Goal: Feedback & Contribution: Submit feedback/report problem

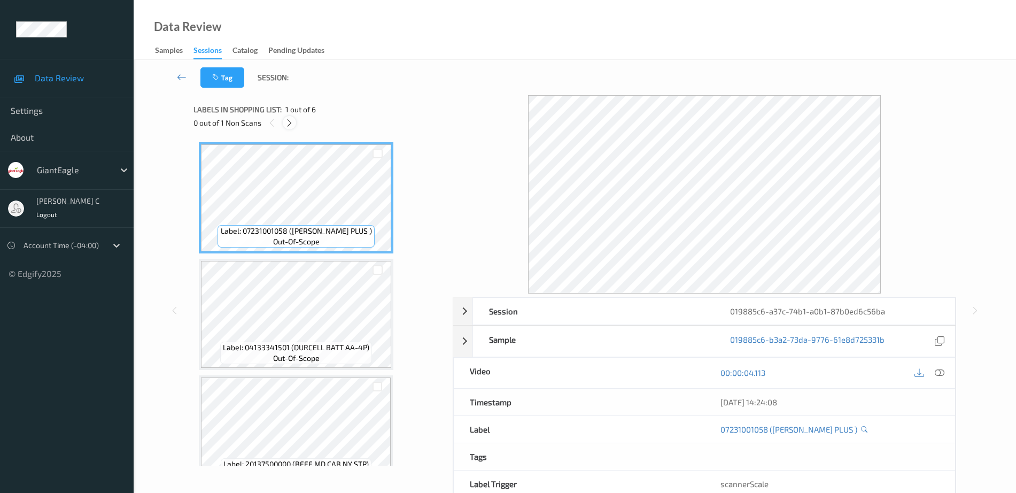
click at [289, 122] on icon at bounding box center [289, 123] width 9 height 10
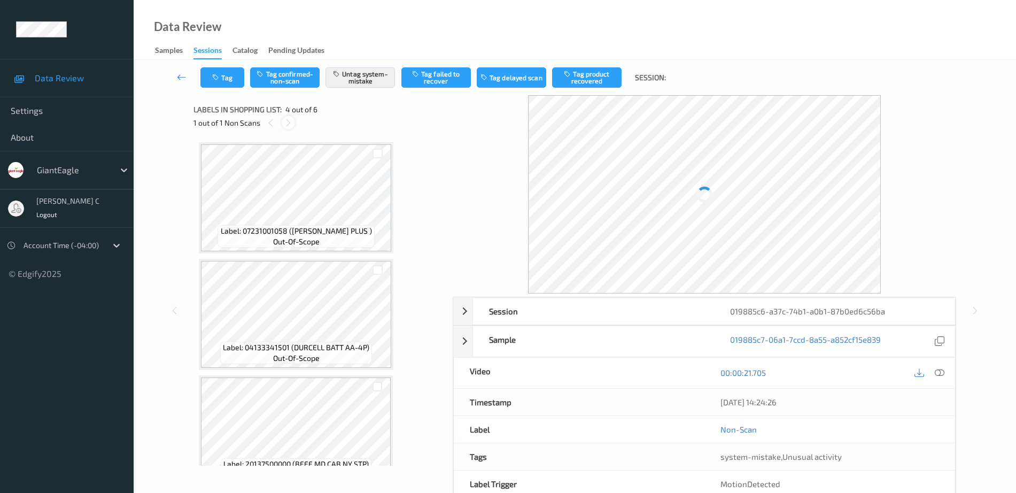
scroll to position [238, 0]
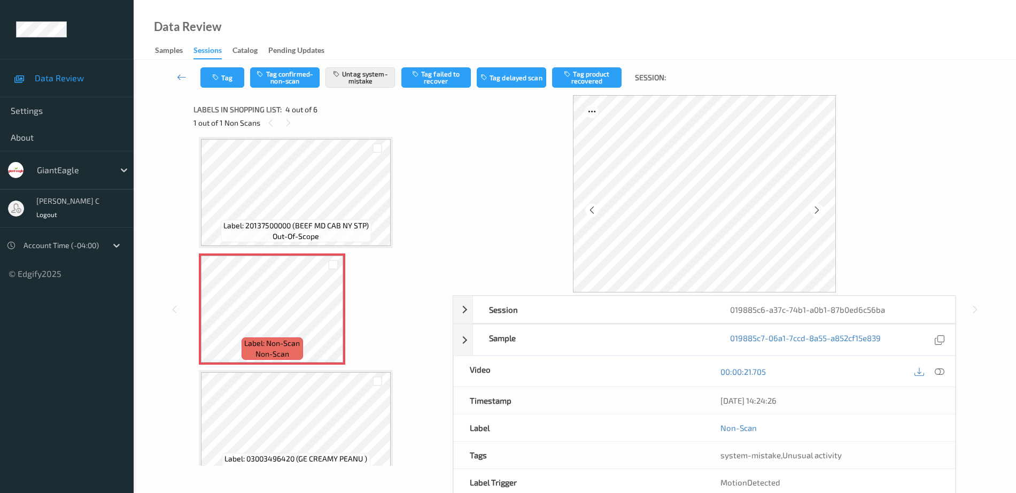
click at [258, 220] on span "Label: 20137500000 (BEEF MD CAB NY STP)" at bounding box center [295, 225] width 145 height 11
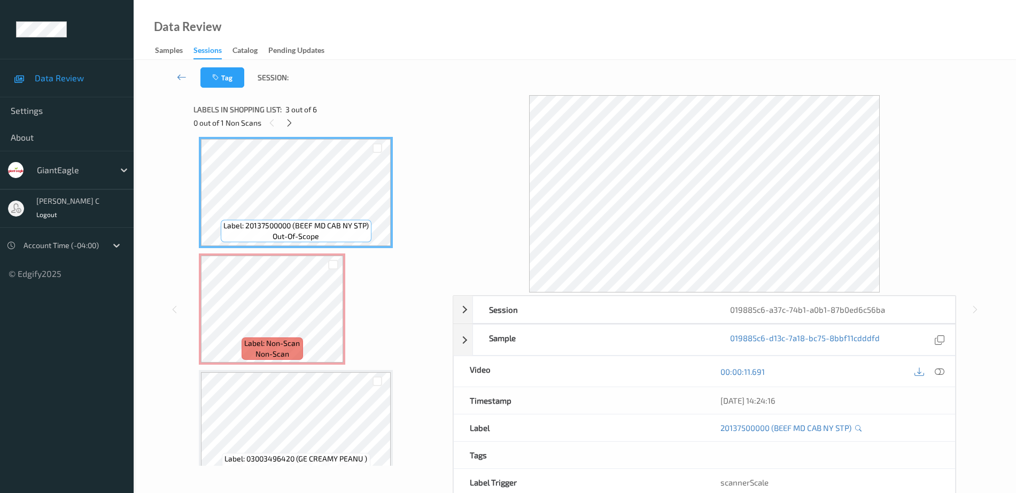
click at [946, 375] on div at bounding box center [929, 371] width 35 height 14
click at [941, 369] on icon at bounding box center [940, 372] width 10 height 10
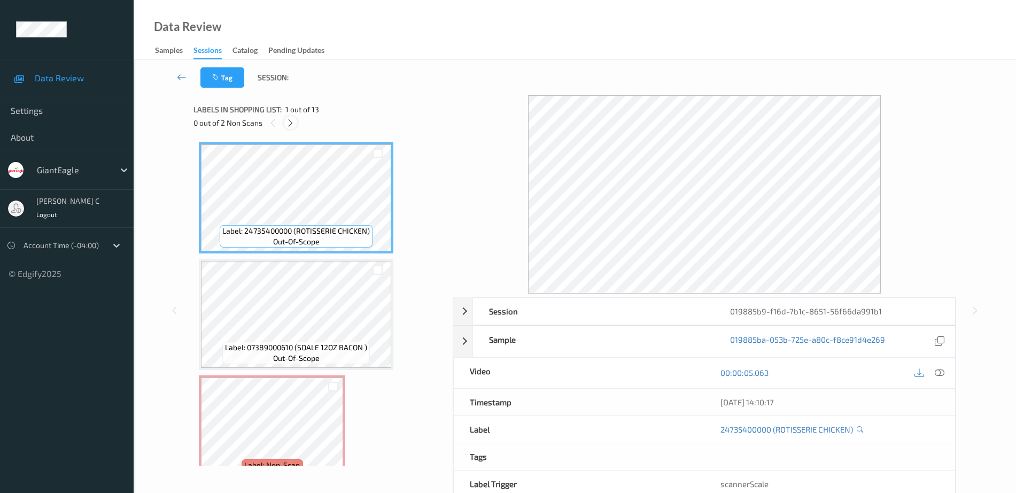
click at [293, 121] on icon at bounding box center [290, 123] width 9 height 10
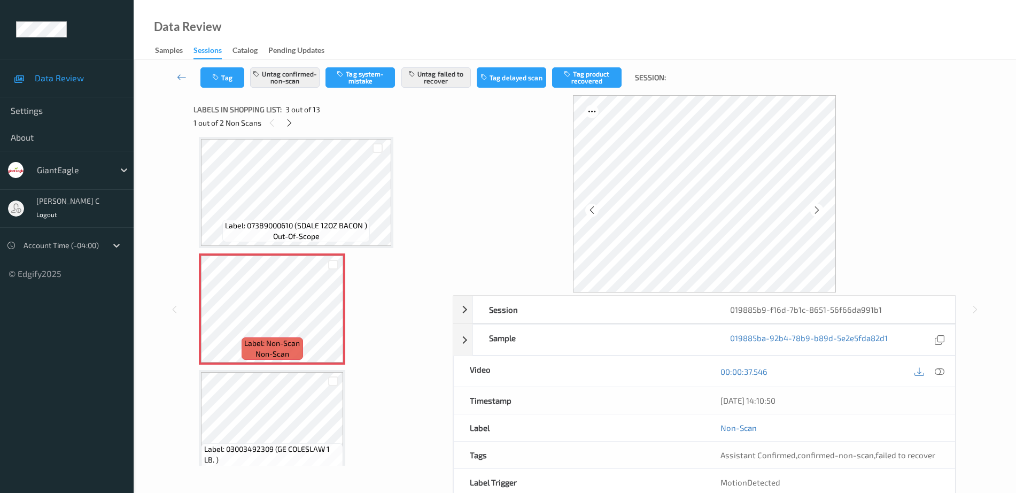
click at [302, 238] on span "out-of-scope" at bounding box center [296, 236] width 47 height 11
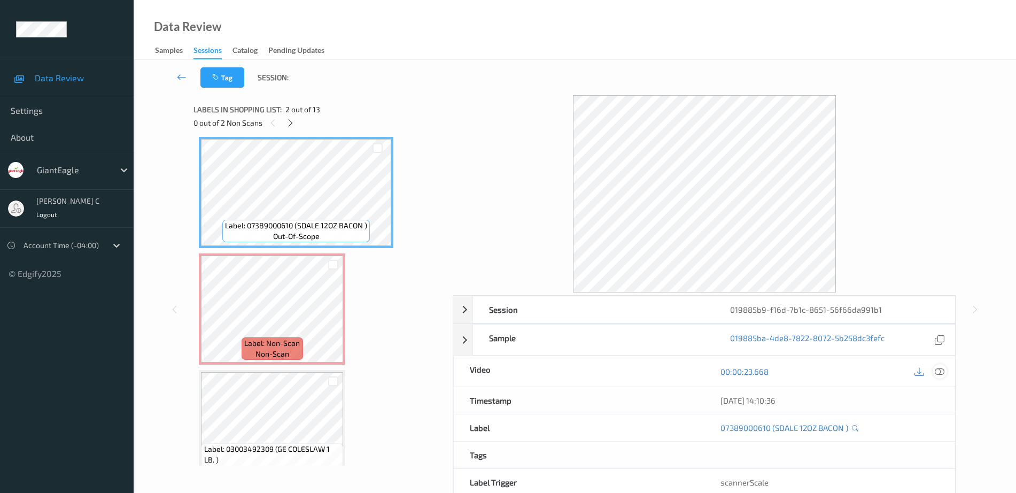
click at [941, 374] on icon at bounding box center [940, 372] width 10 height 10
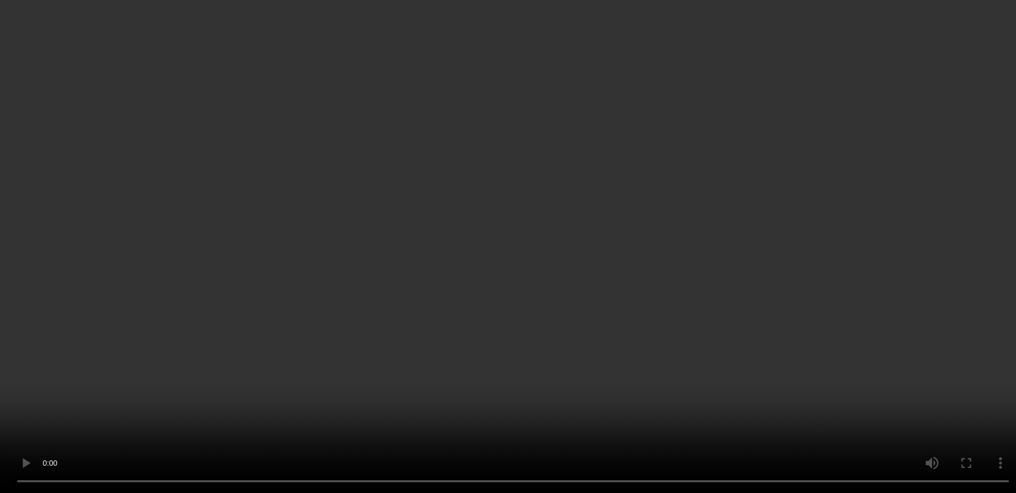
scroll to position [189, 0]
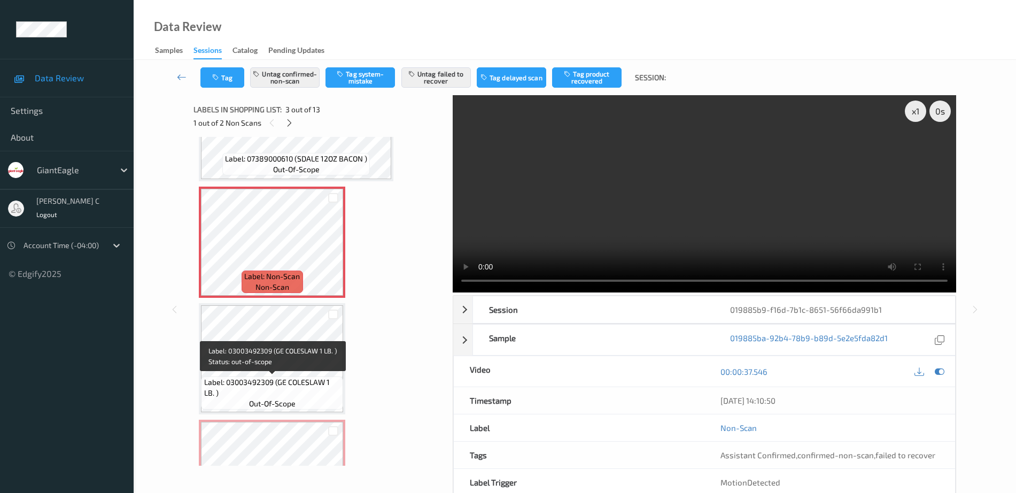
click at [300, 377] on span "Label: 03003492309 (GE COLESLAW 1 LB. )" at bounding box center [272, 387] width 137 height 21
click at [334, 246] on icon at bounding box center [333, 251] width 9 height 10
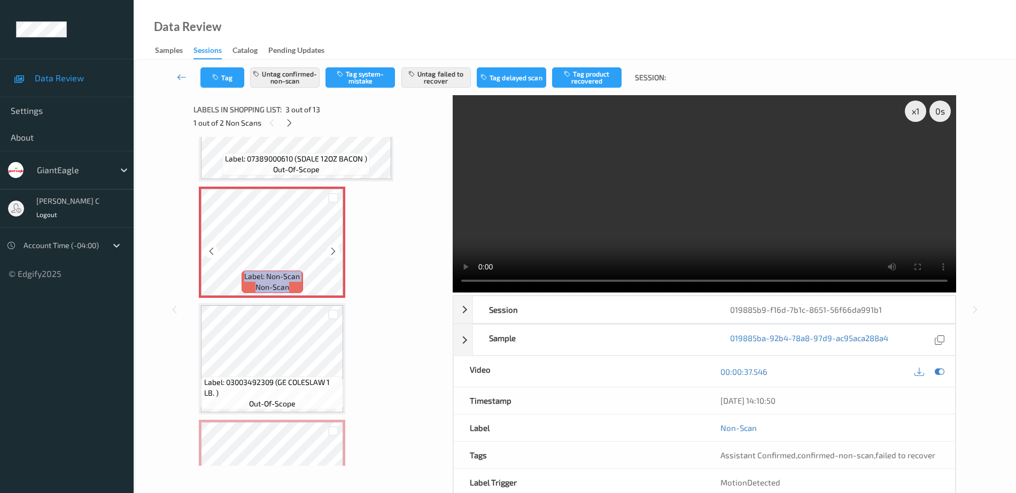
click at [334, 246] on icon at bounding box center [333, 251] width 9 height 10
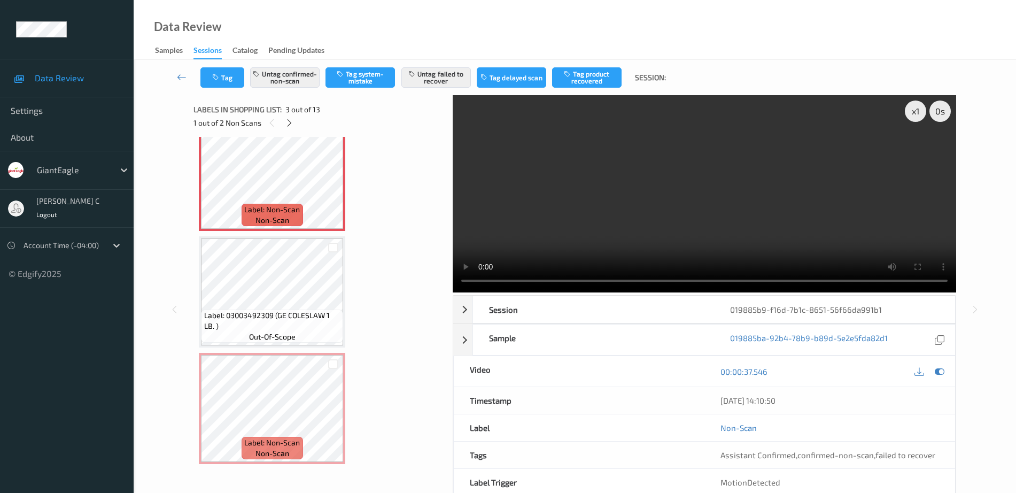
click at [281, 321] on span "Label: 03003492309 (GE COLESLAW 1 LB. )" at bounding box center [272, 320] width 137 height 21
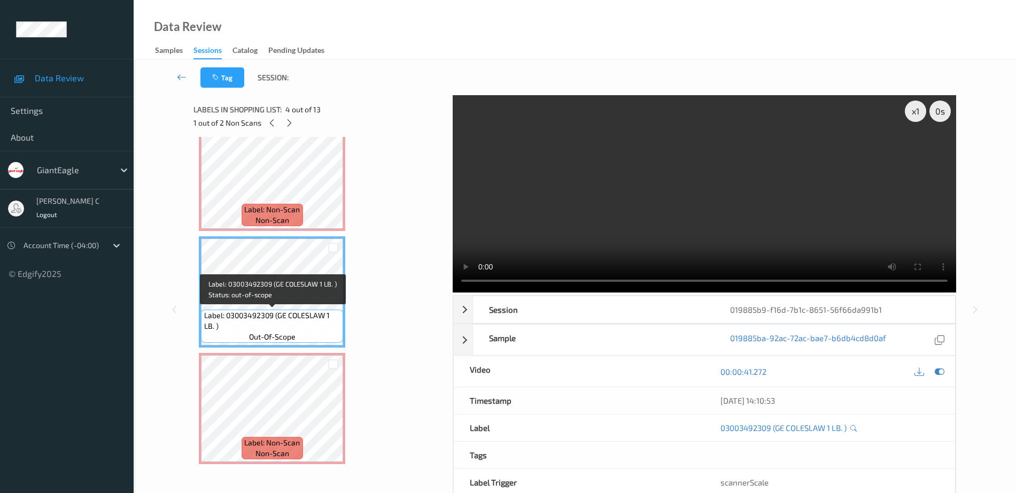
scroll to position [322, 0]
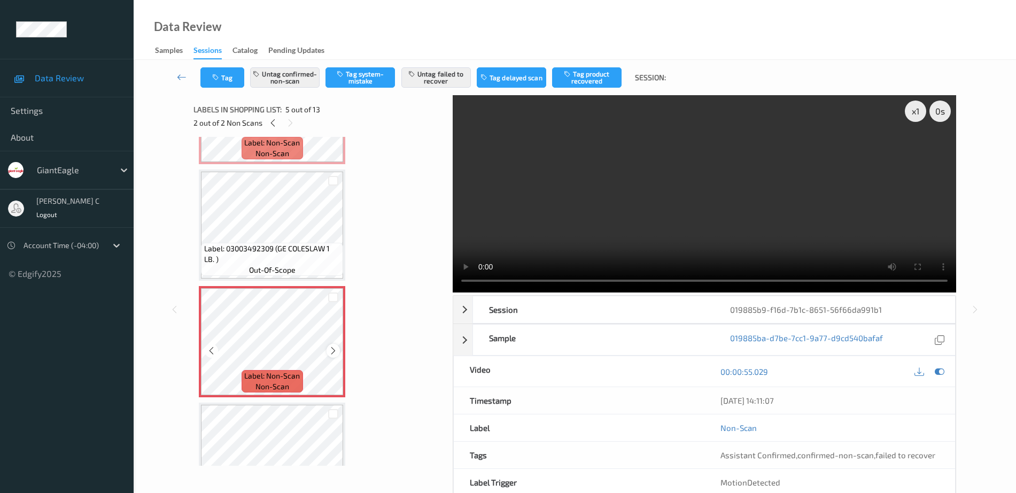
click at [334, 354] on icon at bounding box center [333, 351] width 9 height 10
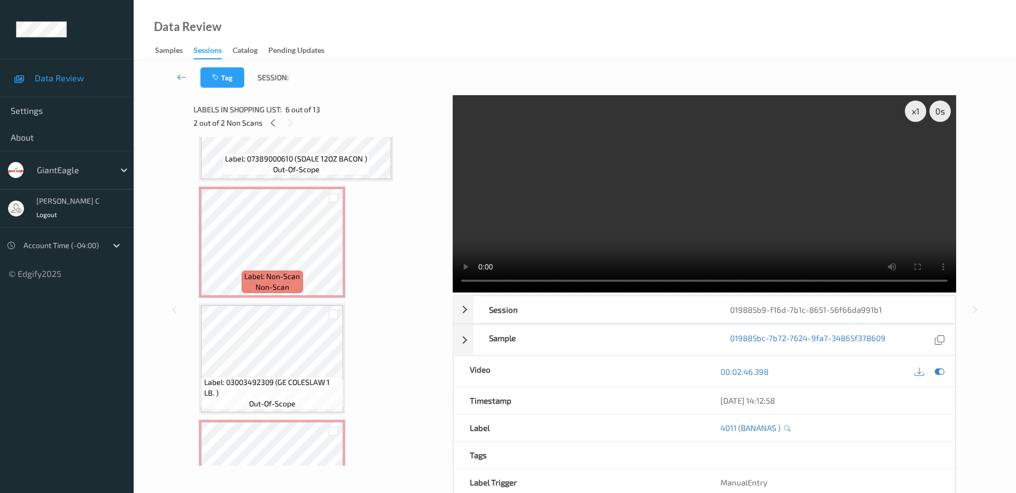
scroll to position [122, 0]
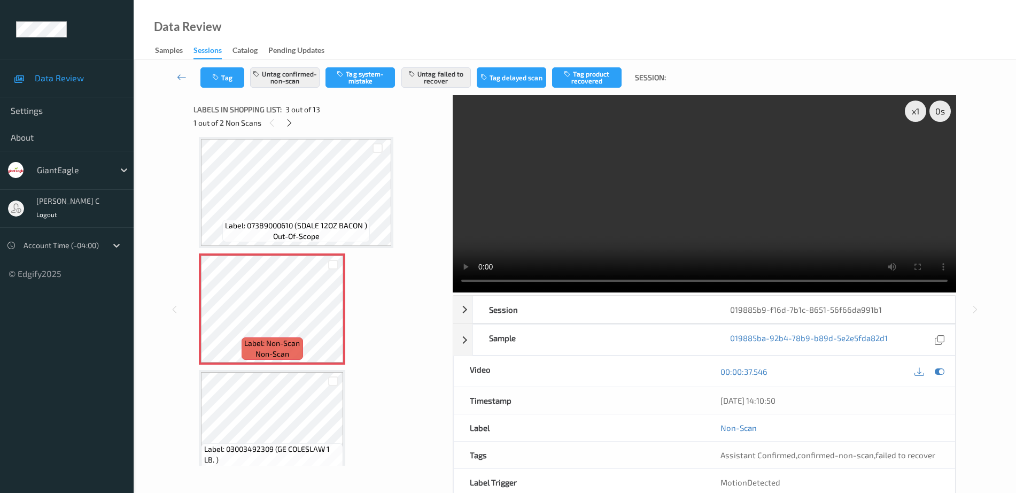
click at [325, 235] on div "Label: 07389000610 (SDALE 12OZ BACON ) out-of-scope" at bounding box center [296, 231] width 148 height 22
click at [939, 369] on icon at bounding box center [940, 372] width 10 height 10
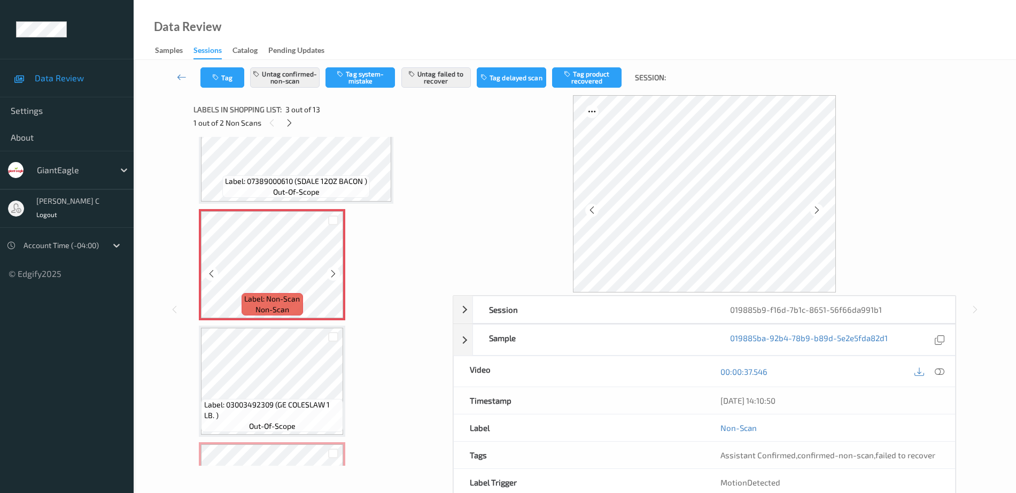
scroll to position [189, 0]
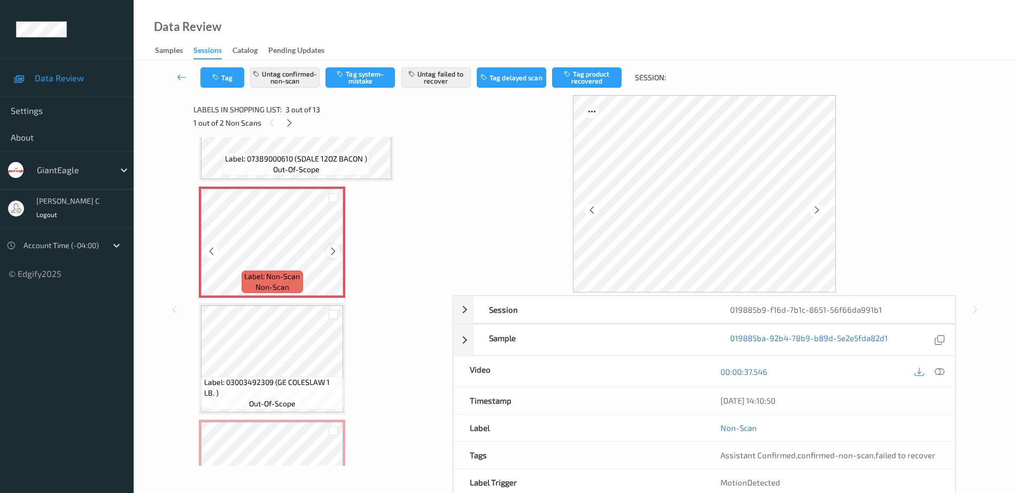
click at [335, 245] on div at bounding box center [333, 250] width 13 height 13
click at [337, 248] on icon at bounding box center [333, 251] width 9 height 10
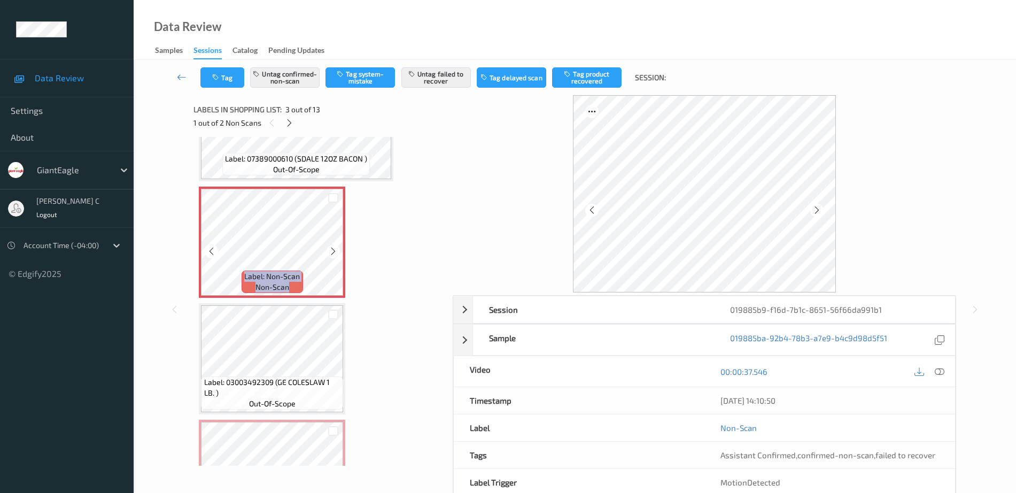
click at [337, 248] on icon at bounding box center [333, 251] width 9 height 10
click at [934, 372] on div at bounding box center [940, 371] width 14 height 14
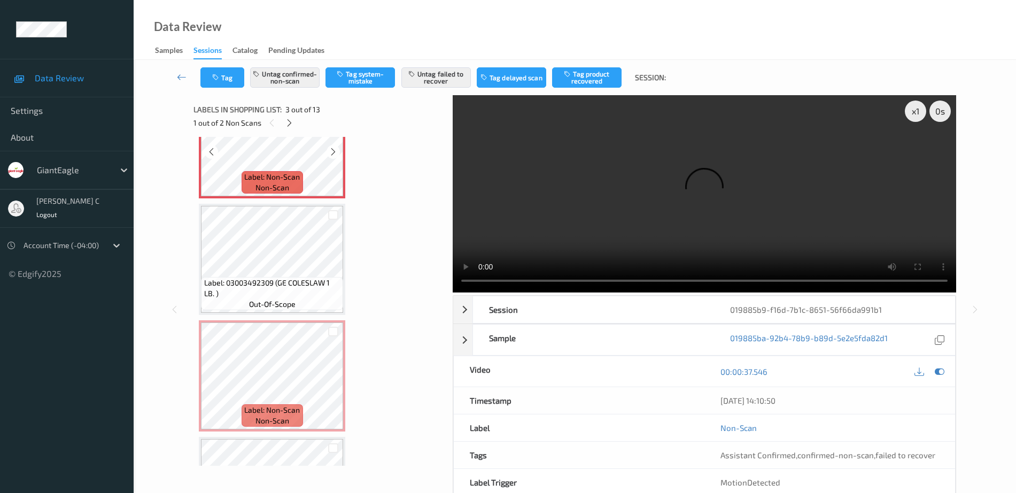
scroll to position [322, 0]
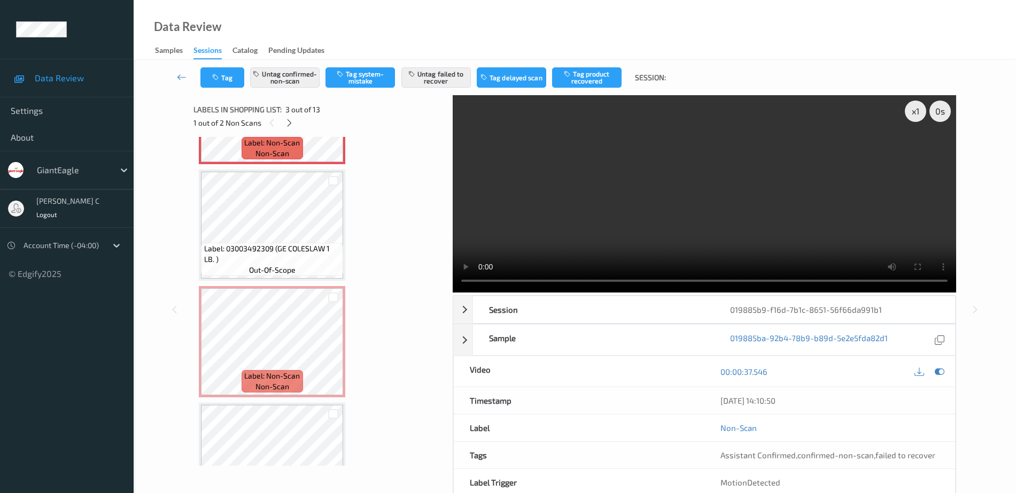
click at [269, 245] on span "Label: 03003492309 (GE COLESLAW 1 LB. )" at bounding box center [272, 253] width 137 height 21
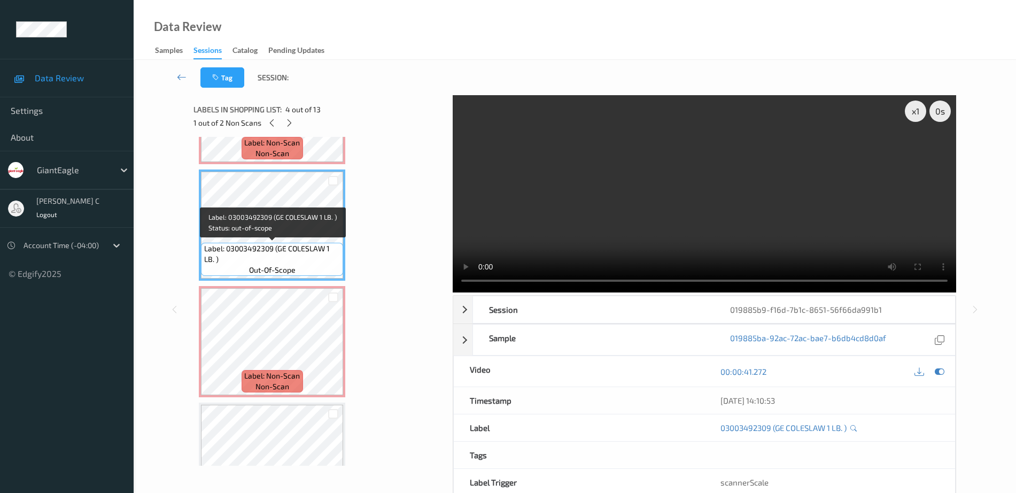
click at [268, 274] on span "out-of-scope" at bounding box center [272, 270] width 47 height 11
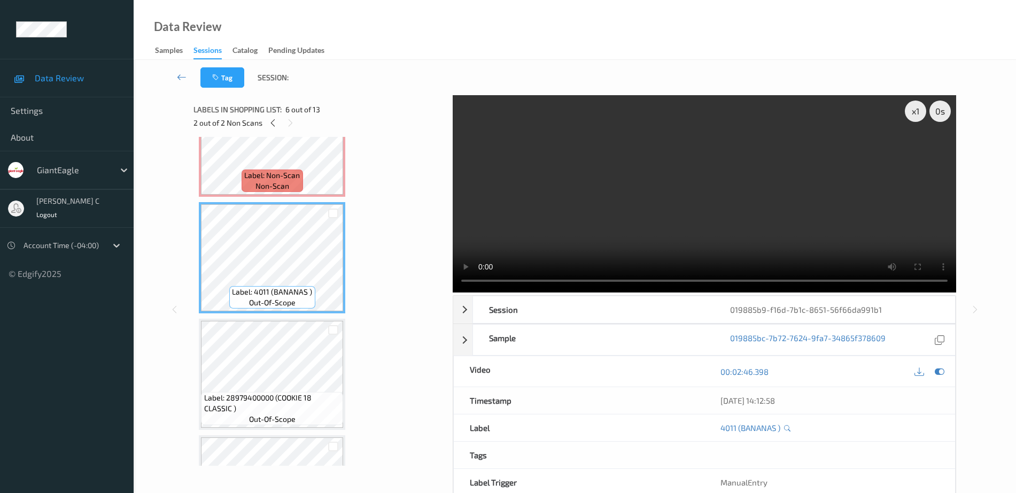
scroll to position [590, 0]
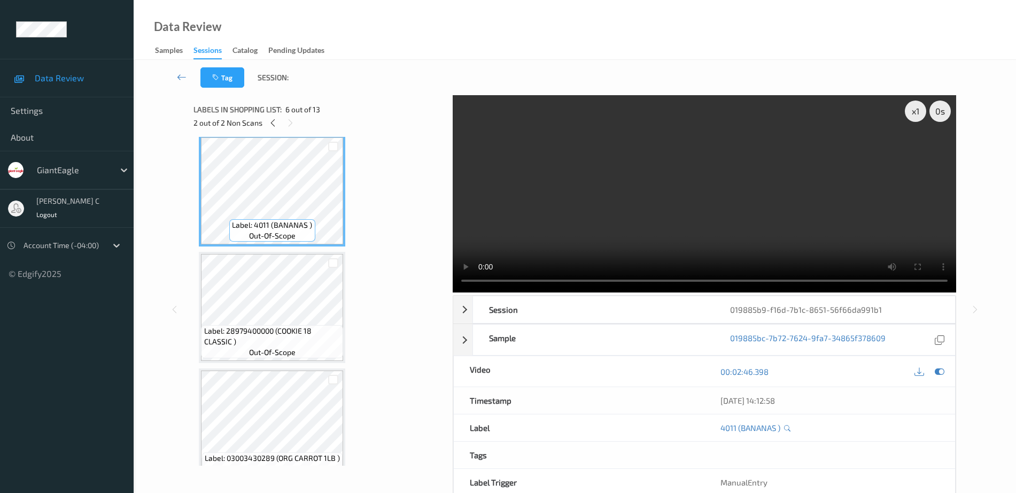
click at [289, 341] on span "Label: 28979400000 (COOKIE 18 CLASSIC )" at bounding box center [272, 336] width 137 height 21
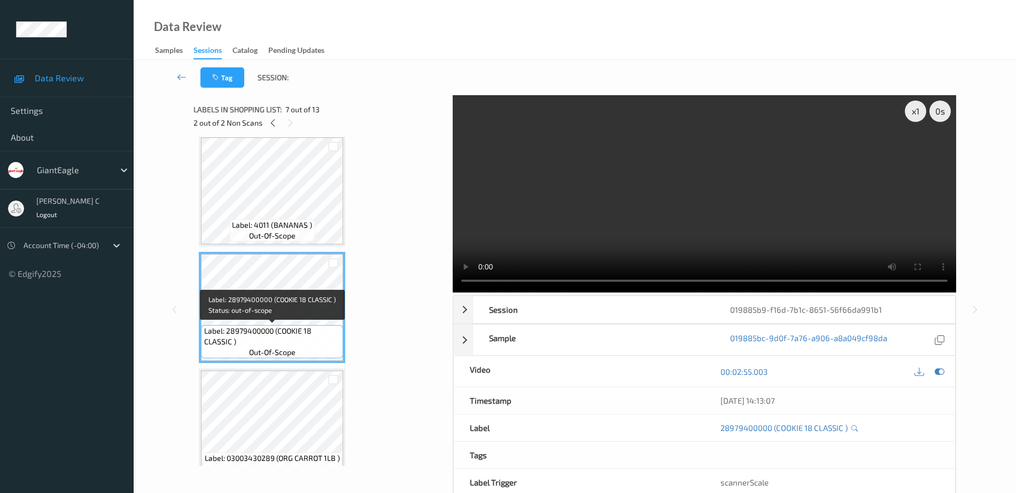
scroll to position [456, 0]
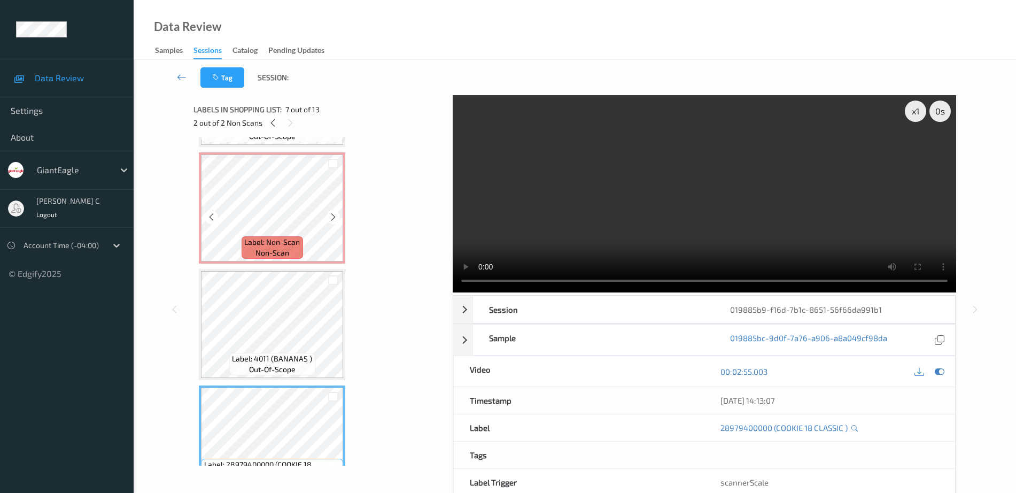
click at [283, 250] on span "non-scan" at bounding box center [273, 253] width 34 height 11
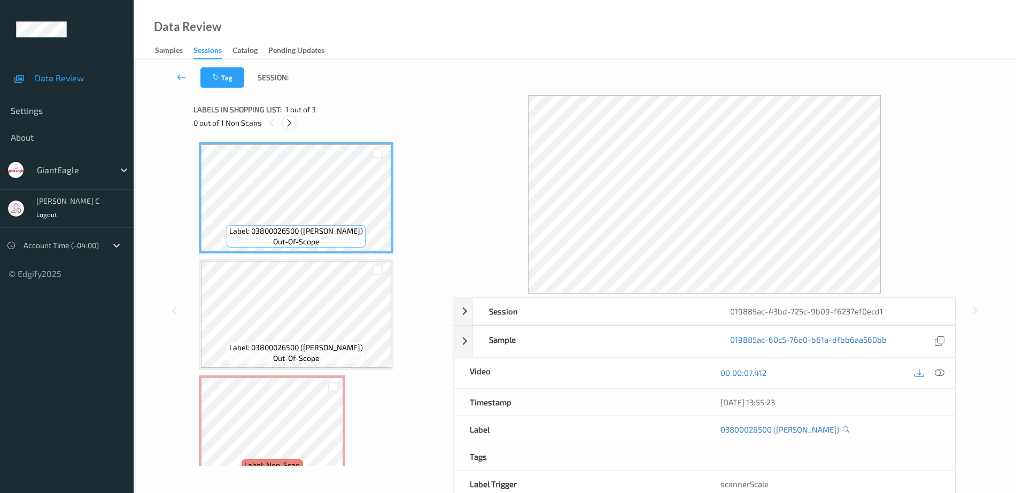
click at [289, 124] on icon at bounding box center [289, 123] width 9 height 10
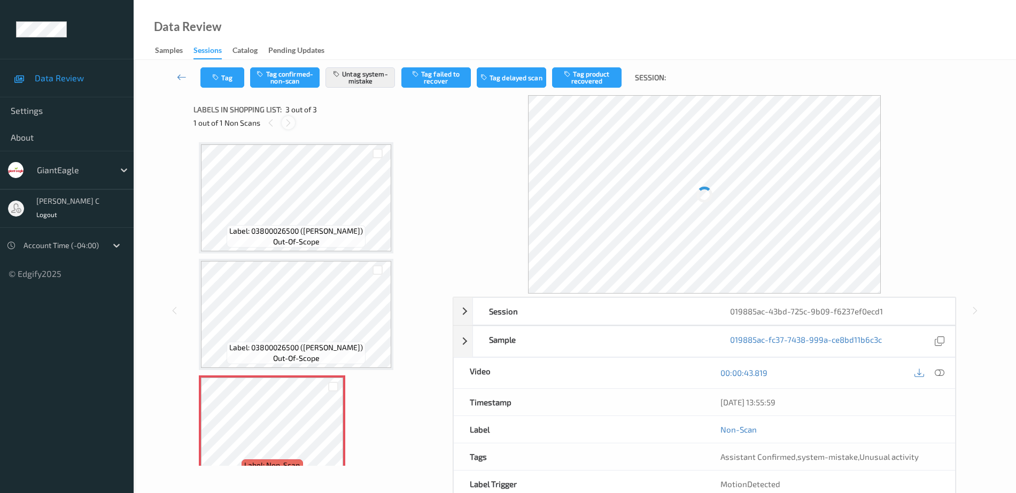
scroll to position [26, 0]
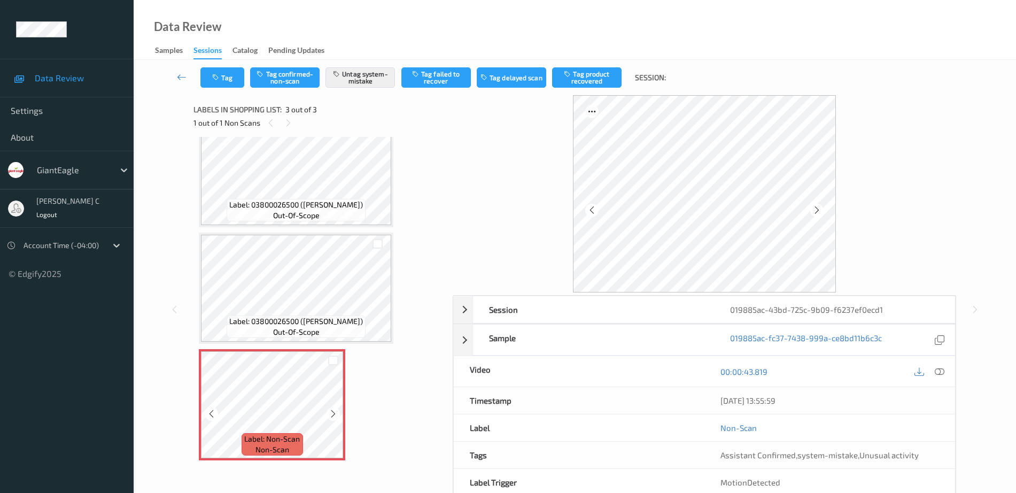
click at [291, 317] on span "Label: 03800026500 (KELL RIC KRISP TRE)" at bounding box center [296, 321] width 134 height 11
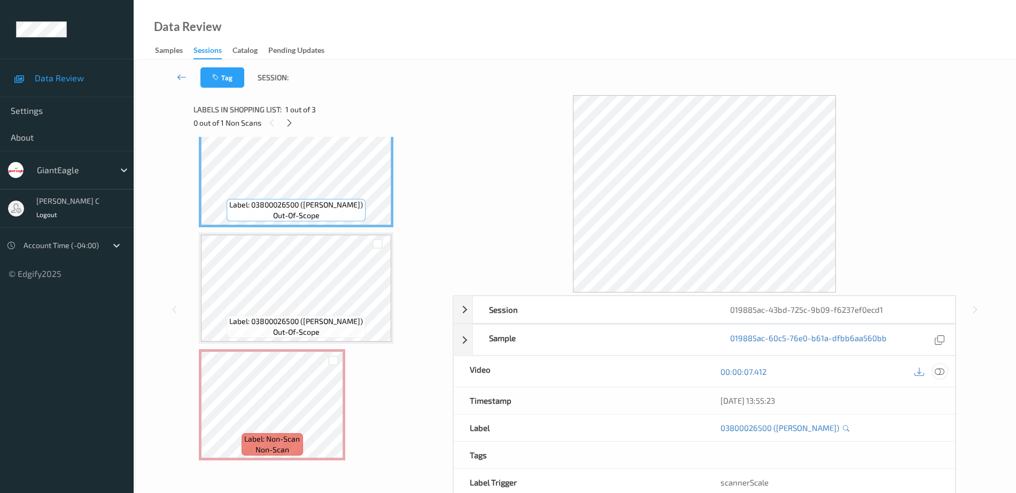
click at [943, 373] on icon at bounding box center [940, 372] width 10 height 10
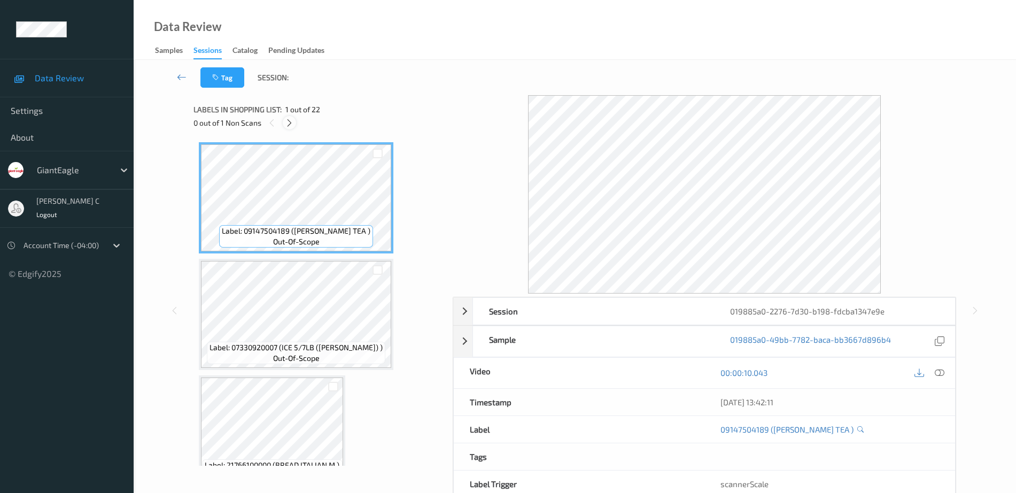
click at [289, 123] on icon at bounding box center [289, 123] width 9 height 10
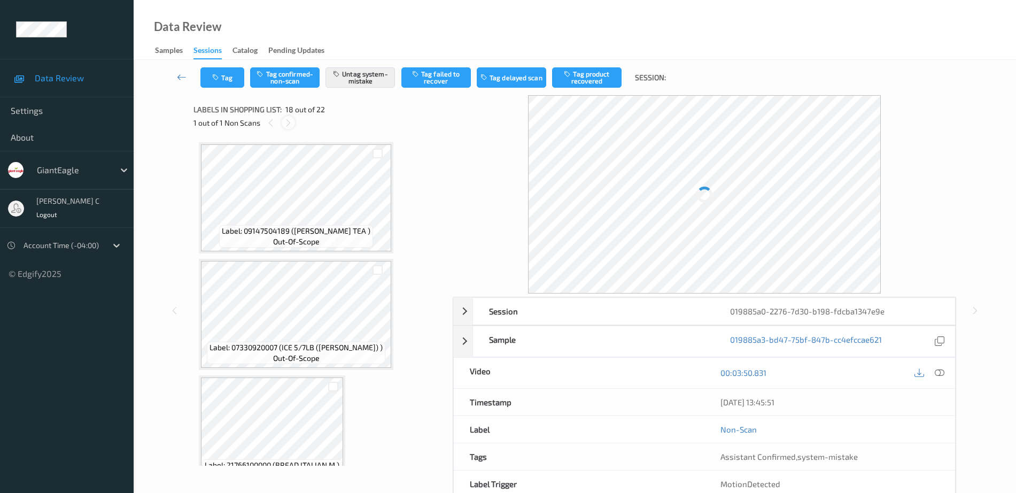
scroll to position [1870, 0]
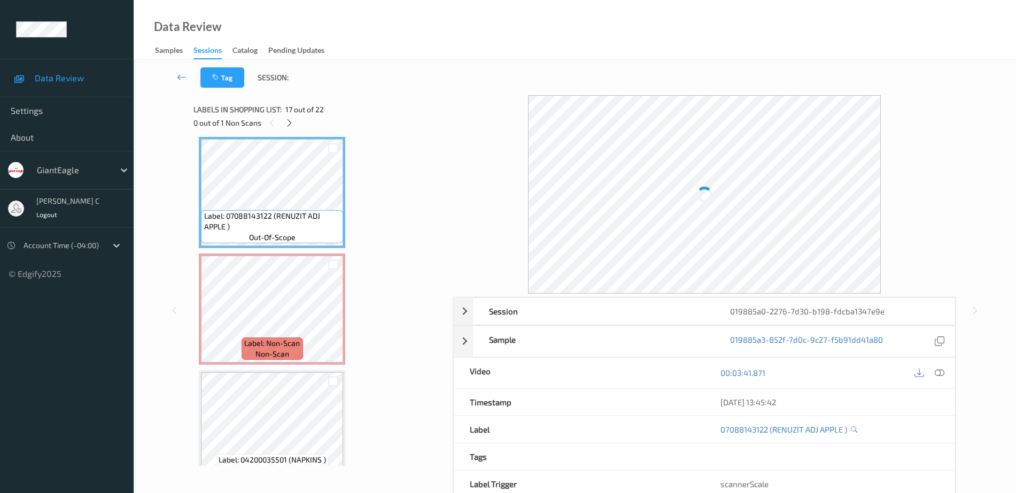
click at [939, 376] on icon at bounding box center [940, 373] width 10 height 10
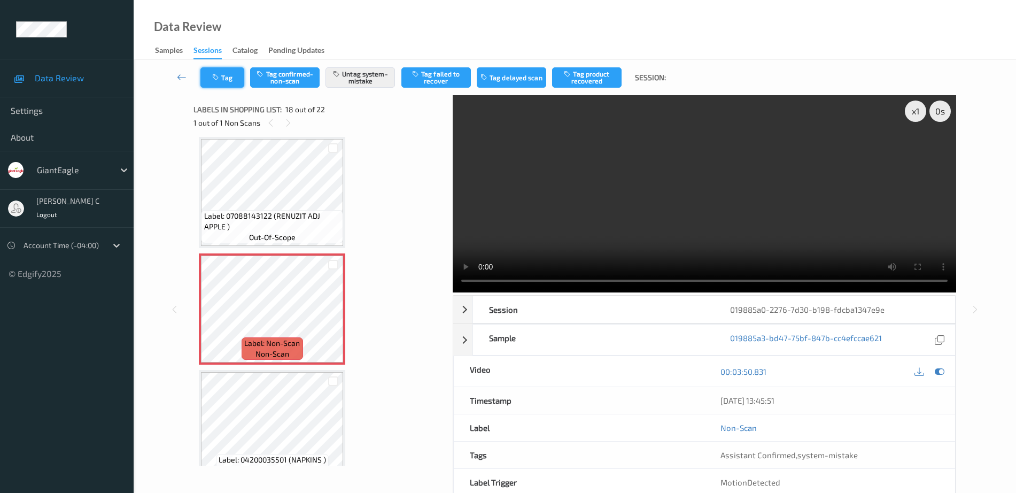
click at [230, 76] on button "Tag" at bounding box center [223, 77] width 44 height 20
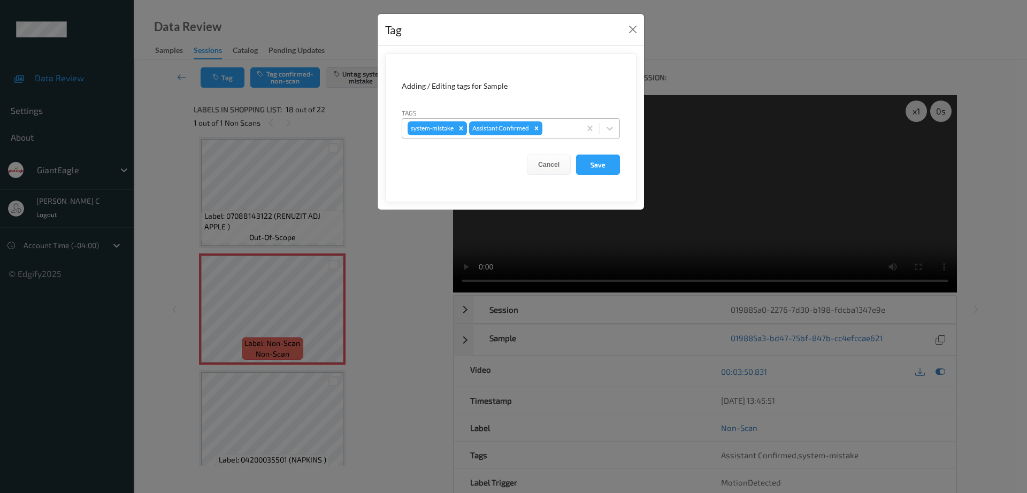
click at [553, 129] on div at bounding box center [559, 128] width 30 height 13
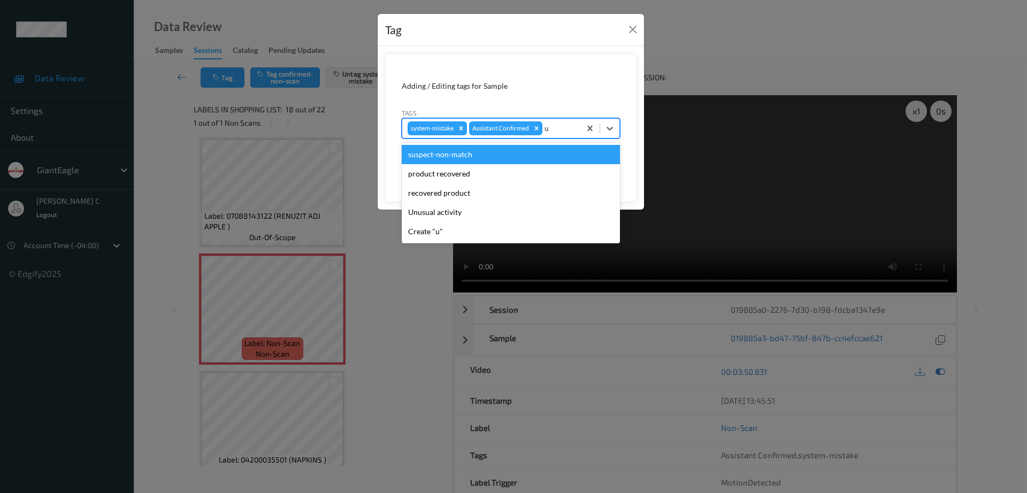
type input "un"
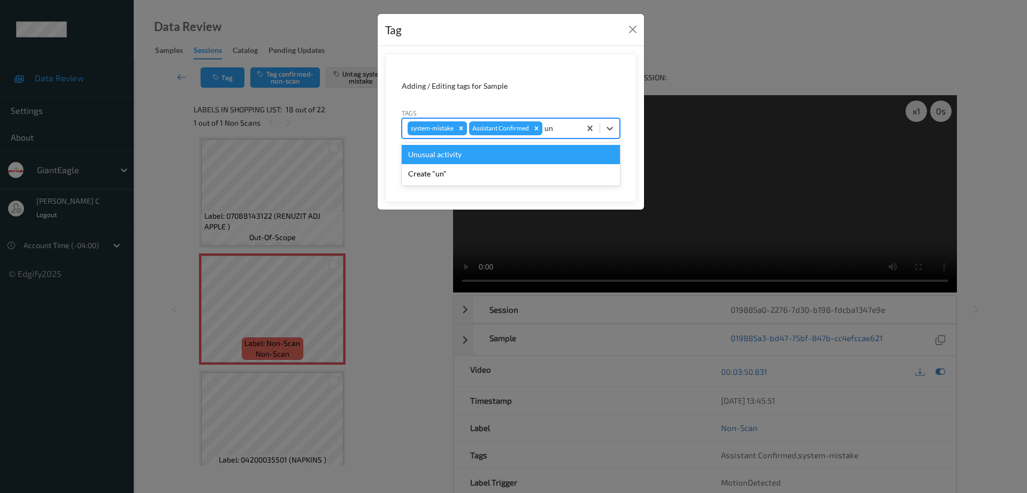
click at [490, 155] on div "Unusual activity" at bounding box center [511, 154] width 218 height 19
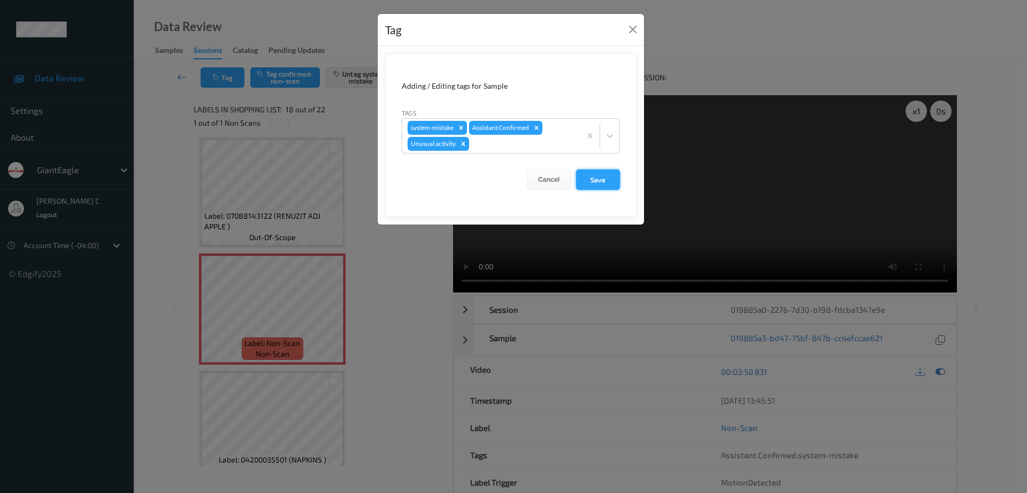
click at [614, 173] on button "Save" at bounding box center [598, 179] width 44 height 20
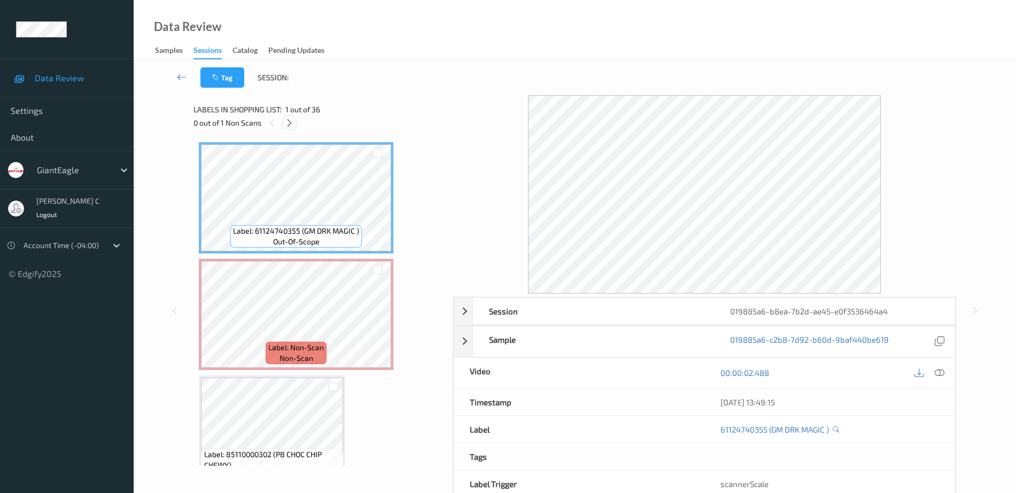
click at [295, 125] on div at bounding box center [289, 122] width 13 height 13
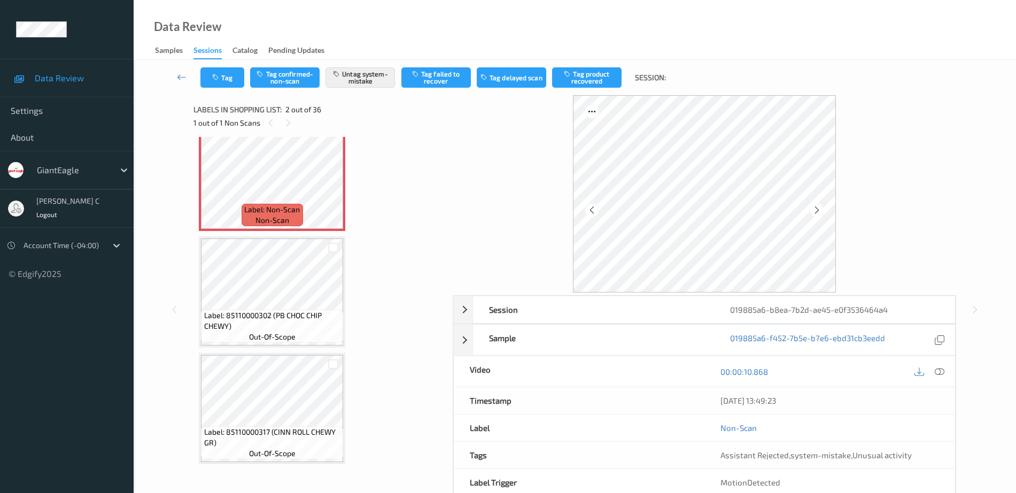
scroll to position [5, 0]
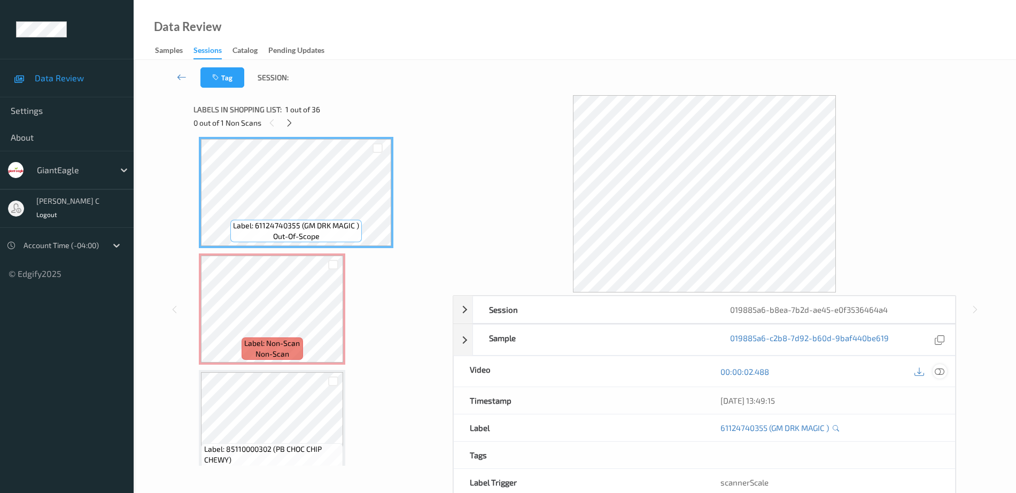
click at [937, 368] on icon at bounding box center [940, 372] width 10 height 10
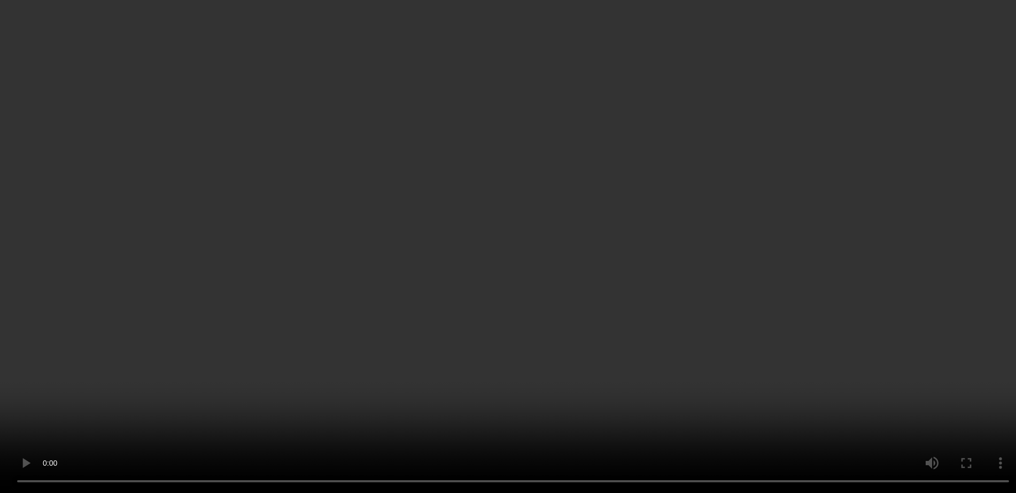
scroll to position [0, 0]
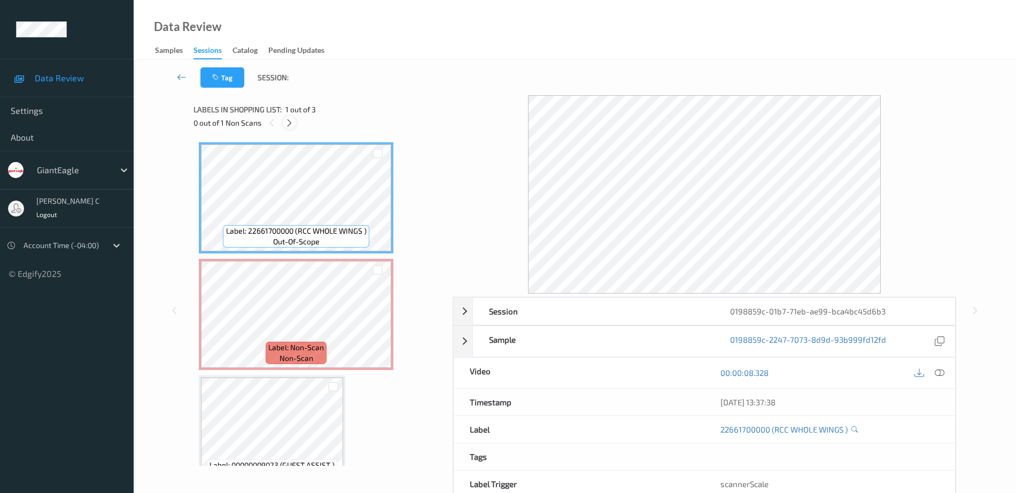
click at [289, 127] on icon at bounding box center [289, 123] width 9 height 10
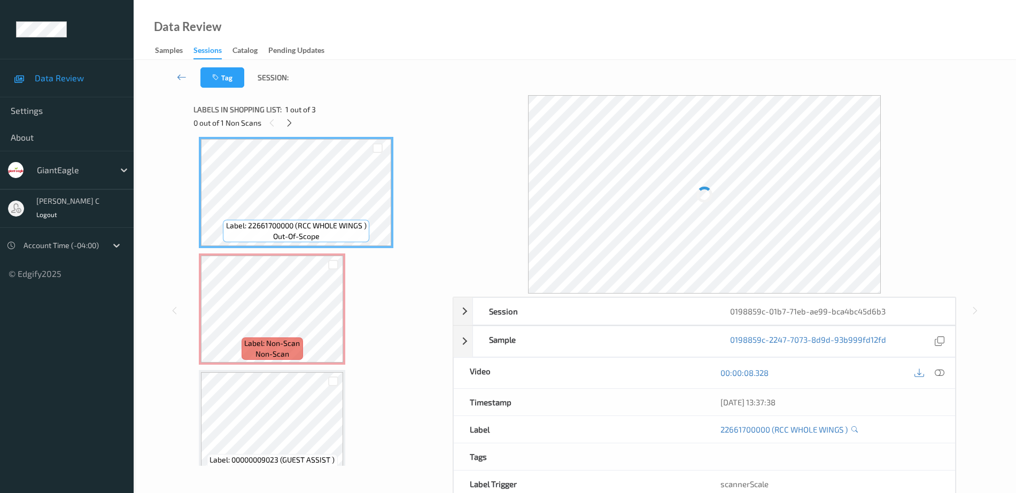
click at [943, 375] on icon at bounding box center [940, 373] width 10 height 10
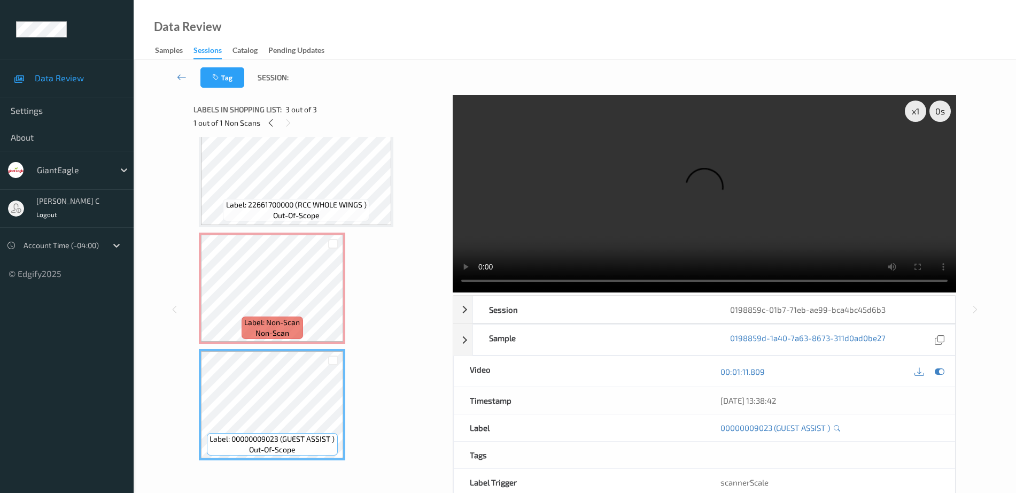
scroll to position [0, 0]
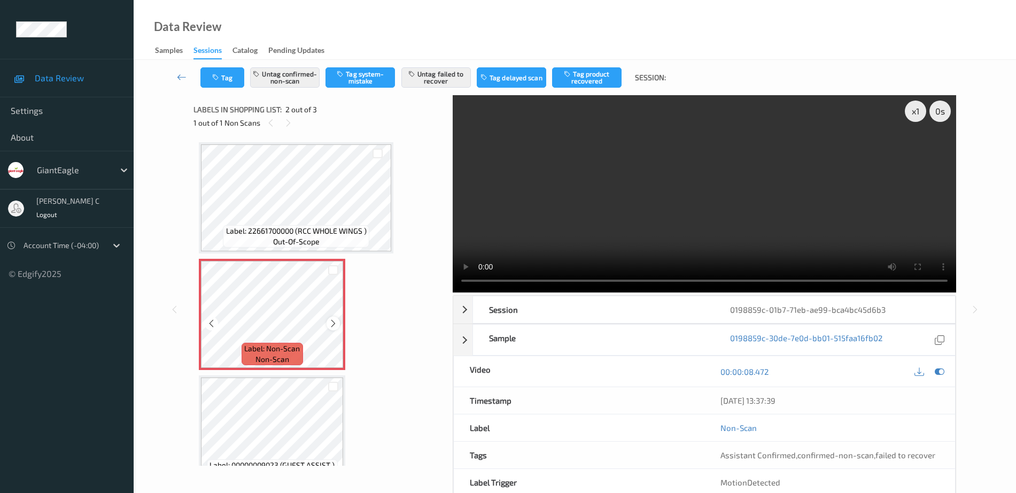
click at [330, 325] on icon at bounding box center [333, 324] width 9 height 10
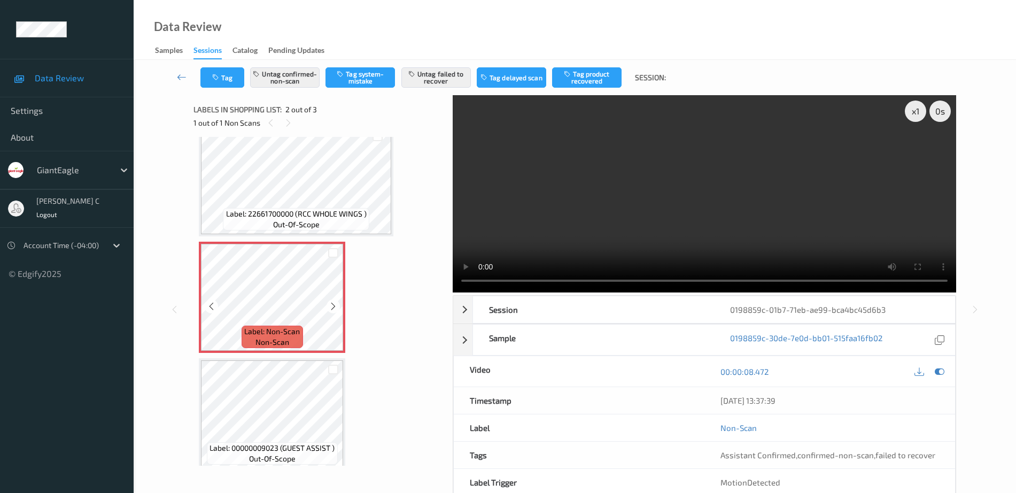
scroll to position [26, 0]
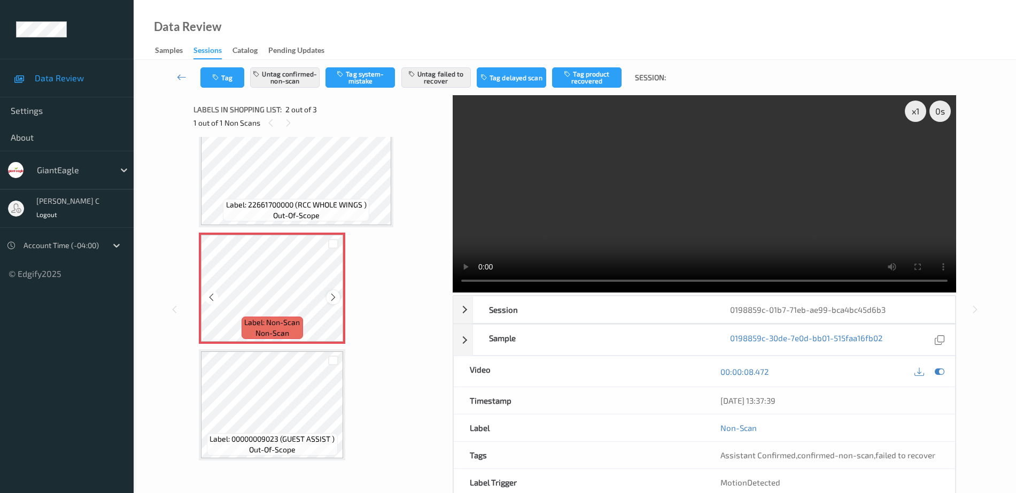
click at [335, 296] on icon at bounding box center [333, 297] width 9 height 10
click at [335, 297] on icon at bounding box center [333, 297] width 9 height 10
click at [292, 79] on button "Untag confirmed-non-scan" at bounding box center [285, 77] width 70 height 20
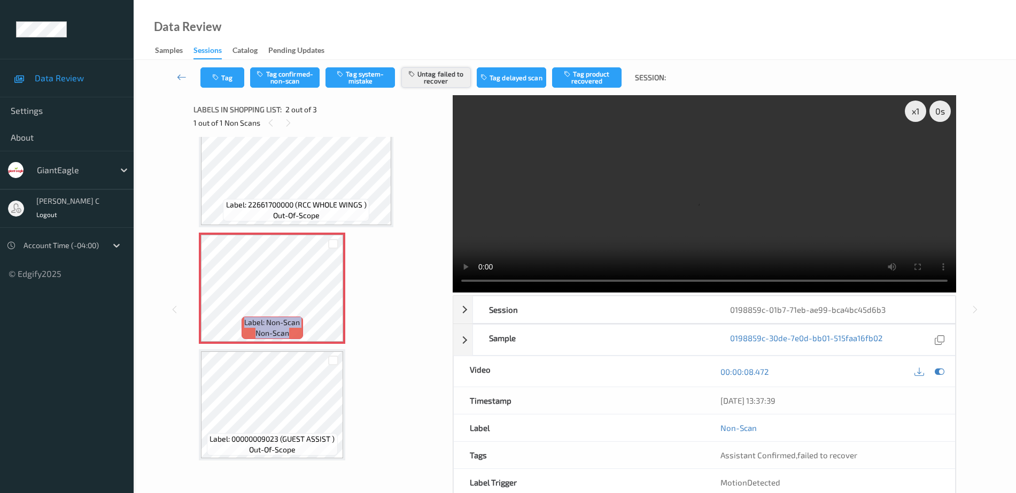
click at [432, 79] on button "Untag failed to recover" at bounding box center [437, 77] width 70 height 20
click at [386, 78] on button "Tag system-mistake" at bounding box center [361, 77] width 70 height 20
click at [381, 82] on button "Untag system-mistake" at bounding box center [361, 77] width 70 height 20
click at [271, 77] on button "Tag confirmed-non-scan" at bounding box center [285, 77] width 70 height 20
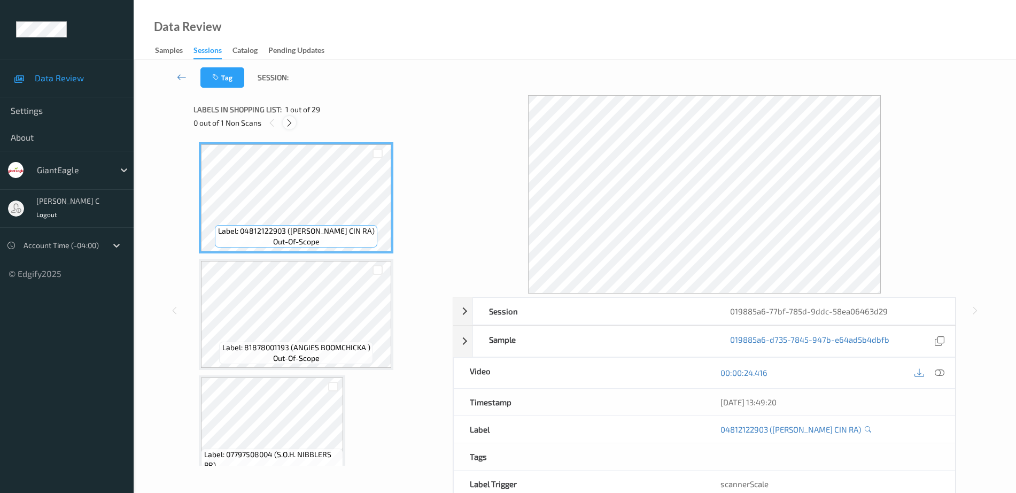
click at [286, 122] on icon at bounding box center [289, 123] width 9 height 10
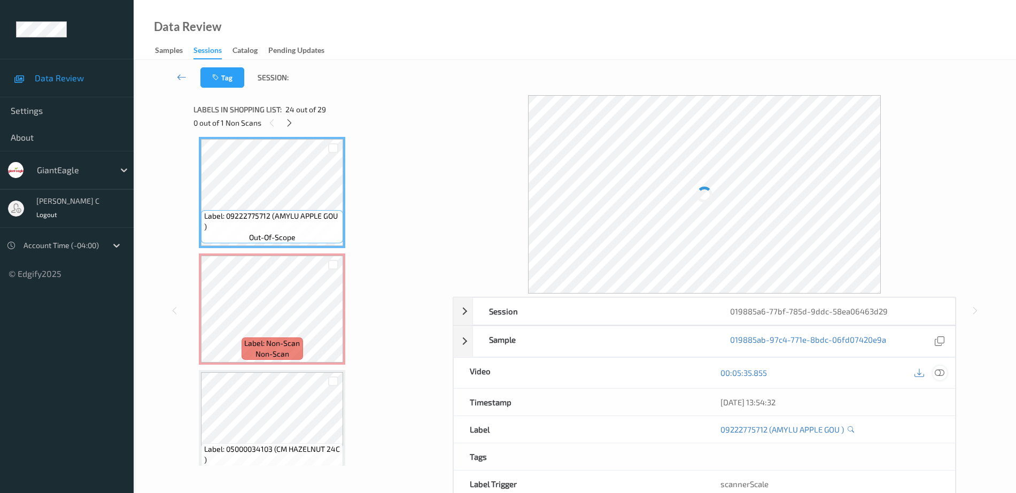
click at [936, 372] on icon at bounding box center [940, 373] width 10 height 10
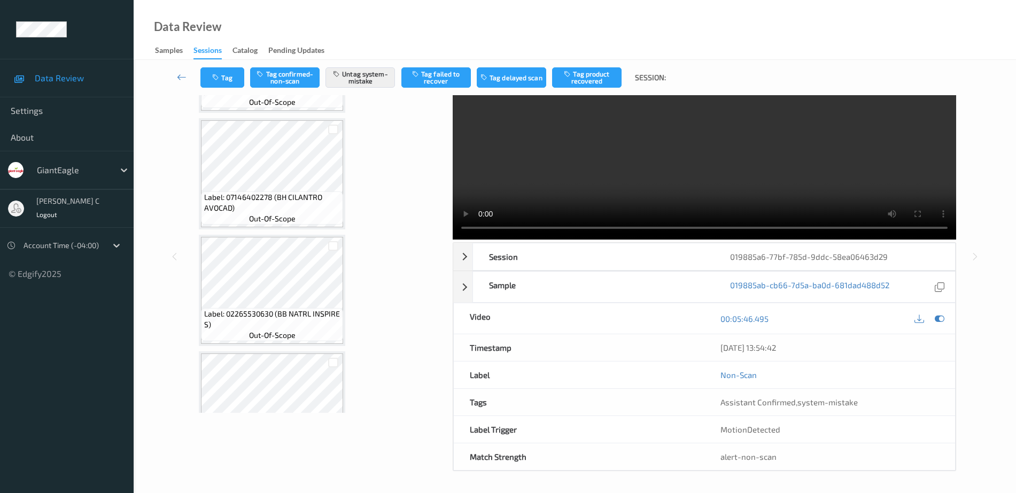
scroll to position [0, 0]
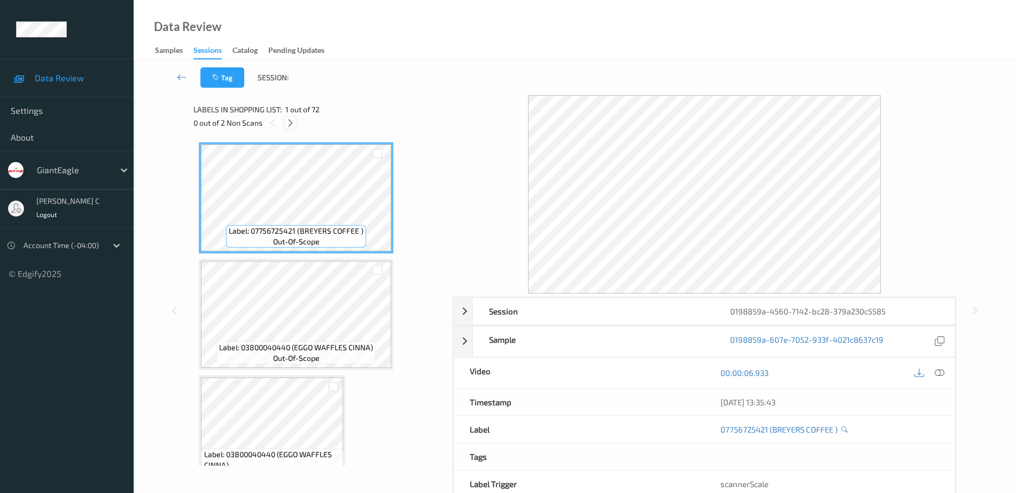
click at [294, 125] on icon at bounding box center [290, 123] width 9 height 10
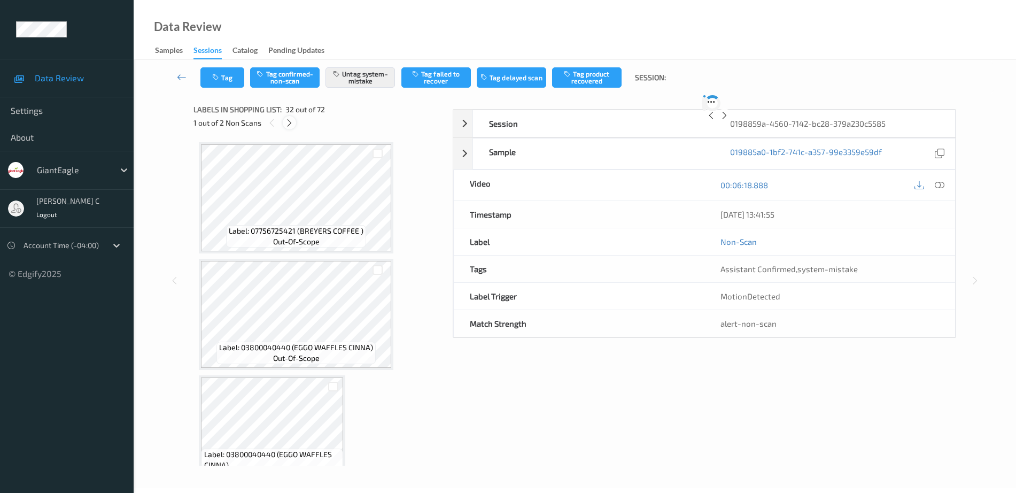
scroll to position [3502, 0]
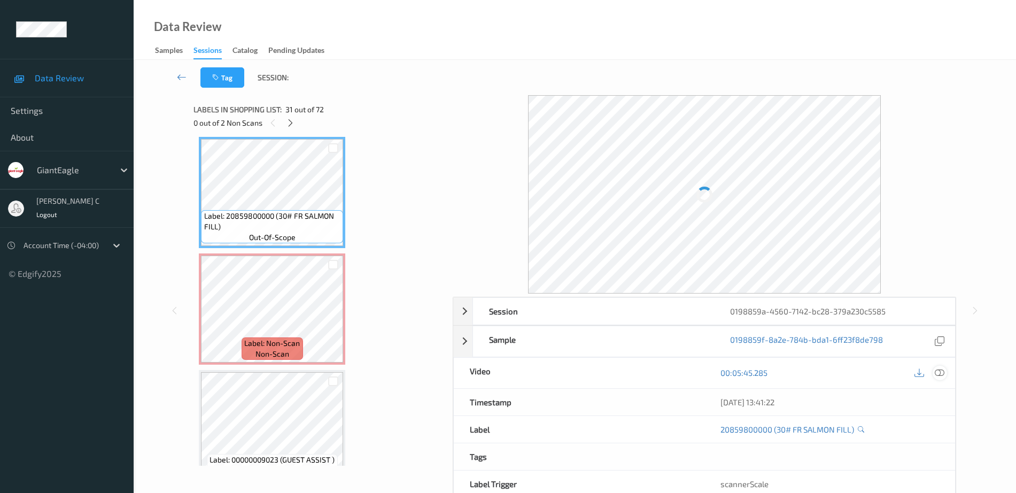
click at [946, 373] on div at bounding box center [940, 373] width 14 height 14
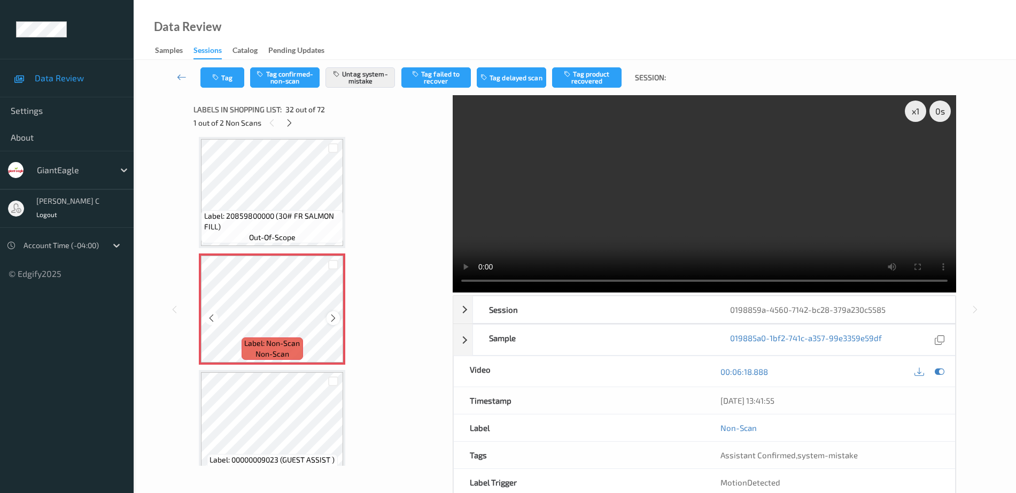
click at [337, 315] on icon at bounding box center [333, 318] width 9 height 10
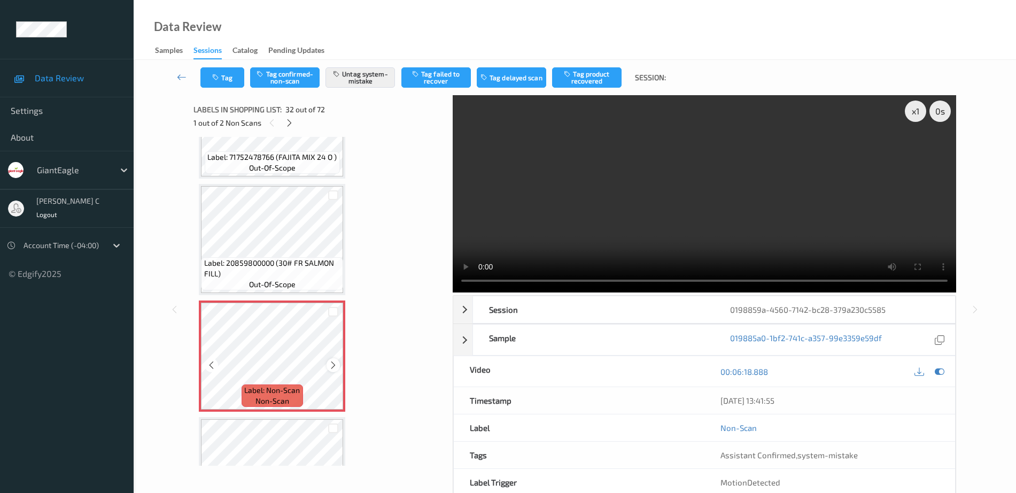
scroll to position [3435, 0]
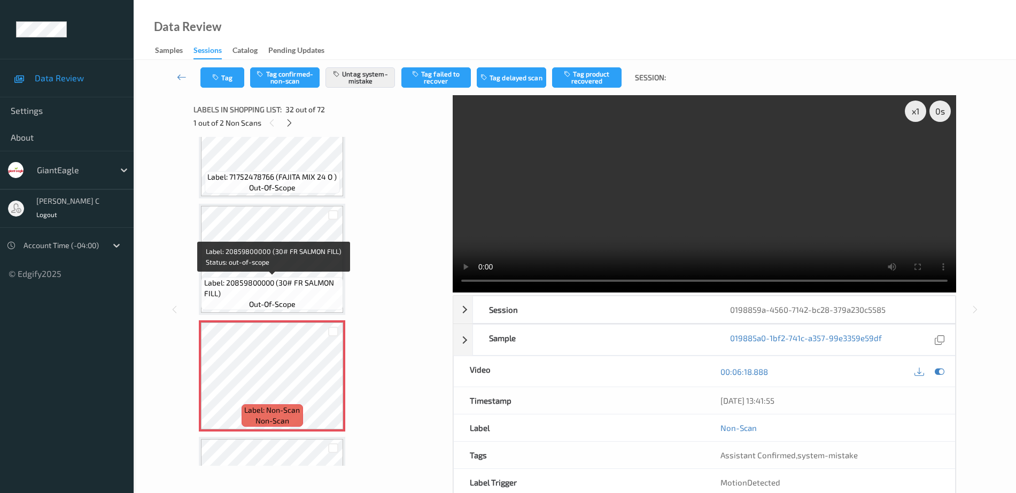
click at [260, 283] on span "Label: 20859800000 (30# FR SALMON FILL)" at bounding box center [272, 288] width 137 height 21
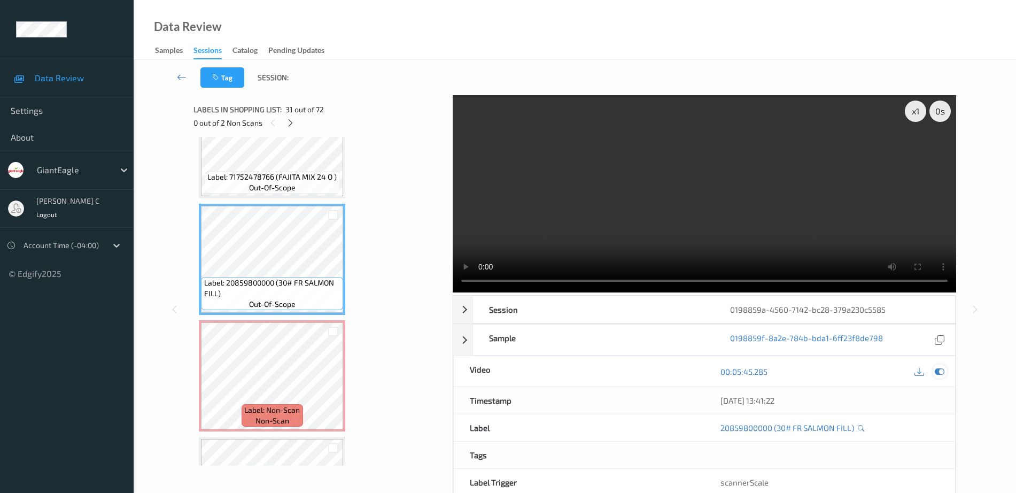
click at [939, 371] on icon at bounding box center [940, 372] width 10 height 10
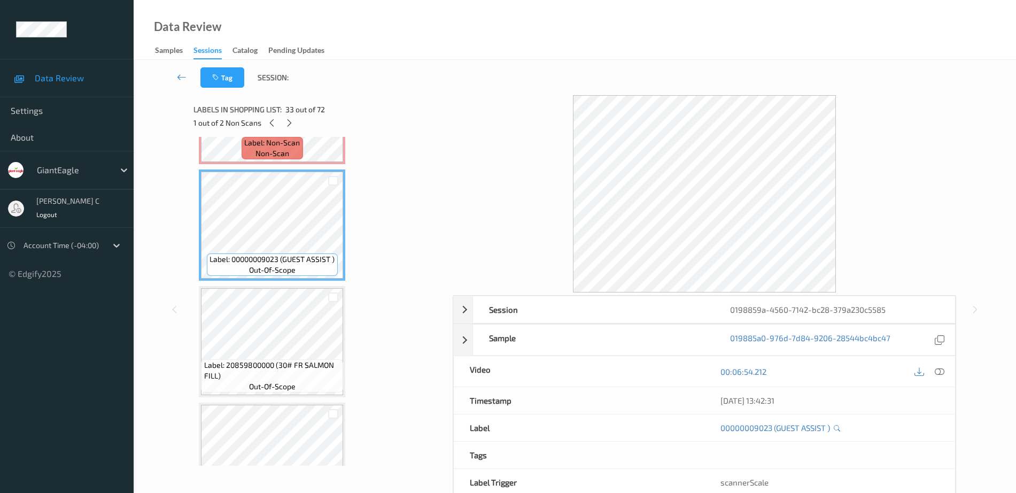
scroll to position [3970, 0]
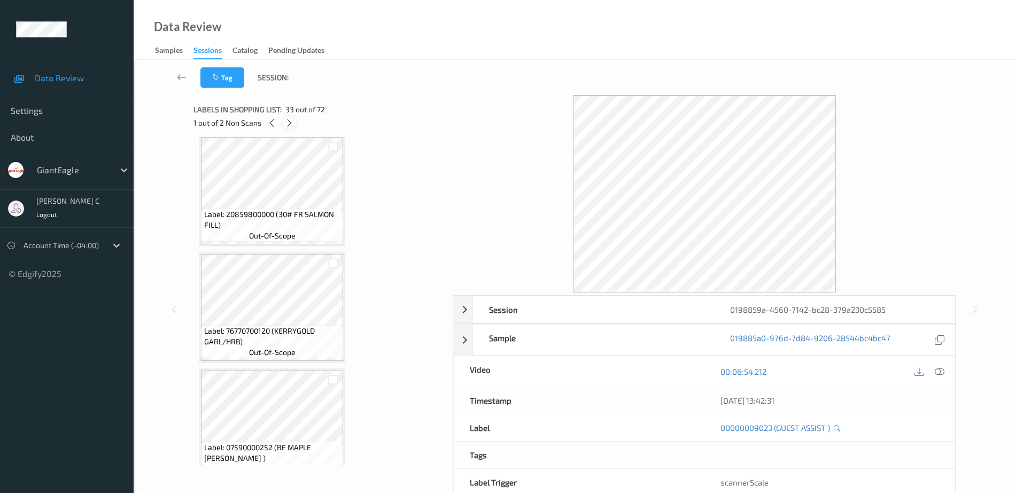
click at [287, 128] on div at bounding box center [289, 122] width 13 height 13
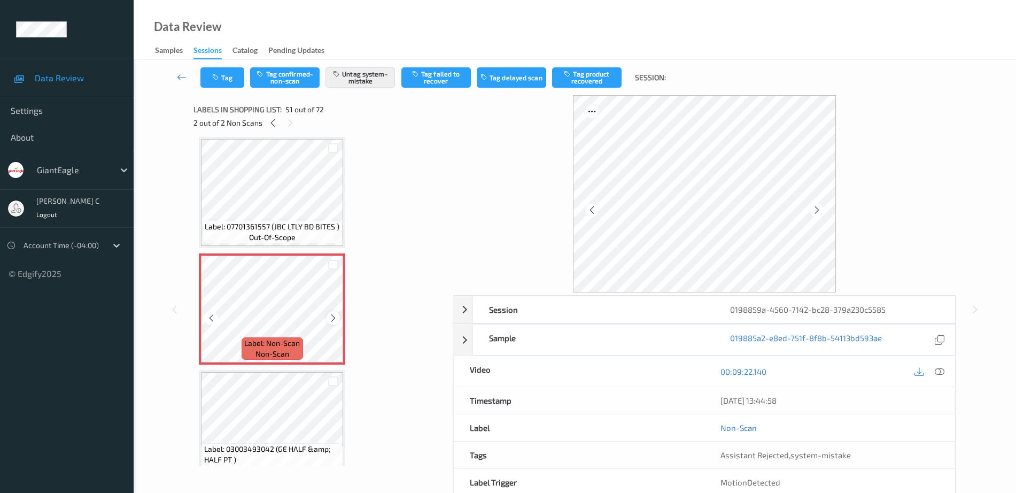
click at [330, 314] on icon at bounding box center [333, 318] width 9 height 10
click at [329, 314] on icon at bounding box center [333, 318] width 9 height 10
click at [329, 315] on icon at bounding box center [333, 318] width 9 height 10
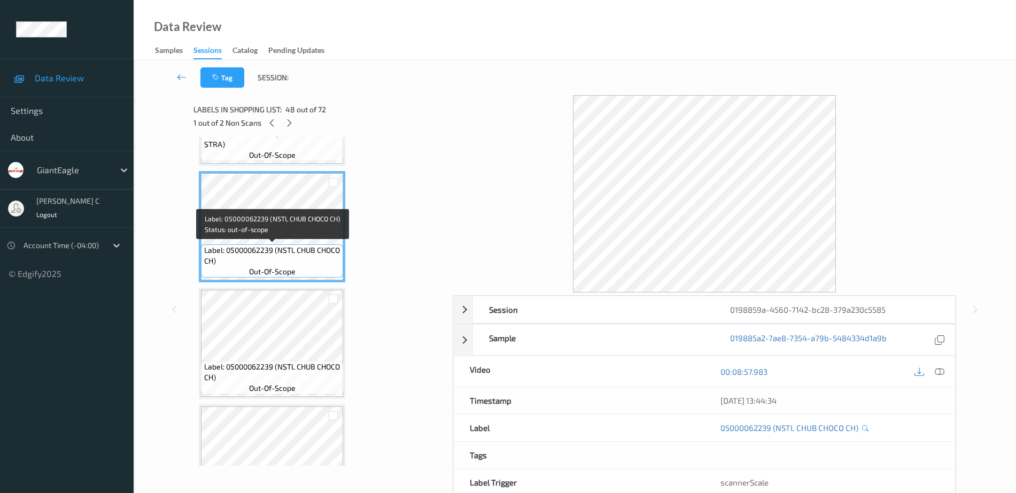
scroll to position [5383, 0]
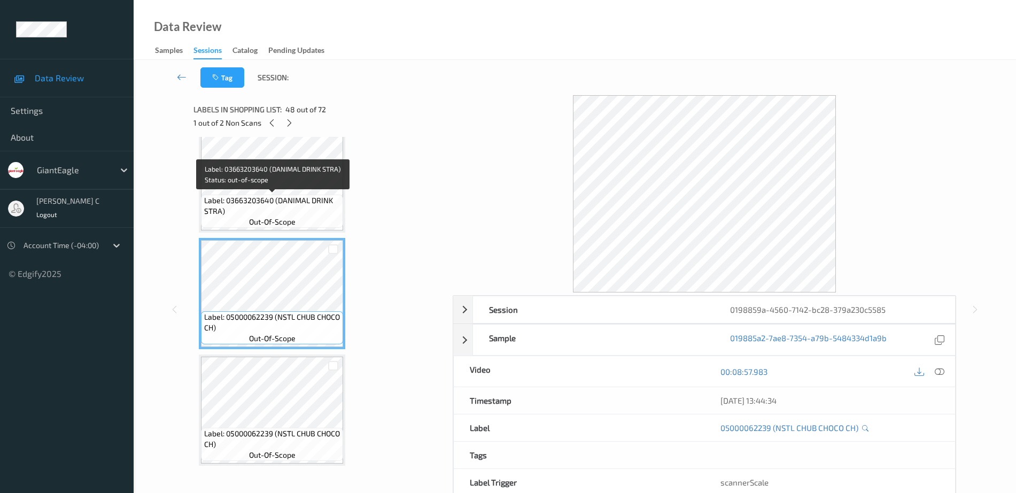
click at [287, 206] on span "Label: 03663203640 (DANIMAL DRINK STRA)" at bounding box center [272, 205] width 137 height 21
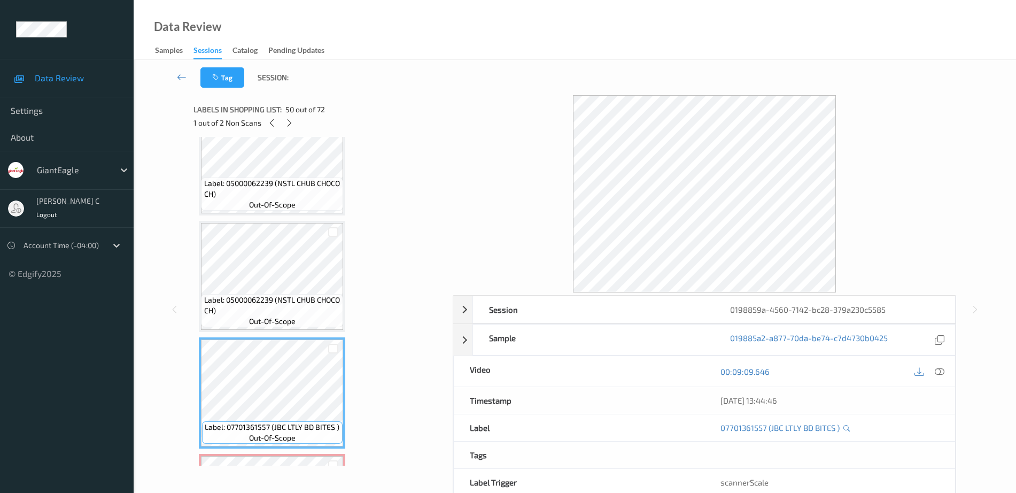
scroll to position [5717, 0]
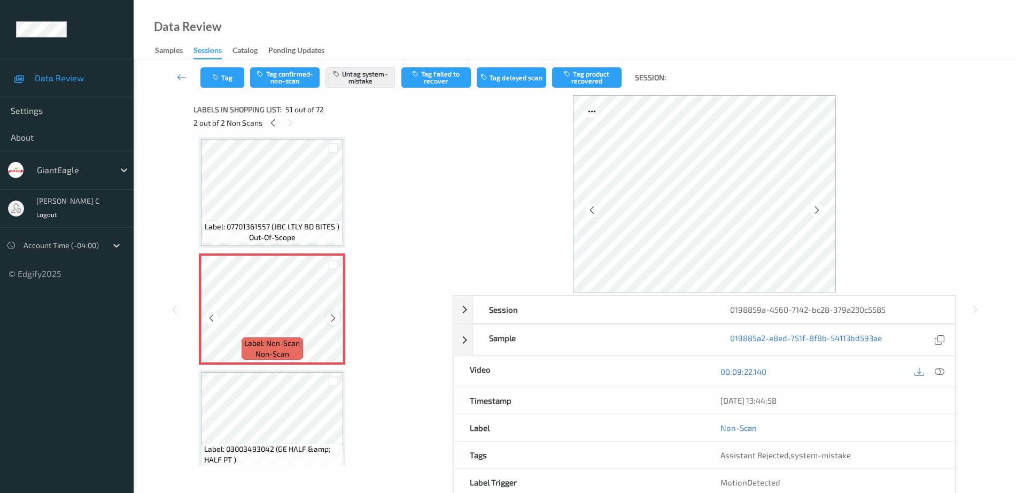
click at [332, 316] on icon at bounding box center [333, 318] width 9 height 10
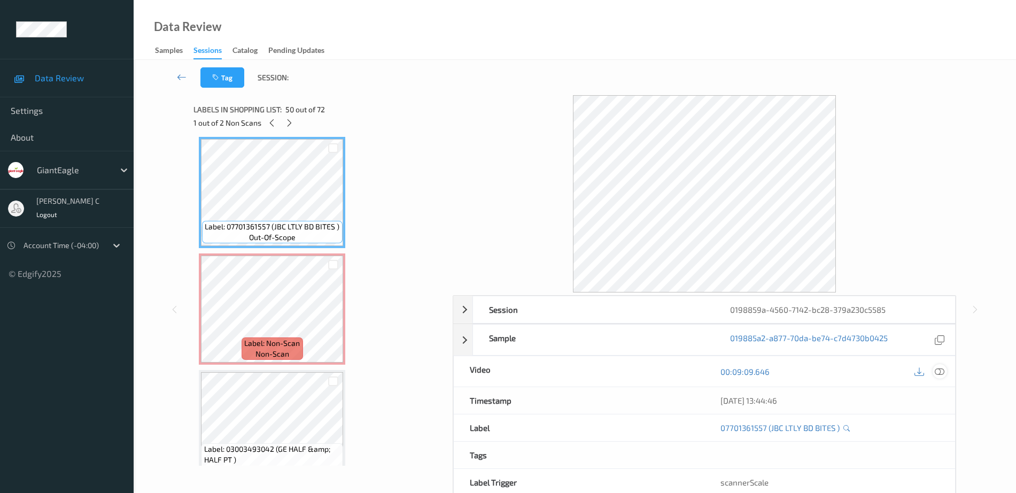
click at [945, 373] on div at bounding box center [940, 371] width 14 height 14
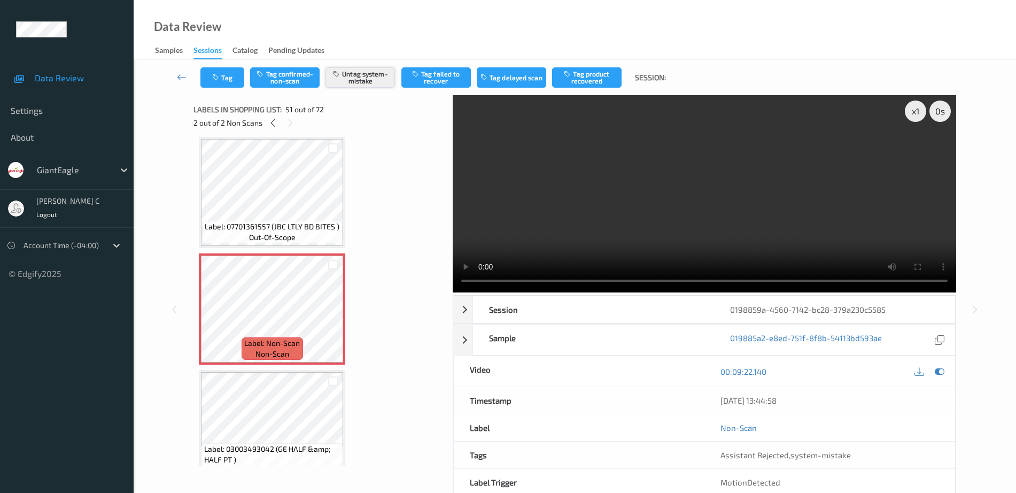
click at [361, 81] on button "Untag system-mistake" at bounding box center [361, 77] width 70 height 20
click at [331, 318] on icon at bounding box center [333, 318] width 9 height 10
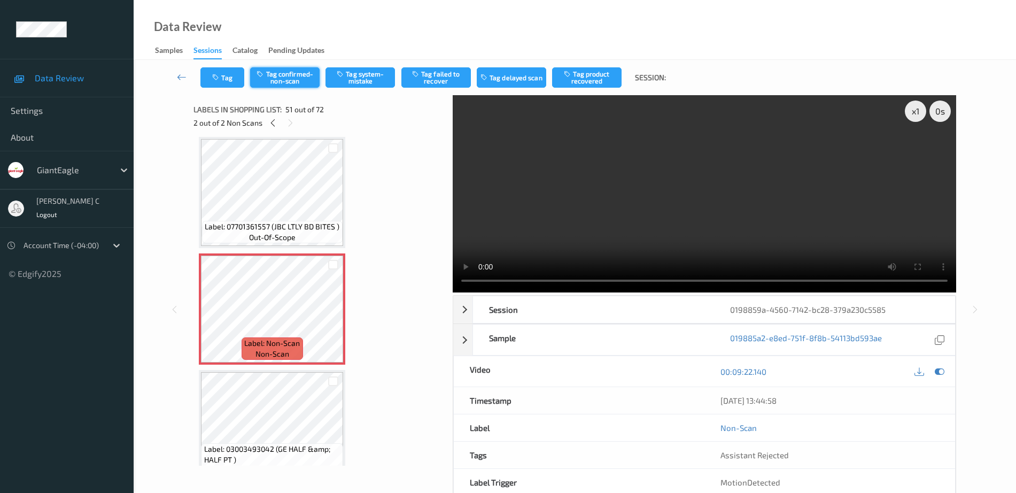
click at [306, 76] on button "Tag confirmed-non-scan" at bounding box center [285, 77] width 70 height 20
click at [591, 80] on button "Tag product recovered" at bounding box center [587, 77] width 70 height 20
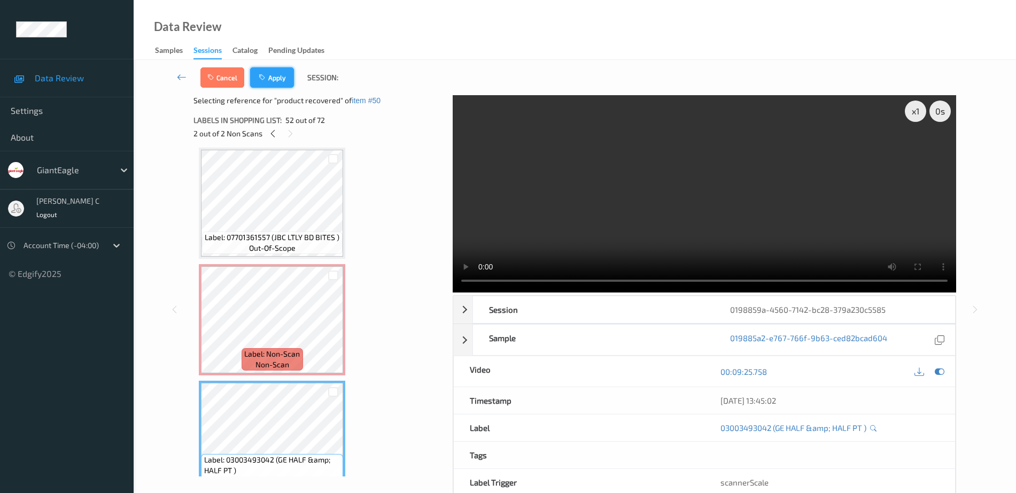
click at [267, 76] on icon "button" at bounding box center [263, 77] width 9 height 7
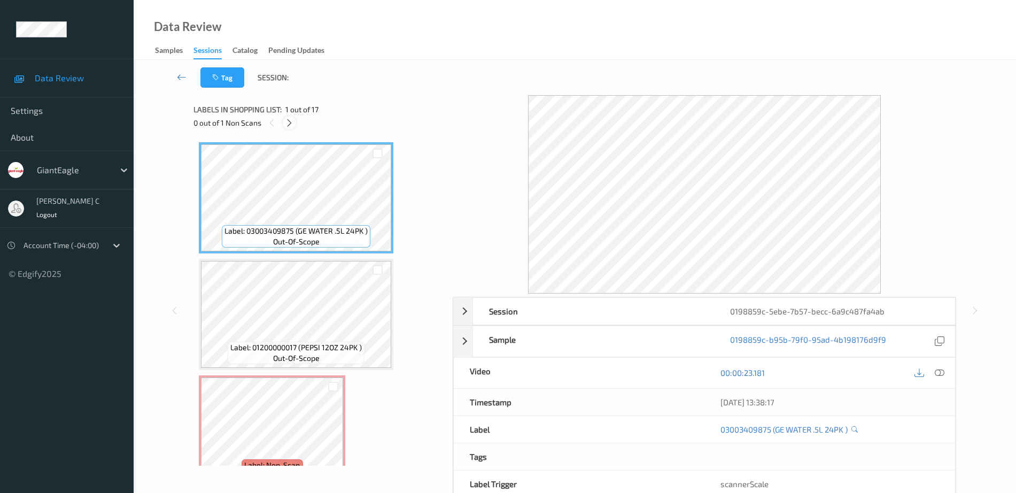
click at [291, 121] on icon at bounding box center [289, 123] width 9 height 10
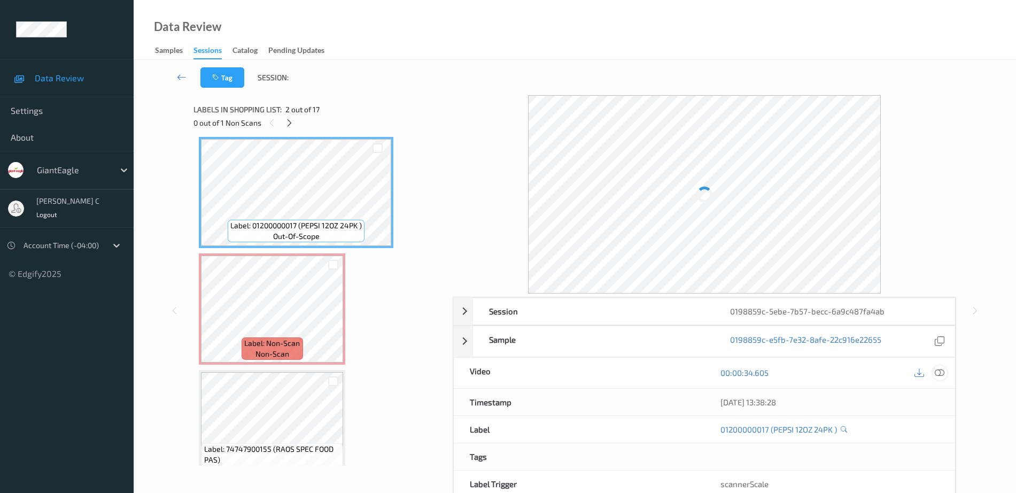
click at [942, 372] on icon at bounding box center [940, 373] width 10 height 10
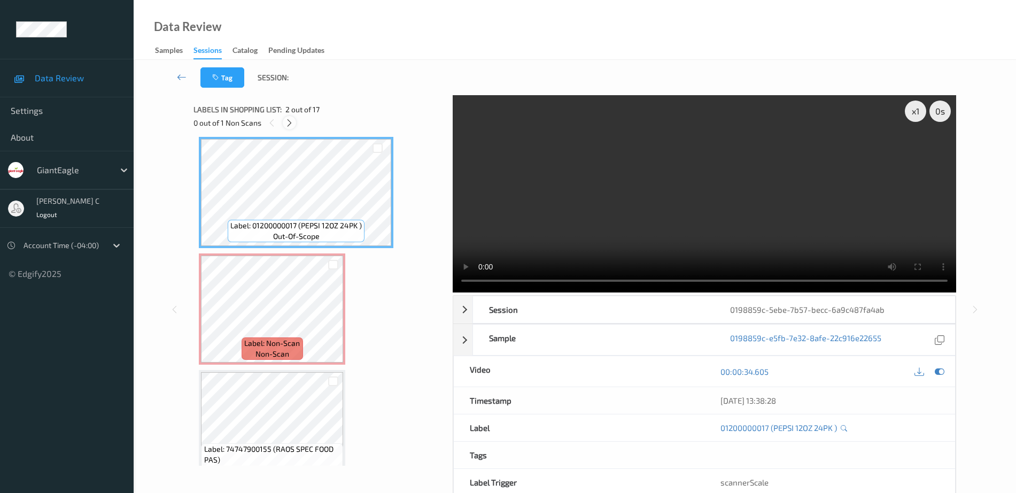
click at [291, 124] on icon at bounding box center [289, 123] width 9 height 10
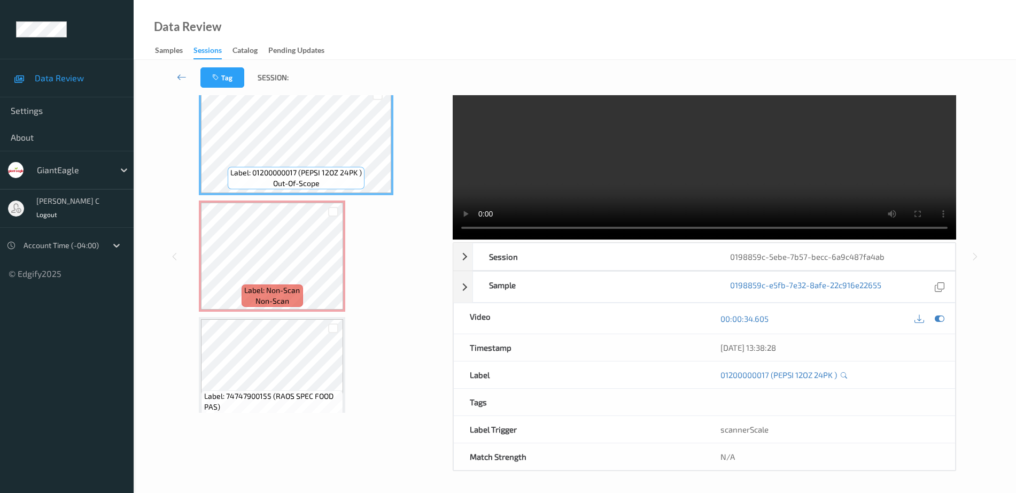
scroll to position [0, 0]
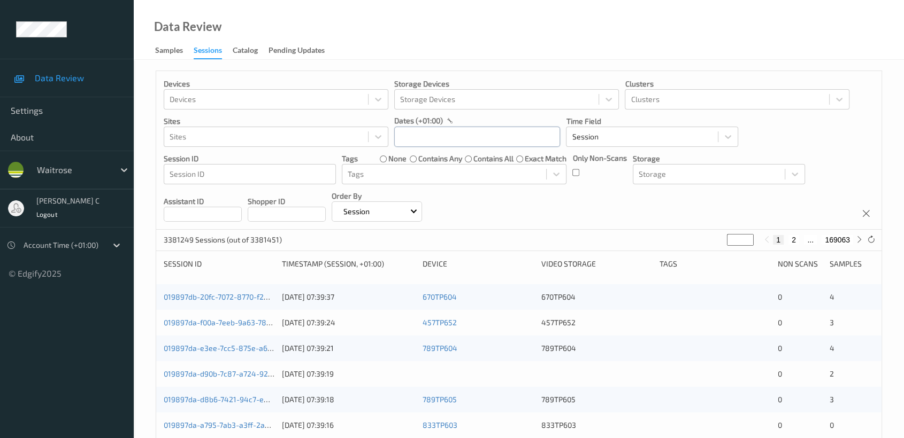
click at [447, 136] on input "text" at bounding box center [477, 137] width 166 height 20
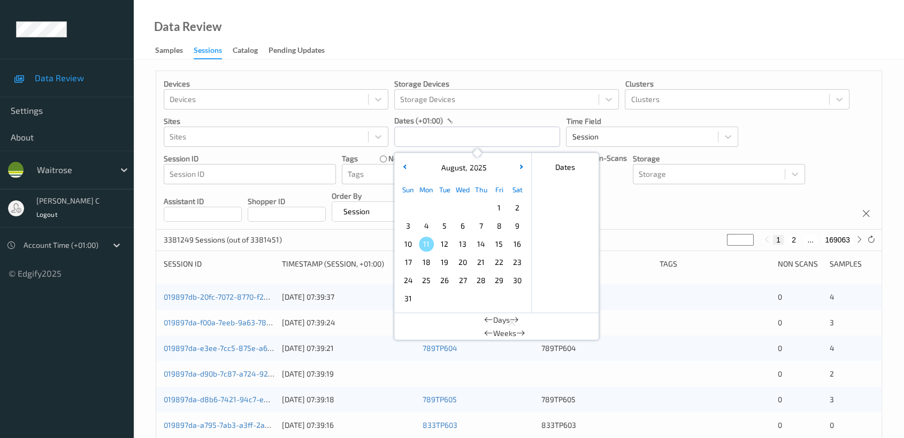
click at [495, 225] on span "8" at bounding box center [498, 226] width 15 height 15
type input "[DATE] 00:00 -> [DATE] 23:59"
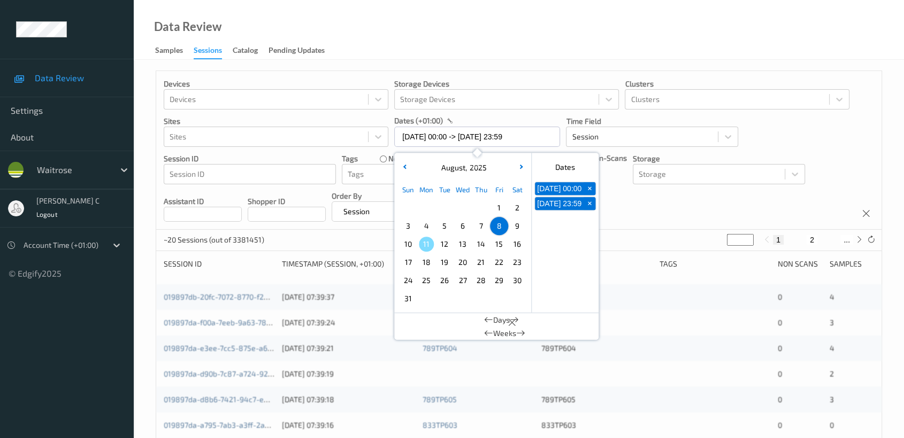
click at [528, 33] on div "Data Review Samples Sessions Catalog Pending Updates" at bounding box center [519, 30] width 770 height 60
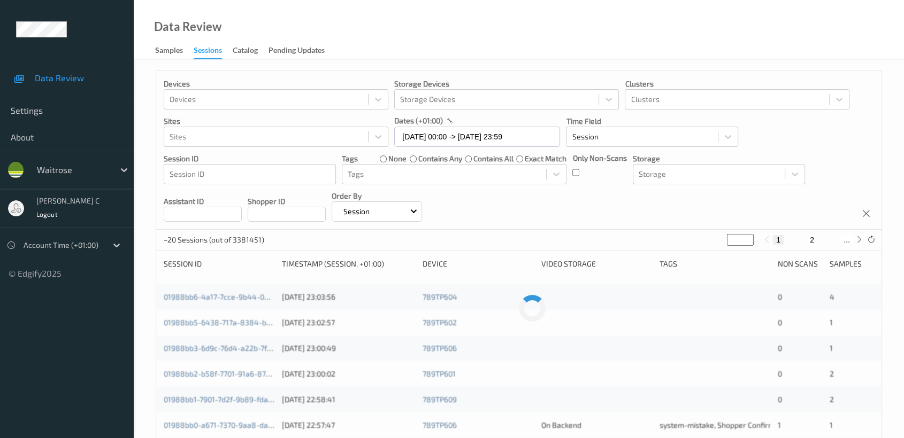
click at [608, 211] on div "Devices Devices Storage Devices Storage Devices Clusters Clusters Sites Sites d…" at bounding box center [518, 150] width 725 height 159
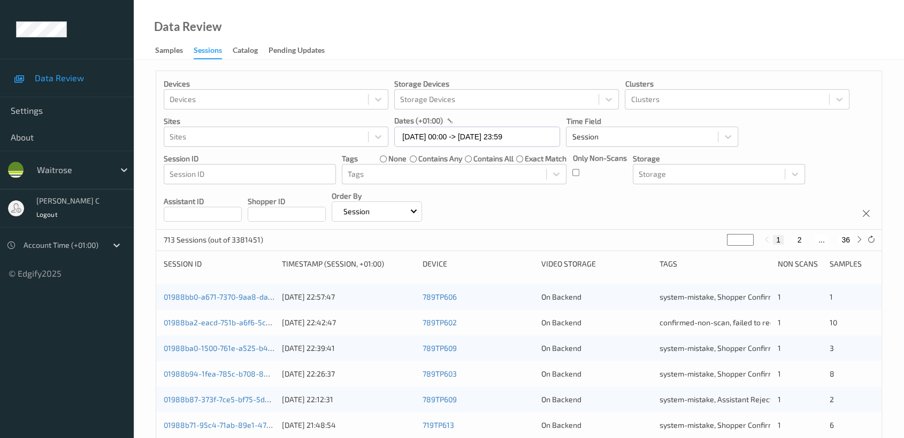
click at [722, 238] on div "713 Sessions (out of 3381451) * 1 2 ... 36" at bounding box center [518, 240] width 725 height 21
type input "*"
type input "**"
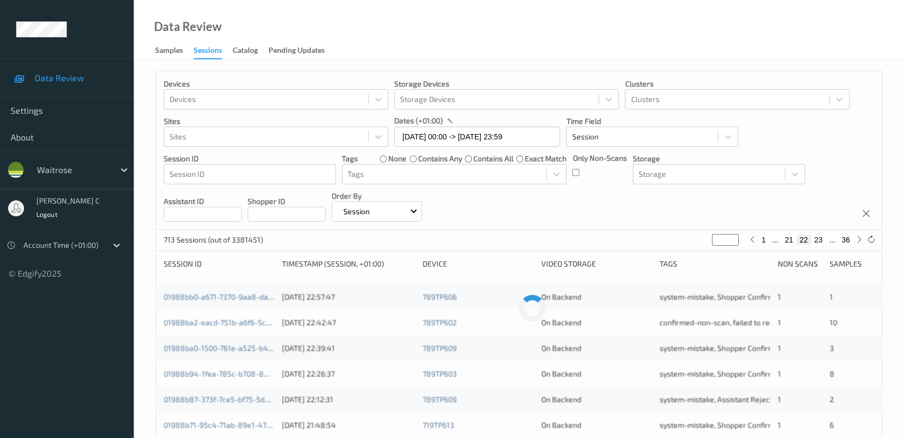
type input "**"
click at [735, 215] on div "Devices Devices Storage Devices Storage Devices Clusters Clusters Sites Sites d…" at bounding box center [518, 150] width 725 height 159
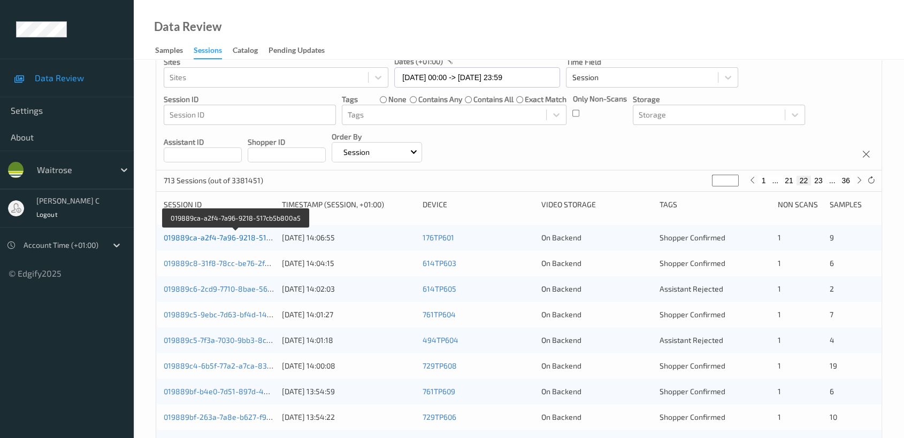
click at [225, 236] on link "019889ca-a2f4-7a96-9218-517cb5b800a5" at bounding box center [236, 237] width 145 height 9
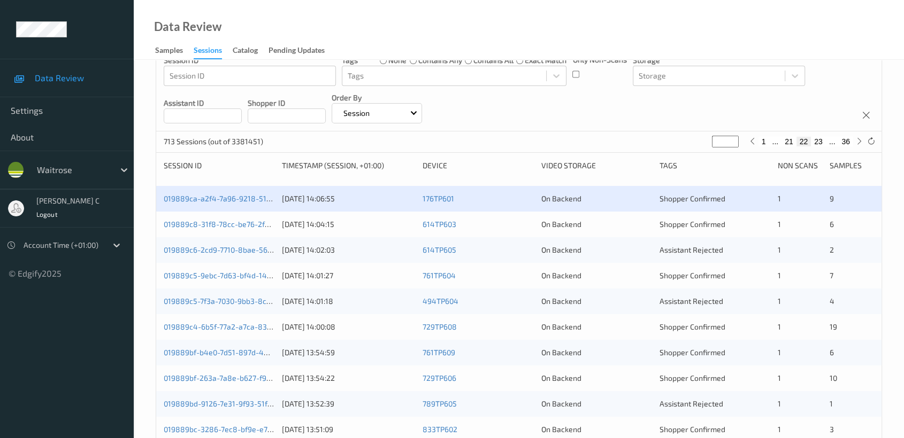
scroll to position [119, 0]
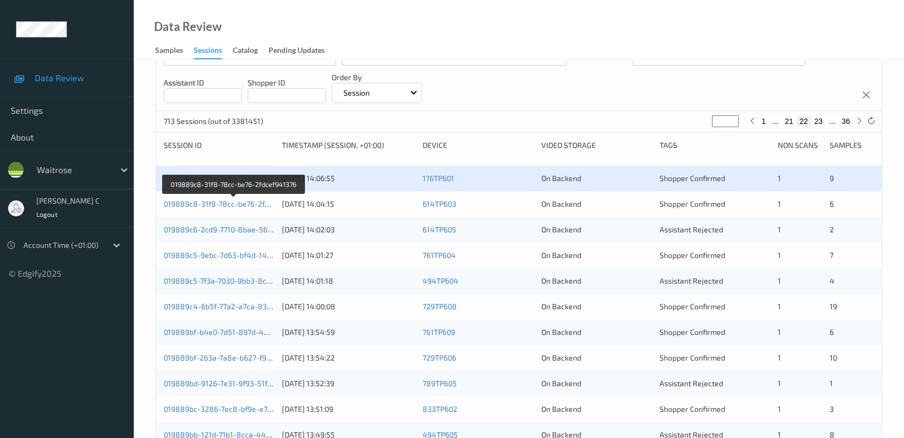
click at [242, 203] on link "019889c8-31f8-78cc-be76-2fdcef941376" at bounding box center [234, 203] width 141 height 9
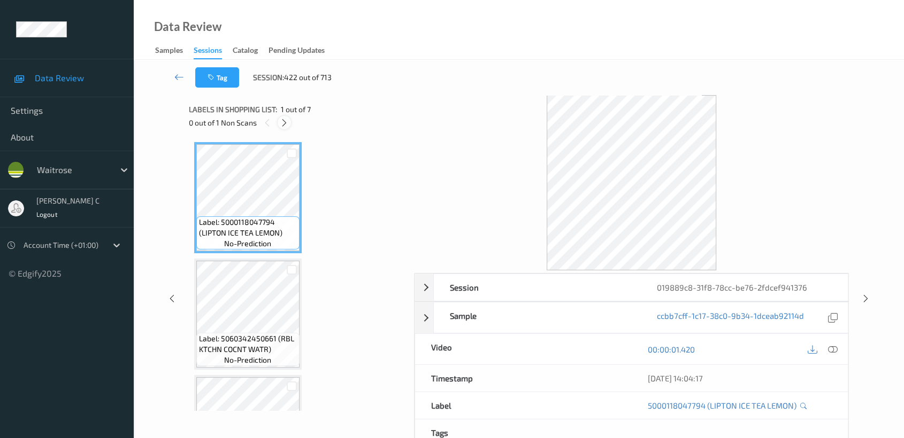
click at [282, 120] on icon at bounding box center [284, 123] width 9 height 10
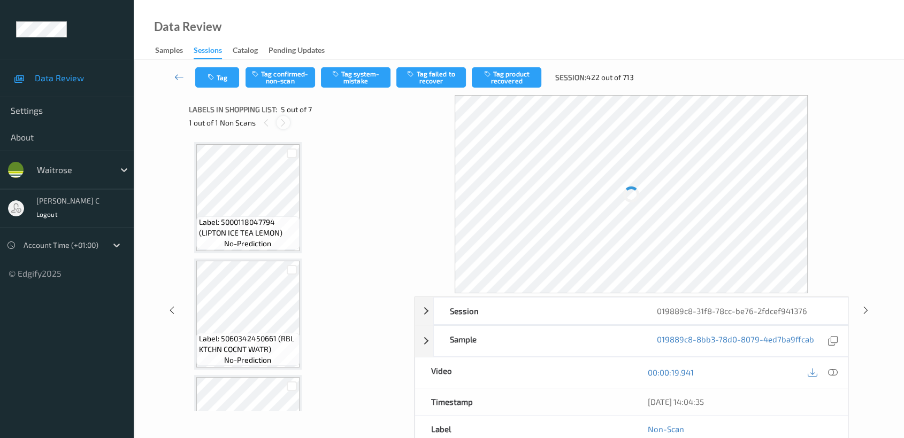
scroll to position [353, 0]
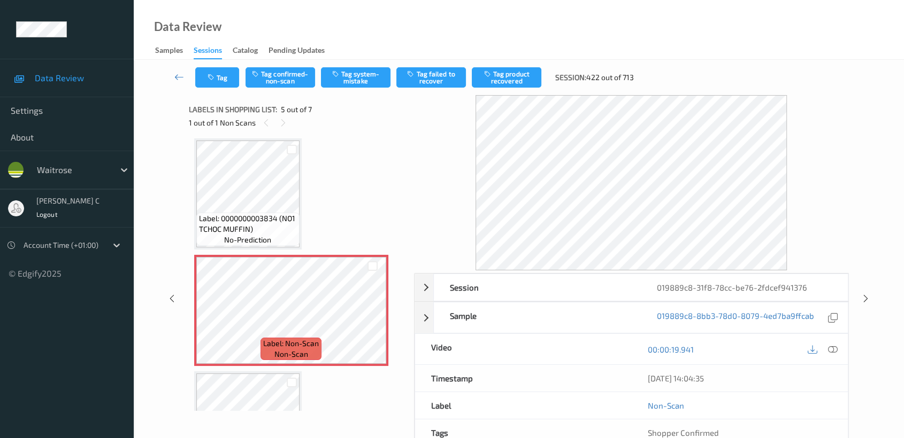
click at [314, 215] on div "Label: 5000118047794 (LIPTON ICE TEA LEMON) no-prediction Label: 5060342450661 …" at bounding box center [297, 194] width 207 height 811
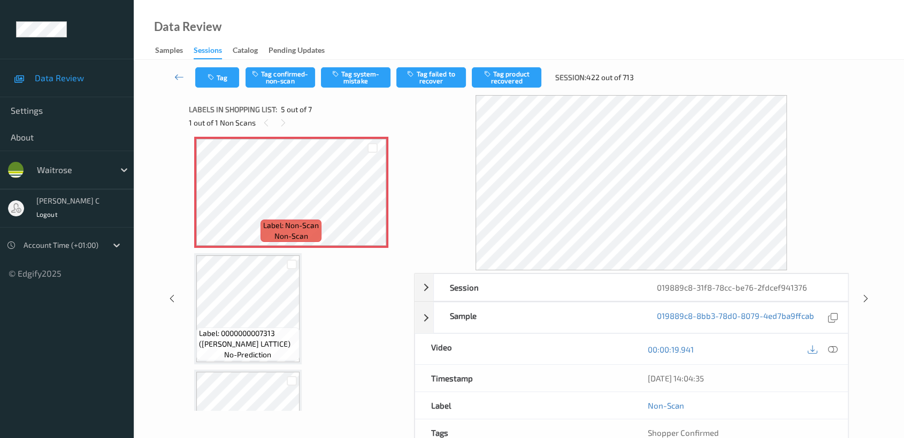
scroll to position [472, 0]
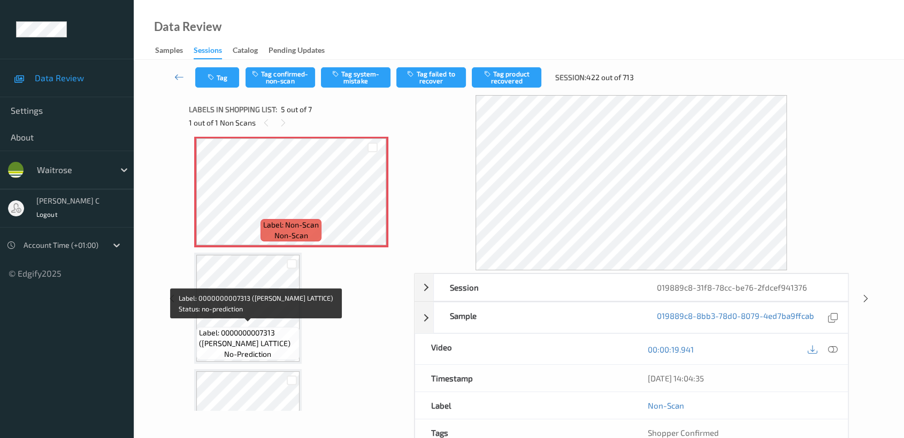
click at [258, 327] on div "Label: 0000000007313 ([PERSON_NAME] LATTICE) no-prediction" at bounding box center [247, 343] width 103 height 33
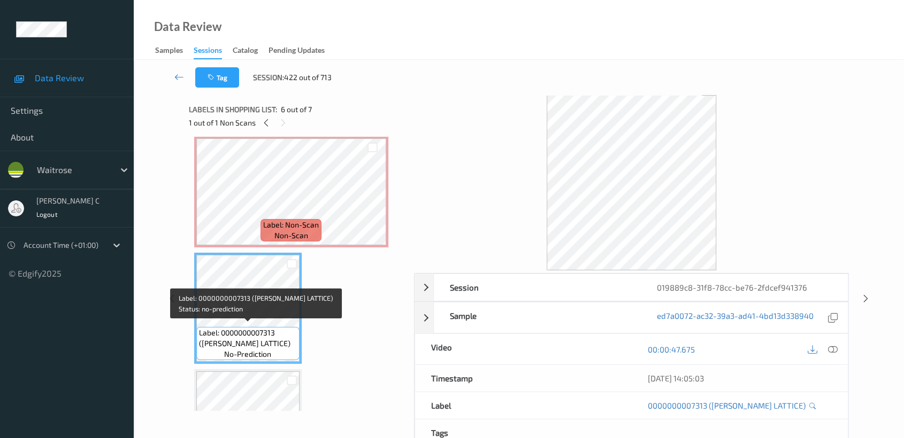
click at [268, 369] on div "Label: 0000000002394 (WR PAIN AU CHOC) no-prediction" at bounding box center [247, 424] width 107 height 111
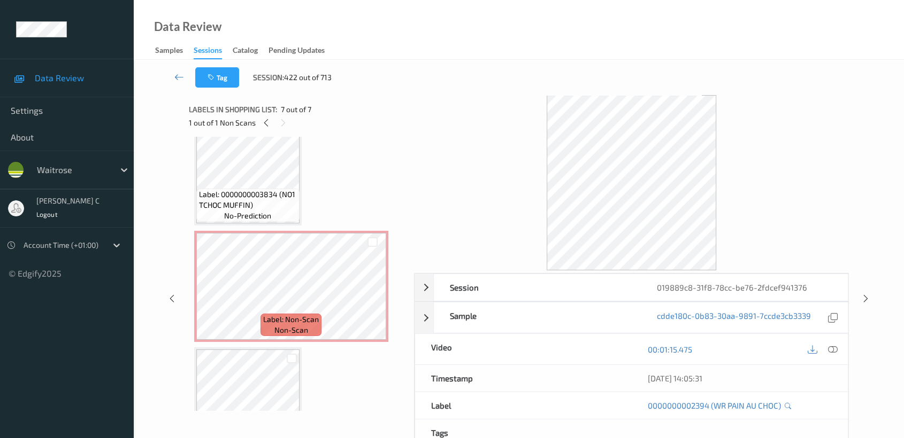
scroll to position [365, 0]
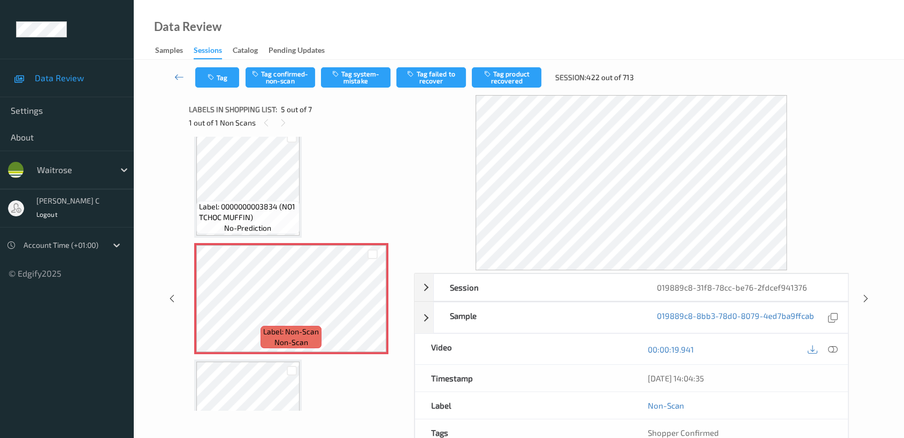
click at [241, 209] on span "Label: 0000000003834 (NO1 TCHOC MUFFIN)" at bounding box center [248, 212] width 98 height 21
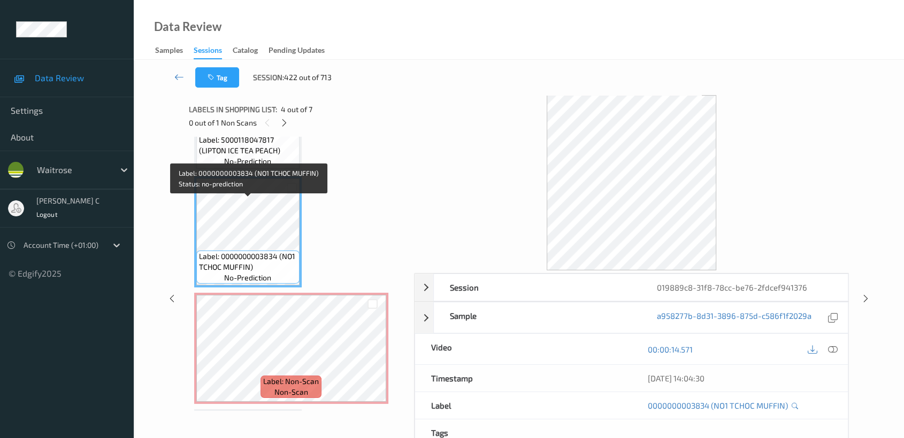
scroll to position [246, 0]
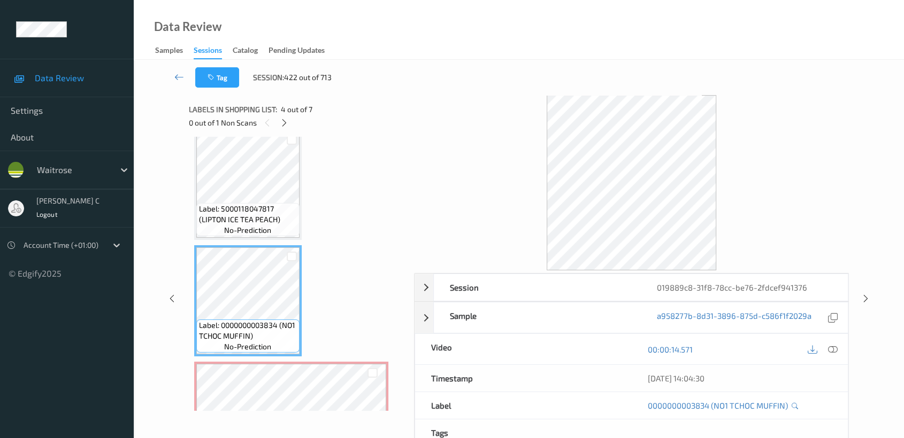
click at [245, 213] on span "Label: 5000118047817 (LIPTON ICE TEA PEACH)" at bounding box center [248, 214] width 98 height 21
click at [276, 362] on div "Label: Non-Scan non-scan" at bounding box center [291, 417] width 194 height 111
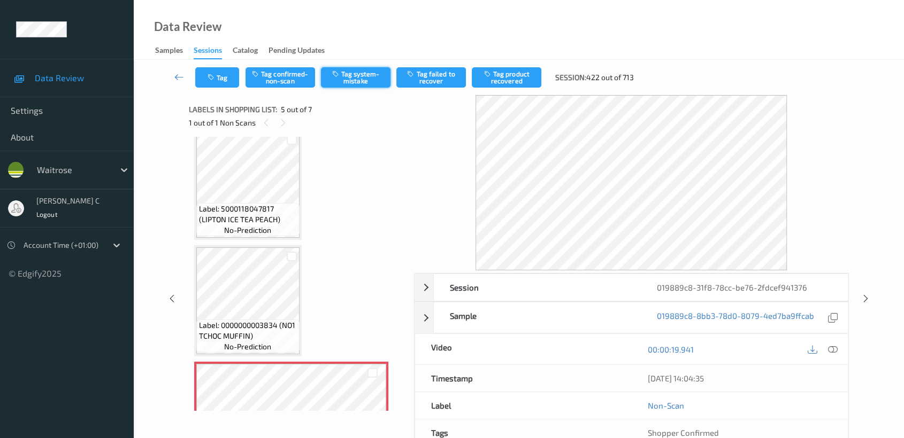
click at [365, 78] on button "Tag system-mistake" at bounding box center [356, 77] width 70 height 20
click at [218, 74] on button "Tag" at bounding box center [217, 77] width 44 height 20
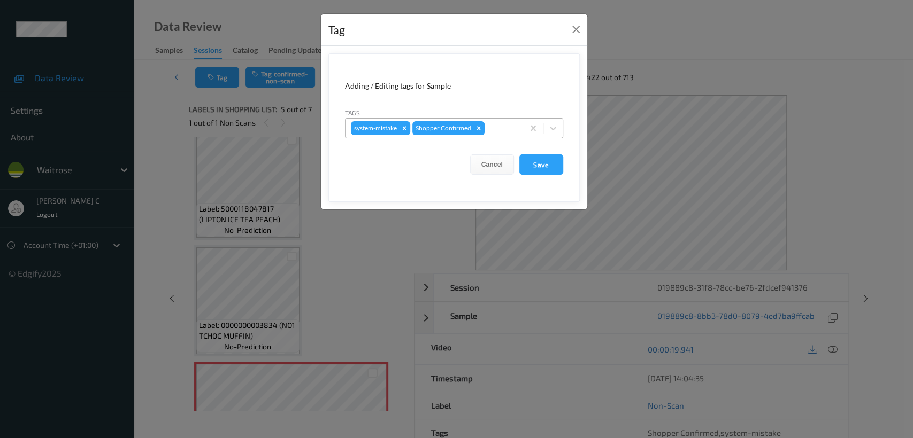
click at [498, 122] on div at bounding box center [503, 128] width 32 height 13
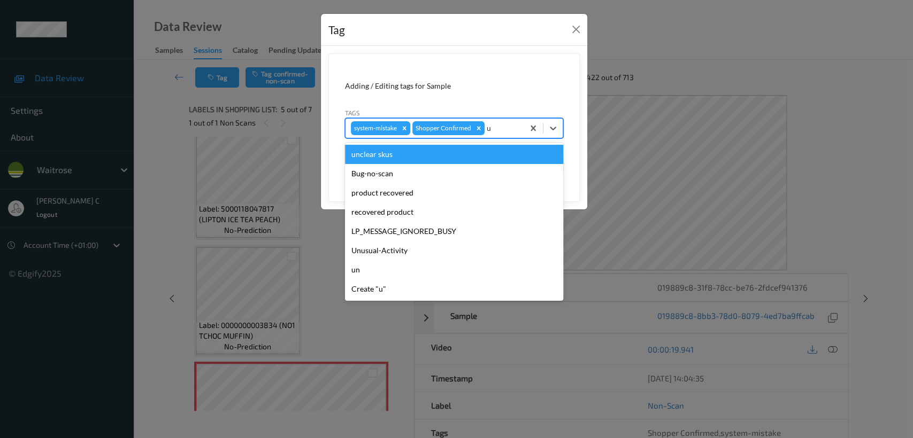
type input "un"
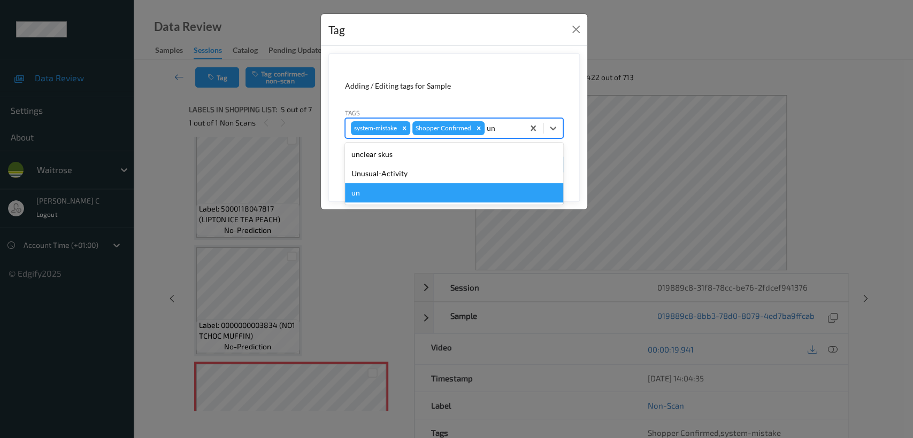
click at [371, 183] on div "un" at bounding box center [454, 192] width 218 height 19
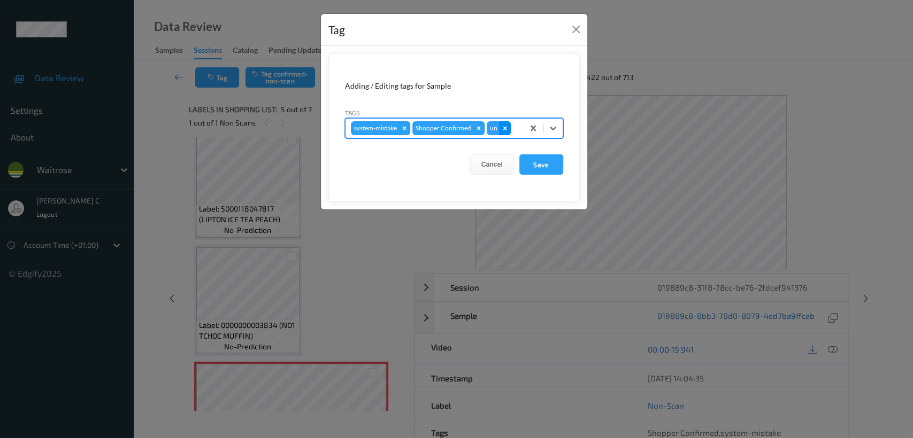
click at [503, 126] on icon "Remove un" at bounding box center [504, 128] width 7 height 7
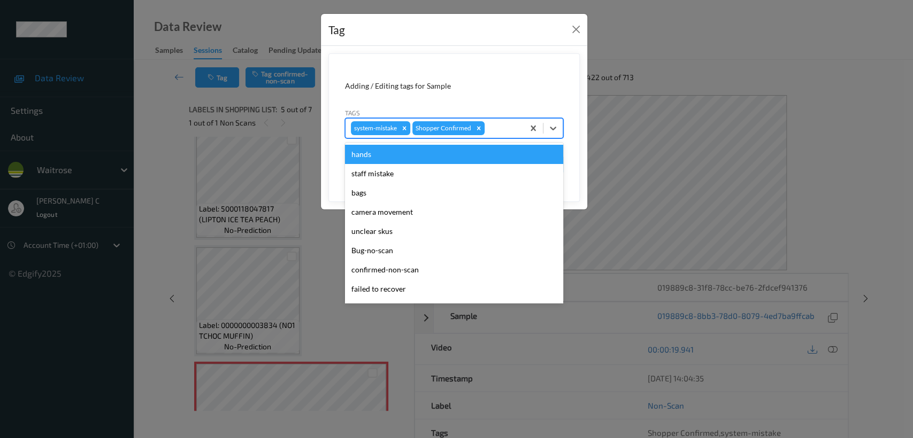
click at [502, 126] on div at bounding box center [503, 128] width 32 height 13
type input "un"
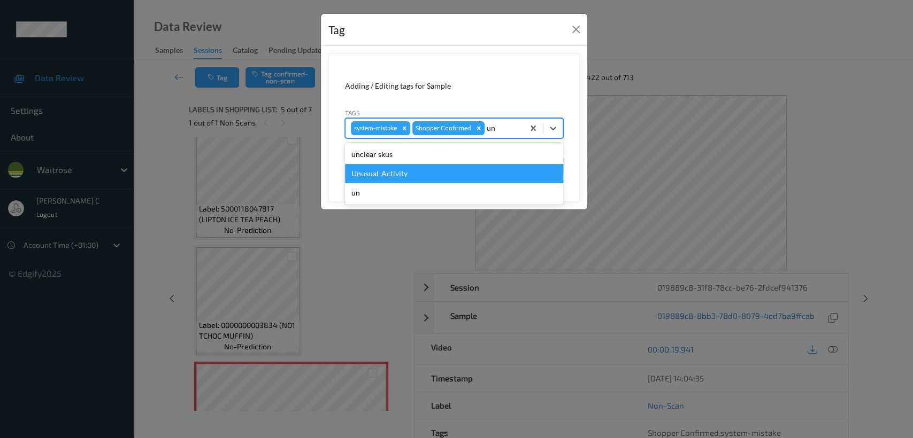
click at [428, 168] on div "Unusual-Activity" at bounding box center [454, 173] width 218 height 19
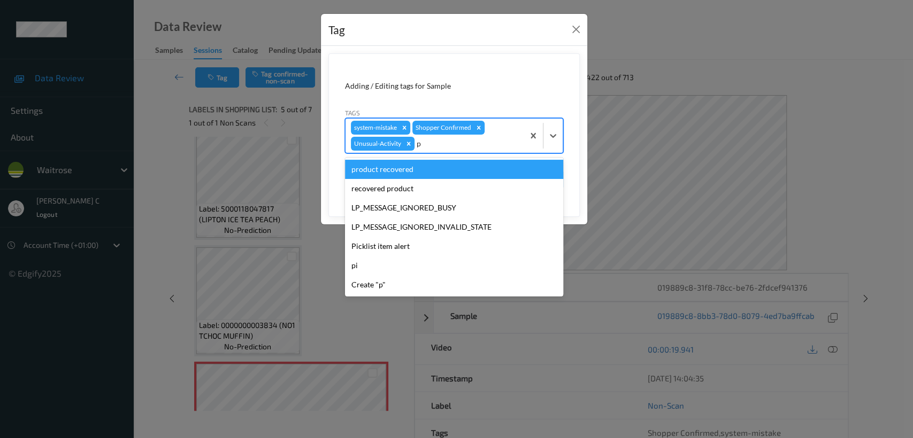
type input "pi"
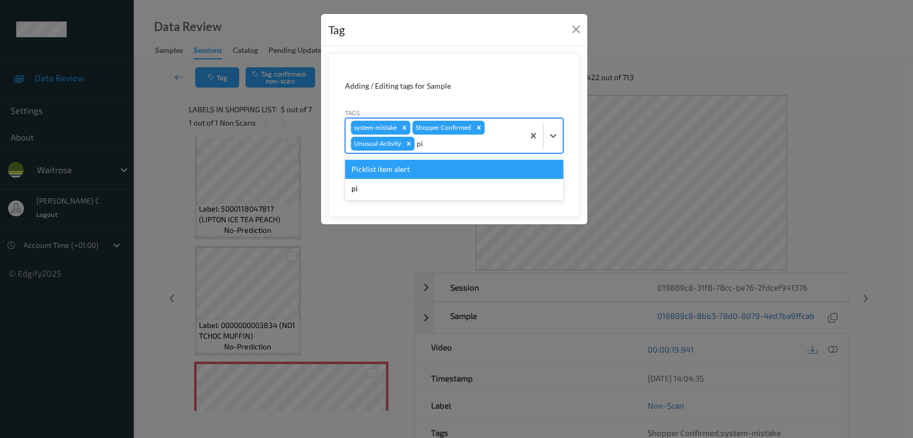
click at [428, 168] on div "Picklist item alert" at bounding box center [454, 169] width 218 height 19
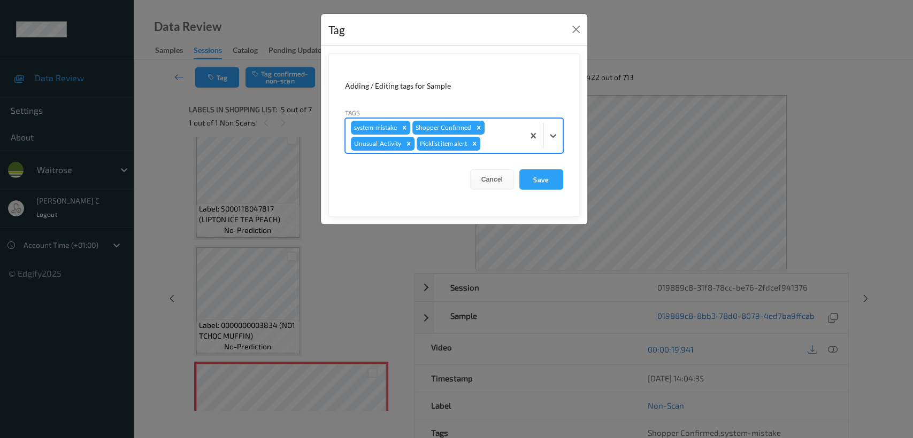
click at [517, 180] on div at bounding box center [516, 180] width 5 height 3
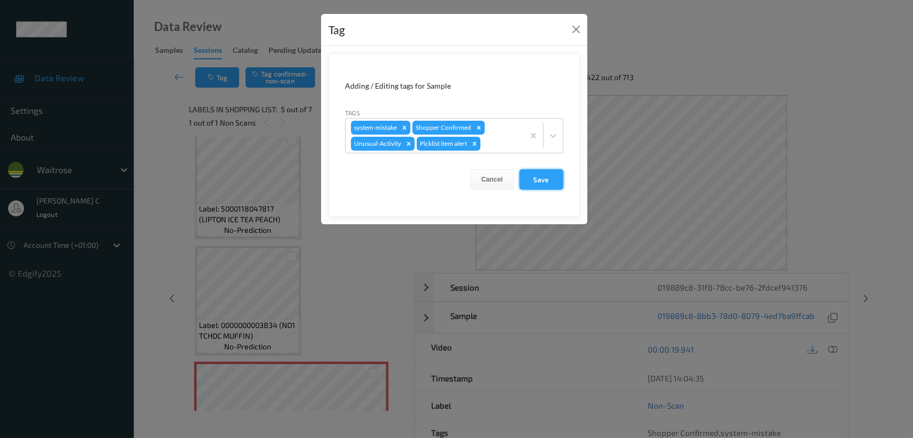
click at [539, 180] on button "Save" at bounding box center [541, 179] width 44 height 20
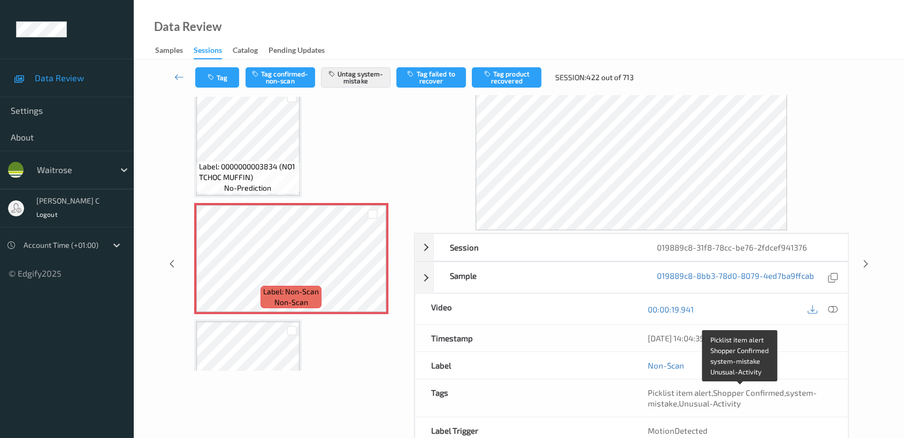
scroll to position [0, 0]
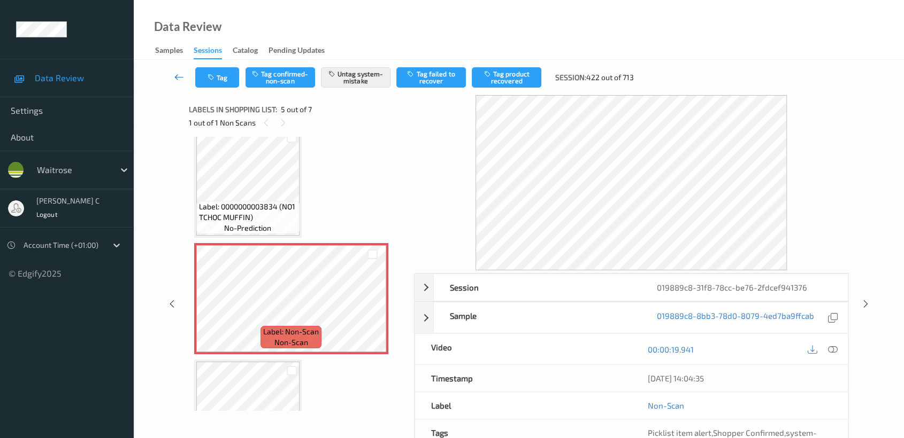
click at [182, 76] on icon at bounding box center [179, 77] width 10 height 11
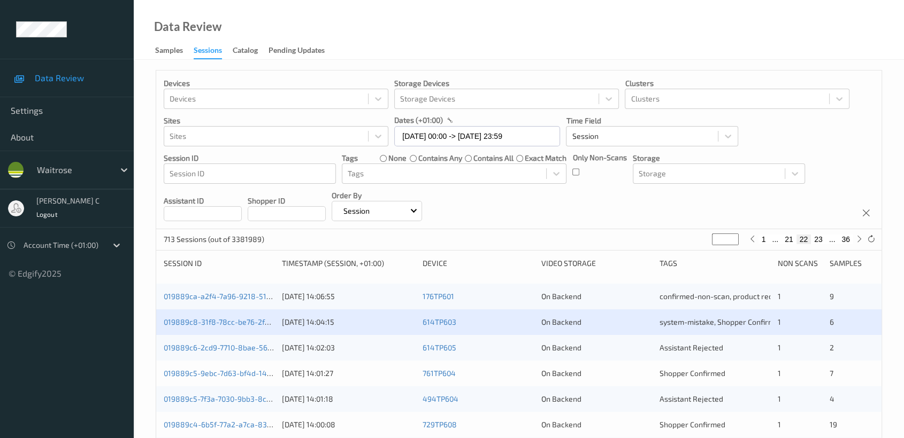
scroll to position [237, 0]
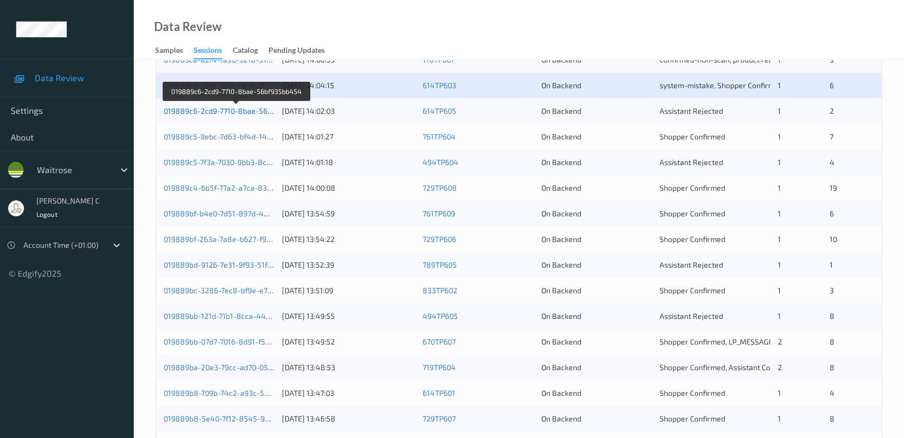
click at [219, 110] on link "019889c6-2cd9-7710-8bae-56bf935bb454" at bounding box center [237, 110] width 146 height 9
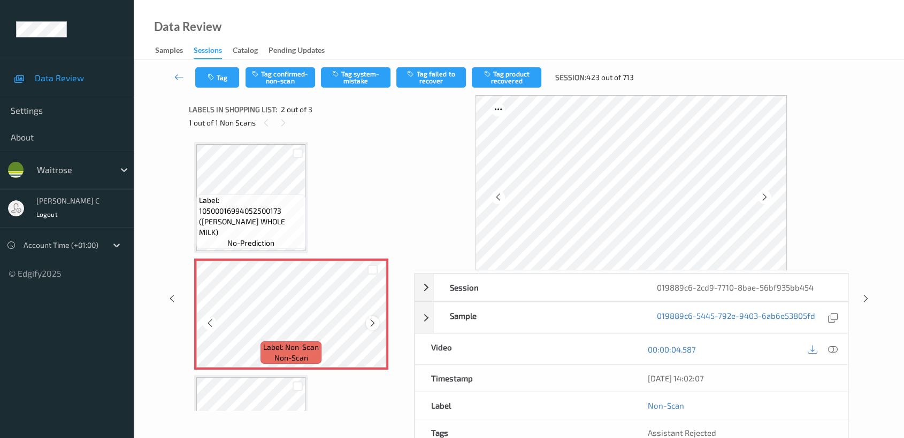
click at [372, 323] on icon at bounding box center [372, 324] width 9 height 10
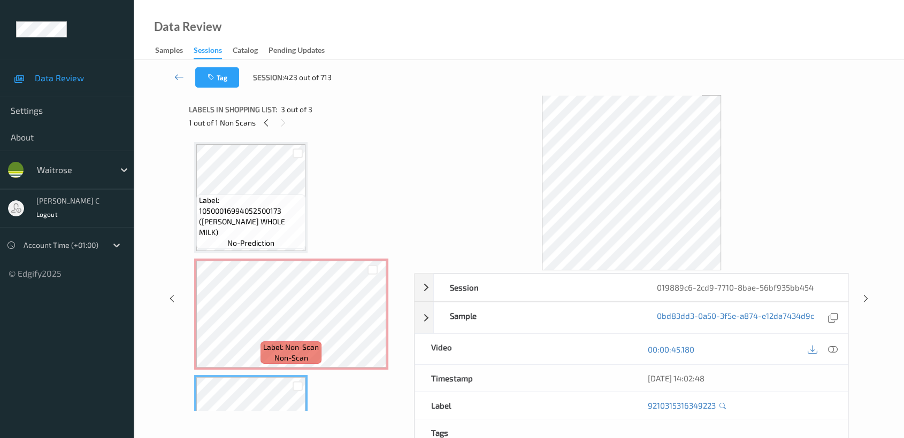
click at [240, 206] on span "Label: 10500016994052500173 ([PERSON_NAME] WHOLE MILK)" at bounding box center [251, 216] width 104 height 43
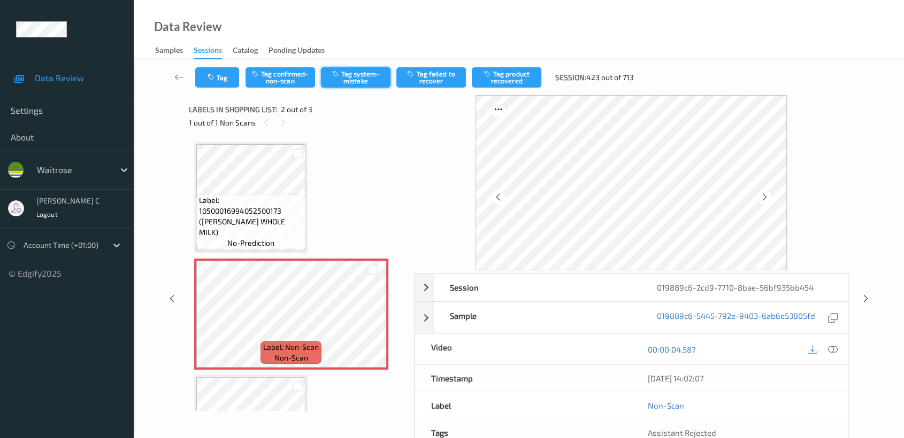
click at [352, 75] on button "Tag system-mistake" at bounding box center [356, 77] width 70 height 20
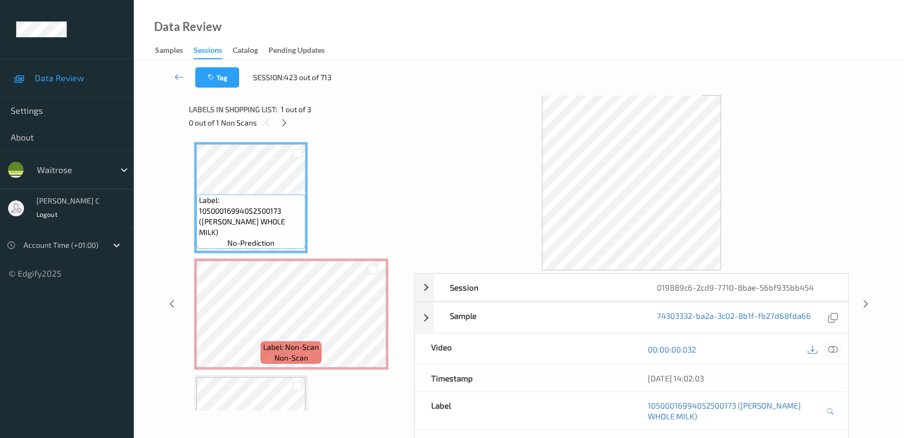
click at [833, 351] on icon at bounding box center [833, 350] width 10 height 10
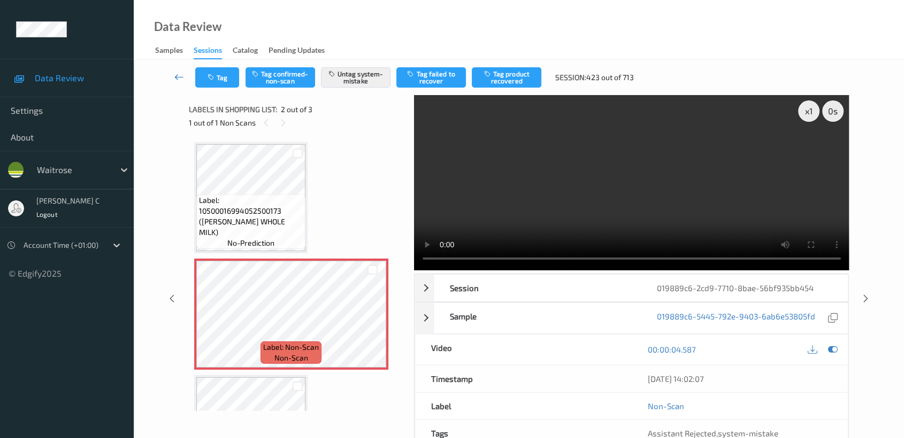
click at [181, 74] on icon at bounding box center [179, 77] width 10 height 11
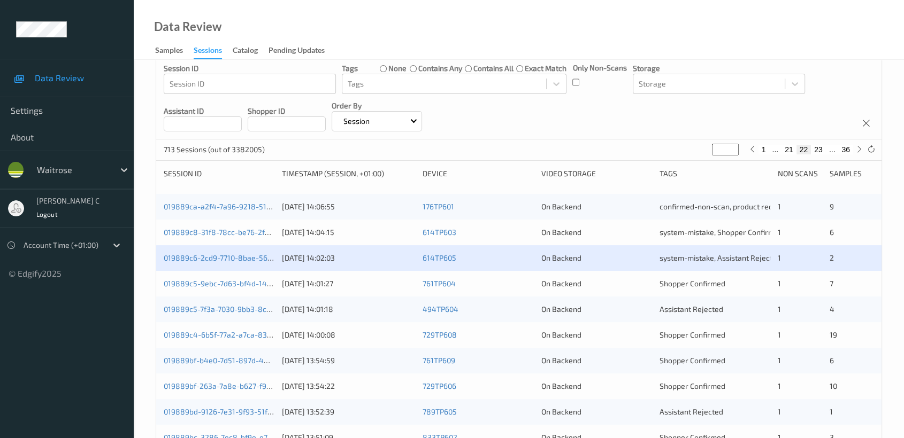
scroll to position [178, 0]
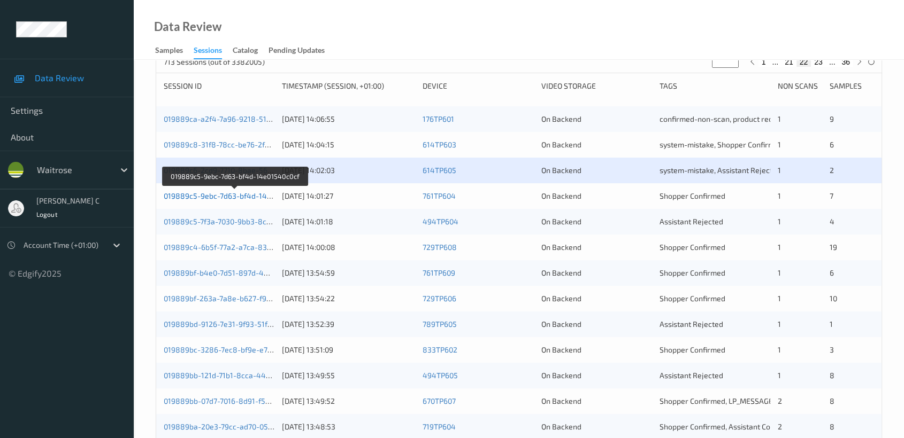
click at [221, 192] on link "019889c5-9ebc-7d63-bf4d-14e01540c0cf" at bounding box center [235, 195] width 143 height 9
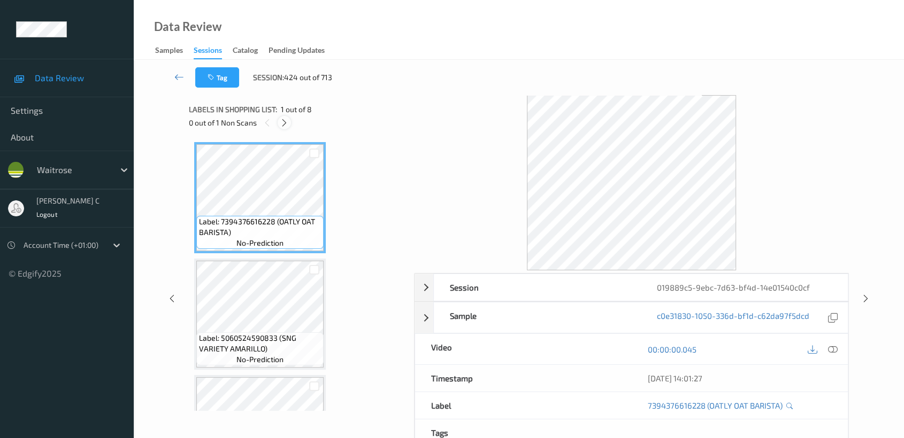
click at [283, 122] on icon at bounding box center [284, 123] width 9 height 10
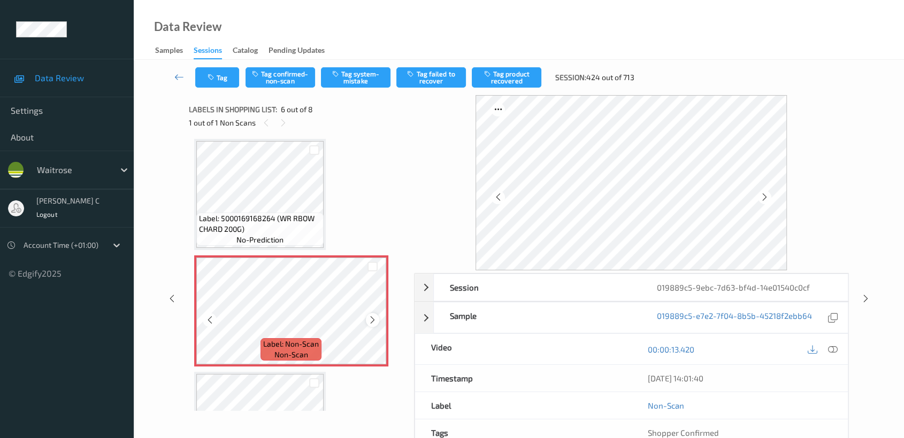
click at [368, 315] on icon at bounding box center [372, 320] width 9 height 10
click at [372, 315] on icon at bounding box center [372, 320] width 9 height 10
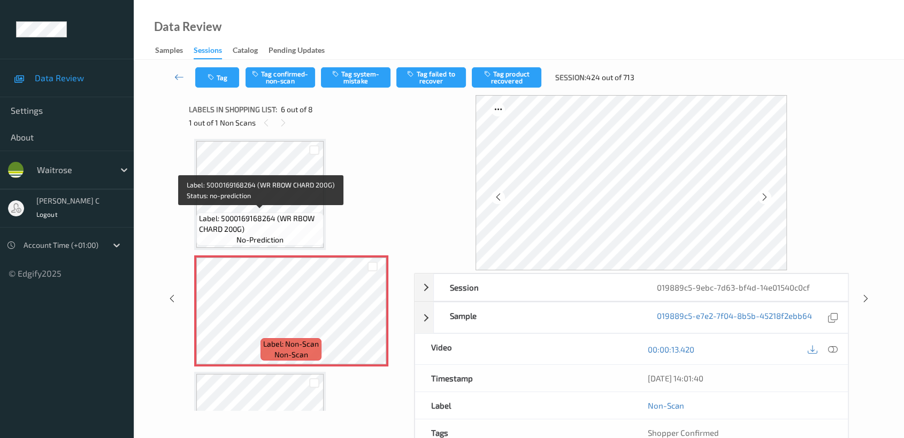
click at [268, 225] on span "Label: 5000169168264 (WR RBOW CHARD 200G)" at bounding box center [260, 223] width 122 height 21
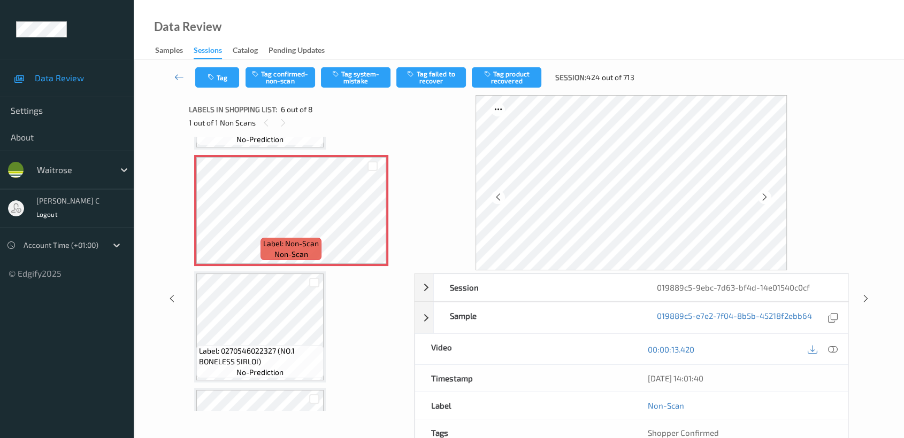
scroll to position [588, 0]
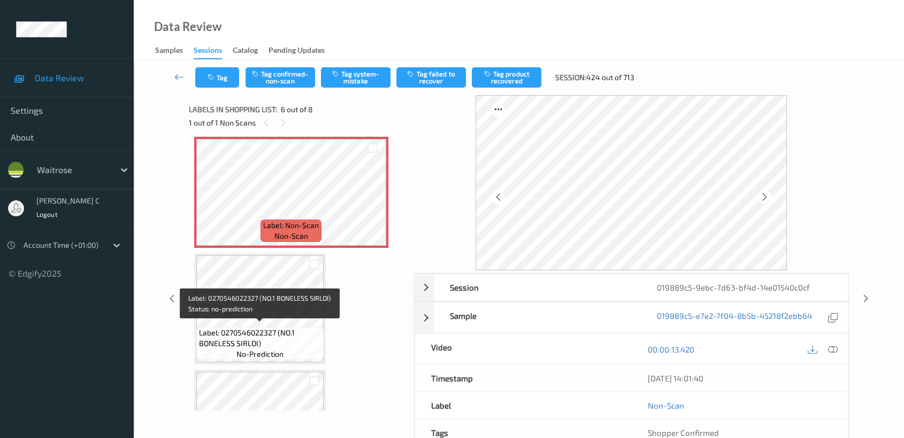
click at [280, 327] on div "Label: 0270546022327 (NO.1 BONELESS SIRLOI) no-prediction" at bounding box center [259, 343] width 127 height 33
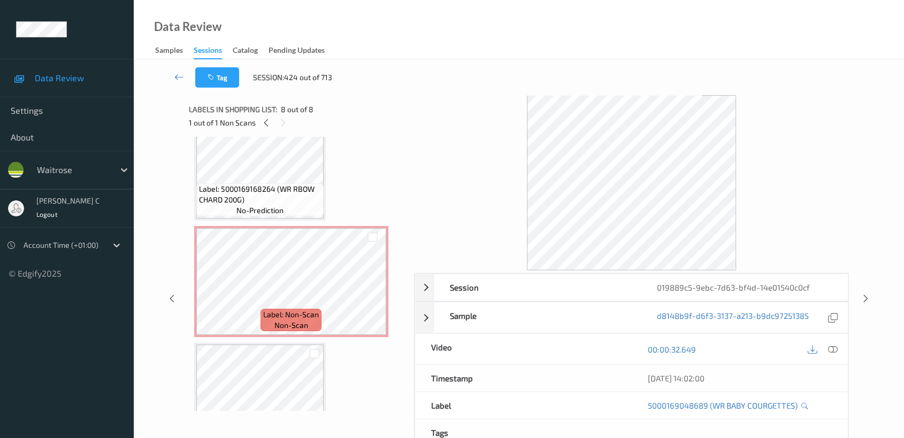
scroll to position [482, 0]
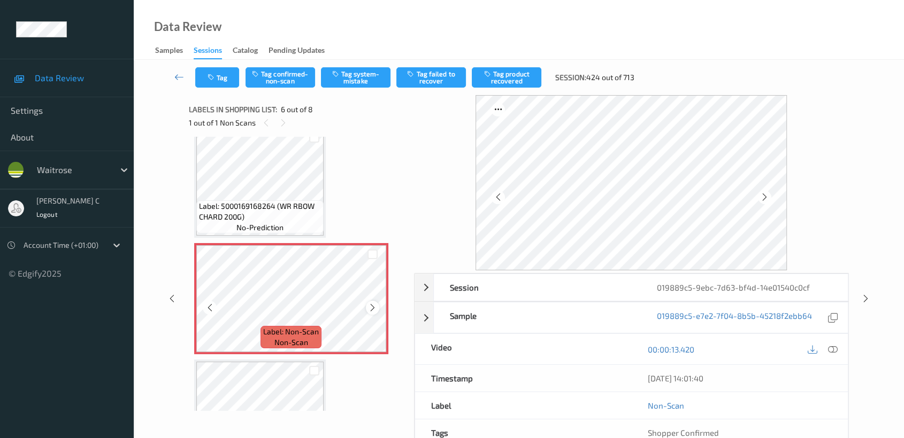
click at [372, 303] on icon at bounding box center [372, 308] width 9 height 10
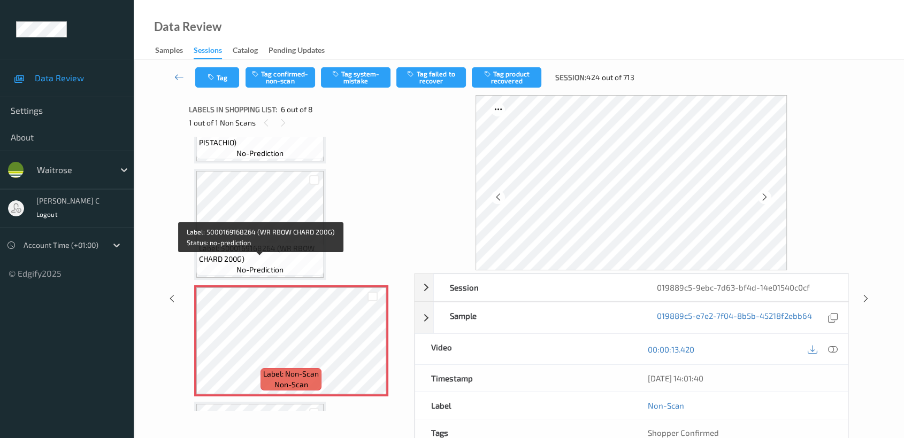
scroll to position [422, 0]
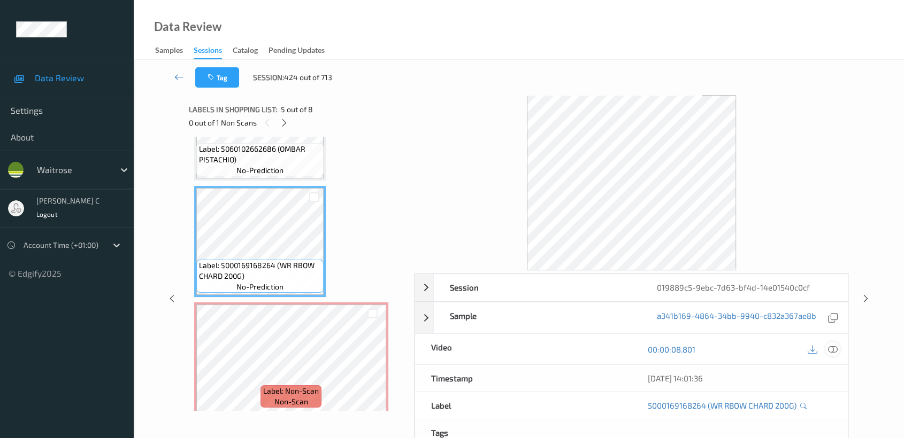
click at [832, 345] on icon at bounding box center [833, 350] width 10 height 10
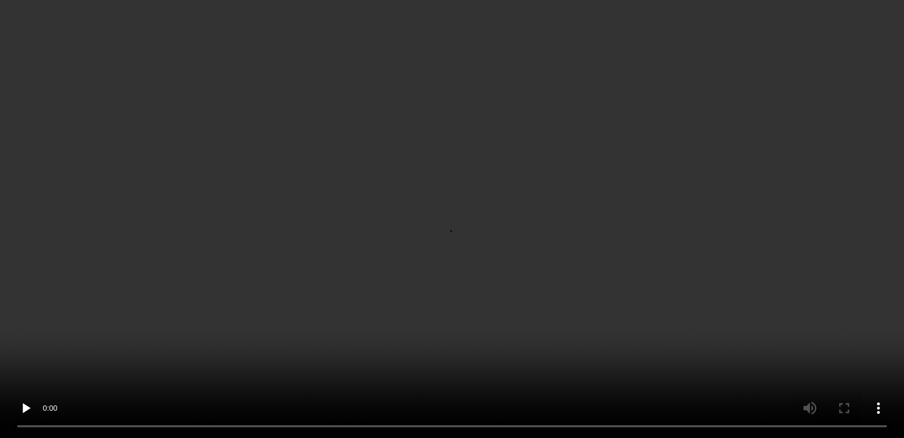
scroll to position [600, 0]
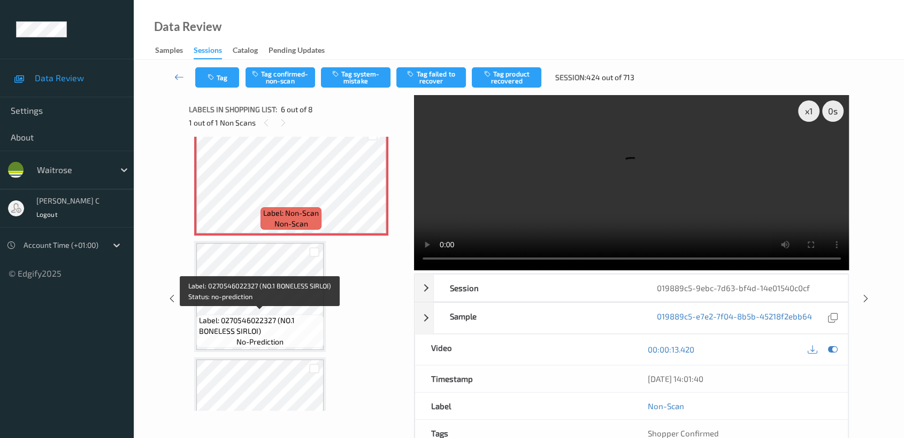
click at [264, 318] on span "Label: 0270546022327 (NO.1 BONELESS SIRLOI)" at bounding box center [260, 325] width 122 height 21
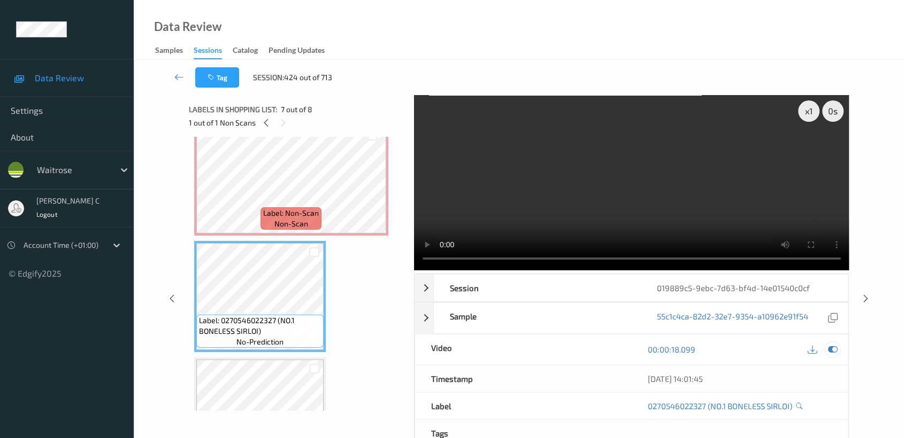
click at [832, 348] on icon at bounding box center [833, 350] width 10 height 10
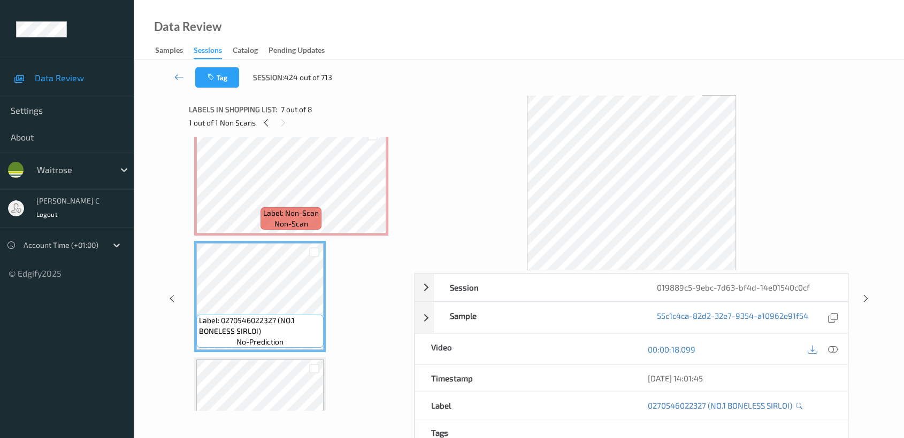
scroll to position [659, 0]
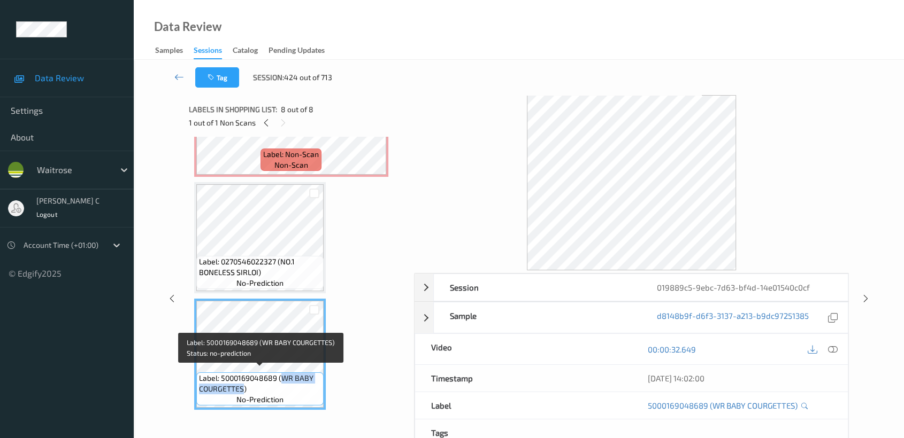
drag, startPoint x: 282, startPoint y: 374, endPoint x: 243, endPoint y: 386, distance: 40.3
click at [243, 386] on span "Label: 5000169048689 (WR BABY COURGETTES)" at bounding box center [260, 383] width 122 height 21
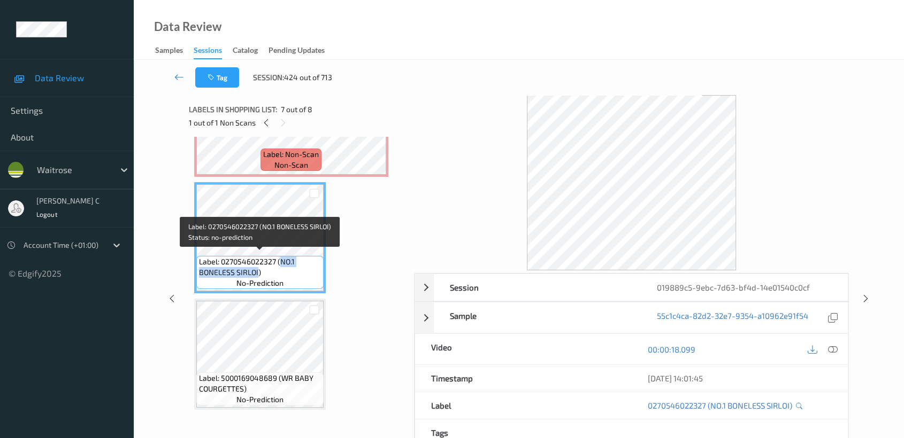
drag, startPoint x: 280, startPoint y: 256, endPoint x: 257, endPoint y: 265, distance: 24.7
click at [257, 265] on span "Label: 0270546022327 (NO.1 BONELESS SIRLOI)" at bounding box center [260, 267] width 122 height 21
drag, startPoint x: 242, startPoint y: 277, endPoint x: 215, endPoint y: 268, distance: 28.2
click at [215, 268] on span "Label: 0270546022327 (NO.1 BONELESS SIRLOI)" at bounding box center [260, 267] width 122 height 21
drag, startPoint x: 280, startPoint y: 257, endPoint x: 257, endPoint y: 268, distance: 25.6
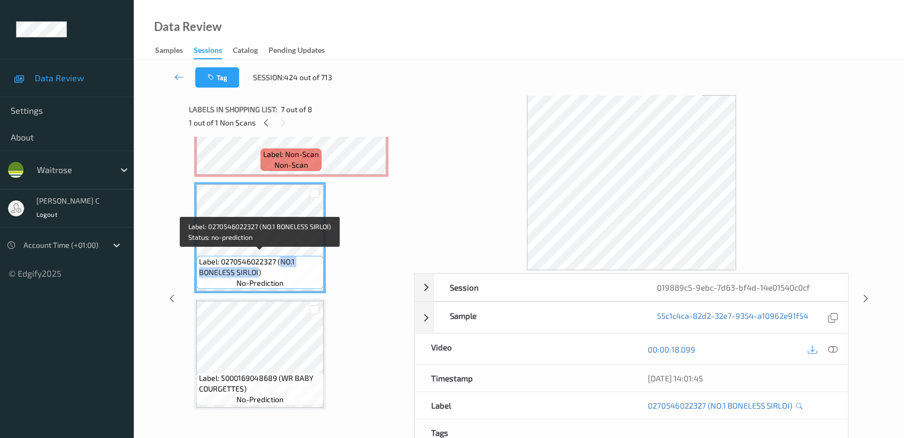
click at [257, 268] on span "Label: 0270546022327 (NO.1 BONELESS SIRLOI)" at bounding box center [260, 267] width 122 height 21
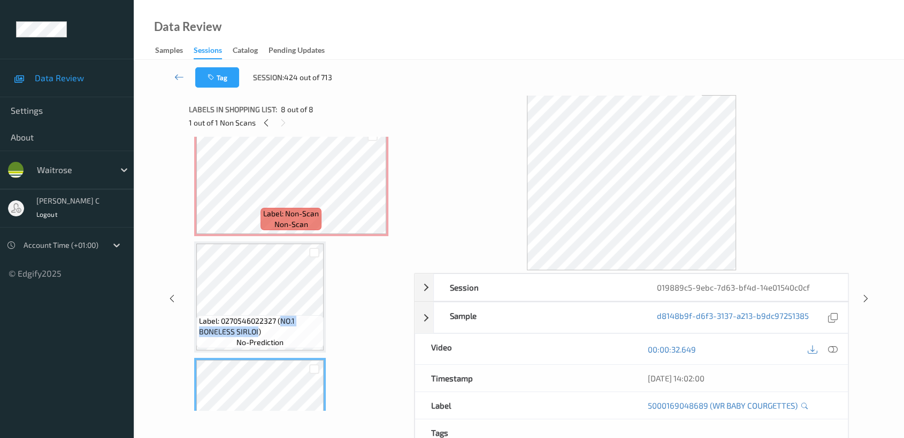
scroll to position [541, 0]
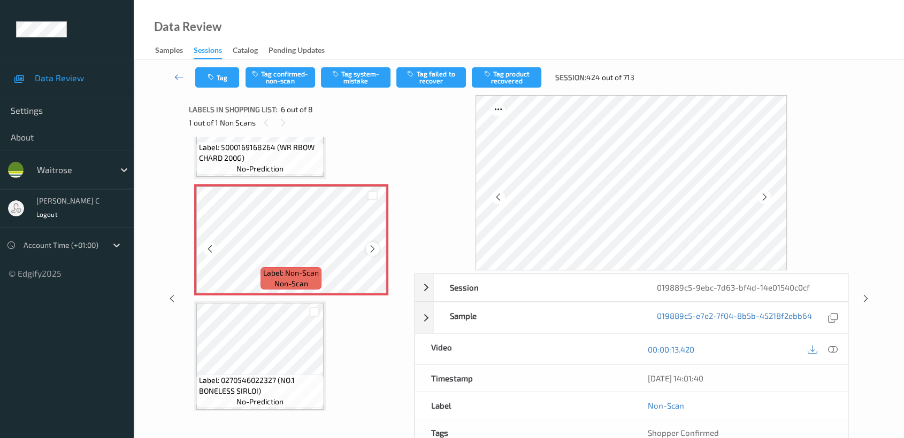
click at [372, 245] on icon at bounding box center [372, 249] width 9 height 10
click at [307, 71] on button "Tag confirmed-non-scan" at bounding box center [280, 77] width 70 height 20
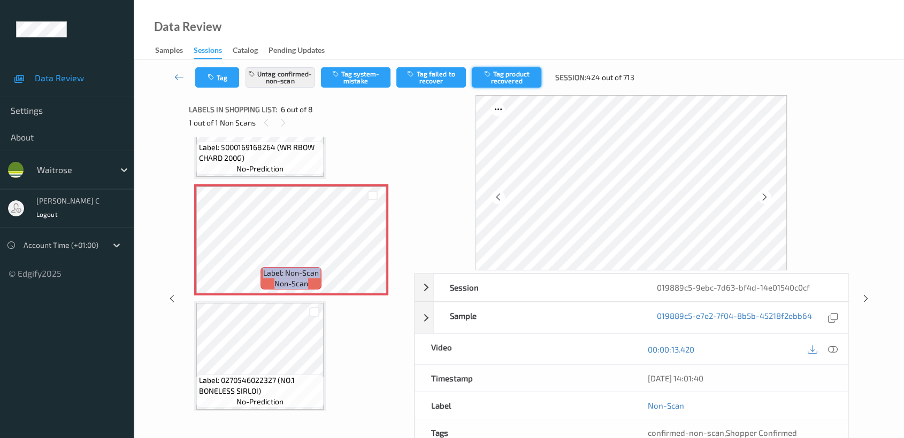
click at [506, 80] on button "Tag product recovered" at bounding box center [507, 77] width 70 height 20
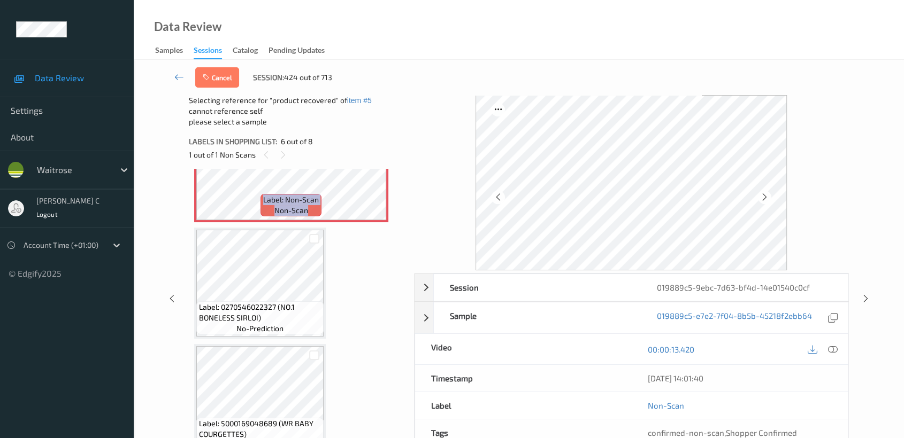
scroll to position [659, 0]
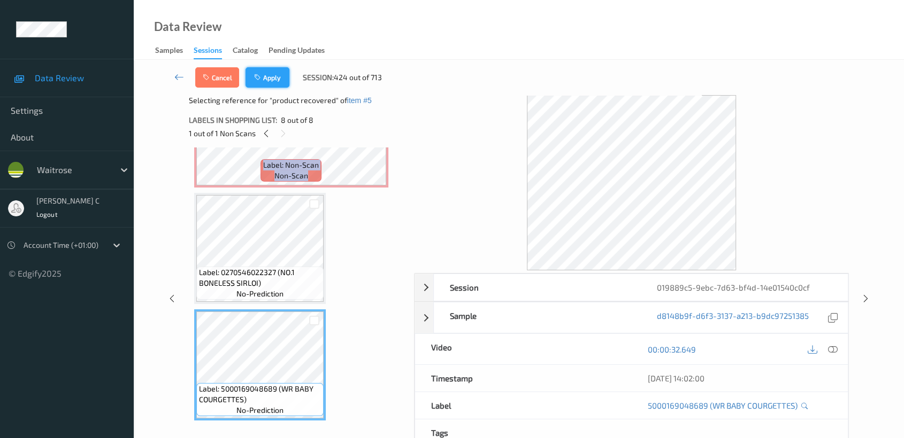
click at [256, 81] on button "Apply" at bounding box center [267, 77] width 44 height 20
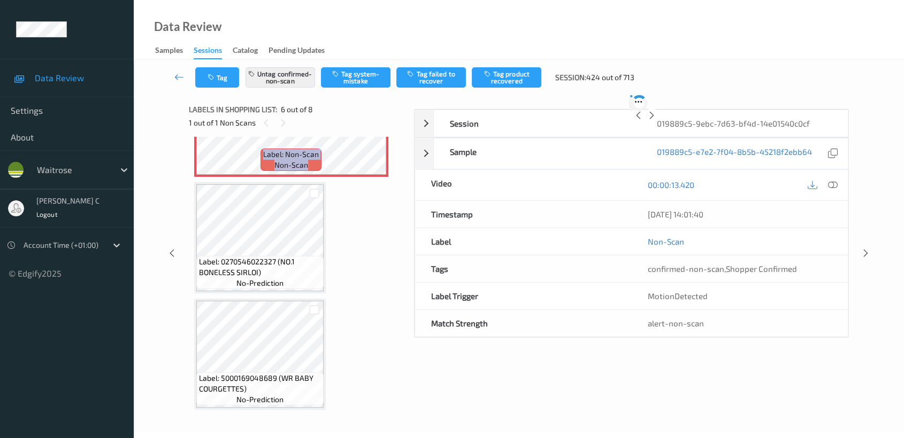
scroll to position [469, 0]
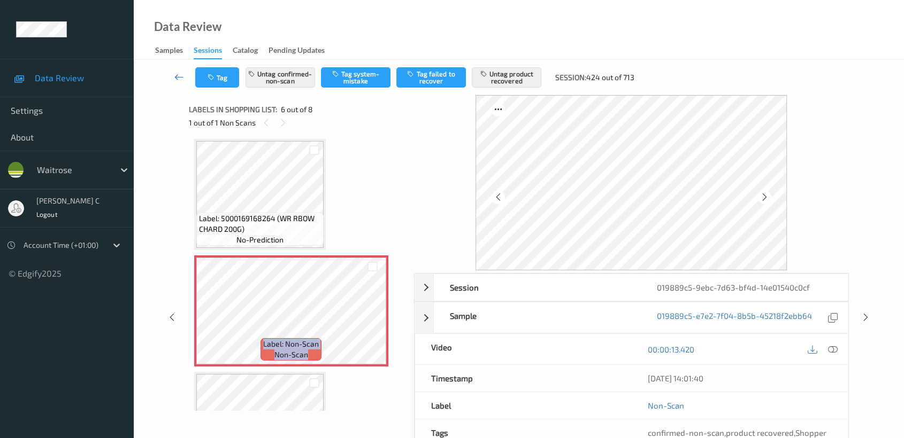
click at [180, 75] on icon at bounding box center [179, 77] width 10 height 11
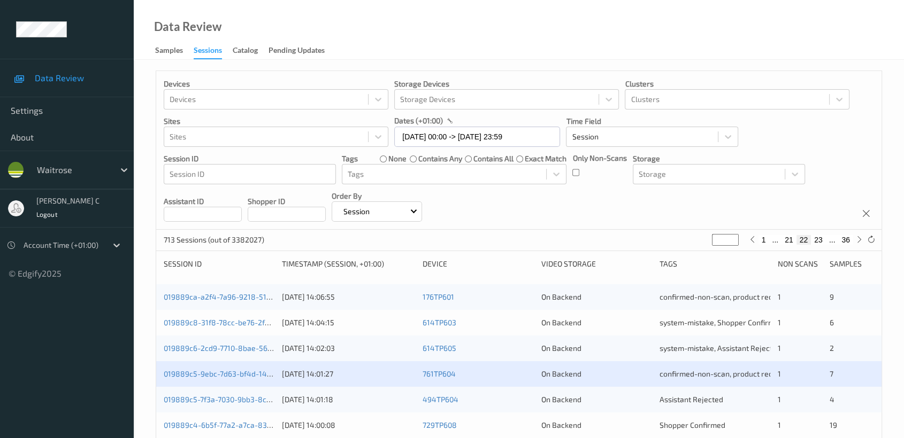
scroll to position [178, 0]
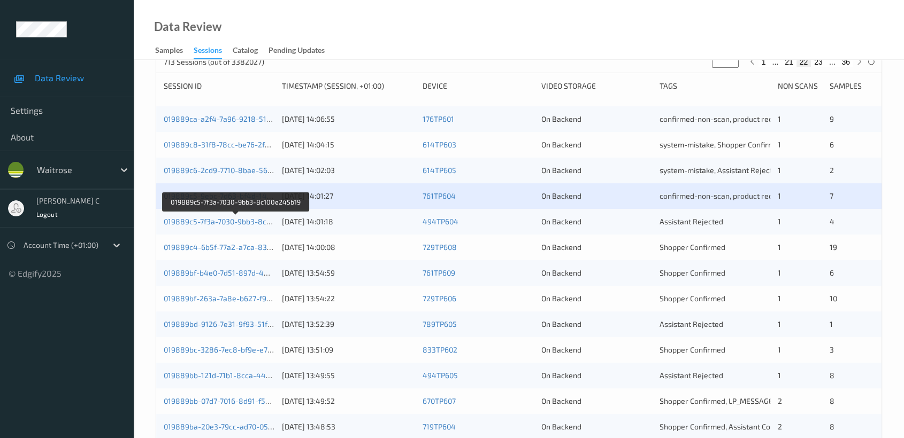
click at [238, 222] on link "019889c5-7f3a-7030-9bb3-8c100e245b19" at bounding box center [236, 221] width 144 height 9
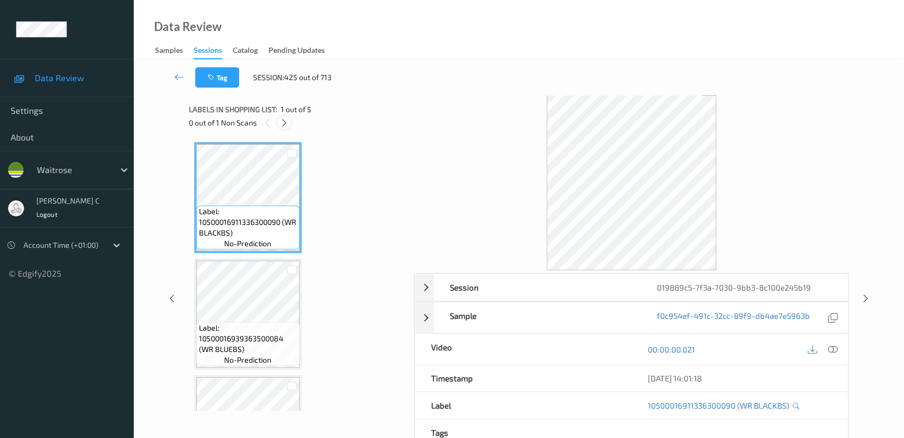
click at [289, 121] on div at bounding box center [284, 122] width 13 height 13
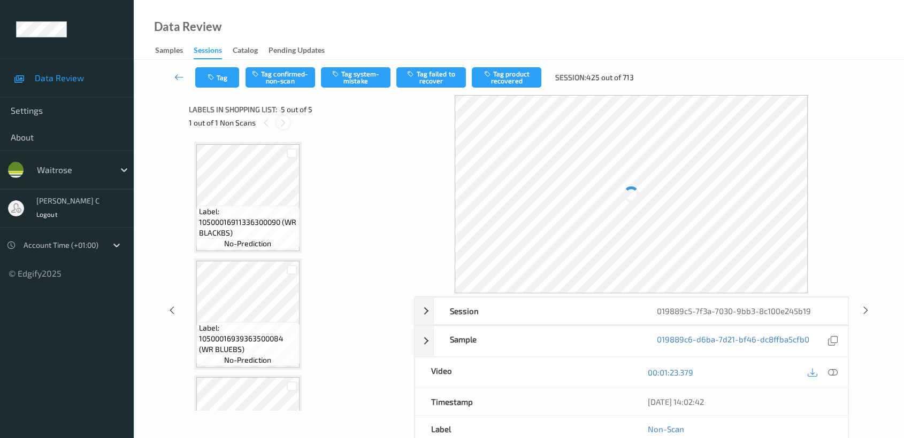
scroll to position [312, 0]
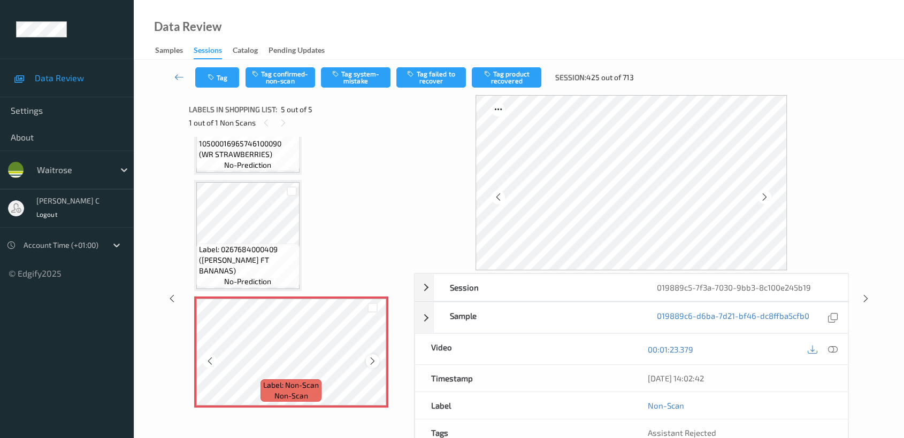
click at [371, 357] on icon at bounding box center [372, 362] width 9 height 10
click at [235, 276] on span "no-prediction" at bounding box center [247, 281] width 47 height 11
click at [361, 68] on button "Tag system-mistake" at bounding box center [356, 77] width 70 height 20
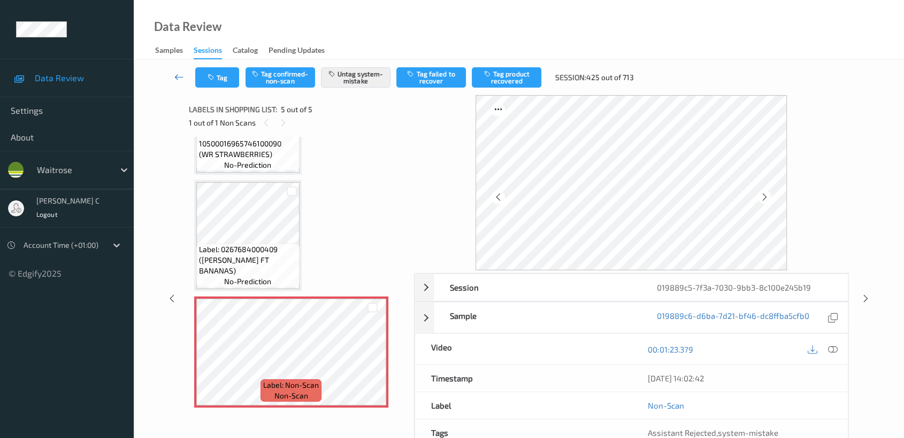
click at [175, 78] on icon at bounding box center [179, 77] width 10 height 11
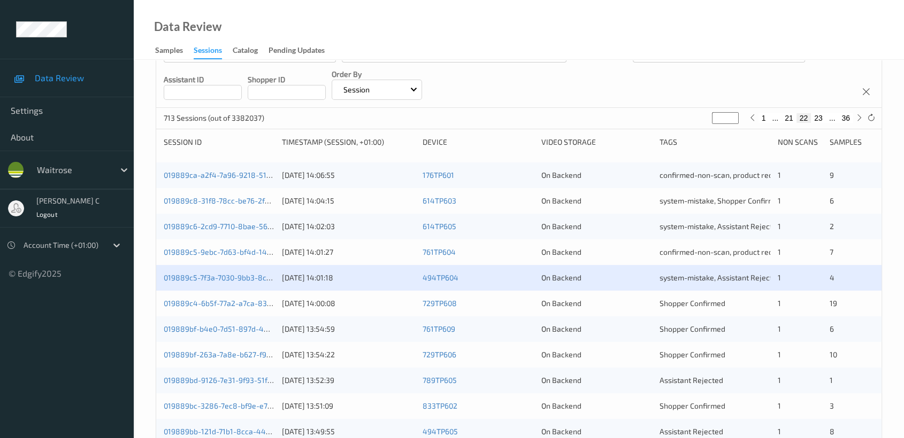
scroll to position [237, 0]
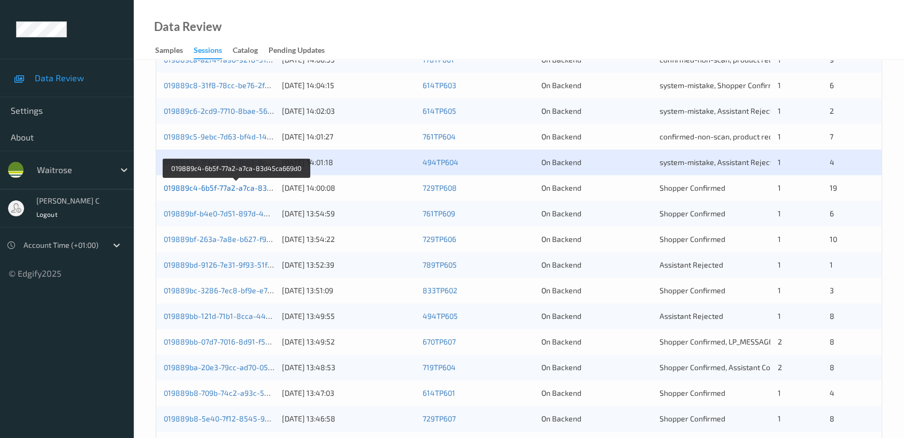
click at [244, 187] on link "019889c4-6b5f-77a2-a7ca-83d45ca669d0" at bounding box center [237, 187] width 146 height 9
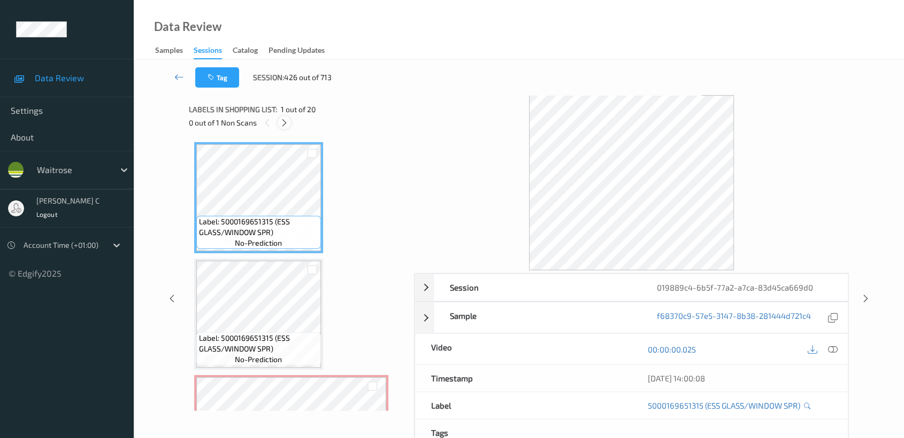
click at [283, 118] on icon at bounding box center [284, 123] width 9 height 10
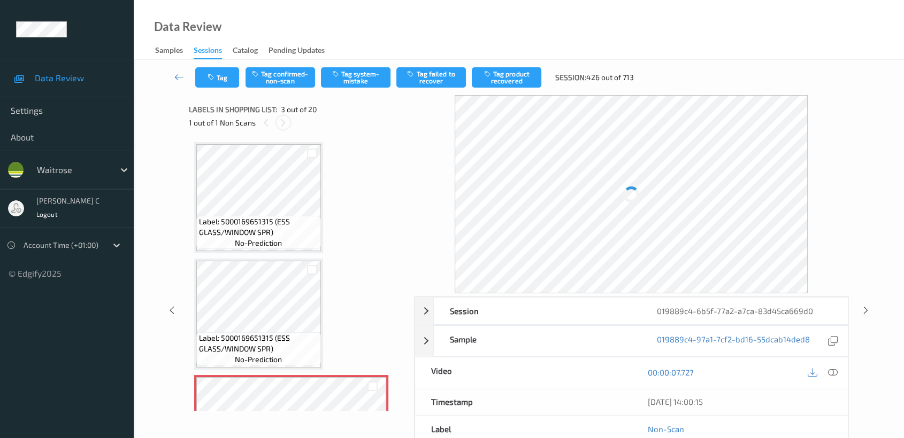
scroll to position [121, 0]
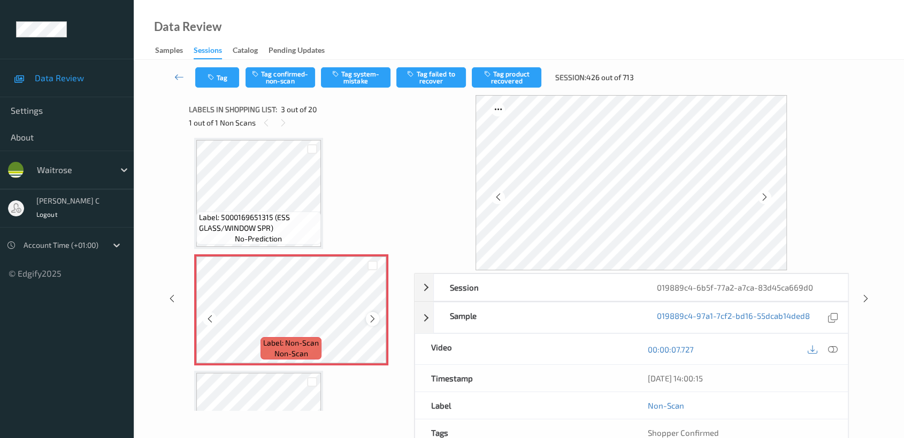
click at [372, 317] on icon at bounding box center [372, 319] width 9 height 10
click at [373, 317] on icon at bounding box center [372, 319] width 9 height 10
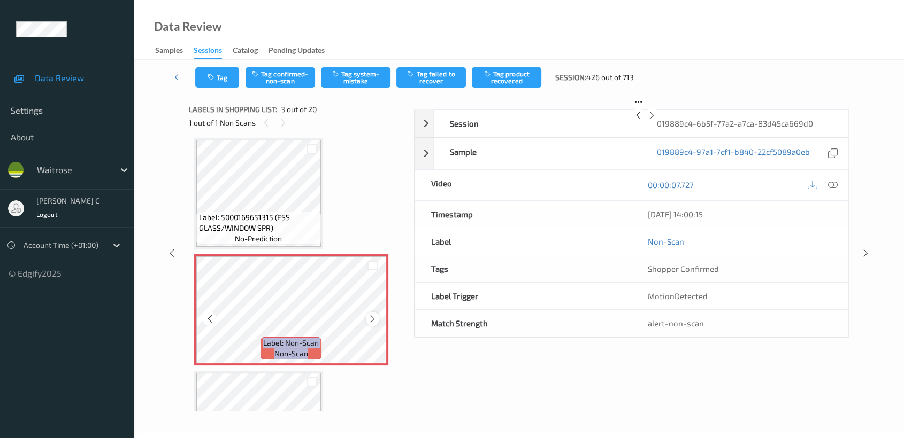
click at [373, 317] on icon at bounding box center [372, 319] width 9 height 10
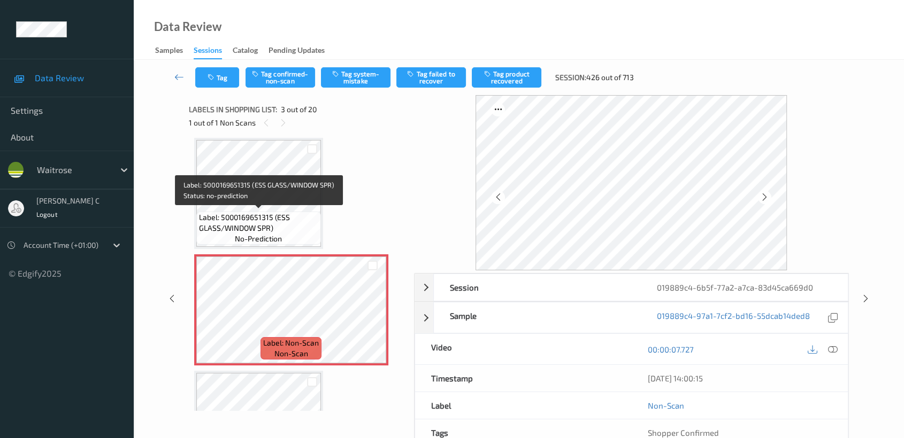
click at [304, 226] on span "Label: 5000169651315 (ESS GLASS/WINDOW SPR)" at bounding box center [258, 222] width 119 height 21
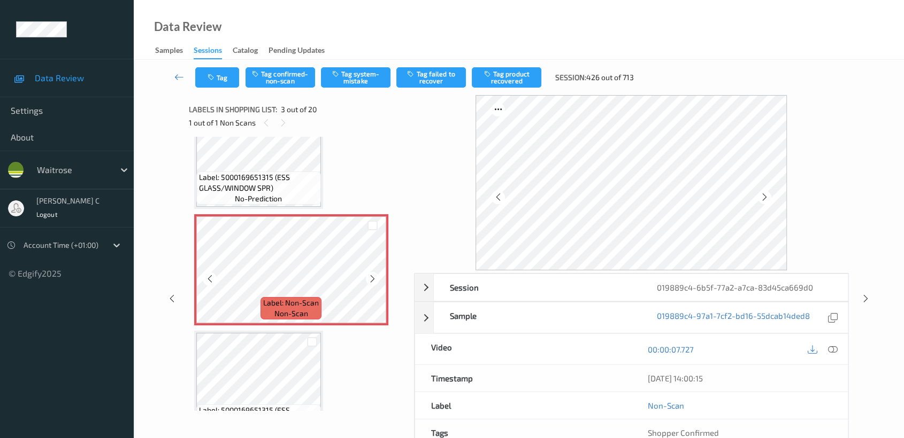
scroll to position [237, 0]
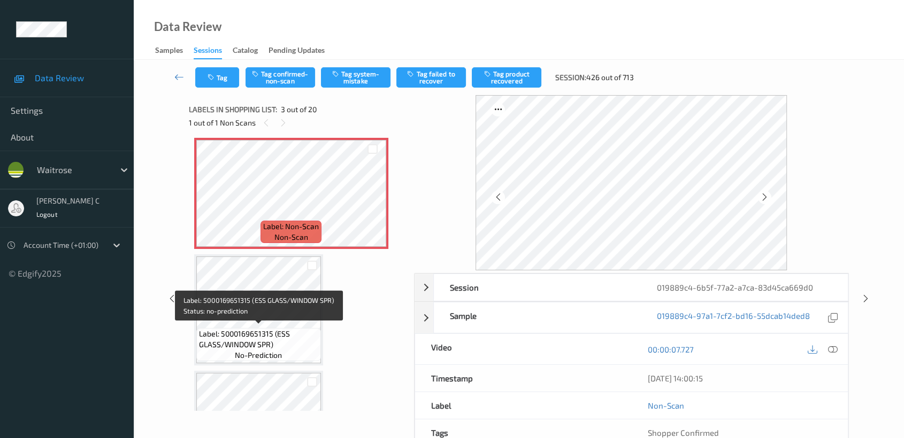
click at [272, 336] on span "Label: 5000169651315 (ESS GLASS/WINDOW SPR)" at bounding box center [258, 339] width 119 height 21
click at [256, 329] on span "Label: 5000169651315 (ESS GLASS/WINDOW SPR)" at bounding box center [258, 339] width 119 height 21
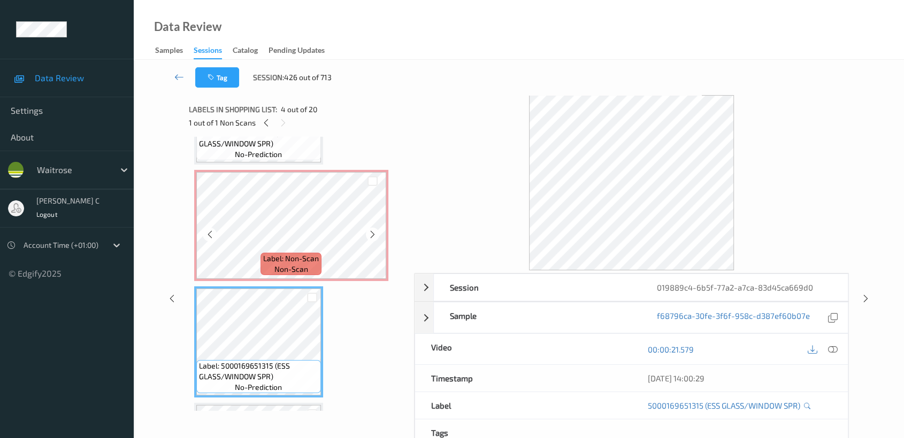
scroll to position [178, 0]
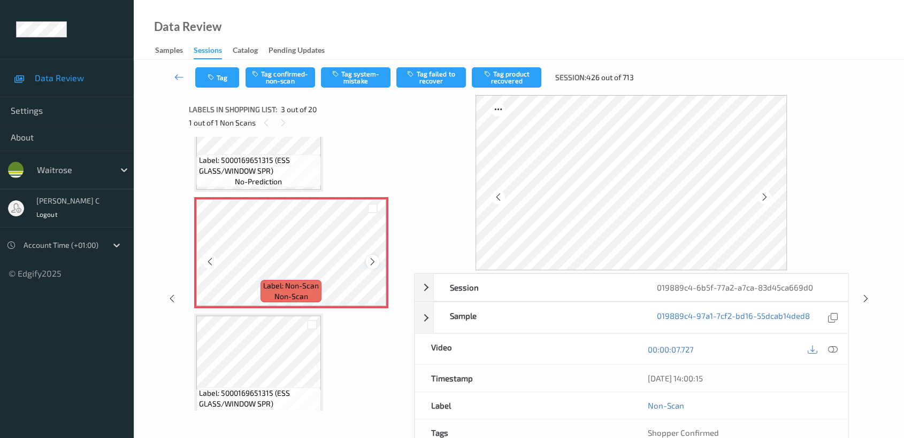
click at [374, 262] on icon at bounding box center [372, 262] width 9 height 10
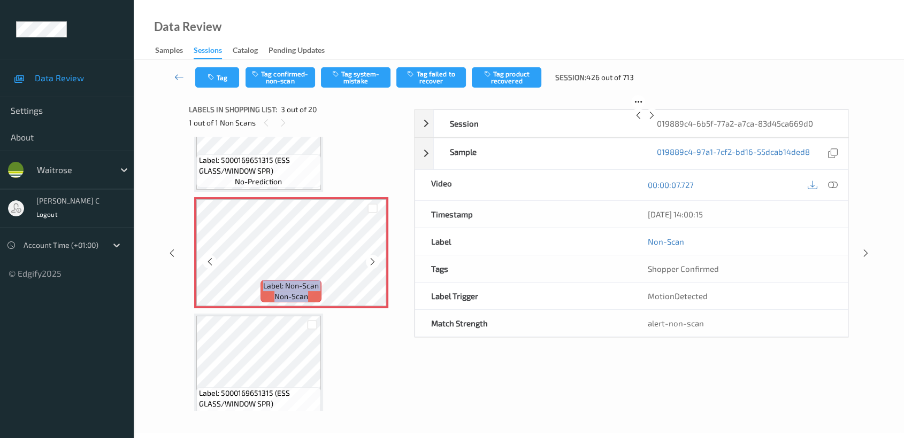
click at [374, 262] on icon at bounding box center [372, 262] width 9 height 10
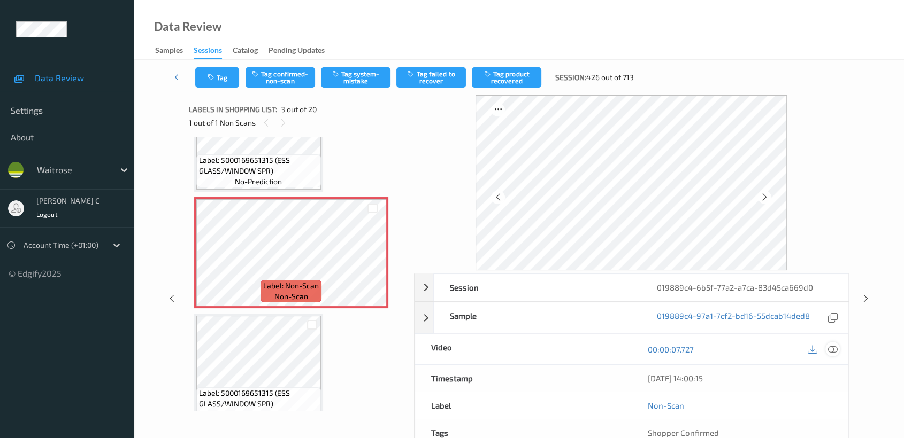
click at [835, 343] on div at bounding box center [832, 349] width 14 height 14
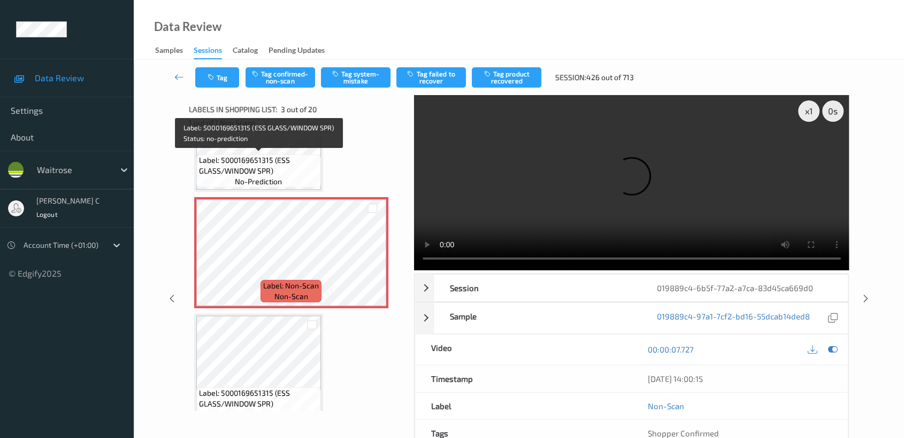
click at [251, 168] on span "Label: 5000169651315 (ESS GLASS/WINDOW SPR)" at bounding box center [258, 165] width 119 height 21
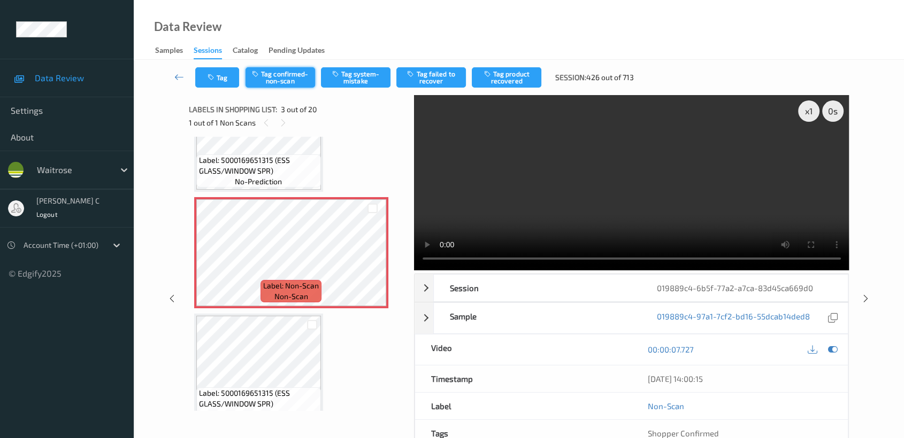
click at [286, 84] on button "Tag confirmed-non-scan" at bounding box center [280, 77] width 70 height 20
click at [521, 80] on button "Tag product recovered" at bounding box center [507, 77] width 70 height 20
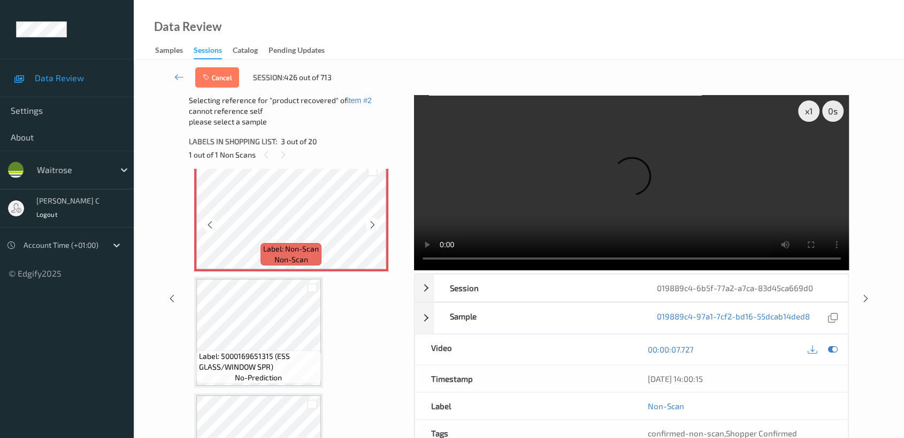
scroll to position [297, 0]
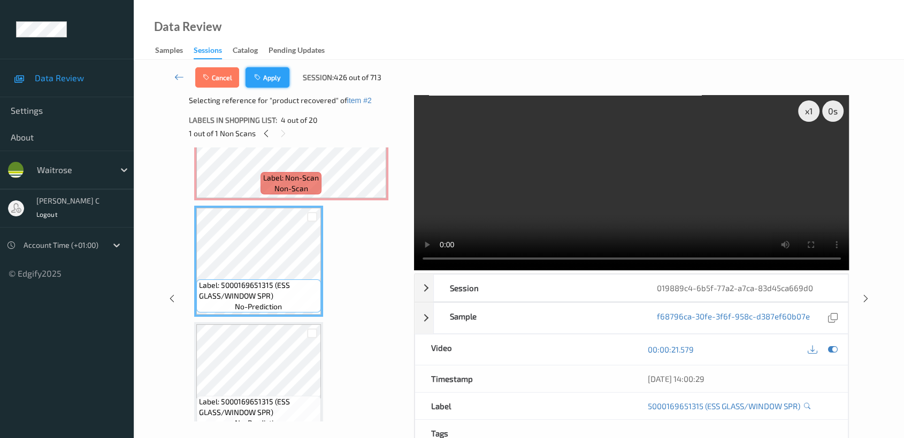
click at [269, 82] on button "Apply" at bounding box center [267, 77] width 44 height 20
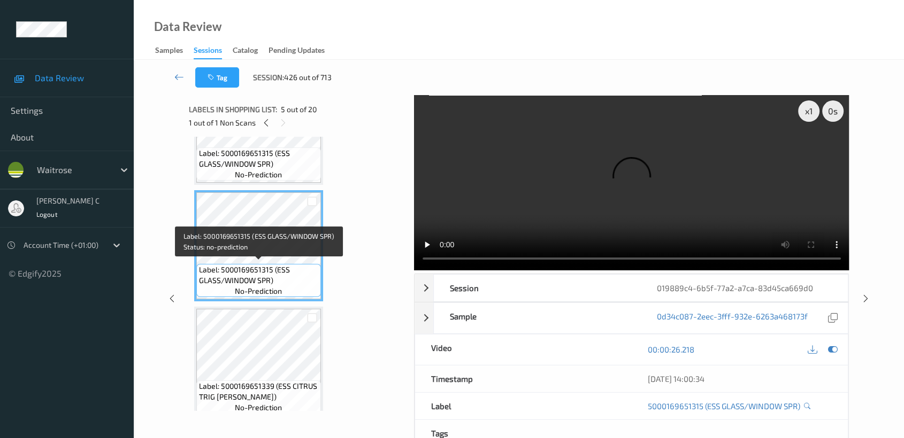
scroll to position [477, 0]
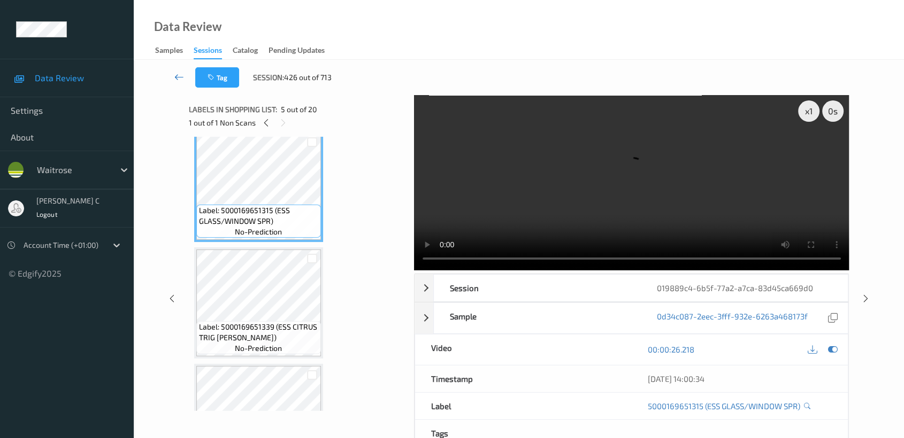
click at [183, 77] on icon at bounding box center [179, 77] width 10 height 11
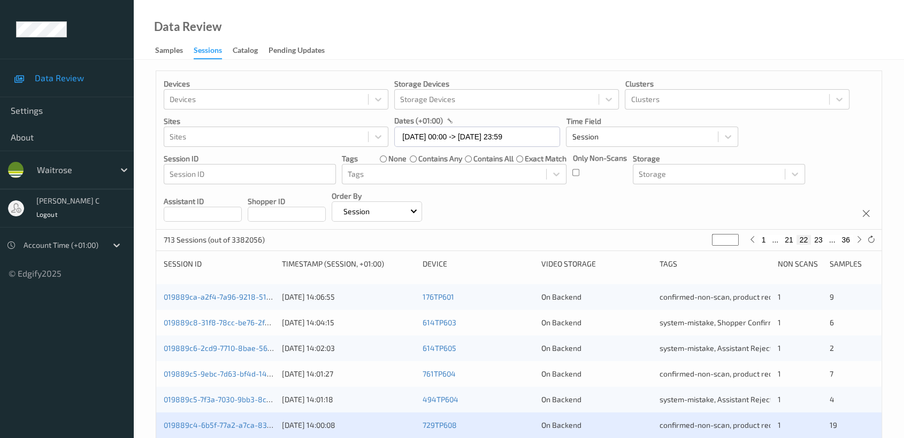
scroll to position [237, 0]
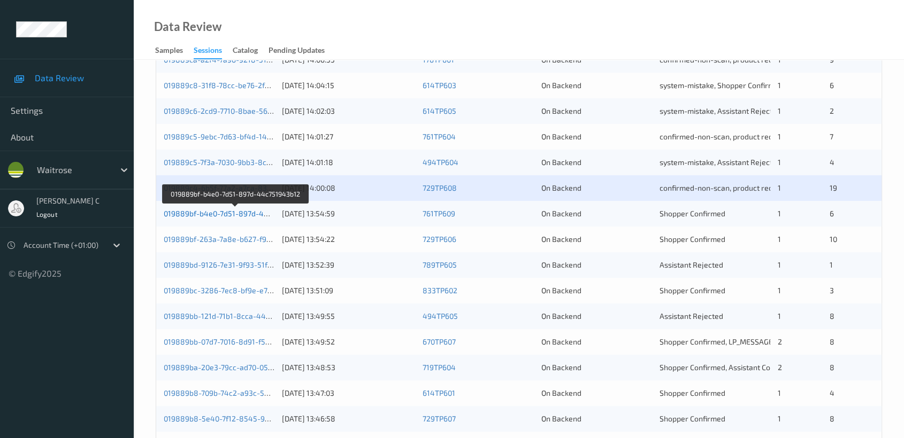
click at [218, 209] on link "019889bf-b4e0-7d51-897d-44c751943b12" at bounding box center [236, 213] width 145 height 9
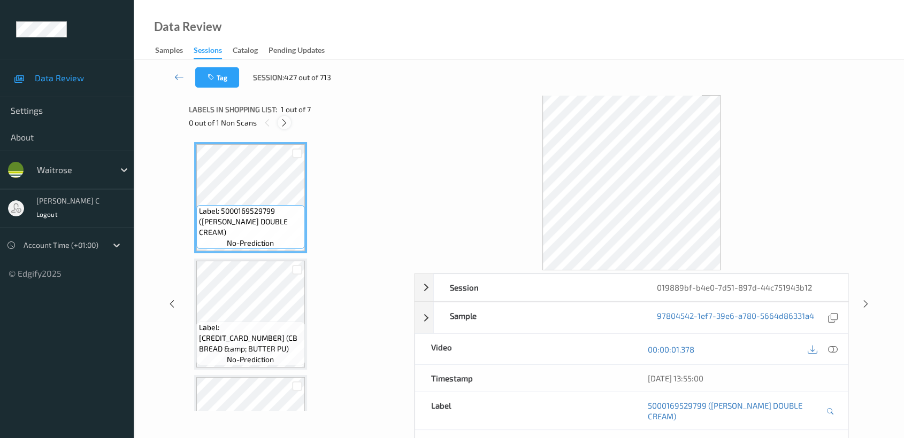
click at [280, 124] on icon at bounding box center [284, 123] width 9 height 10
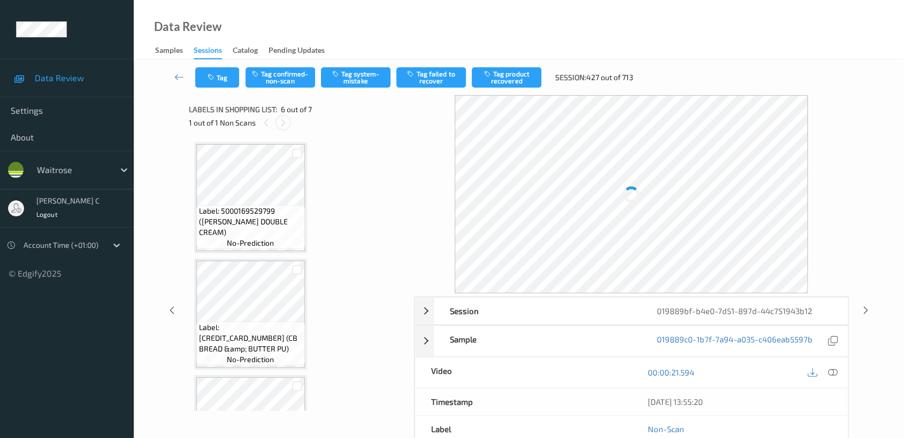
scroll to position [469, 0]
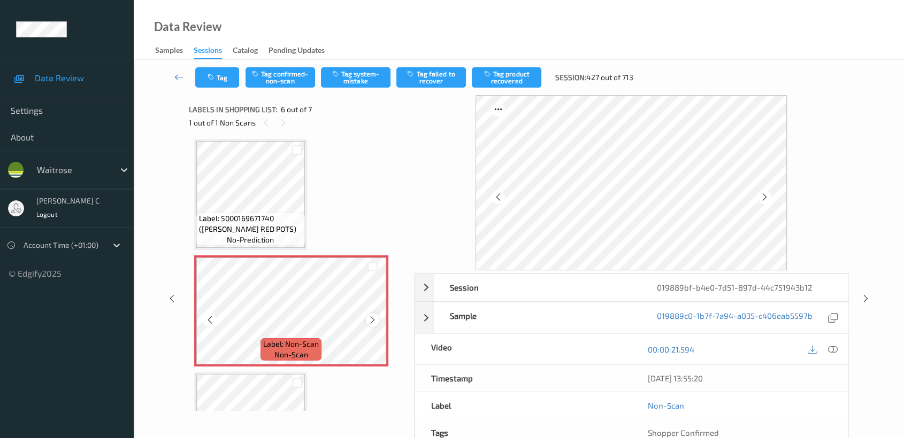
click at [372, 319] on icon at bounding box center [372, 320] width 9 height 10
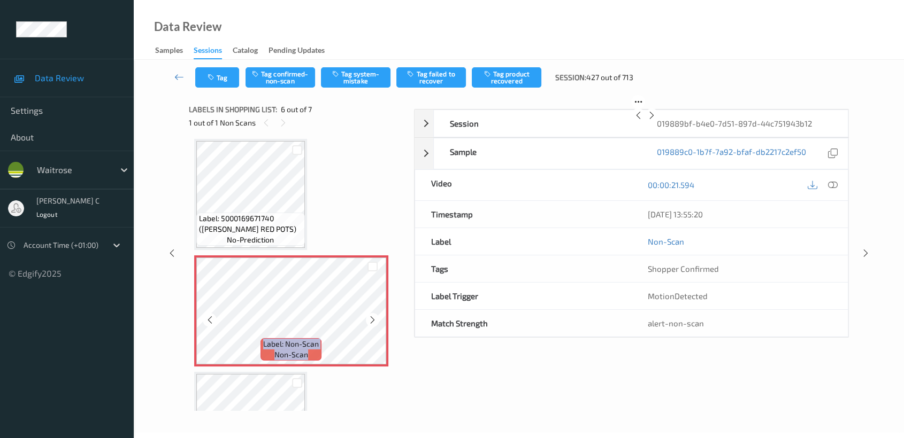
click at [372, 319] on icon at bounding box center [372, 320] width 9 height 10
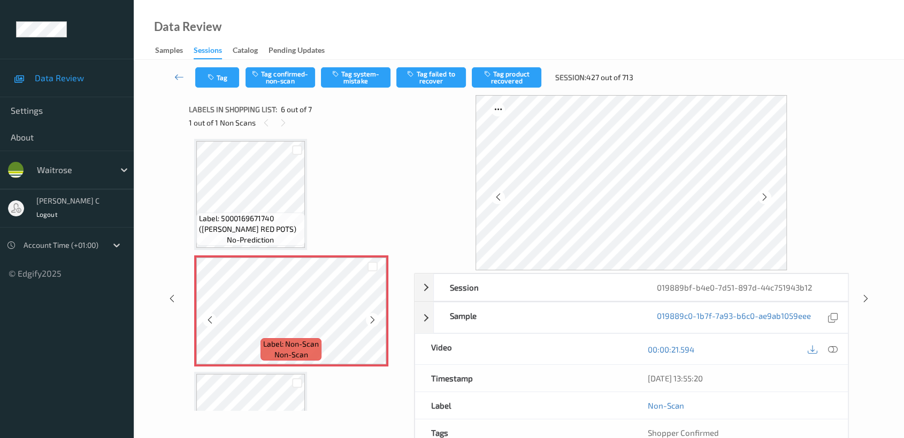
click at [372, 319] on icon at bounding box center [372, 320] width 9 height 10
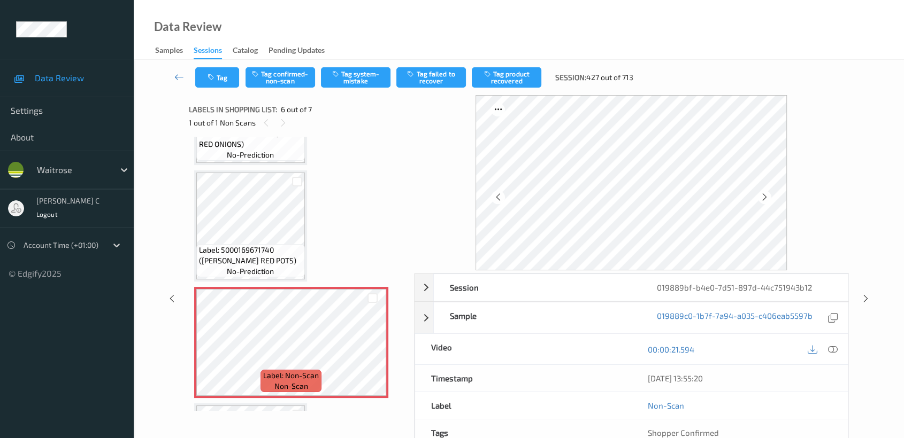
scroll to position [425, 0]
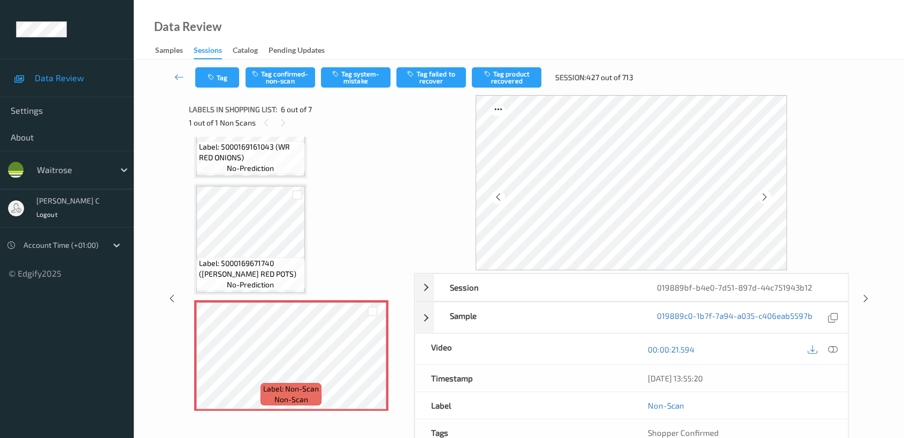
click at [255, 259] on span "Label: 5000169671740 ([PERSON_NAME] RED POTS)" at bounding box center [250, 268] width 103 height 21
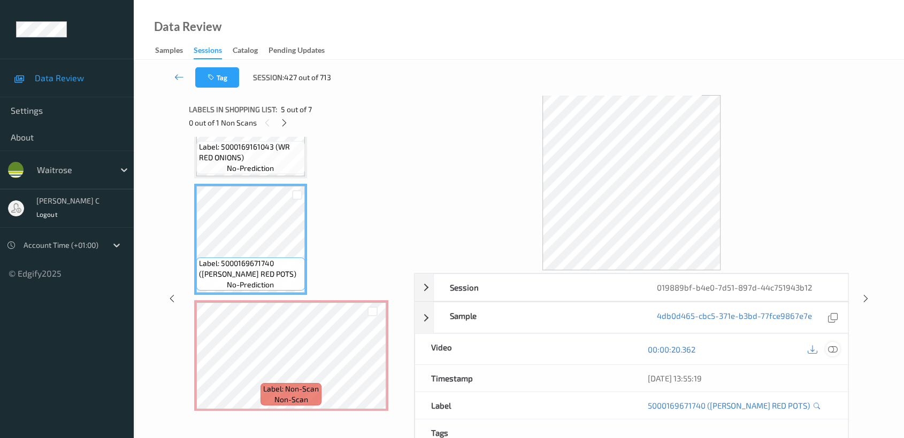
click at [832, 351] on icon at bounding box center [833, 350] width 10 height 10
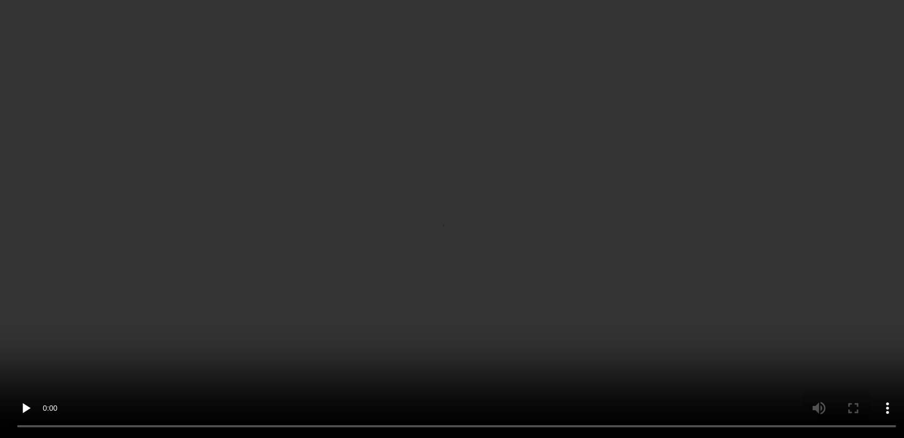
scroll to position [543, 0]
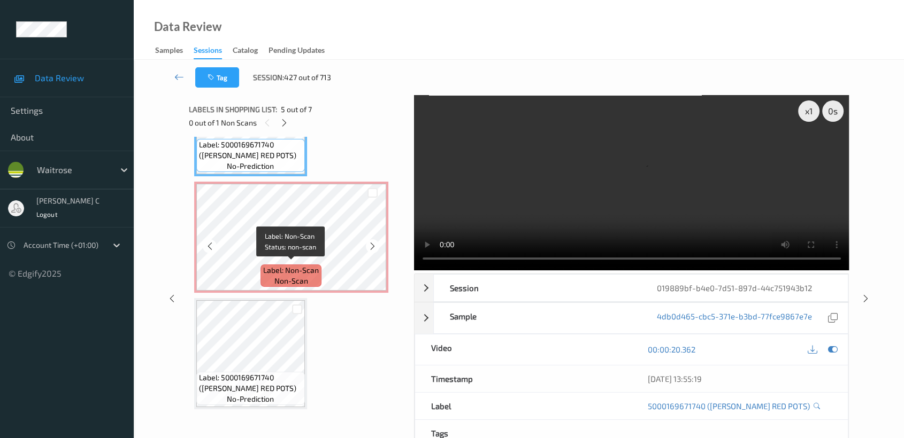
click at [278, 268] on span "Label: Non-Scan" at bounding box center [291, 270] width 56 height 11
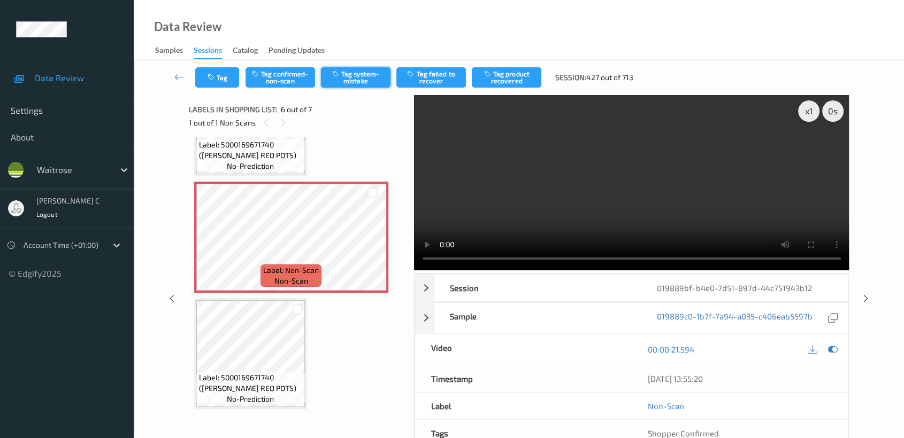
click at [350, 75] on button "Tag system-mistake" at bounding box center [356, 77] width 70 height 20
click at [221, 83] on button "Tag" at bounding box center [217, 77] width 44 height 20
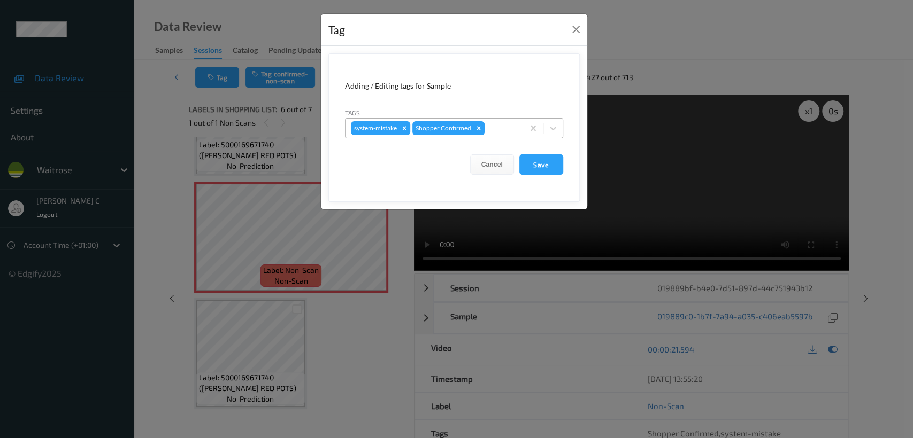
click at [489, 125] on div at bounding box center [503, 128] width 32 height 13
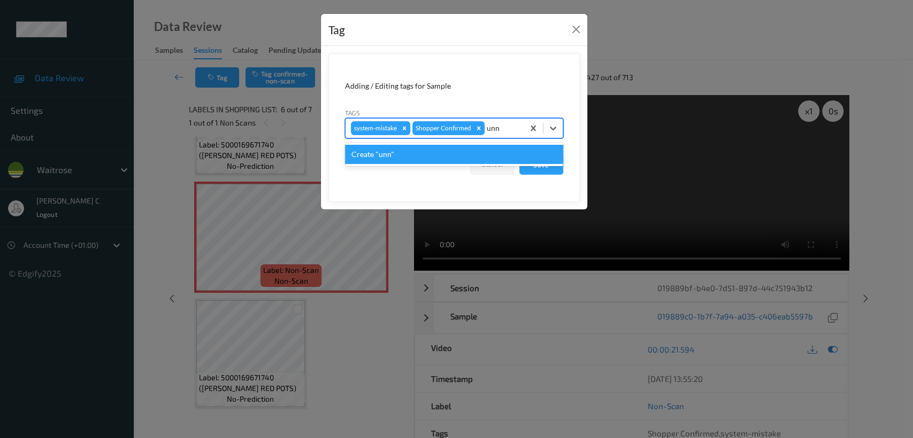
type input "un"
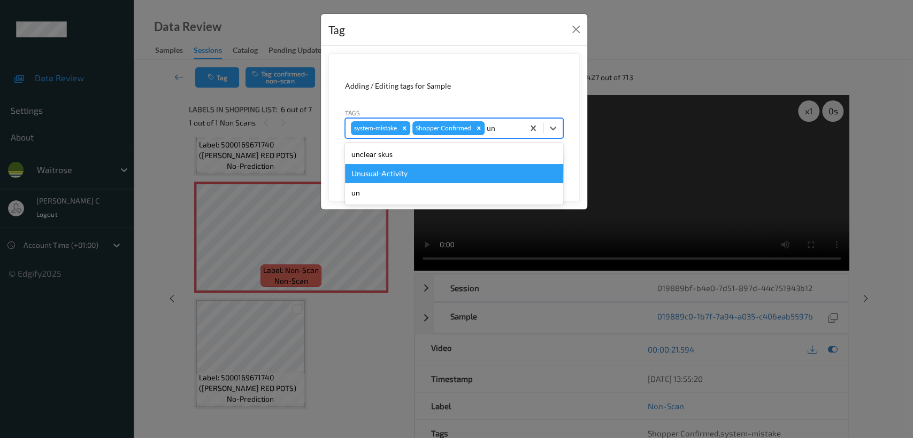
click at [437, 176] on div "Unusual-Activity" at bounding box center [454, 173] width 218 height 19
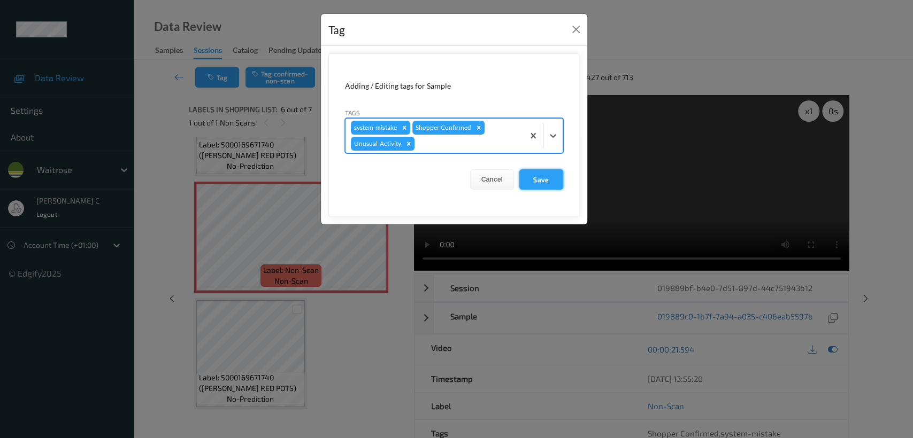
click at [526, 184] on button "Save" at bounding box center [541, 179] width 44 height 20
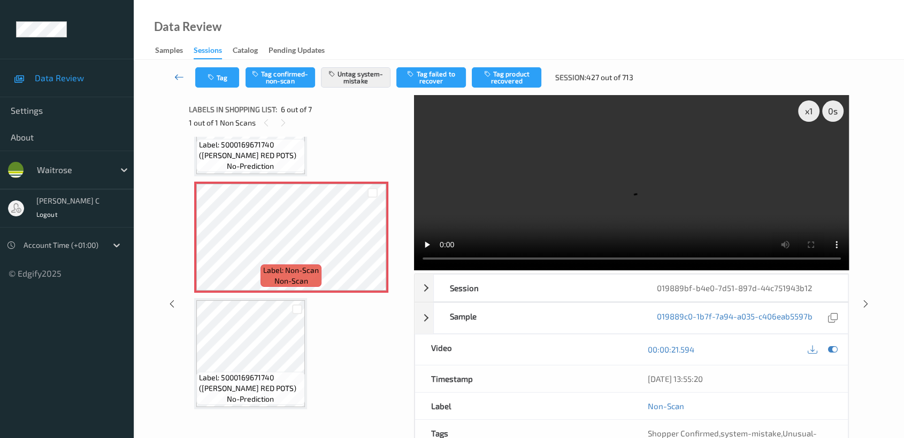
click at [183, 79] on icon at bounding box center [179, 77] width 10 height 11
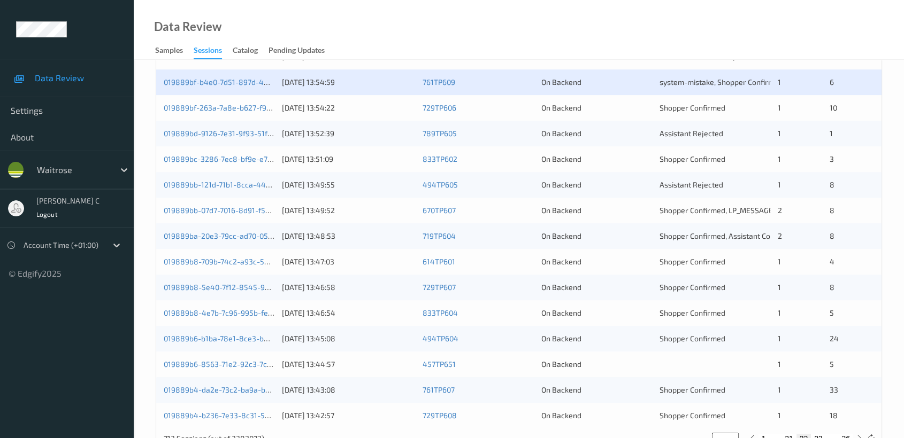
scroll to position [343, 0]
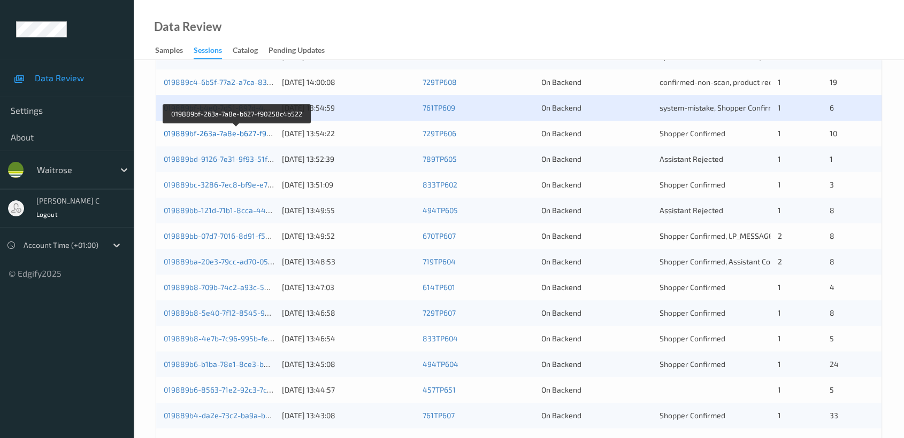
click at [230, 135] on link "019889bf-263a-7a8e-b627-f90258c4b522" at bounding box center [237, 133] width 146 height 9
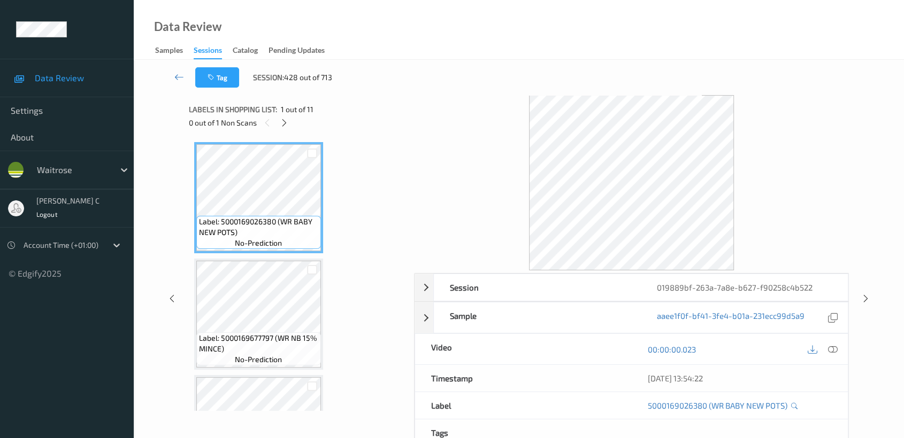
click at [284, 130] on div "Labels in shopping list: 1 out of 11 0 out of 1 Non Scans" at bounding box center [298, 116] width 218 height 42
click at [285, 126] on icon at bounding box center [284, 123] width 9 height 10
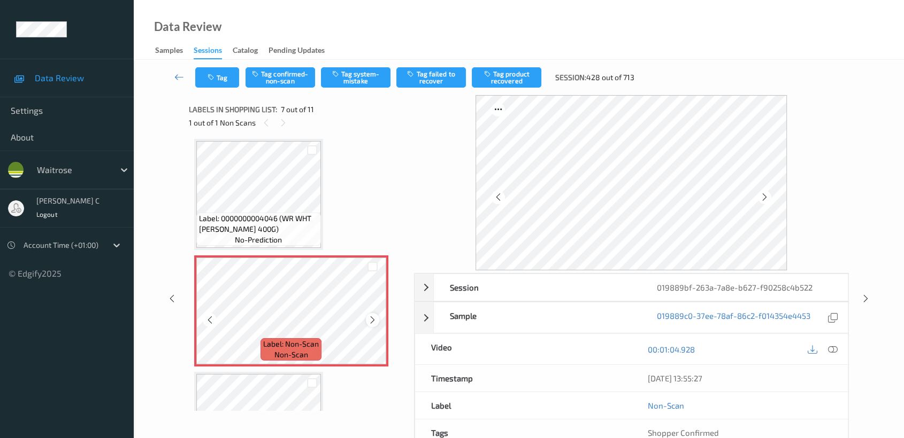
click at [372, 316] on icon at bounding box center [372, 320] width 9 height 10
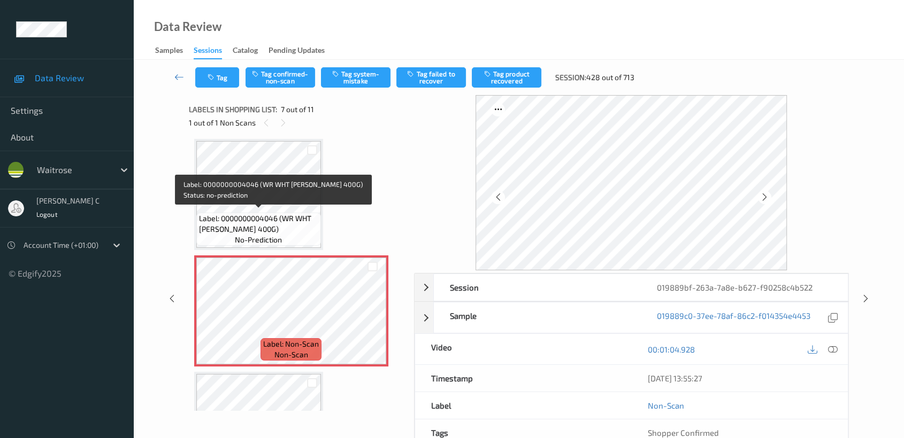
click at [290, 237] on div "Label: 0000000004046 (WR WHT [PERSON_NAME] 400G) no-prediction" at bounding box center [258, 229] width 125 height 33
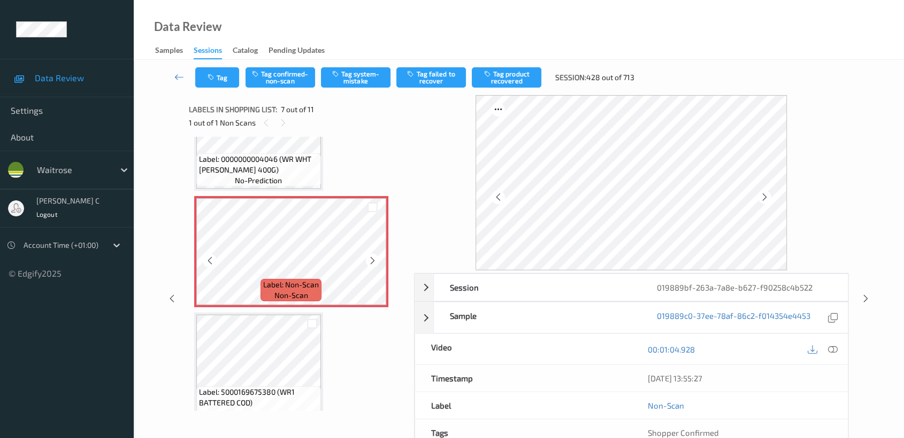
scroll to position [764, 0]
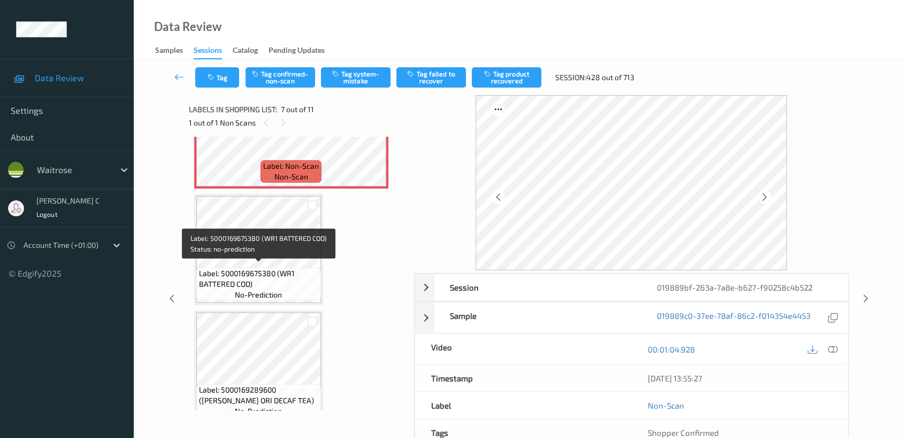
click at [286, 278] on span "Label: 5000169675380 (WR1 BATTERED COD)" at bounding box center [258, 278] width 119 height 21
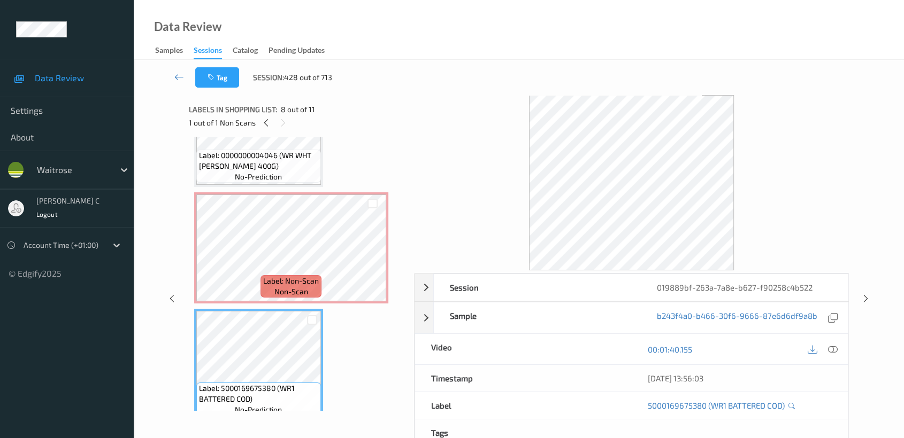
scroll to position [645, 0]
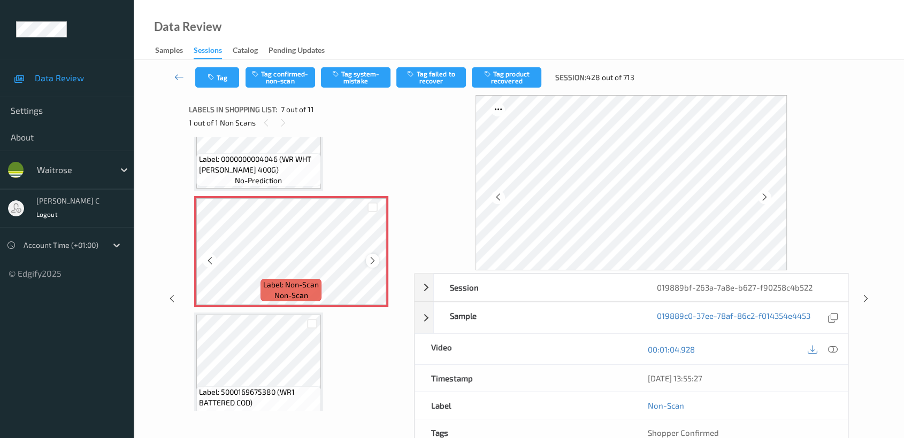
click at [371, 256] on icon at bounding box center [372, 261] width 9 height 10
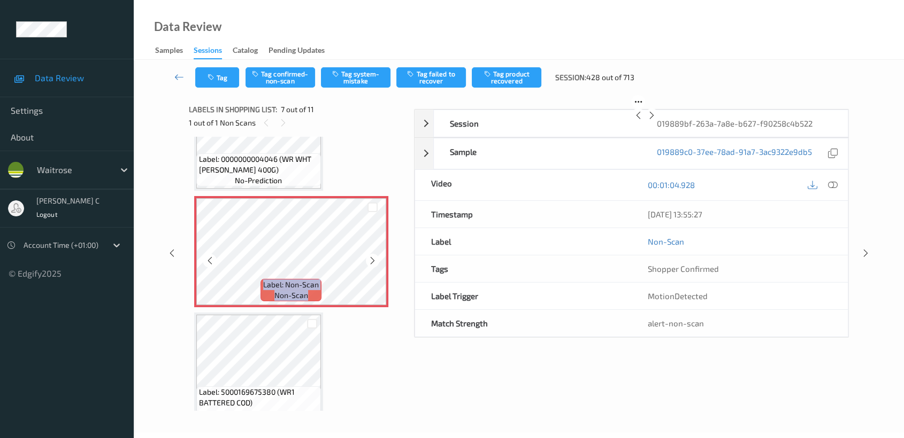
click at [371, 256] on icon at bounding box center [372, 261] width 9 height 10
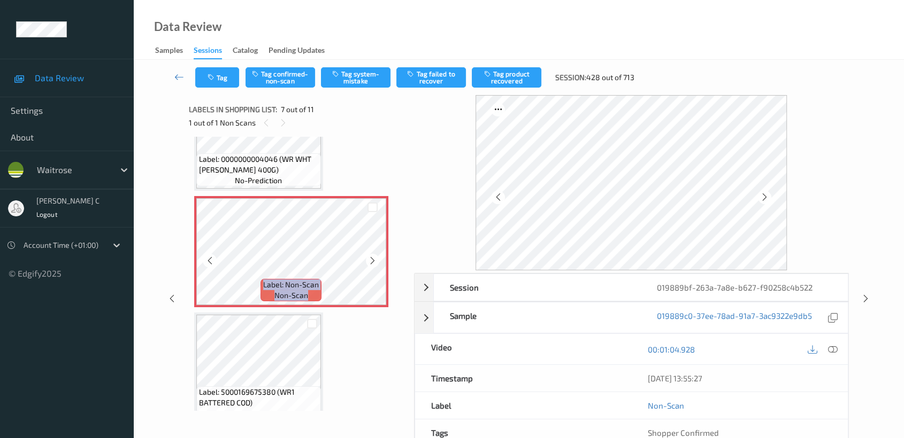
click at [371, 256] on icon at bounding box center [372, 261] width 9 height 10
click at [357, 81] on button "Tag system-mistake" at bounding box center [356, 77] width 70 height 20
click at [219, 82] on button "Tag" at bounding box center [217, 77] width 44 height 20
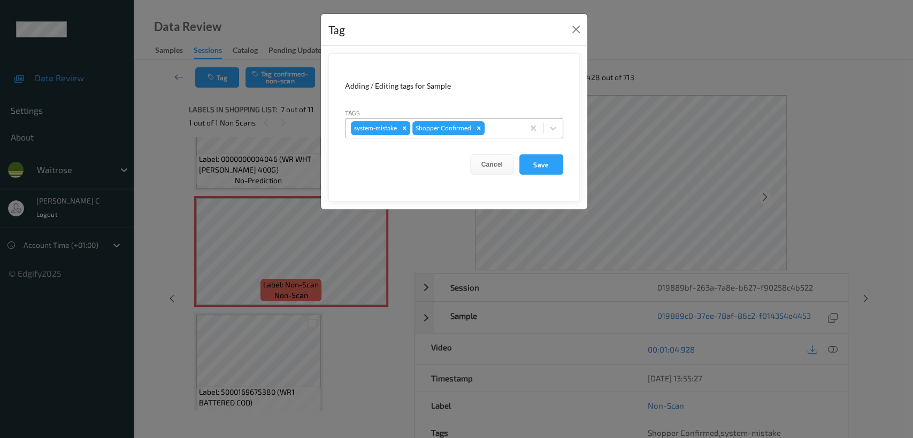
click at [496, 128] on div at bounding box center [503, 128] width 32 height 13
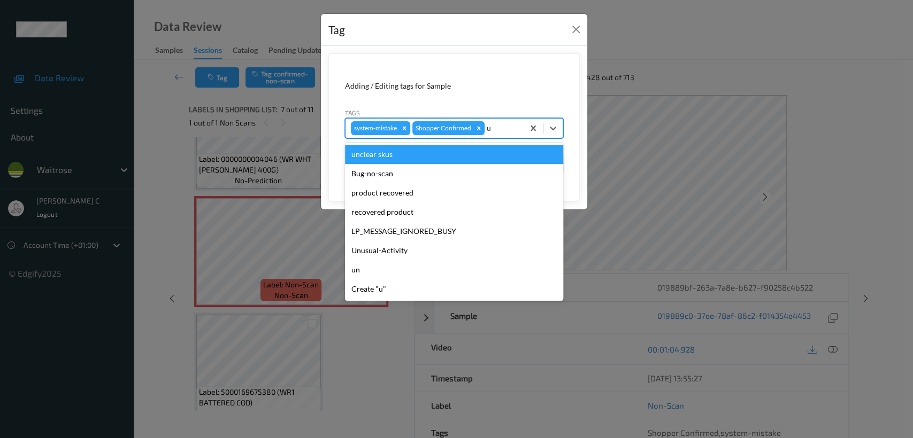
type input "un"
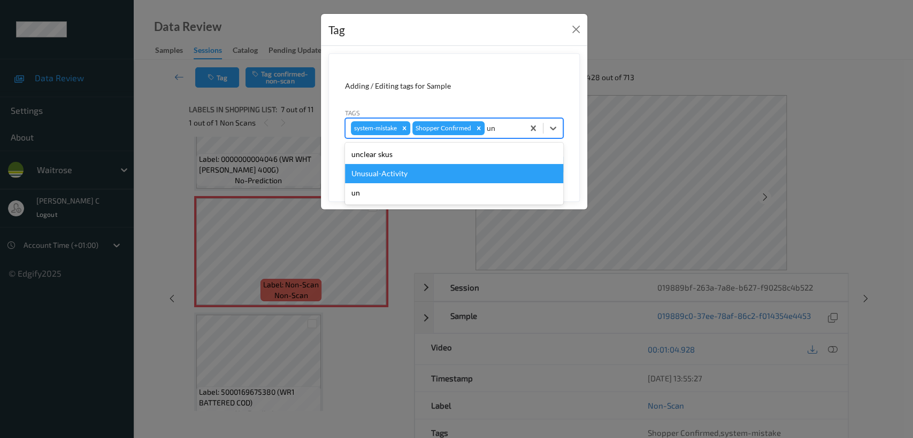
click at [449, 166] on div "Unusual-Activity" at bounding box center [454, 173] width 218 height 19
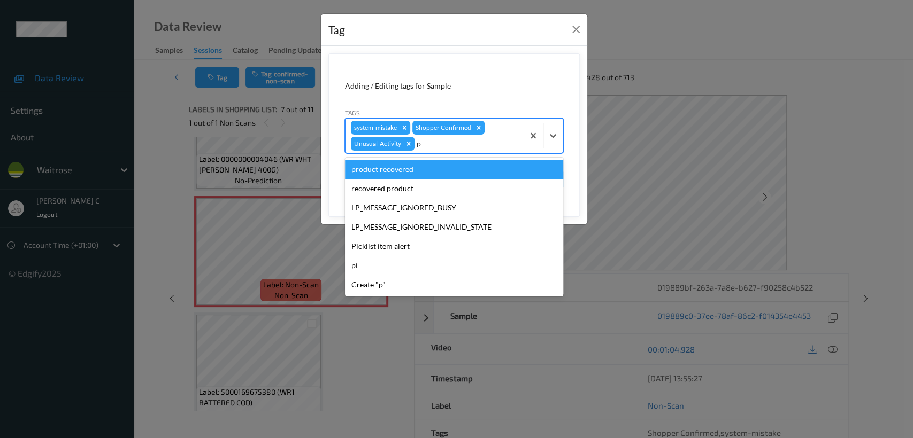
type input "pi"
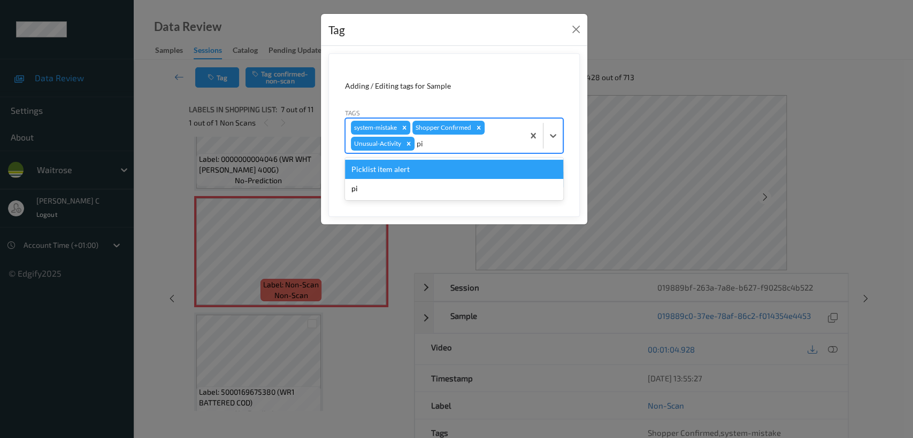
click at [457, 170] on div "Picklist item alert" at bounding box center [454, 169] width 218 height 19
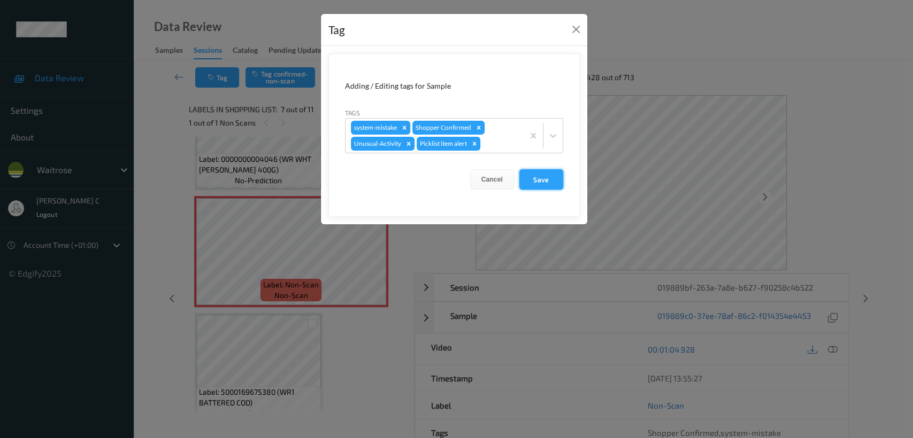
click at [539, 189] on button "Save" at bounding box center [541, 179] width 44 height 20
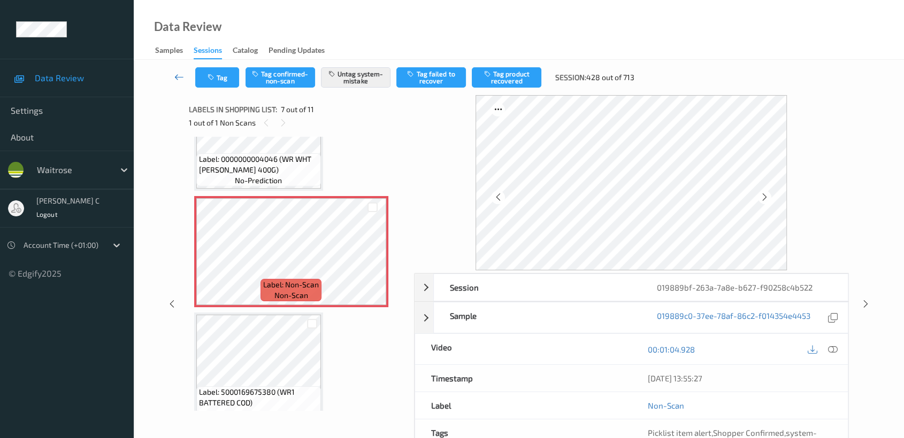
click at [177, 75] on icon at bounding box center [179, 77] width 10 height 11
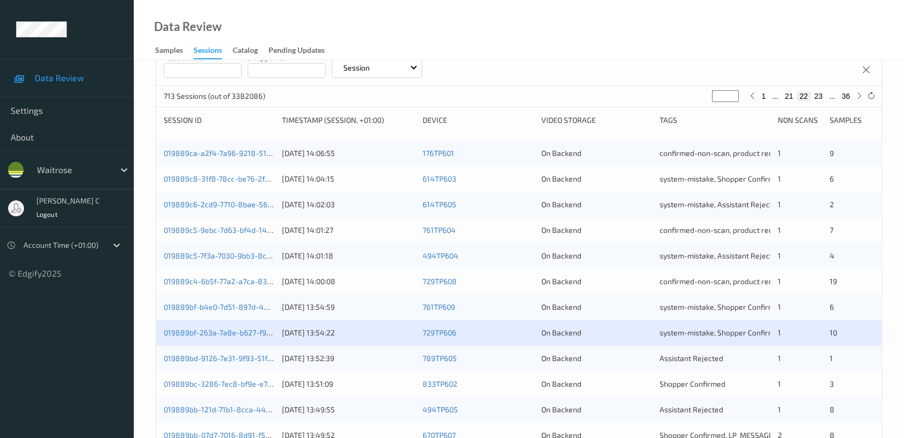
scroll to position [403, 0]
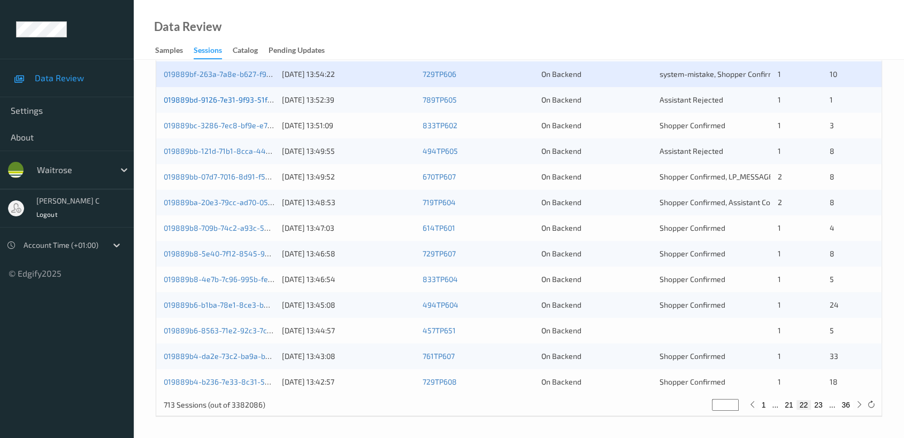
click at [222, 99] on link "019889bd-9126-7e31-9f93-51f7d0e9d323" at bounding box center [235, 99] width 142 height 9
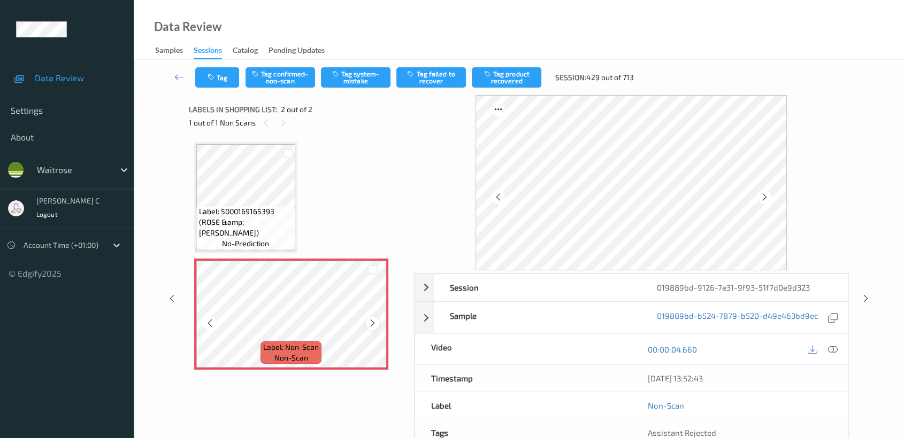
click at [371, 322] on icon at bounding box center [372, 324] width 9 height 10
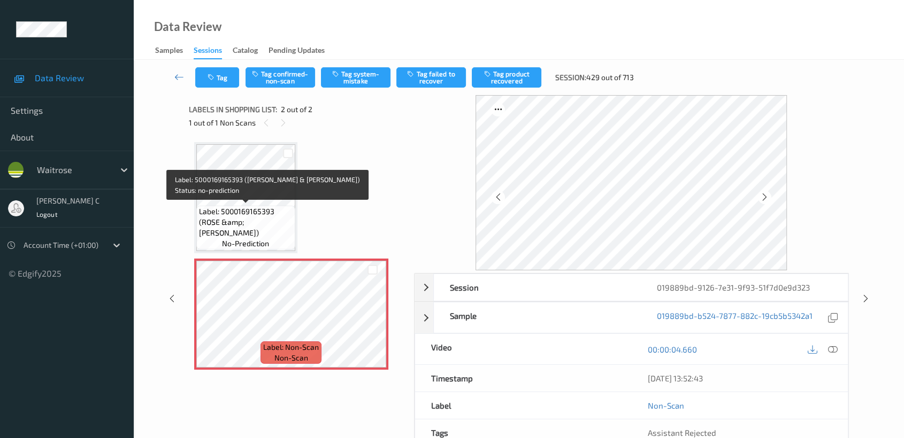
click at [260, 228] on span "Label: 5000169165393 (ROSE &amp; [PERSON_NAME])" at bounding box center [246, 222] width 94 height 32
click at [244, 233] on span "Label: 5000169165393 (ROSE &amp; [PERSON_NAME])" at bounding box center [246, 222] width 94 height 32
click at [258, 225] on span "Label: 5000169165393 (ROSE &amp; [PERSON_NAME])" at bounding box center [246, 222] width 94 height 32
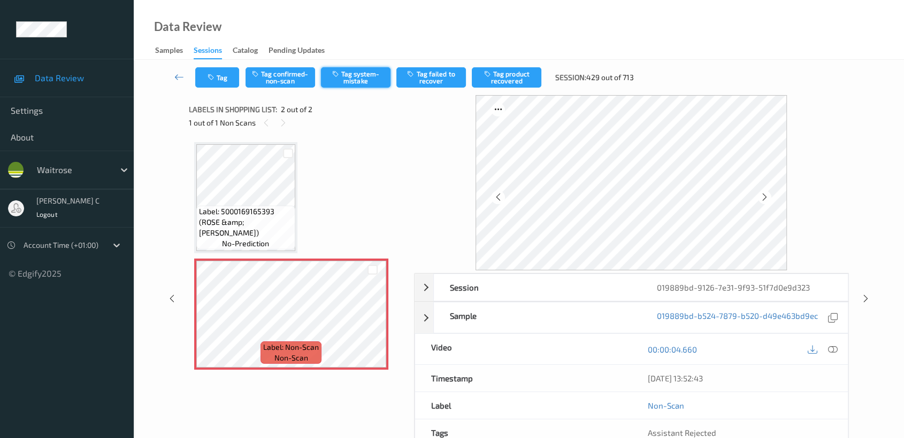
click at [346, 87] on button "Tag system-mistake" at bounding box center [356, 77] width 70 height 20
click at [211, 83] on button "Tag" at bounding box center [217, 77] width 44 height 20
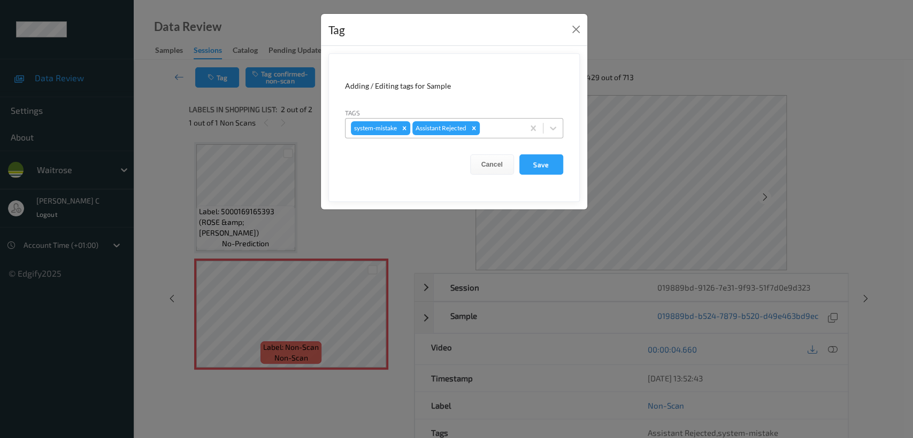
click at [484, 120] on div "system-mistake Assistant Rejected" at bounding box center [434, 128] width 178 height 18
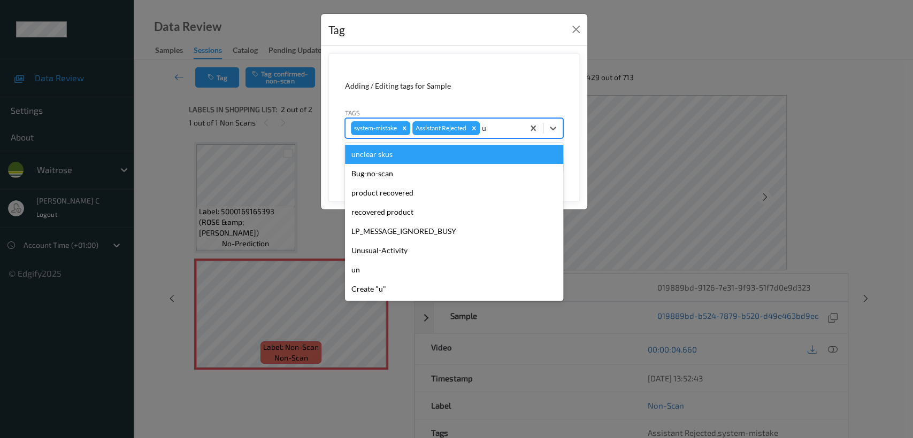
type input "un"
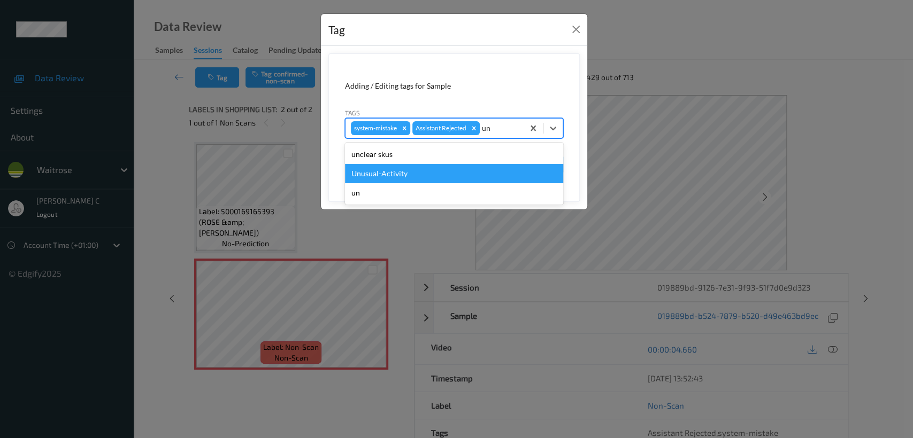
click at [445, 164] on div "Unusual-Activity" at bounding box center [454, 173] width 218 height 19
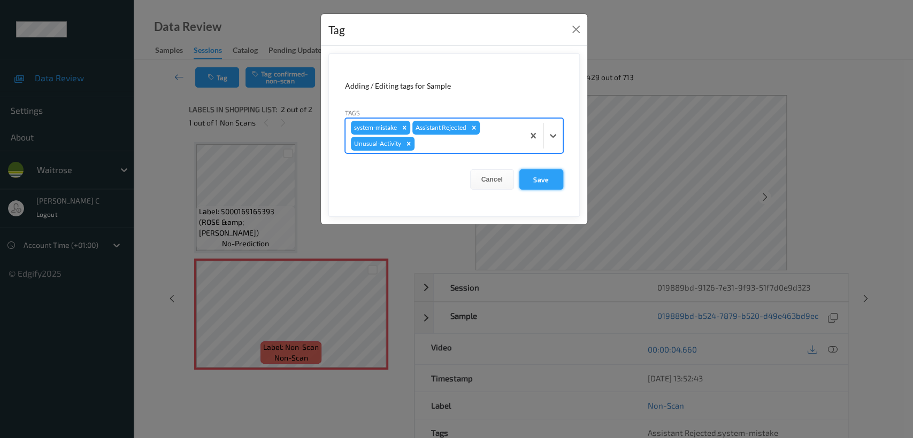
click at [526, 179] on button "Save" at bounding box center [541, 179] width 44 height 20
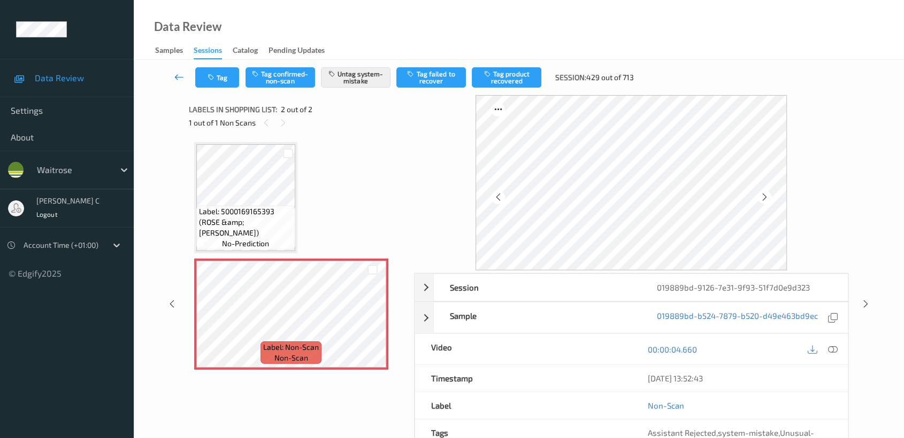
click at [171, 83] on link at bounding box center [179, 77] width 32 height 20
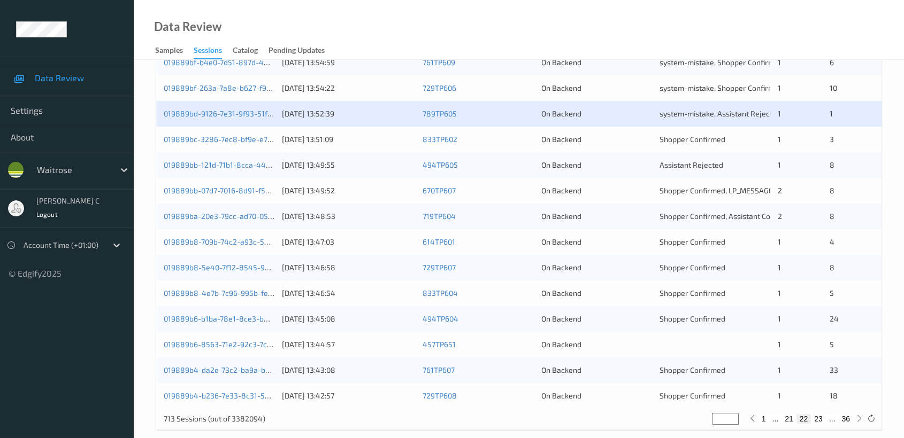
scroll to position [403, 0]
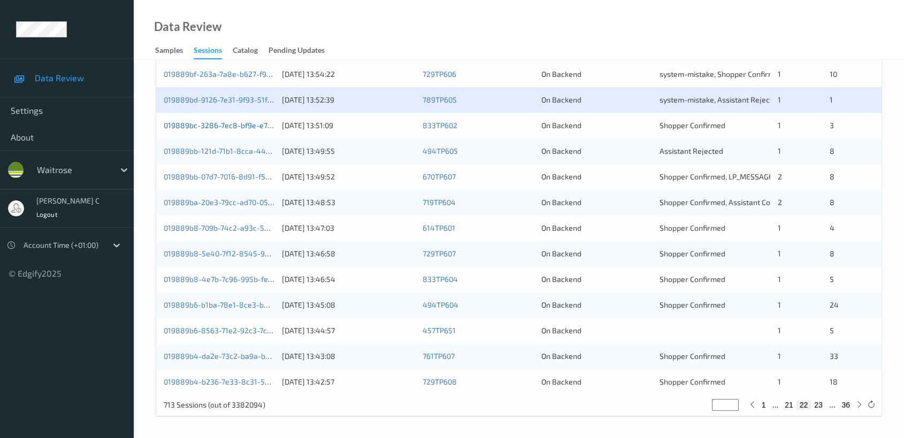
click at [222, 125] on link "019889bc-3286-7ec8-bf9e-e7e91abb1671" at bounding box center [235, 125] width 143 height 9
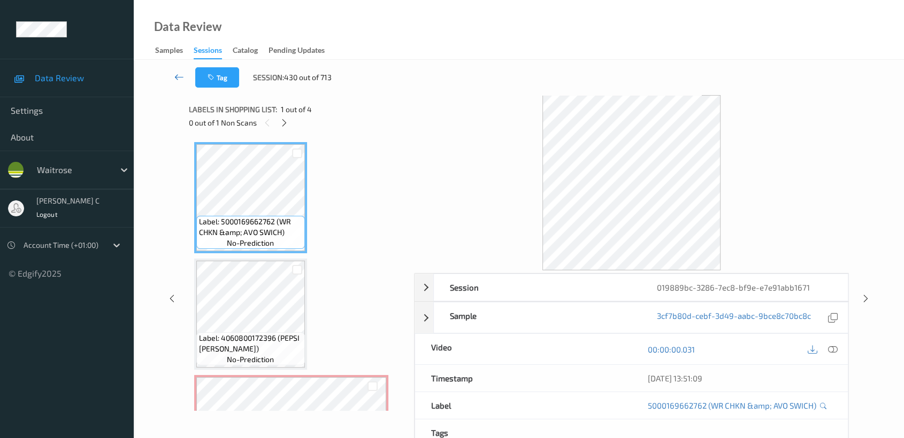
click at [178, 75] on icon at bounding box center [179, 77] width 10 height 11
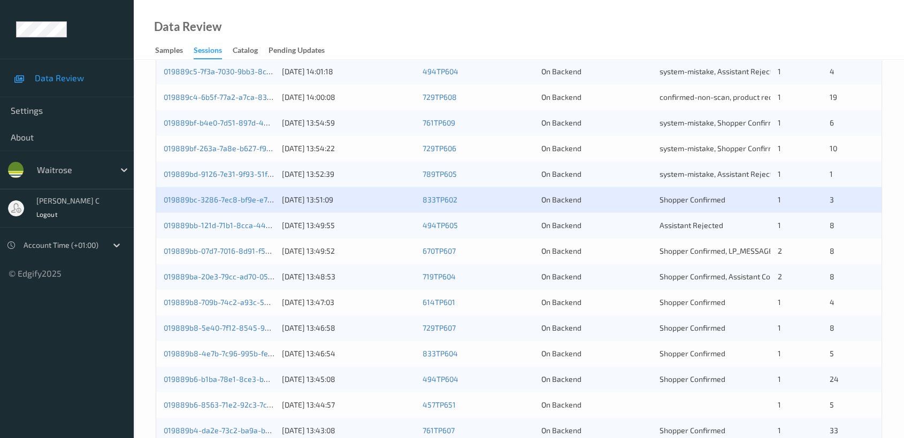
scroll to position [356, 0]
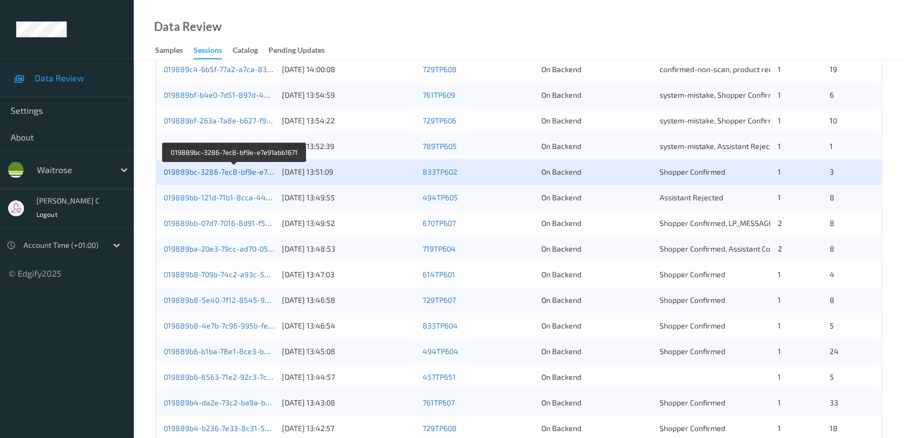
click at [233, 171] on link "019889bc-3286-7ec8-bf9e-e7e91abb1671" at bounding box center [235, 171] width 143 height 9
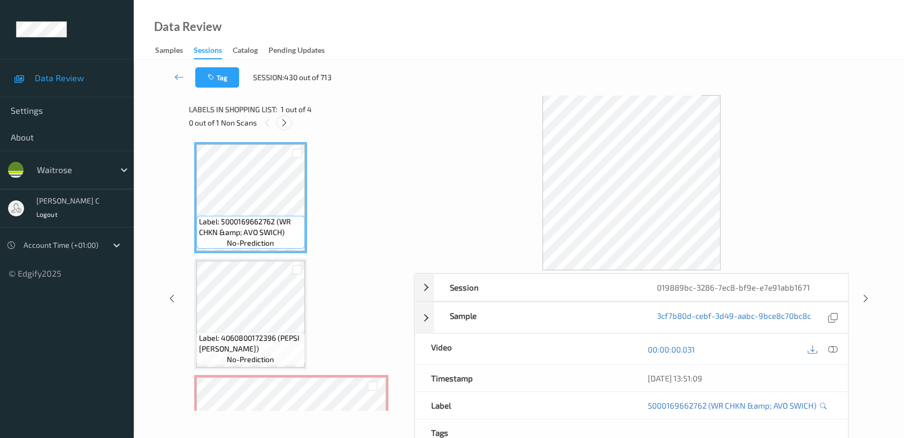
click at [282, 122] on icon at bounding box center [284, 123] width 9 height 10
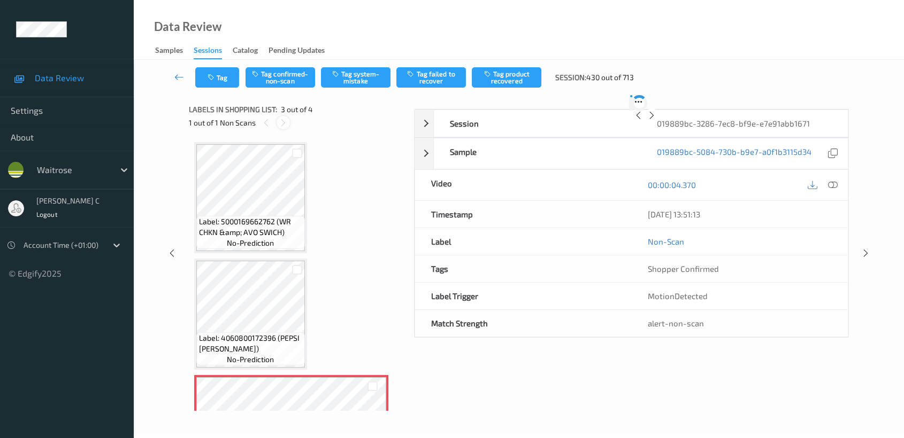
scroll to position [121, 0]
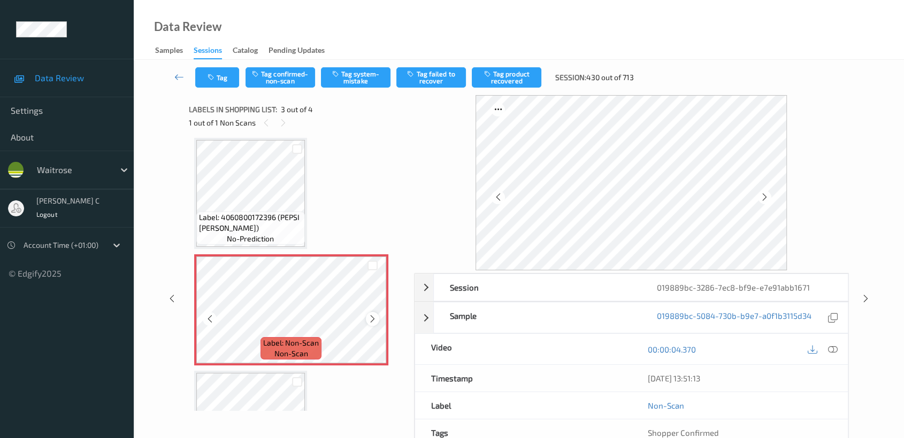
click at [369, 319] on icon at bounding box center [372, 319] width 9 height 10
click at [369, 318] on icon at bounding box center [372, 319] width 9 height 10
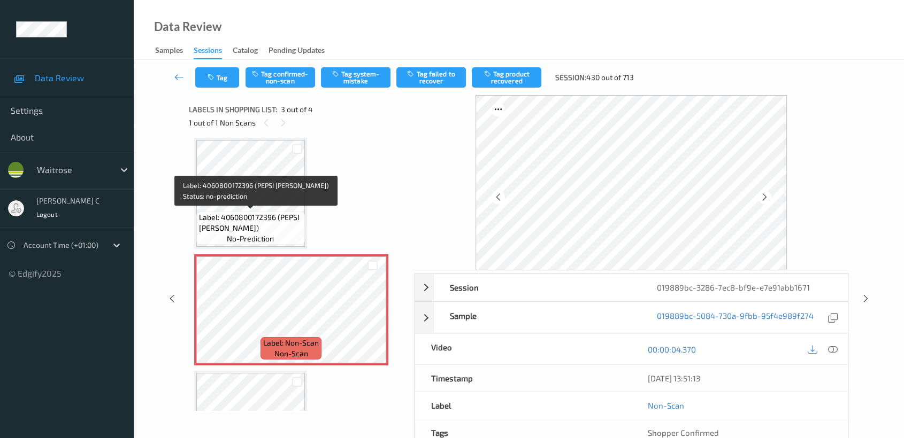
click at [268, 225] on span "Label: 4060800172396 (PEPSI [PERSON_NAME])" at bounding box center [250, 222] width 103 height 21
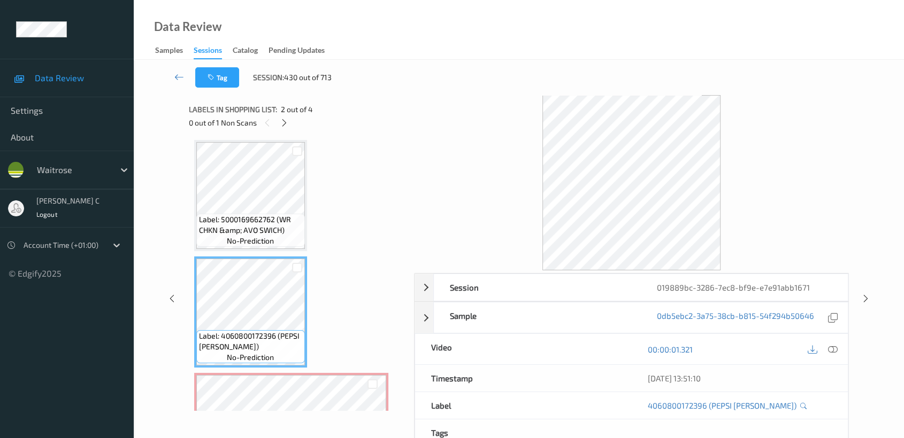
scroll to position [0, 0]
click at [252, 225] on span "Label: 5000169662762 (WR CHKN &amp; AVO SWICH)" at bounding box center [250, 227] width 103 height 21
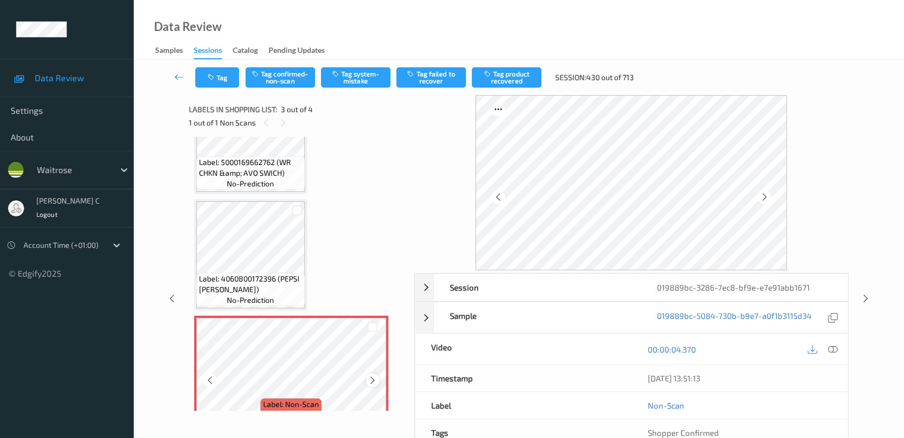
click at [368, 377] on icon at bounding box center [372, 381] width 9 height 10
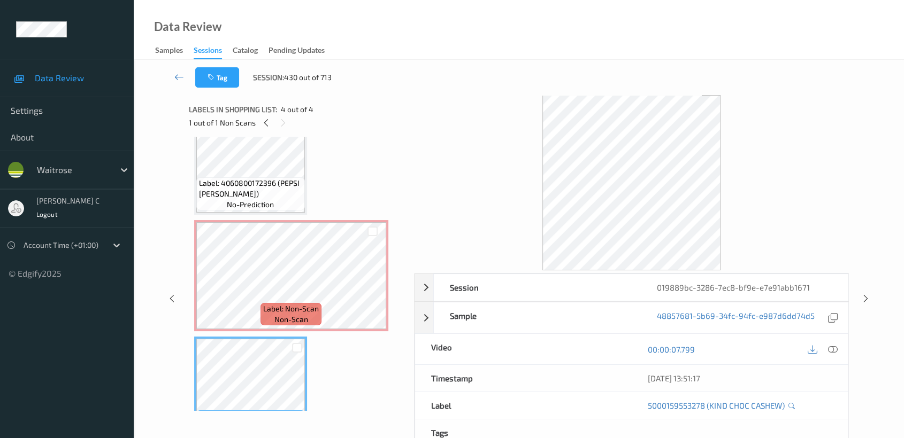
scroll to position [136, 0]
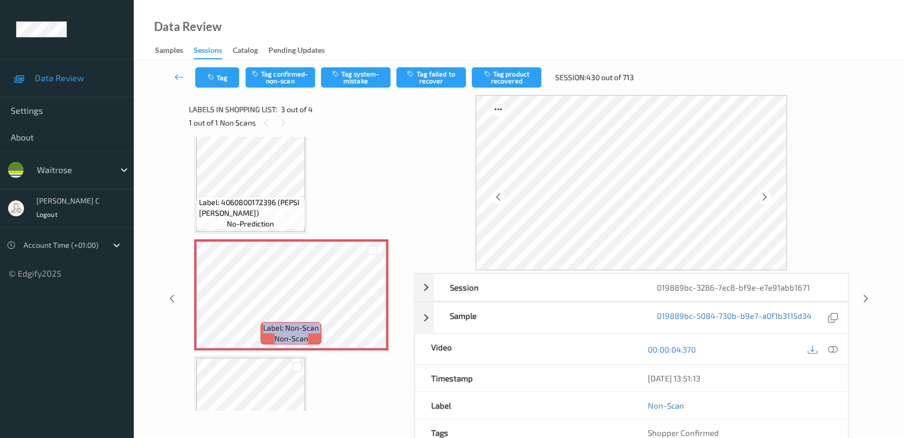
click at [240, 217] on span "Label: 4060800172396 (PEPSI [PERSON_NAME])" at bounding box center [250, 207] width 103 height 21
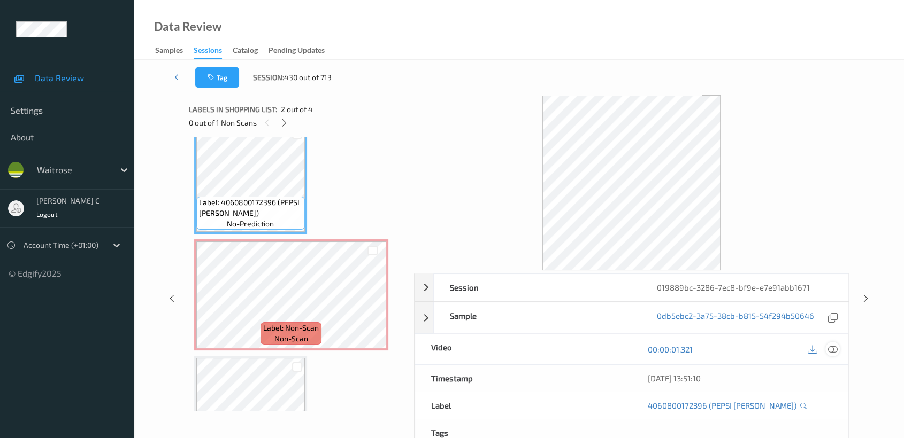
click at [834, 350] on icon at bounding box center [833, 350] width 10 height 10
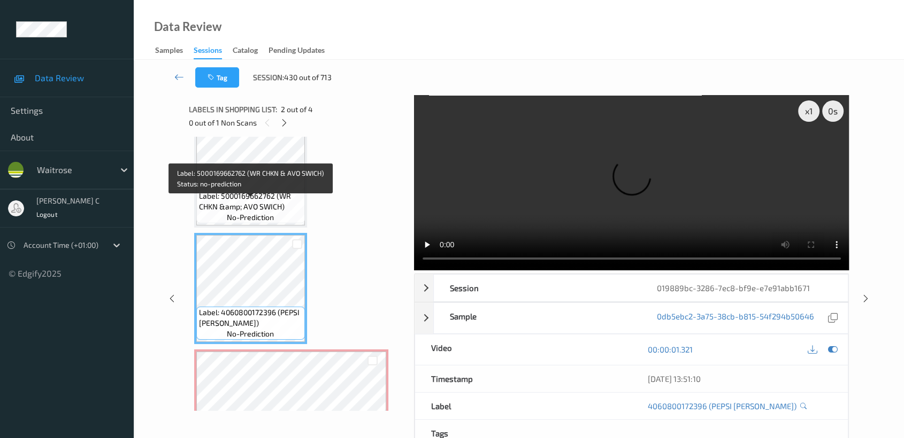
scroll to position [17, 0]
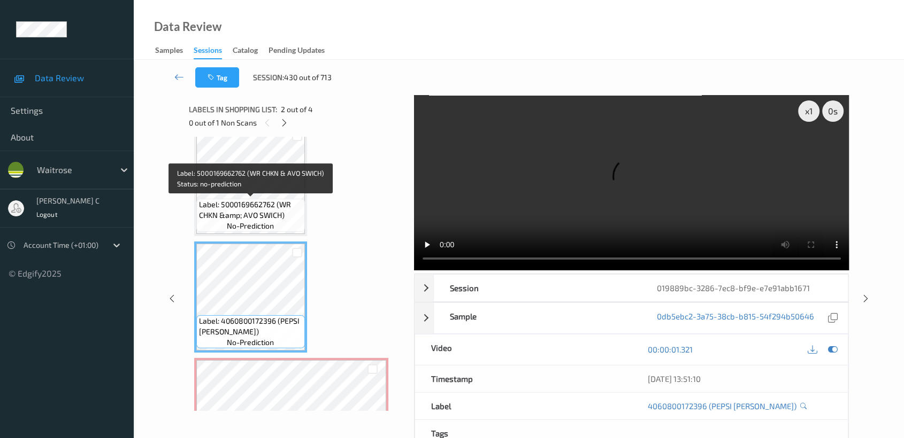
click at [270, 232] on div "Label: 5000169662762 (WR CHKN &amp; AVO SWICH) no-prediction" at bounding box center [250, 215] width 109 height 33
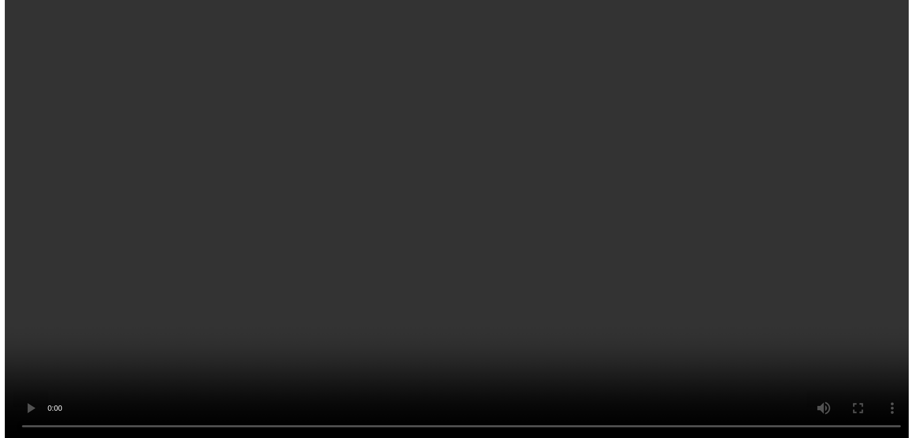
scroll to position [195, 0]
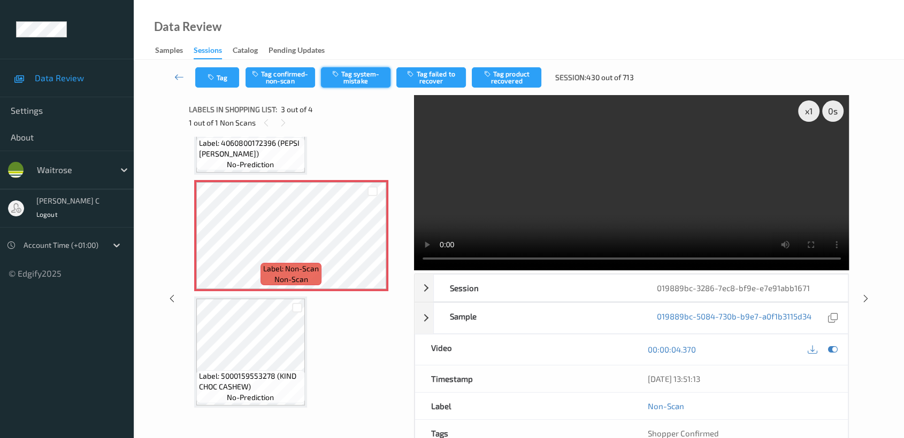
click at [354, 81] on button "Tag system-mistake" at bounding box center [356, 77] width 70 height 20
click at [216, 87] on button "Tag" at bounding box center [217, 77] width 44 height 20
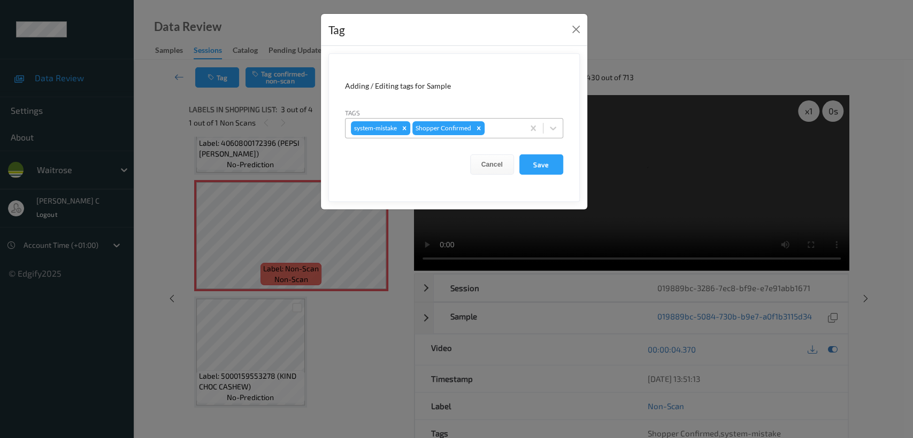
click at [496, 127] on div at bounding box center [503, 128] width 32 height 13
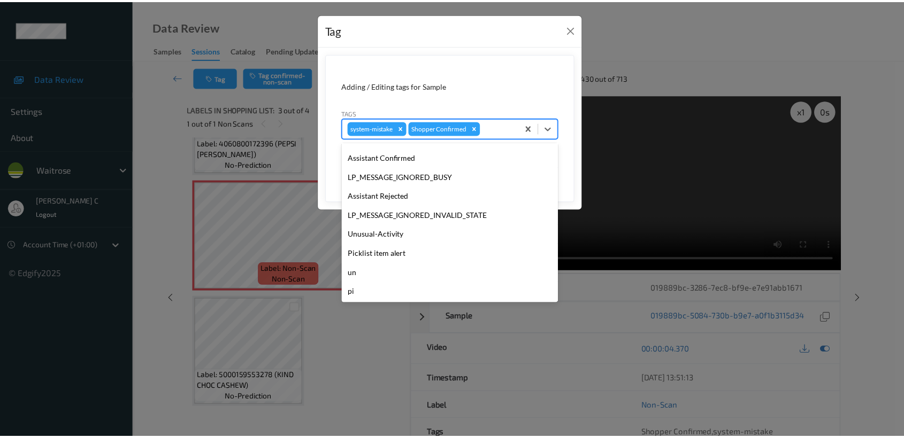
scroll to position [210, 0]
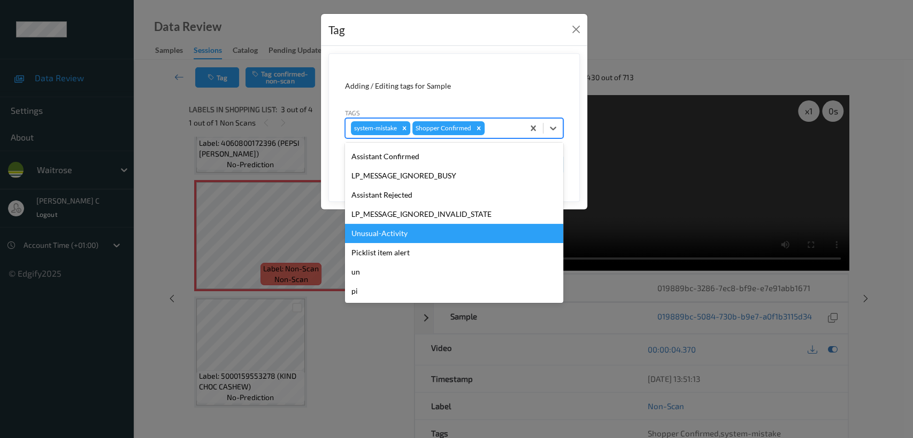
click at [423, 237] on div "Unusual-Activity" at bounding box center [454, 233] width 218 height 19
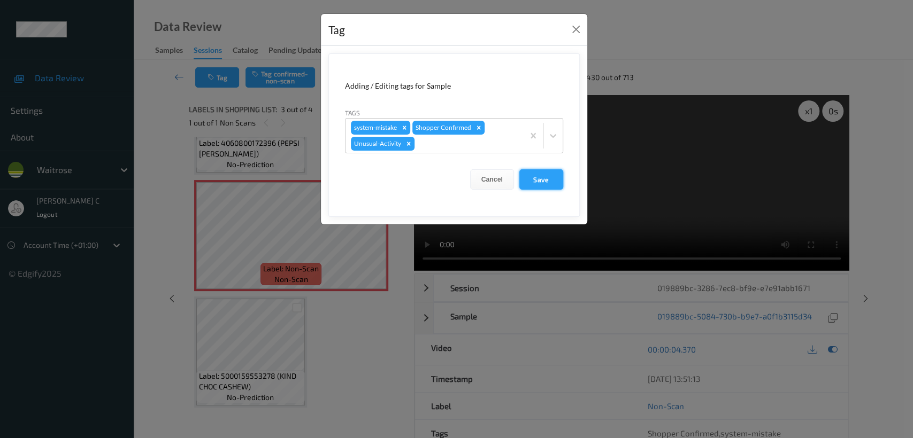
click at [556, 180] on button "Save" at bounding box center [541, 179] width 44 height 20
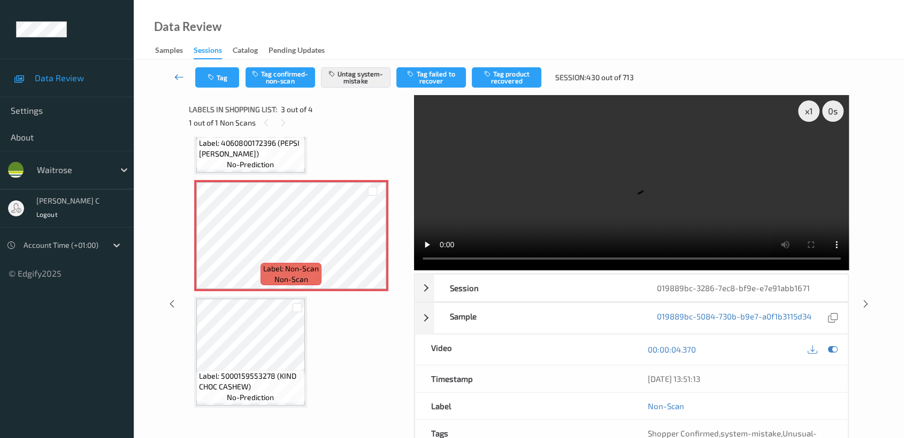
click at [180, 72] on icon at bounding box center [179, 77] width 10 height 11
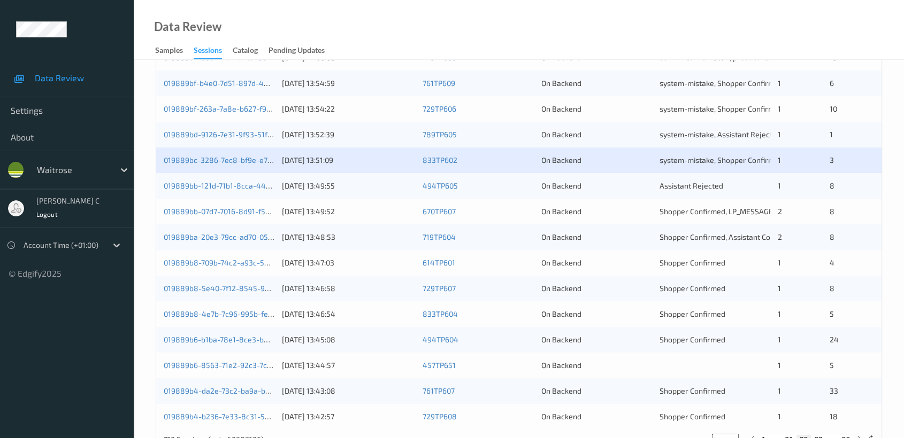
scroll to position [403, 0]
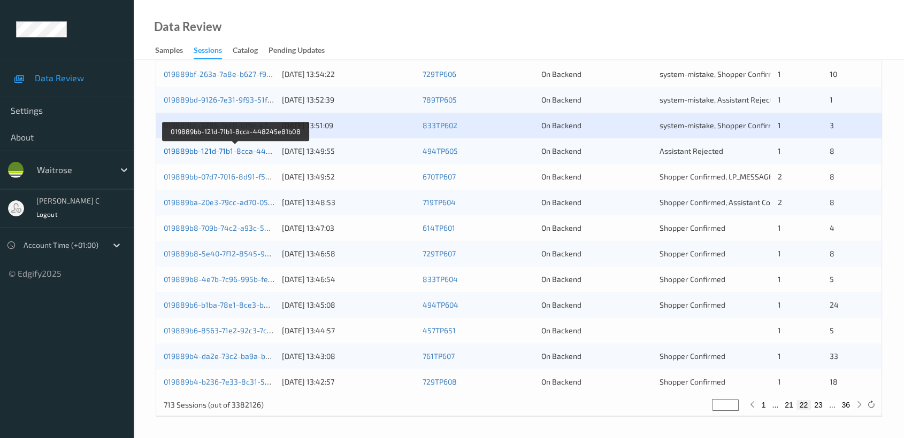
click at [197, 152] on link "019889bb-121d-71b1-8cca-448245e81b08" at bounding box center [237, 151] width 146 height 9
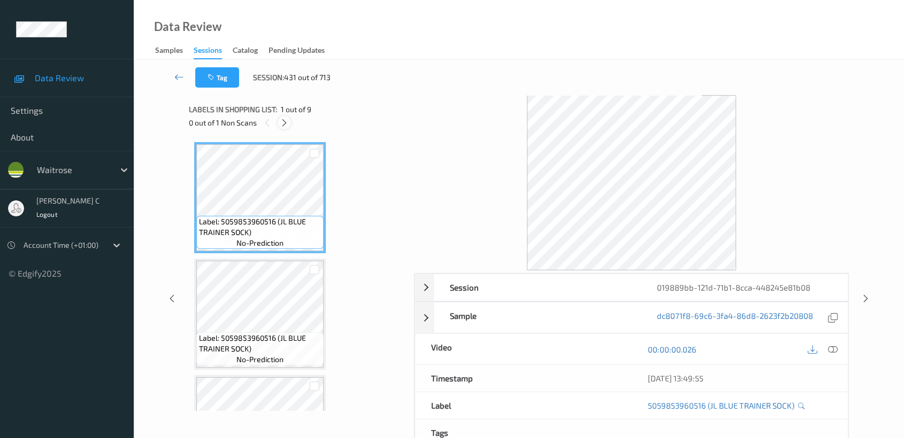
click at [283, 118] on icon at bounding box center [284, 123] width 9 height 10
click at [831, 352] on icon at bounding box center [833, 350] width 10 height 10
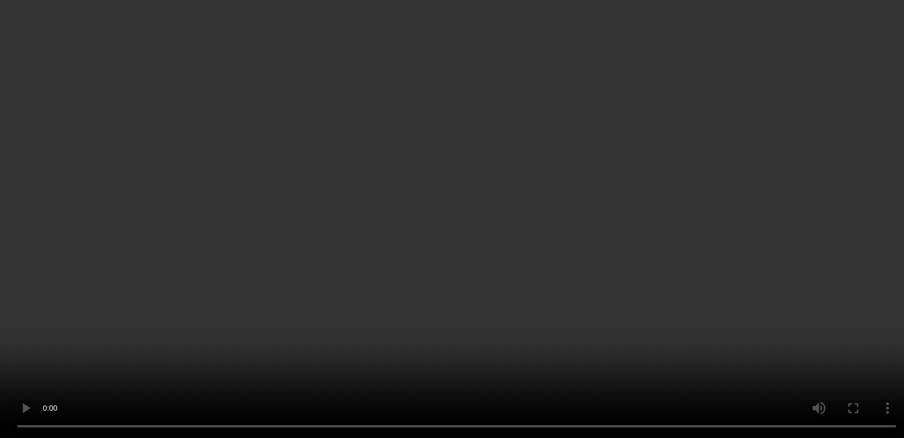
scroll to position [178, 0]
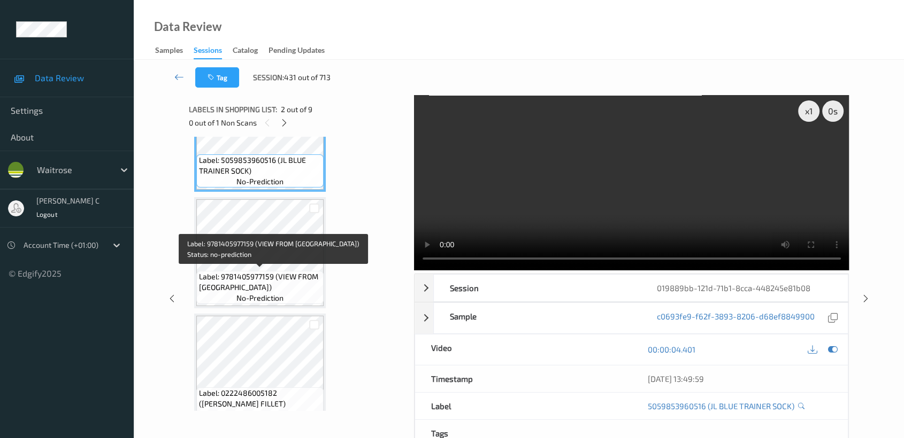
click at [274, 296] on span "no-prediction" at bounding box center [259, 298] width 47 height 11
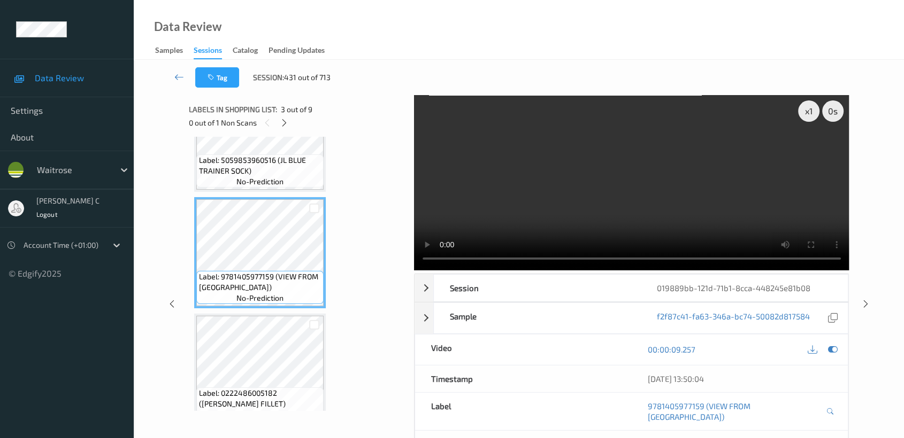
scroll to position [237, 0]
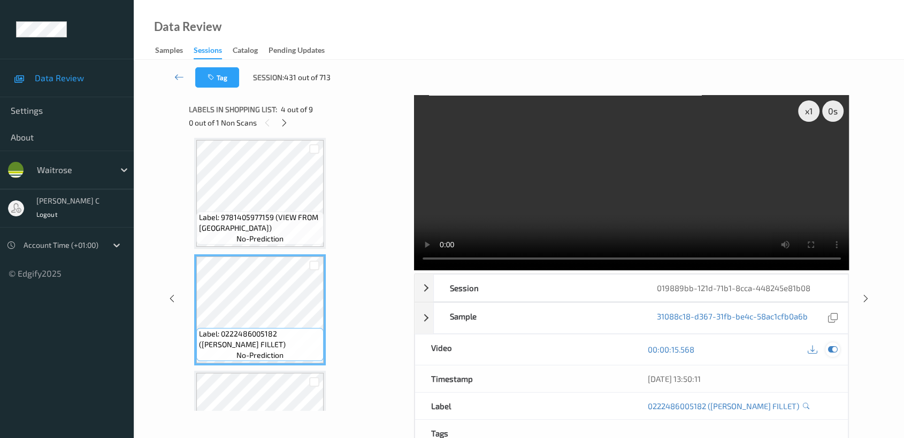
click at [835, 352] on icon at bounding box center [833, 350] width 10 height 10
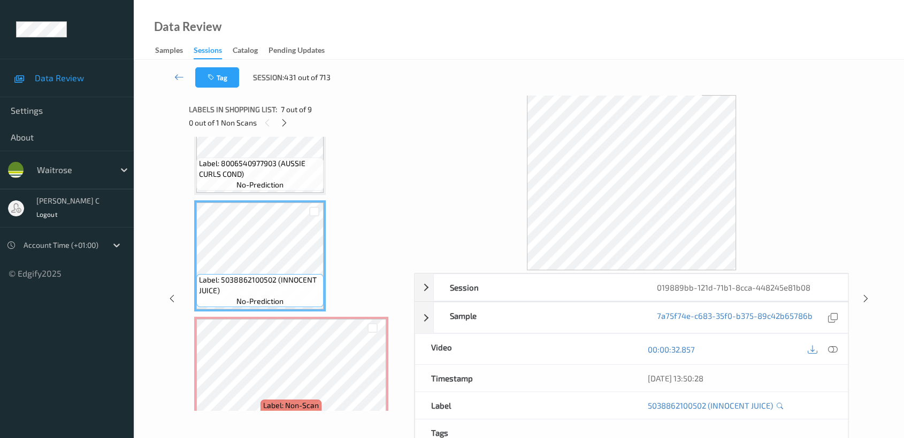
scroll to position [713, 0]
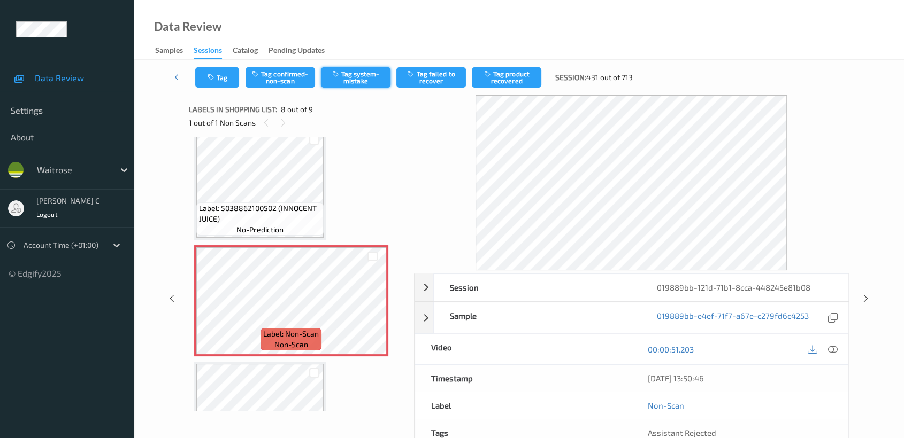
click at [364, 66] on div "Tag Tag confirmed-non-scan Tag system-mistake Tag failed to recover Tag product…" at bounding box center [519, 77] width 726 height 35
click at [356, 85] on button "Tag system-mistake" at bounding box center [356, 77] width 70 height 20
click at [228, 72] on button "Tag" at bounding box center [217, 77] width 44 height 20
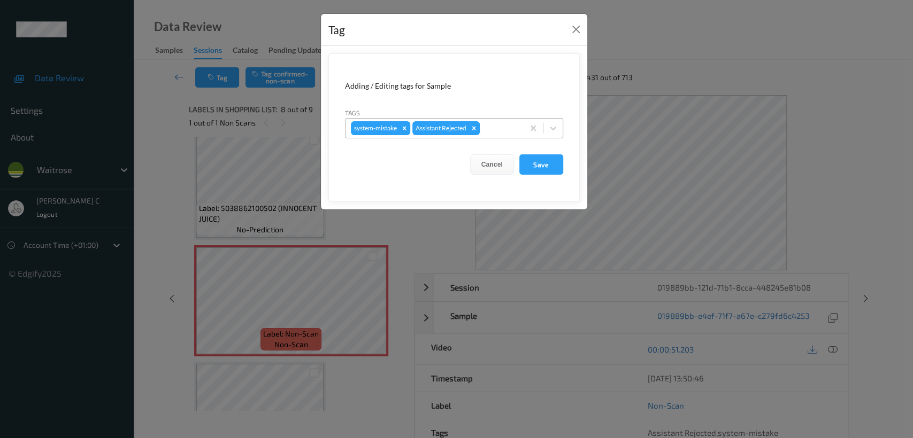
click at [515, 126] on div at bounding box center [500, 128] width 36 height 13
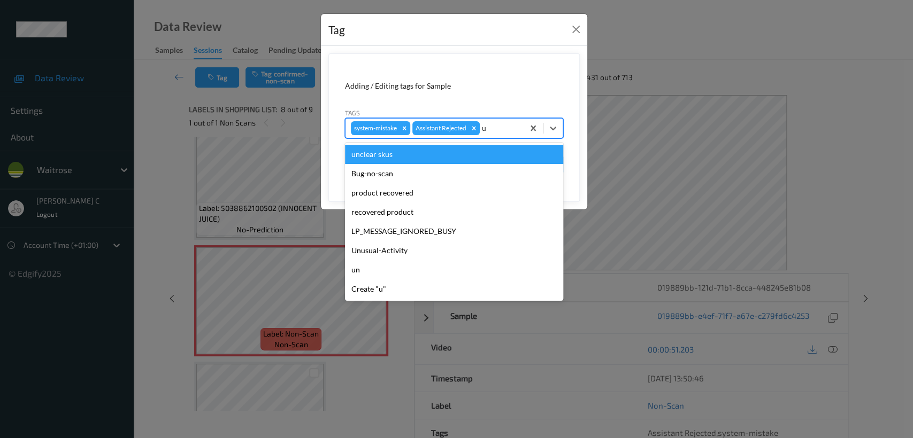
type input "un"
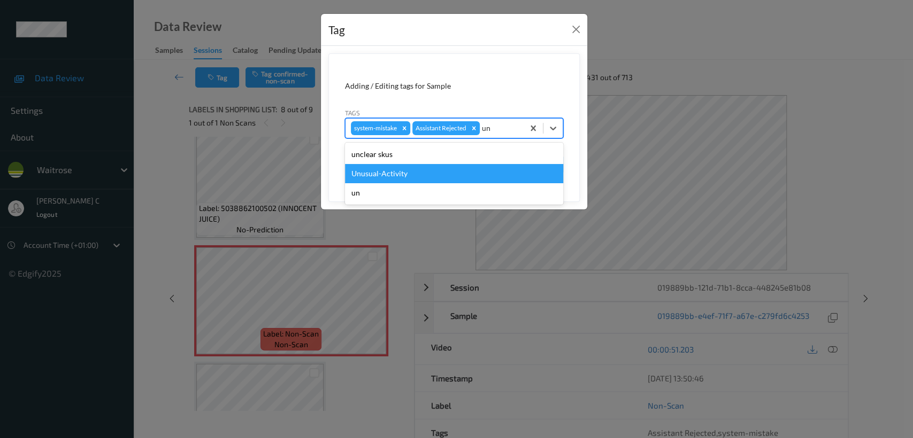
click at [461, 171] on div "Unusual-Activity" at bounding box center [454, 173] width 218 height 19
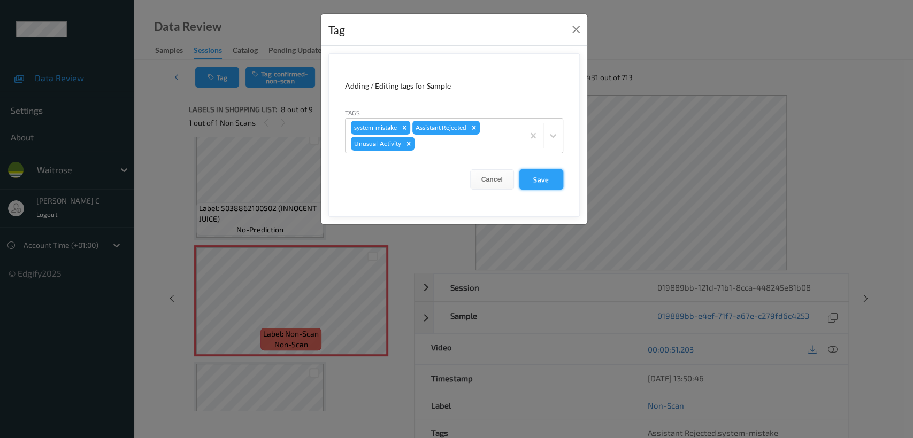
click at [539, 181] on button "Save" at bounding box center [541, 179] width 44 height 20
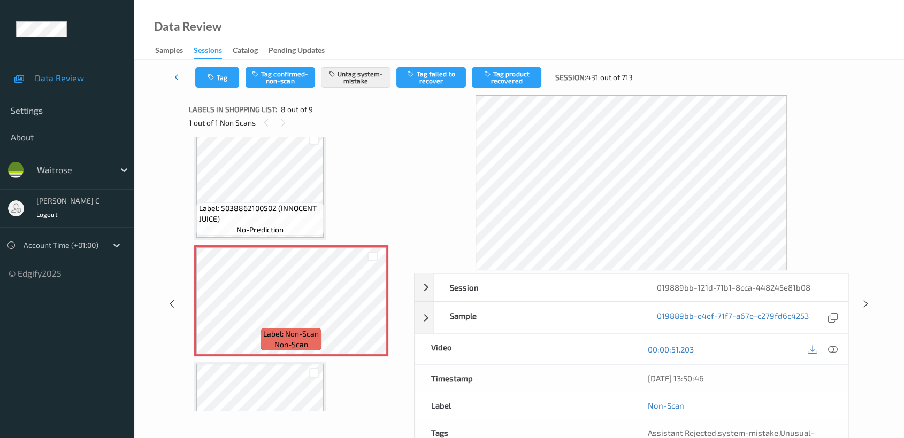
click at [173, 78] on link at bounding box center [179, 77] width 32 height 20
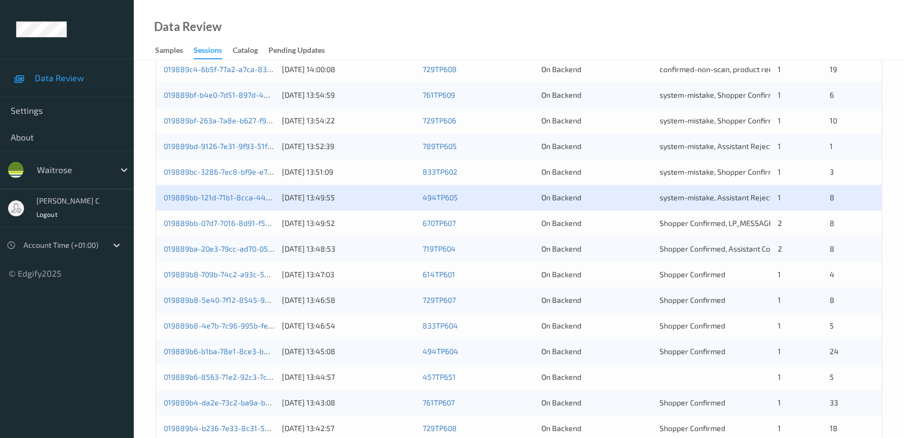
scroll to position [403, 0]
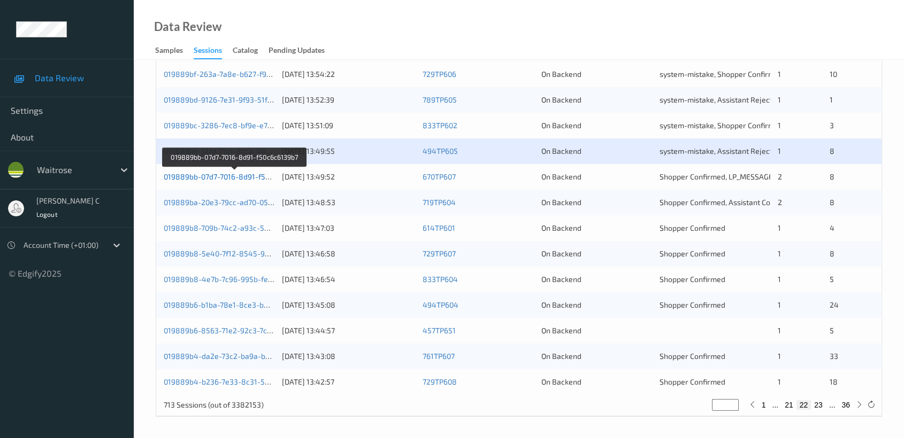
click at [242, 179] on link "019889bb-07d7-7016-8d91-f50c6c6139b7" at bounding box center [235, 176] width 142 height 9
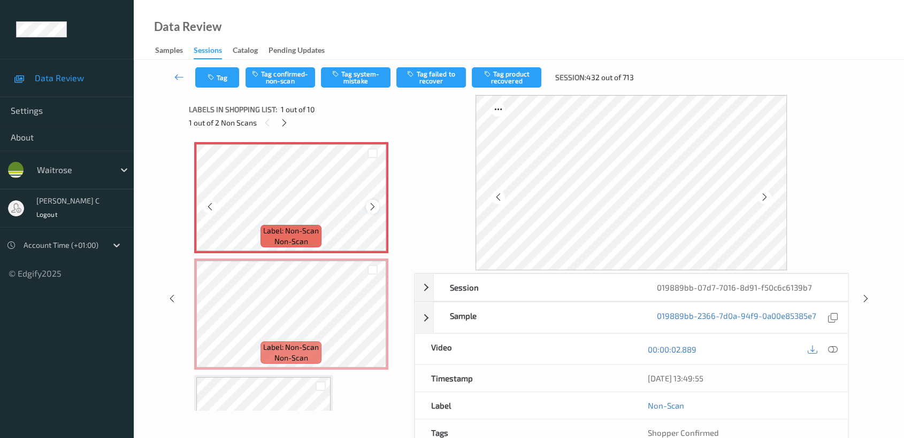
click at [371, 207] on icon at bounding box center [372, 207] width 9 height 10
click at [834, 350] on icon at bounding box center [833, 350] width 10 height 10
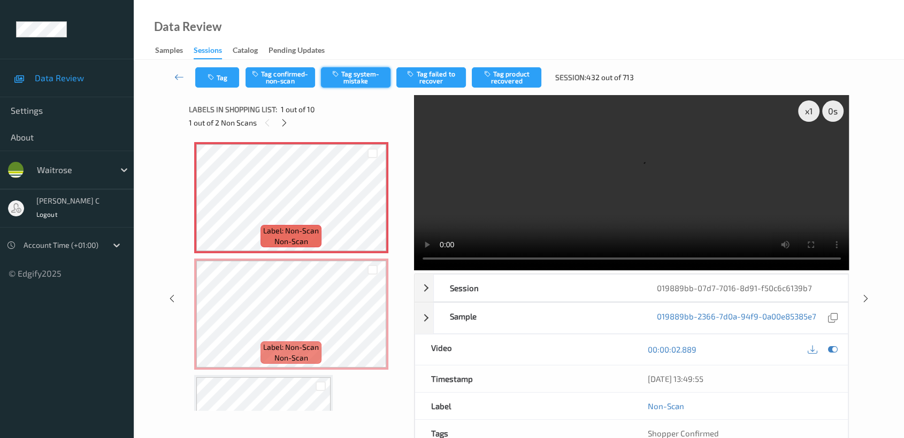
click at [349, 78] on button "Tag system-mistake" at bounding box center [356, 77] width 70 height 20
click at [373, 201] on div at bounding box center [372, 206] width 13 height 13
click at [229, 82] on button "Tag" at bounding box center [217, 77] width 44 height 20
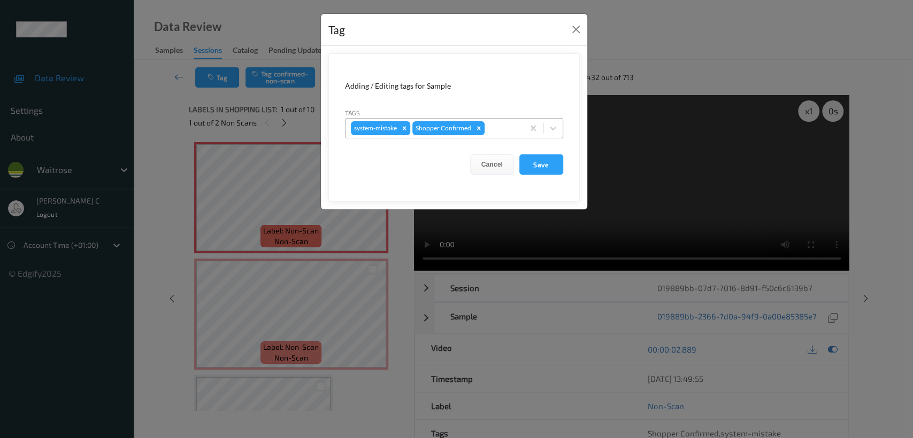
click at [493, 124] on div at bounding box center [503, 128] width 32 height 13
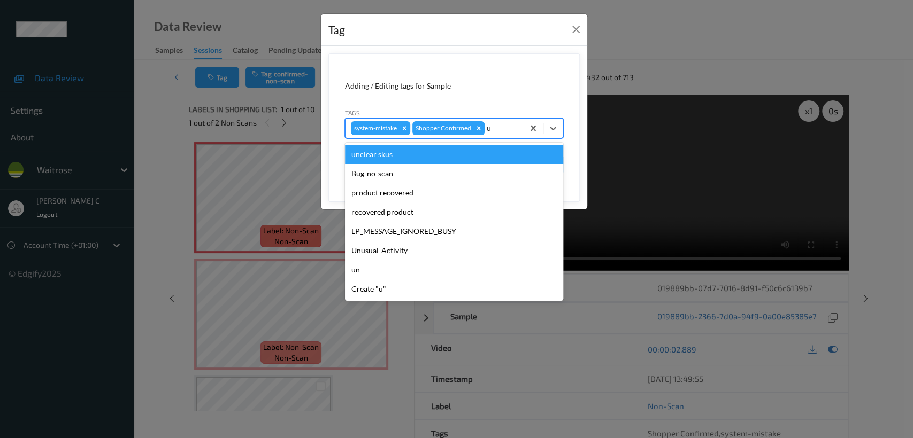
type input "un"
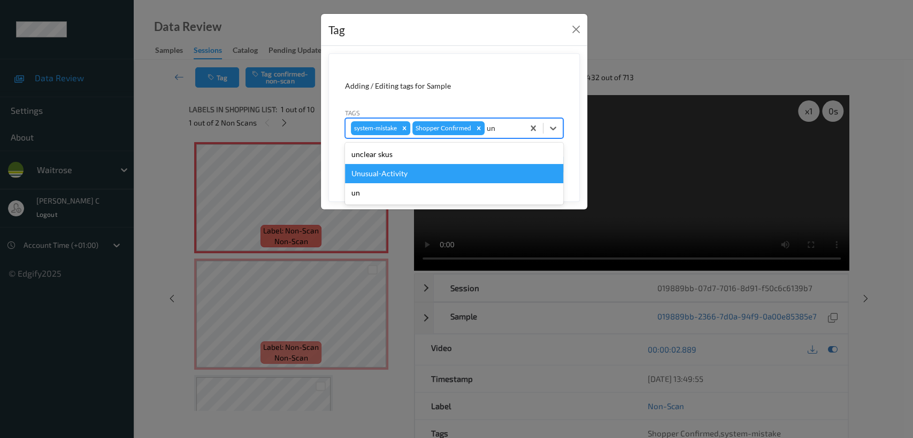
click at [449, 166] on div "Unusual-Activity" at bounding box center [454, 173] width 218 height 19
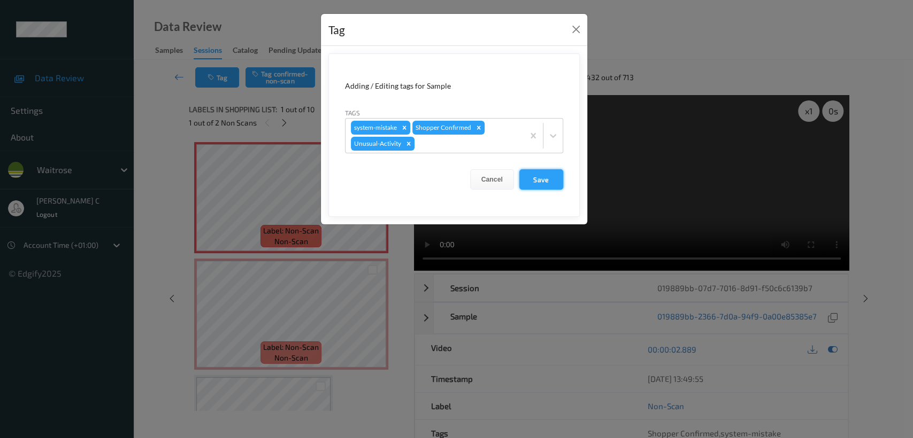
click at [536, 186] on button "Save" at bounding box center [541, 179] width 44 height 20
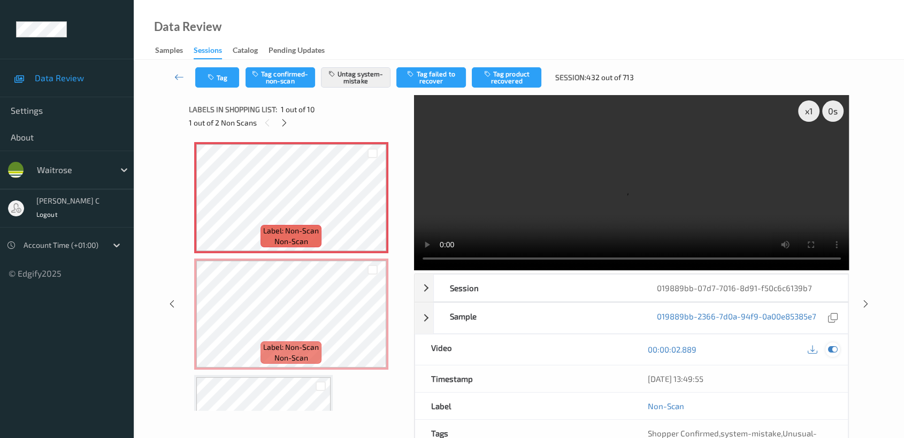
click at [838, 348] on div at bounding box center [832, 350] width 14 height 14
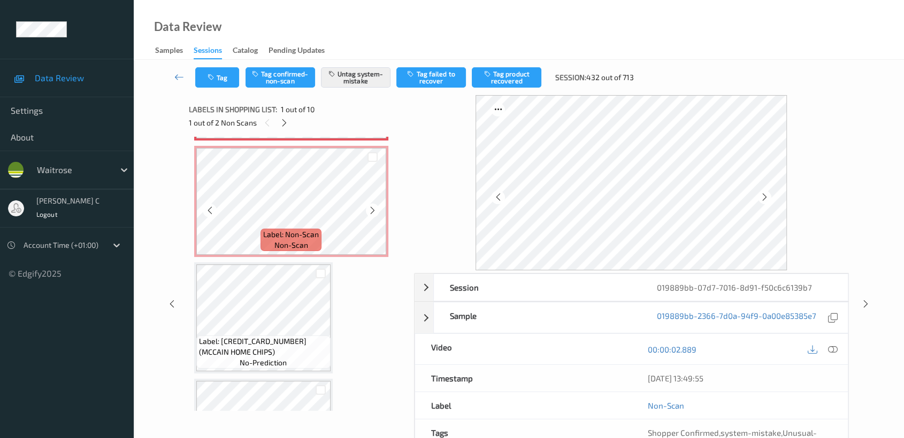
scroll to position [119, 0]
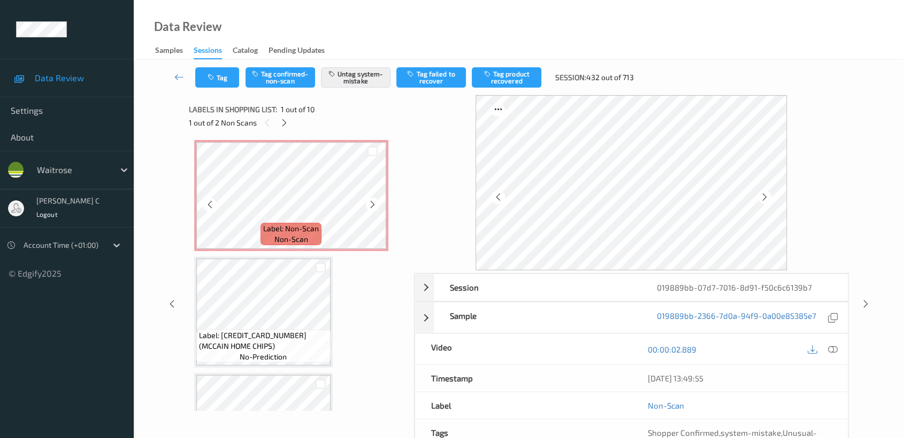
click at [285, 235] on span "non-scan" at bounding box center [291, 239] width 34 height 11
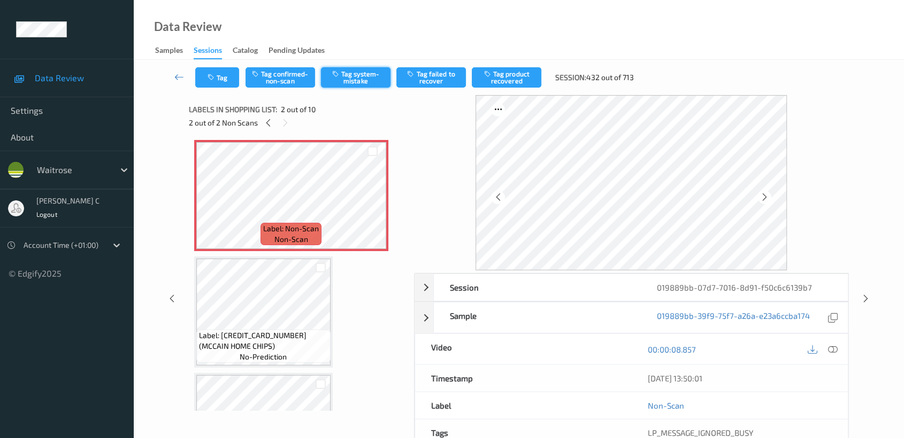
click at [353, 78] on button "Tag system-mistake" at bounding box center [356, 77] width 70 height 20
click at [217, 83] on button "Tag" at bounding box center [217, 77] width 44 height 20
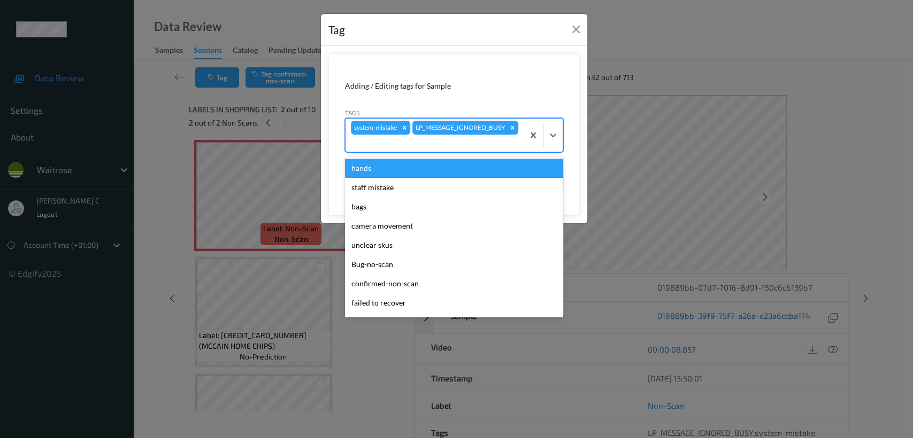
click at [506, 142] on div at bounding box center [434, 143] width 167 height 13
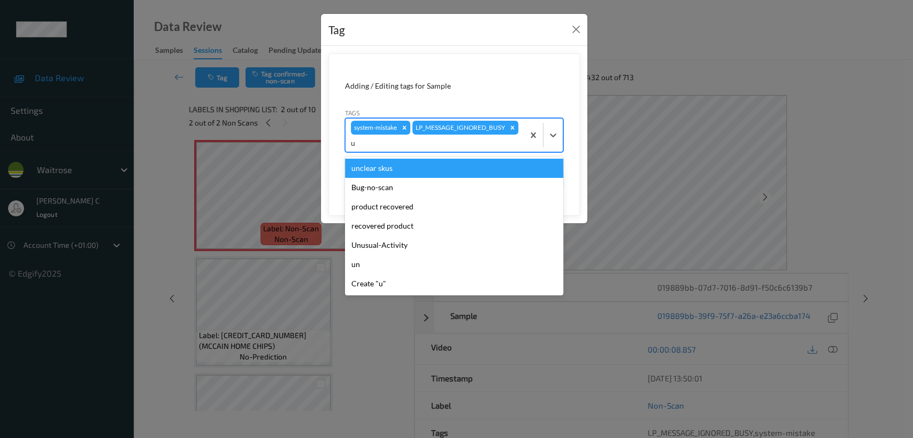
type input "un"
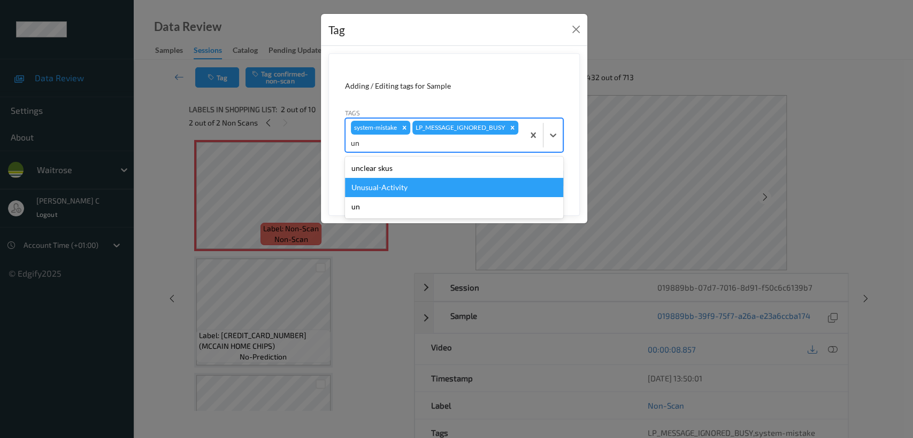
click at [413, 182] on div "Unusual-Activity" at bounding box center [454, 187] width 218 height 19
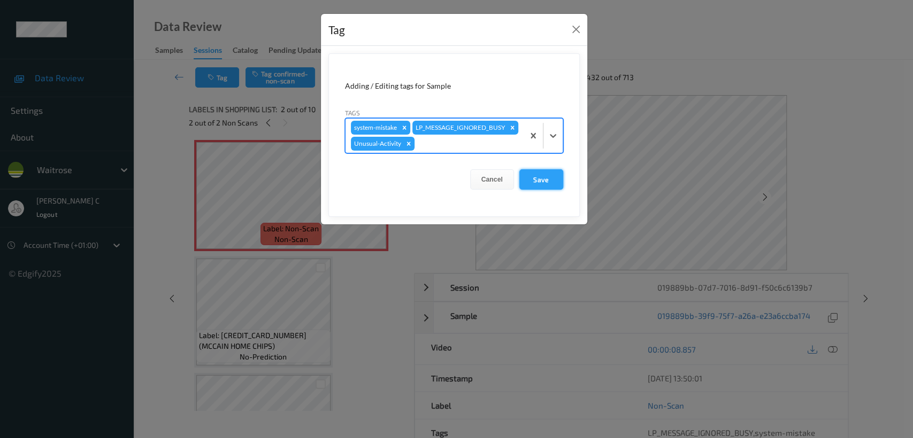
click at [531, 180] on button "Save" at bounding box center [541, 179] width 44 height 20
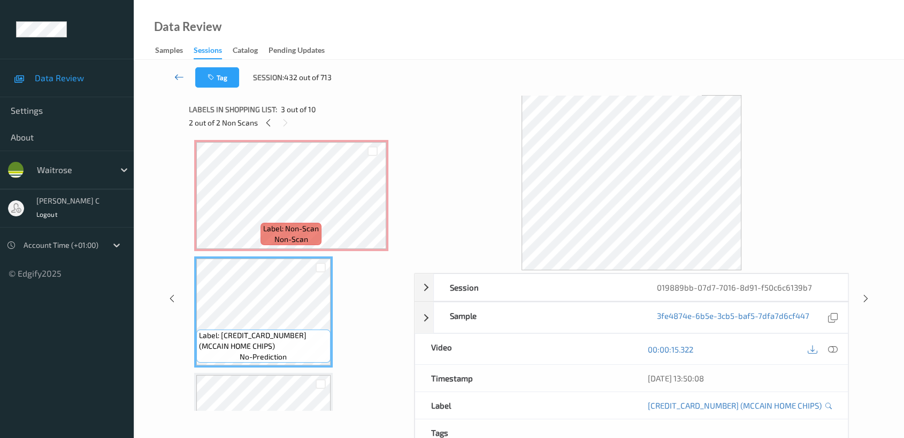
click at [178, 76] on icon at bounding box center [179, 77] width 10 height 11
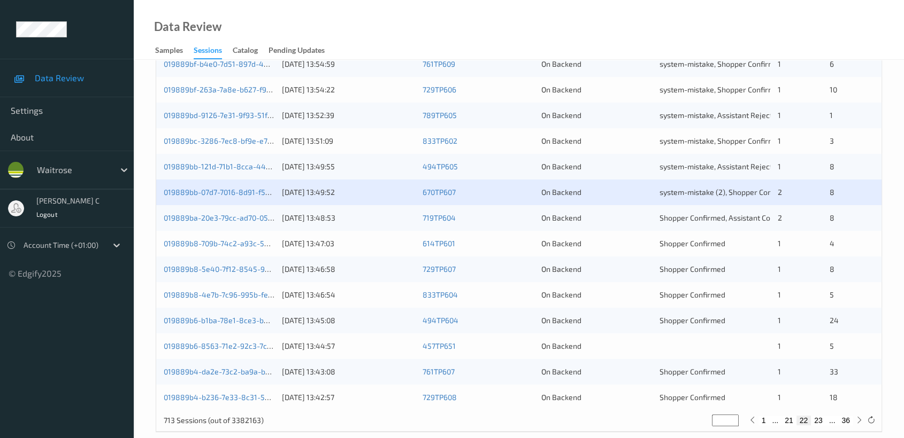
scroll to position [403, 0]
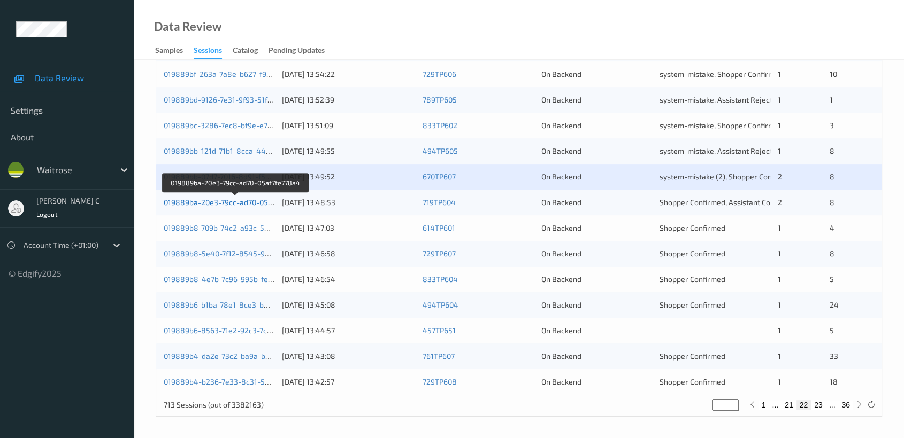
click at [249, 204] on link "019889ba-20e3-79cc-ad70-05af7fe778a4" at bounding box center [235, 202] width 143 height 9
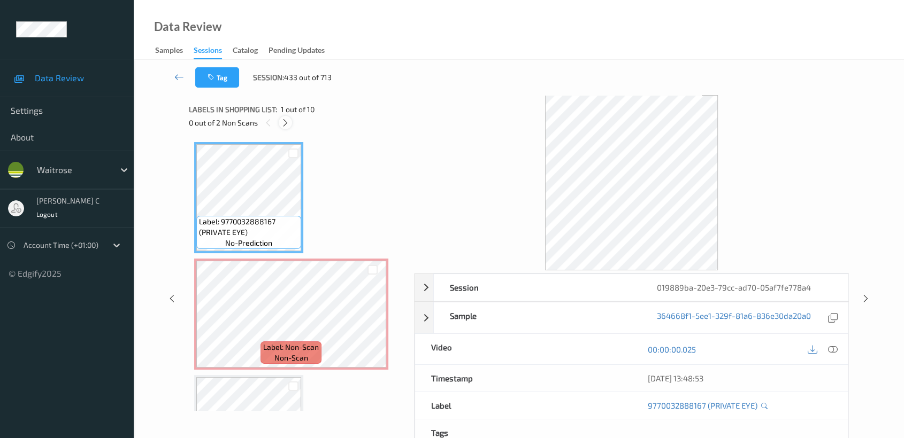
click at [287, 125] on icon at bounding box center [285, 123] width 9 height 10
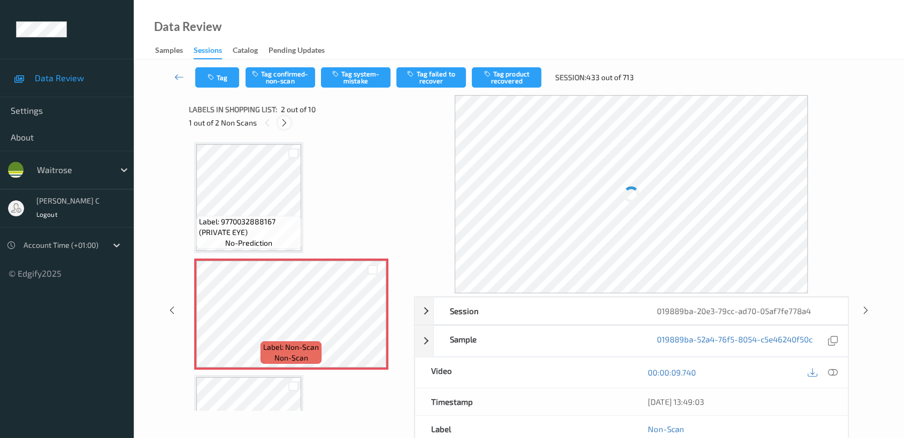
scroll to position [5, 0]
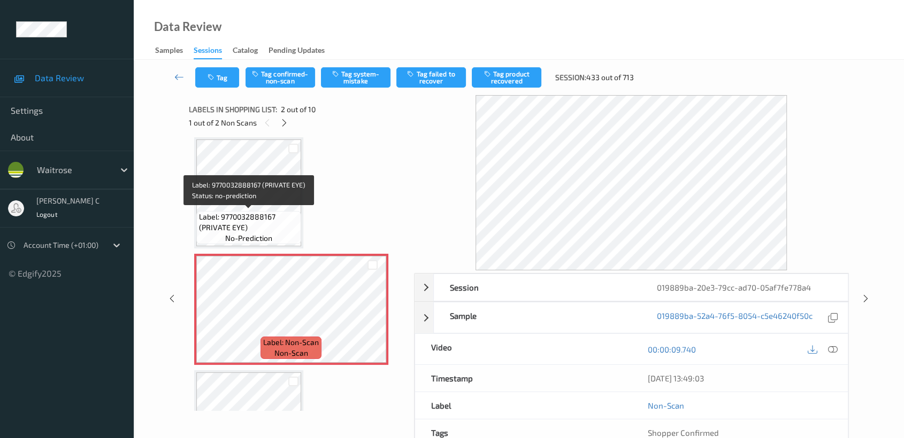
click at [228, 214] on span "Label: 9770032888167 (PRIVATE EYE)" at bounding box center [248, 222] width 99 height 21
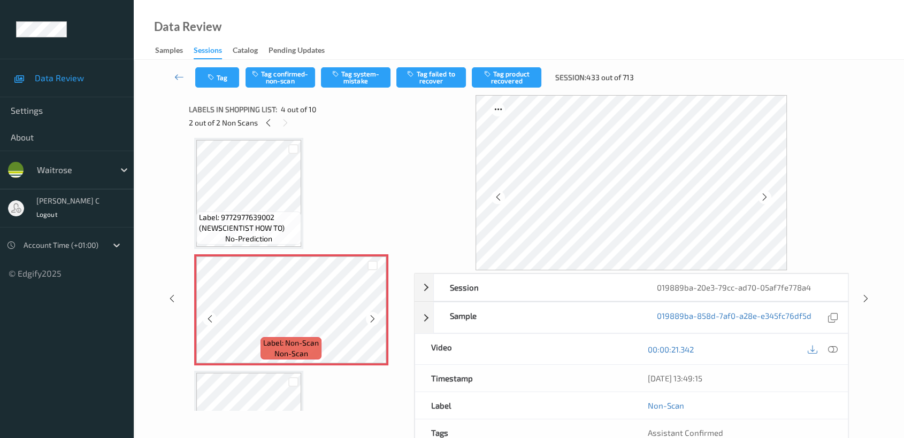
scroll to position [0, 0]
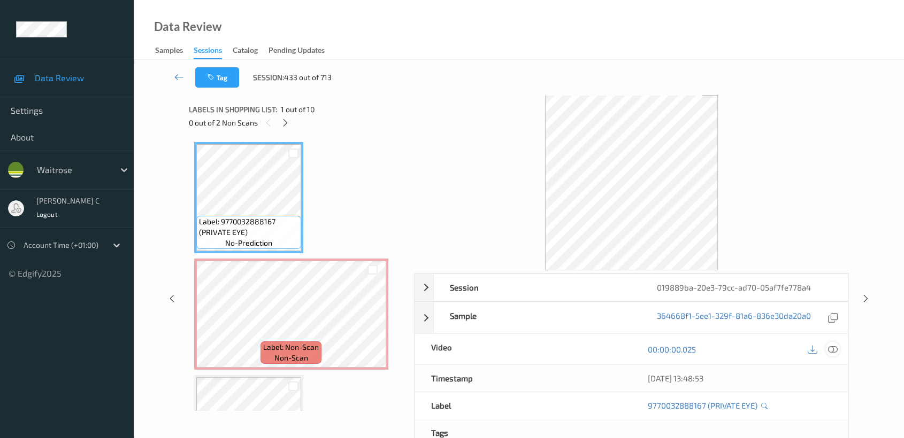
click at [834, 346] on icon at bounding box center [833, 350] width 10 height 10
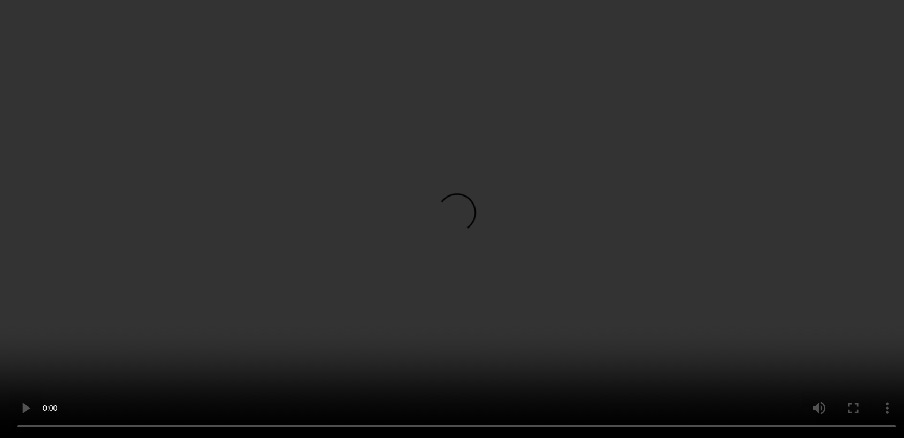
scroll to position [119, 0]
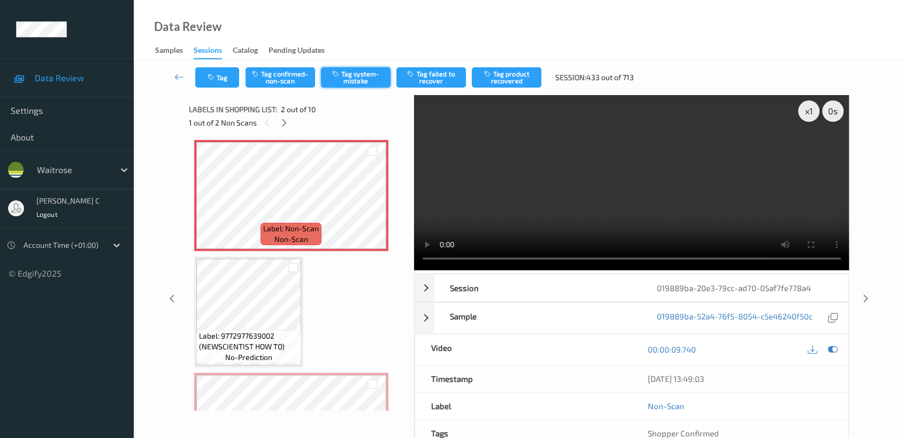
click at [348, 81] on button "Tag system-mistake" at bounding box center [356, 77] width 70 height 20
click at [222, 89] on div "Tag Tag confirmed-non-scan Untag system-mistake Tag failed to recover Tag produ…" at bounding box center [519, 77] width 726 height 35
click at [217, 85] on button "Tag" at bounding box center [217, 77] width 44 height 20
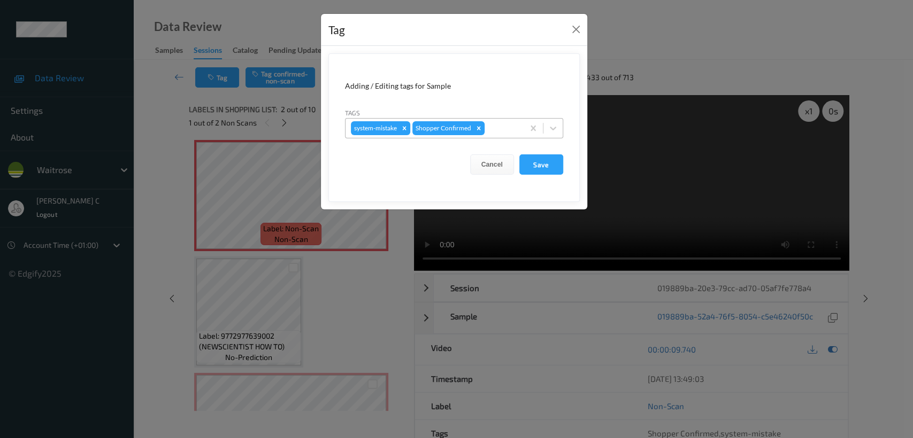
click at [496, 122] on div at bounding box center [503, 128] width 32 height 13
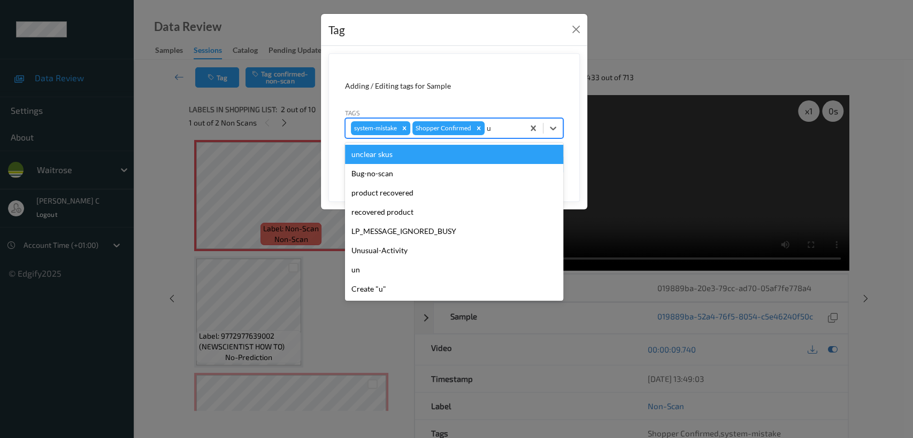
type input "un"
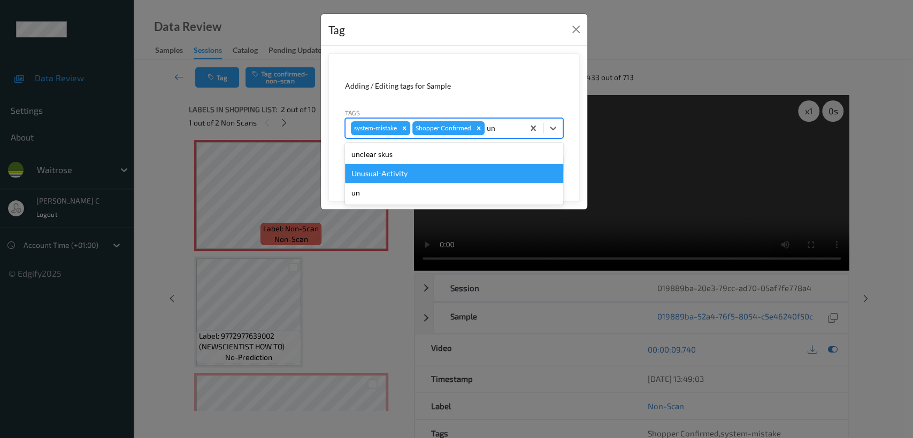
click at [399, 179] on div "Unusual-Activity" at bounding box center [454, 173] width 218 height 19
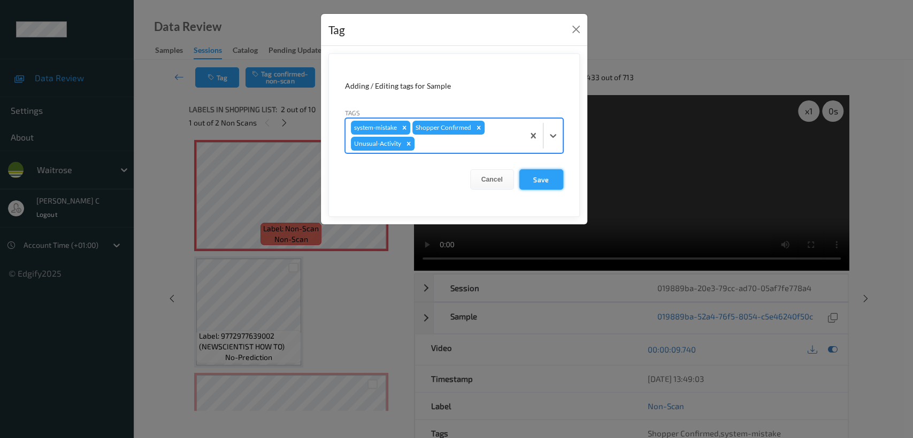
click at [526, 178] on button "Save" at bounding box center [541, 179] width 44 height 20
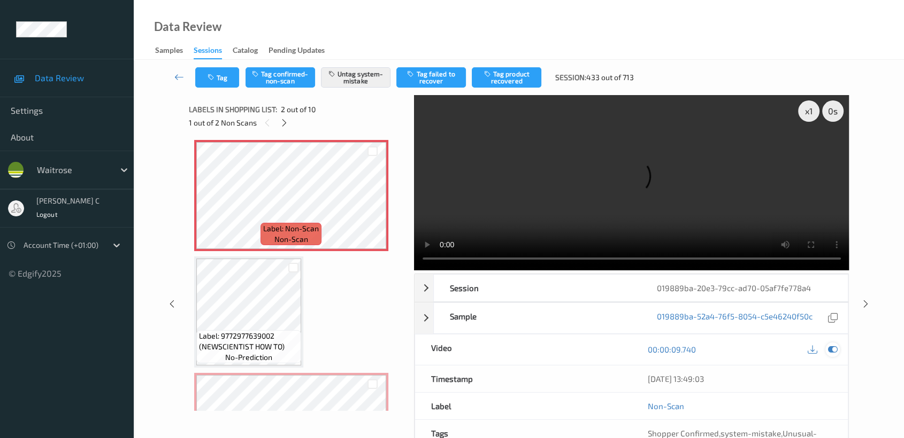
click at [833, 351] on icon at bounding box center [833, 350] width 10 height 10
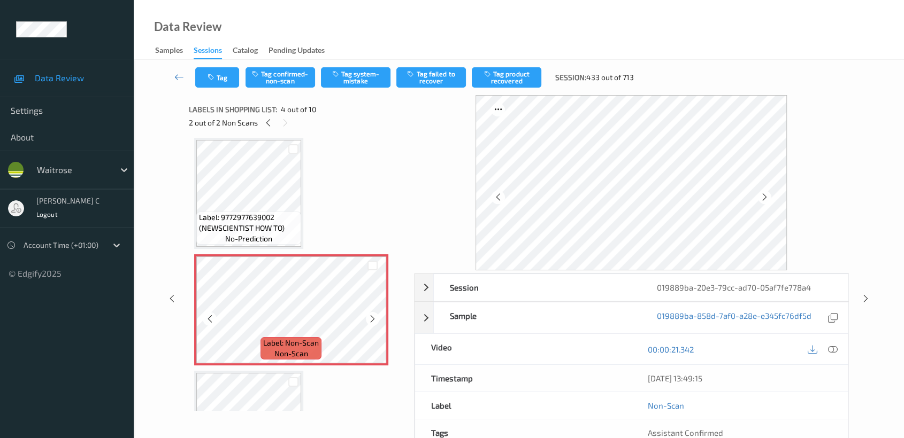
scroll to position [178, 0]
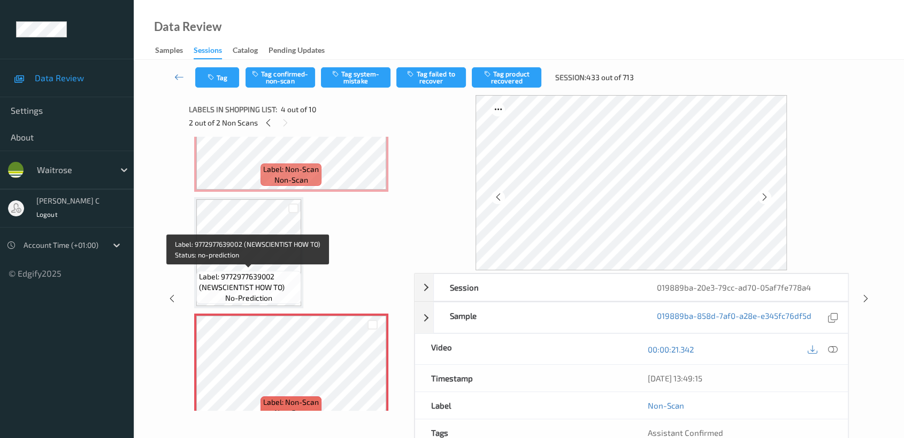
click at [265, 281] on span "Label: 9772977639002 (NEWSCIENTIST HOW TO)" at bounding box center [248, 282] width 99 height 21
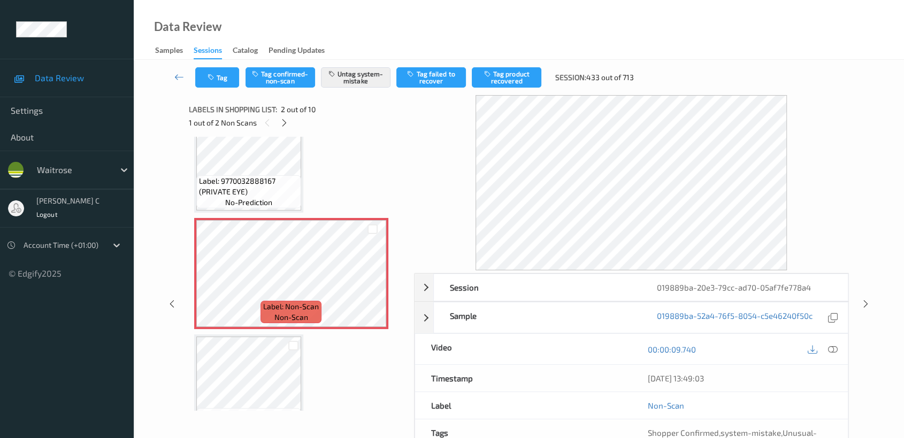
scroll to position [59, 0]
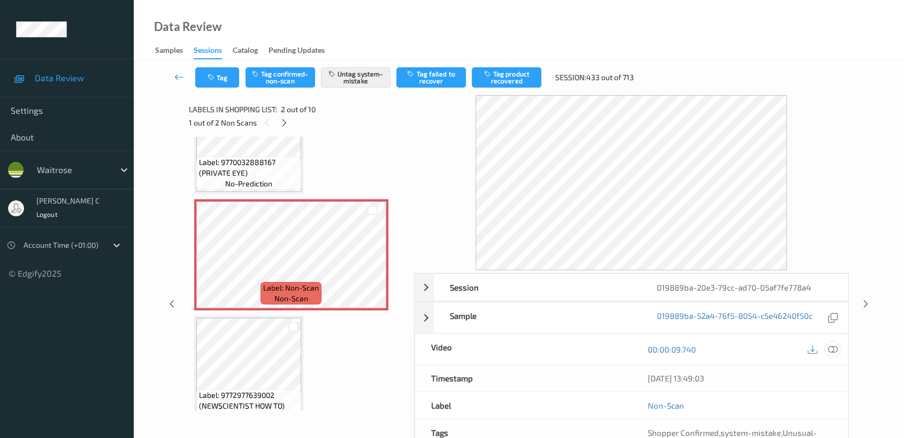
click at [835, 349] on icon at bounding box center [833, 350] width 10 height 10
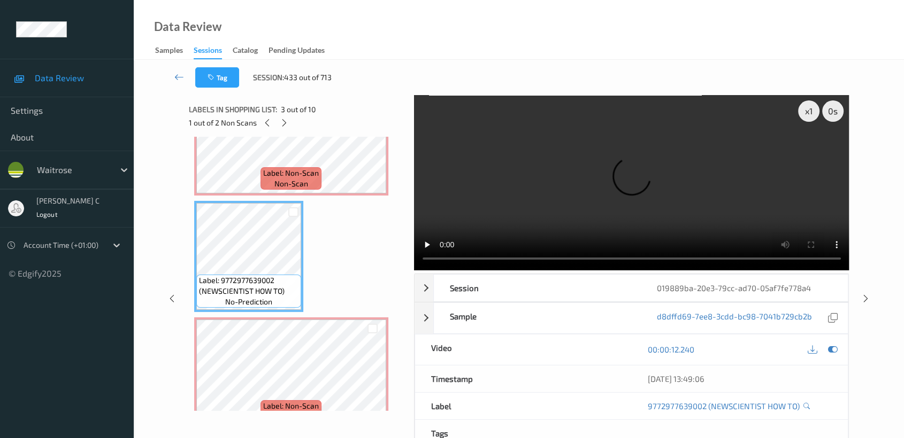
scroll to position [178, 0]
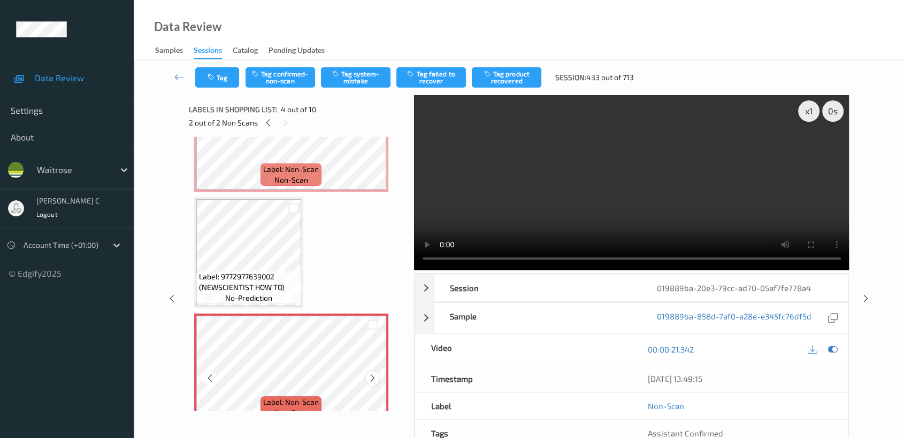
click at [372, 375] on icon at bounding box center [372, 379] width 9 height 10
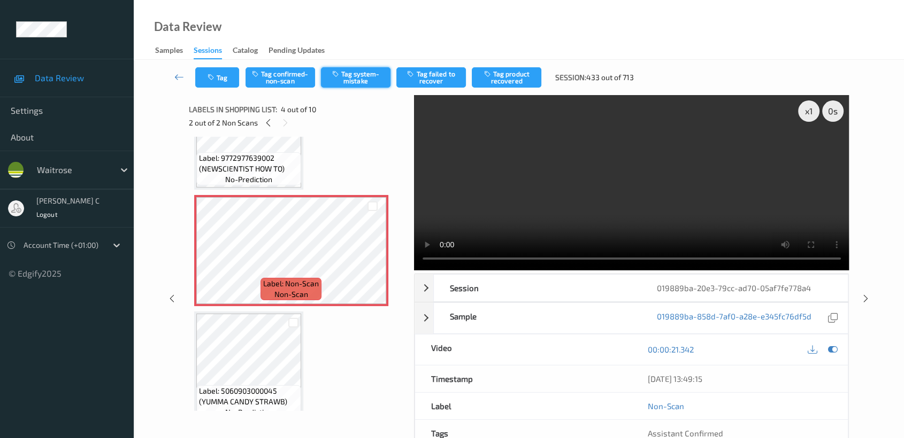
click at [339, 68] on button "Tag system-mistake" at bounding box center [356, 77] width 70 height 20
click at [210, 82] on button "Tag" at bounding box center [217, 77] width 44 height 20
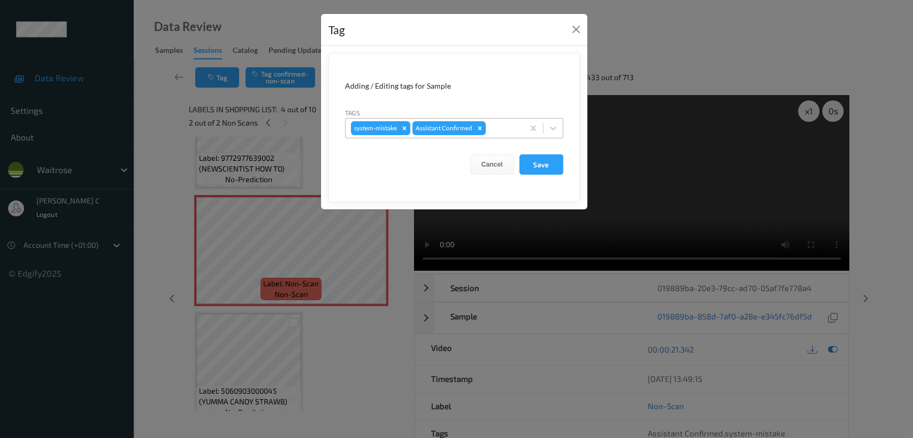
click at [503, 125] on div at bounding box center [503, 128] width 30 height 13
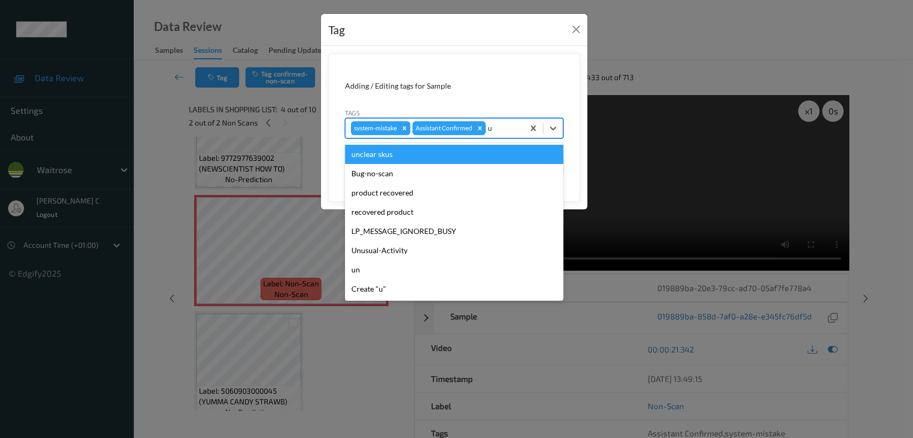
type input "un"
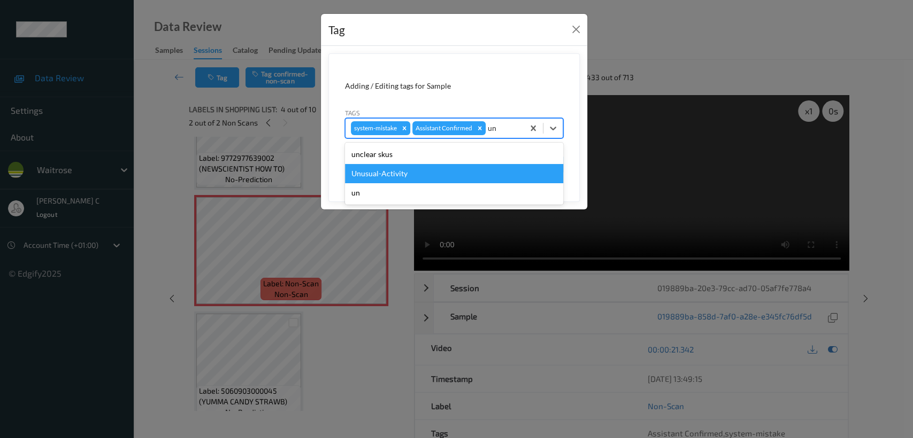
click at [427, 165] on div "Unusual-Activity" at bounding box center [454, 173] width 218 height 19
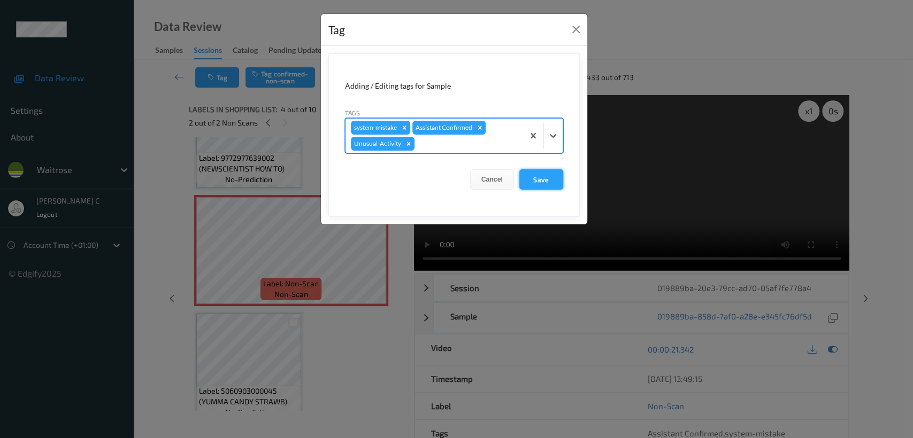
click at [543, 187] on button "Save" at bounding box center [541, 179] width 44 height 20
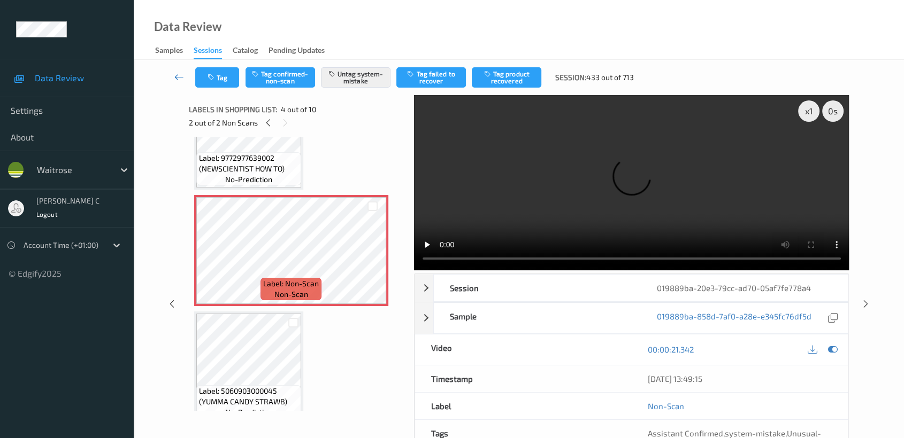
click at [177, 78] on icon at bounding box center [179, 77] width 10 height 11
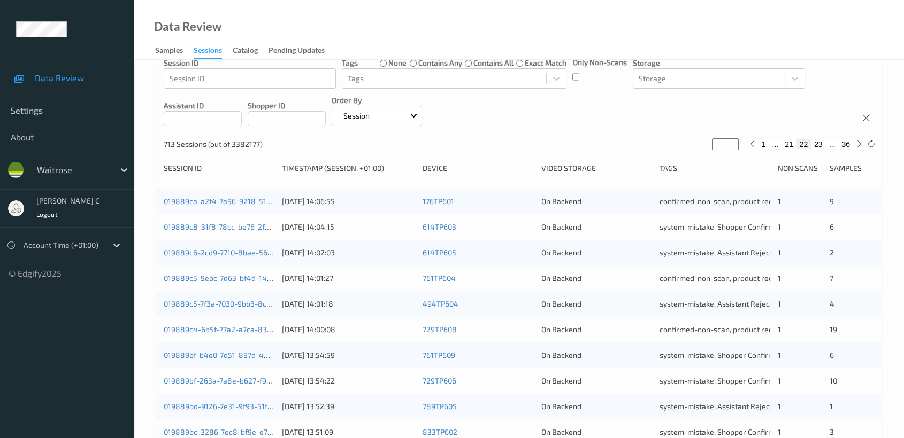
scroll to position [403, 0]
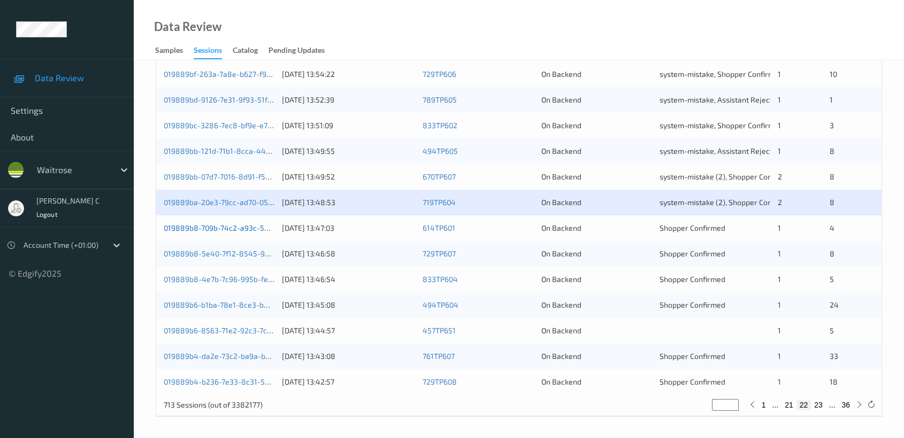
click at [202, 229] on link "019889b8-709b-74c2-a93c-505b5ac06dce" at bounding box center [237, 227] width 147 height 9
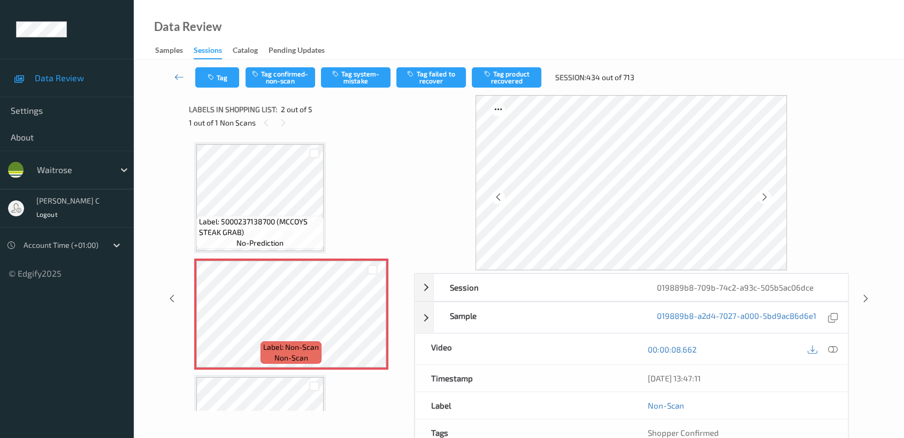
click at [274, 217] on span "Label: 5000237138700 (MCCOYS STEAK GRAB)" at bounding box center [260, 227] width 122 height 21
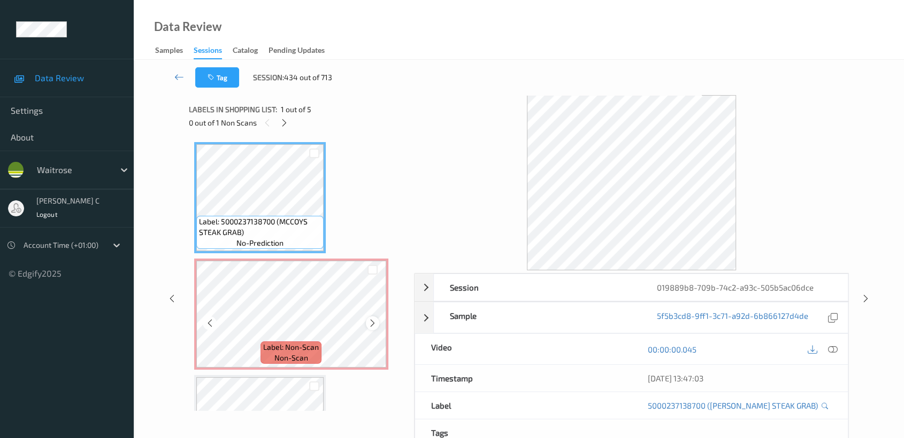
click at [373, 321] on icon at bounding box center [372, 324] width 9 height 10
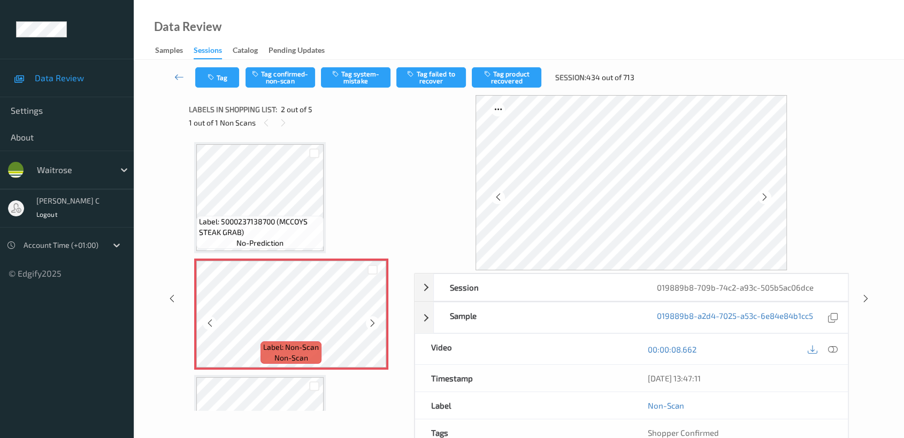
click at [373, 321] on icon at bounding box center [372, 324] width 9 height 10
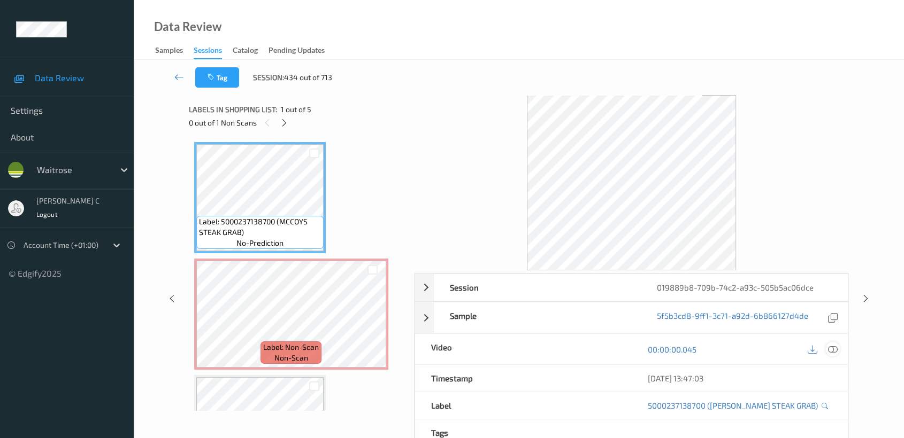
click at [835, 348] on icon at bounding box center [833, 350] width 10 height 10
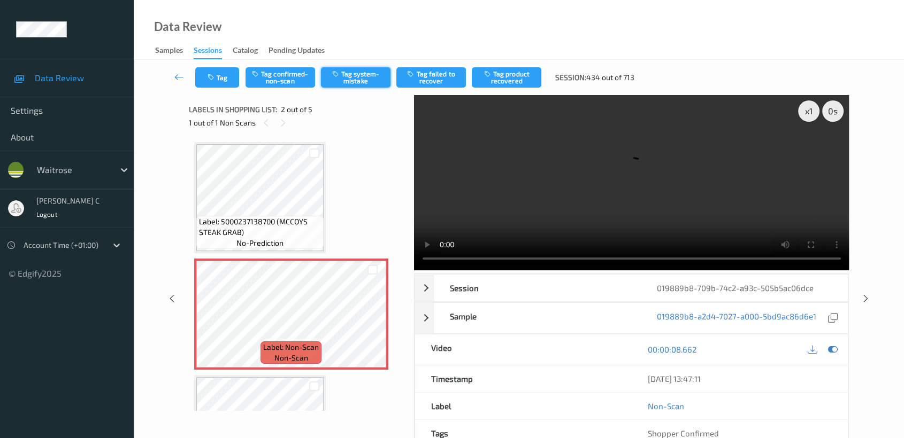
click at [372, 85] on button "Tag system-mistake" at bounding box center [356, 77] width 70 height 20
click at [219, 90] on div "Tag Tag confirmed-non-scan Untag system-mistake Tag failed to recover Tag produ…" at bounding box center [519, 77] width 726 height 35
click at [219, 85] on button "Tag" at bounding box center [217, 77] width 44 height 20
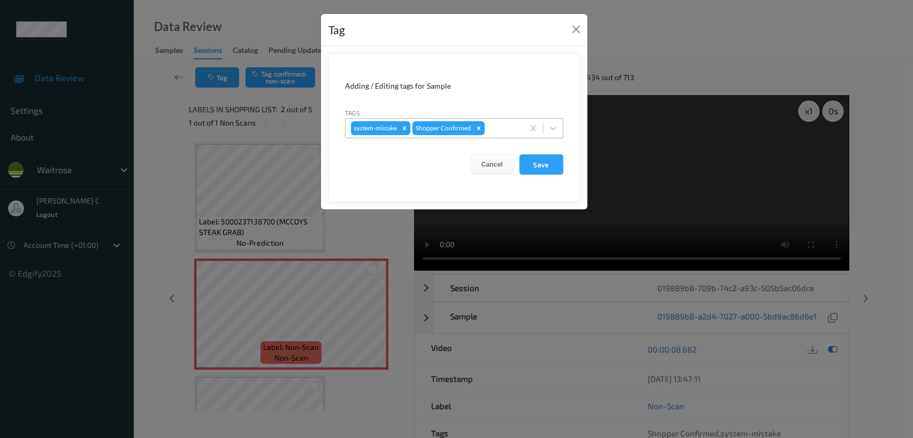
click at [505, 128] on div at bounding box center [503, 128] width 32 height 13
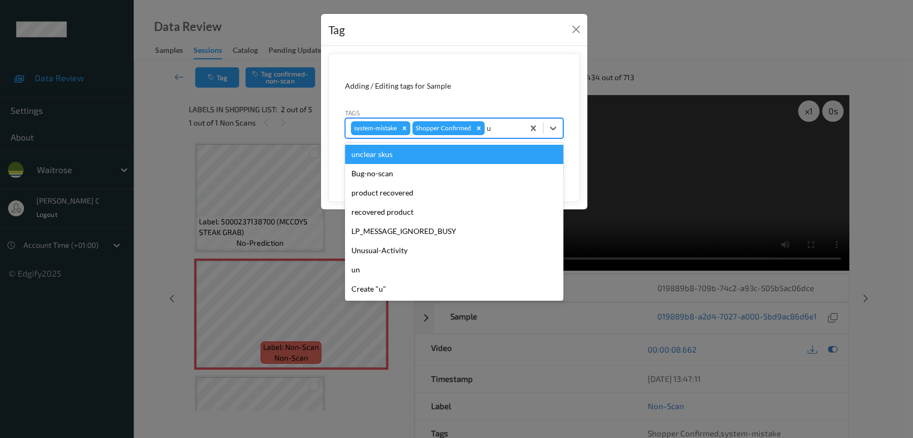
type input "un"
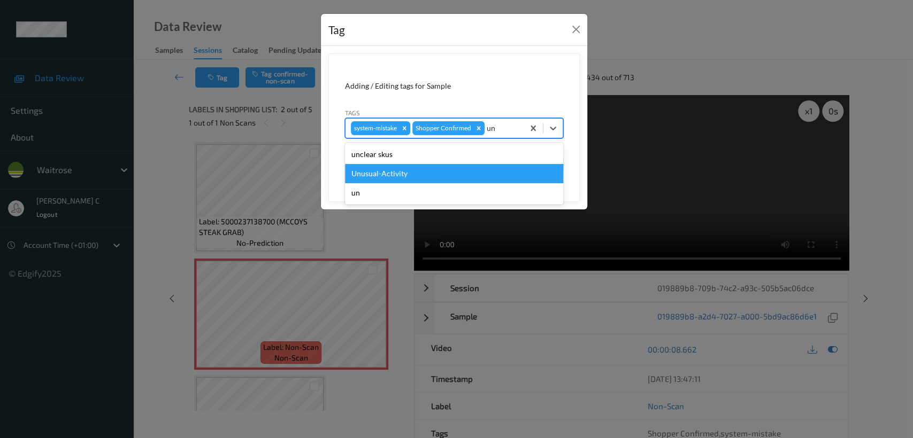
click at [425, 174] on div "Unusual-Activity" at bounding box center [454, 173] width 218 height 19
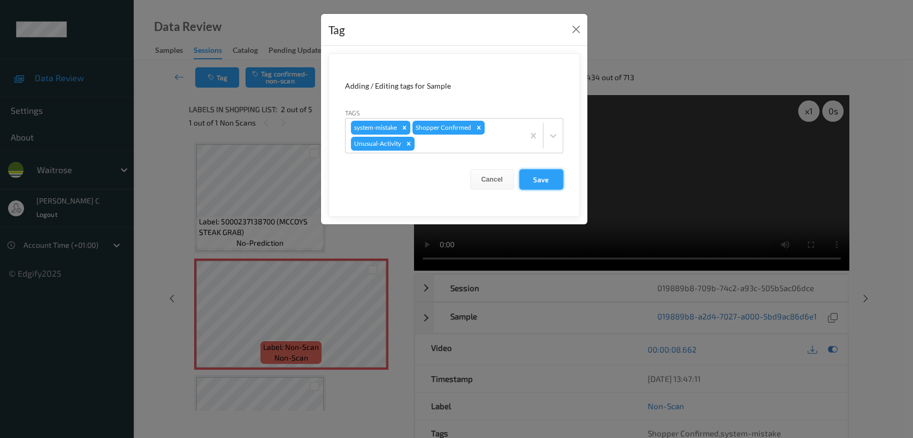
click at [544, 180] on button "Save" at bounding box center [541, 179] width 44 height 20
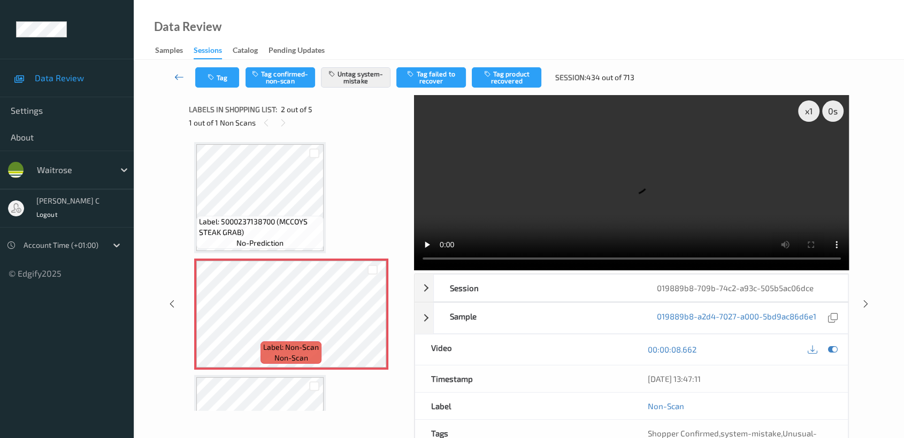
click at [180, 73] on icon at bounding box center [179, 77] width 10 height 11
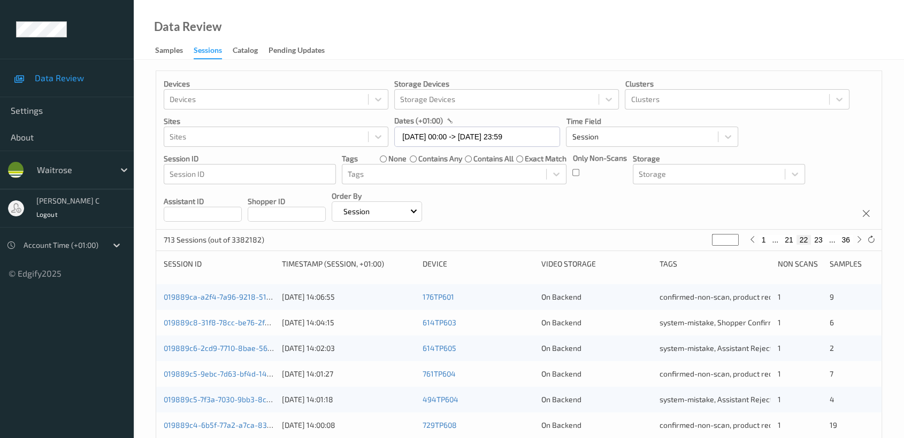
scroll to position [403, 0]
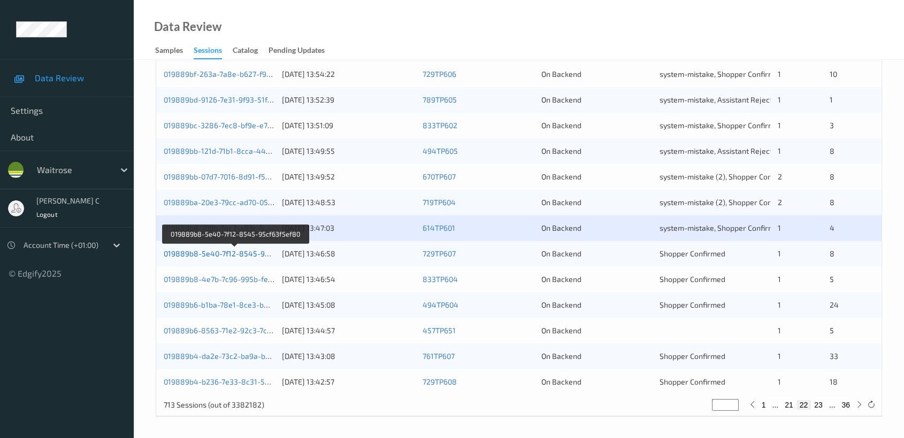
click at [255, 252] on link "019889b8-5e40-7f12-8545-95cf63f5ef80" at bounding box center [235, 253] width 143 height 9
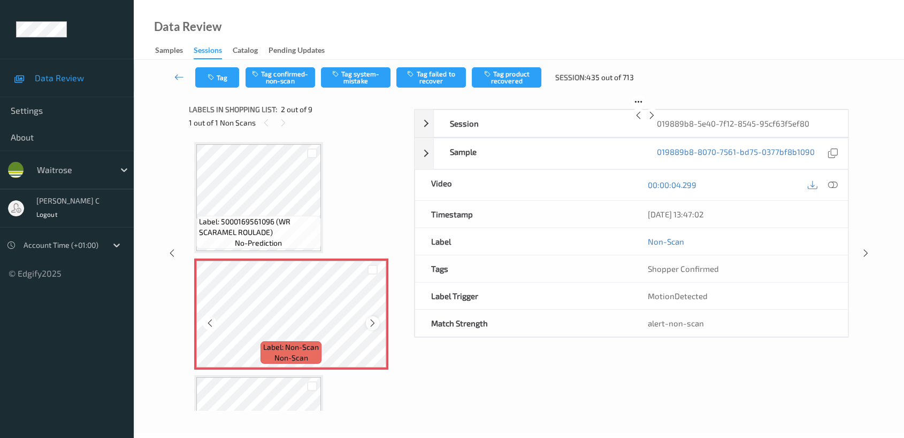
click at [368, 322] on icon at bounding box center [372, 324] width 9 height 10
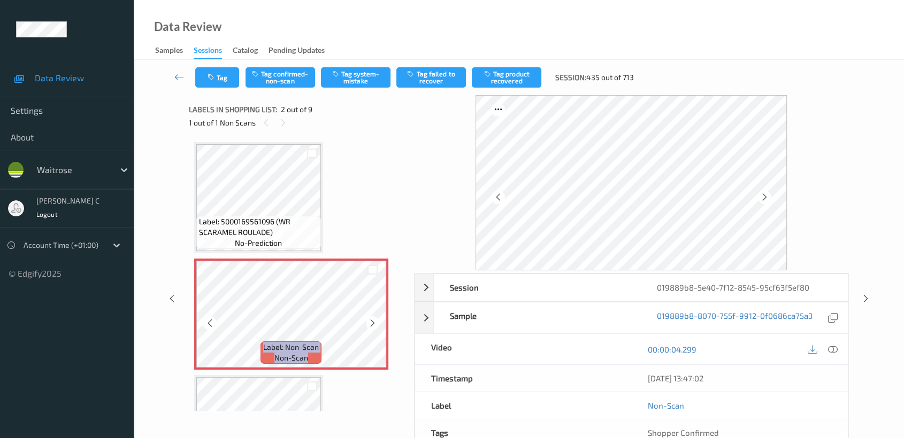
click at [368, 322] on icon at bounding box center [372, 324] width 9 height 10
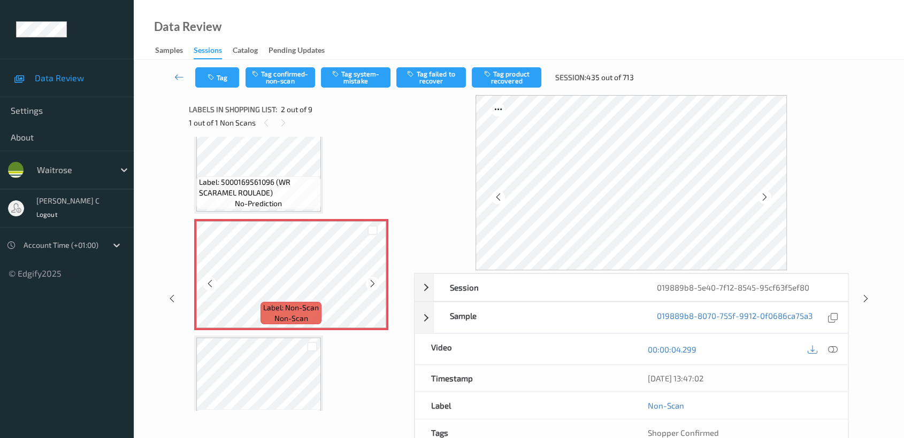
scroll to position [59, 0]
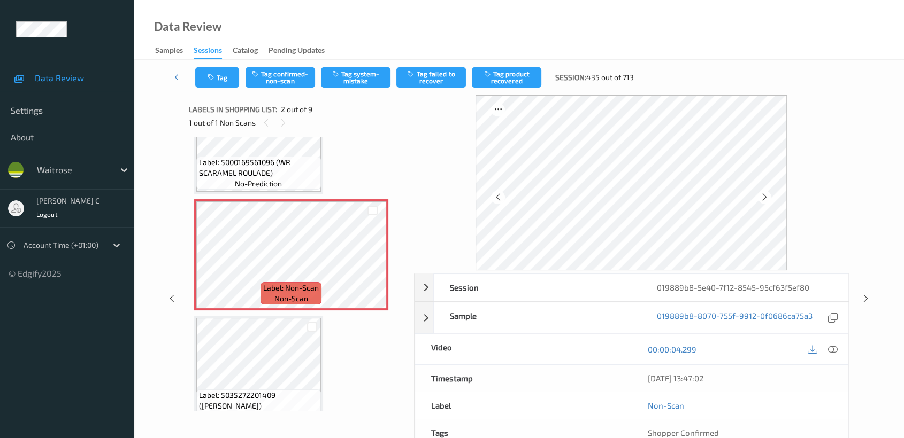
click at [258, 164] on span "Label: 5000169561096 (WR SCARAMEL ROULADE)" at bounding box center [258, 167] width 119 height 21
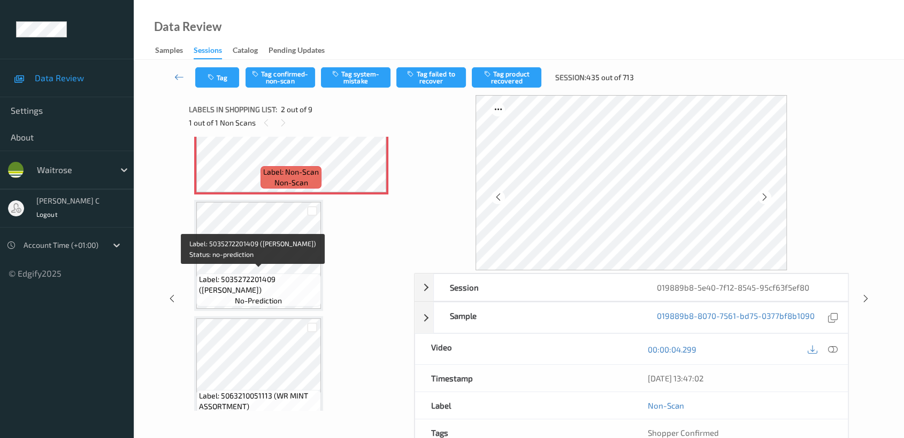
scroll to position [178, 0]
click at [271, 305] on div "Label: 5035272201409 ([PERSON_NAME] POKE) no-prediction" at bounding box center [258, 252] width 129 height 111
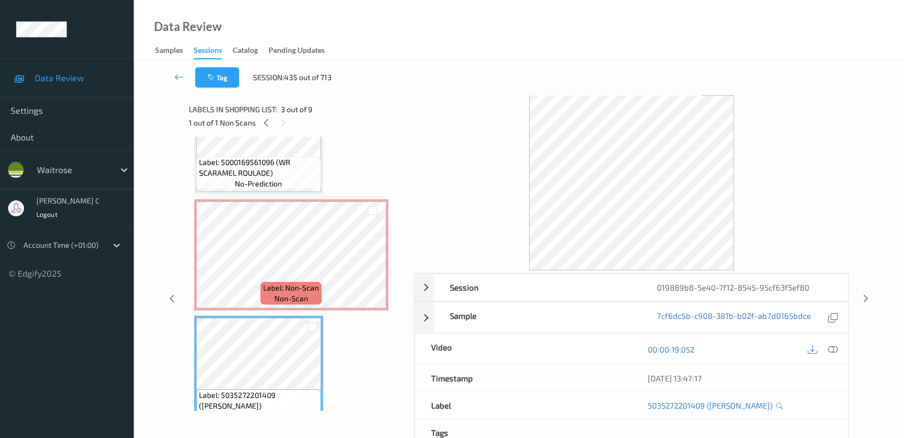
scroll to position [0, 0]
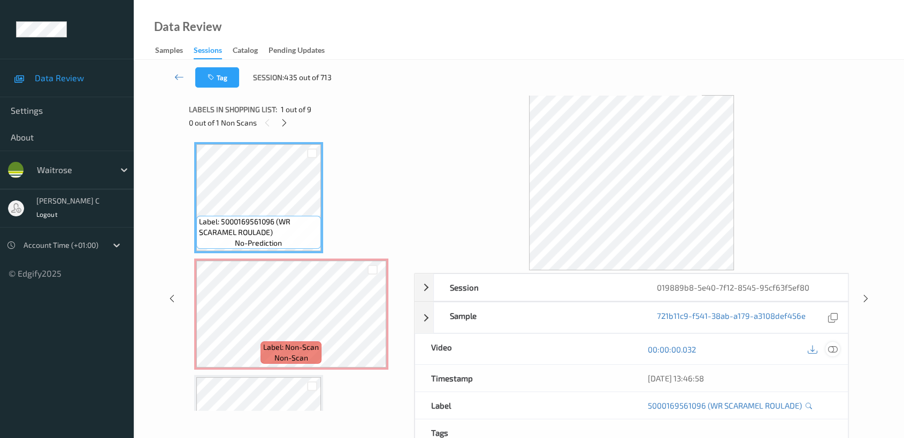
click at [830, 348] on icon at bounding box center [833, 350] width 10 height 10
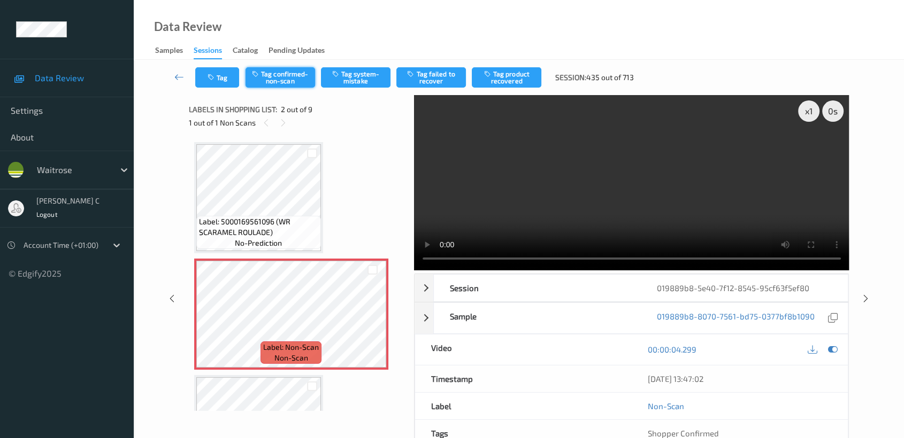
click at [293, 79] on button "Tag confirmed-non-scan" at bounding box center [280, 77] width 70 height 20
click at [521, 66] on div "Tag Untag confirmed-non-scan Tag system-mistake Tag failed to recover Tag produ…" at bounding box center [519, 77] width 726 height 35
click at [522, 78] on button "Tag product recovered" at bounding box center [507, 77] width 70 height 20
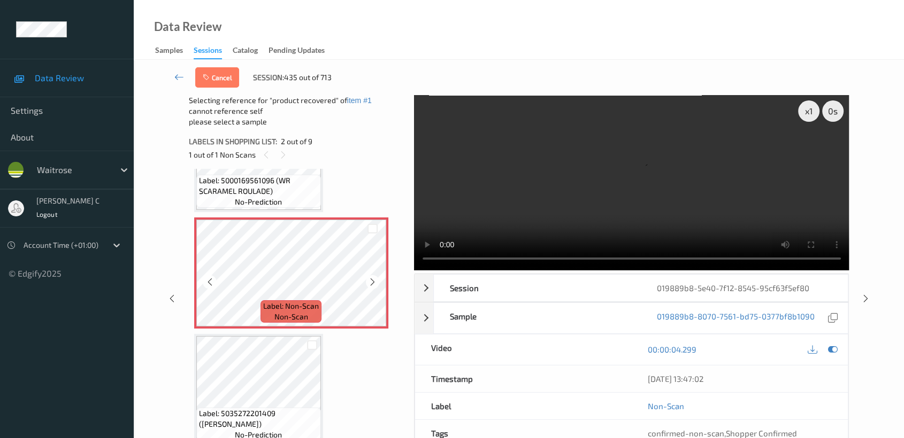
scroll to position [119, 0]
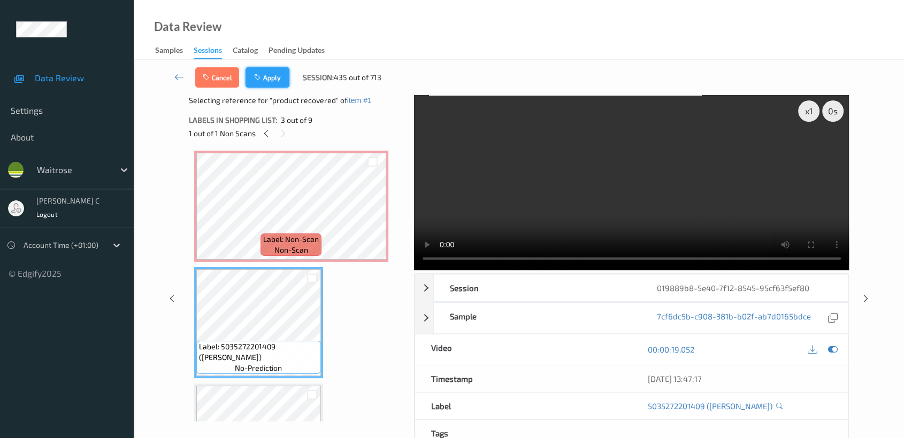
click at [274, 80] on button "Apply" at bounding box center [267, 77] width 44 height 20
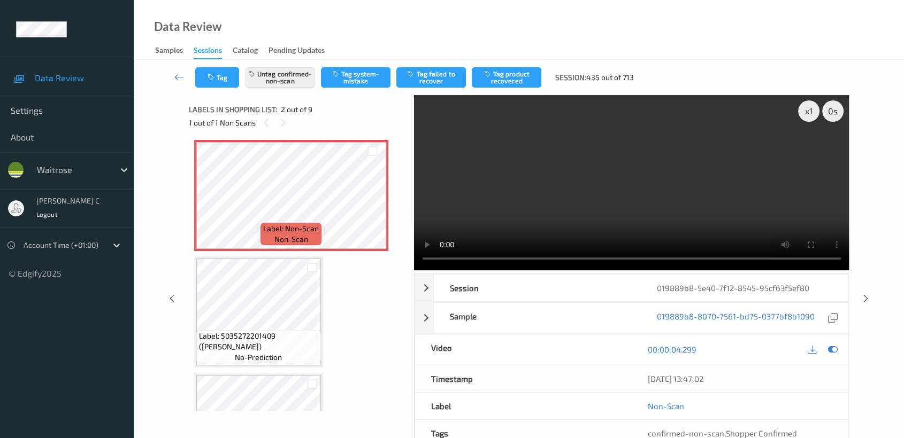
scroll to position [5, 0]
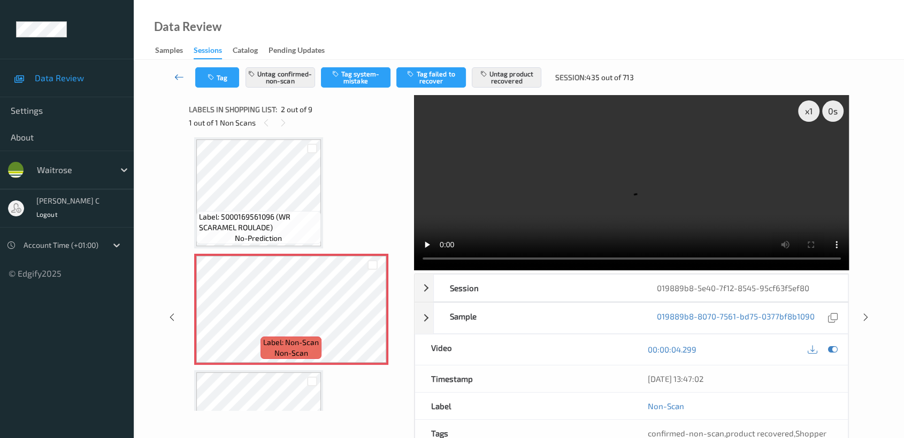
click at [177, 74] on icon at bounding box center [179, 77] width 10 height 11
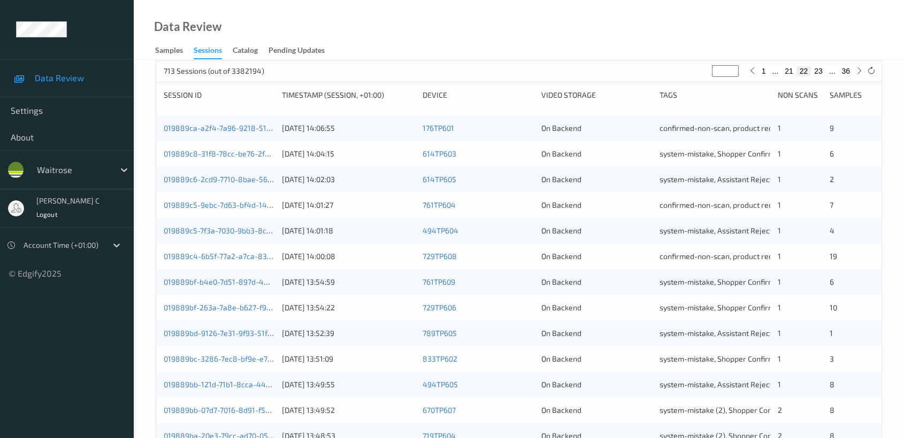
scroll to position [403, 0]
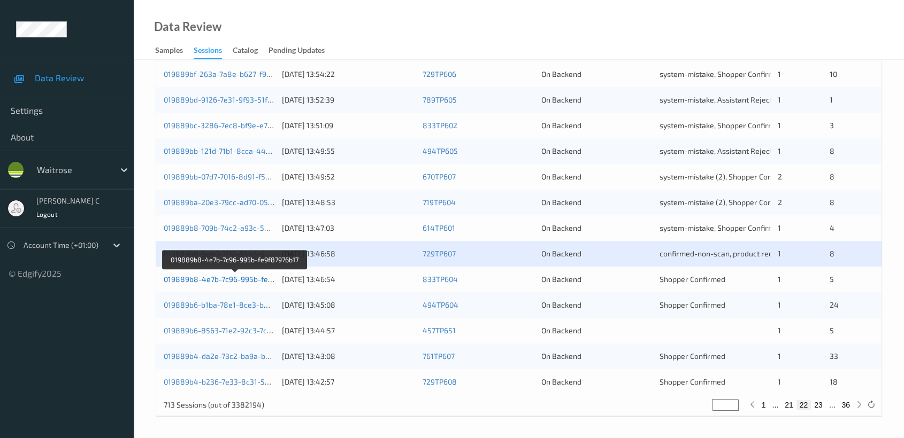
click at [228, 278] on link "019889b8-4e7b-7c96-995b-fe9f87976b17" at bounding box center [235, 279] width 143 height 9
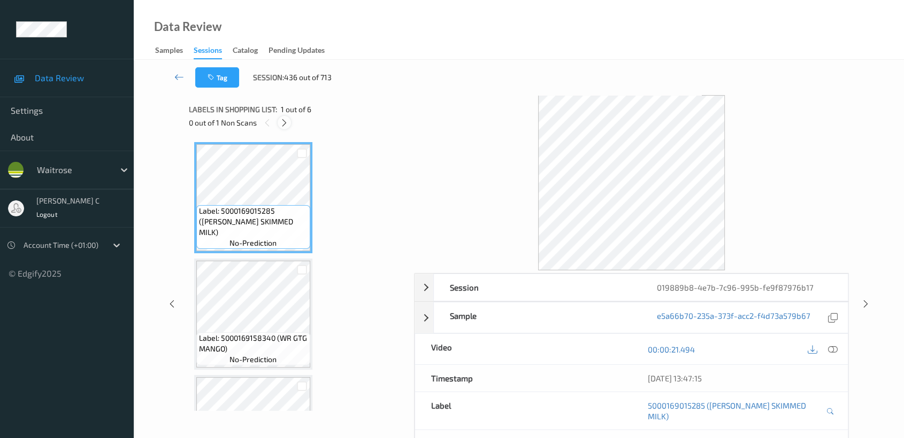
click at [282, 126] on icon at bounding box center [284, 123] width 9 height 10
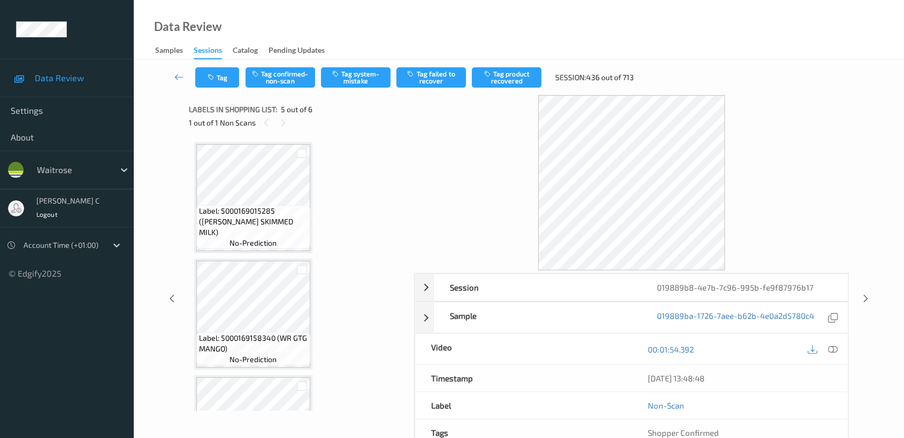
scroll to position [353, 0]
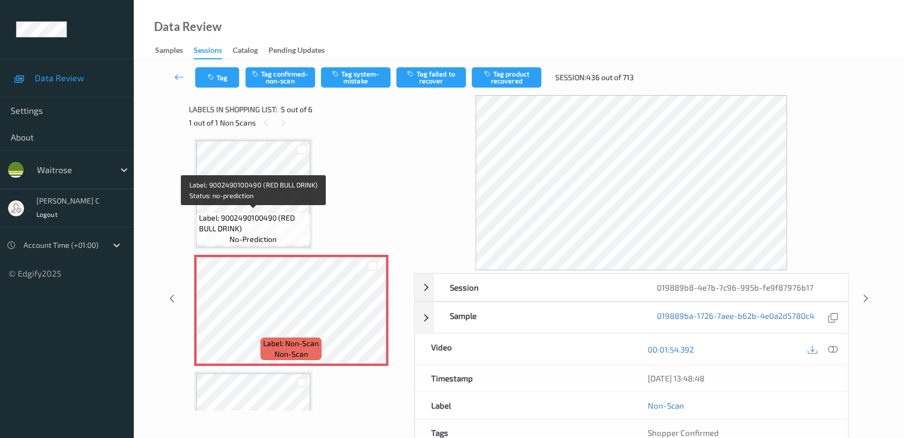
click at [241, 225] on span "Label: 9002490100490 (RED BULL DRINK)" at bounding box center [253, 223] width 109 height 21
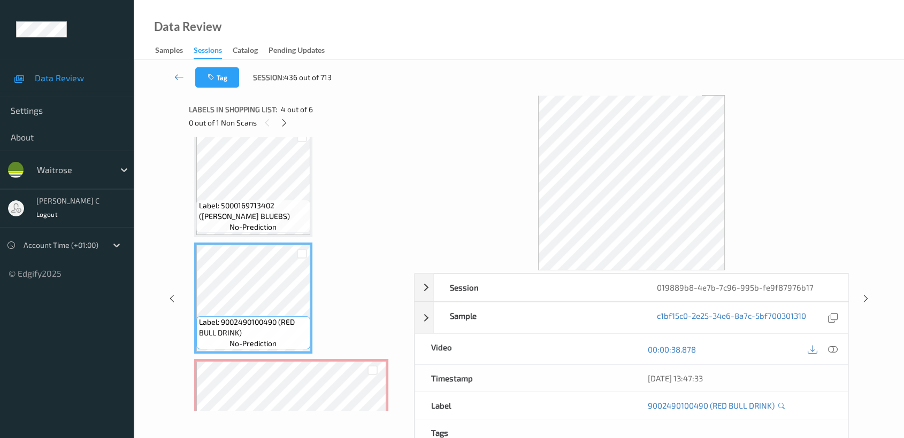
scroll to position [368, 0]
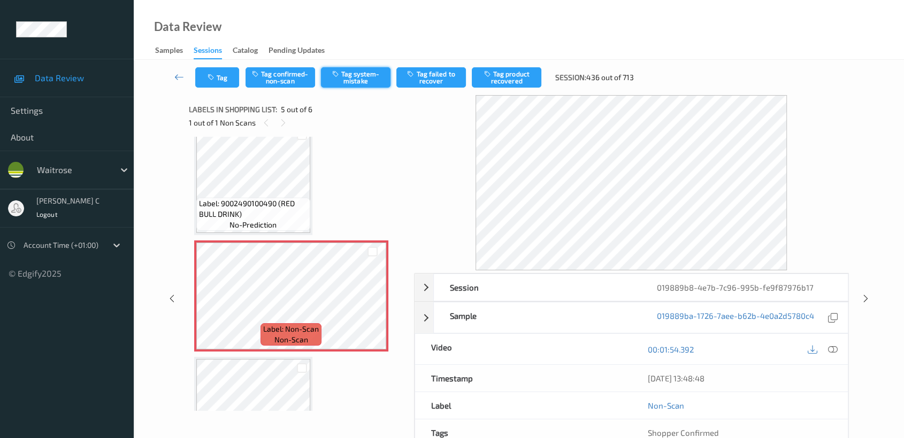
click at [364, 79] on button "Tag system-mistake" at bounding box center [356, 77] width 70 height 20
click at [211, 82] on button "Tag" at bounding box center [217, 77] width 44 height 20
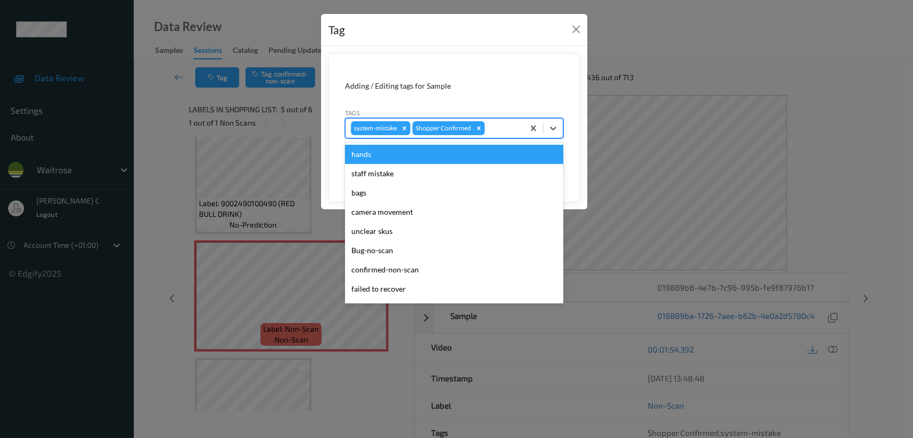
click at [506, 133] on div at bounding box center [503, 128] width 32 height 13
type input "un"
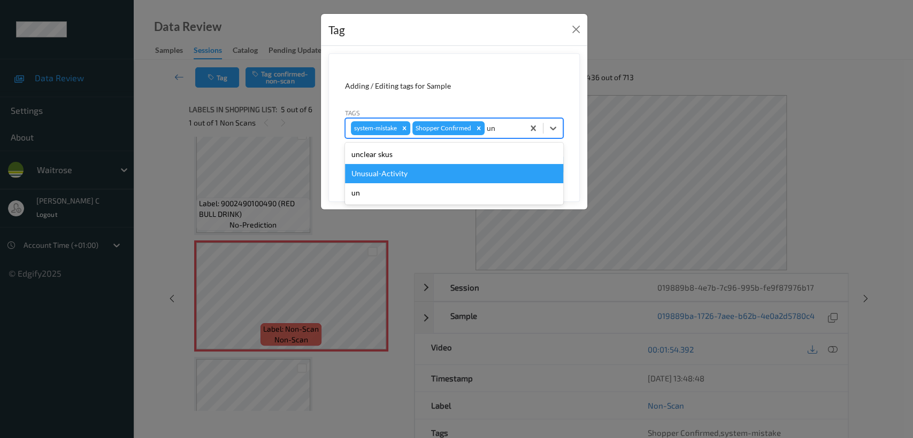
click at [441, 181] on div "Unusual-Activity" at bounding box center [454, 173] width 218 height 19
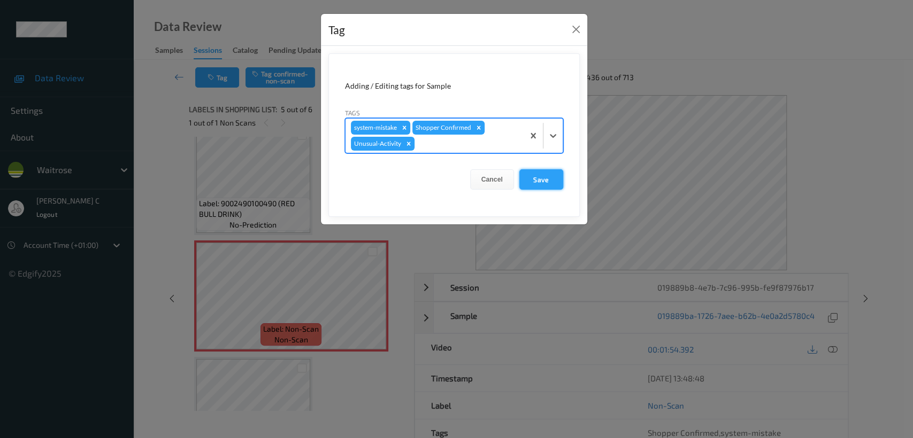
click at [560, 189] on button "Save" at bounding box center [541, 179] width 44 height 20
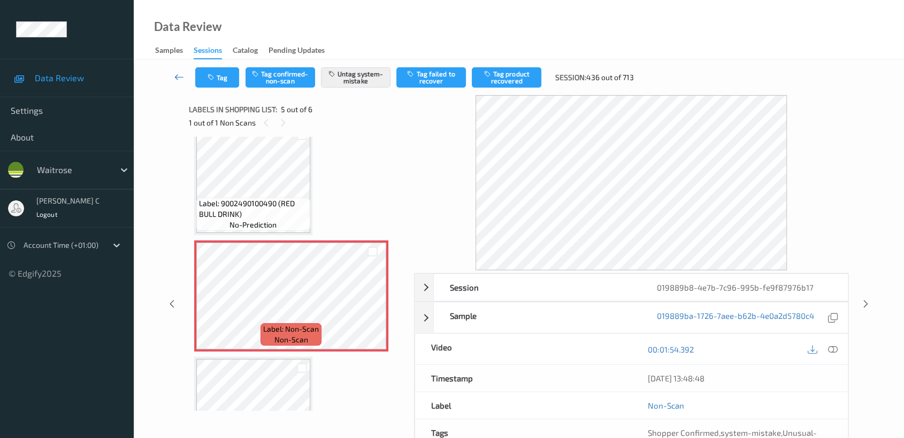
click at [183, 74] on link at bounding box center [179, 77] width 32 height 20
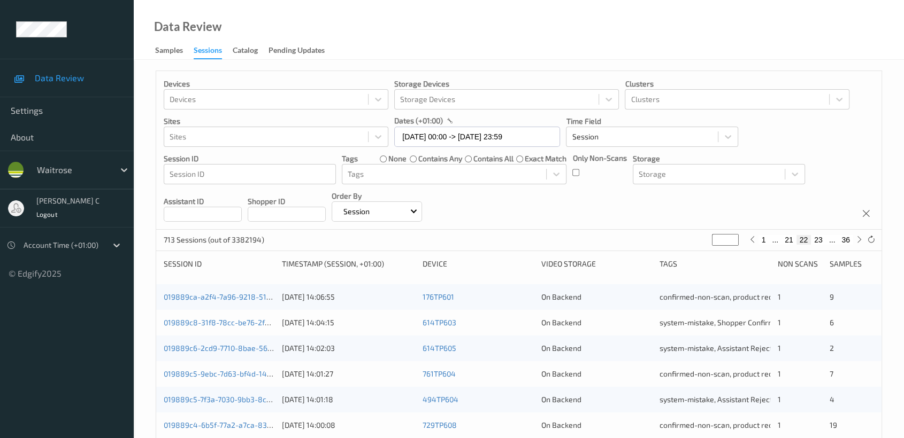
scroll to position [403, 0]
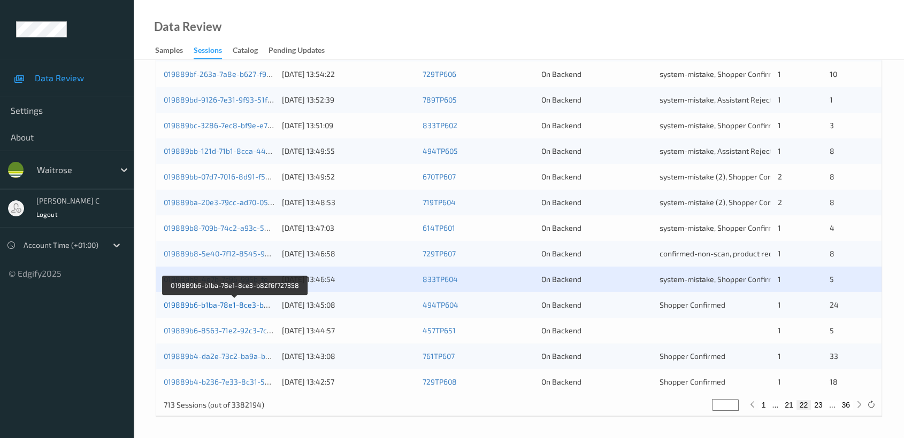
click at [235, 305] on link "019889b6-b1ba-78e1-8ce3-b82f6f727358" at bounding box center [236, 304] width 144 height 9
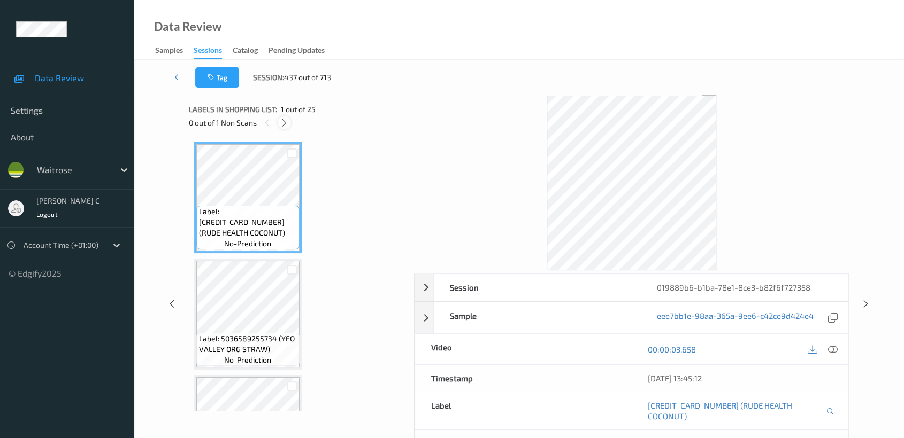
click at [286, 119] on icon at bounding box center [284, 123] width 9 height 10
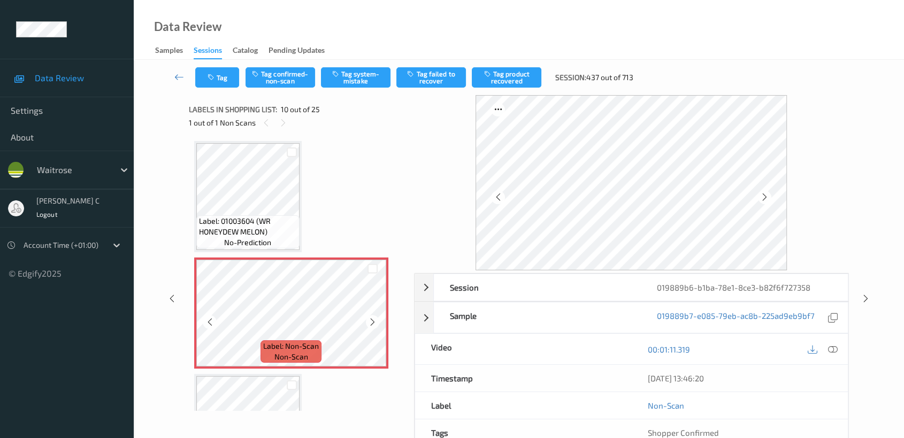
click at [265, 232] on span "Label: 01003604 (WR HONEYDEW MELON)" at bounding box center [248, 226] width 98 height 21
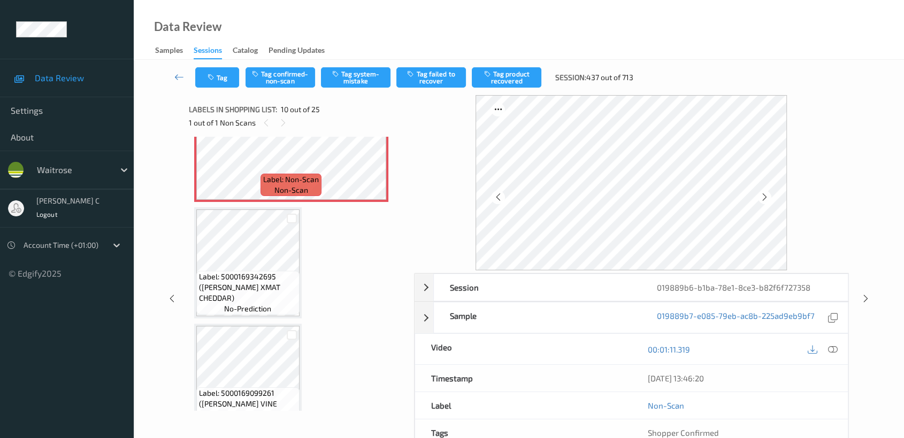
scroll to position [1112, 0]
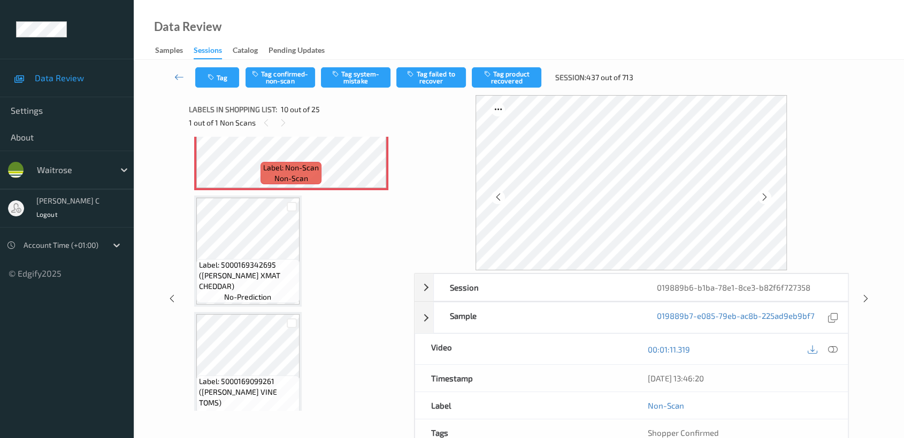
click at [262, 267] on span "Label: 5000169342695 ([PERSON_NAME] XMAT CHEDDAR)" at bounding box center [248, 276] width 98 height 32
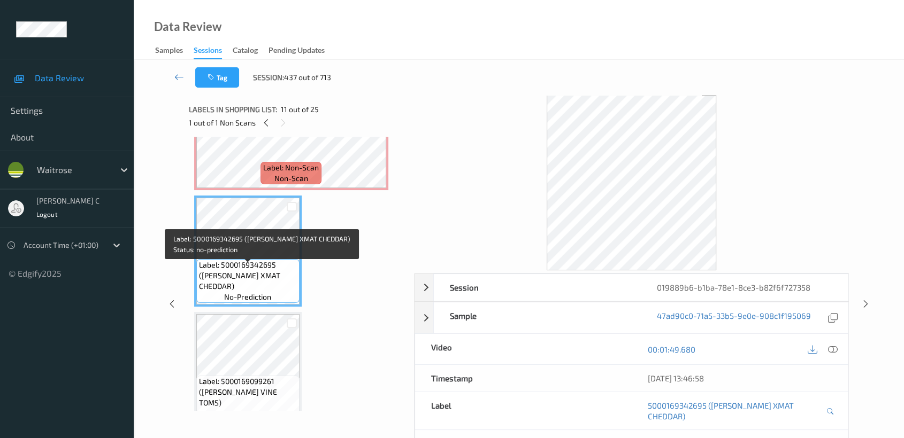
scroll to position [993, 0]
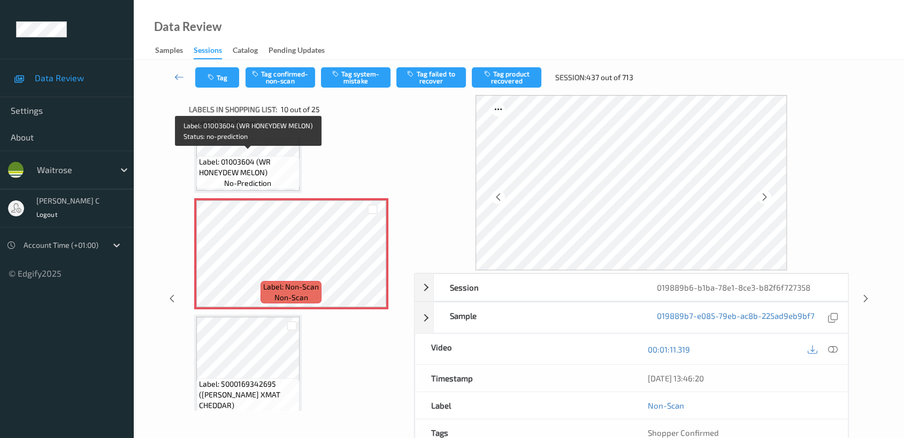
click at [287, 162] on span "Label: 01003604 (WR HONEYDEW MELON)" at bounding box center [248, 167] width 98 height 21
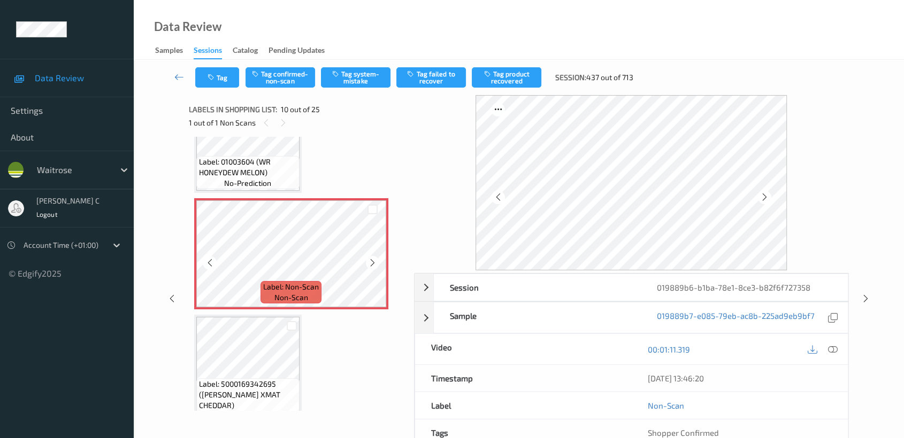
scroll to position [874, 0]
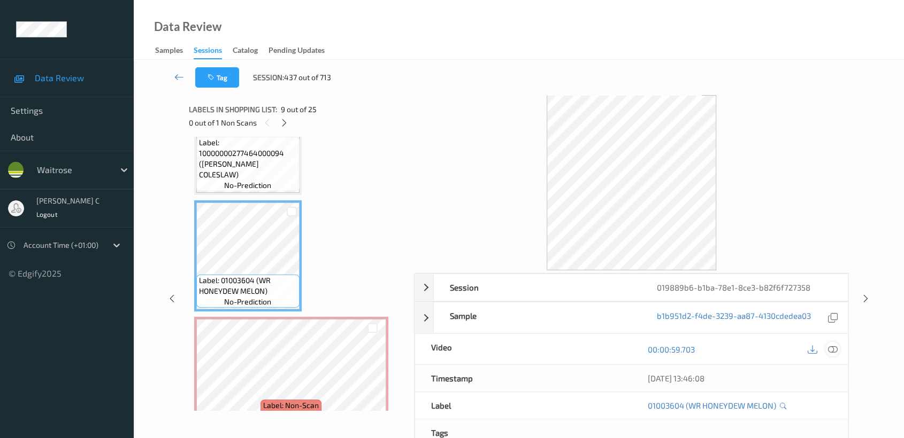
click at [831, 346] on icon at bounding box center [833, 350] width 10 height 10
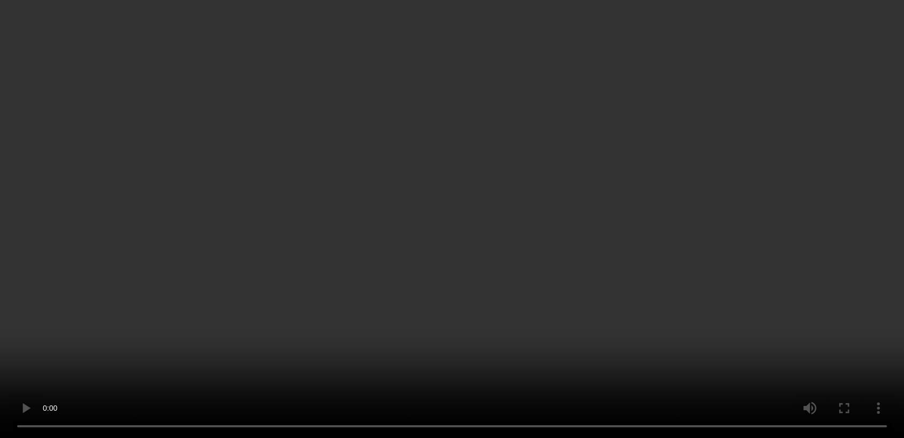
scroll to position [934, 0]
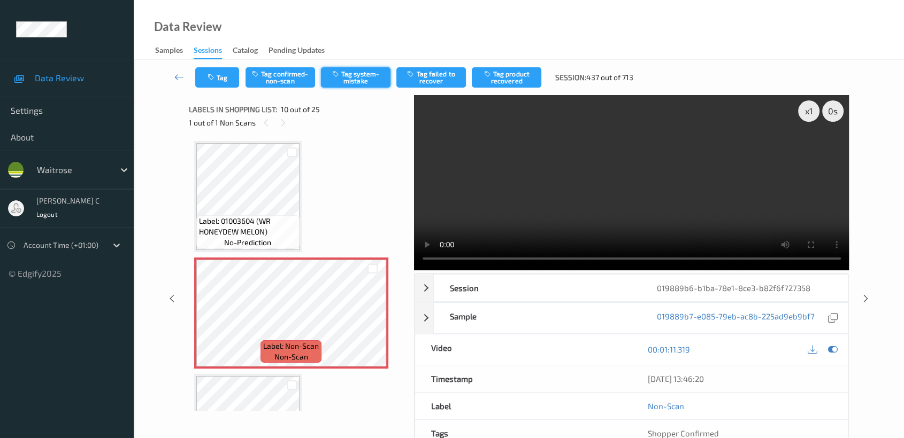
click at [361, 82] on button "Tag system-mistake" at bounding box center [356, 77] width 70 height 20
click at [228, 80] on button "Tag" at bounding box center [217, 77] width 44 height 20
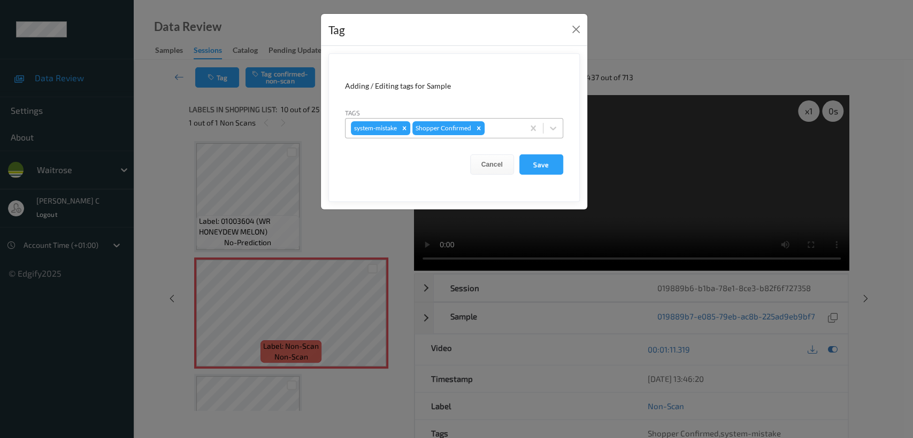
click at [496, 127] on div at bounding box center [503, 128] width 32 height 13
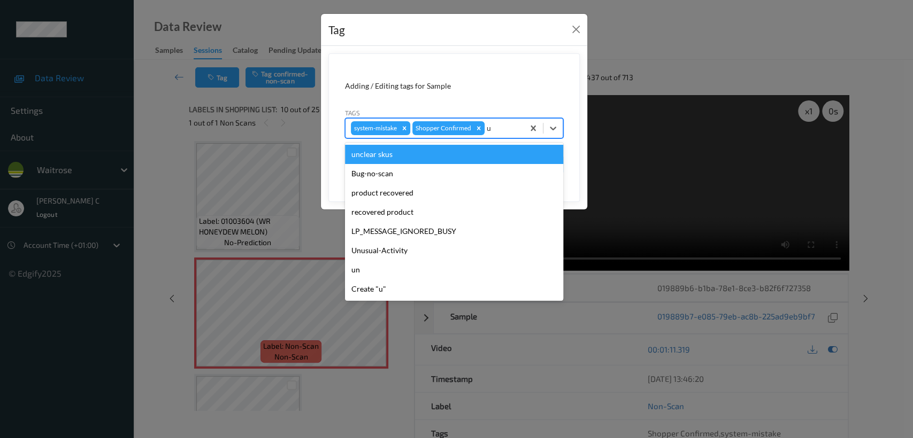
type input "un"
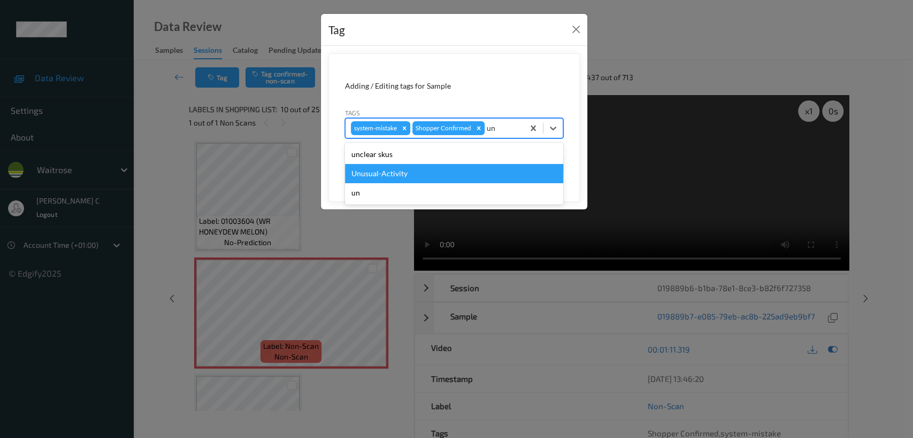
click at [393, 172] on div "Unusual-Activity" at bounding box center [454, 173] width 218 height 19
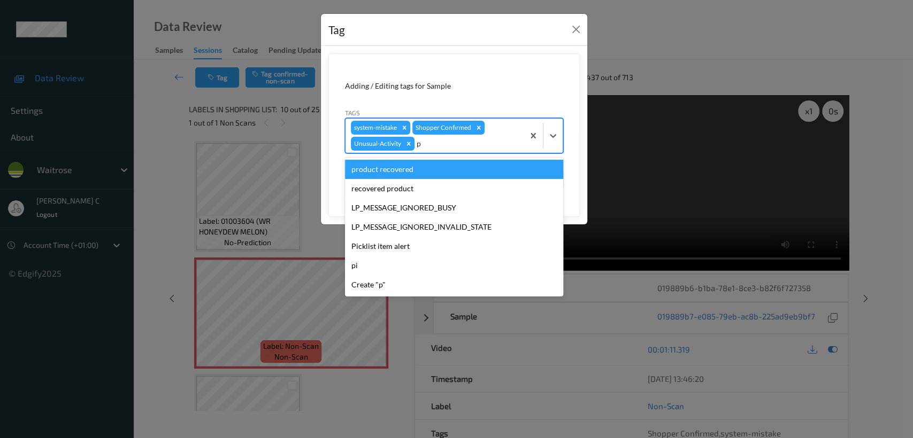
type input "pi"
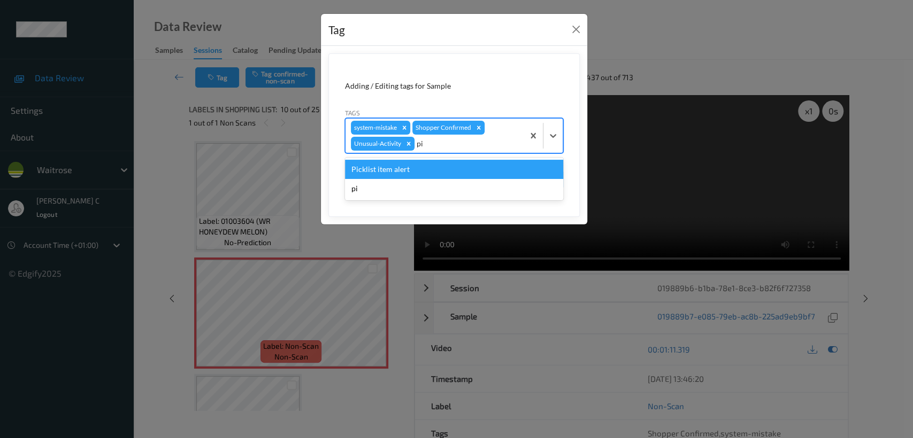
click at [393, 172] on div "Picklist item alert" at bounding box center [454, 169] width 218 height 19
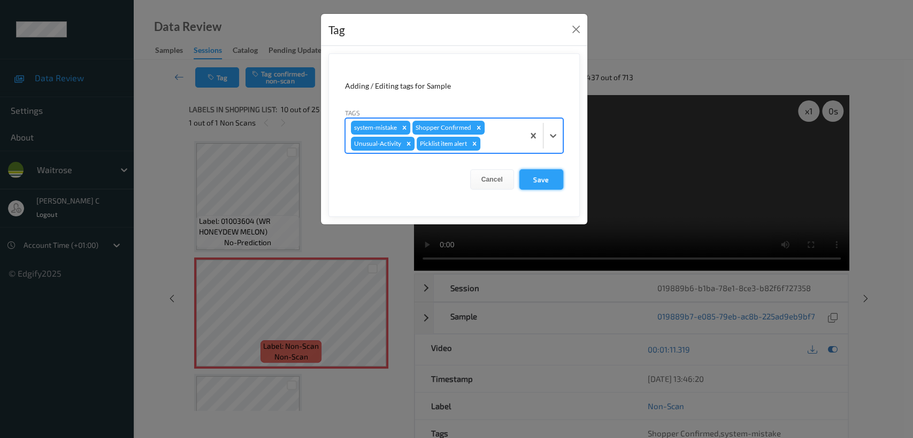
click at [552, 187] on button "Save" at bounding box center [541, 179] width 44 height 20
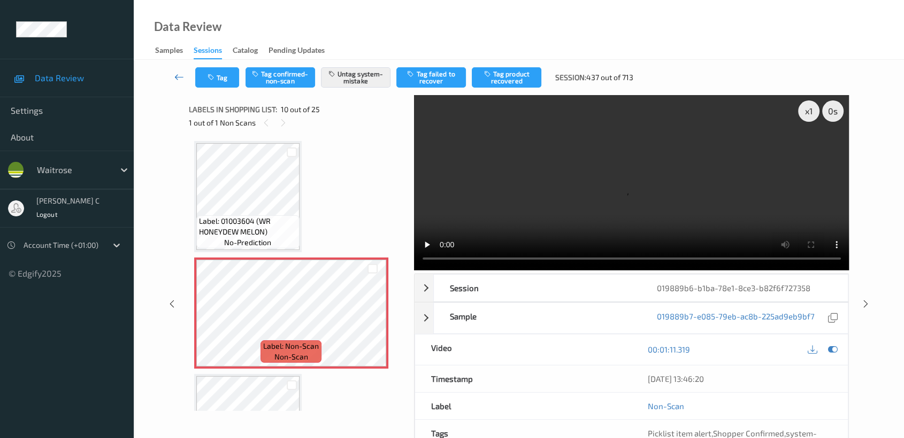
click at [175, 81] on icon at bounding box center [179, 77] width 10 height 11
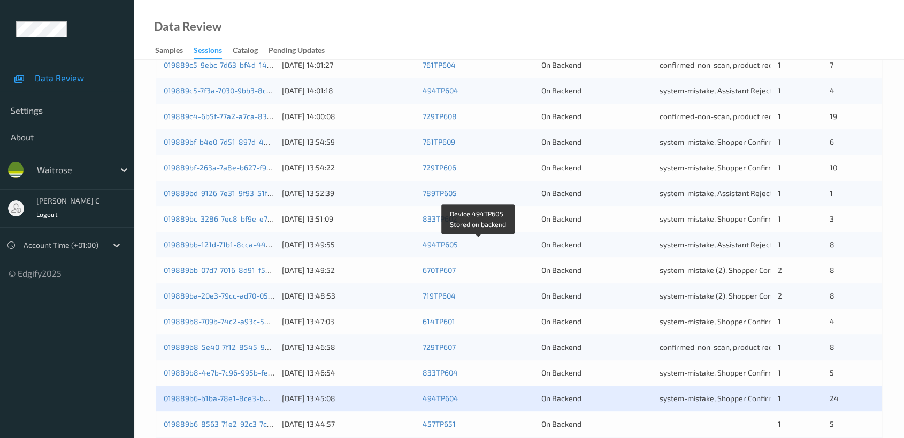
scroll to position [403, 0]
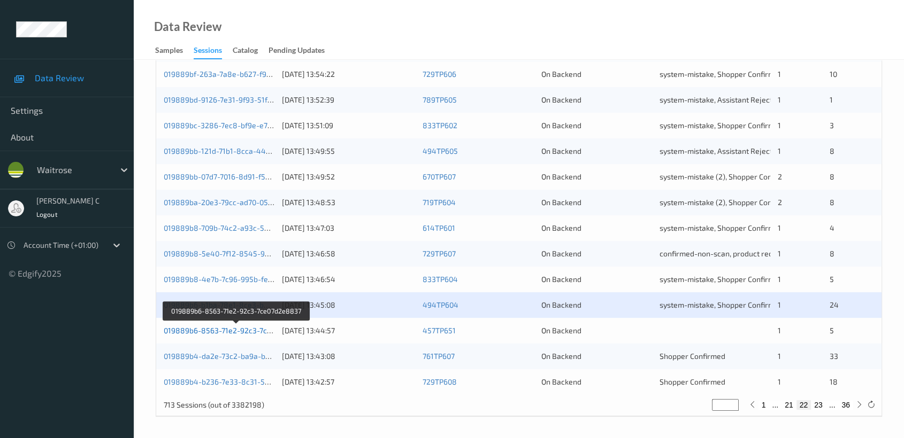
click at [238, 329] on link "019889b6-8563-71e2-92c3-7ce07d2e8837" at bounding box center [237, 330] width 146 height 9
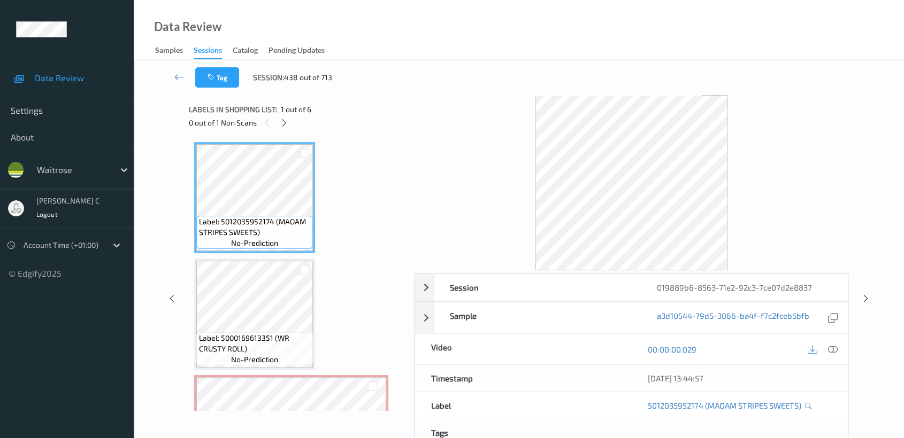
click at [286, 115] on div "Labels in shopping list: 1 out of 6" at bounding box center [298, 109] width 218 height 13
click at [282, 121] on icon at bounding box center [284, 123] width 9 height 10
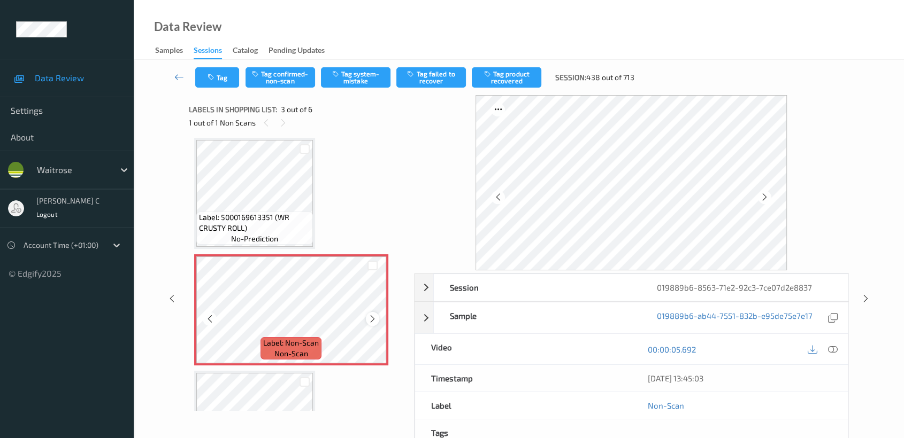
click at [370, 318] on icon at bounding box center [372, 319] width 9 height 10
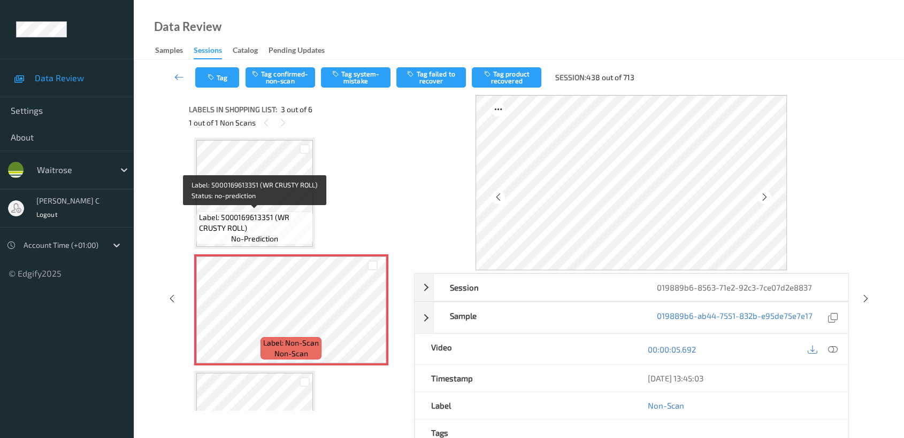
click at [218, 237] on div "Label: 5000169613351 (WR CRUSTY ROLL) no-prediction" at bounding box center [254, 228] width 117 height 33
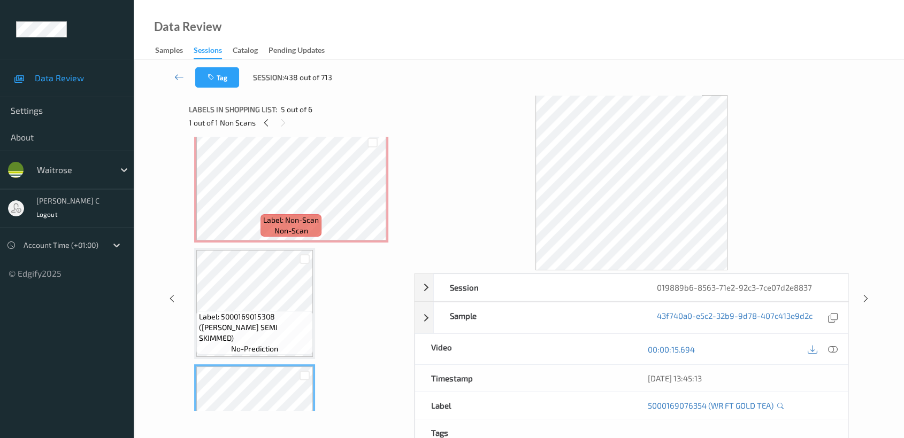
scroll to position [180, 0]
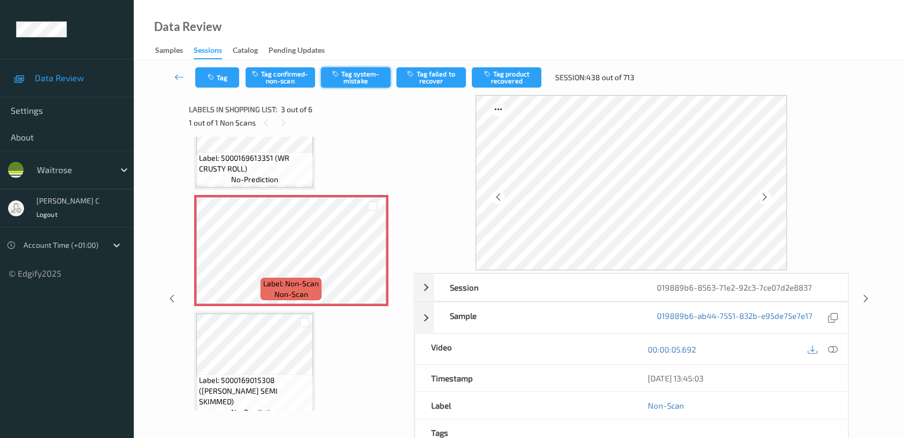
click at [333, 82] on button "Tag system-mistake" at bounding box center [356, 77] width 70 height 20
click at [221, 72] on button "Tag" at bounding box center [217, 77] width 44 height 20
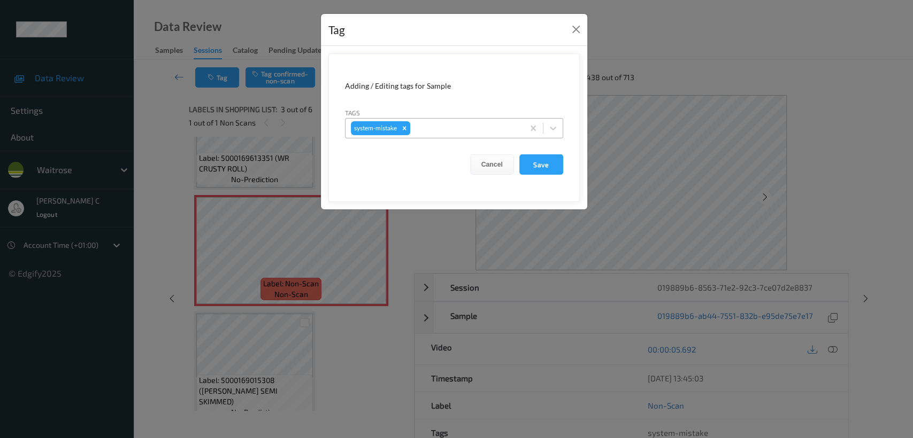
click at [418, 132] on div at bounding box center [465, 128] width 106 height 13
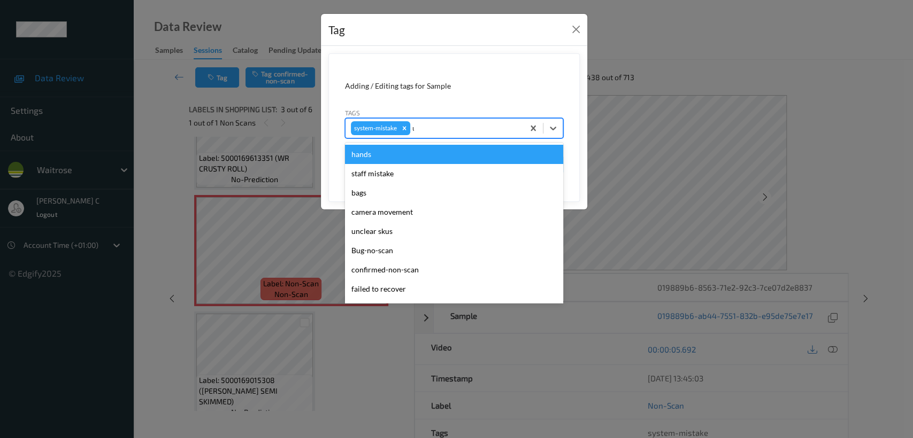
type input "un"
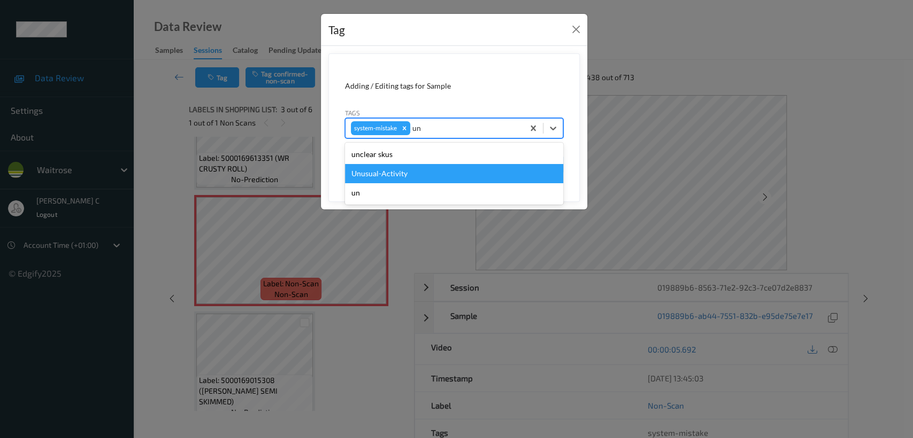
click at [379, 173] on div "Unusual-Activity" at bounding box center [454, 173] width 218 height 19
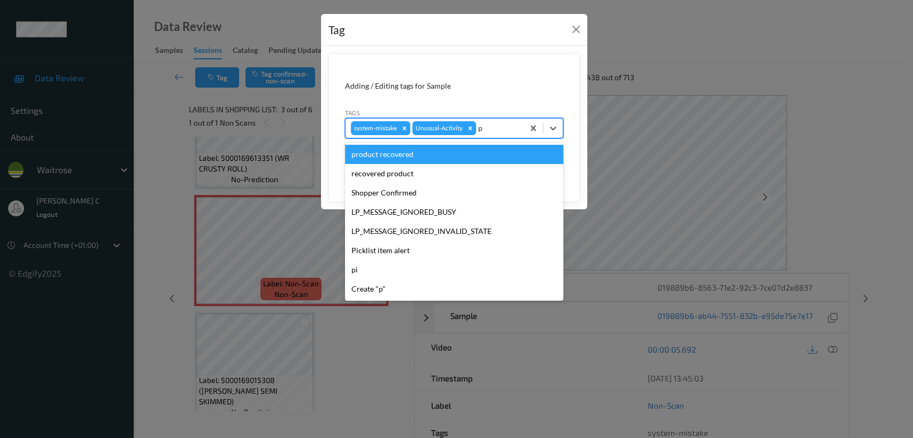
type input "pi"
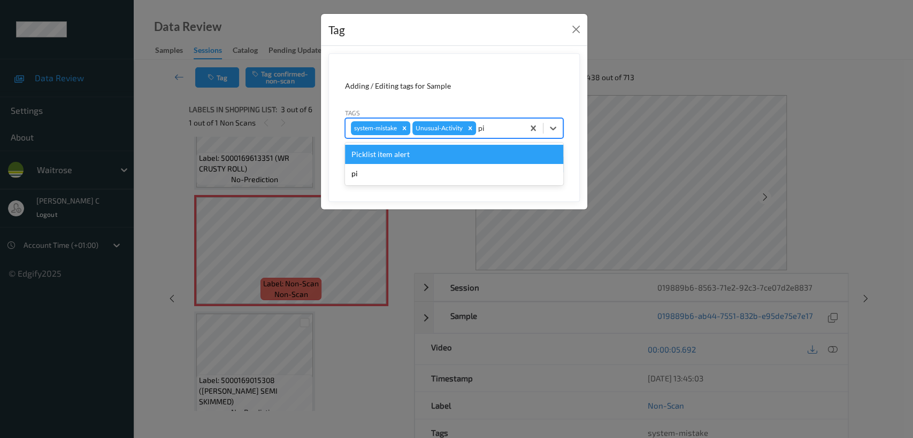
click at [377, 153] on div "Picklist item alert" at bounding box center [454, 154] width 218 height 19
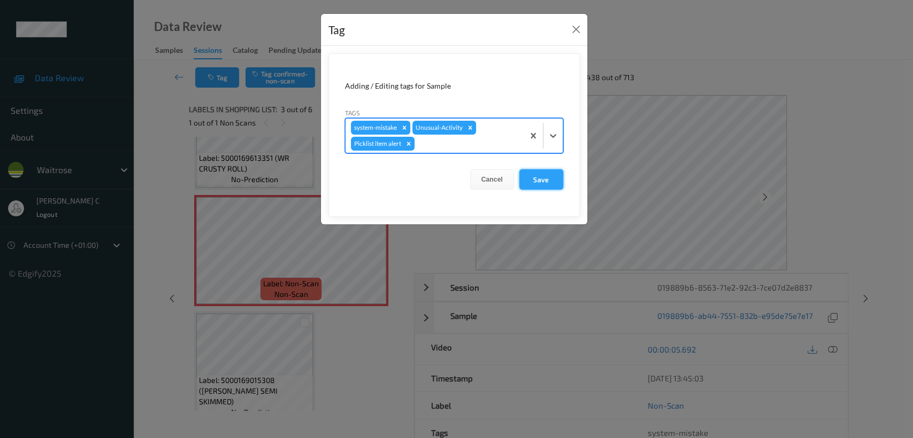
click at [544, 179] on button "Save" at bounding box center [541, 179] width 44 height 20
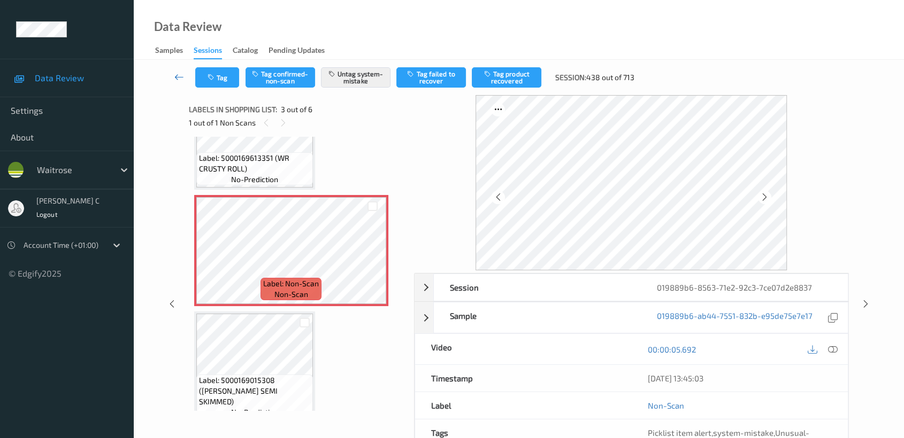
click at [168, 81] on link at bounding box center [179, 77] width 32 height 20
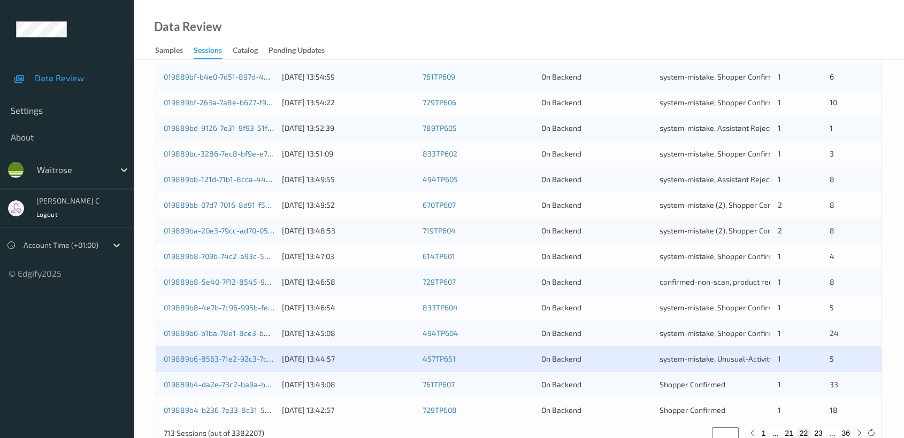
scroll to position [403, 0]
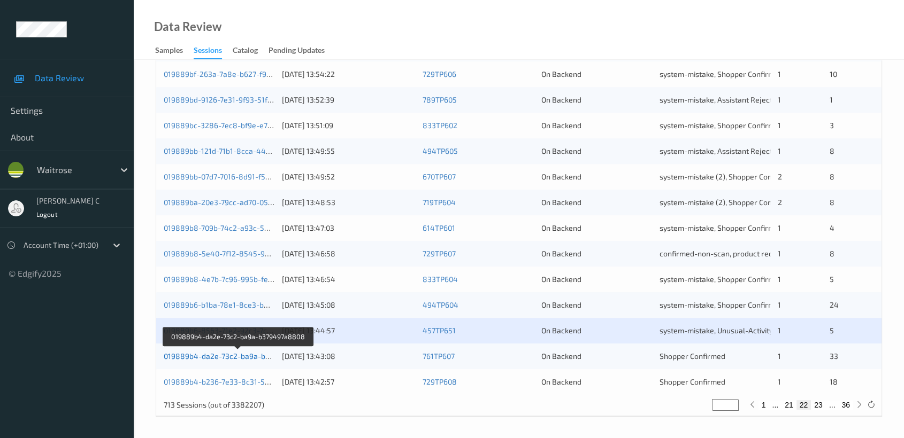
click at [235, 356] on link "019889b4-da2e-73c2-ba9a-b379497a8808" at bounding box center [239, 356] width 150 height 9
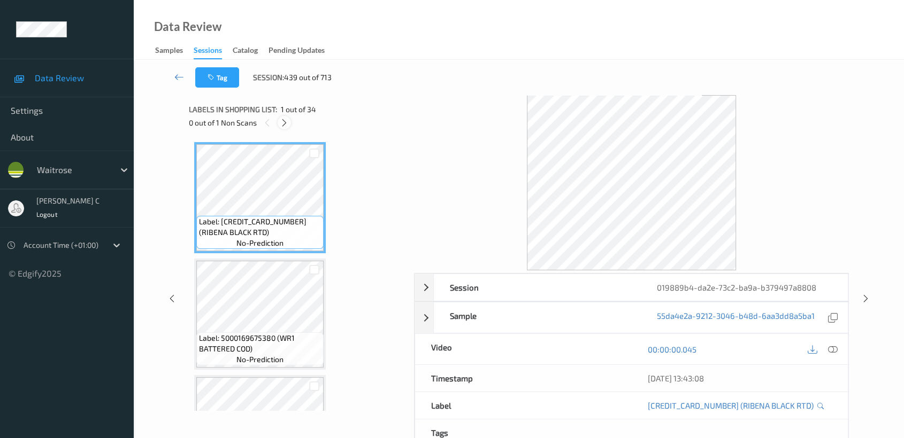
click at [282, 121] on icon at bounding box center [284, 123] width 9 height 10
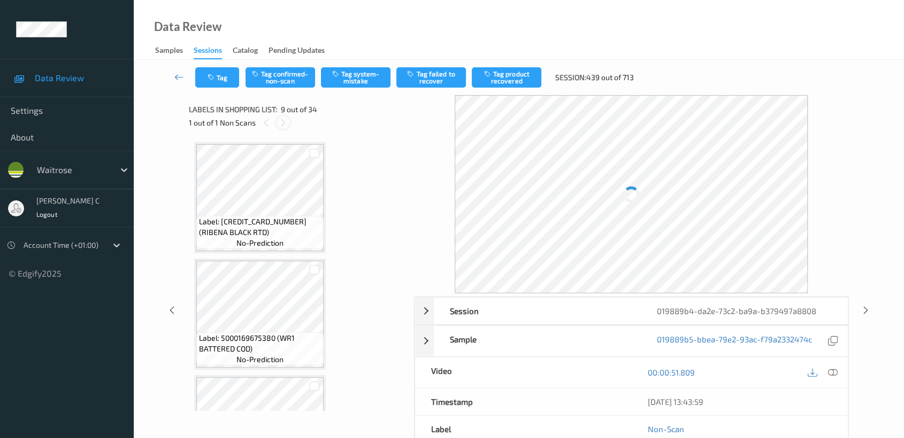
scroll to position [818, 0]
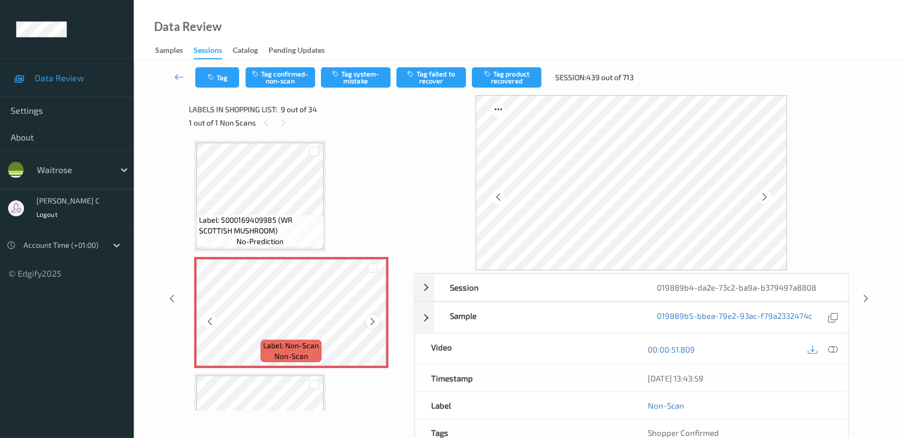
click at [369, 317] on icon at bounding box center [372, 322] width 9 height 10
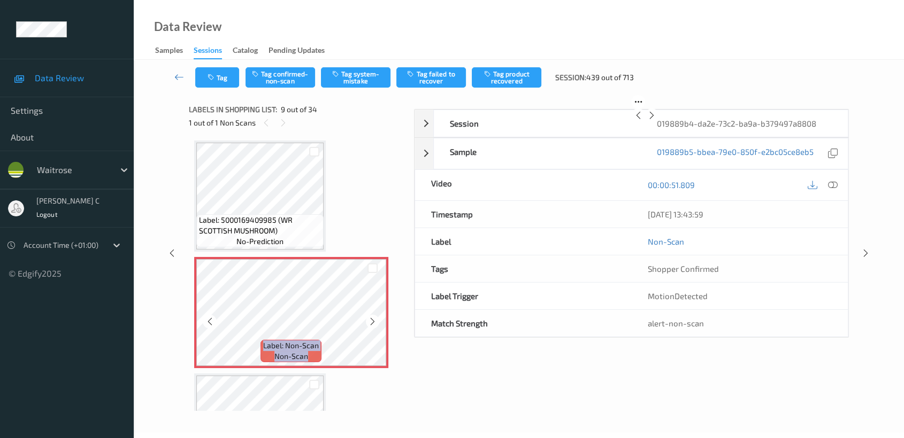
click at [369, 317] on icon at bounding box center [372, 322] width 9 height 10
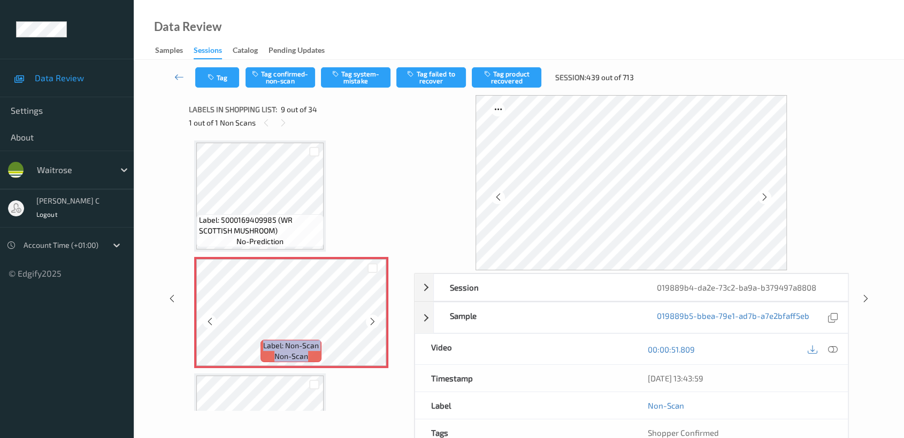
click at [369, 317] on icon at bounding box center [372, 322] width 9 height 10
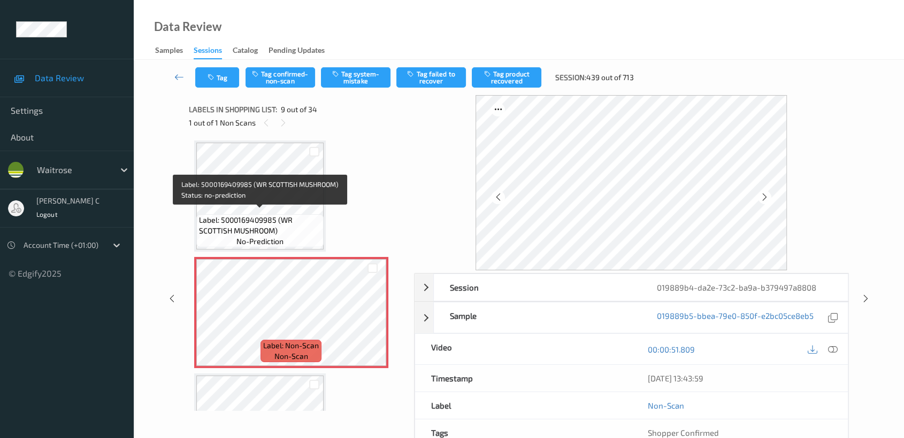
click at [305, 229] on span "Label: 5000169409985 (WR SCOTTISH MUSHROOM)" at bounding box center [260, 225] width 122 height 21
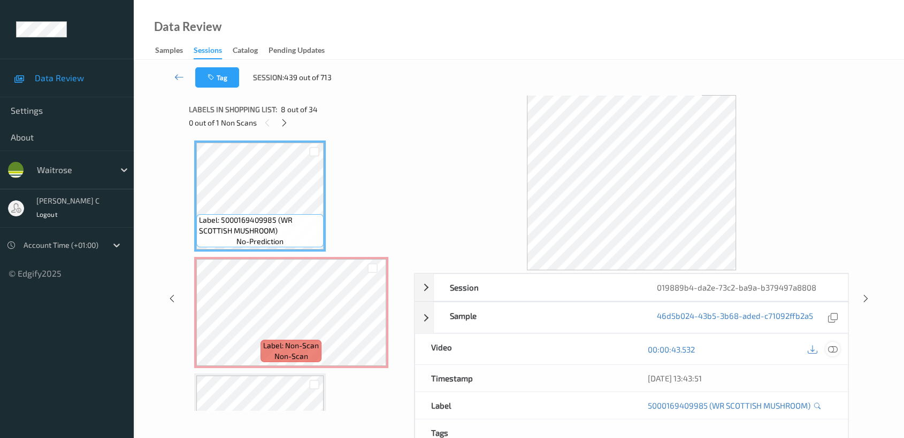
click at [829, 350] on icon at bounding box center [833, 350] width 10 height 10
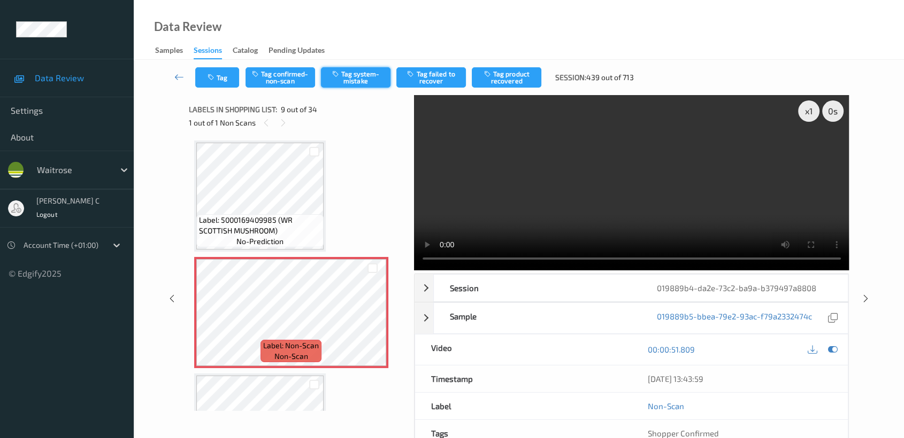
click at [356, 76] on button "Tag system-mistake" at bounding box center [356, 77] width 70 height 20
click at [179, 77] on icon at bounding box center [179, 77] width 10 height 11
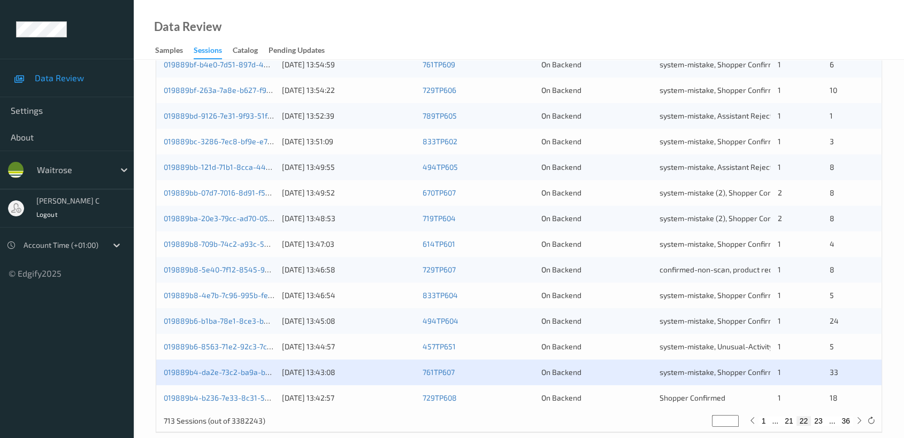
scroll to position [403, 0]
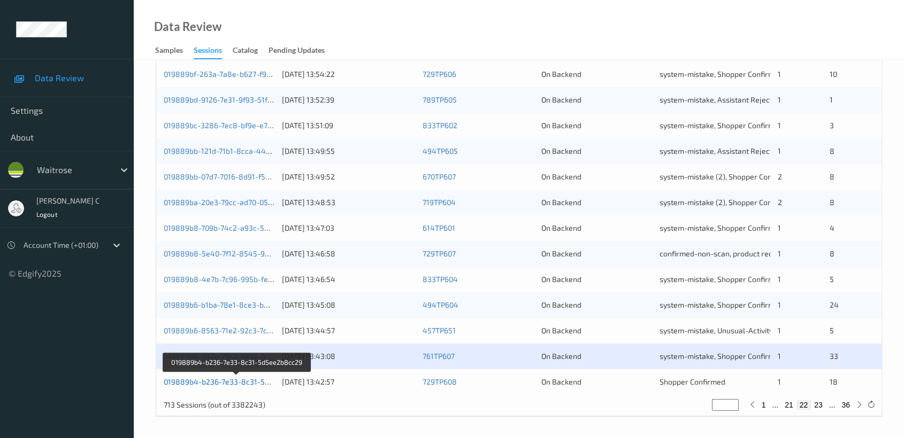
click at [206, 380] on link "019889b4-b236-7e33-8c31-5d5ee2b8cc29" at bounding box center [238, 381] width 148 height 9
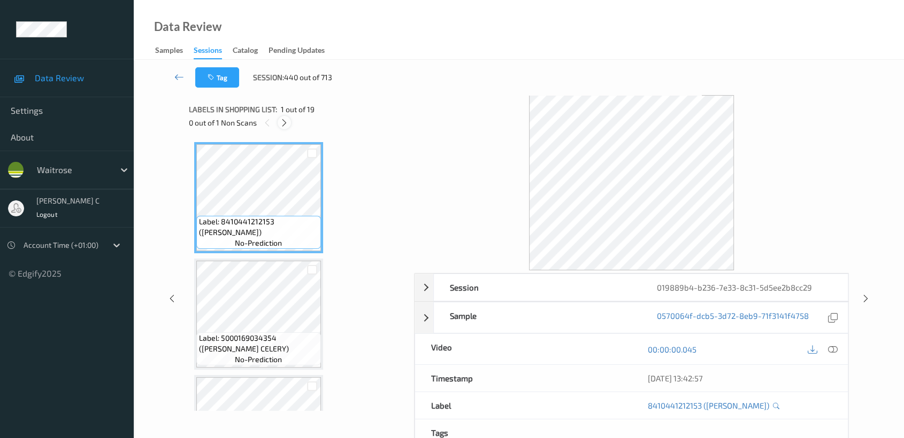
click at [283, 119] on icon at bounding box center [284, 123] width 9 height 10
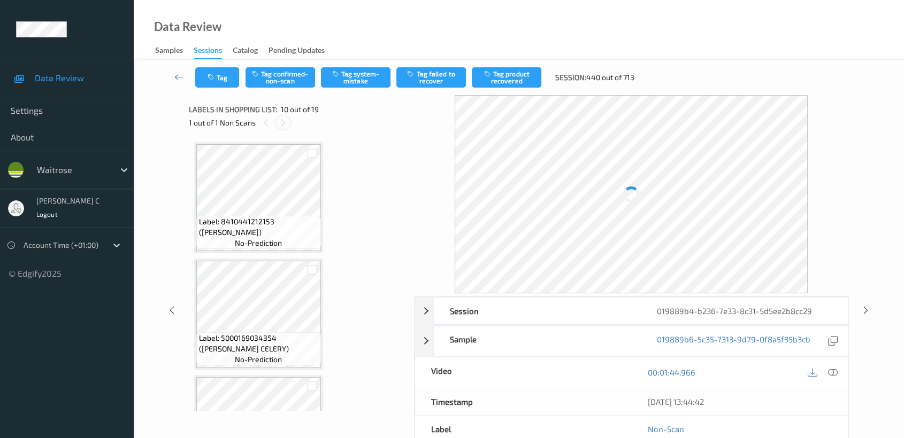
scroll to position [934, 0]
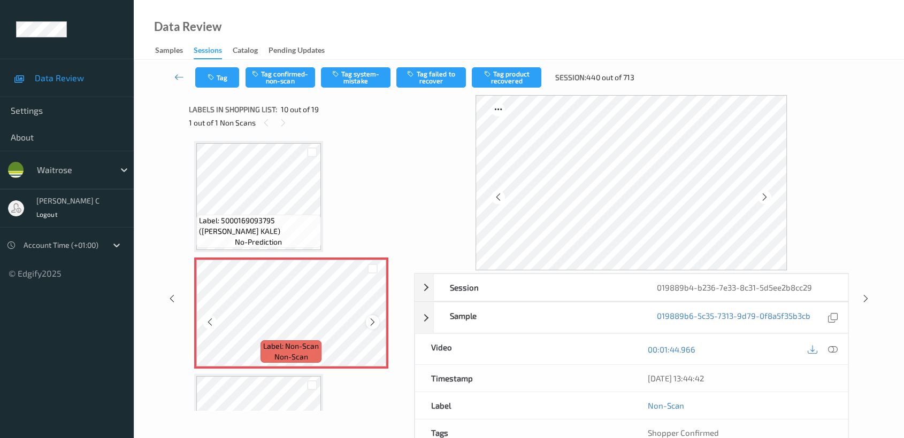
click at [371, 318] on icon at bounding box center [372, 323] width 9 height 10
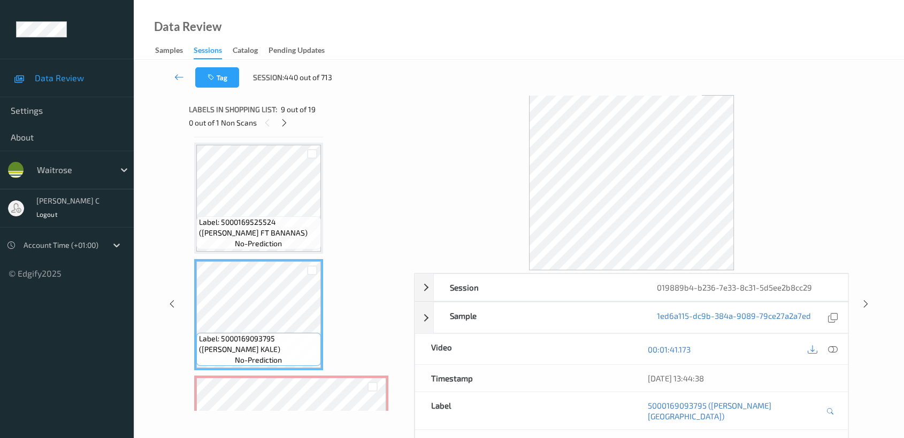
scroll to position [815, 0]
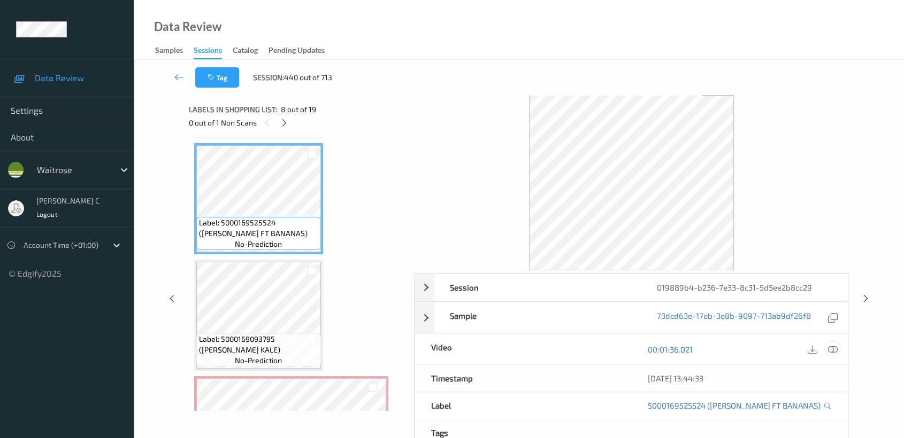
click at [838, 350] on div at bounding box center [832, 349] width 14 height 14
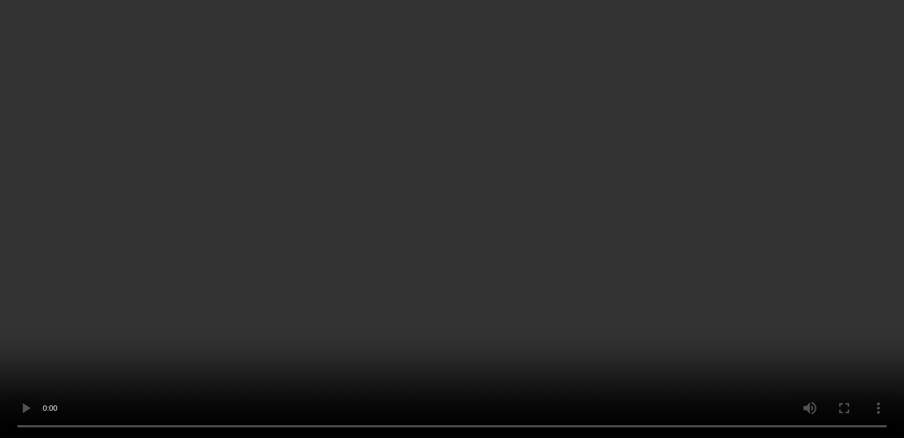
scroll to position [993, 0]
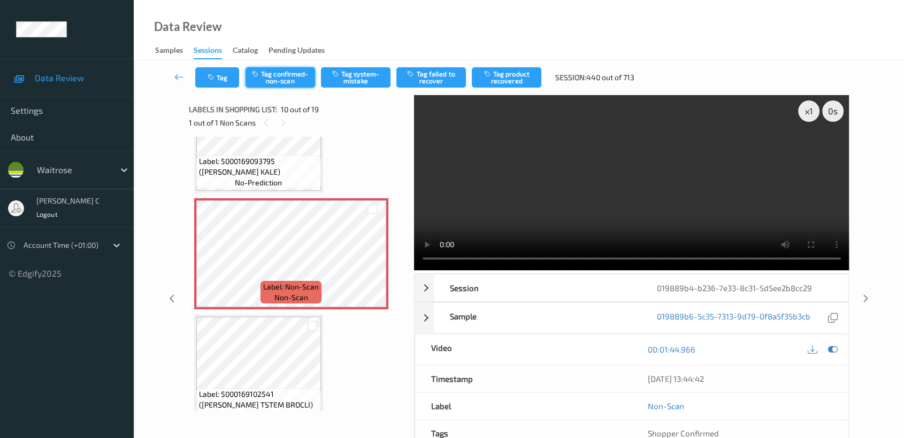
click at [295, 71] on button "Tag confirmed-non-scan" at bounding box center [280, 77] width 70 height 20
click at [510, 76] on button "Tag product recovered" at bounding box center [507, 77] width 70 height 20
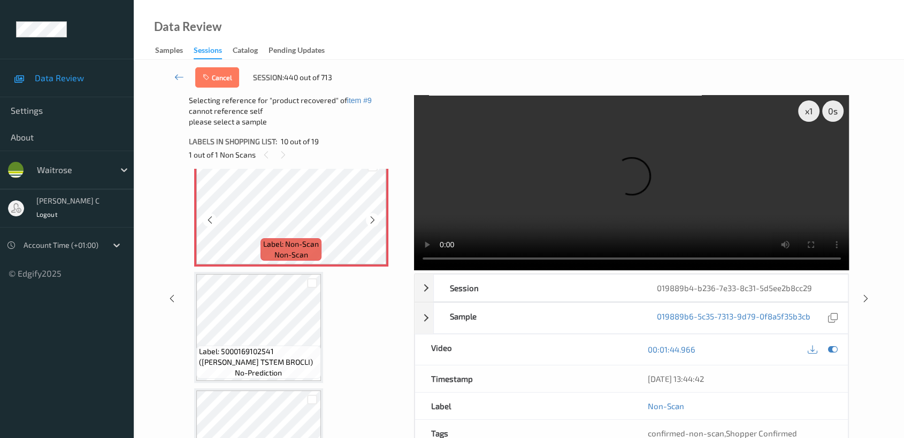
scroll to position [1171, 0]
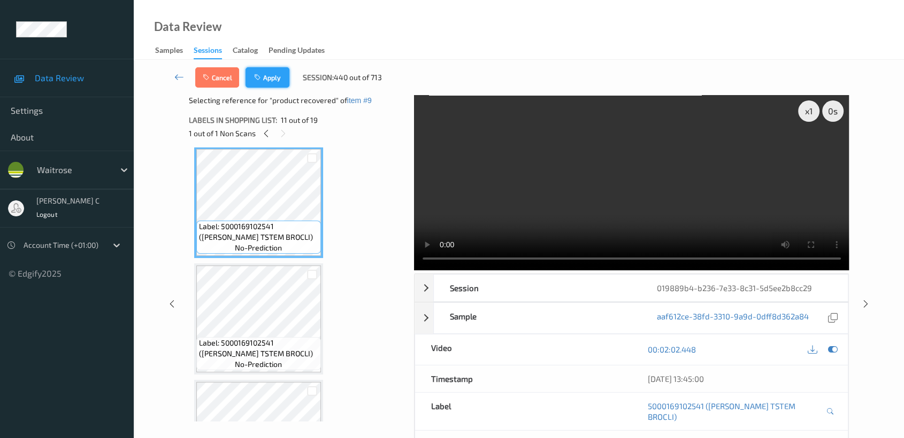
click at [265, 87] on button "Apply" at bounding box center [267, 77] width 44 height 20
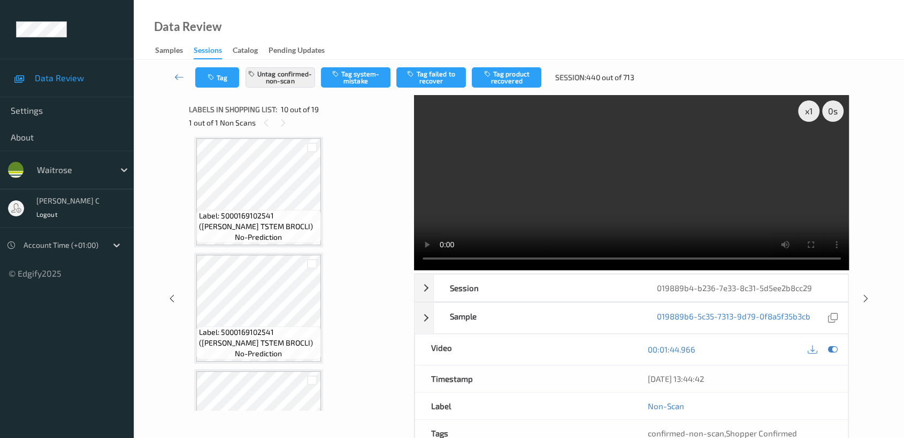
scroll to position [934, 0]
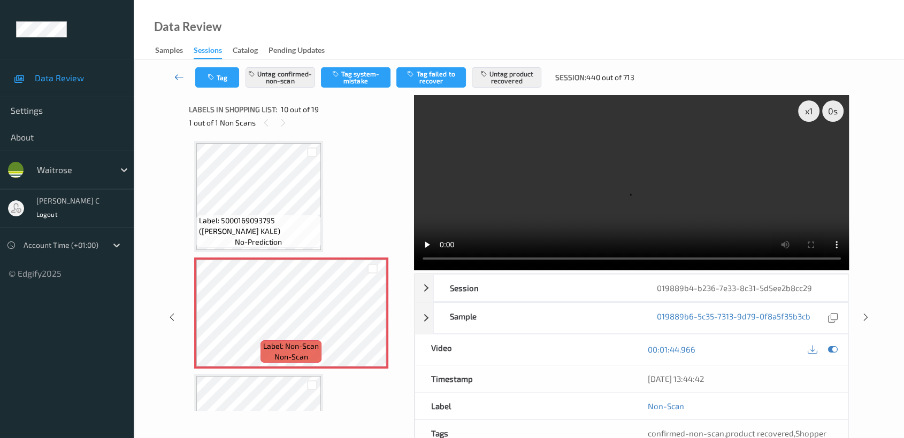
click at [174, 73] on link at bounding box center [179, 77] width 32 height 20
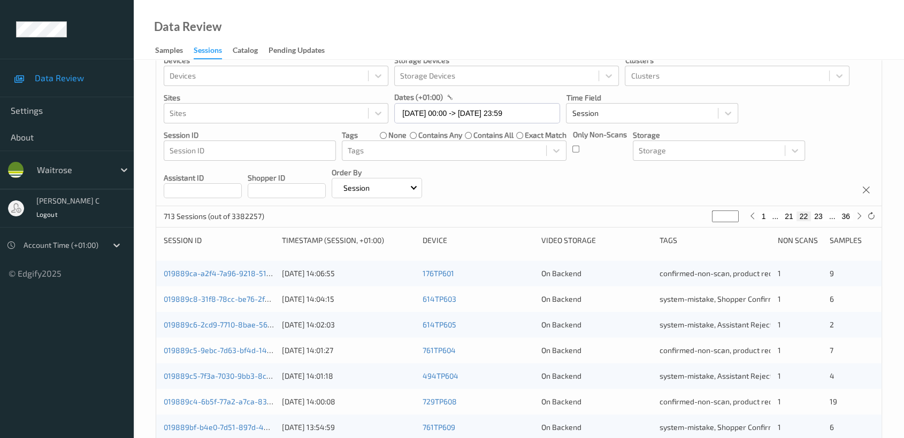
scroll to position [403, 0]
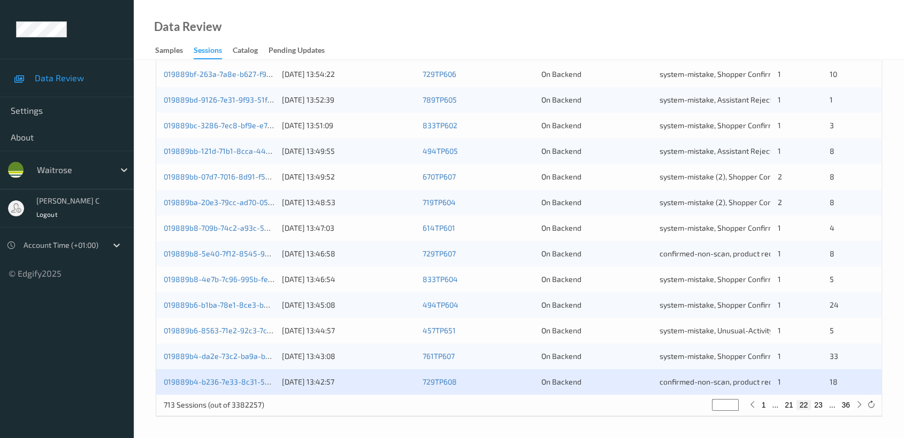
click at [816, 406] on button "23" at bounding box center [818, 405] width 15 height 10
type input "**"
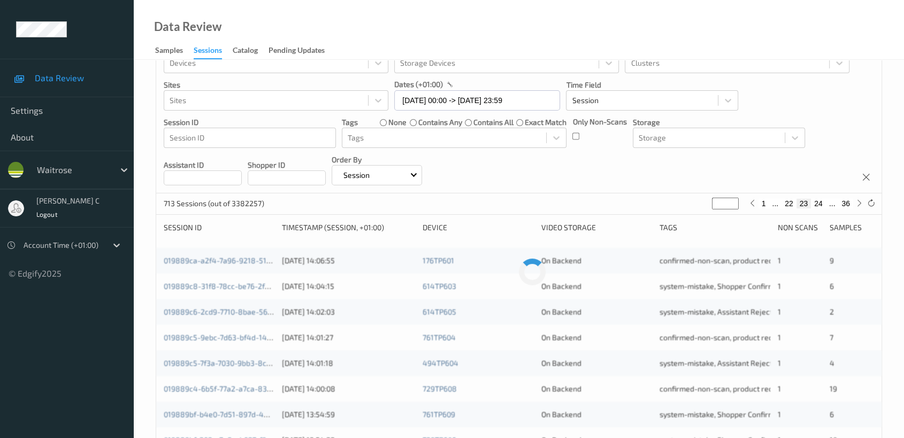
scroll to position [0, 0]
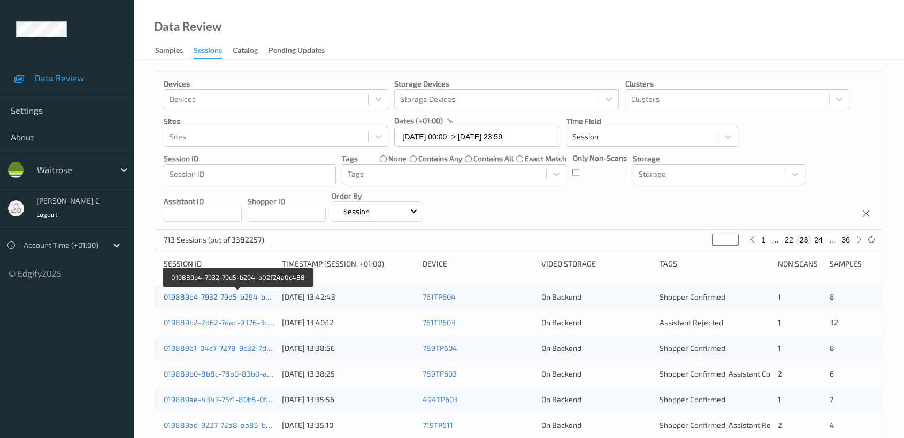
click at [222, 295] on link "019889b4-7932-79d5-b294-b02f24a0c488" at bounding box center [238, 296] width 149 height 9
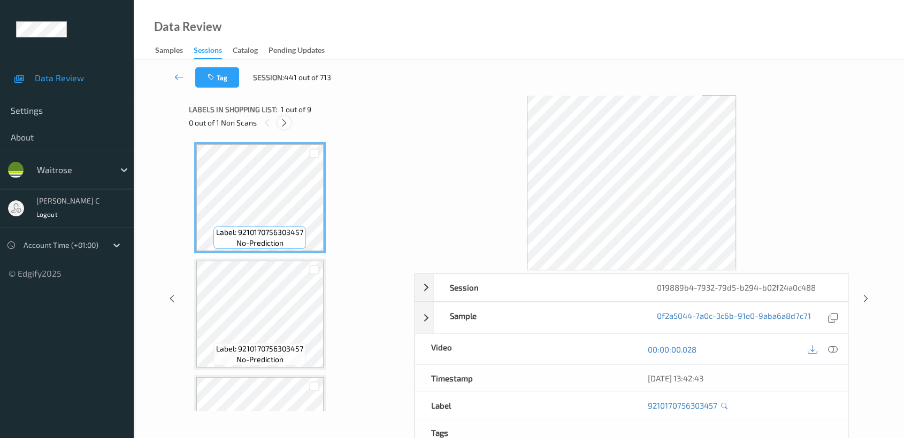
click at [290, 120] on div at bounding box center [284, 122] width 13 height 13
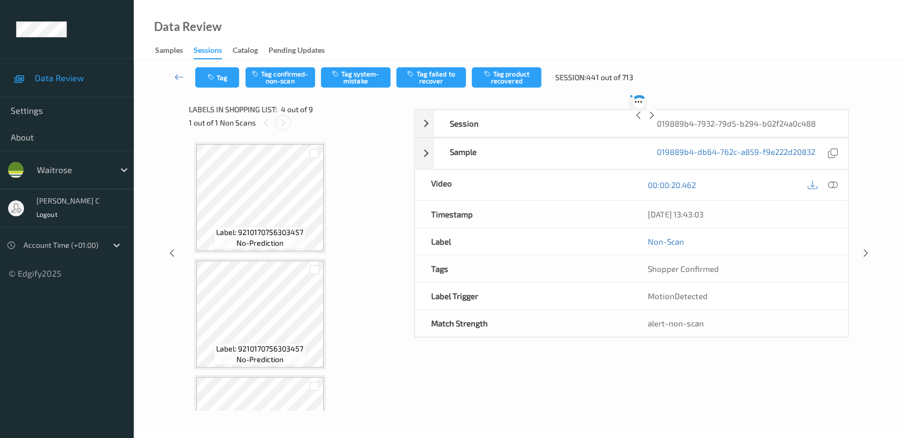
scroll to position [237, 0]
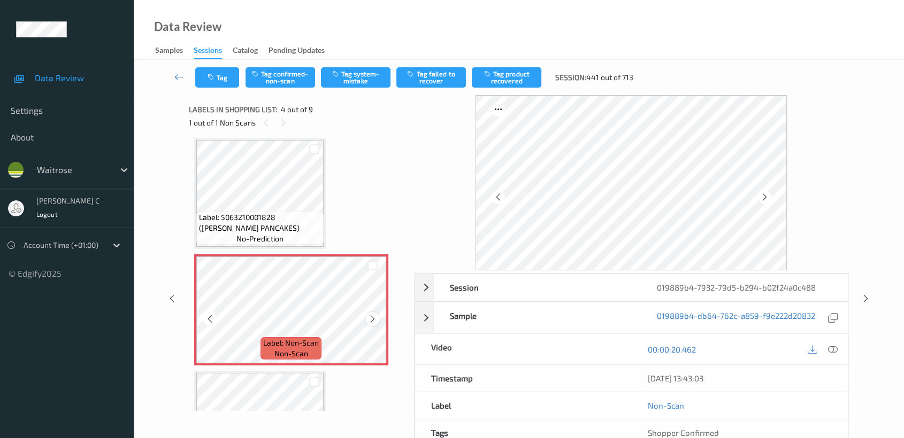
click at [372, 315] on icon at bounding box center [372, 319] width 9 height 10
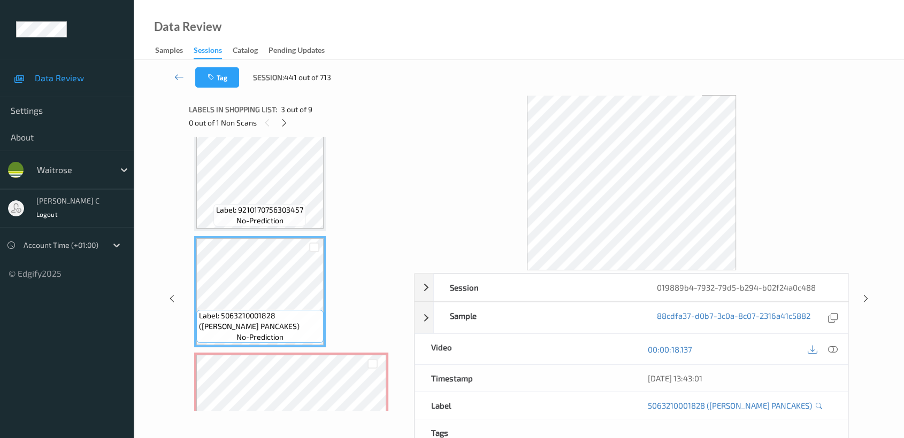
scroll to position [119, 0]
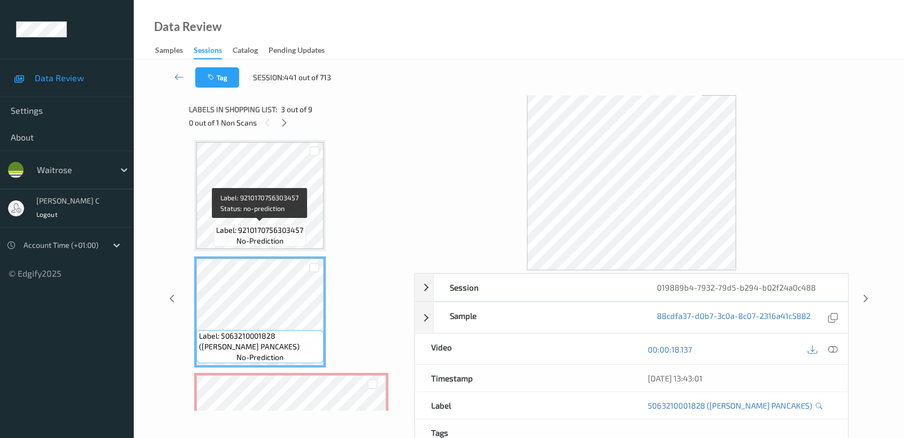
click at [252, 232] on span "Label: 9210170756303457" at bounding box center [259, 230] width 87 height 11
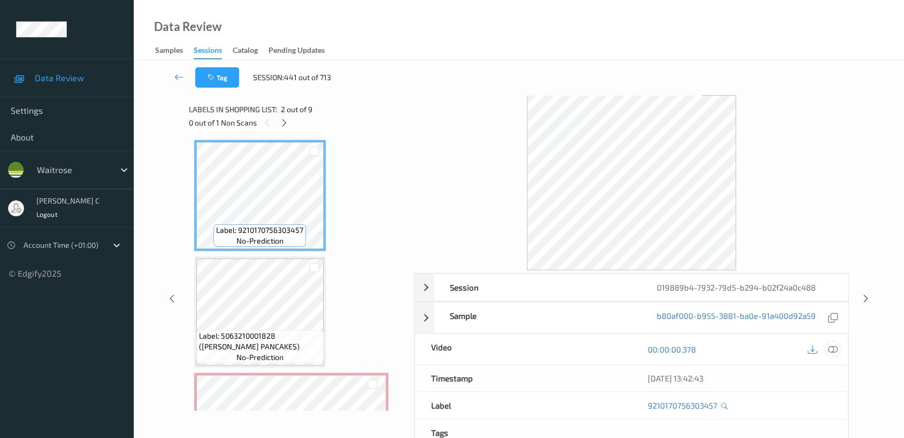
click at [833, 350] on icon at bounding box center [833, 350] width 10 height 10
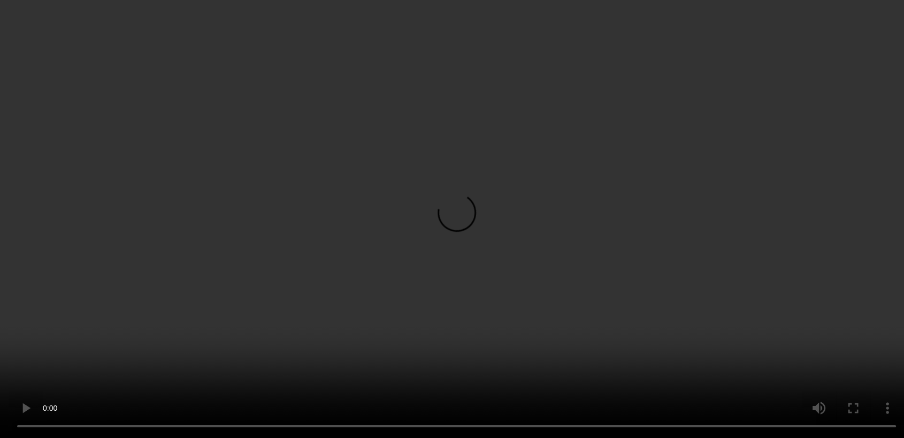
scroll to position [297, 0]
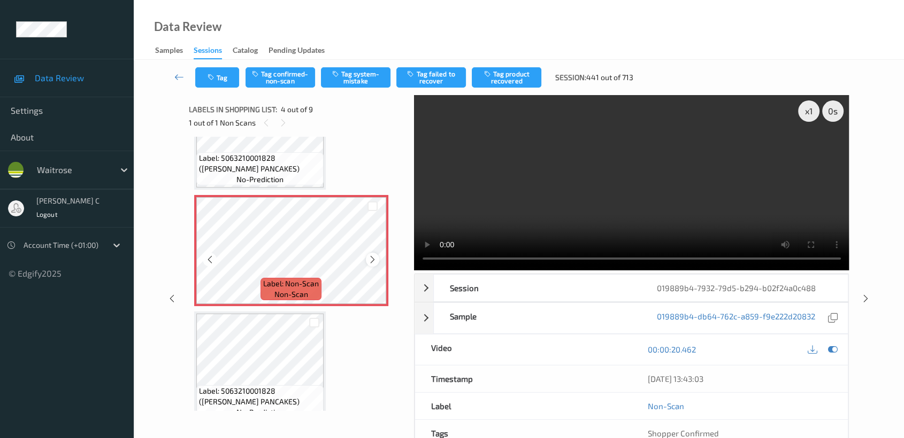
click at [376, 260] on icon at bounding box center [372, 260] width 9 height 10
click at [371, 256] on icon at bounding box center [372, 260] width 9 height 10
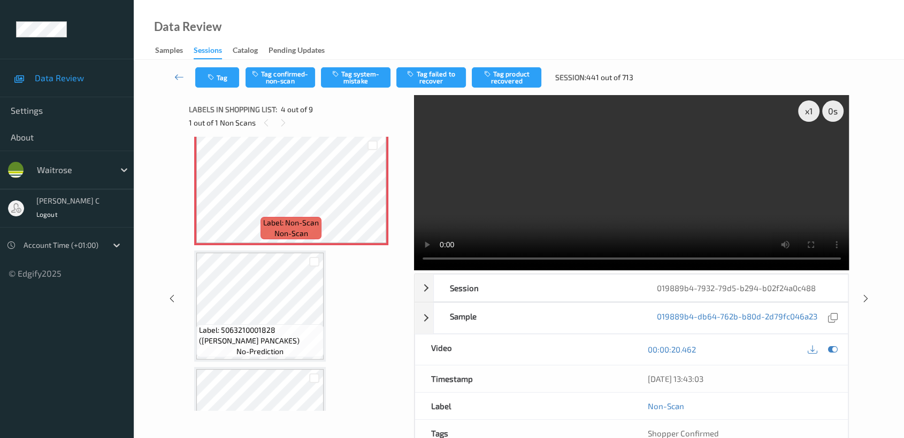
scroll to position [415, 0]
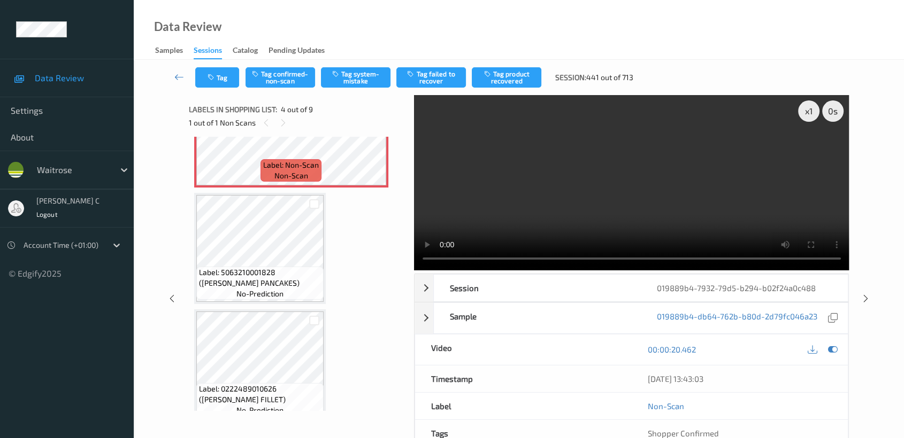
click at [266, 276] on span "Label: 5063210001828 ([PERSON_NAME] PANCAKES)" at bounding box center [260, 277] width 122 height 21
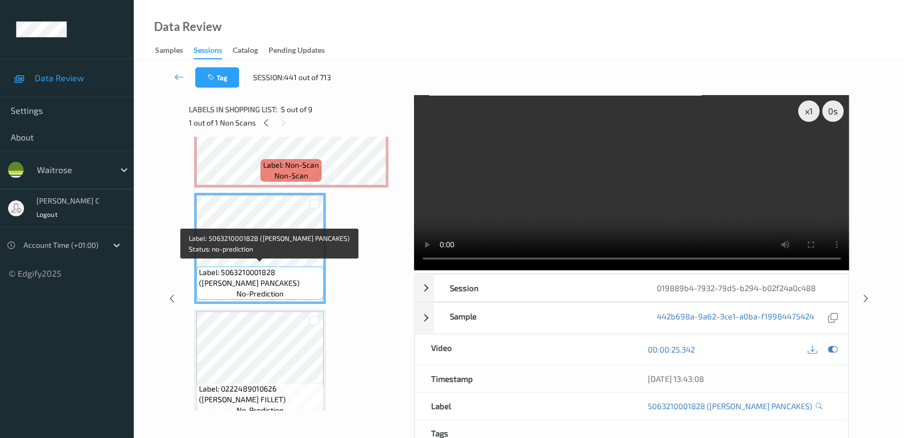
click at [267, 280] on span "Label: 5063210001828 ([PERSON_NAME] PANCAKES)" at bounding box center [260, 277] width 122 height 21
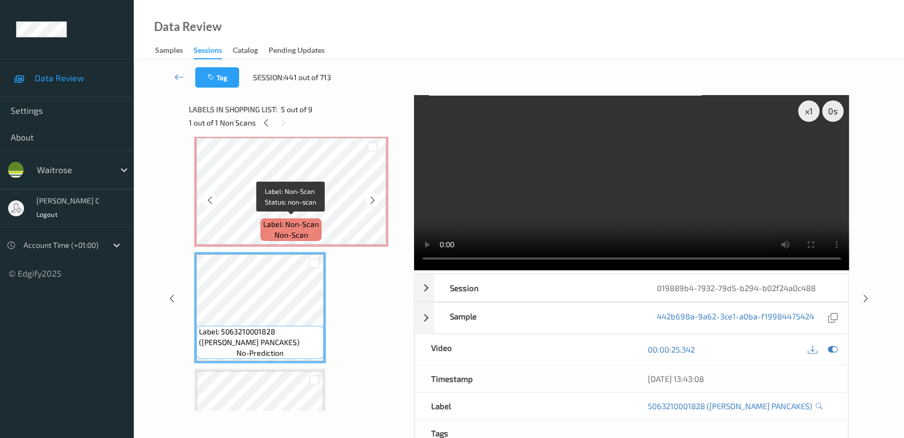
click at [274, 222] on span "Label: Non-Scan" at bounding box center [291, 224] width 56 height 11
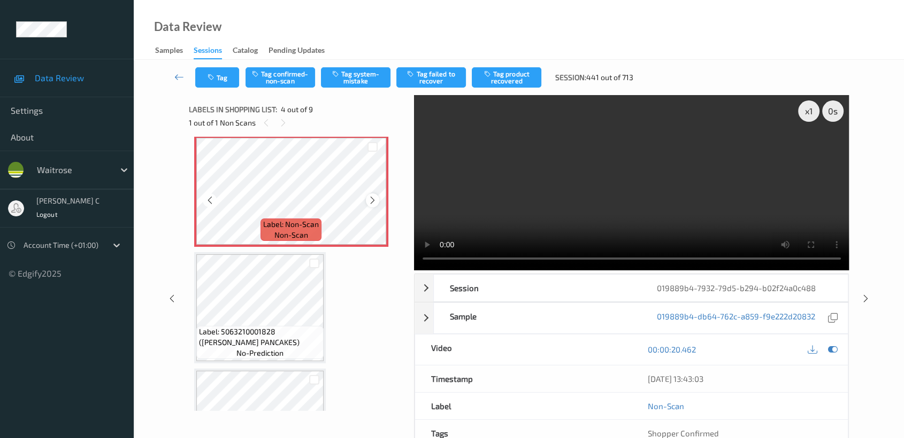
click at [375, 198] on icon at bounding box center [372, 201] width 9 height 10
click at [367, 72] on button "Tag system-mistake" at bounding box center [356, 77] width 70 height 20
click at [234, 79] on button "Tag" at bounding box center [217, 77] width 44 height 20
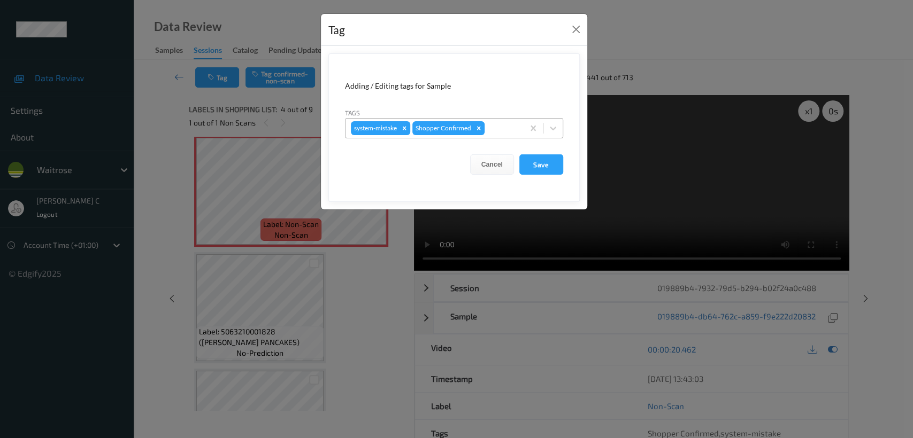
click at [501, 124] on div at bounding box center [503, 128] width 32 height 13
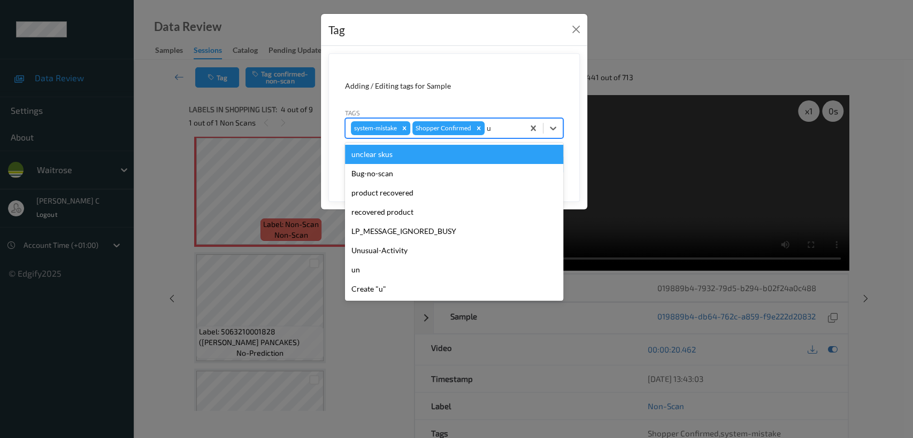
type input "un"
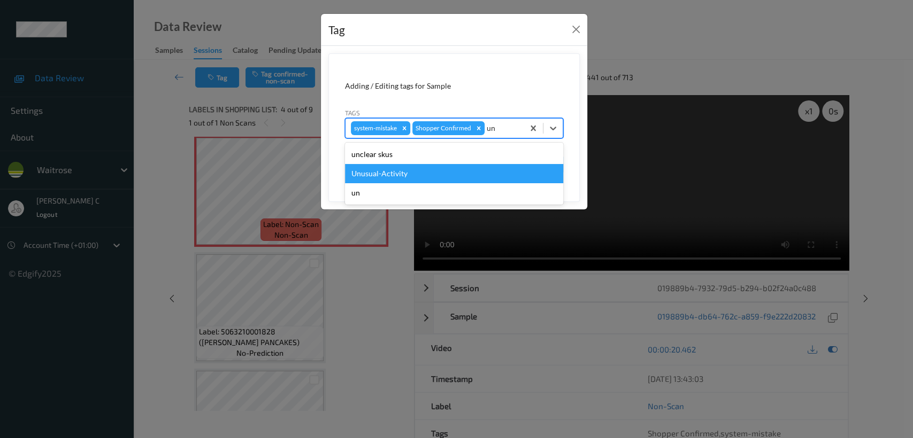
click at [449, 164] on div "Unusual-Activity" at bounding box center [454, 173] width 218 height 19
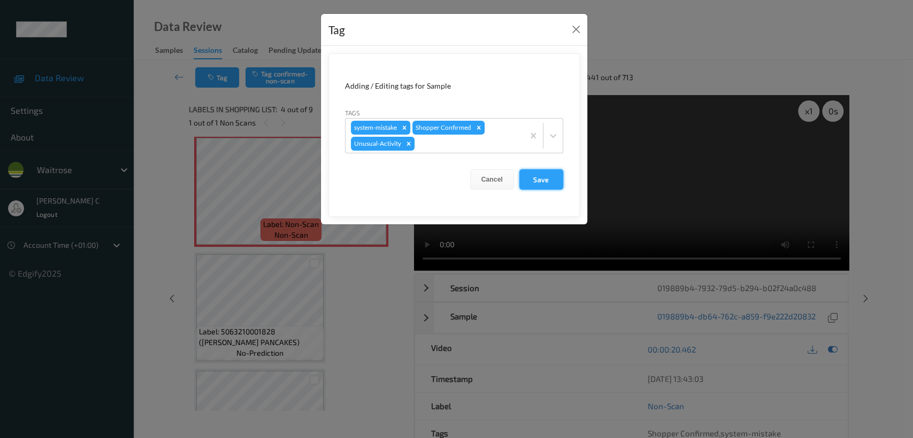
click at [532, 187] on button "Save" at bounding box center [541, 179] width 44 height 20
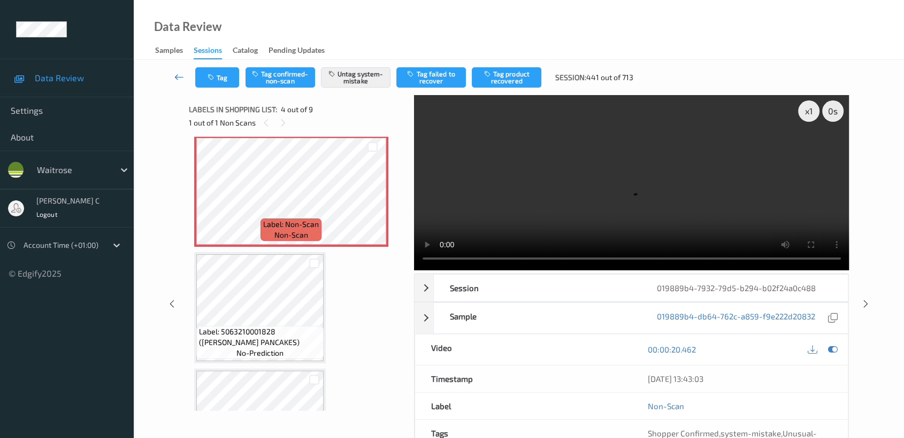
click at [178, 72] on icon at bounding box center [179, 77] width 10 height 11
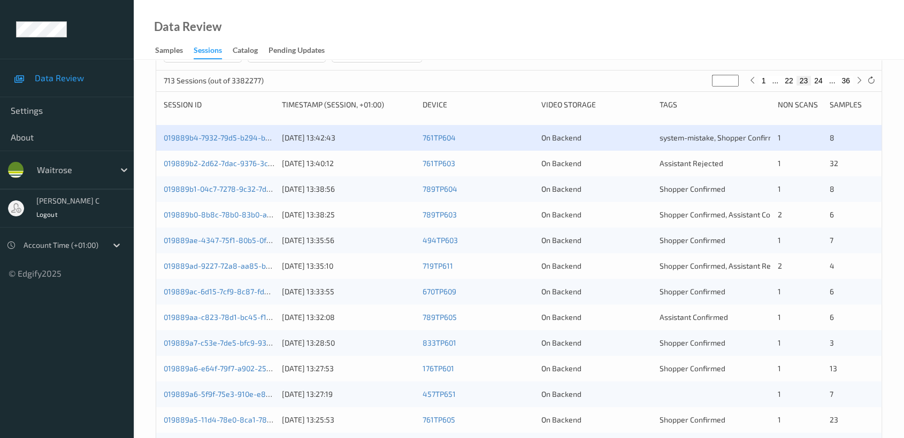
scroll to position [119, 0]
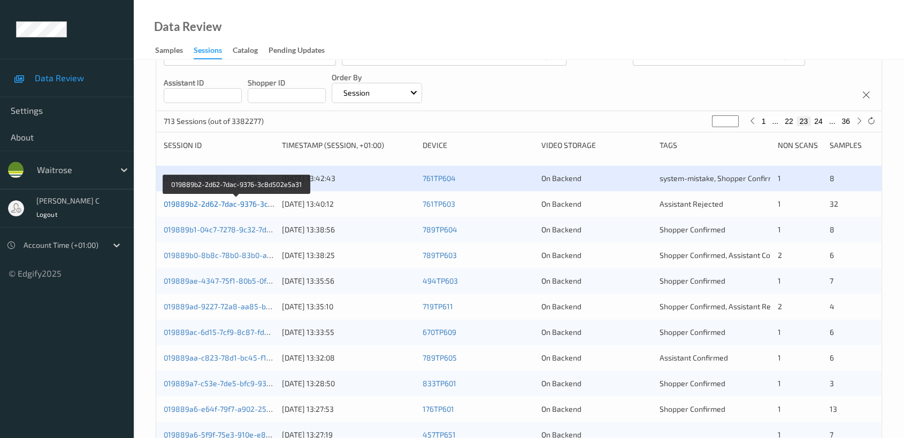
click at [221, 203] on link "019889b2-2d62-7dac-9376-3c8d502e5a31" at bounding box center [237, 203] width 147 height 9
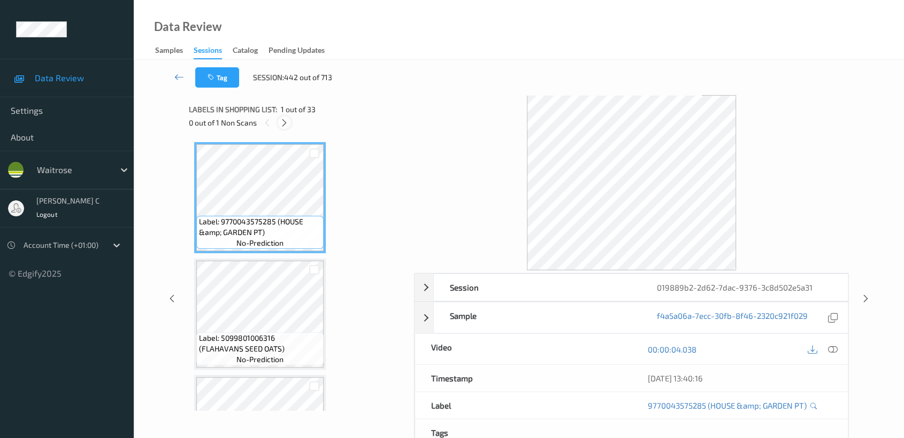
click at [285, 125] on icon at bounding box center [284, 123] width 9 height 10
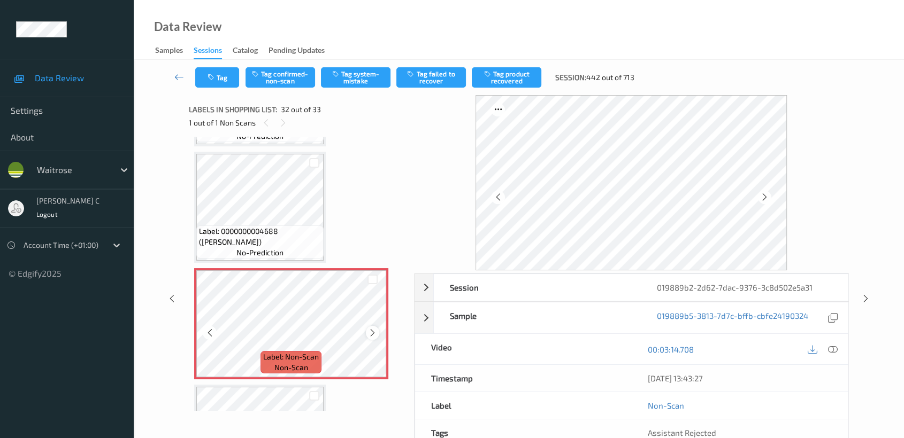
click at [369, 328] on icon at bounding box center [372, 333] width 9 height 10
click at [283, 226] on span "Label: 0000000004688 ([PERSON_NAME])" at bounding box center [260, 236] width 122 height 21
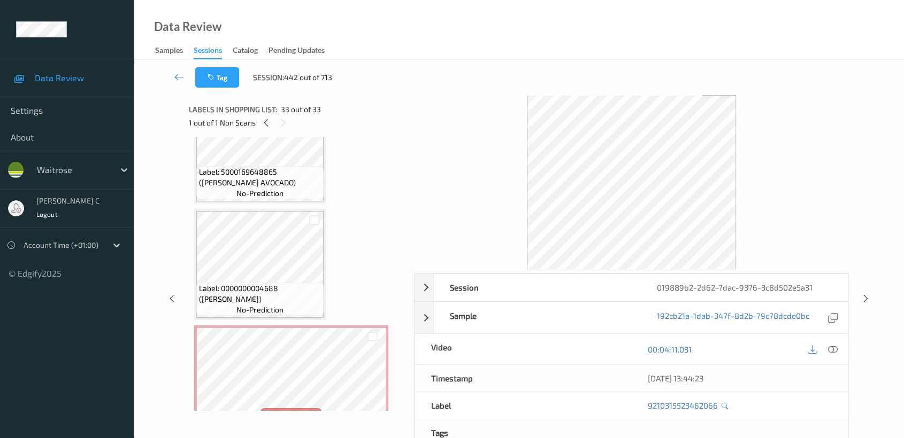
scroll to position [3428, 0]
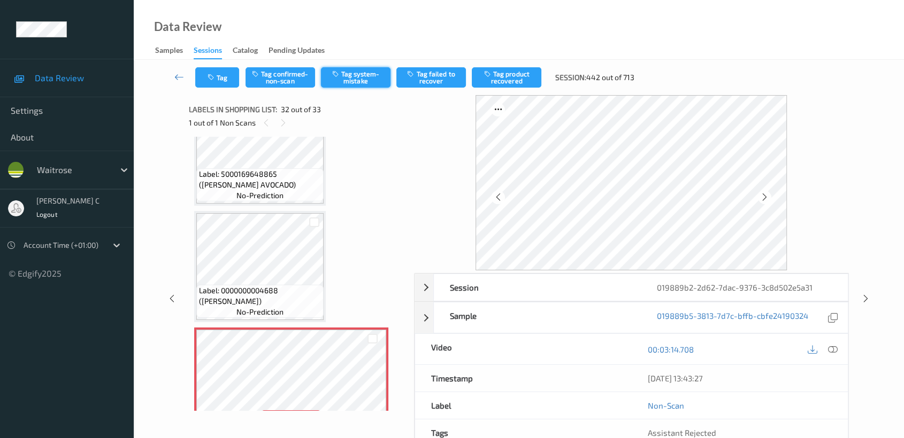
click at [365, 71] on button "Tag system-mistake" at bounding box center [356, 77] width 70 height 20
click at [219, 79] on button "Tag" at bounding box center [217, 77] width 44 height 20
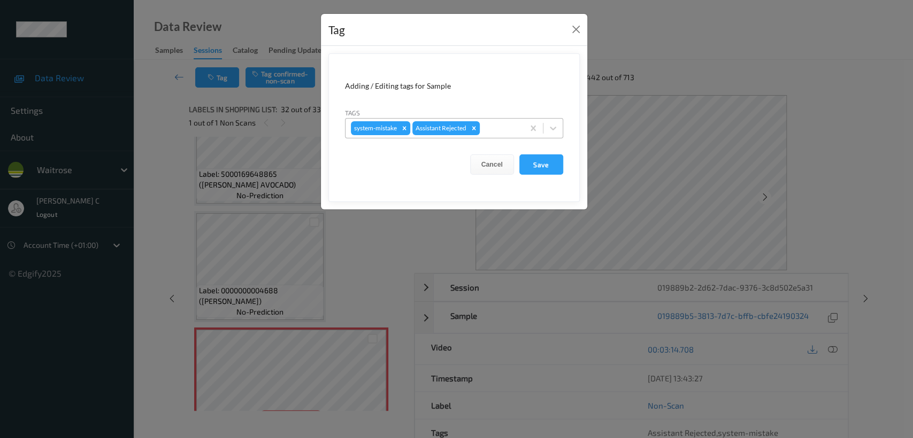
click at [504, 129] on div at bounding box center [500, 128] width 36 height 13
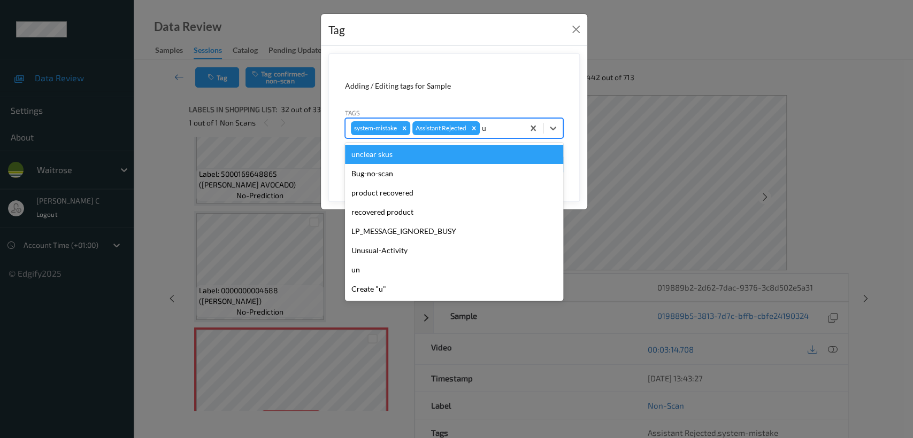
type input "un"
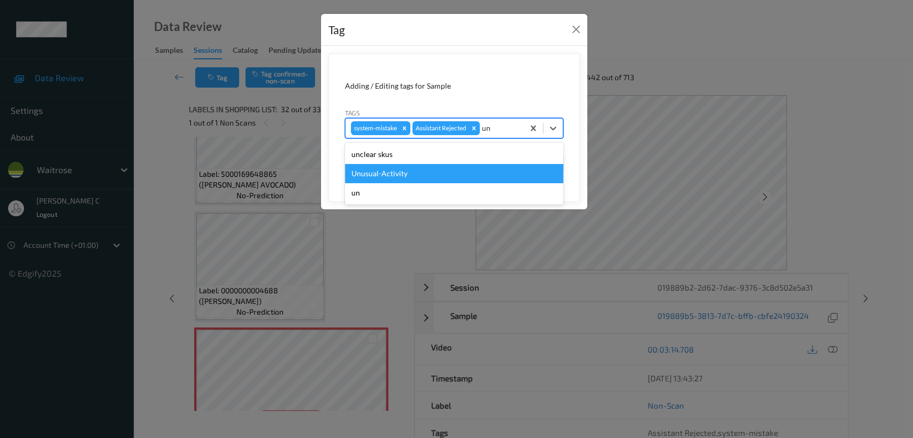
click at [415, 169] on div "Unusual-Activity" at bounding box center [454, 173] width 218 height 19
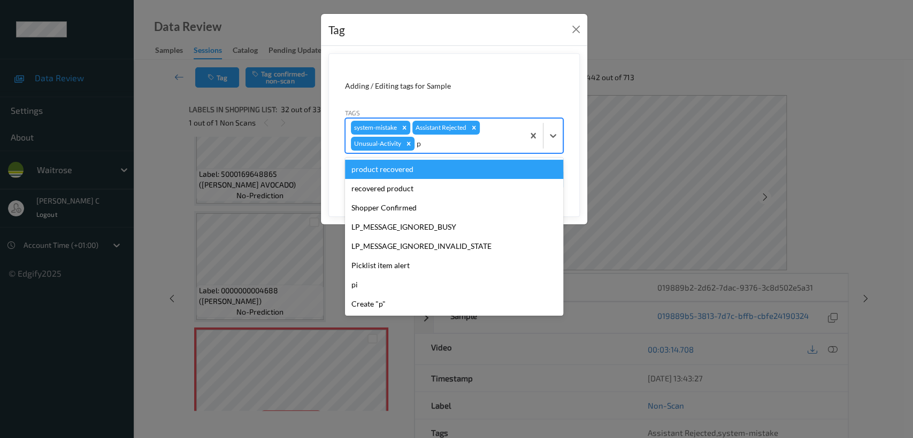
type input "pi"
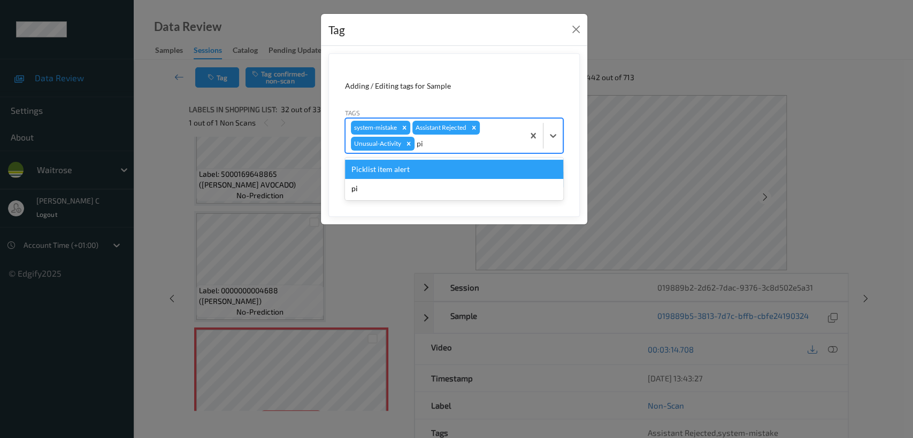
click at [429, 168] on div "Picklist item alert" at bounding box center [454, 169] width 218 height 19
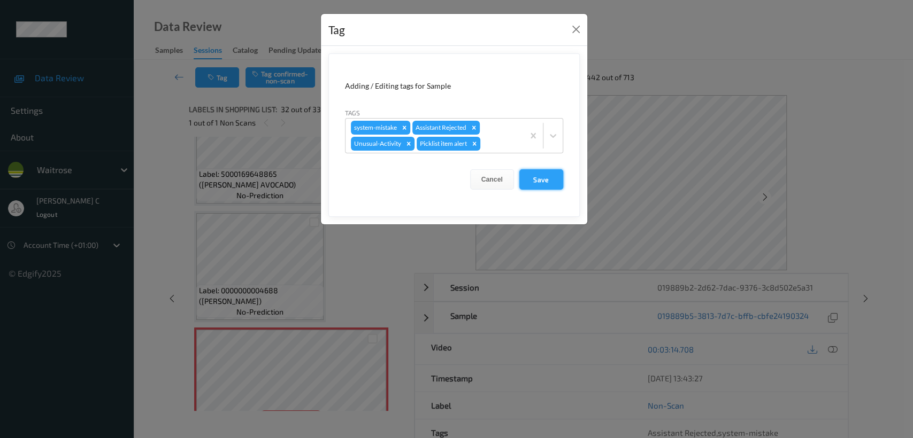
click at [542, 179] on button "Save" at bounding box center [541, 179] width 44 height 20
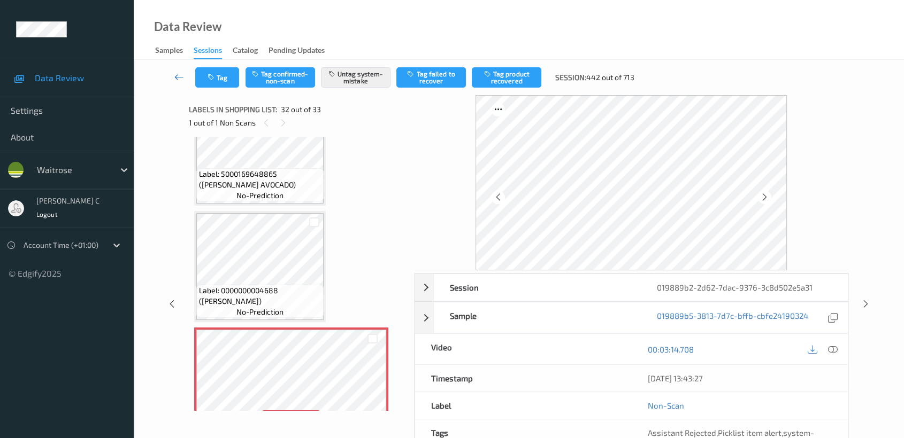
click at [174, 77] on link at bounding box center [179, 77] width 32 height 20
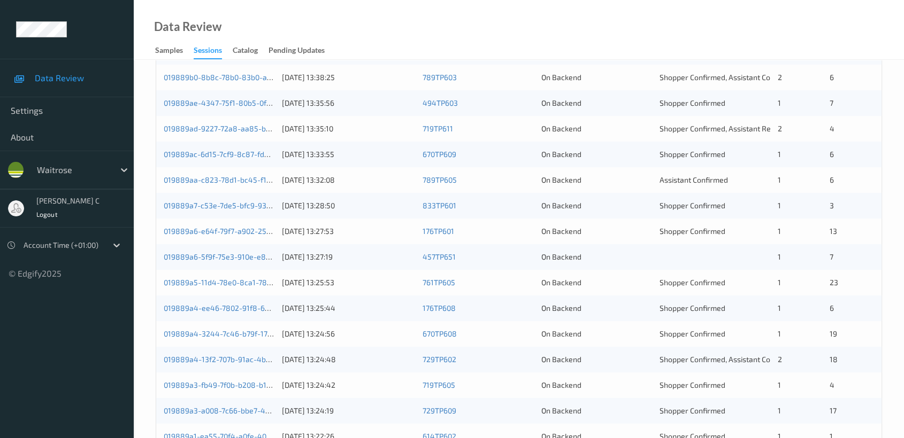
scroll to position [178, 0]
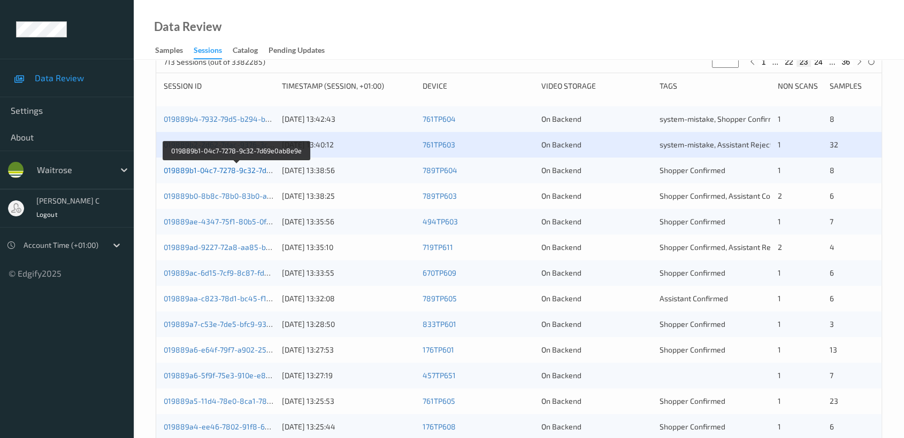
click at [233, 168] on link "019889b1-04c7-7278-9c32-7d69e0ab8e9e" at bounding box center [237, 170] width 146 height 9
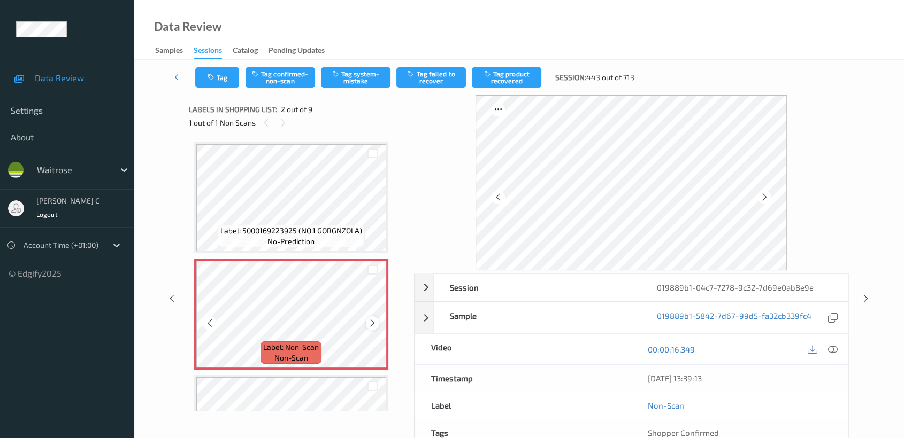
click at [375, 322] on icon at bounding box center [372, 324] width 9 height 10
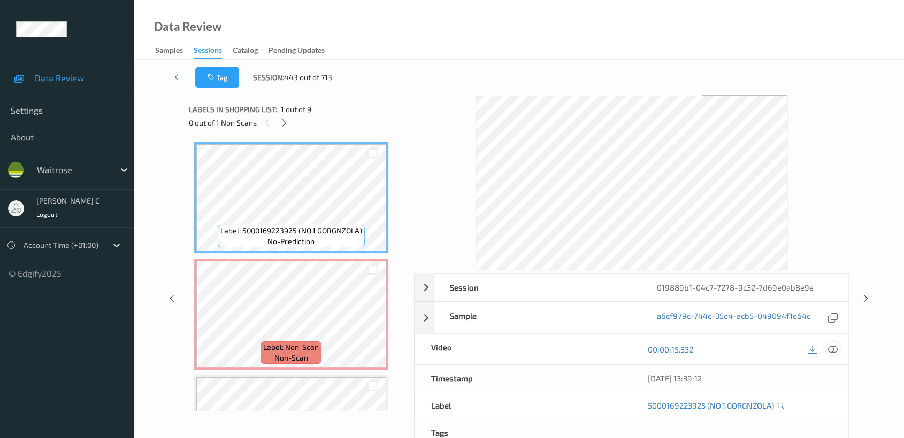
click at [833, 348] on icon at bounding box center [833, 350] width 10 height 10
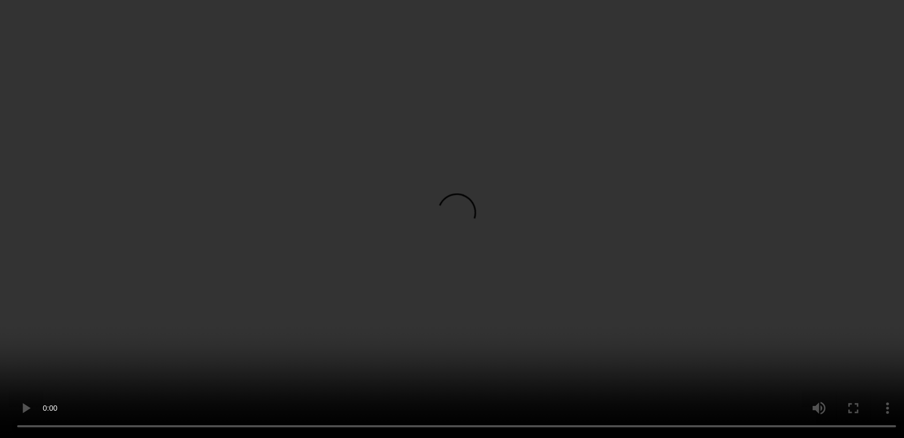
scroll to position [59, 0]
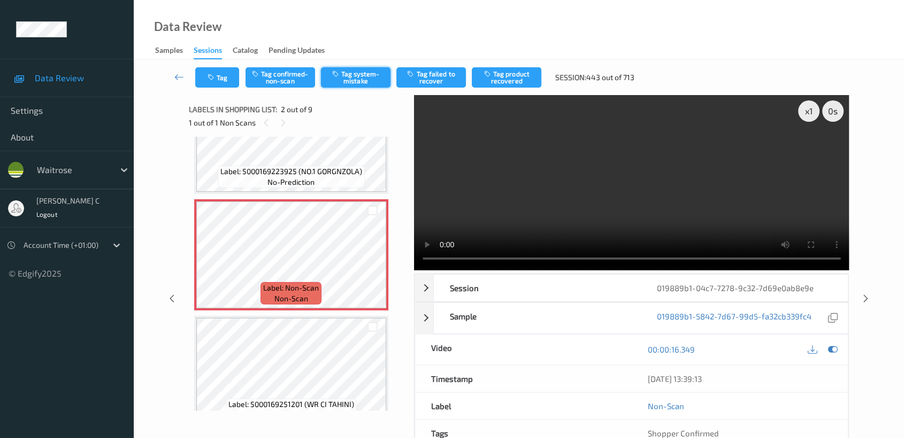
click at [376, 79] on button "Tag system-mistake" at bounding box center [356, 77] width 70 height 20
click at [209, 87] on button "Tag" at bounding box center [217, 77] width 44 height 20
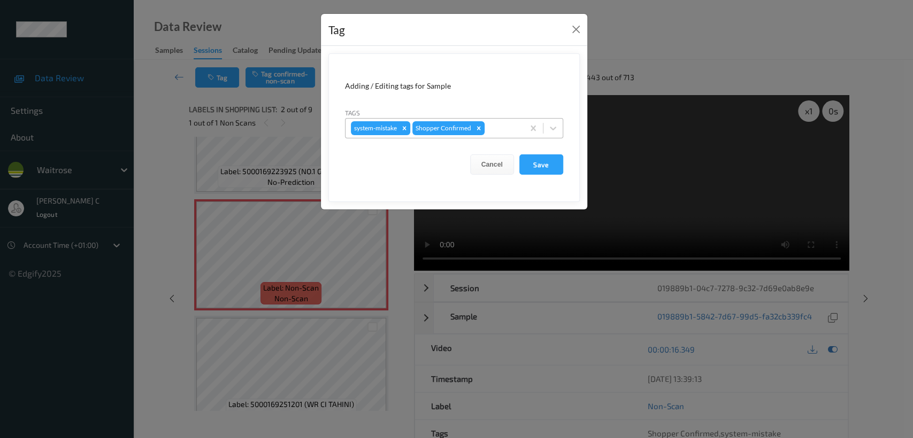
click at [508, 128] on div at bounding box center [503, 128] width 32 height 13
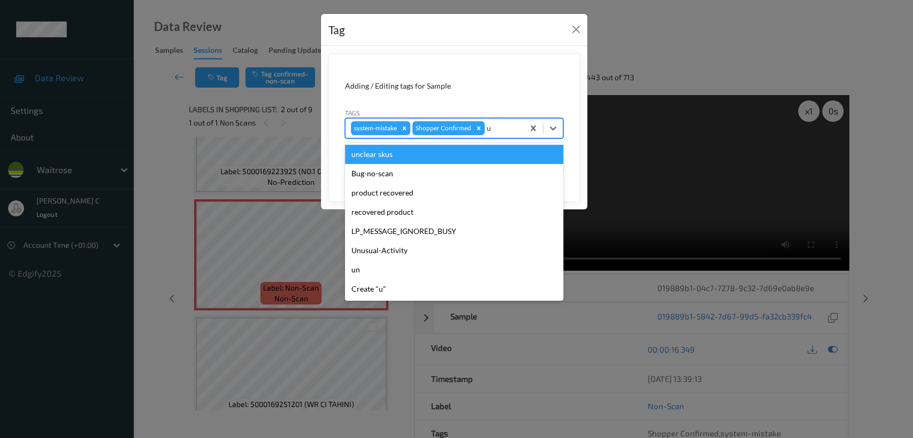
type input "un"
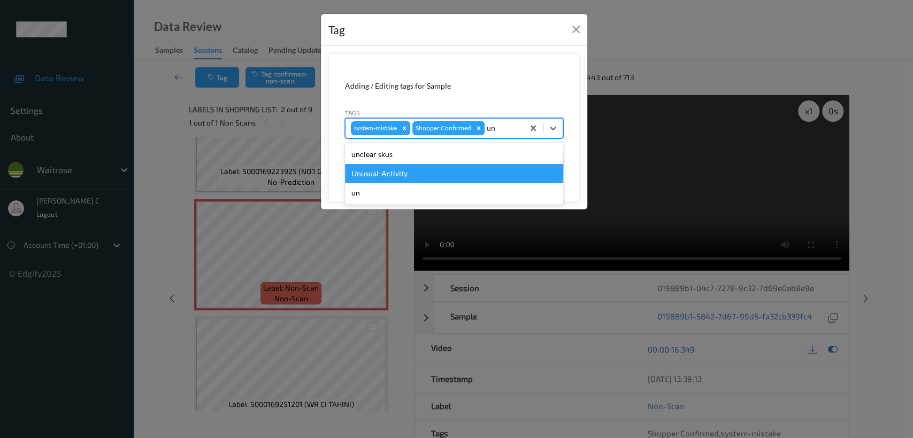
click at [451, 167] on div "Unusual-Activity" at bounding box center [454, 173] width 218 height 19
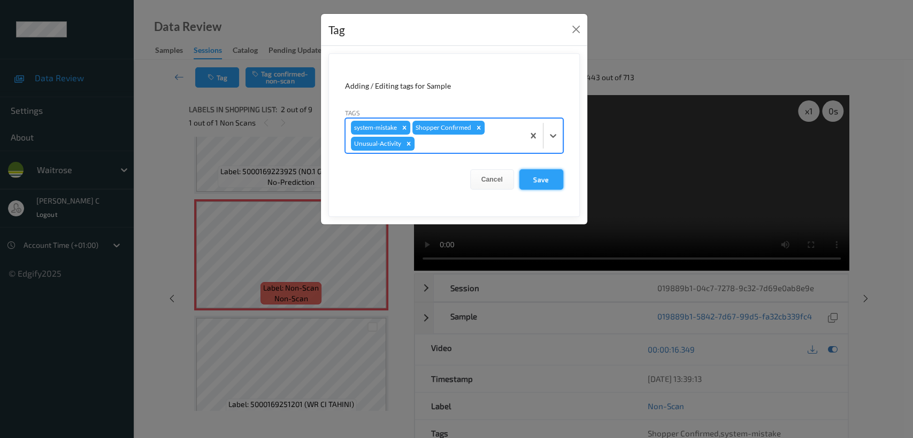
click at [539, 177] on button "Save" at bounding box center [541, 179] width 44 height 20
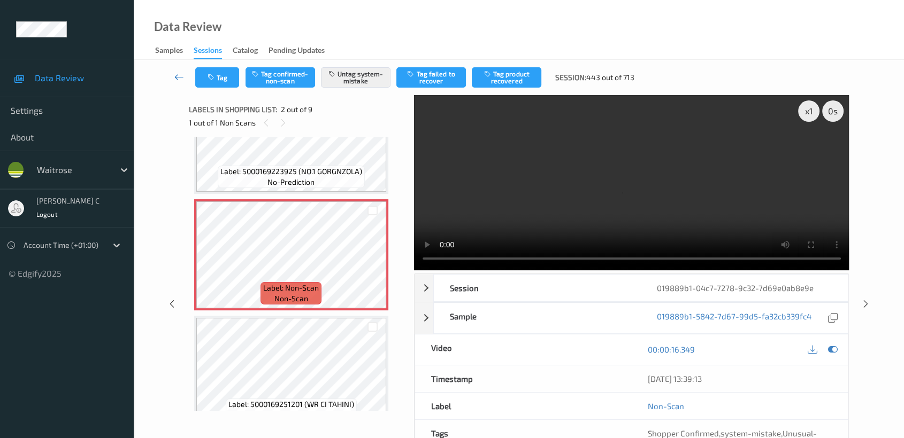
click at [178, 76] on icon at bounding box center [179, 77] width 10 height 11
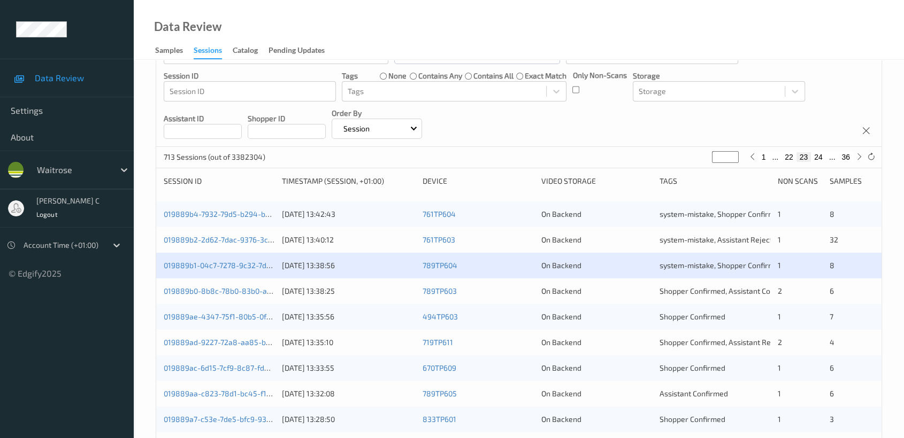
scroll to position [178, 0]
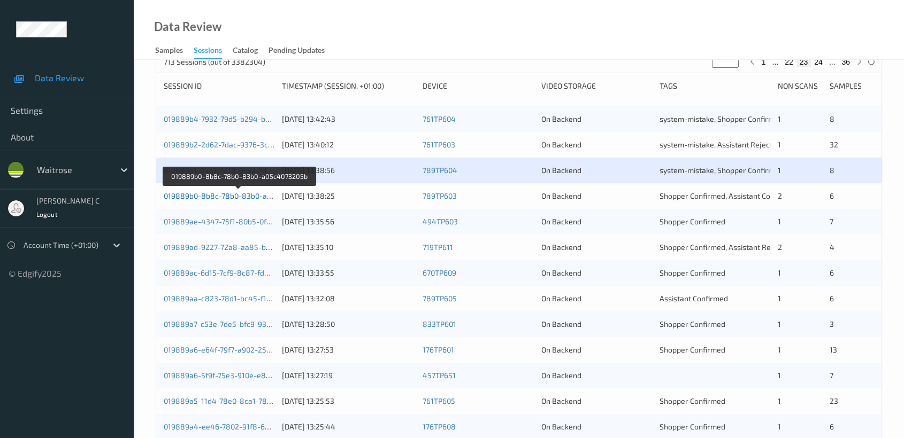
click at [233, 192] on link "019889b0-8b8c-78b0-83b0-a05c4073205b" at bounding box center [239, 195] width 150 height 9
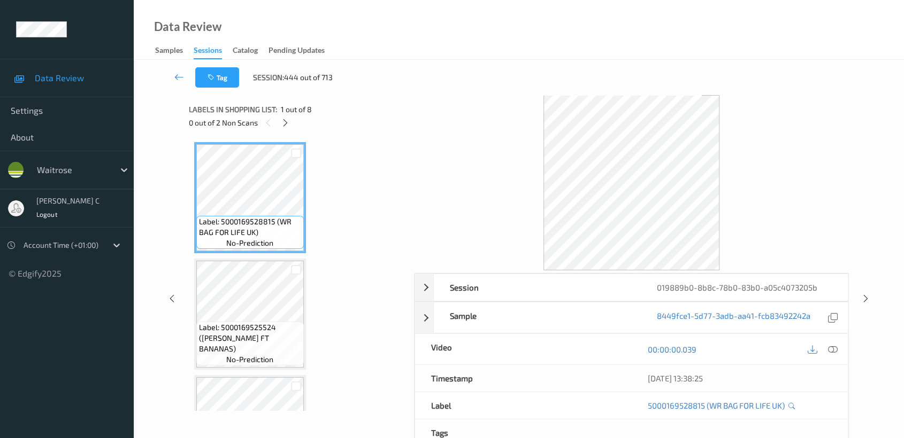
click at [291, 127] on div "0 out of 2 Non Scans" at bounding box center [298, 122] width 218 height 13
click at [291, 124] on div at bounding box center [285, 122] width 13 height 13
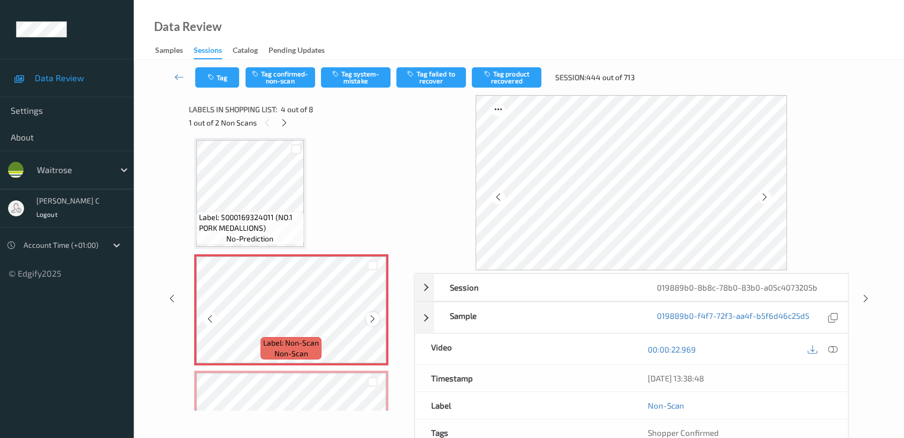
click at [368, 316] on icon at bounding box center [372, 319] width 9 height 10
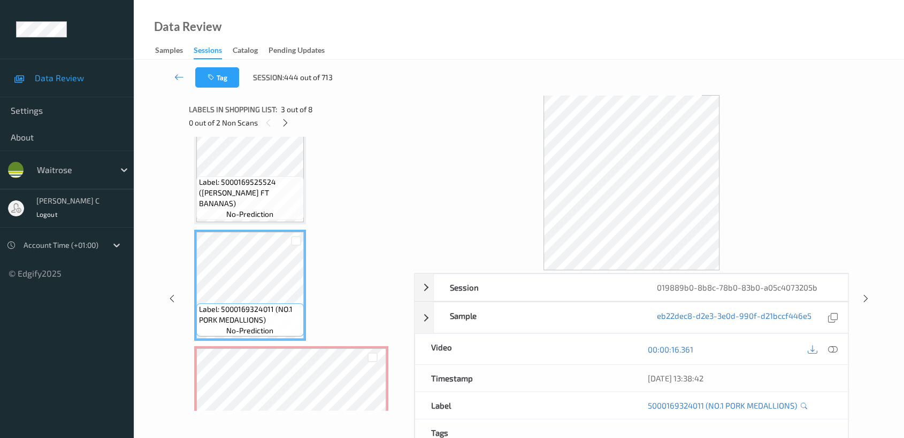
scroll to position [119, 0]
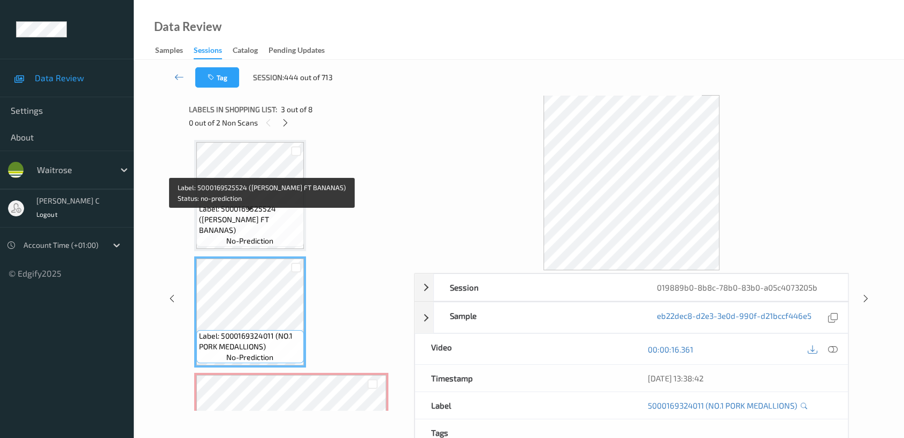
click at [258, 228] on span "Label: 5000169525524 ([PERSON_NAME] FT BANANAS)" at bounding box center [250, 220] width 102 height 32
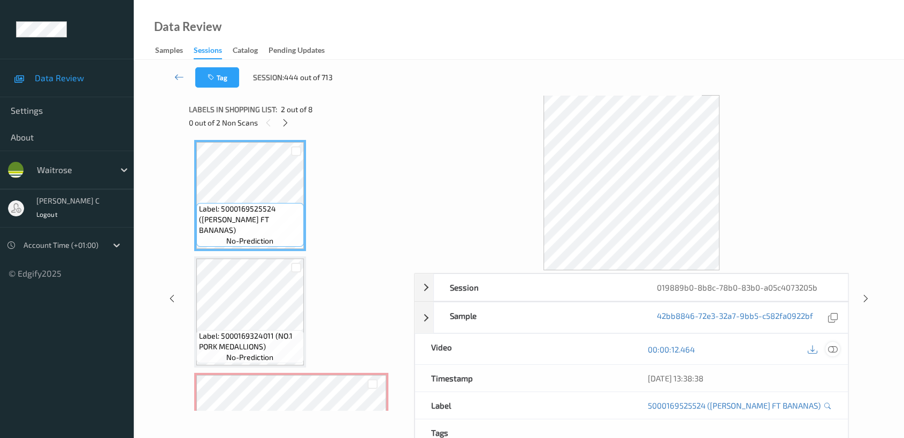
click at [829, 348] on icon at bounding box center [833, 350] width 10 height 10
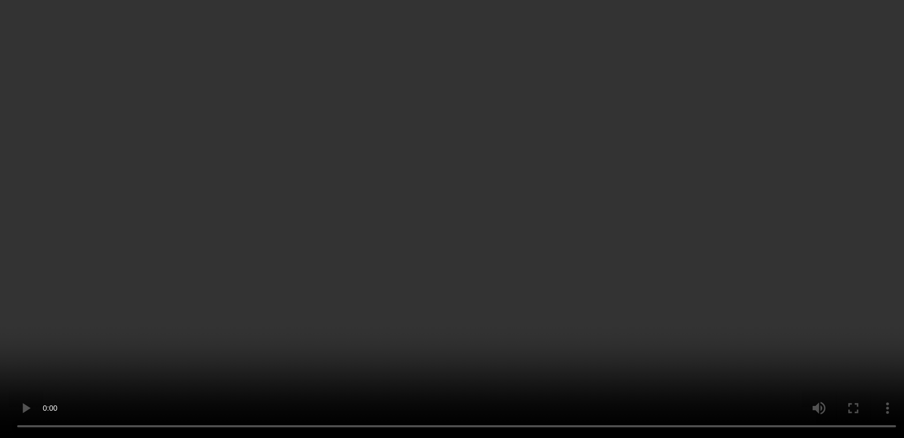
scroll to position [356, 0]
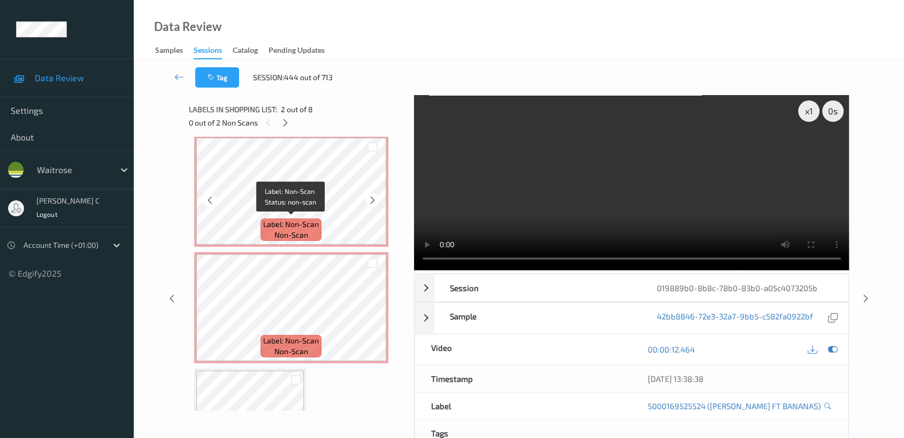
click at [304, 219] on span "Label: Non-Scan" at bounding box center [291, 224] width 56 height 11
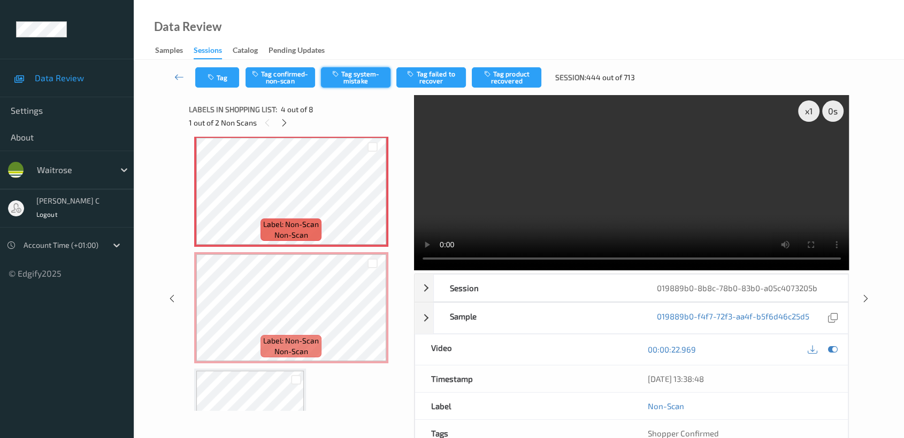
click at [348, 76] on button "Tag system-mistake" at bounding box center [356, 77] width 70 height 20
click at [213, 84] on button "Tag" at bounding box center [217, 77] width 44 height 20
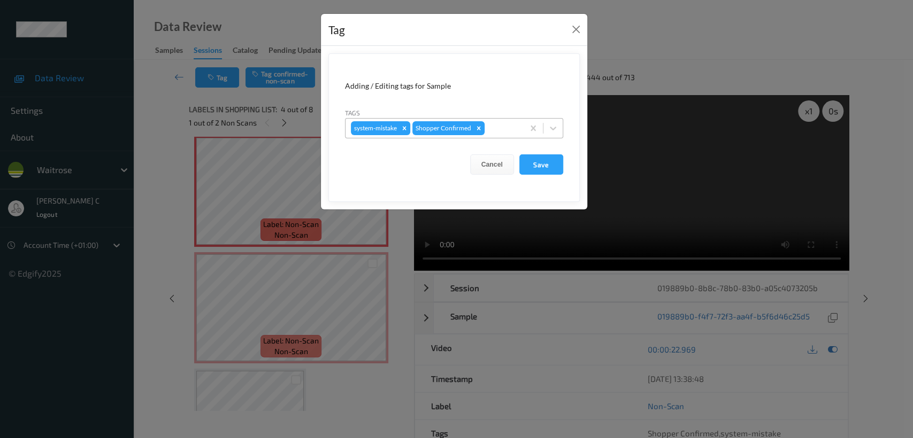
click at [497, 130] on div at bounding box center [503, 128] width 32 height 13
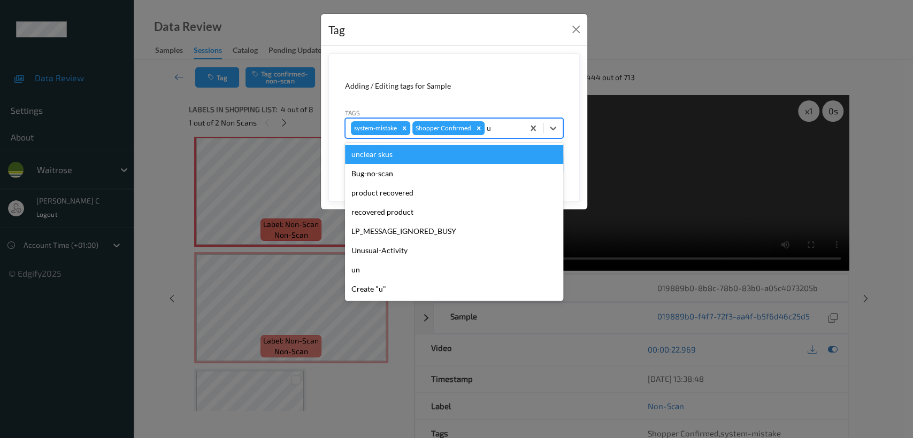
type input "un"
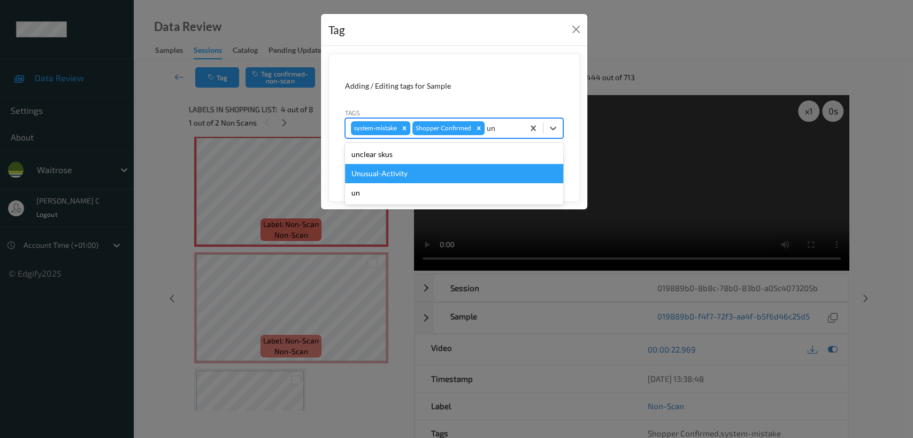
click at [423, 171] on div "Unusual-Activity" at bounding box center [454, 173] width 218 height 19
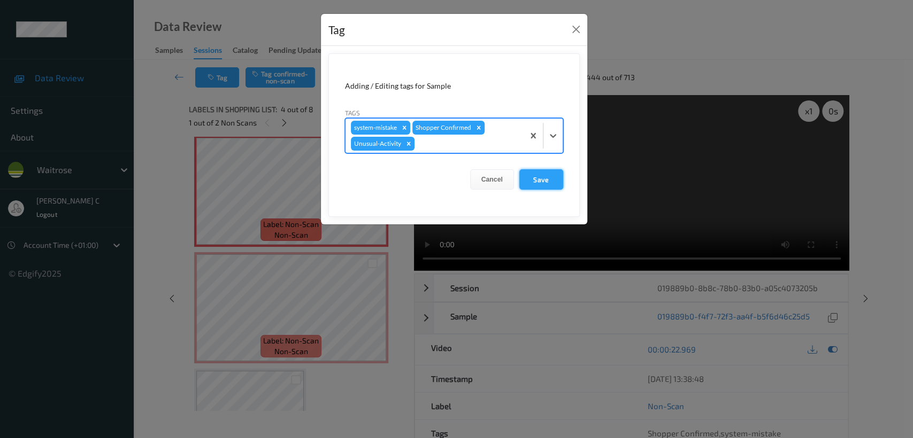
click at [544, 178] on button "Save" at bounding box center [541, 179] width 44 height 20
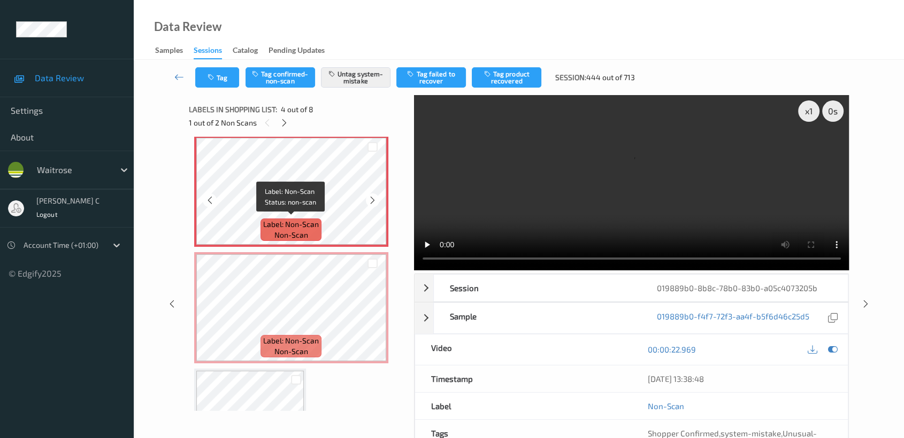
scroll to position [415, 0]
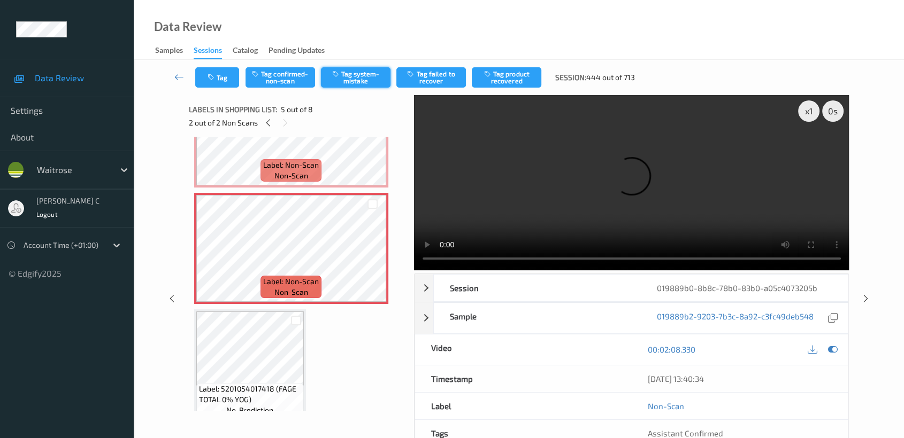
click at [376, 73] on button "Tag system-mistake" at bounding box center [356, 77] width 70 height 20
click at [213, 84] on button "Tag" at bounding box center [217, 77] width 44 height 20
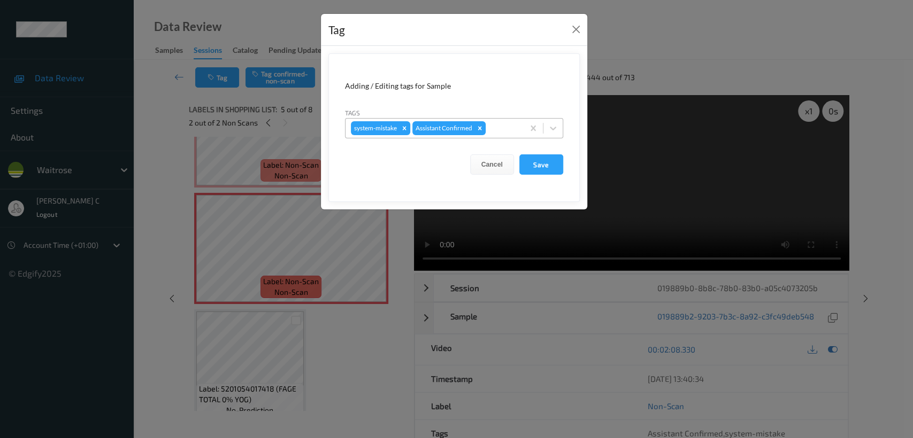
click at [492, 122] on div at bounding box center [503, 128] width 30 height 13
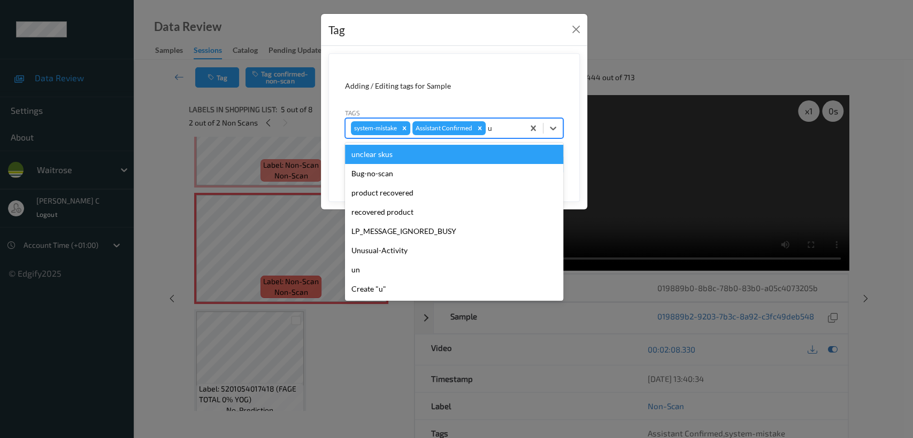
type input "un"
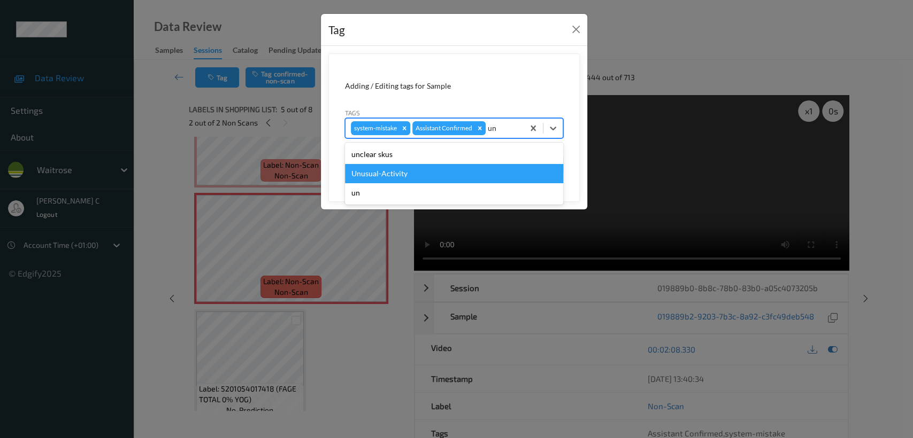
click at [434, 172] on div "Unusual-Activity" at bounding box center [454, 173] width 218 height 19
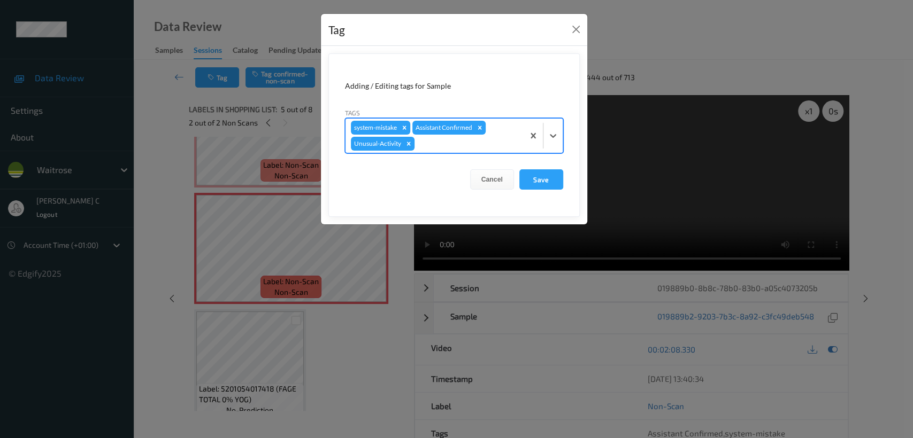
click at [552, 198] on form "Adding / Editing tags for Sample Tags option Unusual-Activity, selected. Select…" at bounding box center [453, 135] width 251 height 164
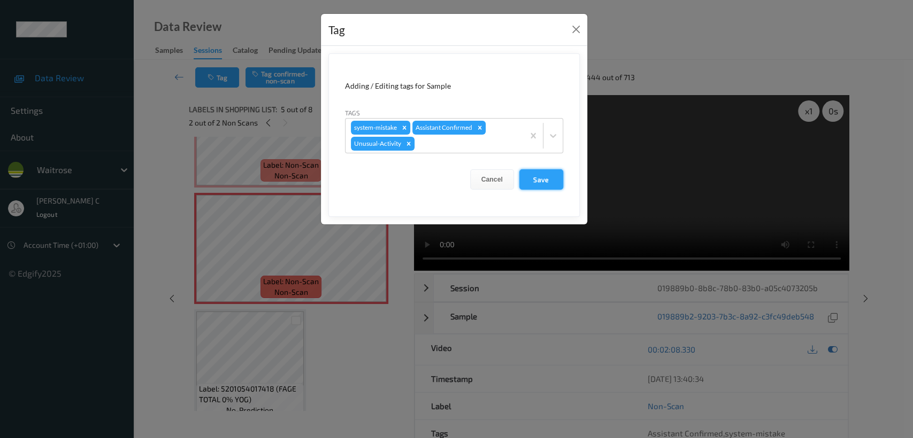
click at [551, 185] on button "Save" at bounding box center [541, 179] width 44 height 20
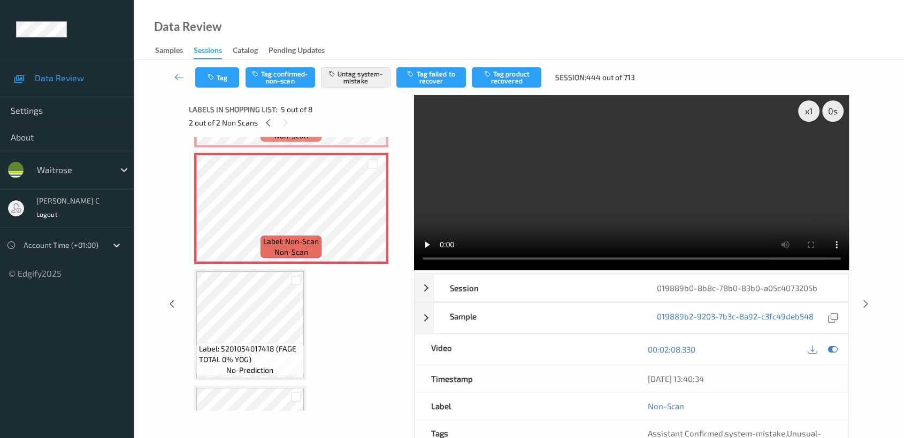
scroll to position [475, 0]
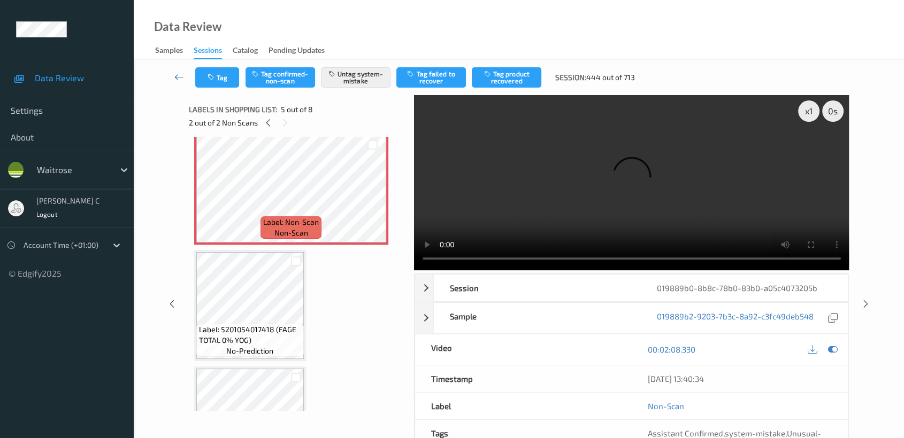
click at [178, 78] on icon at bounding box center [179, 77] width 10 height 11
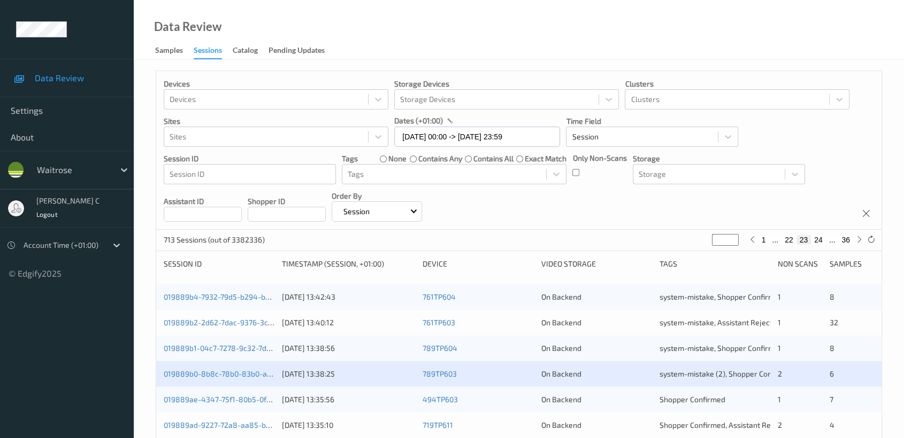
scroll to position [178, 0]
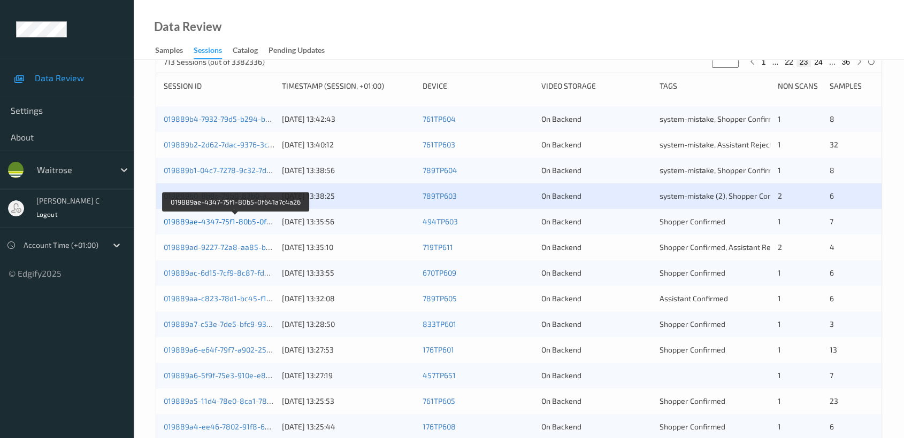
click at [202, 224] on link "019889ae-4347-75f1-80b5-0f641a7c4a26" at bounding box center [236, 221] width 144 height 9
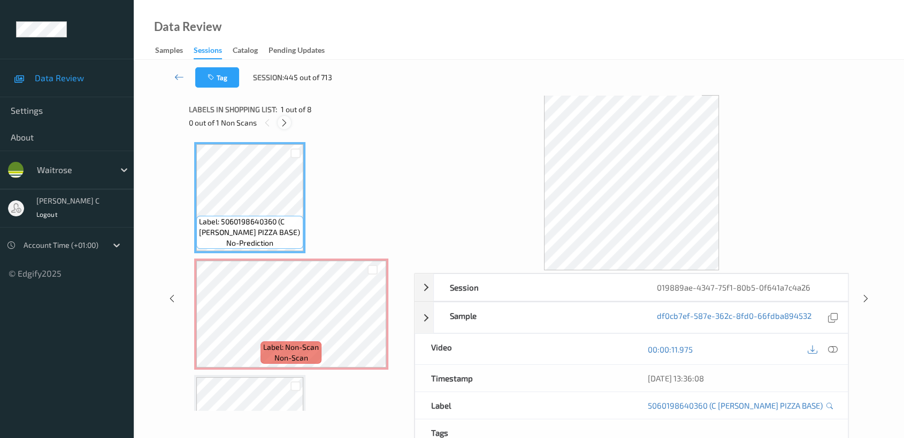
click at [283, 125] on icon at bounding box center [284, 123] width 9 height 10
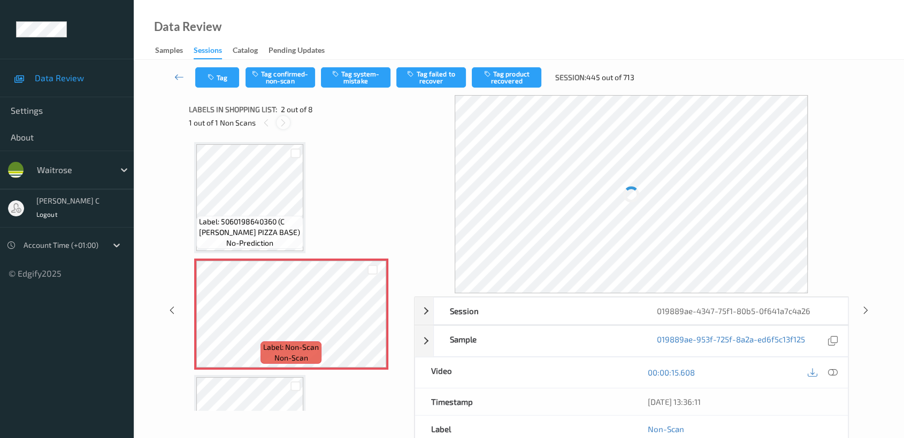
scroll to position [5, 0]
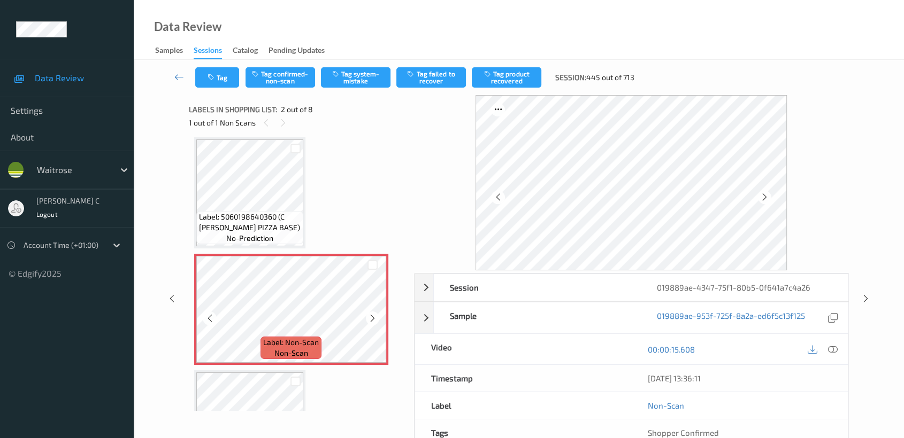
click at [315, 337] on div "Label: Non-Scan non-scan" at bounding box center [290, 348] width 61 height 22
click at [371, 319] on icon at bounding box center [372, 319] width 9 height 10
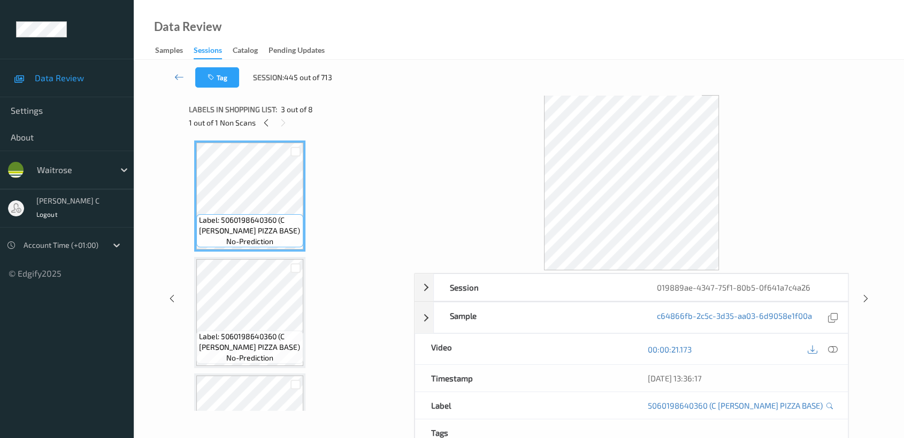
scroll to position [237, 0]
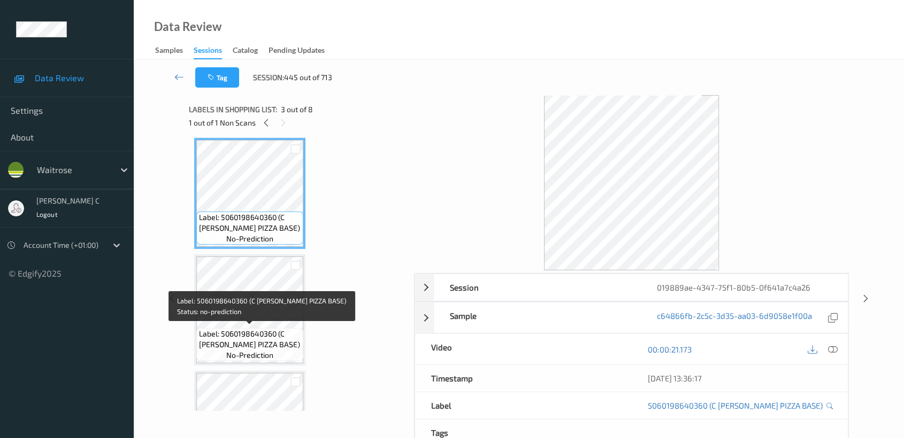
click at [269, 330] on div "Label: 5060198640360 (C [PERSON_NAME] PIZZA BASE) no-prediction" at bounding box center [249, 344] width 107 height 33
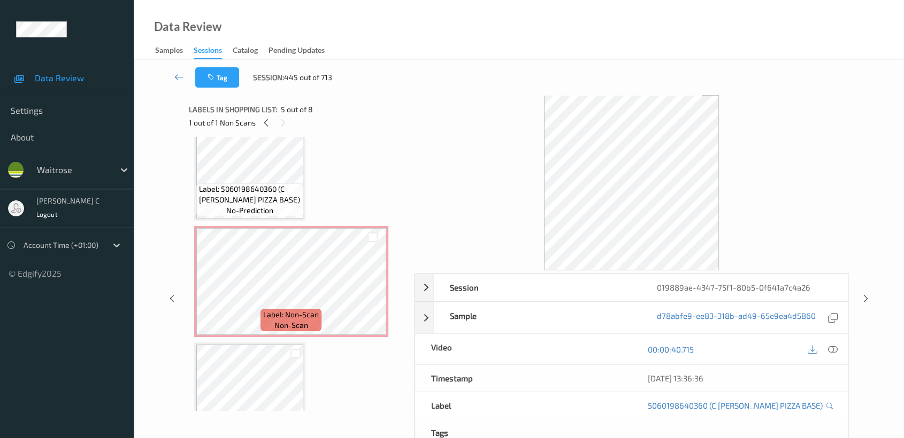
scroll to position [0, 0]
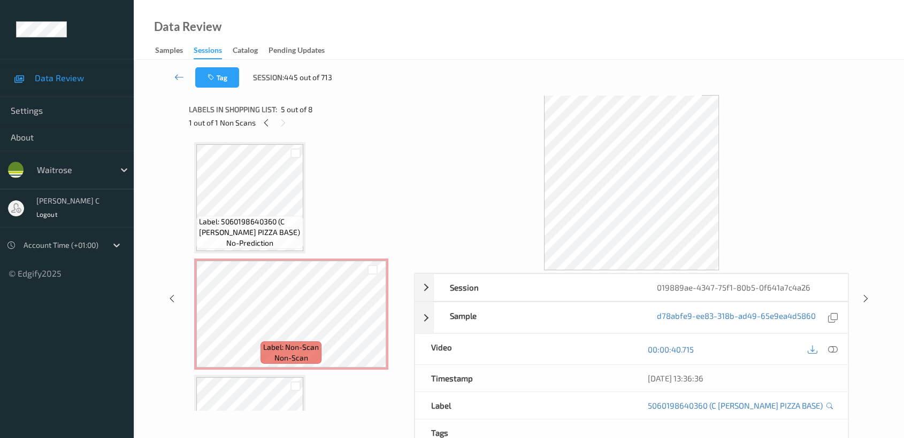
click at [227, 219] on span "Label: 5060198640360 (C [PERSON_NAME] PIZZA BASE)" at bounding box center [250, 227] width 102 height 21
click at [834, 345] on icon at bounding box center [833, 350] width 10 height 10
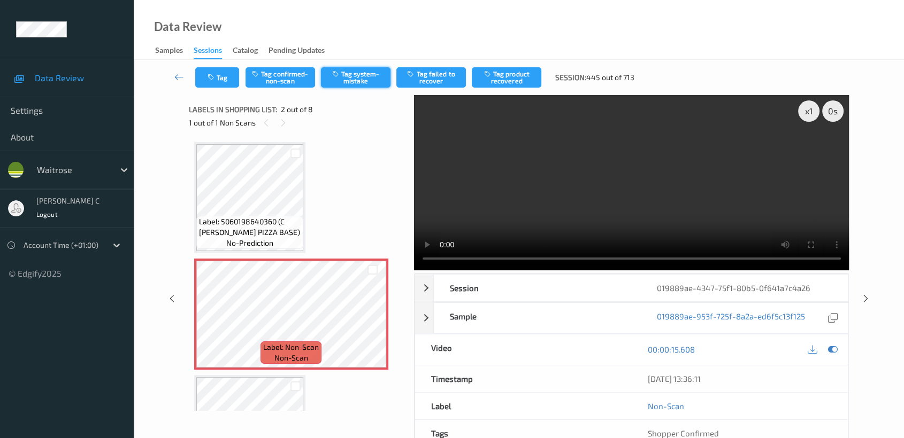
click at [350, 79] on button "Tag system-mistake" at bounding box center [356, 77] width 70 height 20
click at [178, 73] on icon at bounding box center [179, 77] width 10 height 11
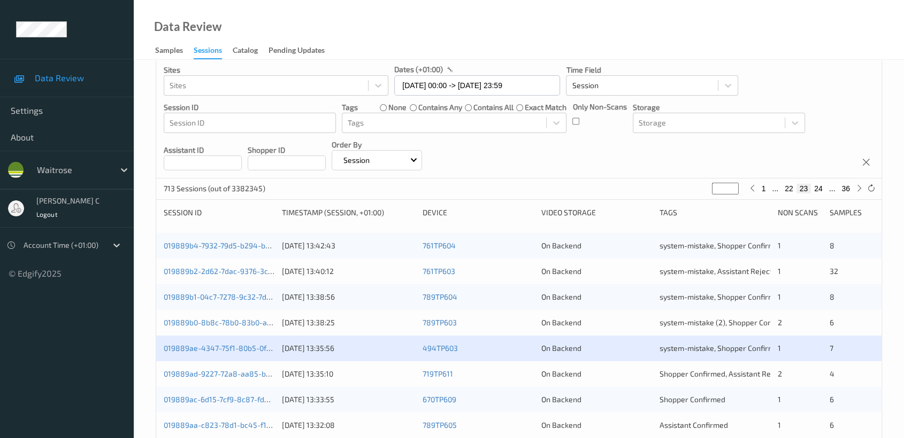
scroll to position [297, 0]
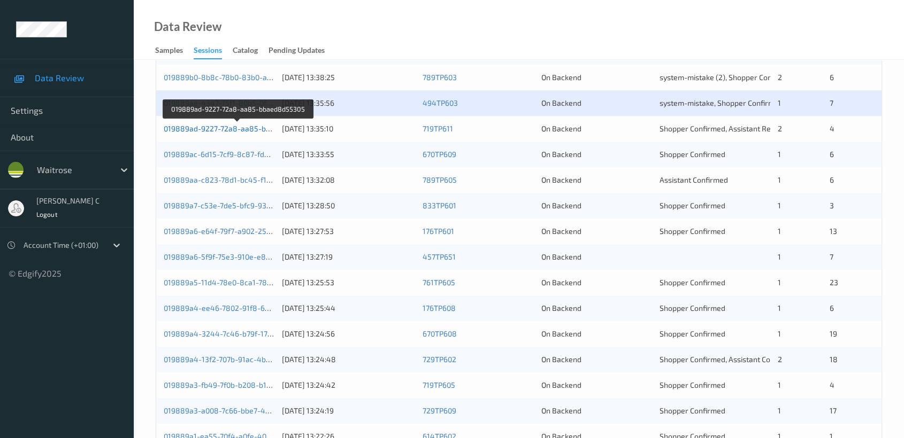
click at [222, 126] on link "019889ad-9227-72a8-aa85-bbaed8d55305" at bounding box center [239, 128] width 150 height 9
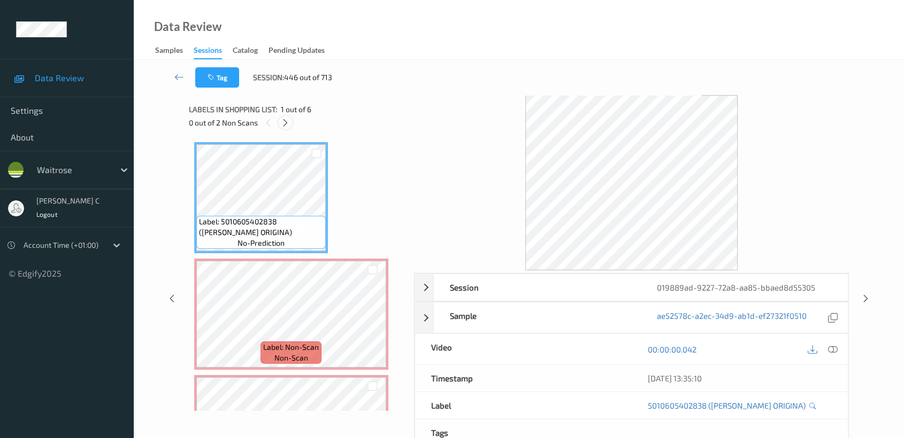
click at [290, 127] on icon at bounding box center [285, 123] width 9 height 10
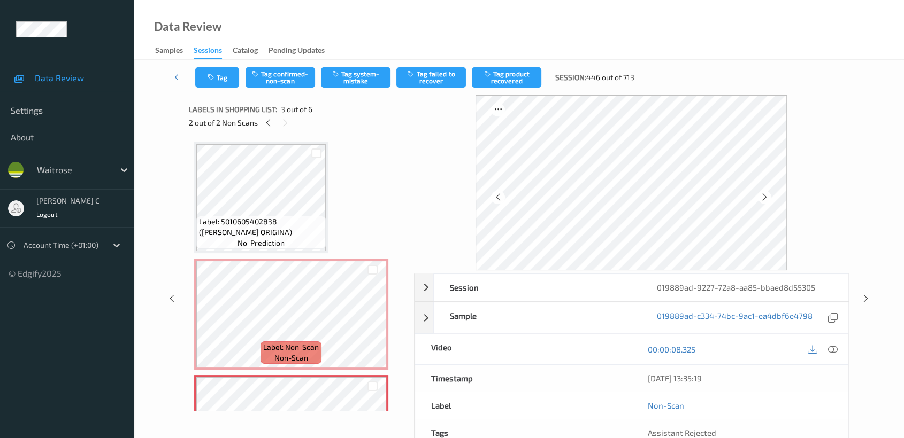
click at [270, 217] on span "Label: 5010605402838 ([PERSON_NAME] ORIGINA)" at bounding box center [261, 227] width 124 height 21
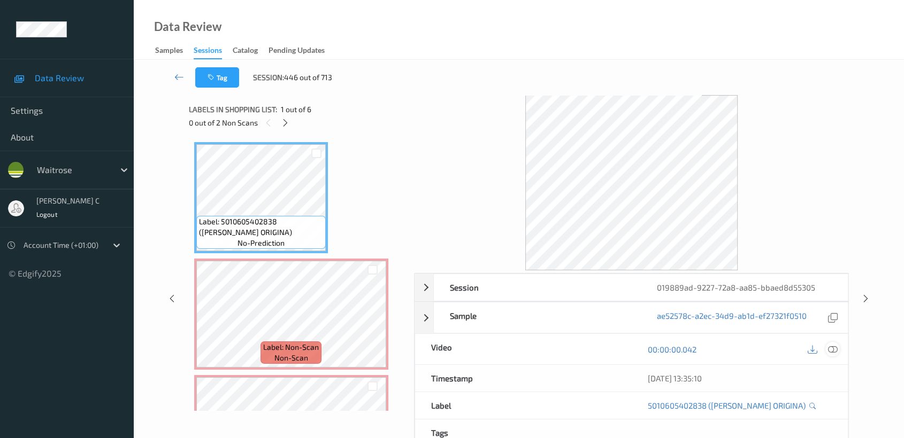
click at [837, 348] on div at bounding box center [832, 349] width 14 height 14
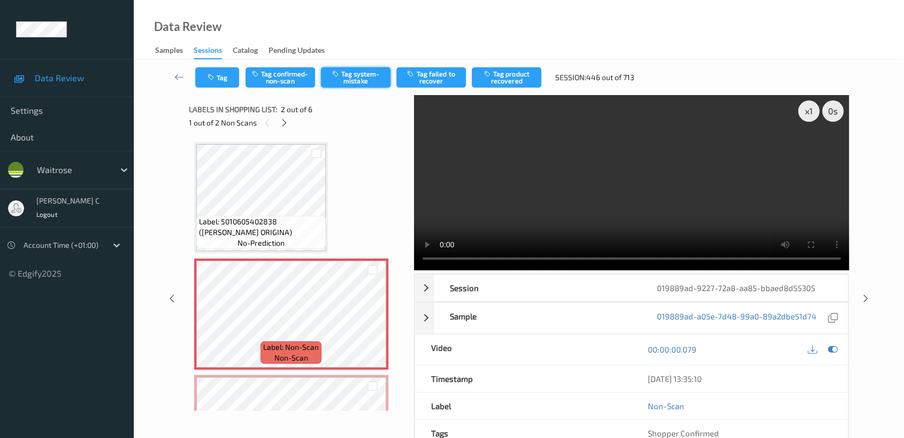
click at [353, 80] on button "Tag system-mistake" at bounding box center [356, 77] width 70 height 20
click at [219, 81] on button "Tag" at bounding box center [217, 77] width 44 height 20
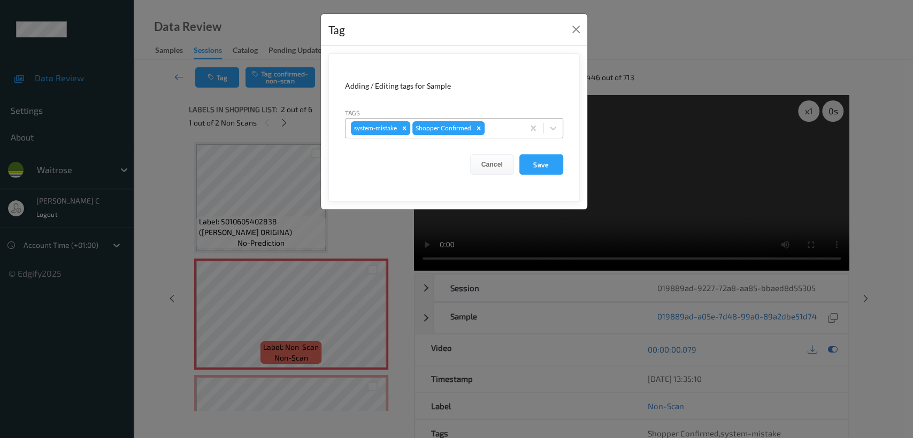
click at [490, 126] on div at bounding box center [503, 128] width 32 height 13
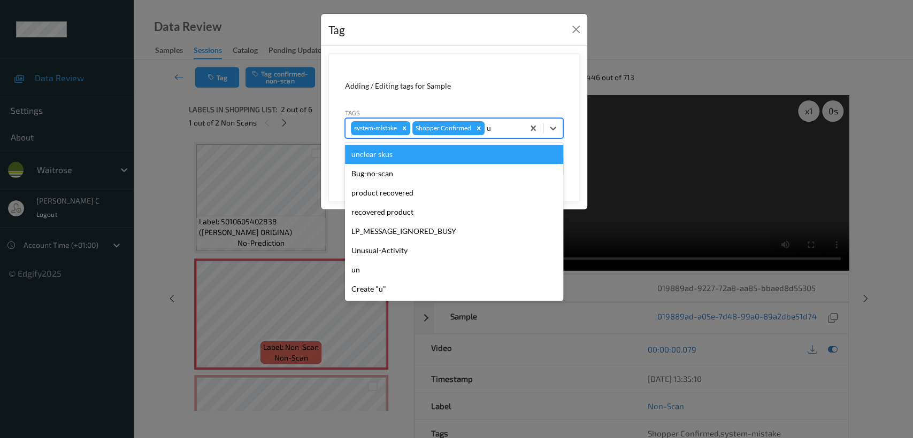
type input "un"
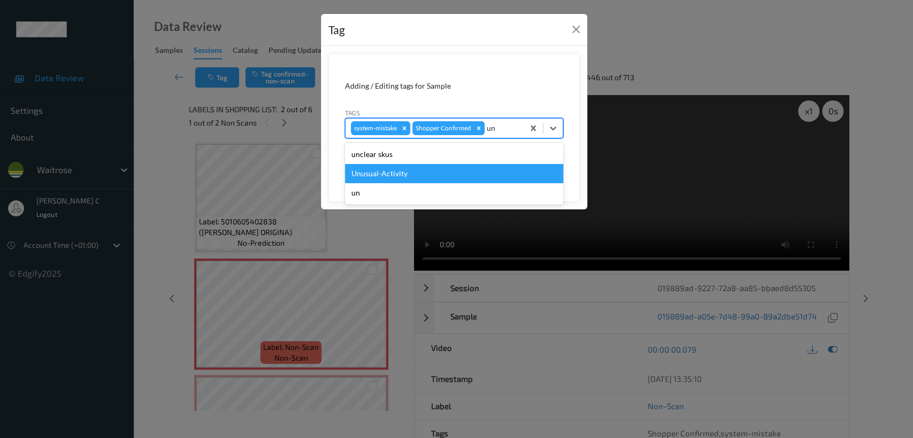
click at [418, 169] on div "Unusual-Activity" at bounding box center [454, 173] width 218 height 19
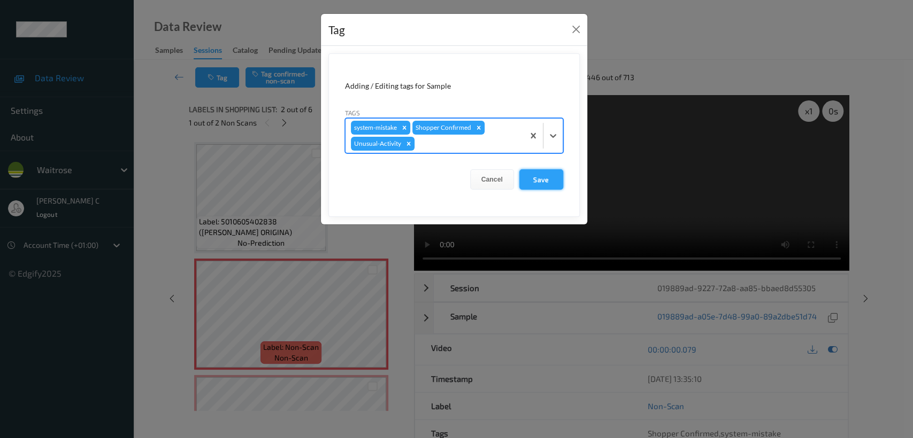
click at [526, 179] on button "Save" at bounding box center [541, 179] width 44 height 20
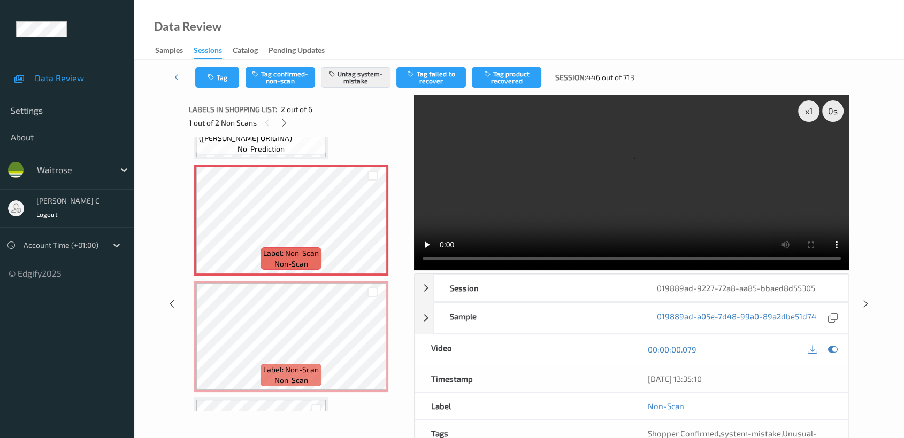
scroll to position [119, 0]
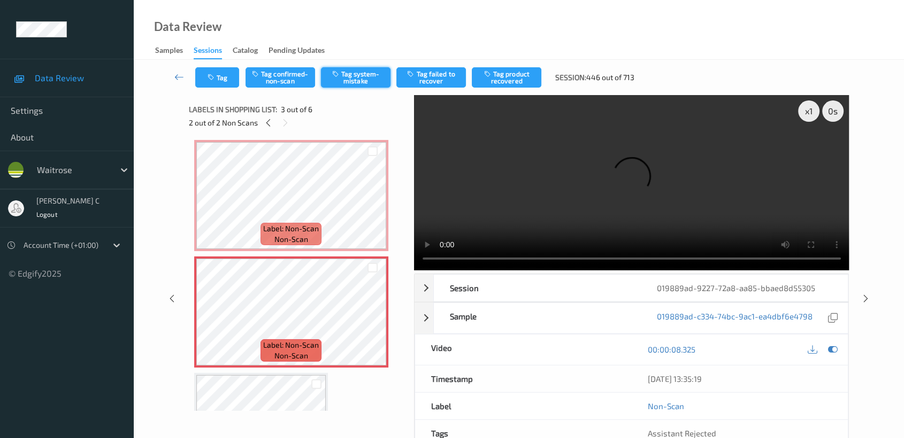
click at [353, 82] on button "Tag system-mistake" at bounding box center [356, 77] width 70 height 20
click at [222, 74] on button "Tag" at bounding box center [217, 77] width 44 height 20
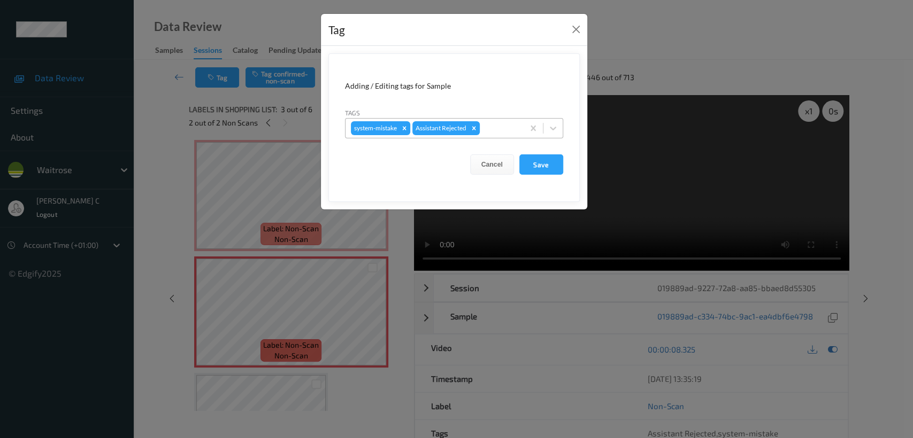
click at [499, 129] on div at bounding box center [500, 128] width 36 height 13
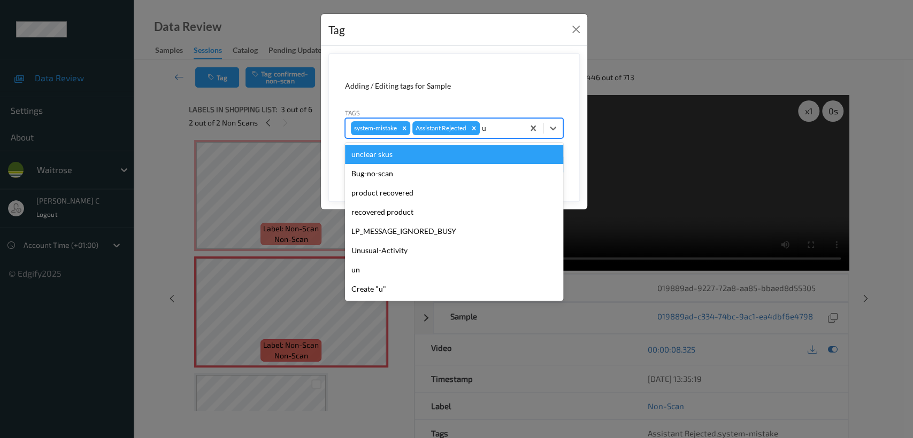
type input "un"
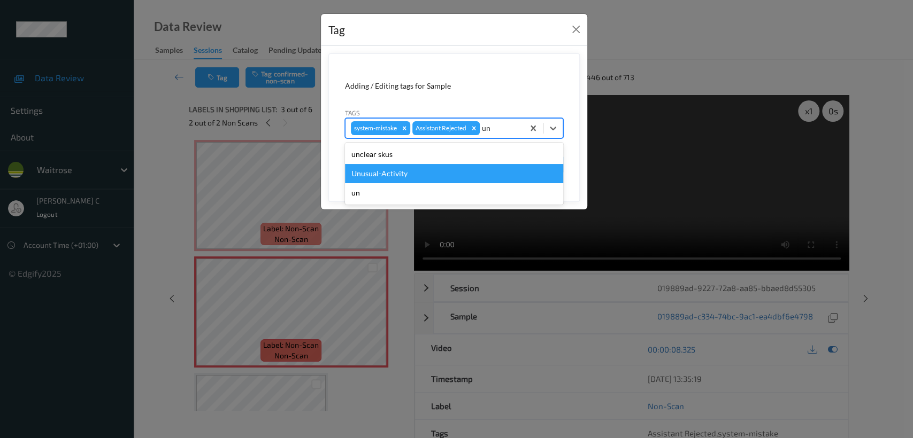
click at [417, 178] on div "Unusual-Activity" at bounding box center [454, 173] width 218 height 19
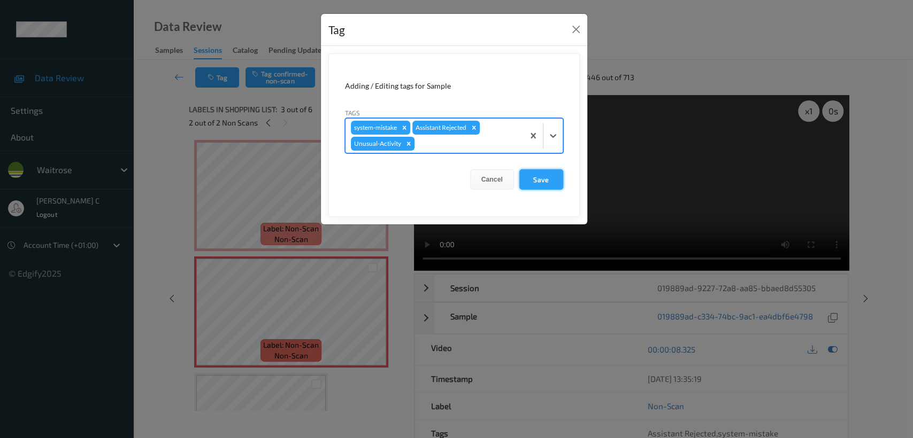
click at [537, 189] on button "Save" at bounding box center [541, 179] width 44 height 20
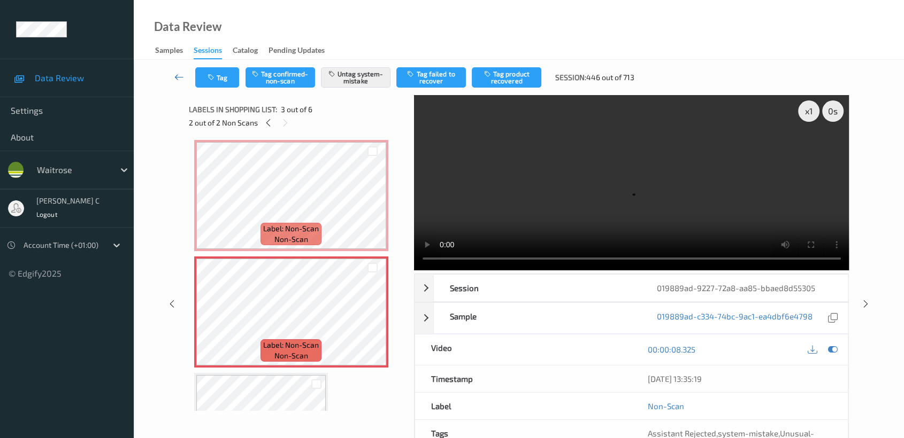
click at [182, 74] on icon at bounding box center [179, 77] width 10 height 11
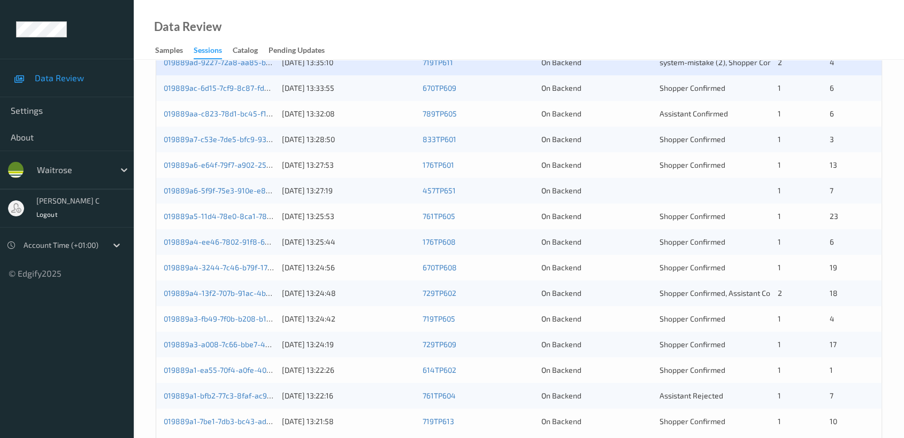
scroll to position [343, 0]
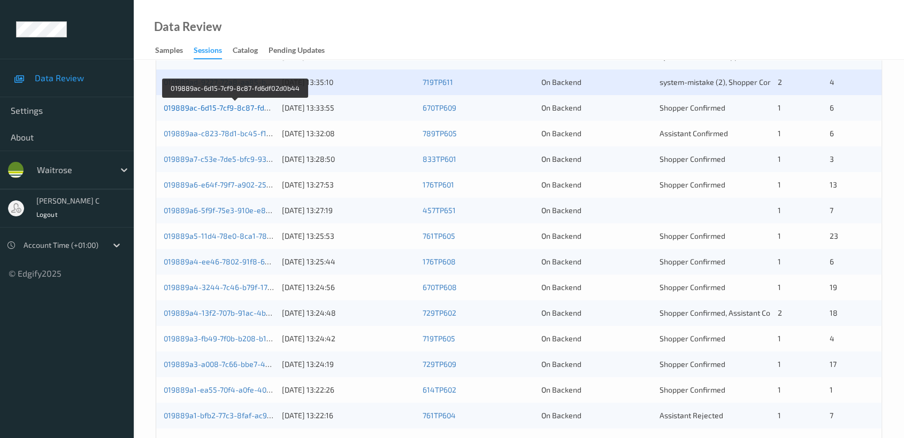
click at [218, 107] on link "019889ac-6d15-7cf9-8c87-fd6df02d0b44" at bounding box center [235, 107] width 143 height 9
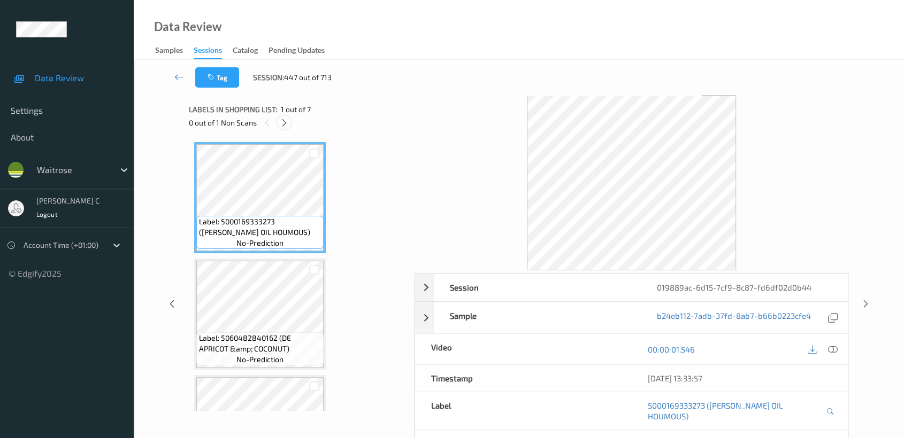
click at [286, 122] on icon at bounding box center [284, 123] width 9 height 10
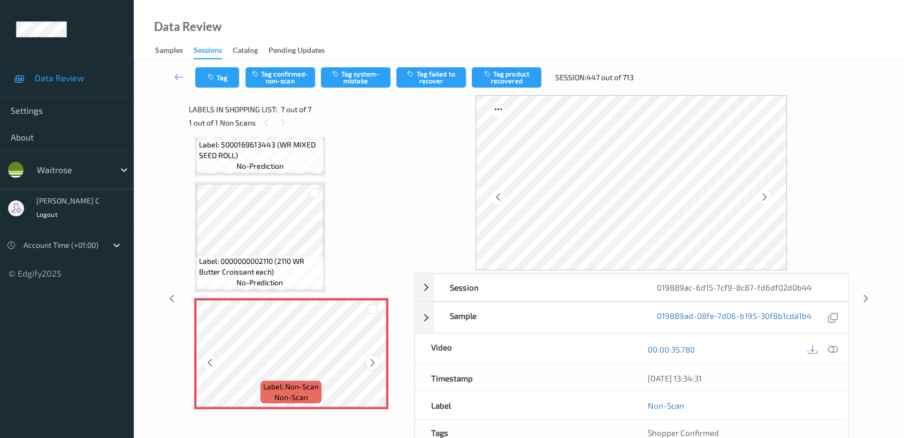
click at [371, 358] on icon at bounding box center [372, 363] width 9 height 10
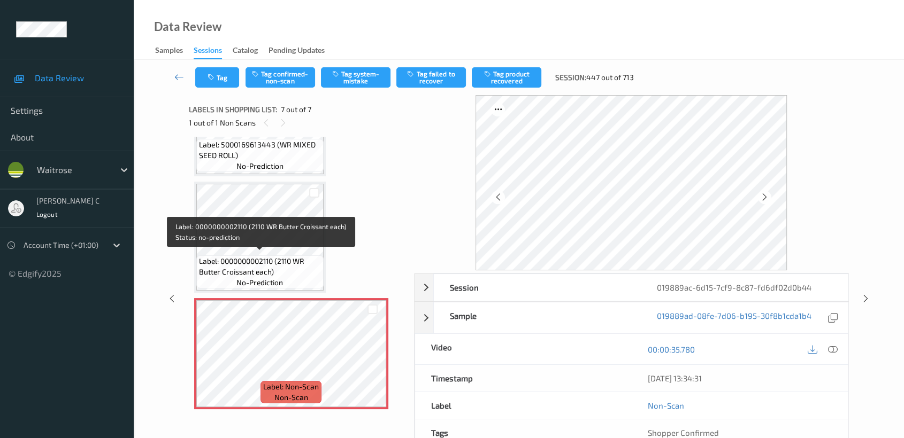
click at [254, 260] on span "Label: 0000000002110 (2110 WR Butter Croissant each)" at bounding box center [260, 266] width 122 height 21
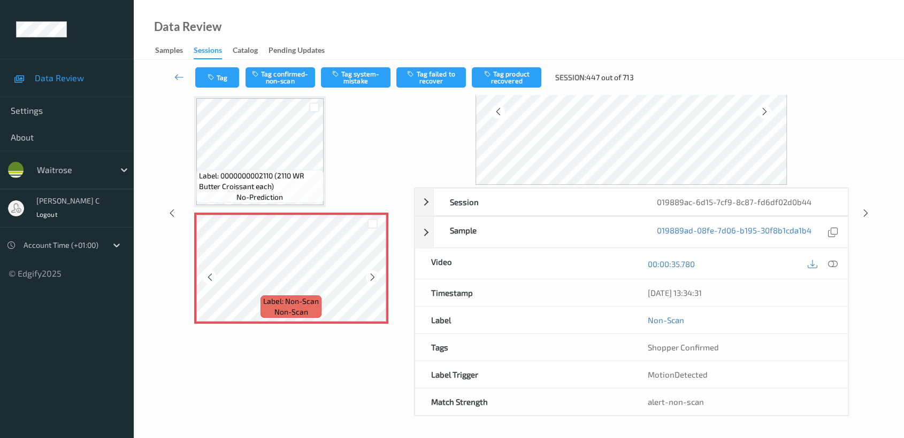
scroll to position [85, 0]
click at [350, 88] on div "Tag Tag confirmed-non-scan Tag system-mistake Tag failed to recover Tag product…" at bounding box center [519, 77] width 726 height 35
click at [350, 83] on button "Tag system-mistake" at bounding box center [356, 77] width 70 height 20
click at [217, 76] on button "Tag" at bounding box center [217, 77] width 44 height 20
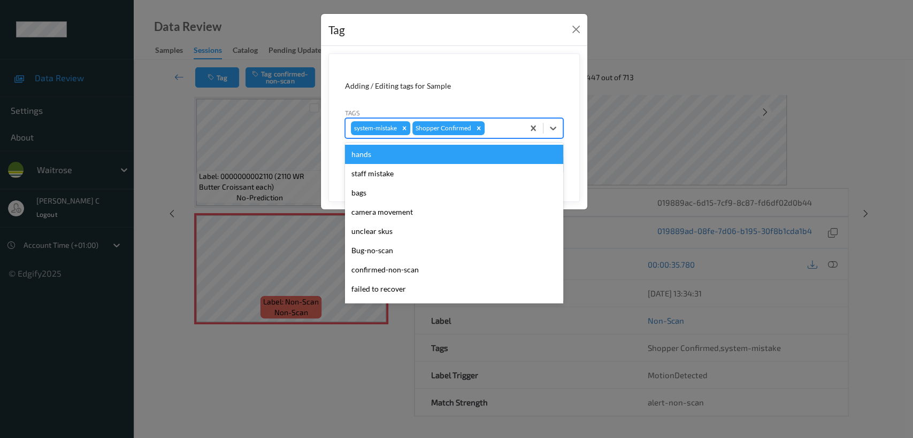
click at [488, 132] on div at bounding box center [503, 128] width 32 height 13
type input "un"
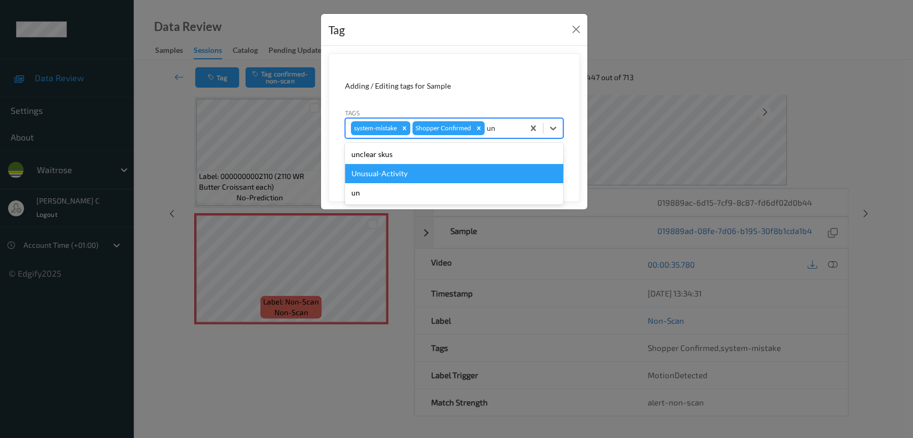
click at [423, 176] on div "Unusual-Activity" at bounding box center [454, 173] width 218 height 19
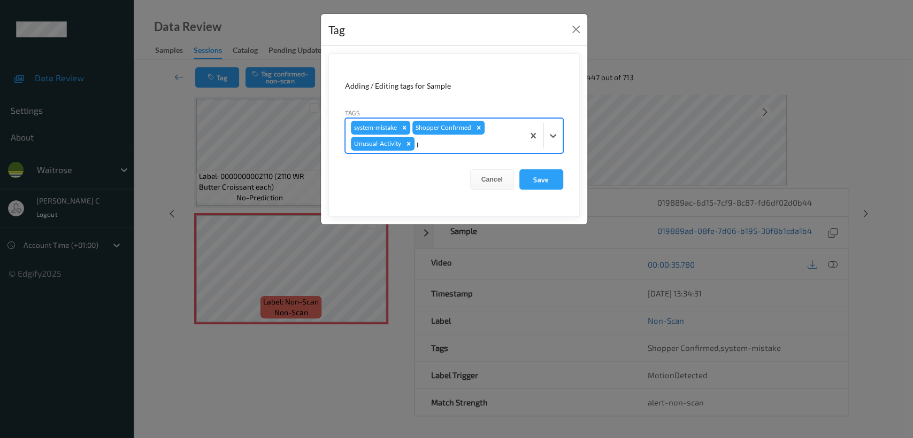
type input "pi"
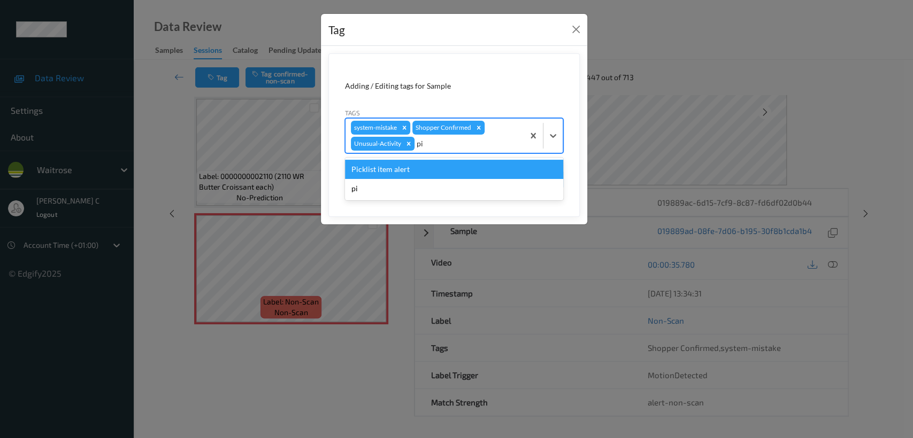
click at [448, 161] on div "Picklist item alert" at bounding box center [454, 169] width 218 height 19
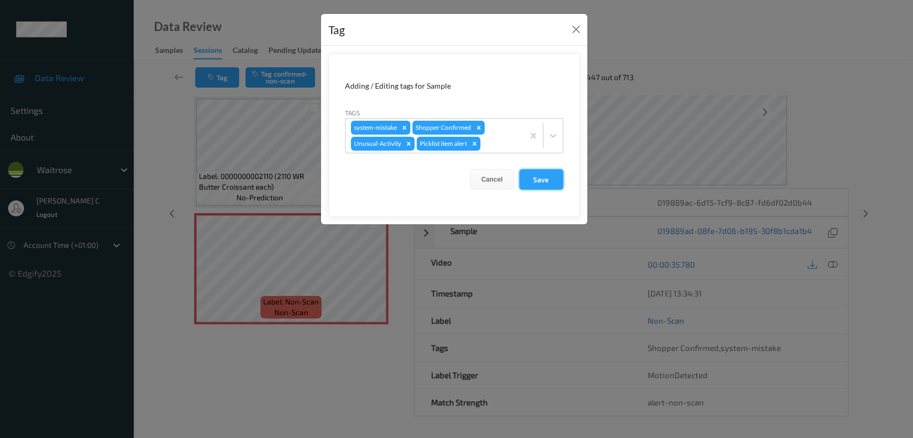
click at [524, 175] on button "Save" at bounding box center [541, 179] width 44 height 20
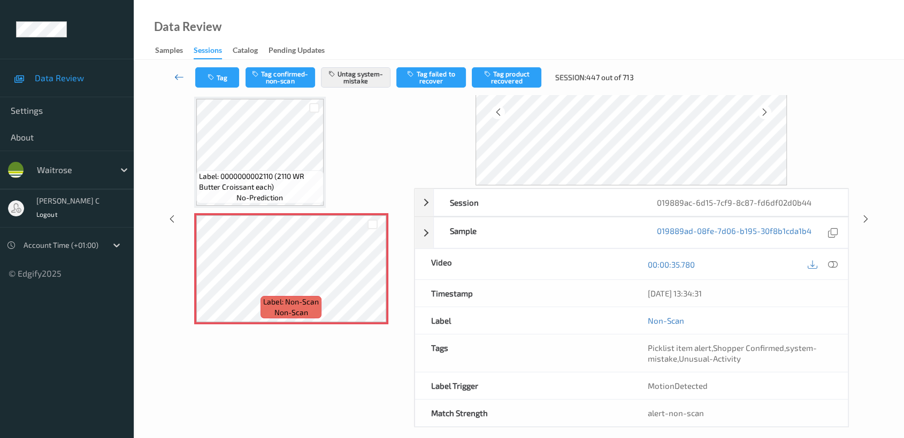
click at [183, 75] on link at bounding box center [179, 77] width 32 height 20
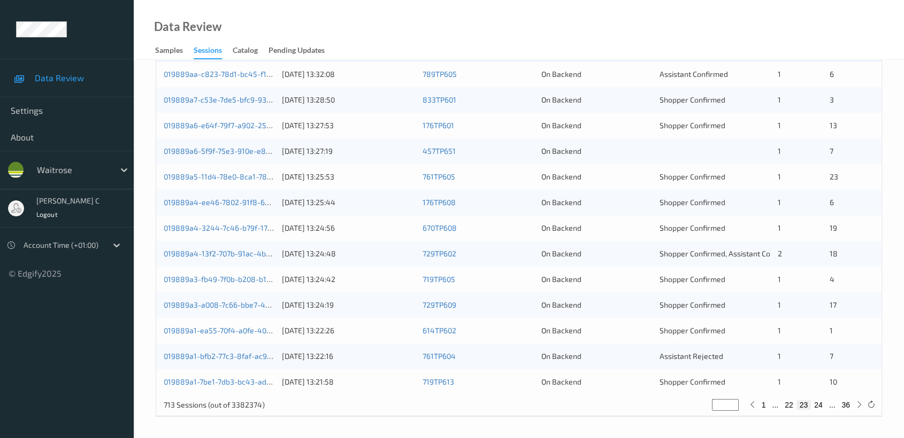
scroll to position [284, 0]
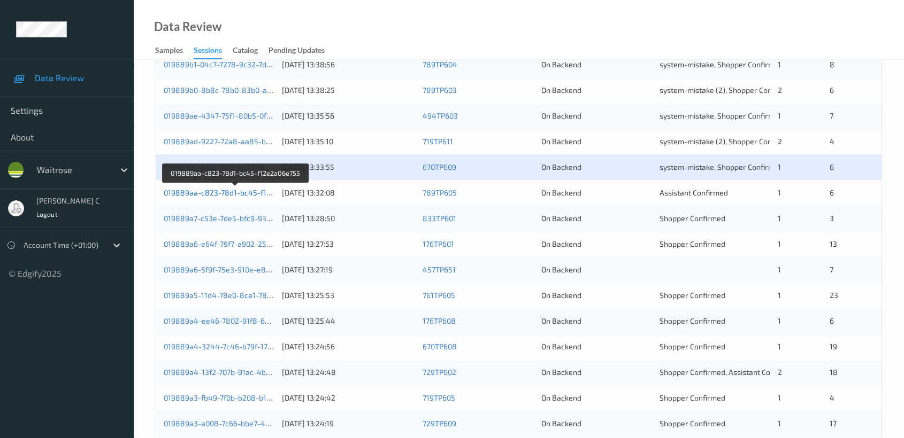
click at [220, 193] on link "019889aa-c823-78d1-bc45-f12e2a06e755" at bounding box center [236, 192] width 145 height 9
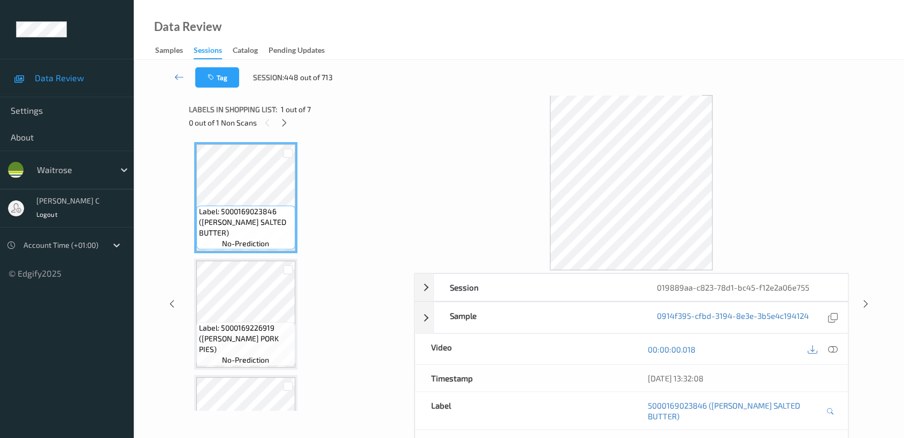
click at [285, 131] on div "Labels in shopping list: 1 out of 7 0 out of 1 Non Scans" at bounding box center [298, 116] width 218 height 42
click at [281, 125] on icon at bounding box center [284, 123] width 9 height 10
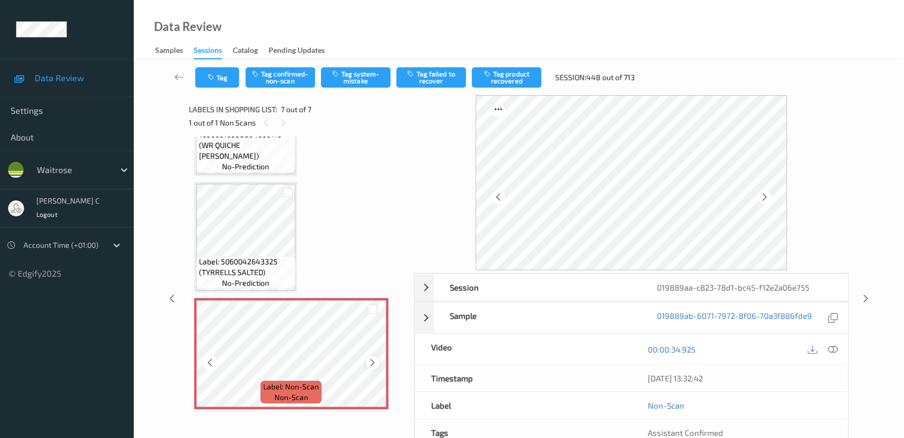
click at [373, 363] on icon at bounding box center [372, 363] width 9 height 10
click at [373, 362] on icon at bounding box center [372, 363] width 9 height 10
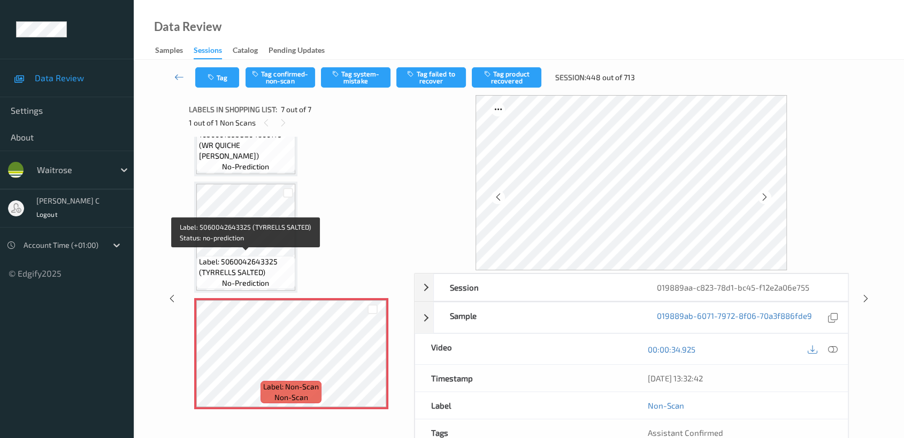
click at [271, 284] on div "Label: 5060042643325 (TYRRELLS SALTED) no-prediction" at bounding box center [245, 272] width 99 height 33
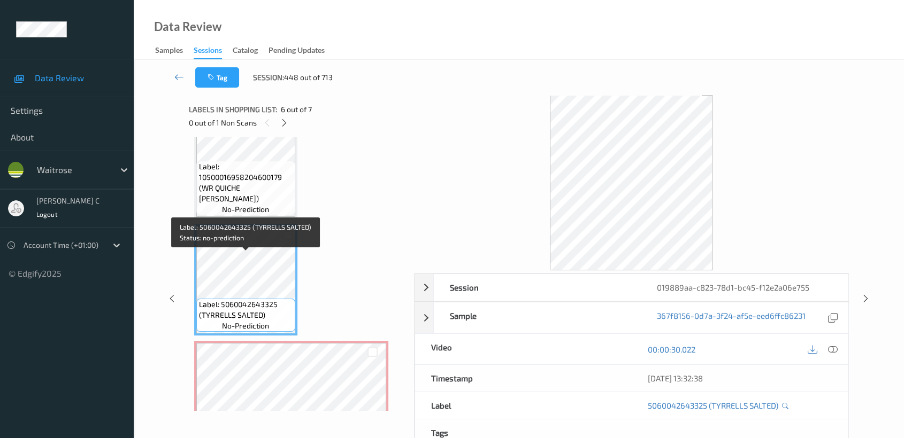
scroll to position [484, 0]
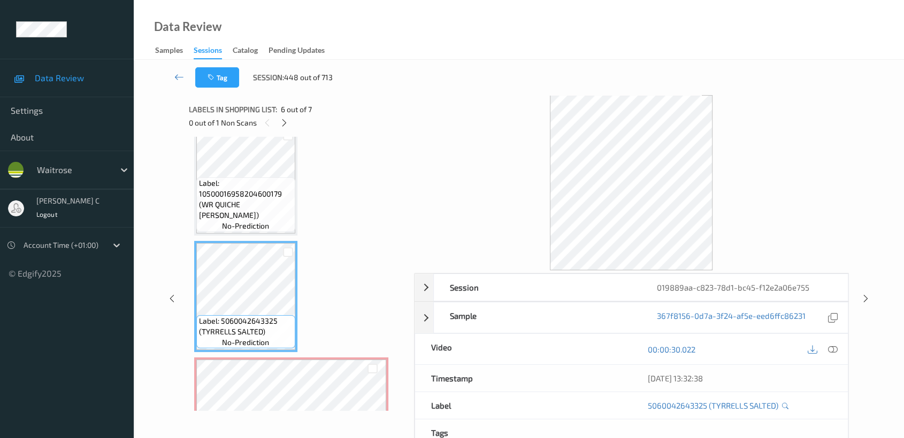
click at [250, 233] on div "Label: 5000169023846 ([PERSON_NAME] SALTED BUTTER) no-prediction Label: 5000169…" at bounding box center [297, 63] width 207 height 811
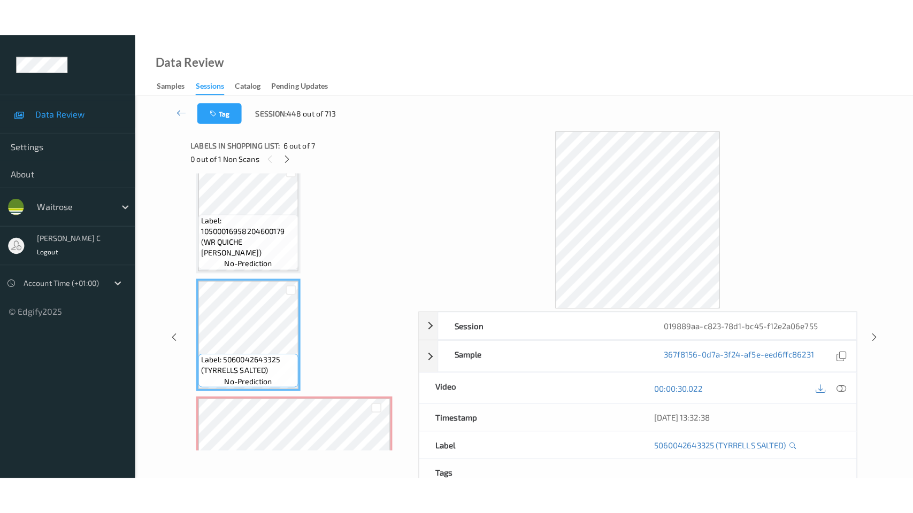
scroll to position [543, 0]
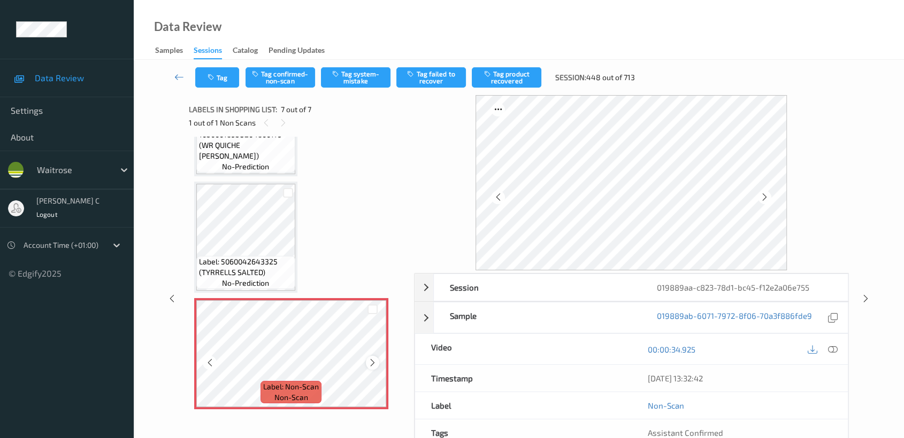
click at [376, 362] on icon at bounding box center [372, 363] width 9 height 10
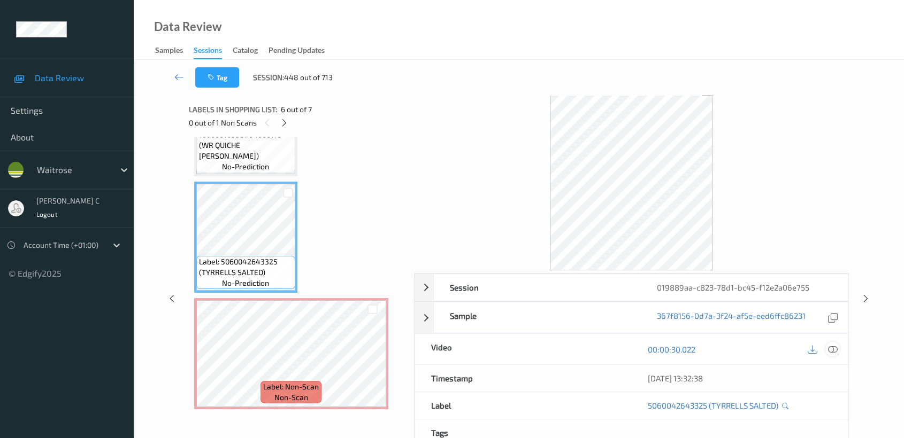
click at [833, 348] on icon at bounding box center [833, 350] width 10 height 10
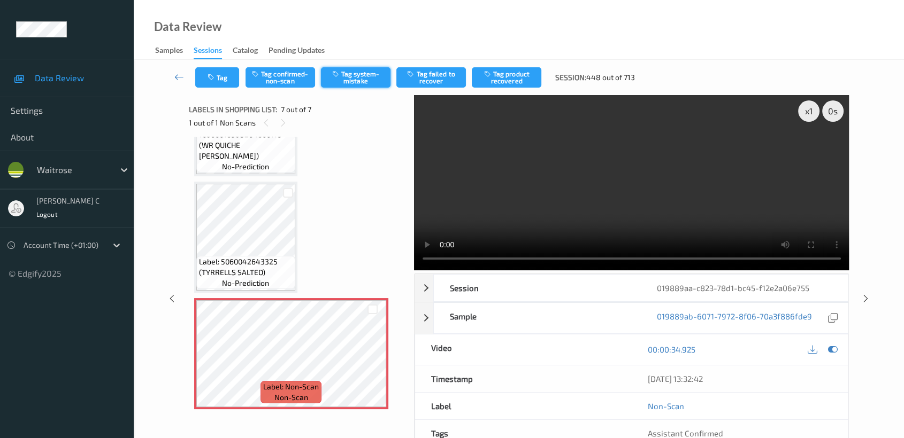
click at [355, 76] on button "Tag system-mistake" at bounding box center [356, 77] width 70 height 20
click at [175, 74] on icon at bounding box center [179, 77] width 10 height 11
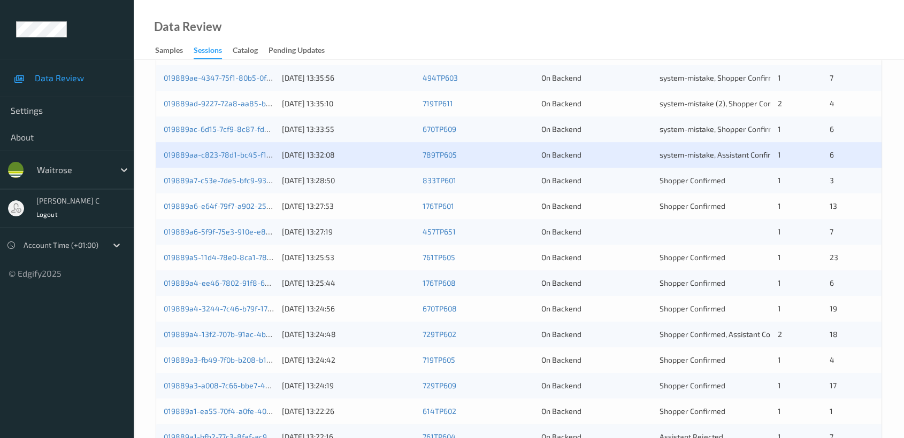
scroll to position [225, 0]
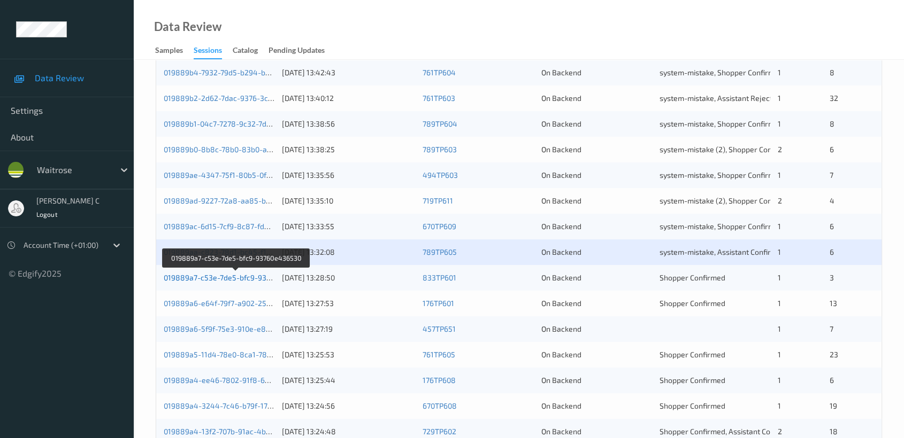
click at [191, 274] on link "019889a7-c53e-7de5-bfc9-93760e436530" at bounding box center [236, 277] width 145 height 9
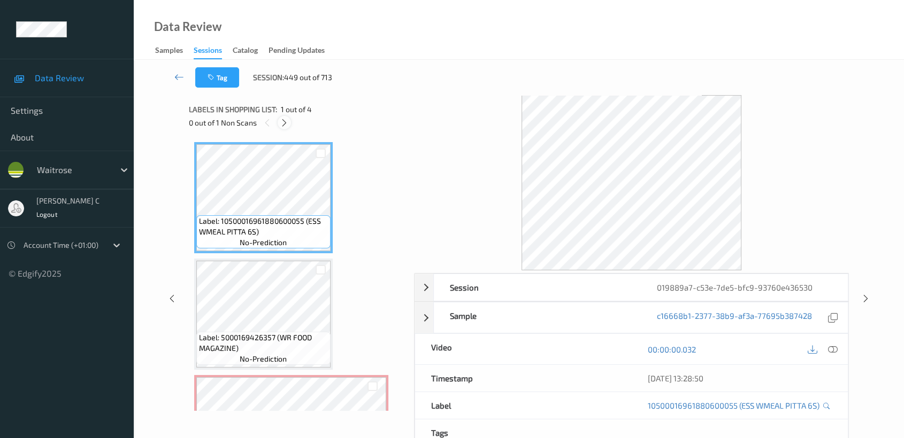
click at [282, 125] on icon at bounding box center [284, 123] width 9 height 10
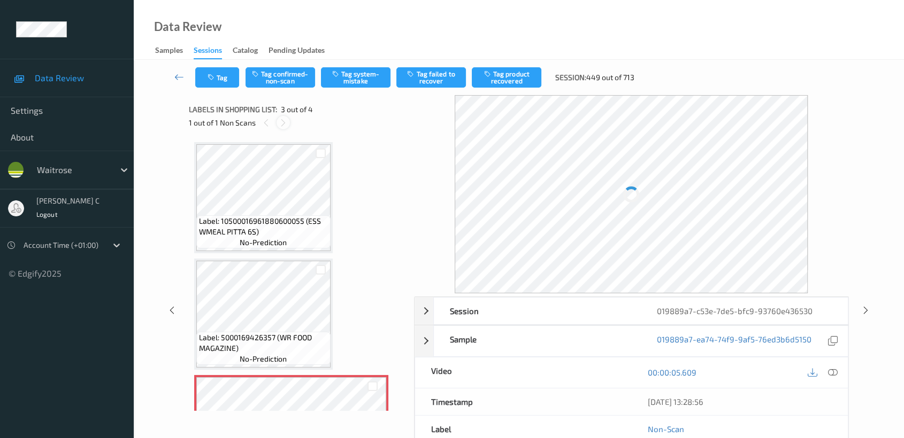
scroll to position [121, 0]
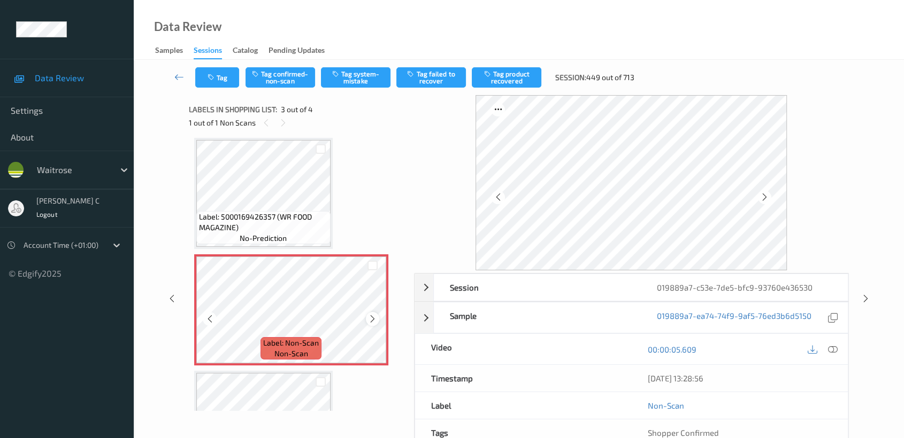
click at [369, 314] on icon at bounding box center [372, 319] width 9 height 10
click at [265, 218] on span "Label: 5000169426357 (WR FOOD MAGAZINE)" at bounding box center [263, 222] width 129 height 21
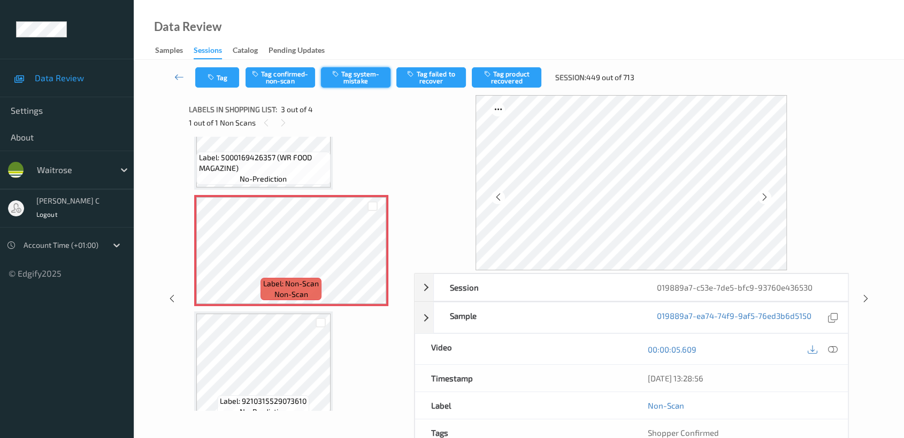
click at [377, 79] on button "Tag system-mistake" at bounding box center [356, 77] width 70 height 20
click at [179, 78] on icon at bounding box center [179, 77] width 10 height 11
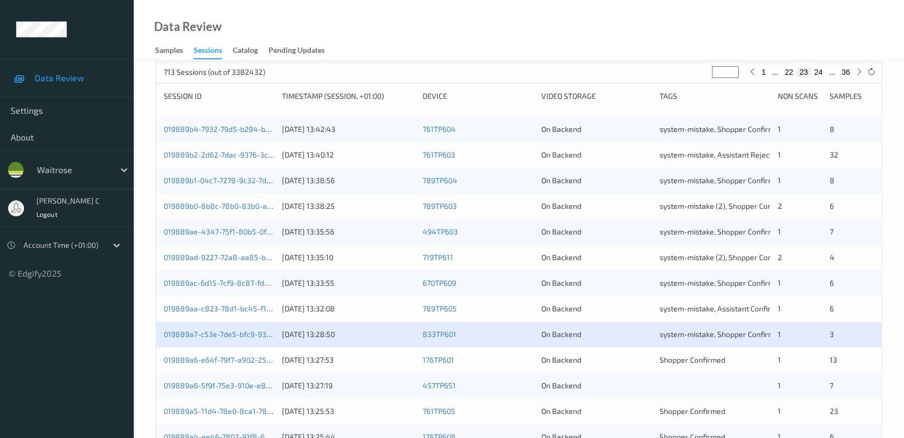
scroll to position [297, 0]
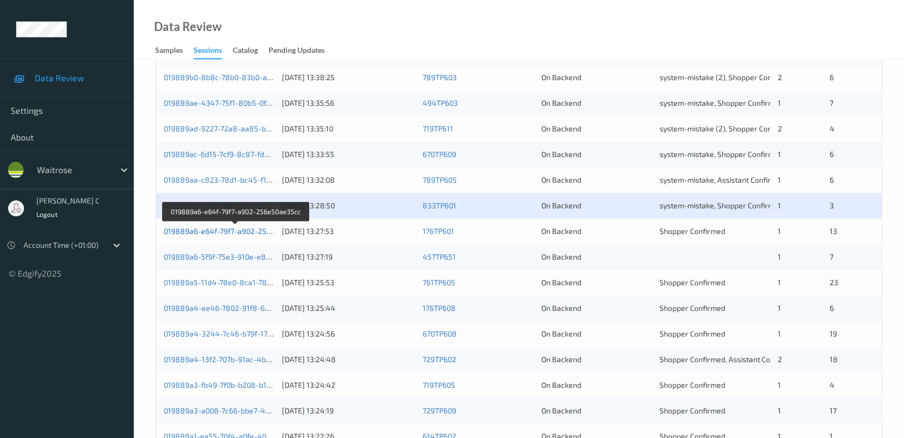
click at [200, 229] on link "019889a6-e64f-79f7-a902-256e50ae35cc" at bounding box center [236, 231] width 144 height 9
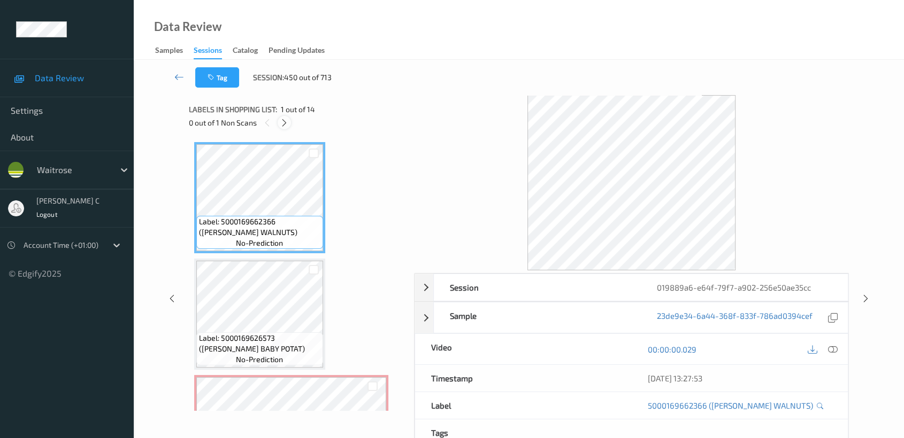
click at [283, 126] on icon at bounding box center [284, 123] width 9 height 10
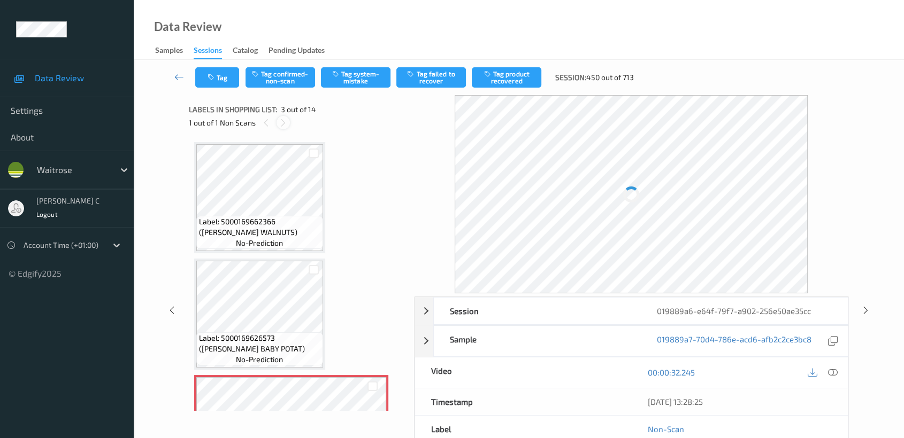
scroll to position [121, 0]
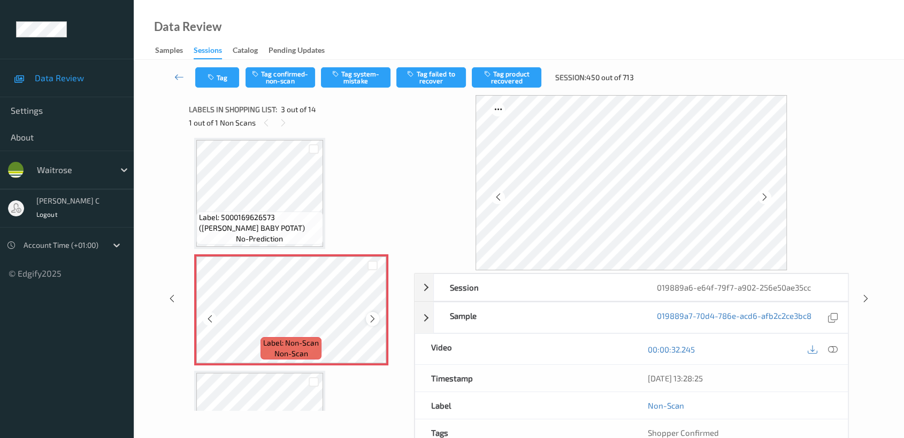
click at [368, 320] on icon at bounding box center [372, 319] width 9 height 10
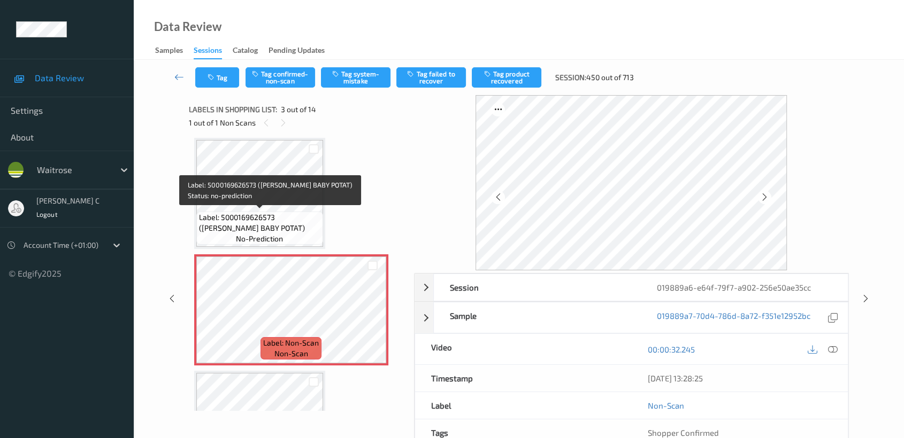
click at [278, 219] on span "Label: 5000169626573 ([PERSON_NAME] BABY POTAT)" at bounding box center [259, 222] width 121 height 21
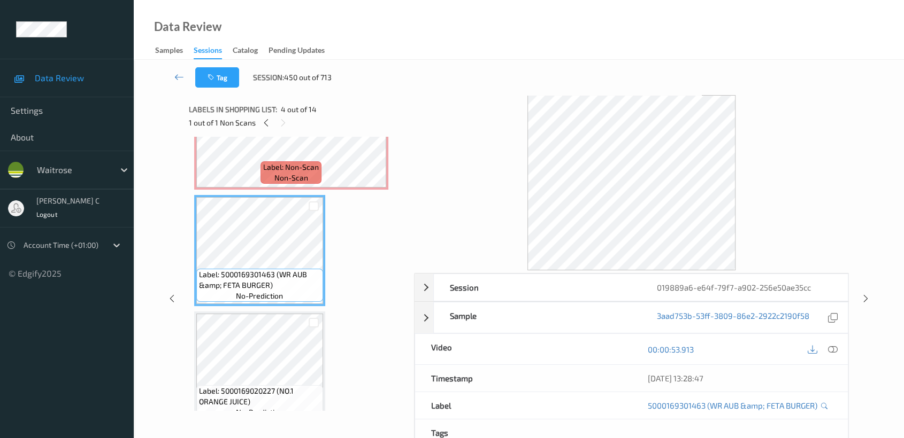
scroll to position [178, 0]
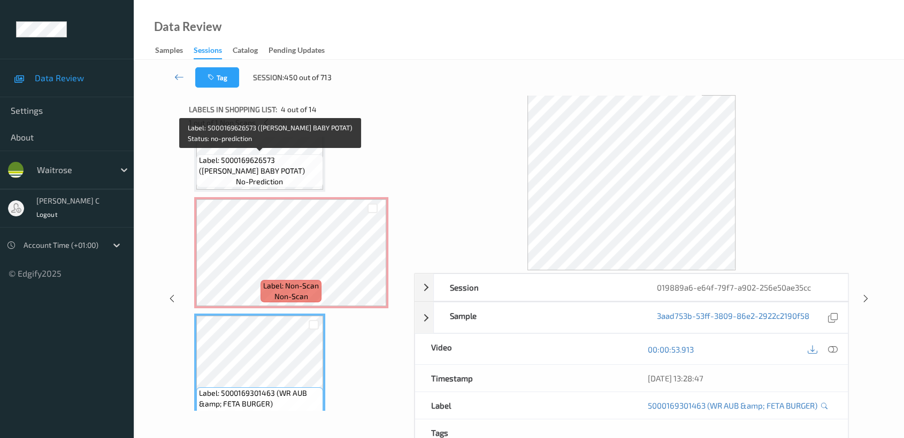
click at [249, 168] on span "Label: 5000169626573 ([PERSON_NAME] BABY POTAT)" at bounding box center [259, 165] width 121 height 21
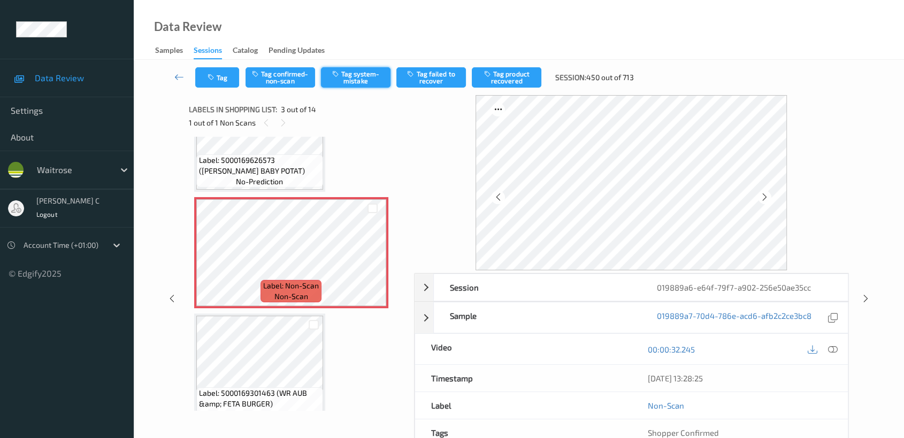
click at [348, 74] on button "Tag system-mistake" at bounding box center [356, 77] width 70 height 20
click at [175, 73] on icon at bounding box center [179, 77] width 10 height 11
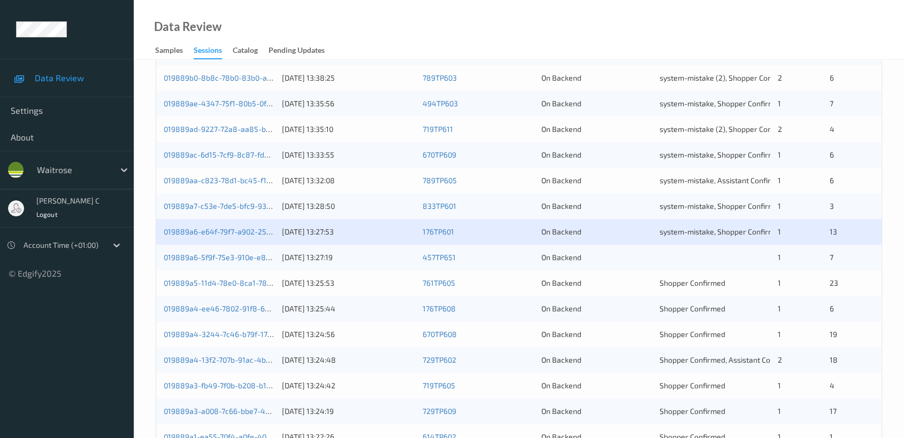
scroll to position [297, 0]
click at [197, 255] on link "019889a6-5f9f-75e3-910e-e8b3d9def50a" at bounding box center [235, 256] width 143 height 9
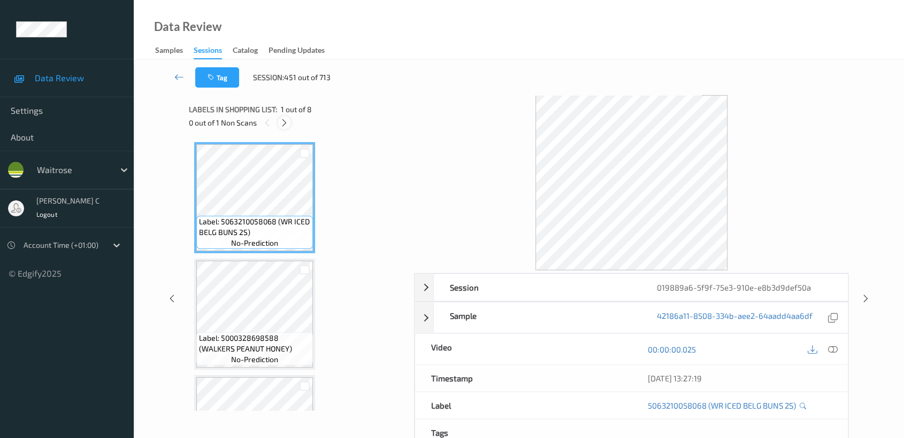
click at [281, 127] on icon at bounding box center [284, 123] width 9 height 10
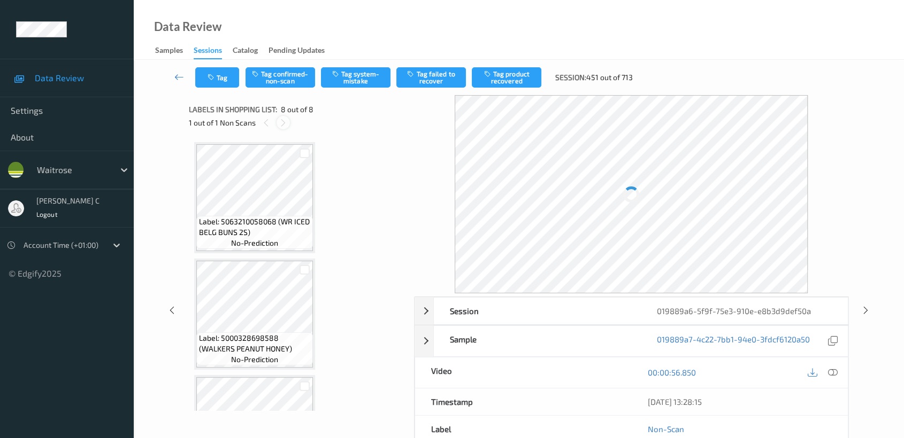
scroll to position [659, 0]
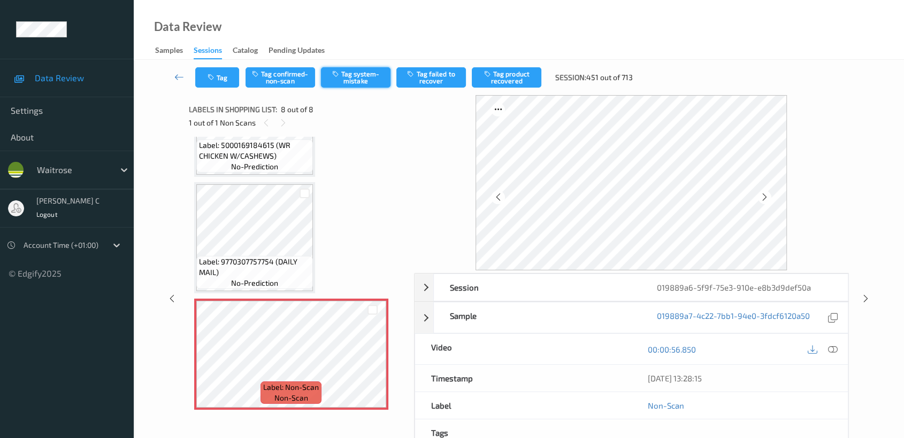
click at [348, 79] on button "Tag system-mistake" at bounding box center [356, 77] width 70 height 20
click at [180, 78] on icon at bounding box center [179, 77] width 10 height 11
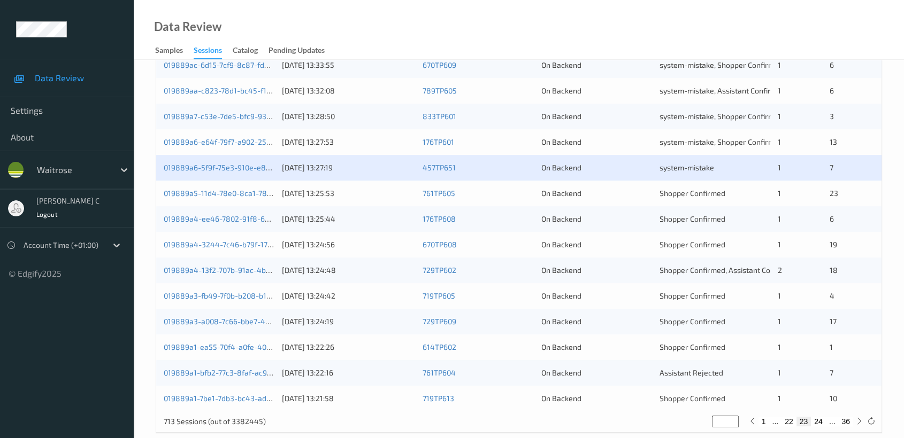
scroll to position [403, 0]
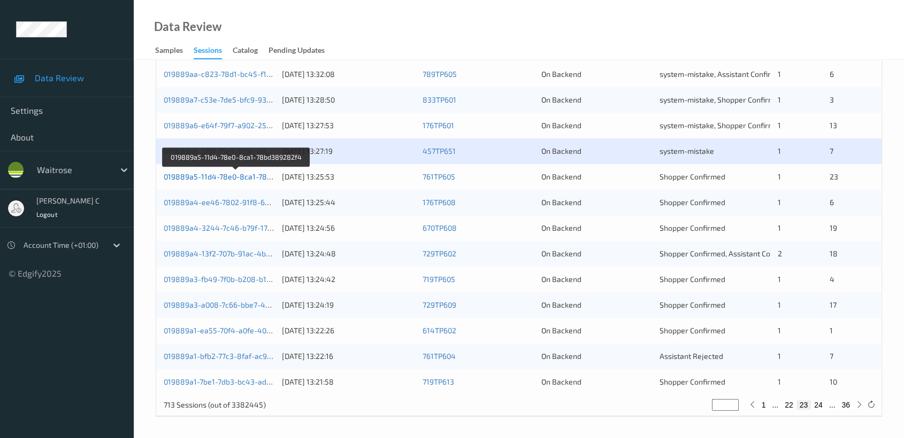
click at [247, 174] on link "019889a5-11d4-78e0-8ca1-78bd389282f4" at bounding box center [237, 176] width 146 height 9
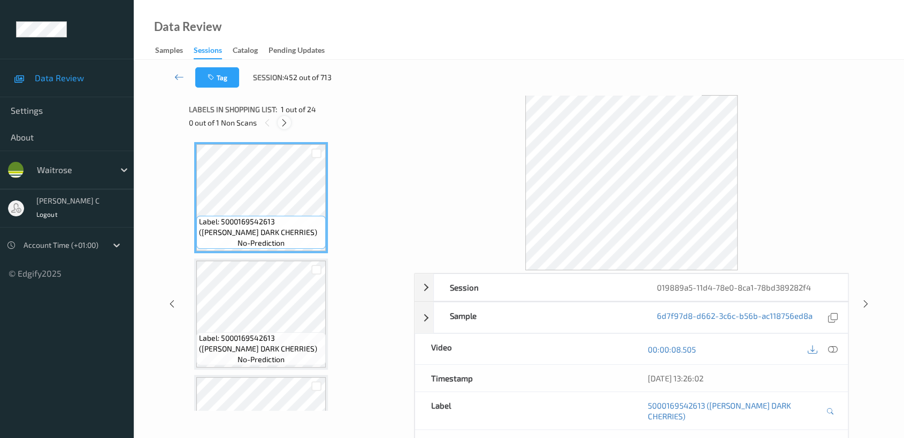
click at [286, 127] on div at bounding box center [284, 122] width 13 height 13
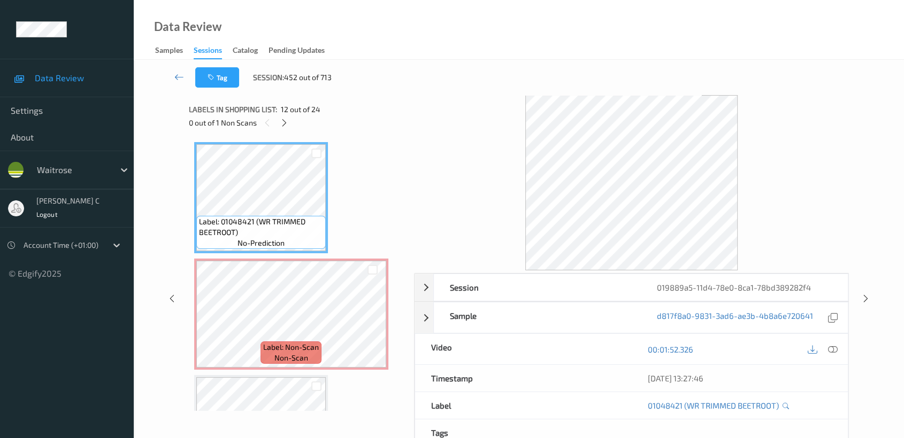
scroll to position [1401, 0]
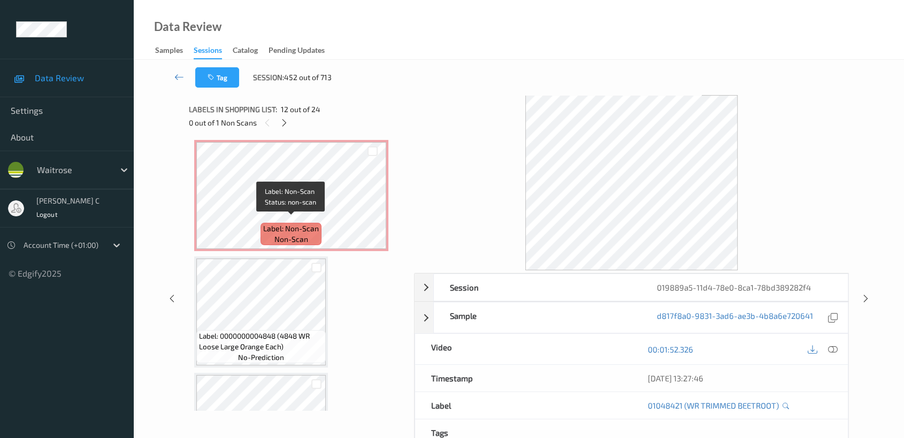
click at [281, 226] on span "Label: Non-Scan" at bounding box center [291, 228] width 56 height 11
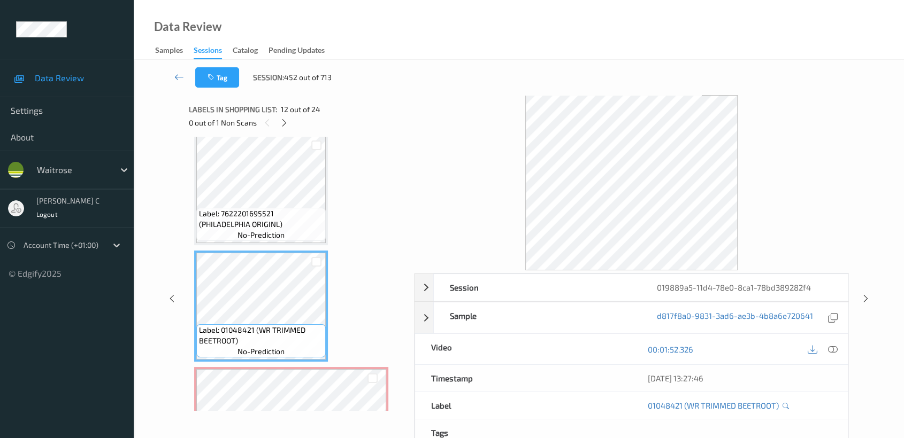
scroll to position [1163, 0]
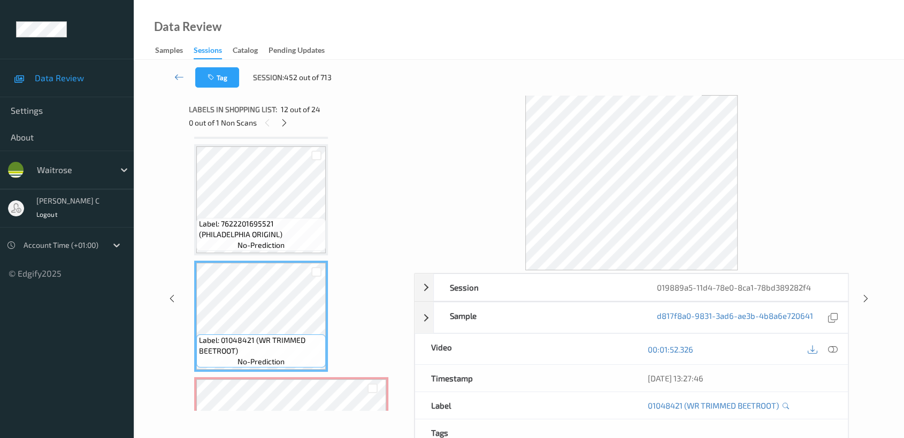
click at [289, 227] on span "Label: 7622201695521 (PHILADELPHIA ORIGINL)" at bounding box center [261, 229] width 124 height 21
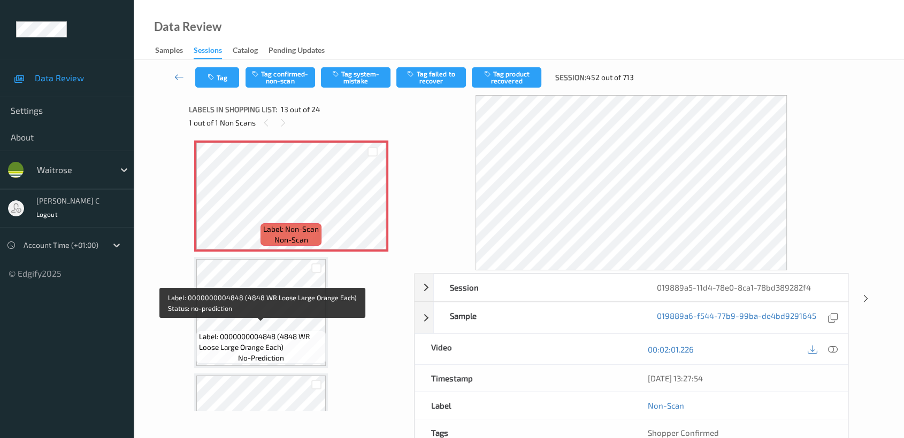
scroll to position [1401, 0]
click at [277, 331] on span "Label: 0000000004848 (4848 WR Loose Large Orange Each)" at bounding box center [261, 341] width 124 height 21
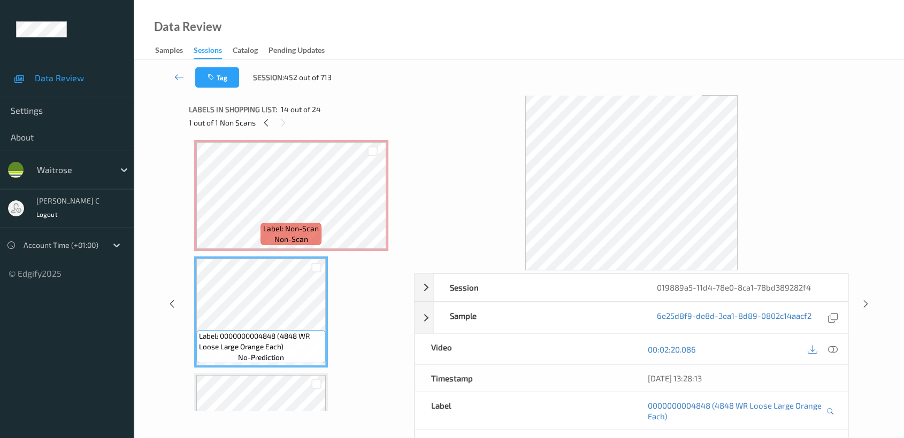
scroll to position [1520, 0]
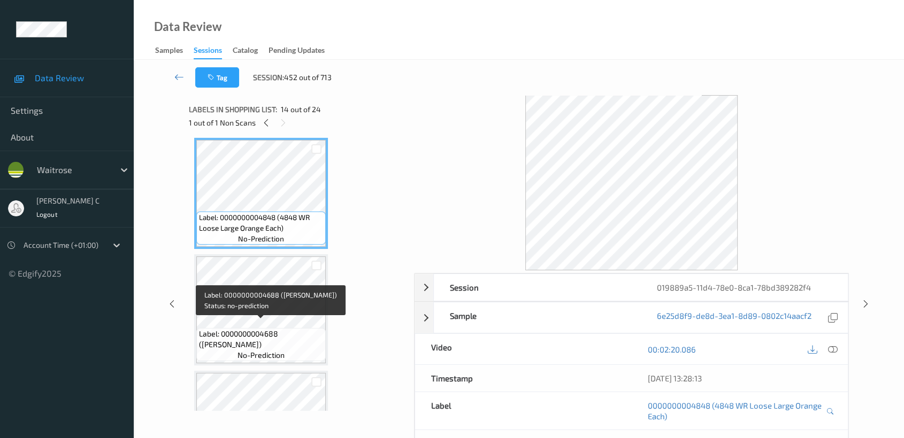
click at [282, 331] on span "Label: 0000000004688 ([PERSON_NAME])" at bounding box center [261, 339] width 124 height 21
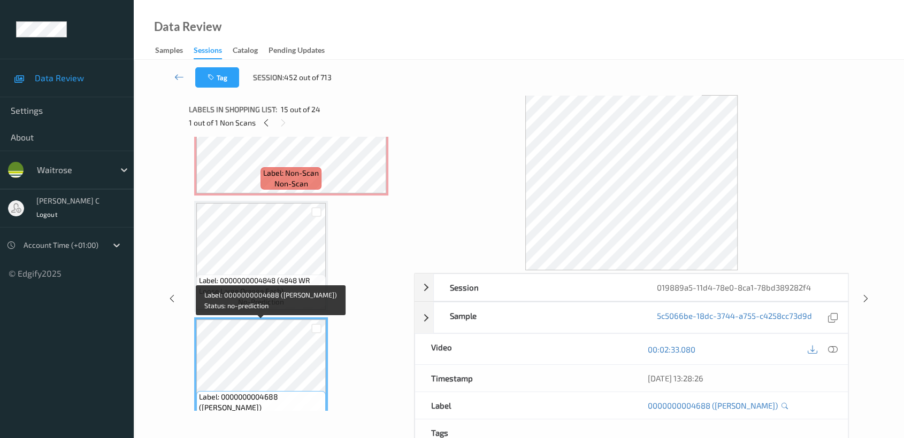
scroll to position [1401, 0]
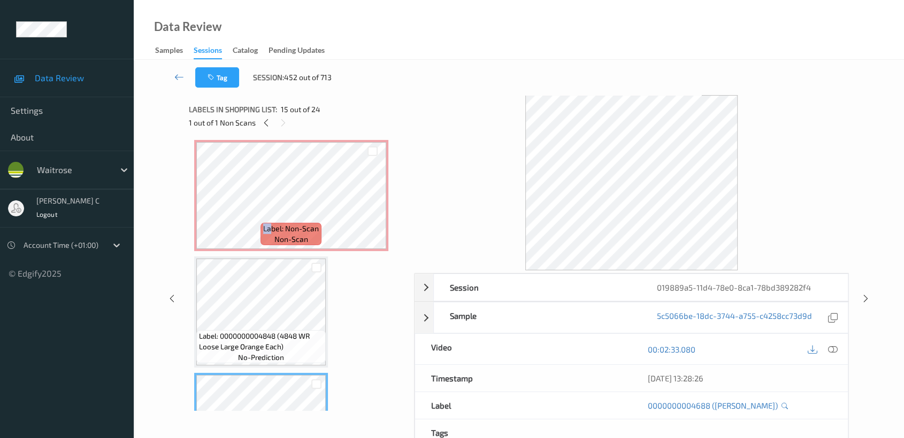
click at [271, 216] on div "Label: Non-Scan non-scan" at bounding box center [291, 195] width 194 height 111
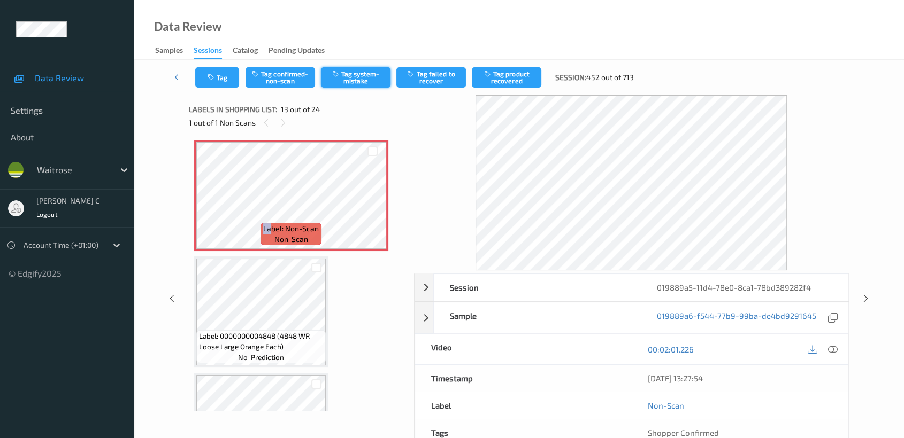
click at [361, 75] on button "Tag system-mistake" at bounding box center [356, 77] width 70 height 20
click at [218, 83] on button "Tag" at bounding box center [217, 77] width 44 height 20
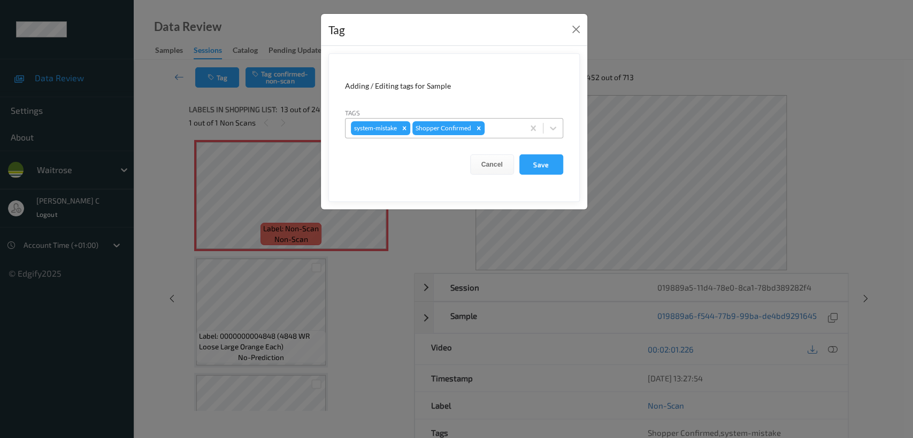
click at [499, 129] on div at bounding box center [503, 128] width 32 height 13
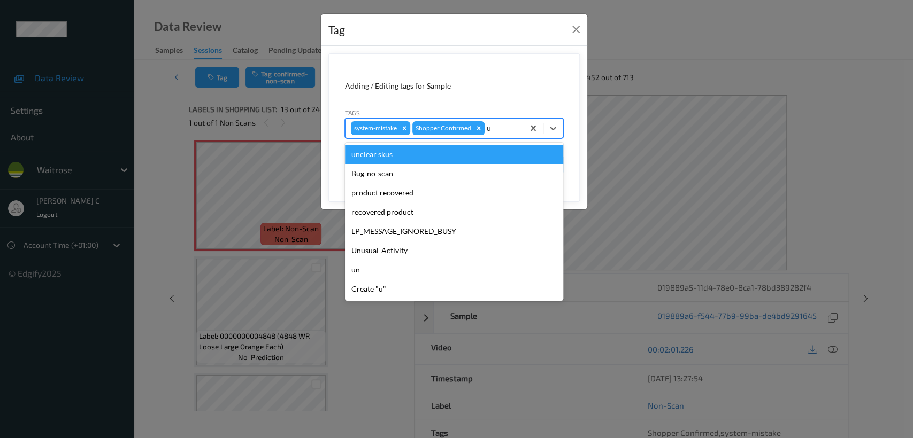
type input "un"
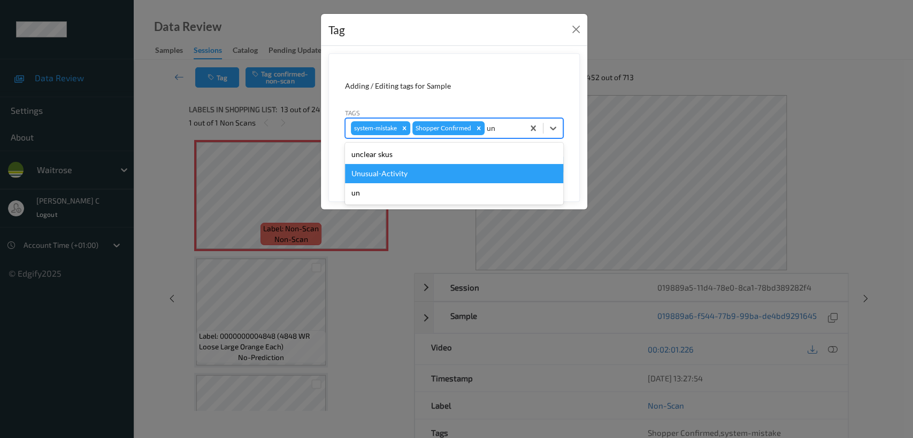
click at [429, 182] on div "Unusual-Activity" at bounding box center [454, 173] width 218 height 19
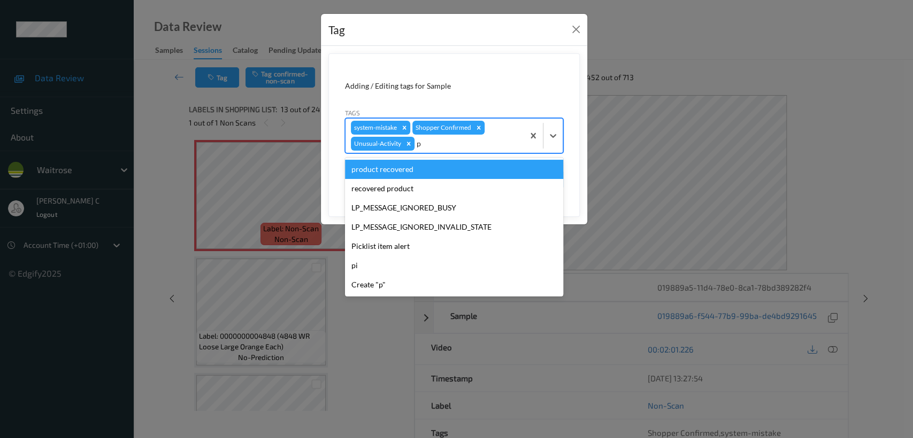
type input "pi"
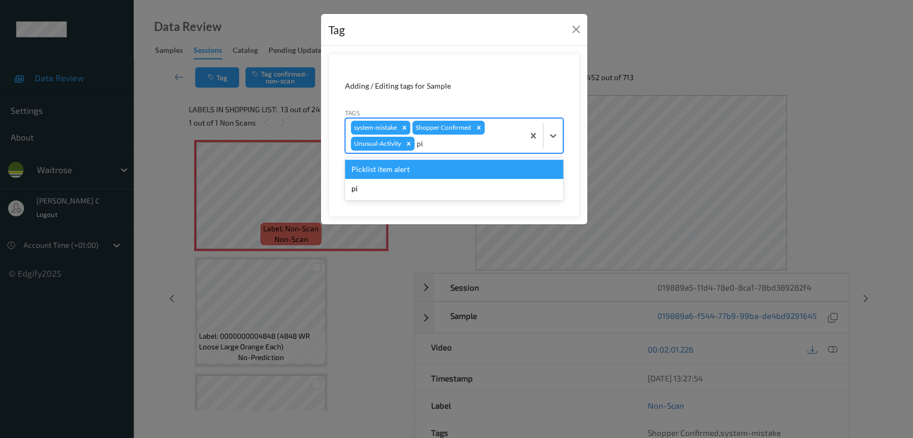
click at [428, 171] on div "Picklist item alert" at bounding box center [454, 169] width 218 height 19
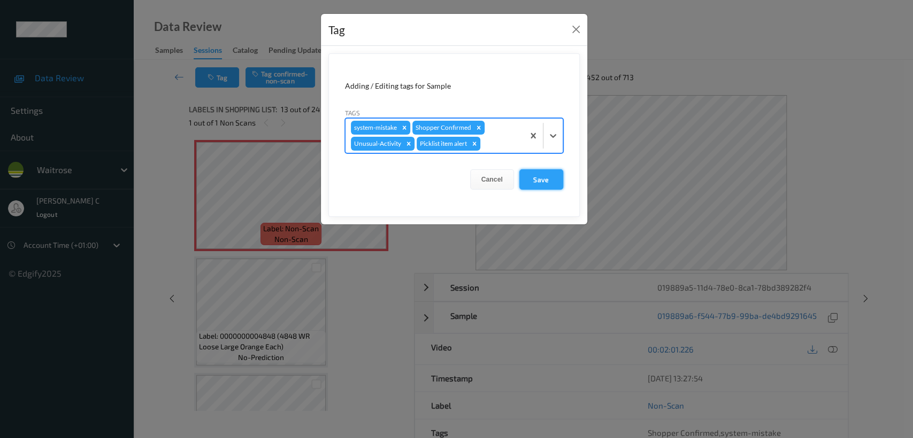
click at [558, 181] on button "Save" at bounding box center [541, 179] width 44 height 20
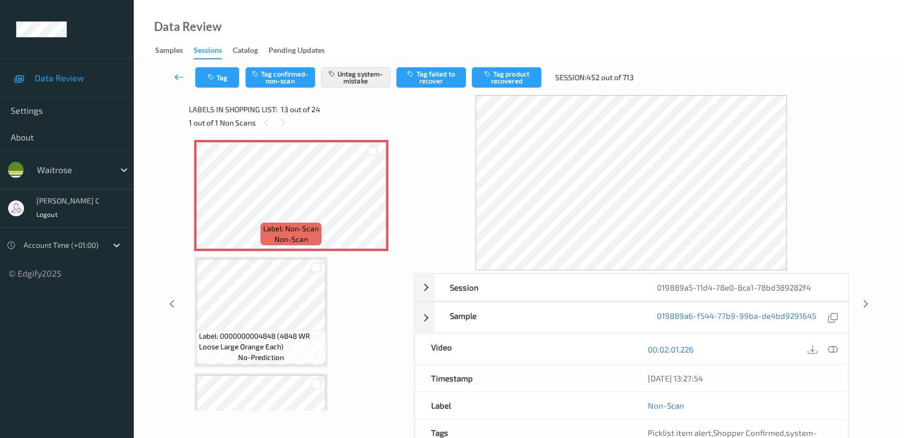
click at [179, 75] on icon at bounding box center [179, 77] width 10 height 11
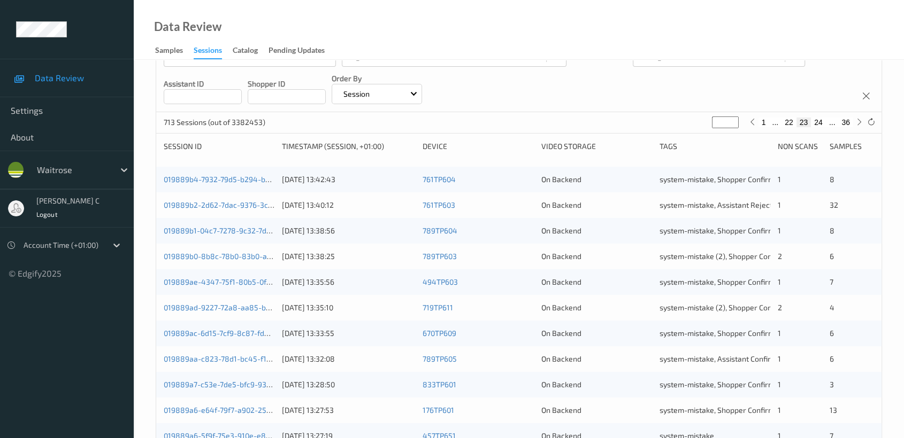
scroll to position [403, 0]
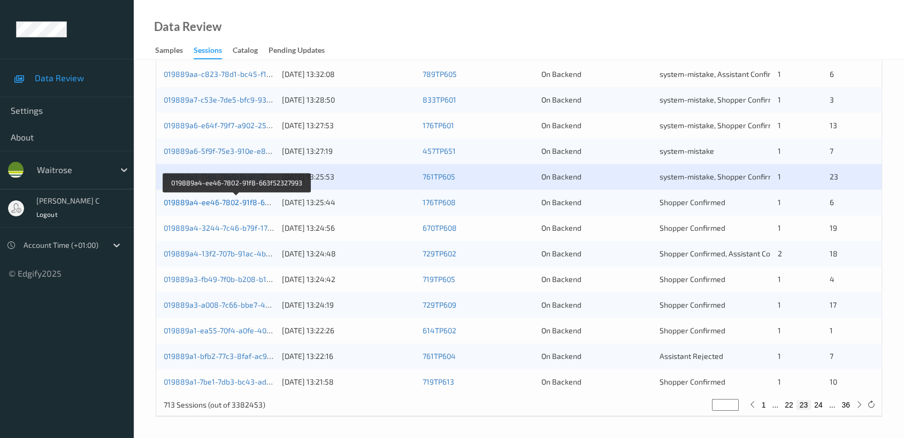
click at [207, 202] on link "019889a4-ee46-7802-91f8-663f52327993" at bounding box center [237, 202] width 146 height 9
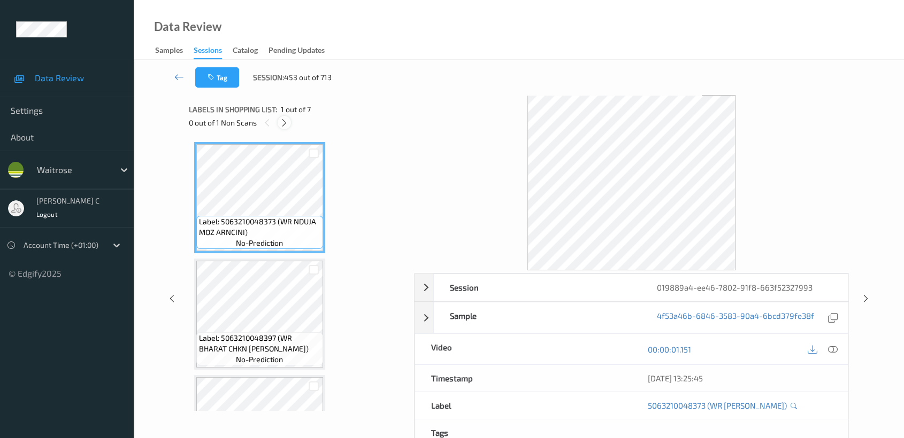
click at [286, 128] on div at bounding box center [284, 122] width 13 height 13
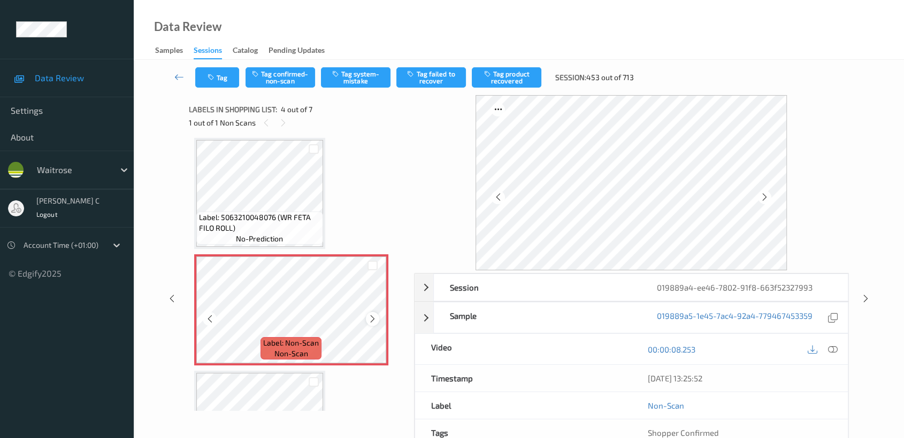
click at [374, 318] on icon at bounding box center [372, 319] width 9 height 10
click at [374, 317] on icon at bounding box center [372, 319] width 9 height 10
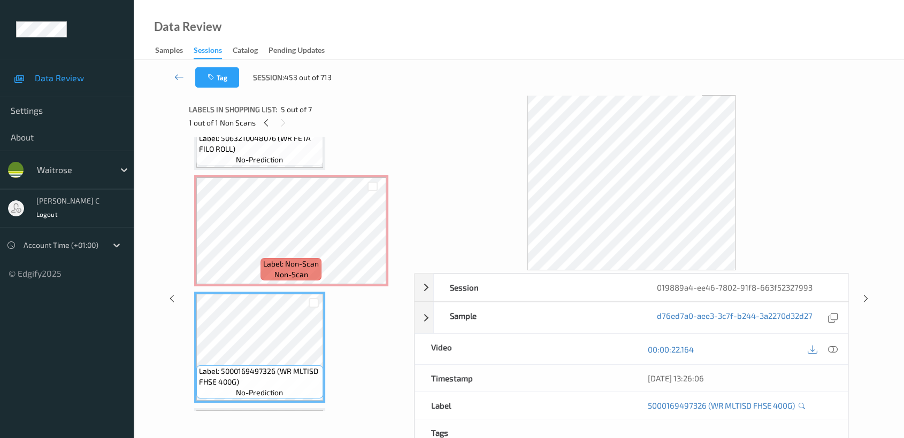
scroll to position [297, 0]
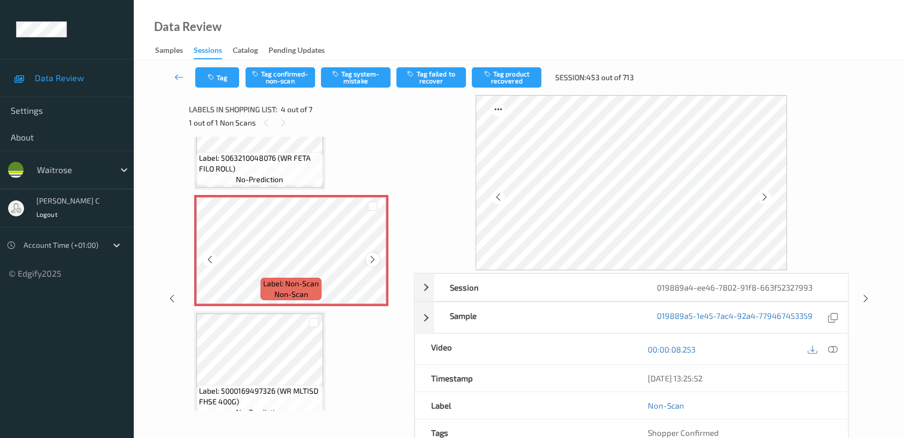
click at [371, 256] on icon at bounding box center [372, 260] width 9 height 10
click at [287, 67] on button "Tag confirmed-non-scan" at bounding box center [280, 77] width 70 height 20
click at [498, 80] on button "Tag product recovered" at bounding box center [507, 77] width 70 height 20
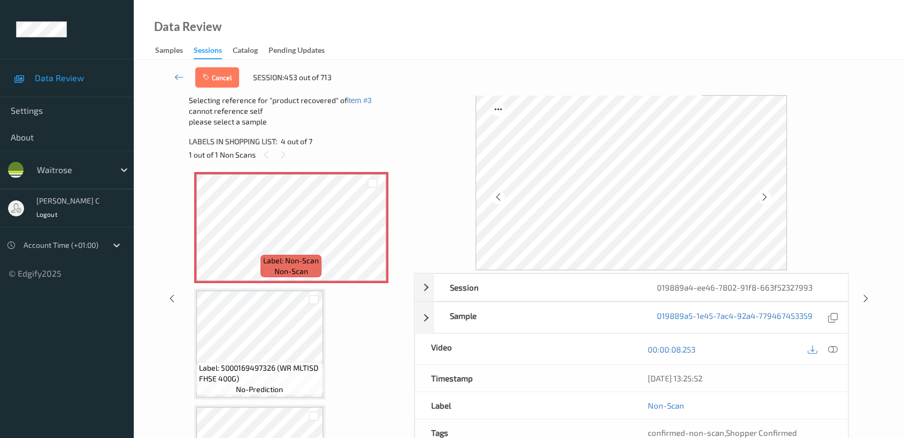
scroll to position [415, 0]
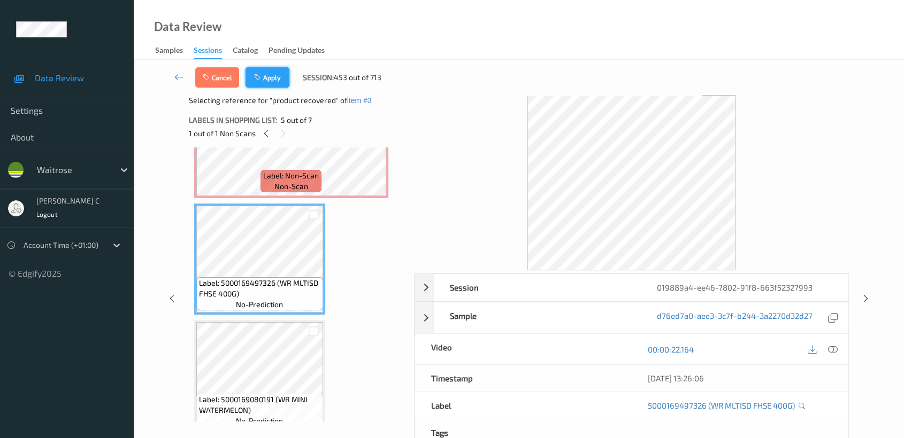
click at [266, 83] on button "Apply" at bounding box center [267, 77] width 44 height 20
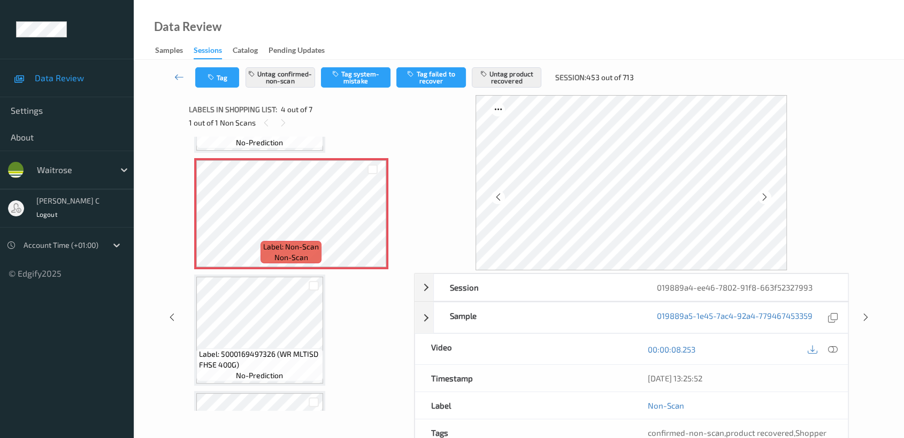
scroll to position [356, 0]
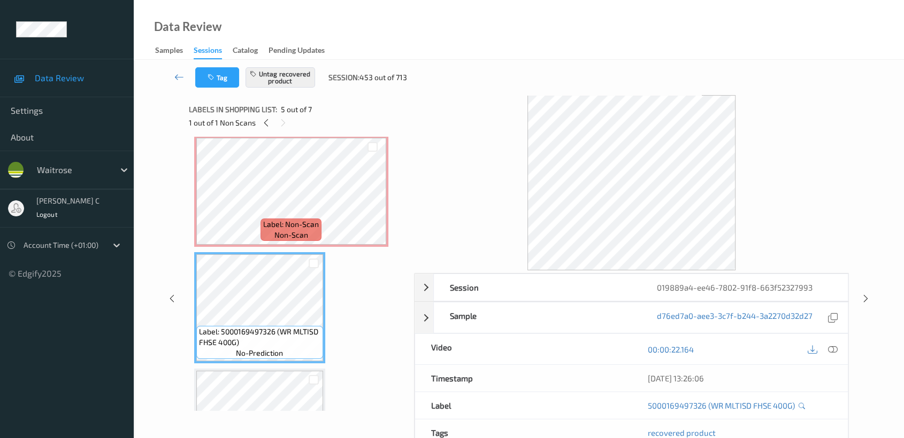
click at [278, 227] on span "Label: Non-Scan" at bounding box center [291, 224] width 56 height 11
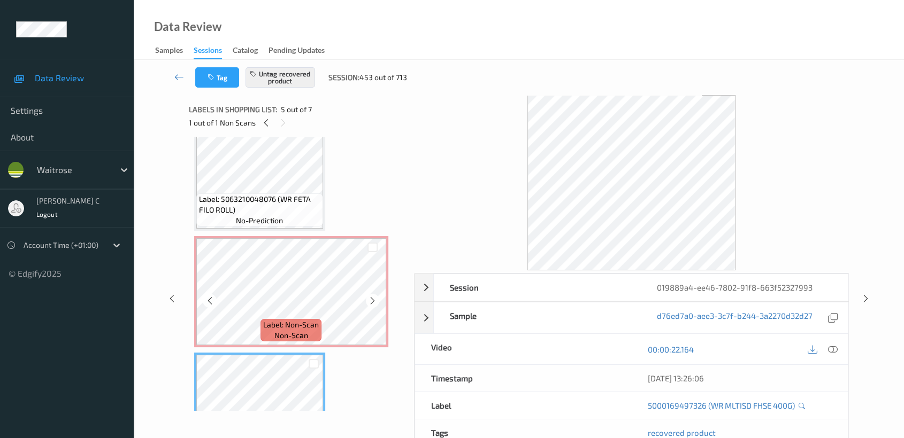
scroll to position [237, 0]
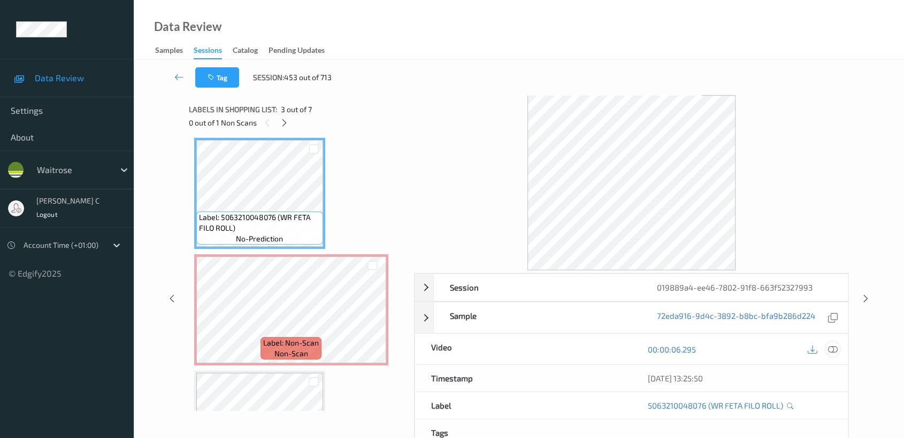
click at [827, 351] on div at bounding box center [832, 349] width 14 height 14
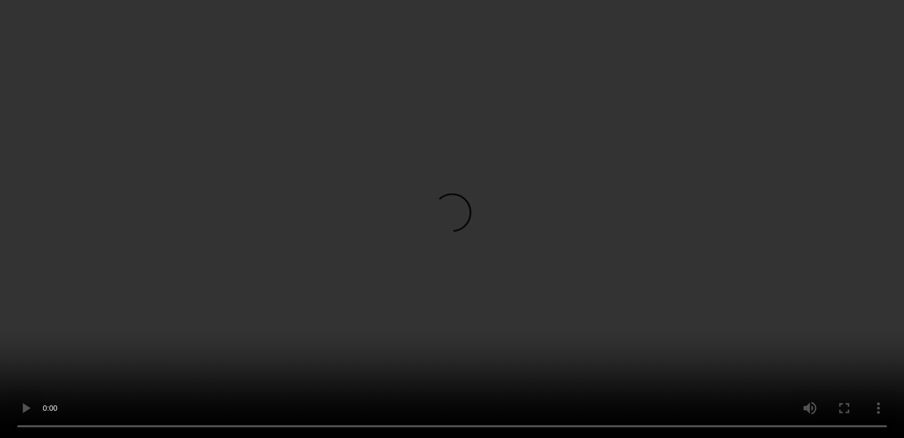
scroll to position [356, 0]
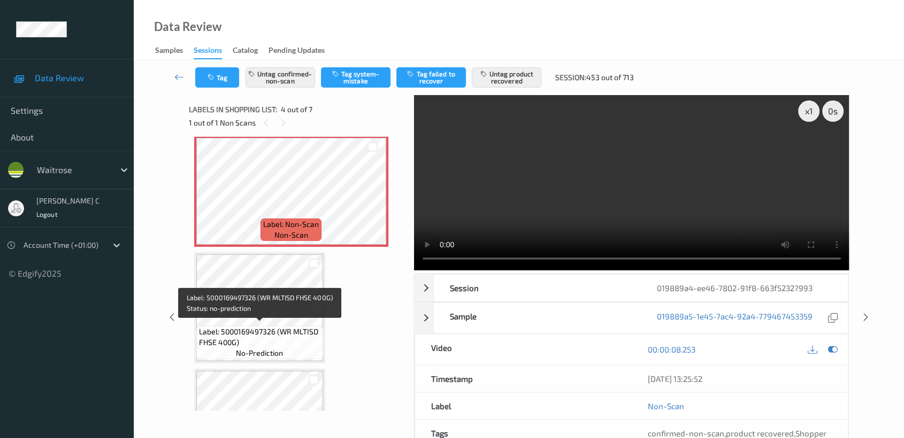
click at [297, 338] on span "Label: 5000169497326 (WR MLTISD FHSE 400G)" at bounding box center [259, 337] width 121 height 21
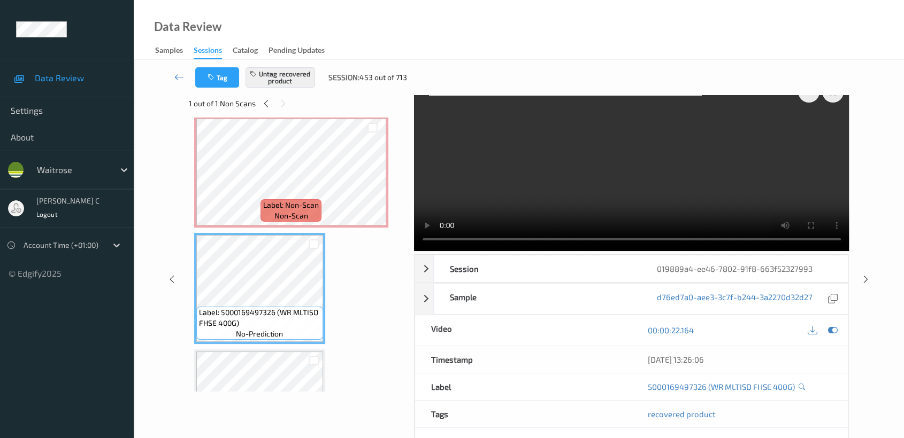
scroll to position [0, 0]
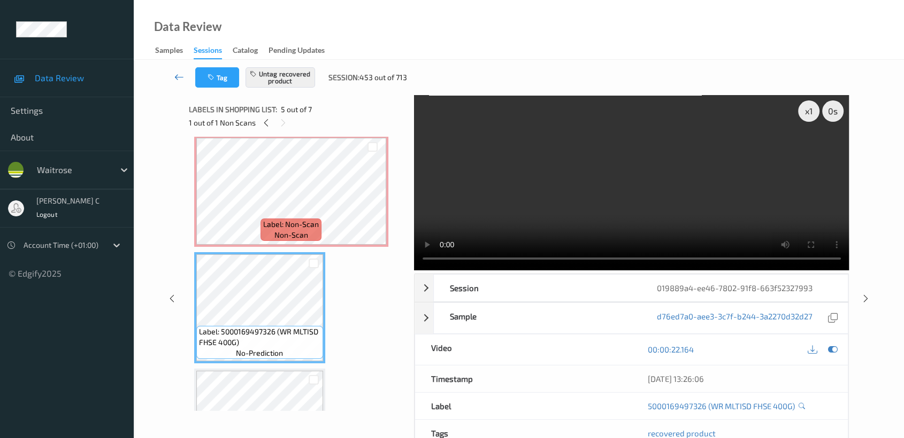
click at [180, 75] on icon at bounding box center [179, 77] width 10 height 11
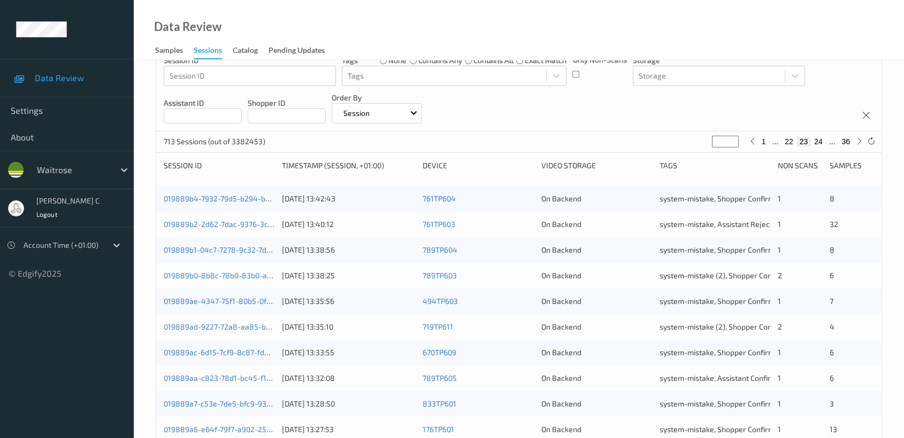
scroll to position [356, 0]
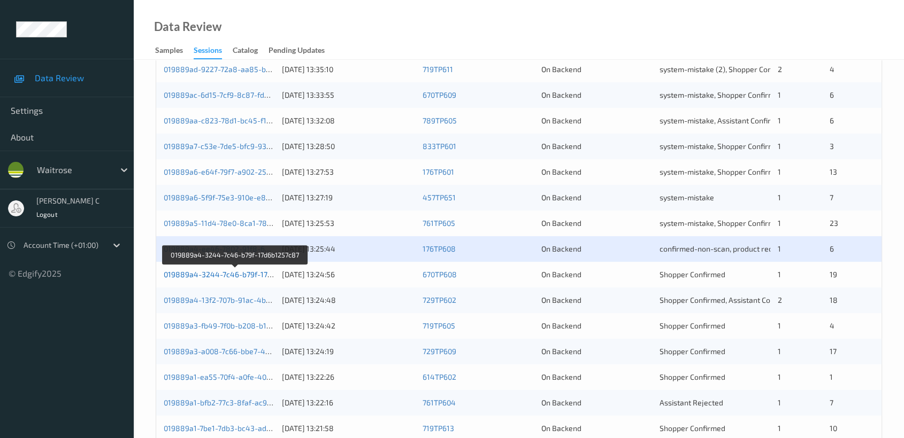
click at [224, 274] on link "019889a4-3244-7c46-b79f-17d6b1257c87" at bounding box center [236, 274] width 144 height 9
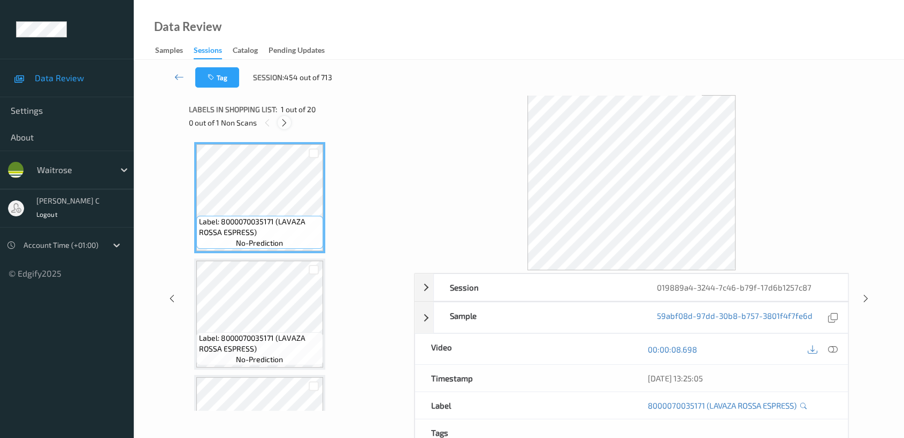
click at [281, 124] on icon at bounding box center [284, 123] width 9 height 10
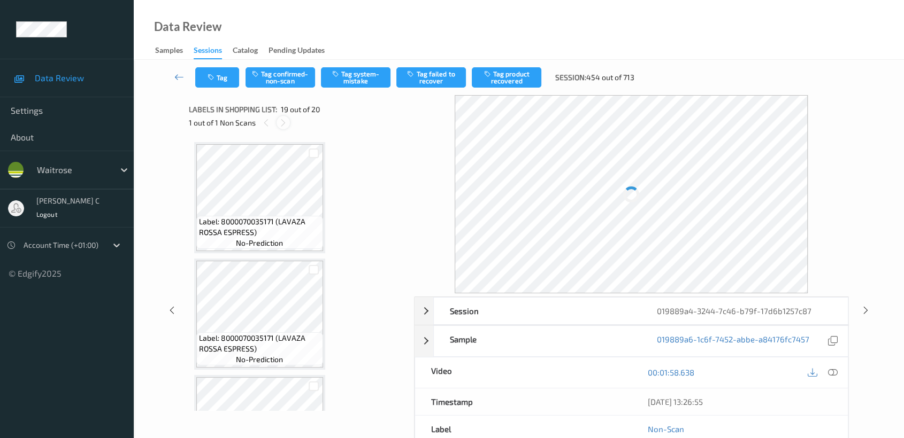
scroll to position [1979, 0]
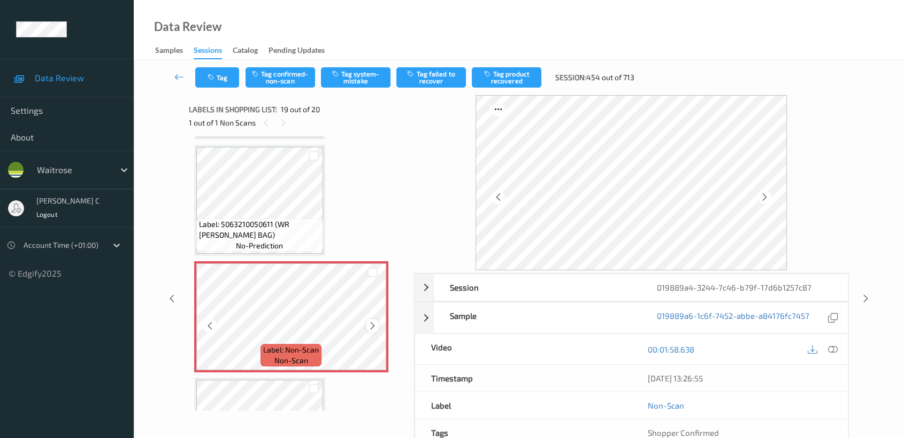
click at [376, 321] on icon at bounding box center [372, 326] width 9 height 10
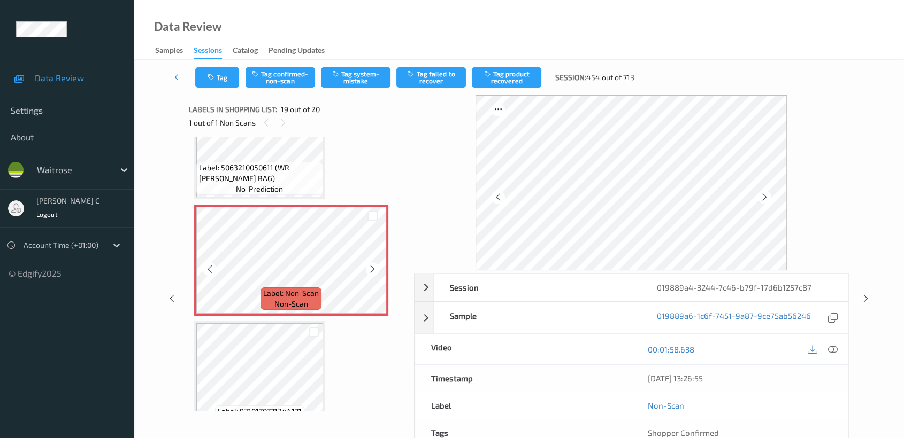
scroll to position [2053, 0]
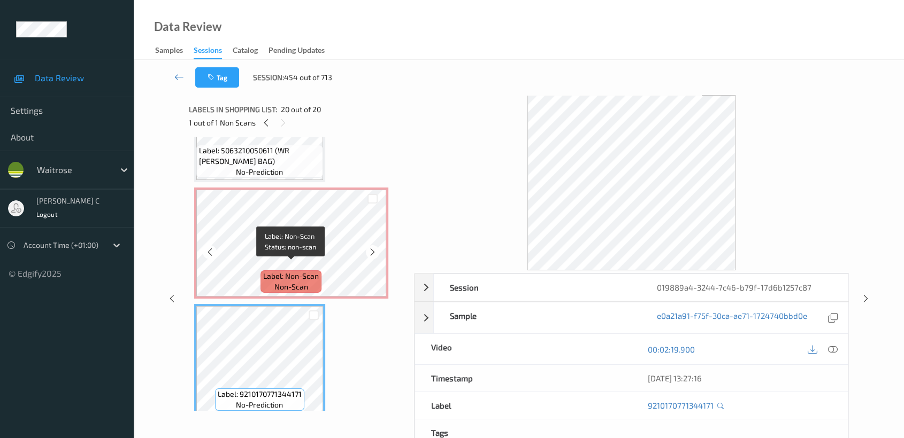
click at [291, 271] on span "Label: Non-Scan" at bounding box center [291, 276] width 56 height 11
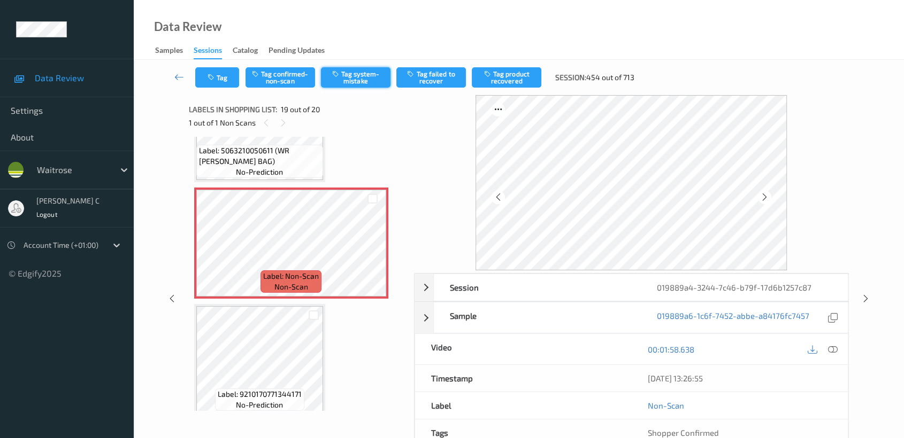
click at [353, 83] on button "Tag system-mistake" at bounding box center [356, 77] width 70 height 20
click at [176, 73] on icon at bounding box center [179, 77] width 10 height 11
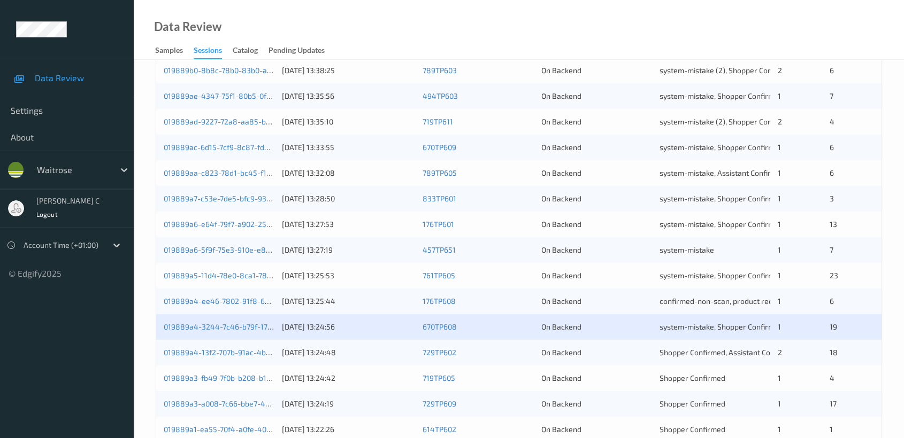
scroll to position [403, 0]
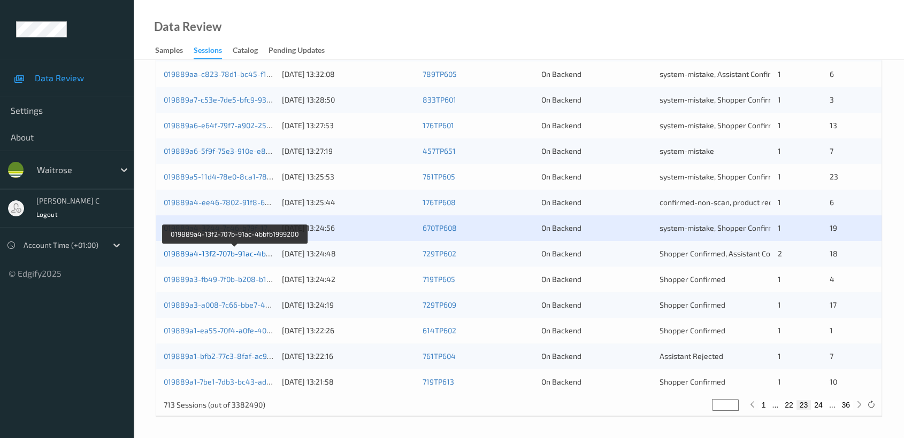
click at [192, 253] on link "019889a4-13f2-707b-91ac-4bbfb1999200" at bounding box center [235, 253] width 142 height 9
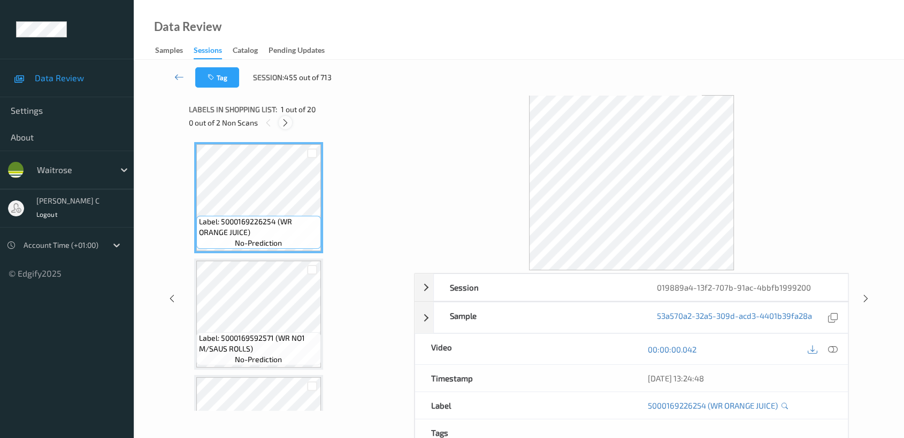
click at [283, 119] on icon at bounding box center [285, 123] width 9 height 10
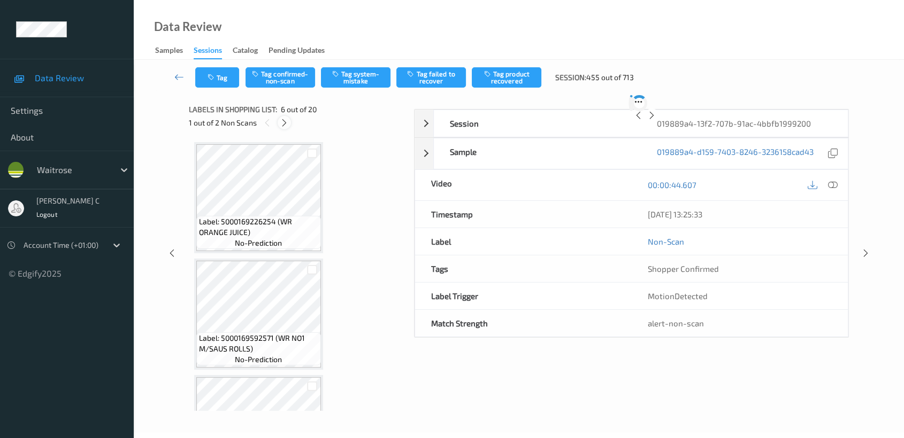
scroll to position [469, 0]
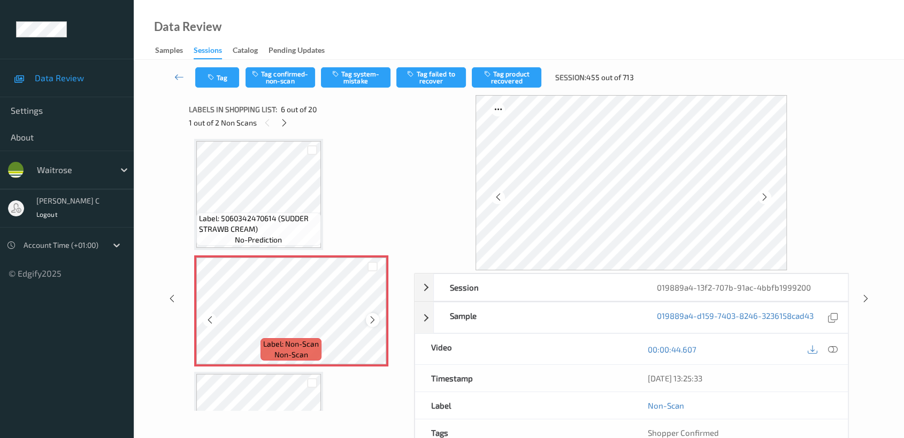
click at [368, 319] on icon at bounding box center [372, 320] width 9 height 10
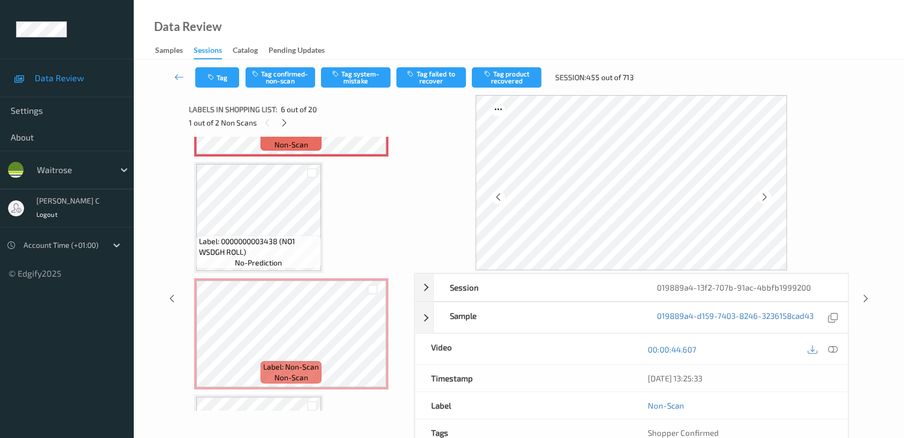
scroll to position [707, 0]
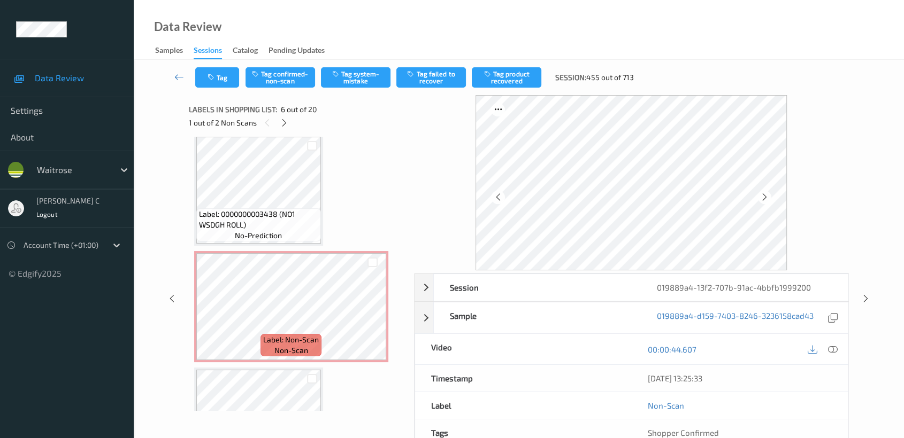
click at [259, 221] on span "Label: 0000000003438 (NO1 WSDGH ROLL)" at bounding box center [258, 219] width 119 height 21
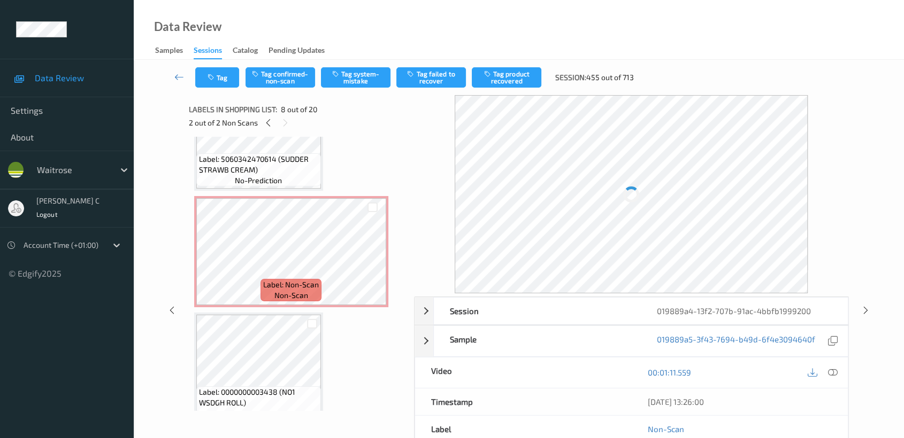
scroll to position [469, 0]
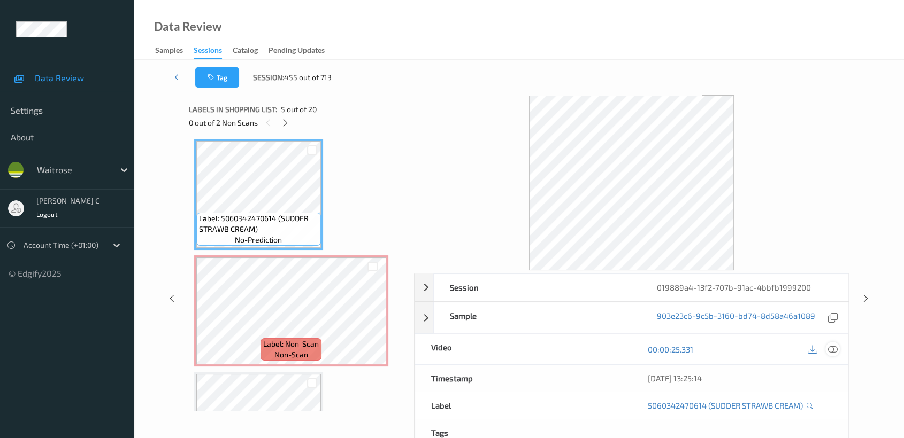
click at [834, 351] on icon at bounding box center [833, 350] width 10 height 10
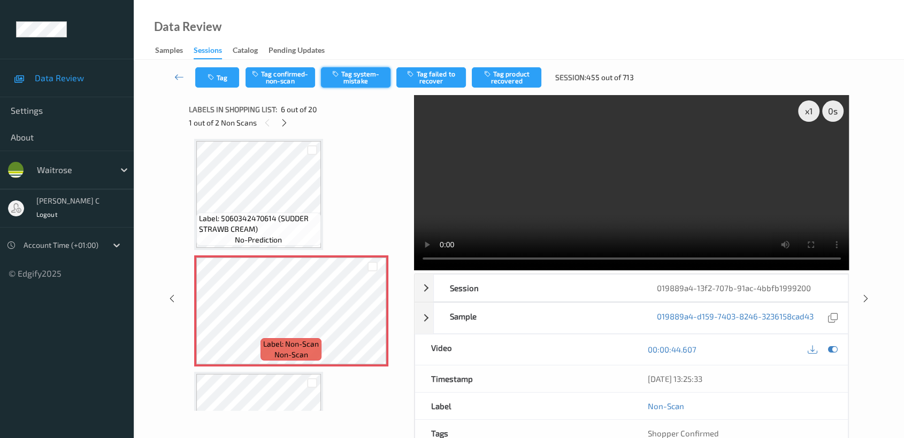
click at [347, 71] on button "Tag system-mistake" at bounding box center [356, 77] width 70 height 20
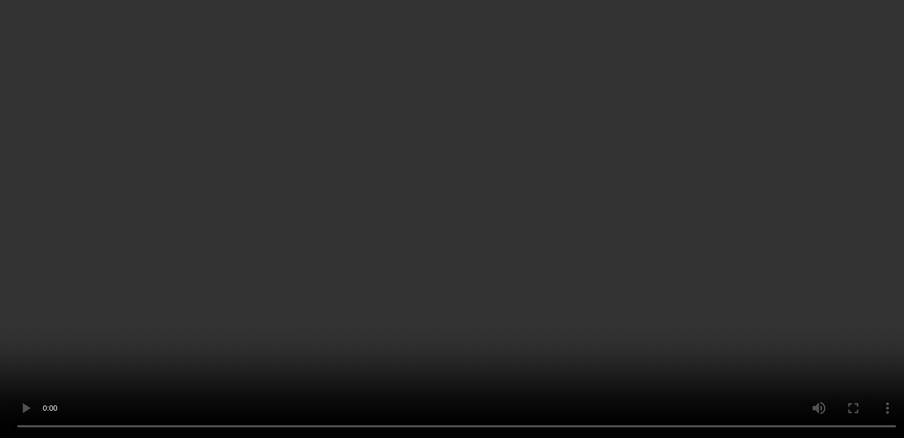
scroll to position [0, 0]
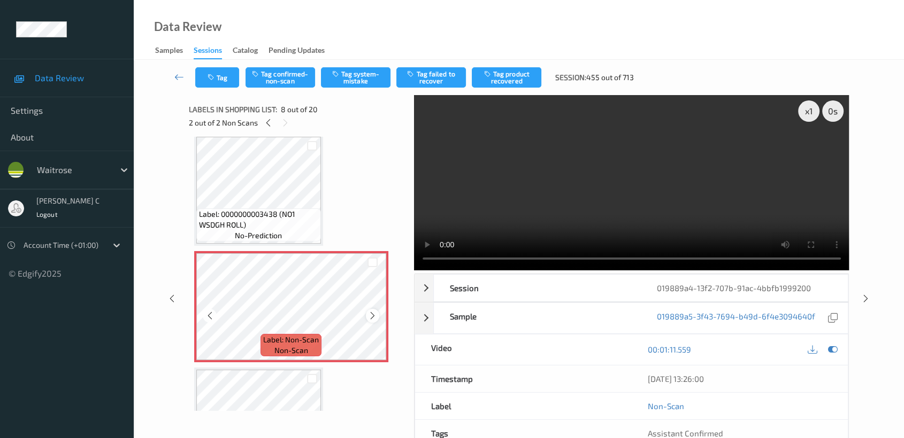
click at [371, 311] on icon at bounding box center [372, 316] width 9 height 10
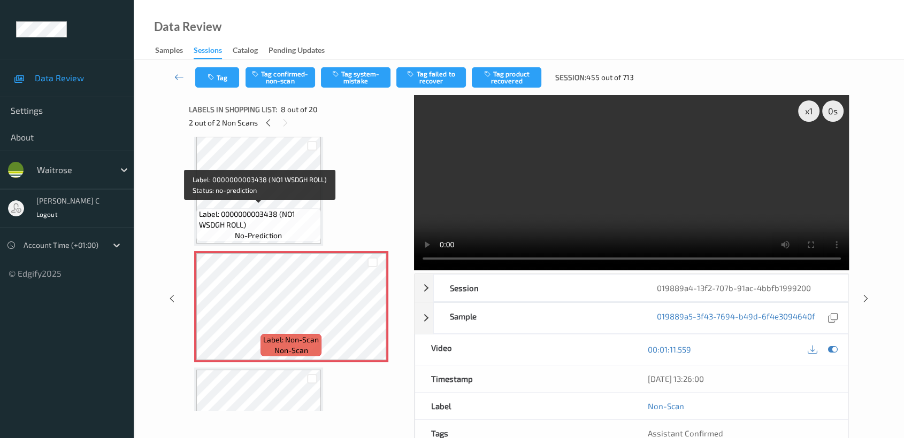
click at [248, 230] on span "no-prediction" at bounding box center [258, 235] width 47 height 11
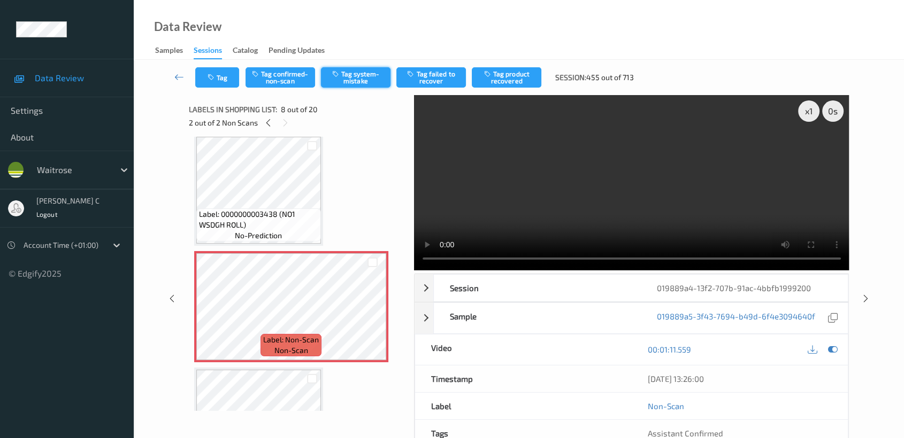
click at [357, 79] on button "Tag system-mistake" at bounding box center [356, 77] width 70 height 20
click at [218, 84] on button "Tag" at bounding box center [217, 77] width 44 height 20
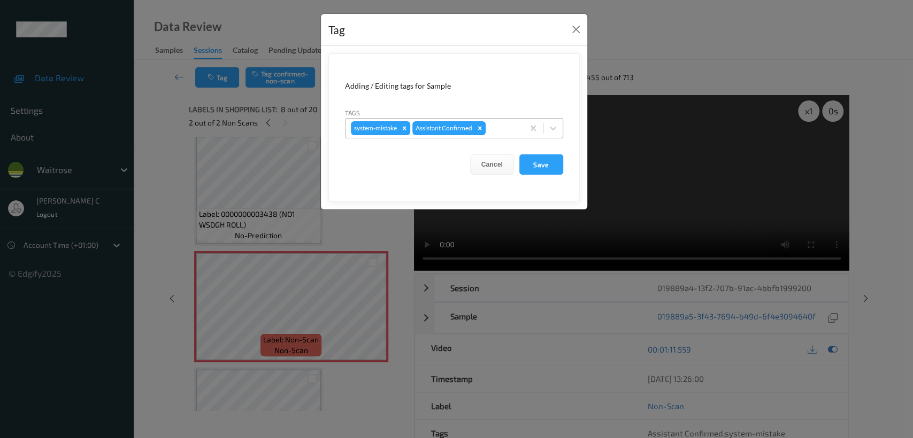
click at [515, 129] on div at bounding box center [503, 128] width 30 height 13
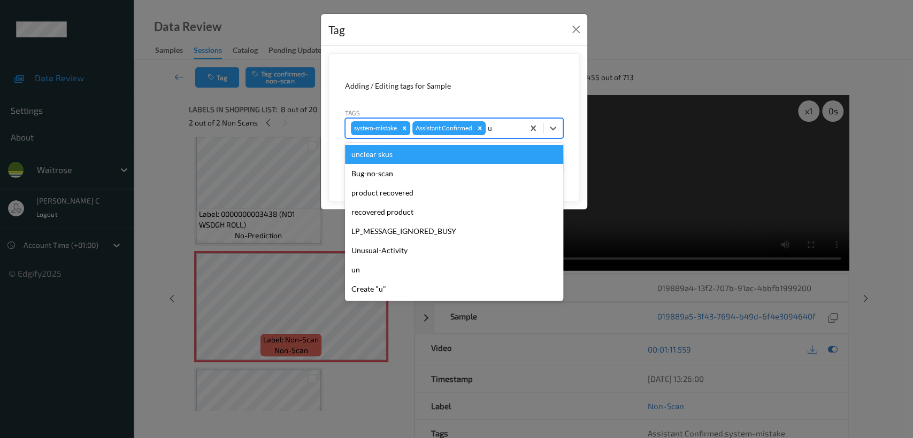
type input "un"
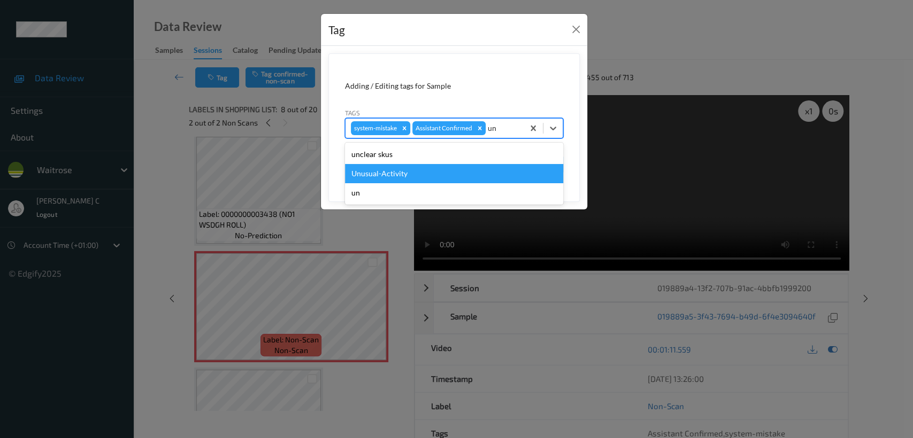
click at [421, 168] on div "Unusual-Activity" at bounding box center [454, 173] width 218 height 19
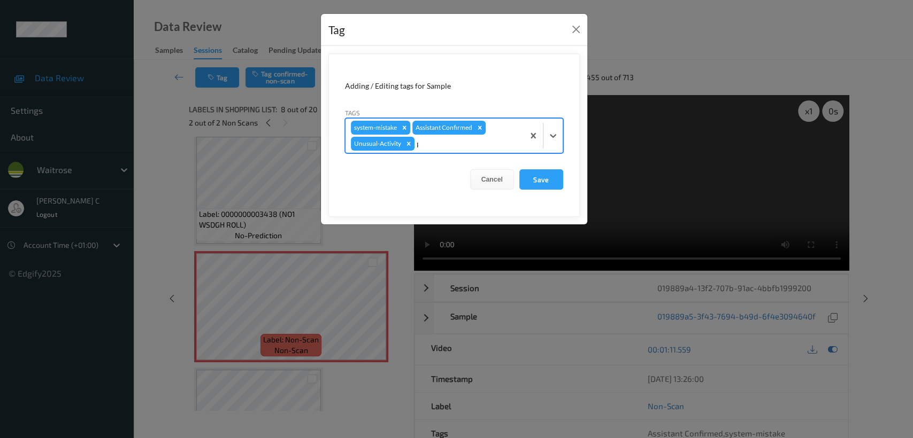
type input "pi"
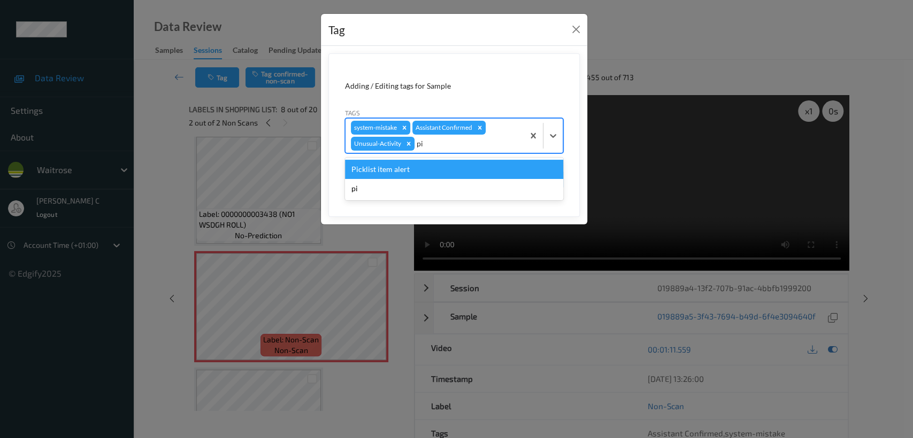
click at [411, 173] on div "Picklist item alert" at bounding box center [454, 169] width 218 height 19
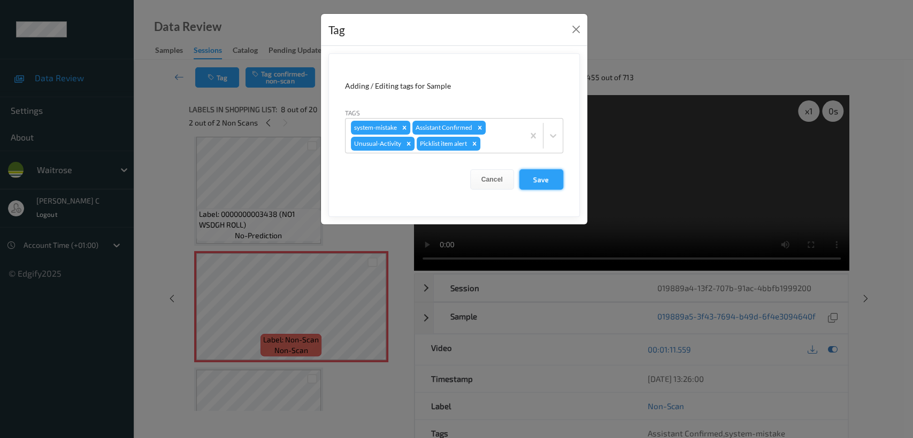
click at [556, 182] on button "Save" at bounding box center [541, 179] width 44 height 20
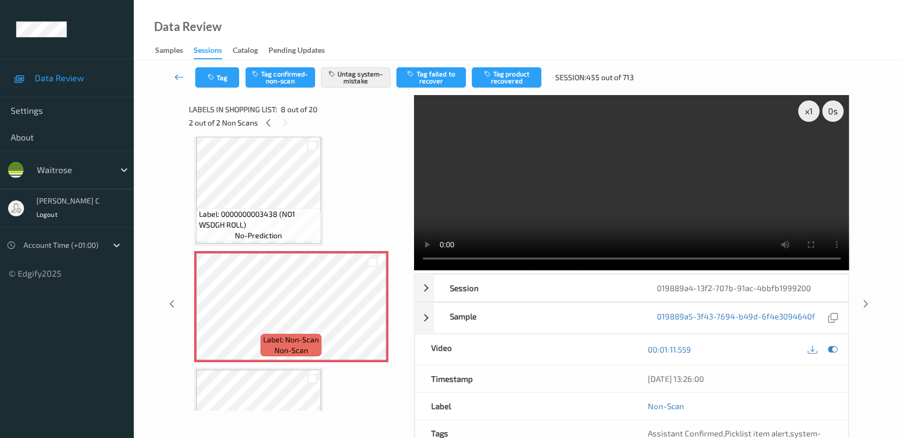
click at [177, 81] on icon at bounding box center [179, 77] width 10 height 11
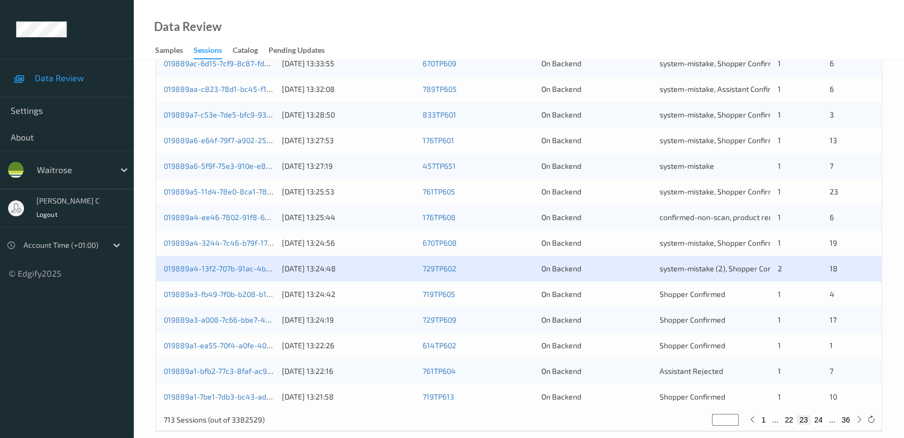
scroll to position [403, 0]
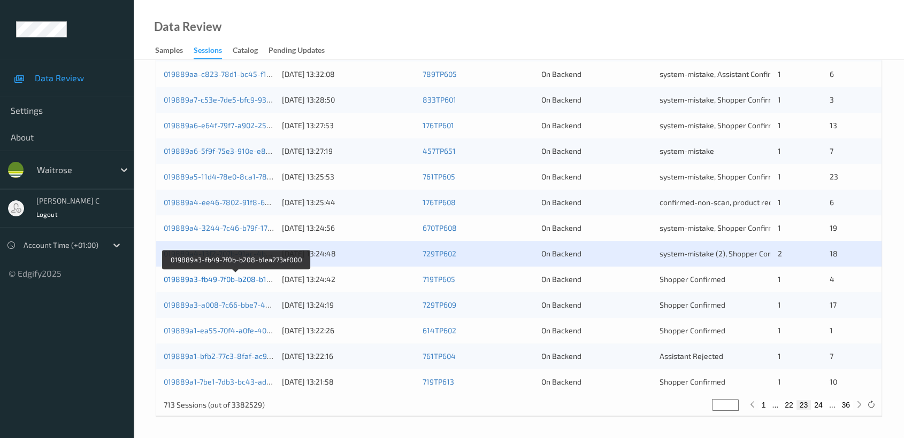
click at [232, 275] on link "019889a3-fb49-7f0b-b208-b1ea273af000" at bounding box center [235, 279] width 143 height 9
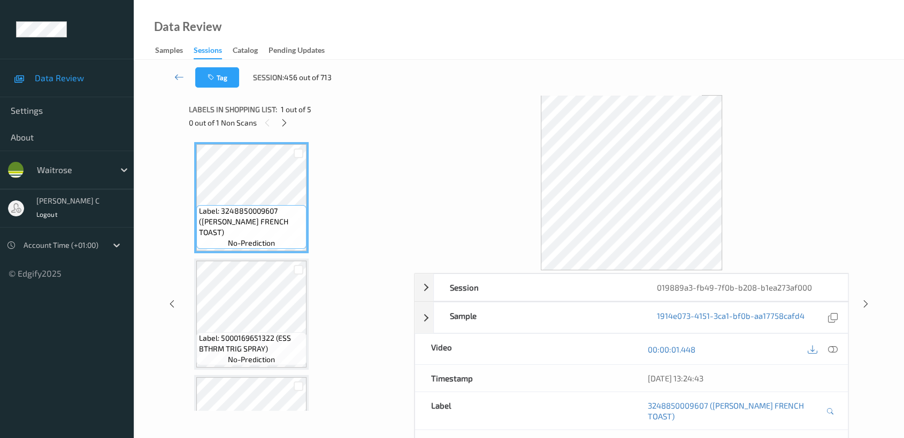
click at [287, 129] on div "Labels in shopping list: 1 out of 5 0 out of 1 Non Scans" at bounding box center [298, 116] width 218 height 42
click at [289, 126] on div at bounding box center [284, 122] width 13 height 13
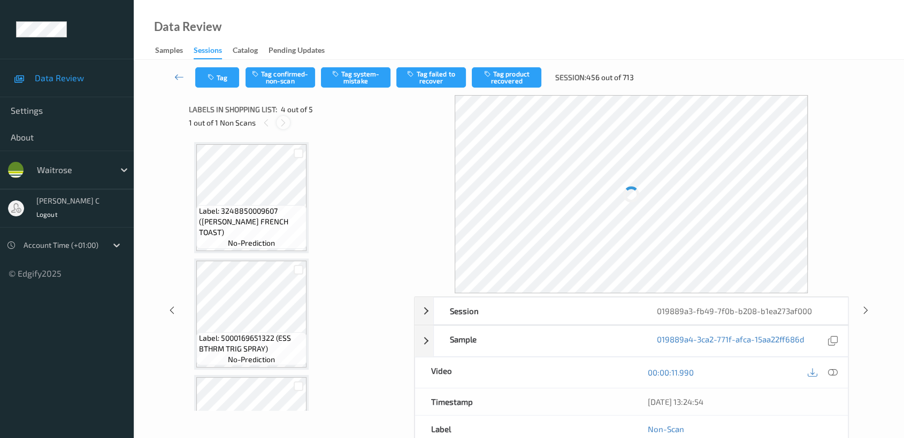
scroll to position [237, 0]
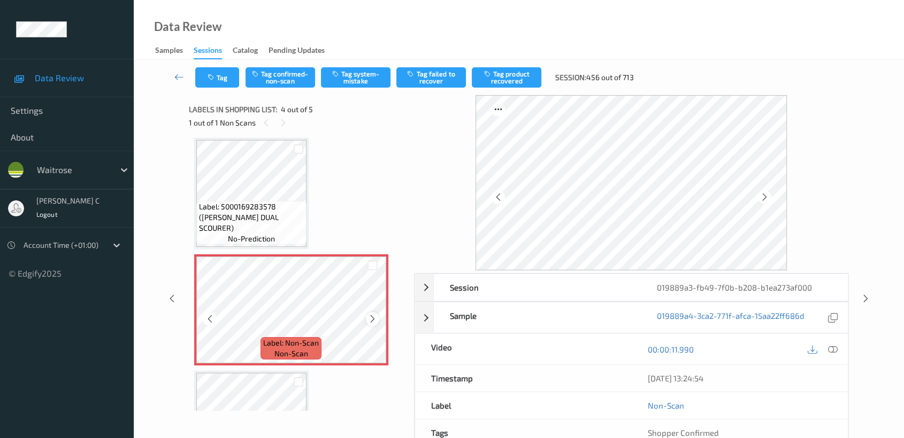
click at [373, 320] on icon at bounding box center [372, 319] width 9 height 10
click at [252, 223] on span "Label: 5000169283578 ([PERSON_NAME] DUAL SCOURER)" at bounding box center [251, 218] width 105 height 32
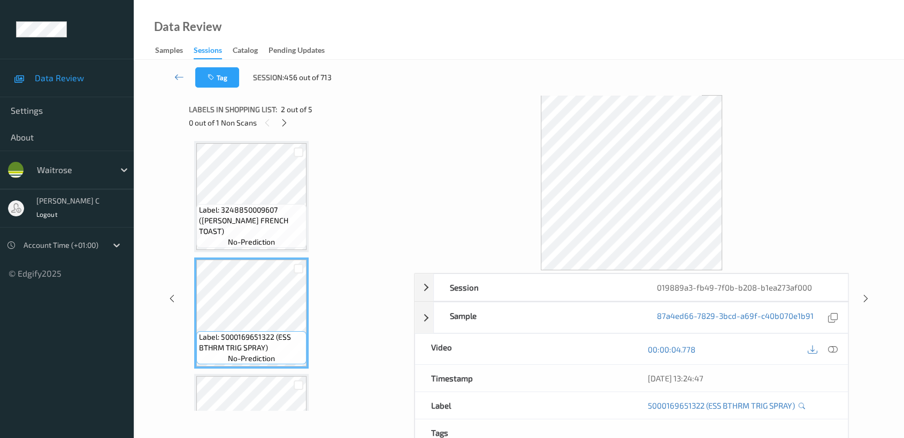
scroll to position [0, 0]
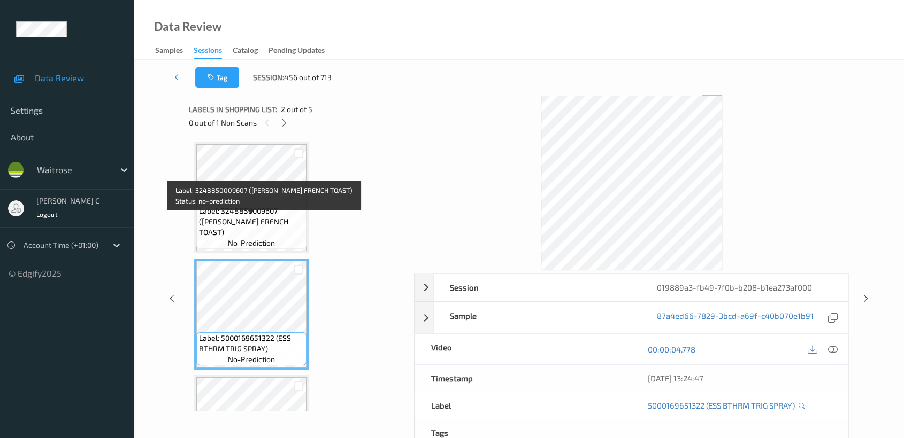
click at [269, 218] on span "Label: 3248850009607 ([PERSON_NAME] FRENCH TOAST)" at bounding box center [251, 222] width 105 height 32
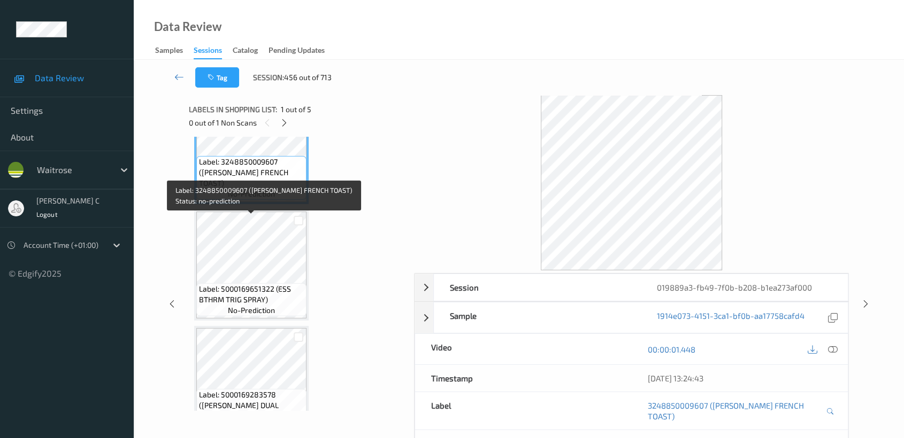
scroll to position [119, 0]
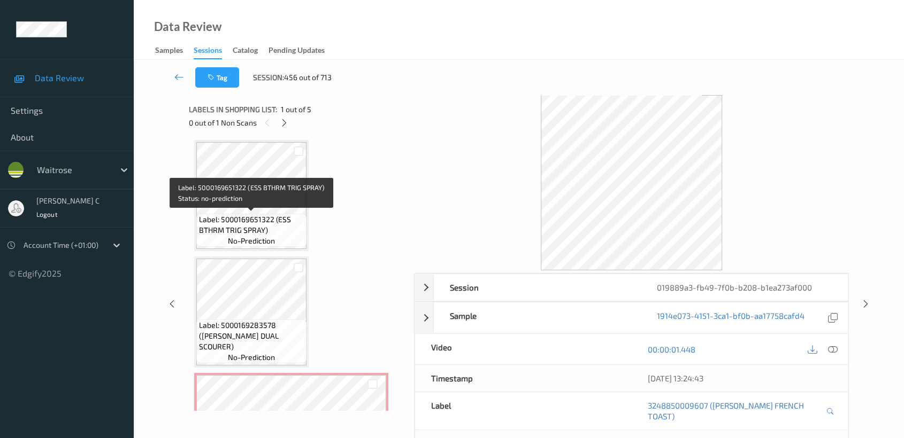
click at [268, 226] on span "Label: 5000169651322 (ESS BTHRM TRIG SPRAY)" at bounding box center [251, 224] width 105 height 21
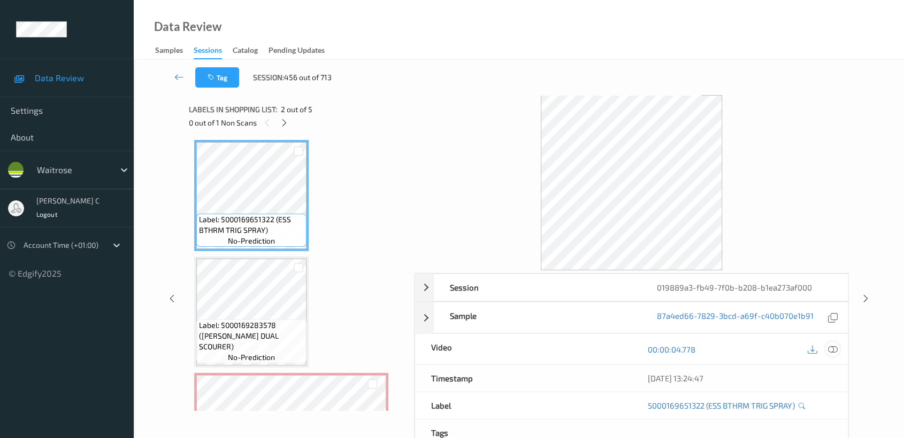
click at [827, 348] on div at bounding box center [832, 349] width 14 height 14
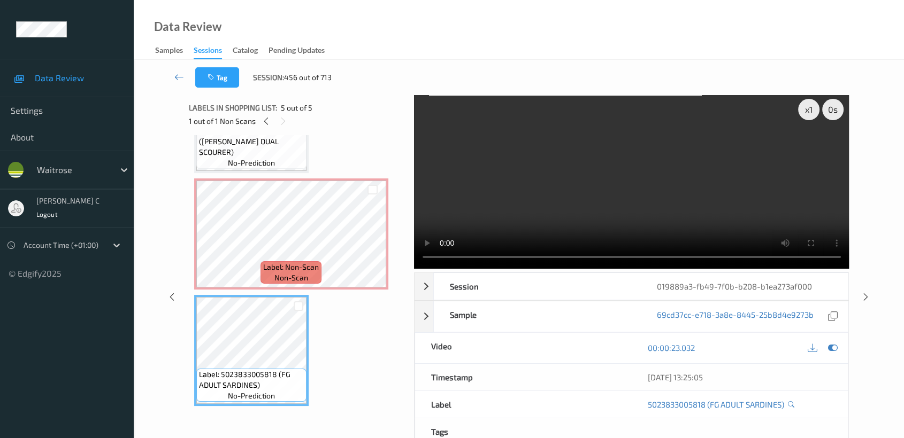
scroll to position [0, 0]
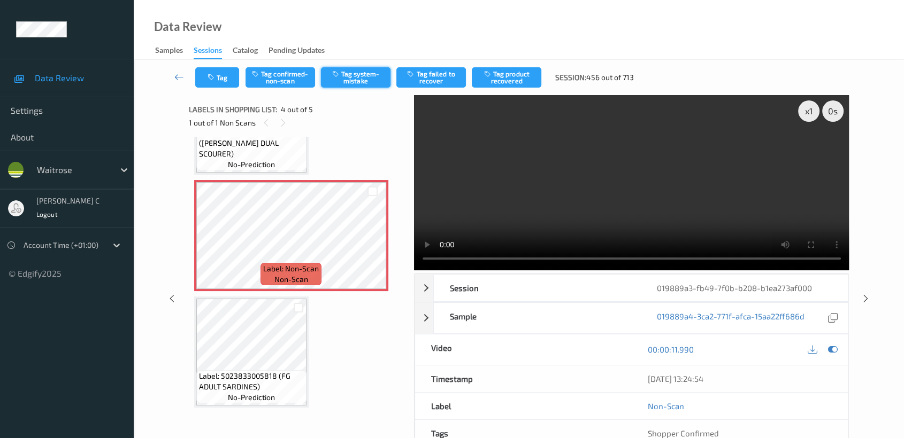
click at [364, 82] on button "Tag system-mistake" at bounding box center [356, 77] width 70 height 20
click at [364, 82] on button "Untag system-mistake" at bounding box center [356, 77] width 70 height 20
click at [278, 83] on button "Tag confirmed-non-scan" at bounding box center [280, 77] width 70 height 20
click at [454, 73] on button "Tag failed to recover" at bounding box center [431, 77] width 70 height 20
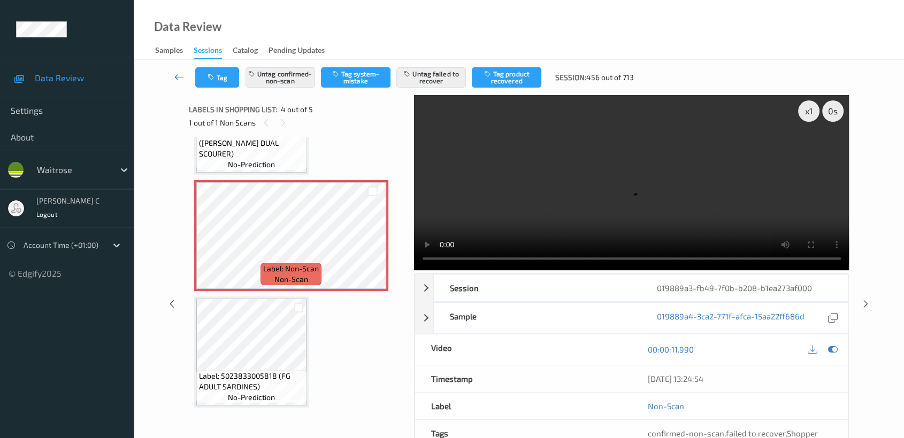
click at [180, 74] on icon at bounding box center [179, 77] width 10 height 11
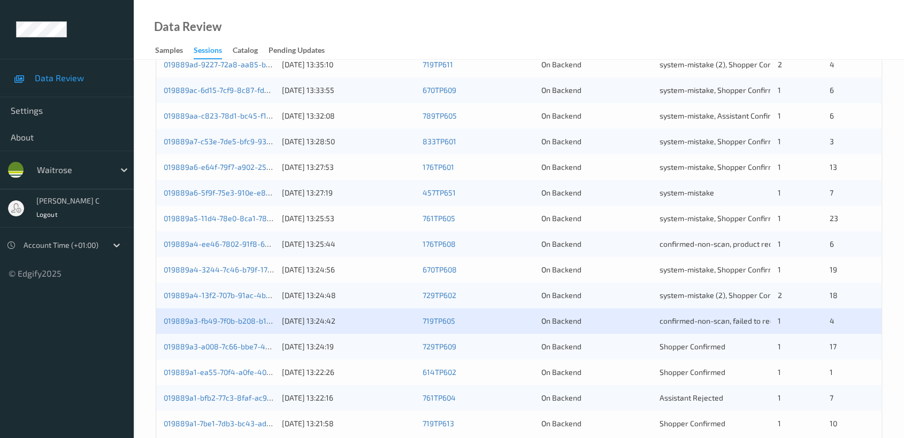
scroll to position [403, 0]
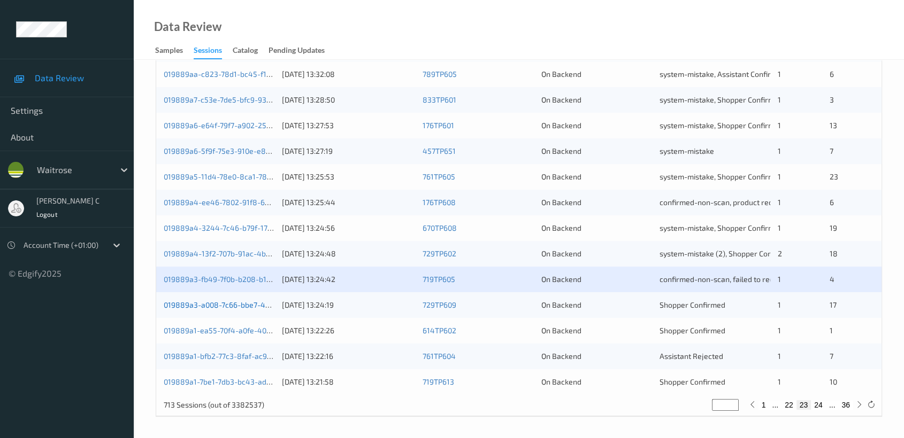
click at [213, 303] on link "019889a3-a008-7c66-bbe7-402f5a884615" at bounding box center [238, 304] width 148 height 9
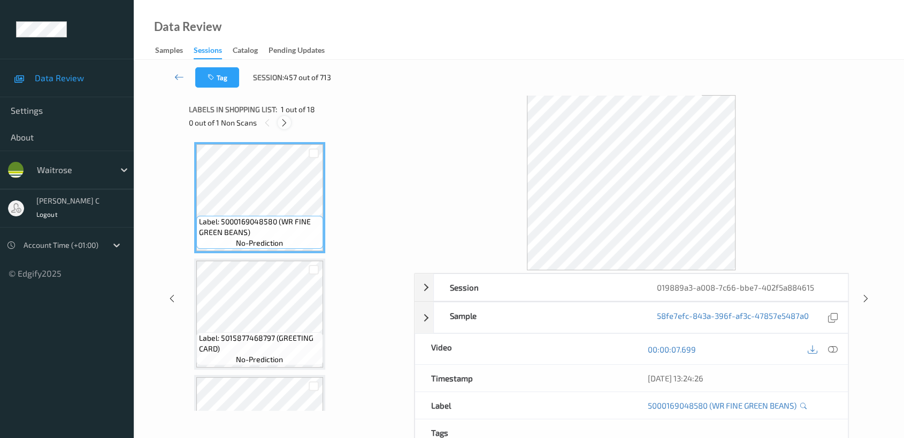
click at [284, 125] on icon at bounding box center [284, 123] width 9 height 10
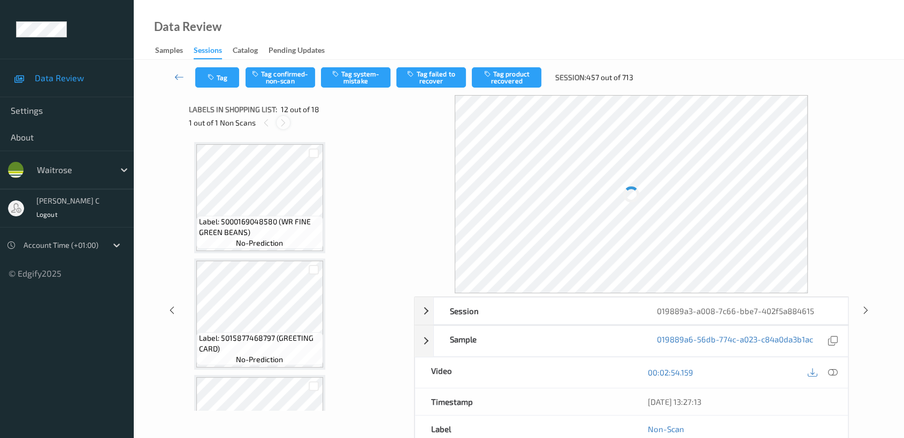
scroll to position [1166, 0]
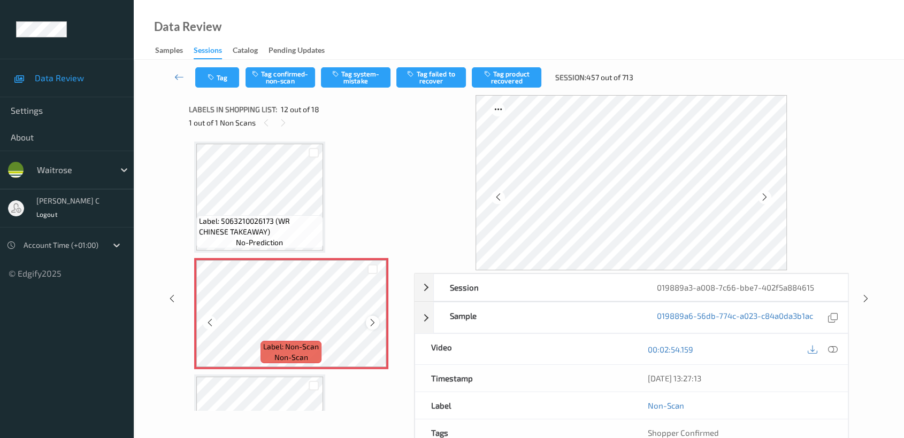
click at [371, 318] on icon at bounding box center [372, 323] width 9 height 10
click at [375, 72] on button "Tag system-mistake" at bounding box center [356, 77] width 70 height 20
click at [177, 74] on icon at bounding box center [179, 77] width 10 height 11
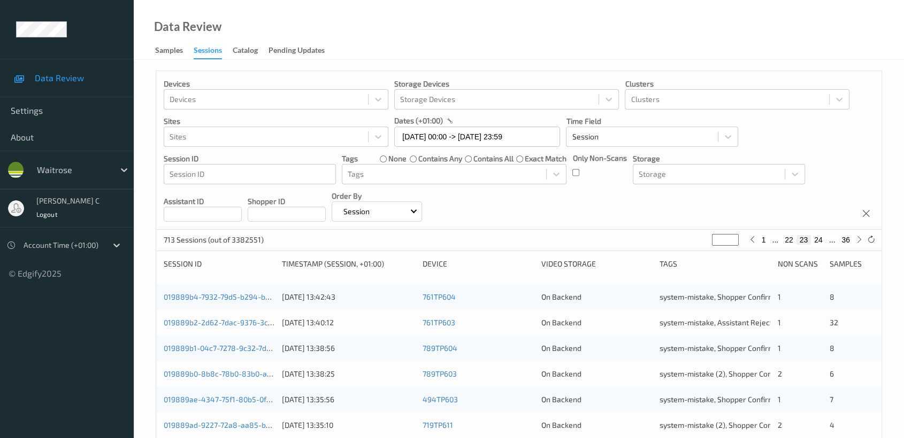
scroll to position [403, 0]
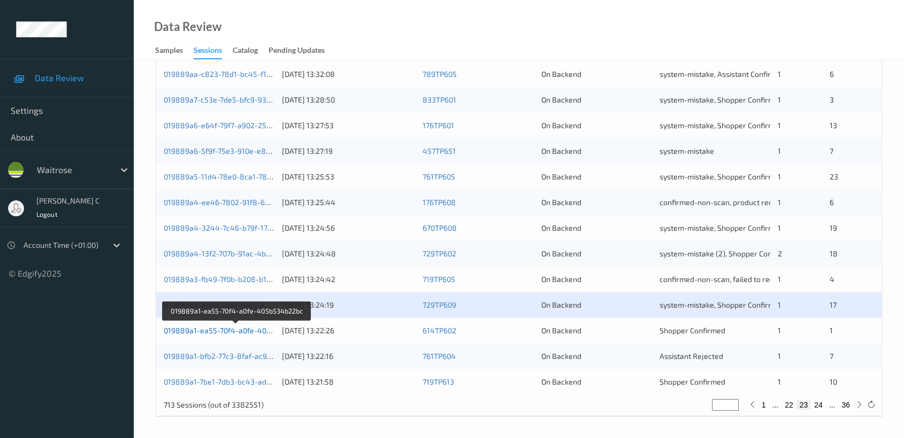
click at [220, 327] on link "019889a1-ea55-70f4-a0fe-405b534b22bc" at bounding box center [236, 330] width 145 height 9
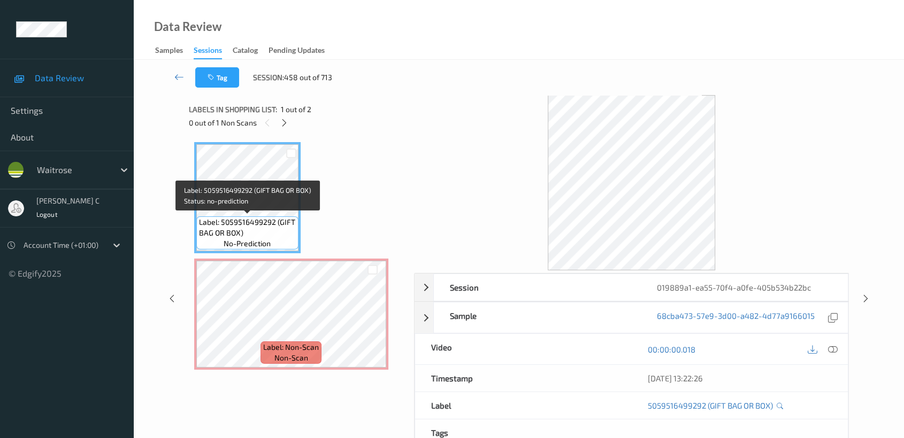
click at [238, 218] on span "Label: 5059516499292 (GIFT BAG OR BOX)" at bounding box center [247, 227] width 97 height 21
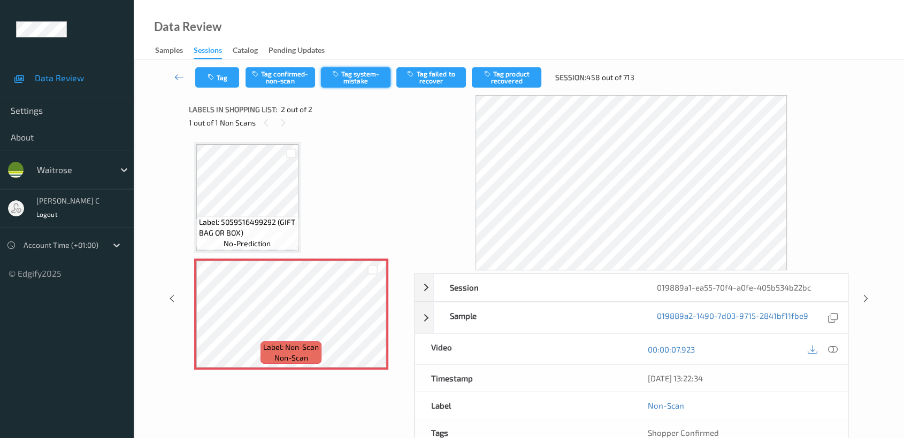
click at [384, 73] on button "Tag system-mistake" at bounding box center [356, 77] width 70 height 20
click at [209, 79] on icon "button" at bounding box center [211, 77] width 9 height 7
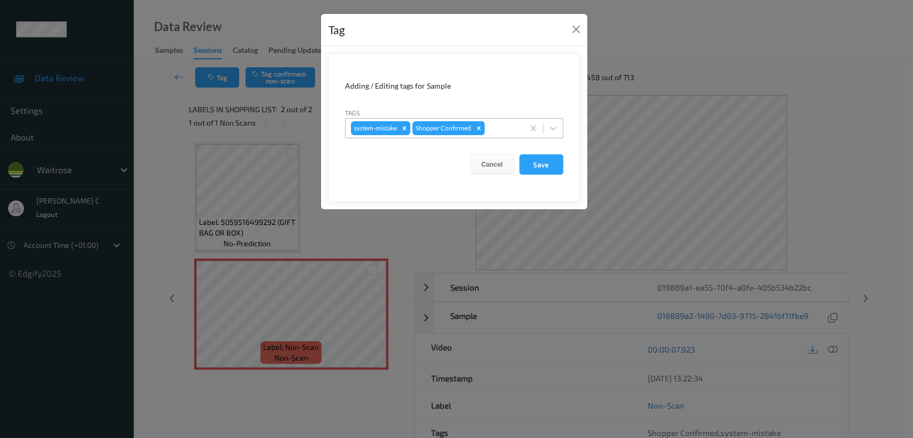
click at [483, 126] on div "Remove Shopper Confirmed" at bounding box center [479, 128] width 12 height 14
click at [579, 29] on button "Close" at bounding box center [575, 29] width 15 height 15
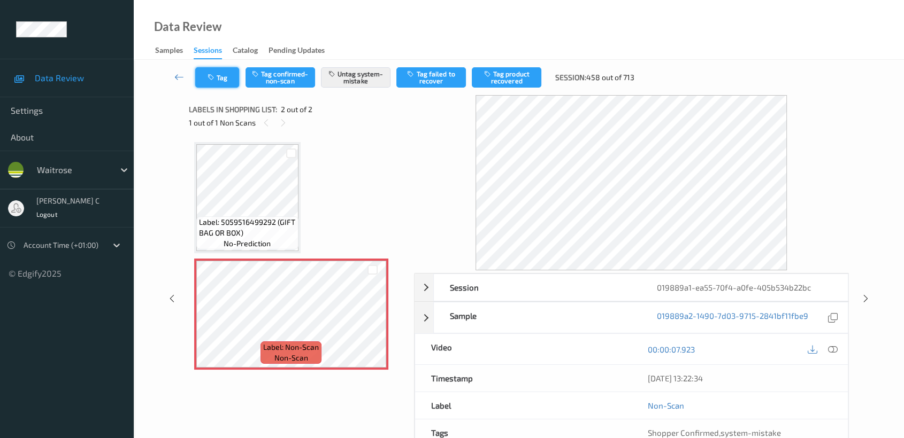
click at [212, 83] on button "Tag" at bounding box center [217, 77] width 44 height 20
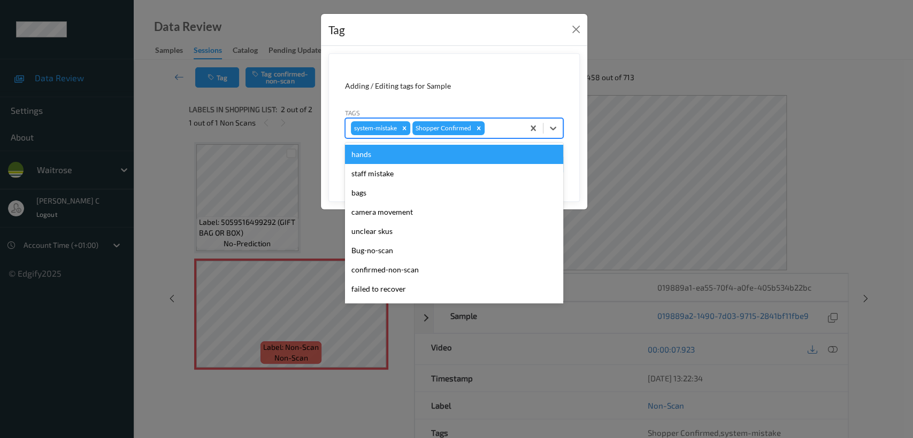
click at [505, 127] on div at bounding box center [503, 128] width 32 height 13
type input "un"
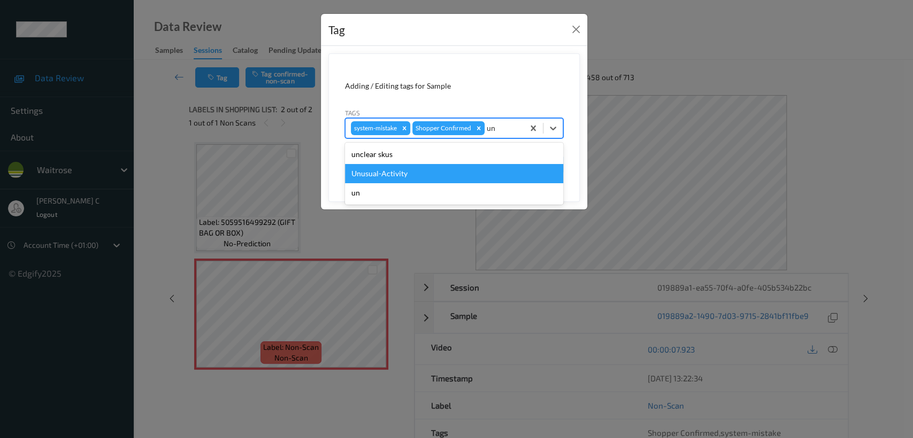
click at [424, 174] on div "Unusual-Activity" at bounding box center [454, 173] width 218 height 19
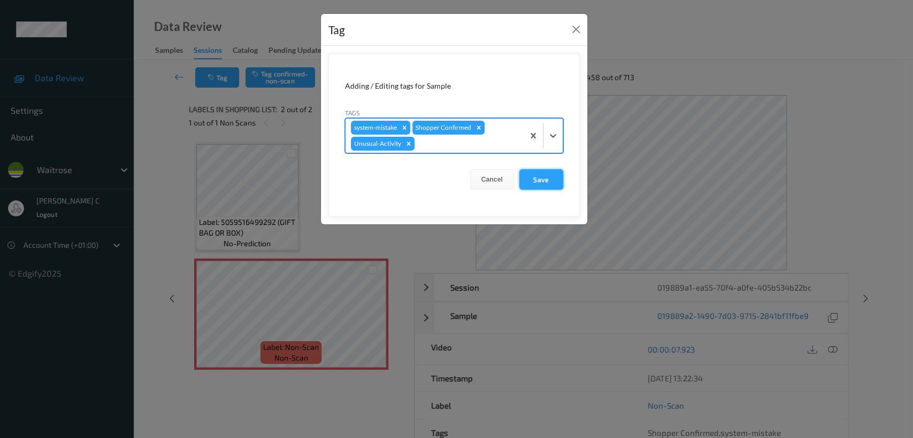
click at [549, 179] on button "Save" at bounding box center [541, 179] width 44 height 20
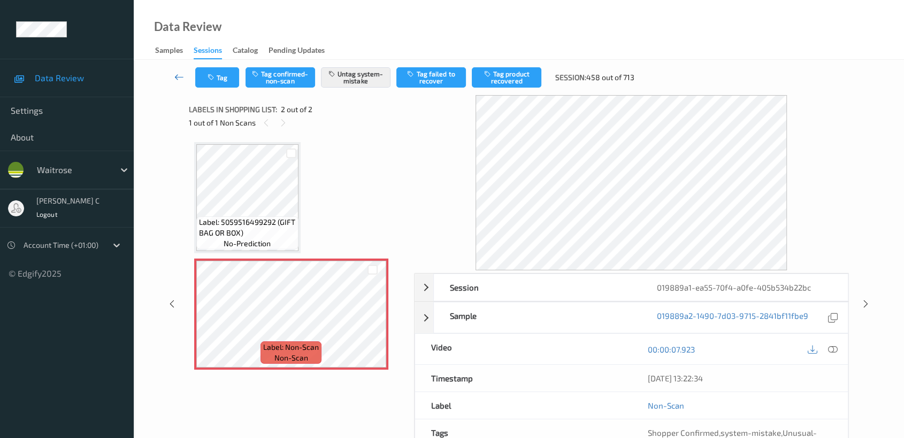
click at [175, 78] on icon at bounding box center [179, 77] width 10 height 11
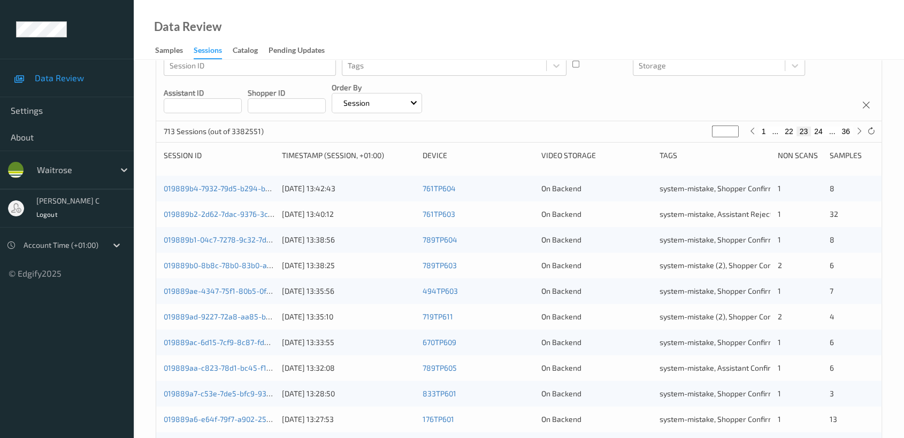
scroll to position [403, 0]
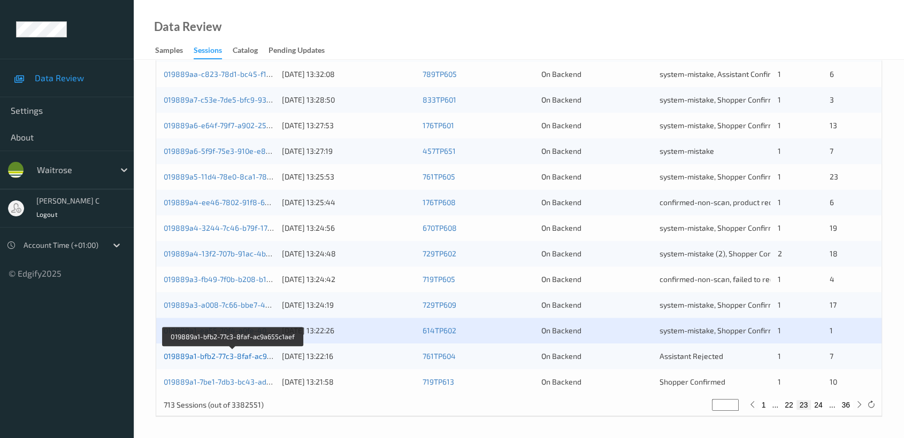
click at [232, 356] on link "019889a1-bfb2-77c3-8faf-ac9a655c1aef" at bounding box center [233, 356] width 138 height 9
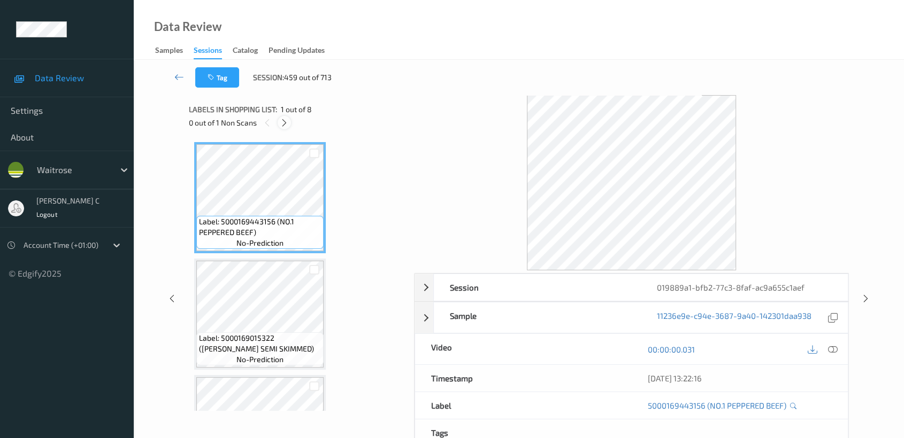
click at [281, 121] on icon at bounding box center [284, 123] width 9 height 10
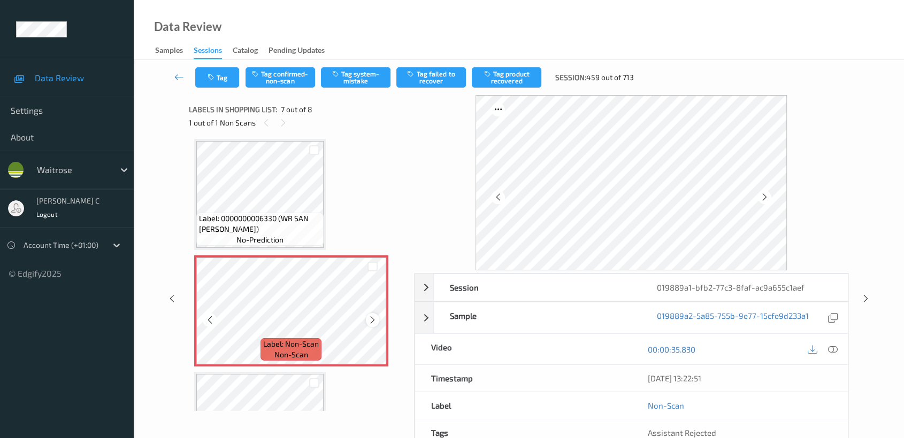
click at [373, 315] on icon at bounding box center [372, 320] width 9 height 10
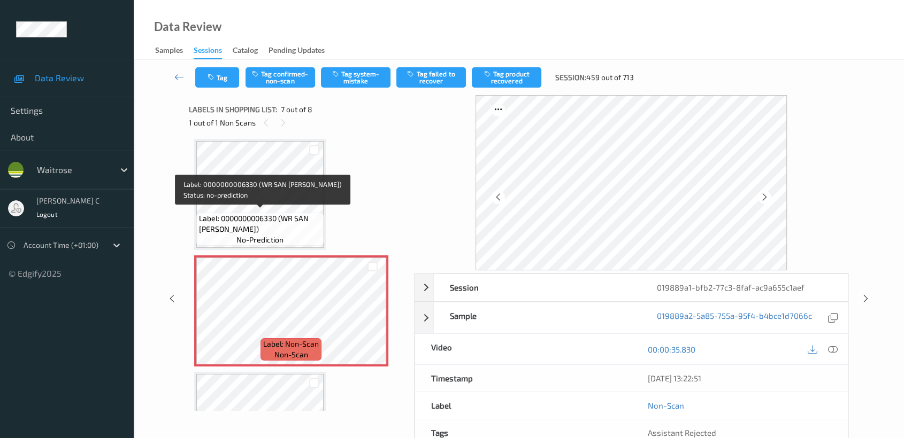
click at [273, 213] on span "Label: 0000000006330 (WR SAN [PERSON_NAME])" at bounding box center [260, 223] width 122 height 21
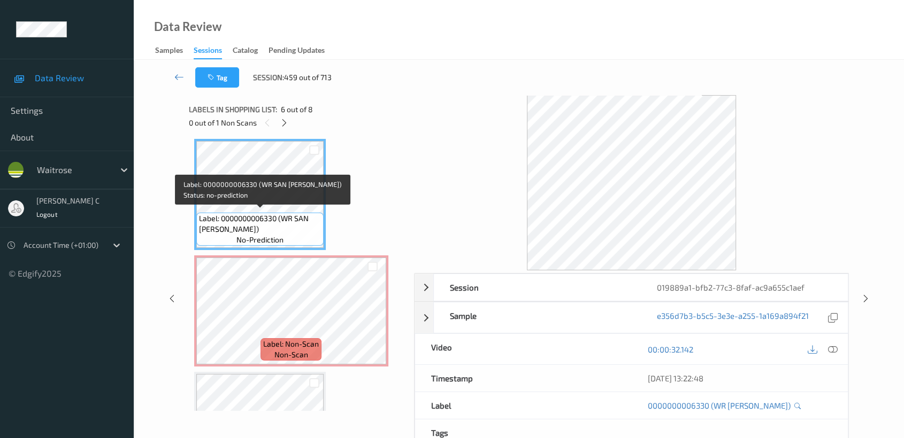
scroll to position [467, 0]
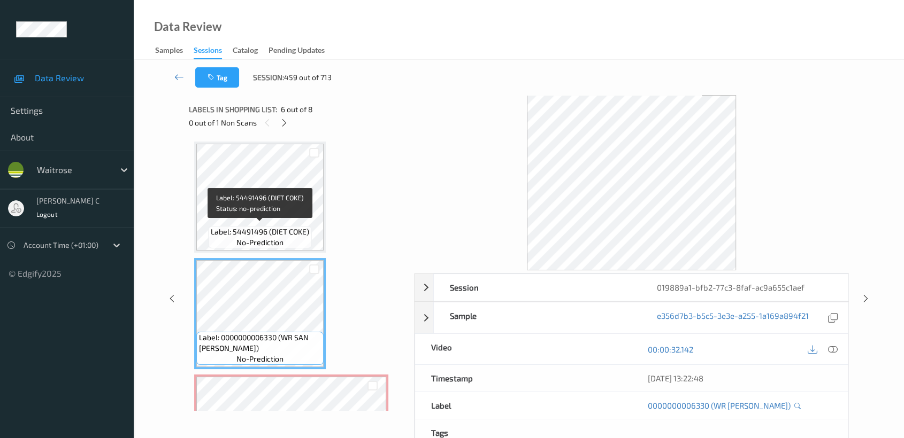
click at [266, 228] on span "Label: 54491496 (DIET COKE)" at bounding box center [260, 232] width 98 height 11
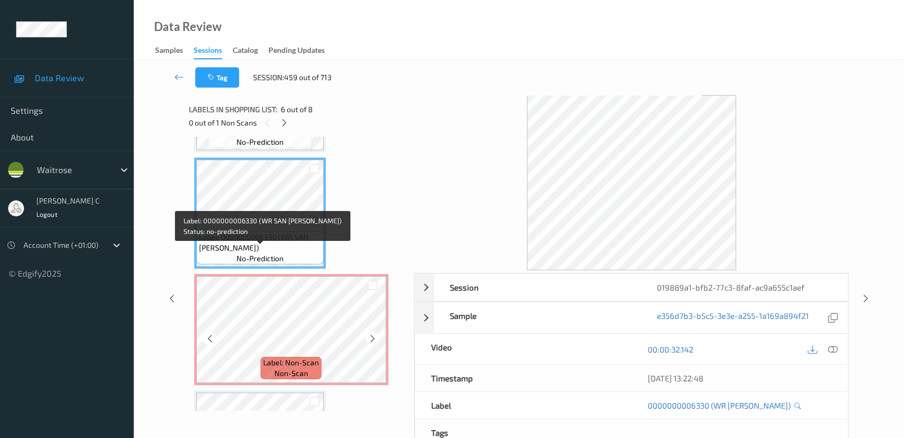
scroll to position [586, 0]
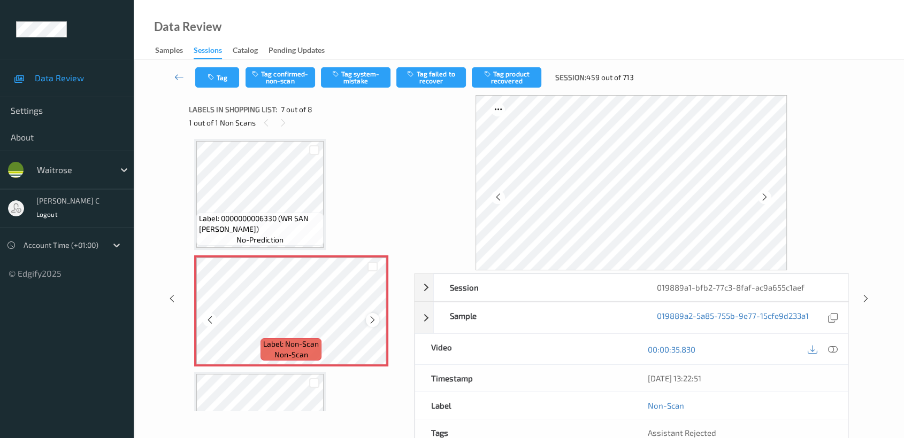
click at [372, 320] on icon at bounding box center [372, 320] width 9 height 10
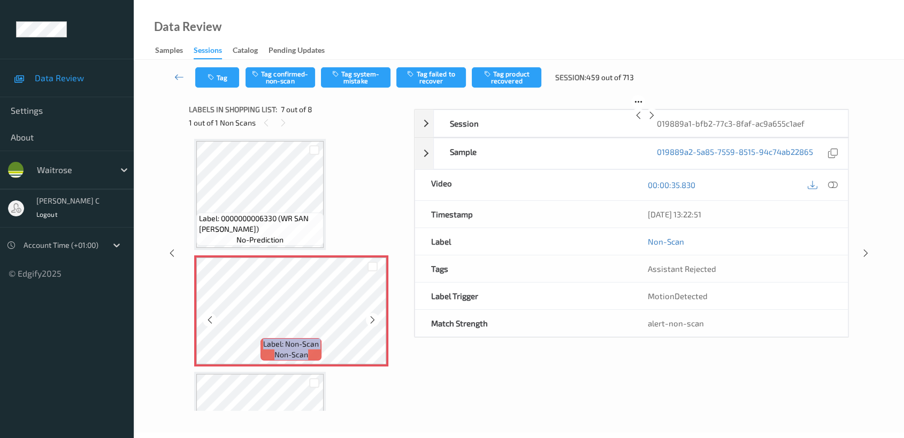
click at [372, 320] on icon at bounding box center [372, 320] width 9 height 10
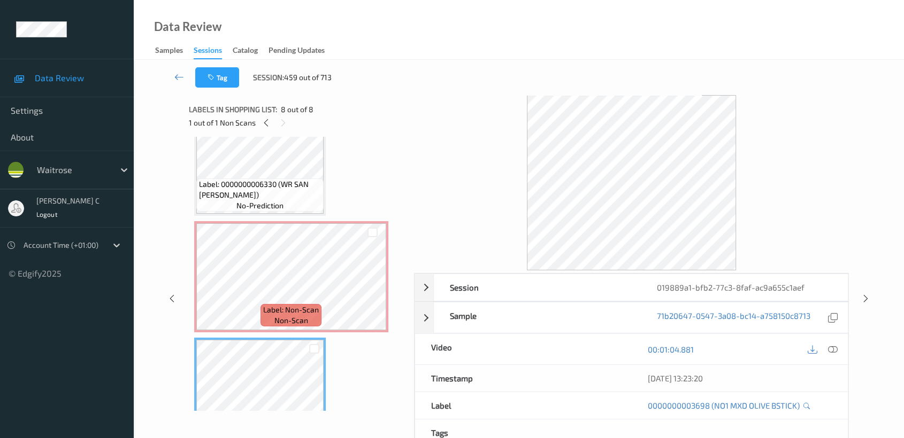
scroll to position [600, 0]
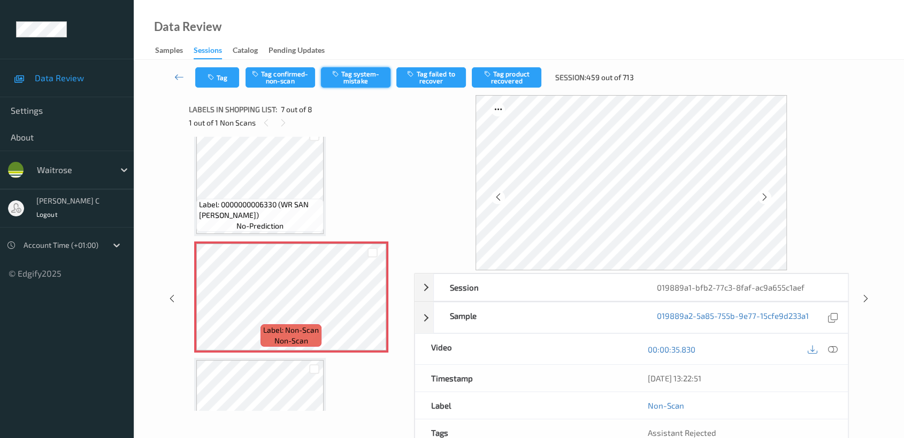
click at [357, 78] on button "Tag system-mistake" at bounding box center [356, 77] width 70 height 20
click at [211, 83] on button "Tag" at bounding box center [217, 77] width 44 height 20
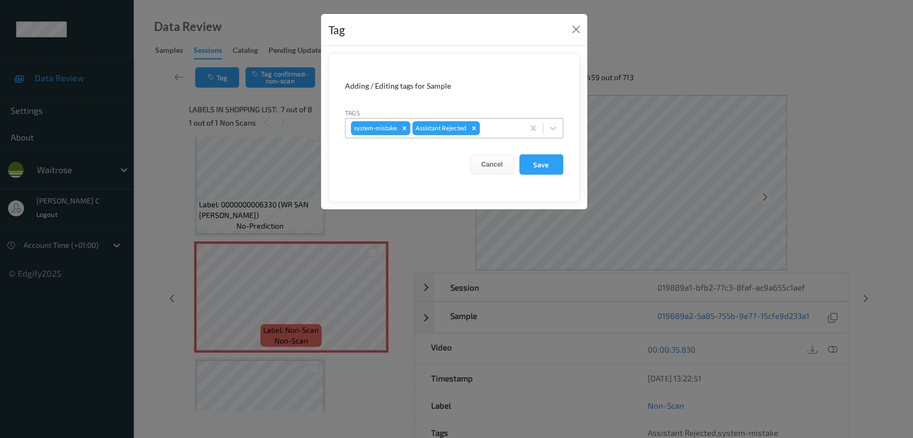
click at [496, 129] on div at bounding box center [500, 128] width 36 height 13
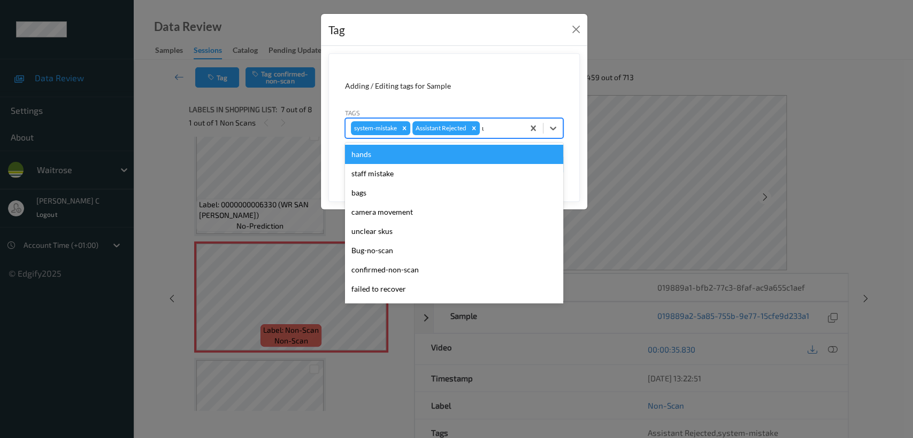
type input "un"
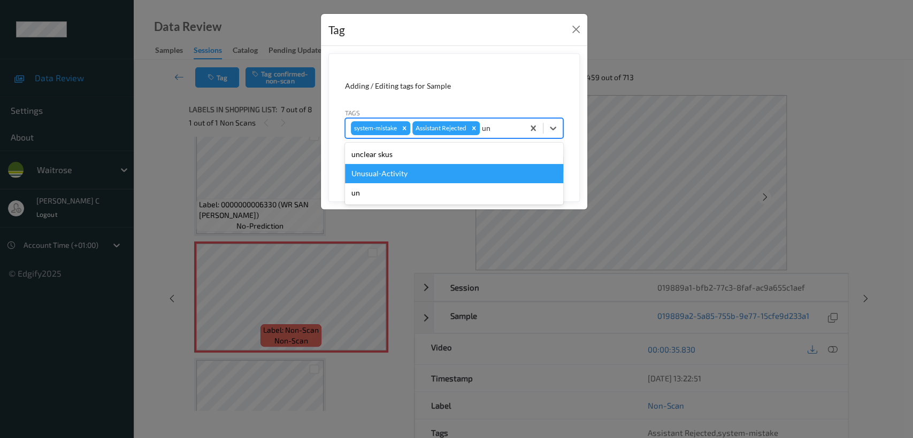
click at [417, 174] on div "Unusual-Activity" at bounding box center [454, 173] width 218 height 19
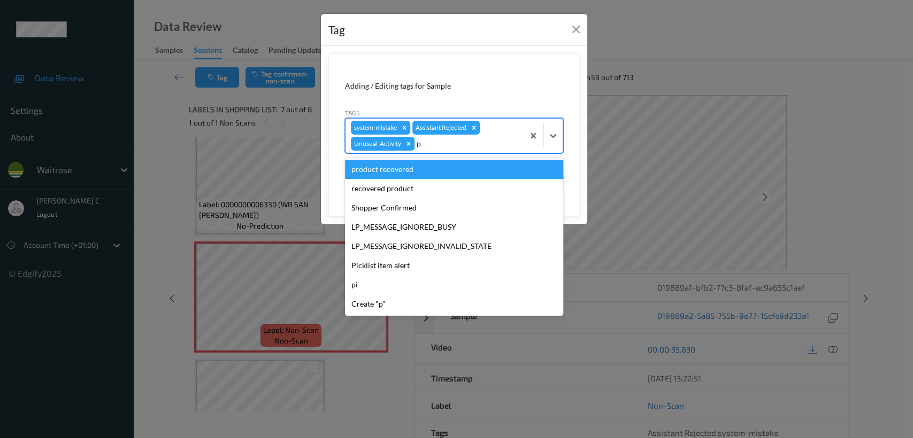
type input "pi"
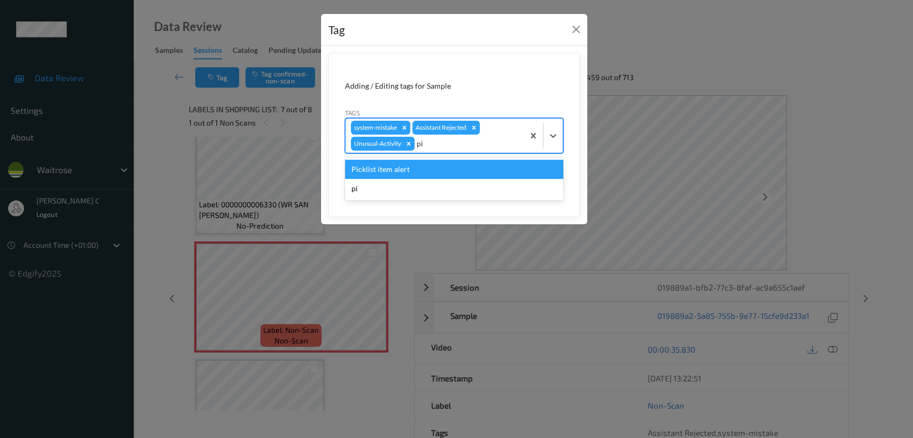
click at [417, 174] on div "Picklist item alert" at bounding box center [454, 169] width 218 height 19
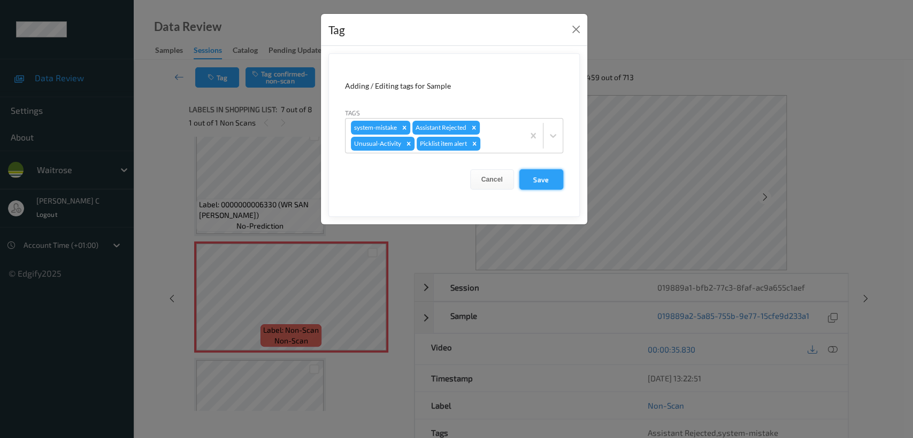
click at [522, 182] on button "Save" at bounding box center [541, 179] width 44 height 20
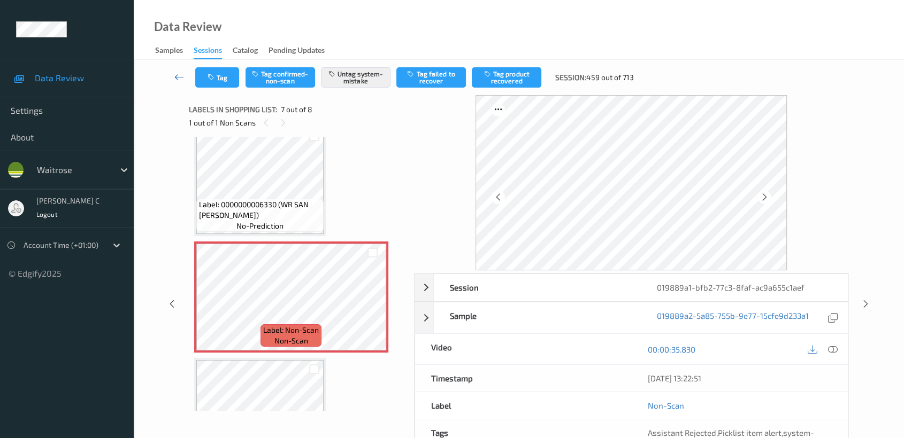
click at [174, 74] on link at bounding box center [179, 77] width 32 height 20
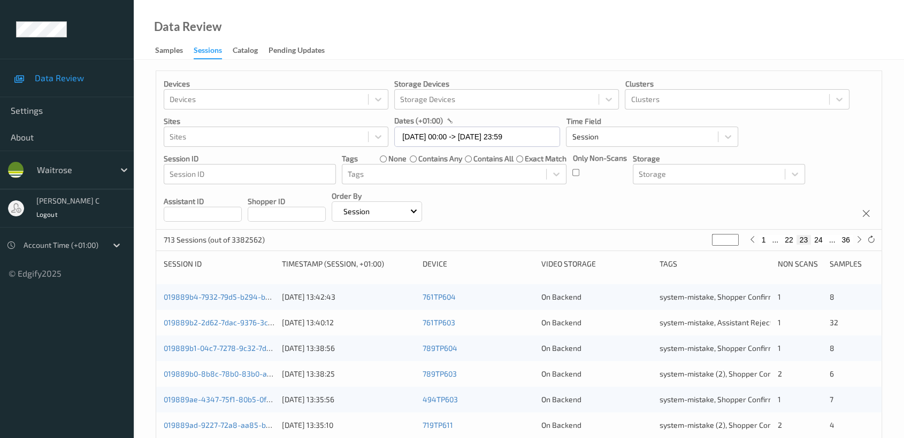
scroll to position [403, 0]
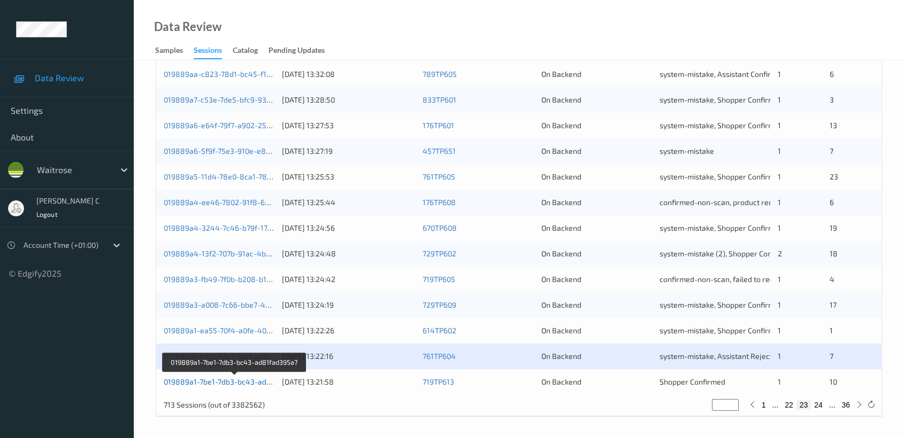
click at [203, 382] on link "019889a1-7be1-7db3-bc43-ad81fad395a7" at bounding box center [235, 381] width 143 height 9
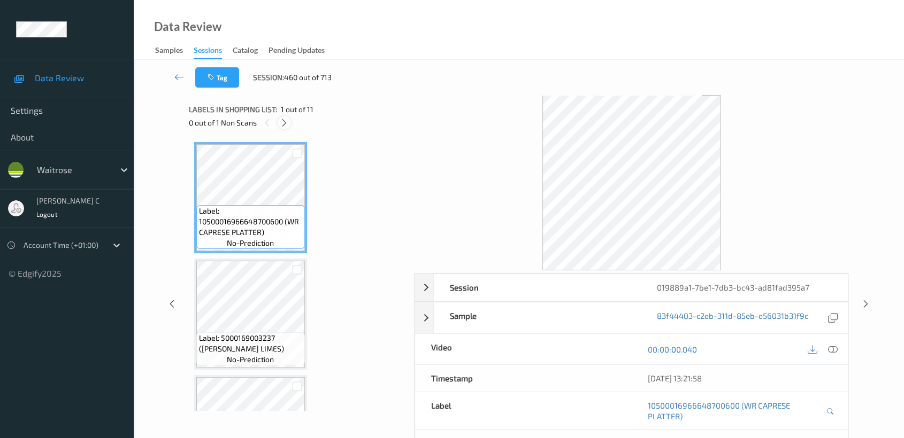
click at [284, 122] on icon at bounding box center [284, 123] width 9 height 10
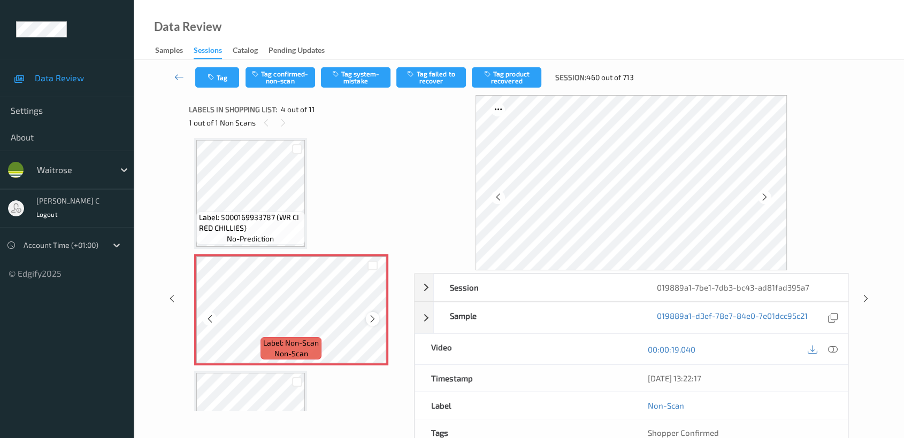
click at [372, 317] on icon at bounding box center [372, 319] width 9 height 10
click at [249, 246] on div "Label: 5000169933787 (WR CI RED CHILLIES) no-prediction" at bounding box center [250, 193] width 113 height 111
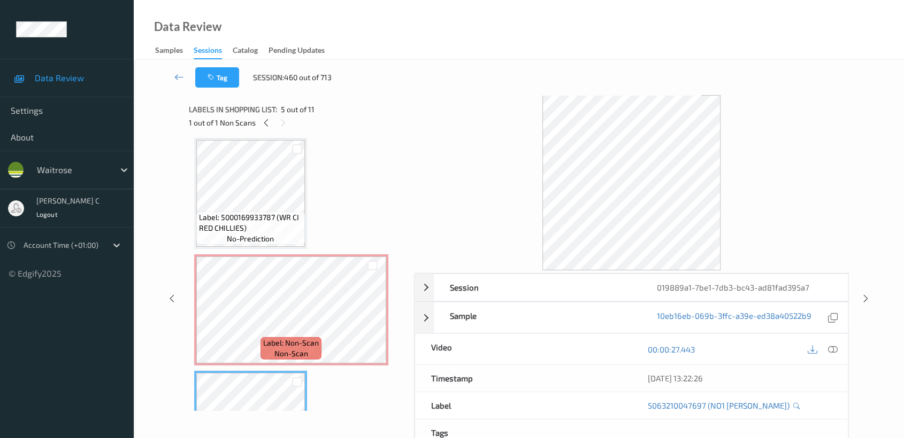
click at [262, 228] on span "Label: 5000169933787 (WR CI RED CHILLIES)" at bounding box center [250, 222] width 103 height 21
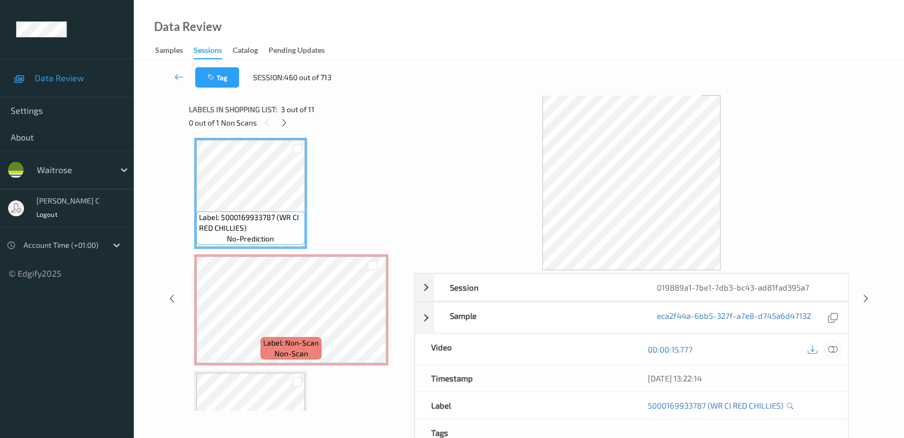
click at [831, 346] on icon at bounding box center [833, 350] width 10 height 10
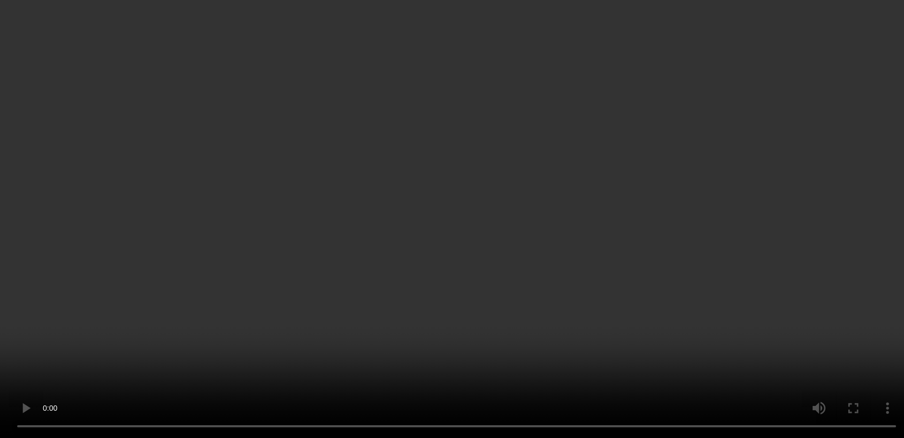
scroll to position [297, 0]
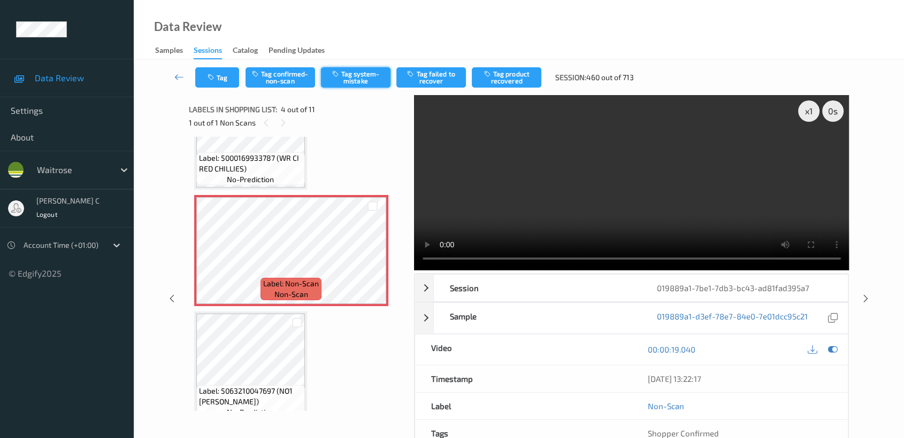
click at [341, 74] on button "Tag system-mistake" at bounding box center [356, 77] width 70 height 20
click at [219, 82] on button "Tag" at bounding box center [217, 77] width 44 height 20
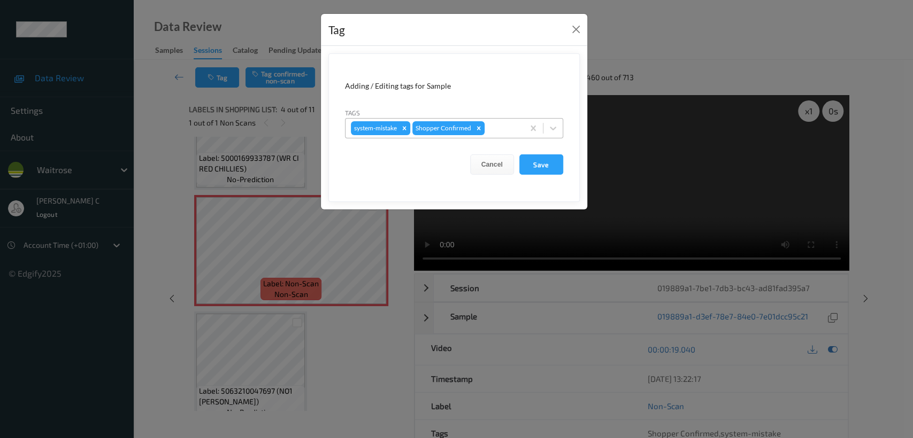
click at [495, 133] on div at bounding box center [503, 128] width 32 height 13
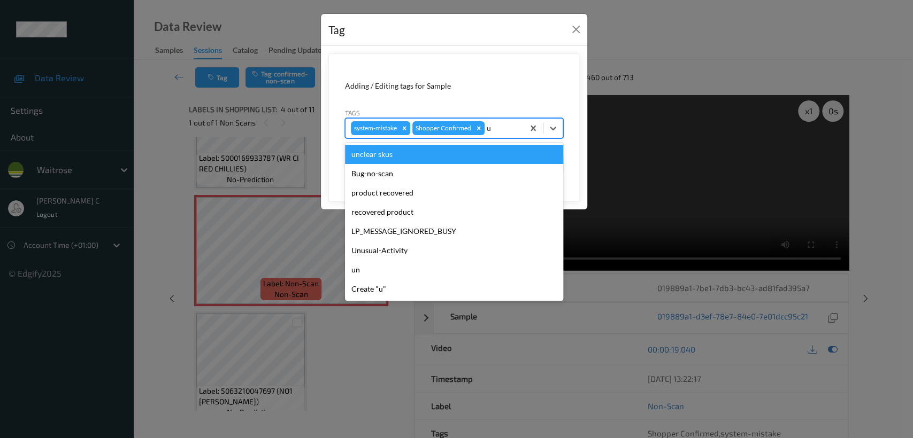
type input "un"
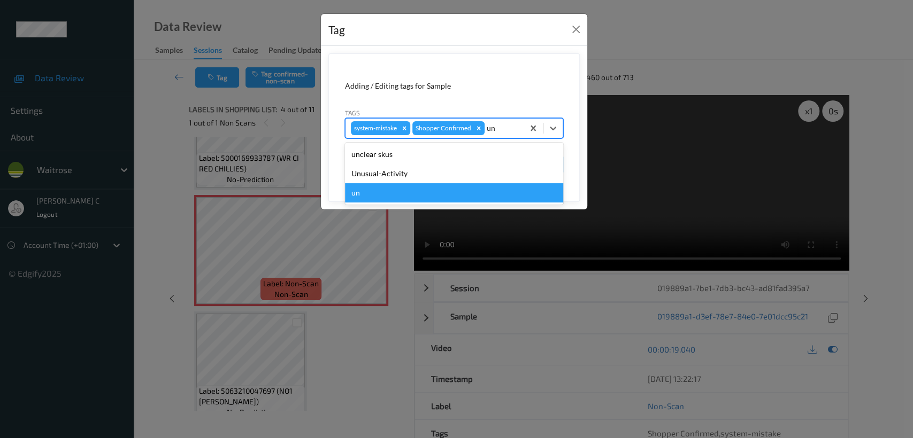
click at [409, 180] on div "Unusual-Activity" at bounding box center [454, 173] width 218 height 19
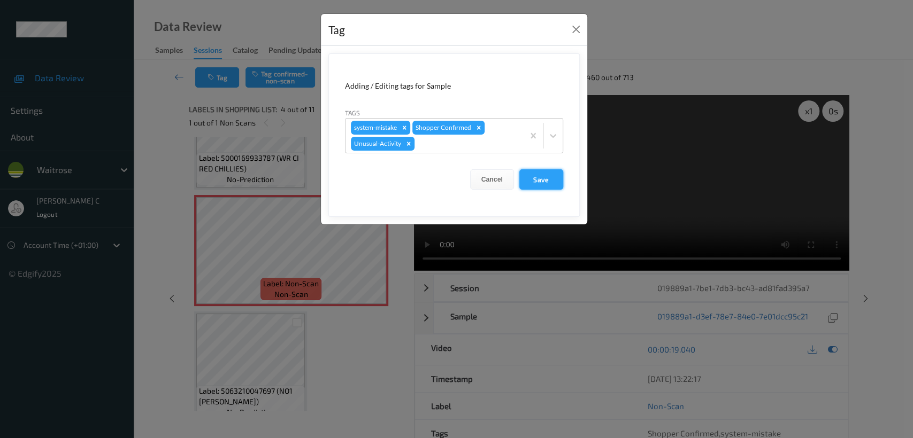
click at [541, 177] on button "Save" at bounding box center [541, 179] width 44 height 20
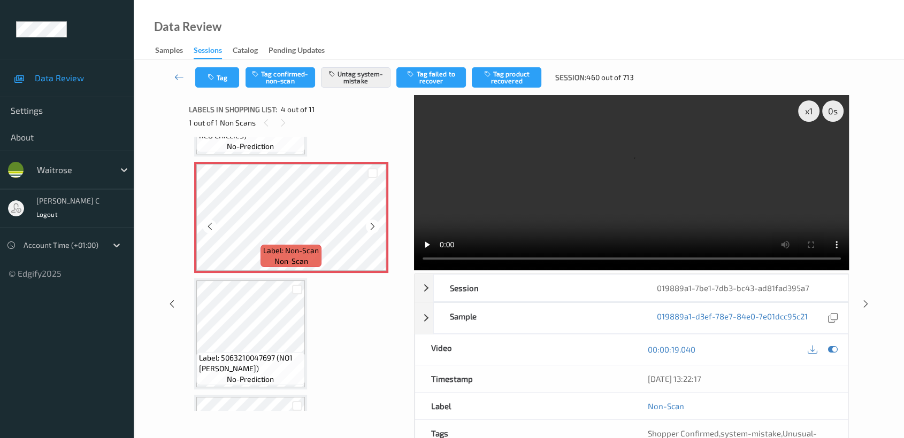
scroll to position [356, 0]
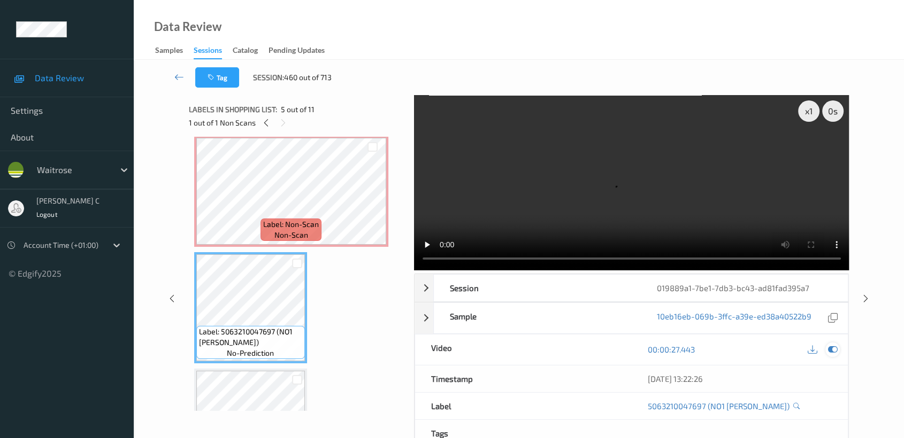
click at [830, 349] on icon at bounding box center [833, 350] width 10 height 10
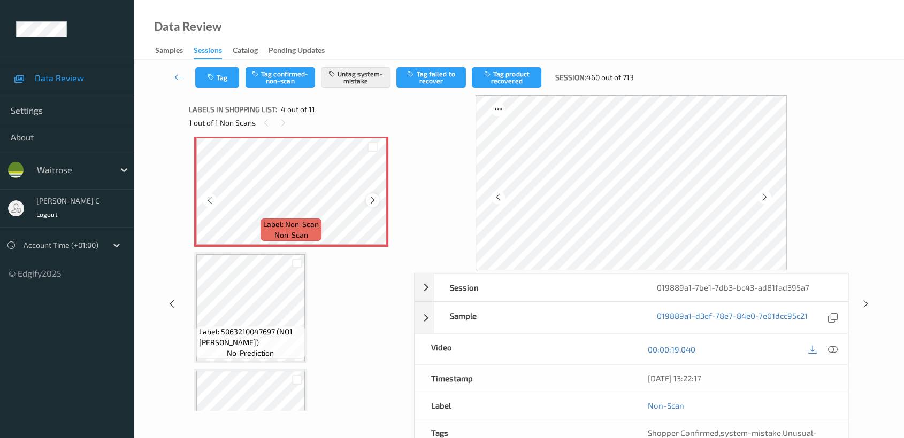
click at [369, 197] on icon at bounding box center [372, 201] width 9 height 10
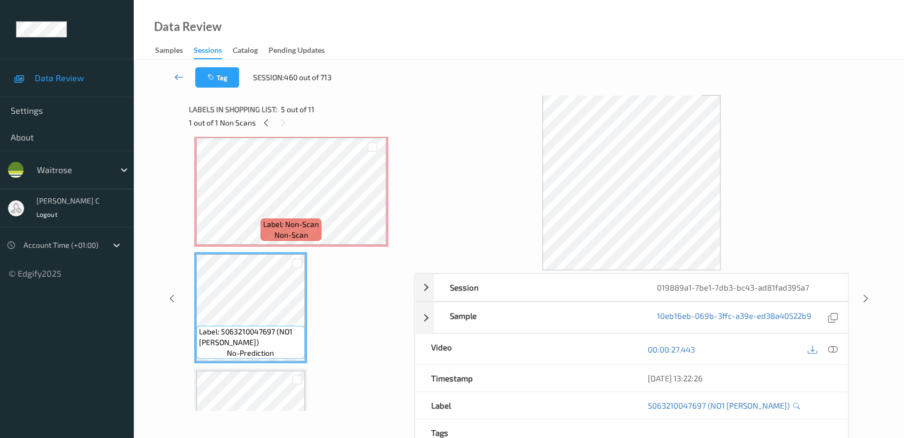
click at [180, 73] on icon at bounding box center [179, 77] width 10 height 11
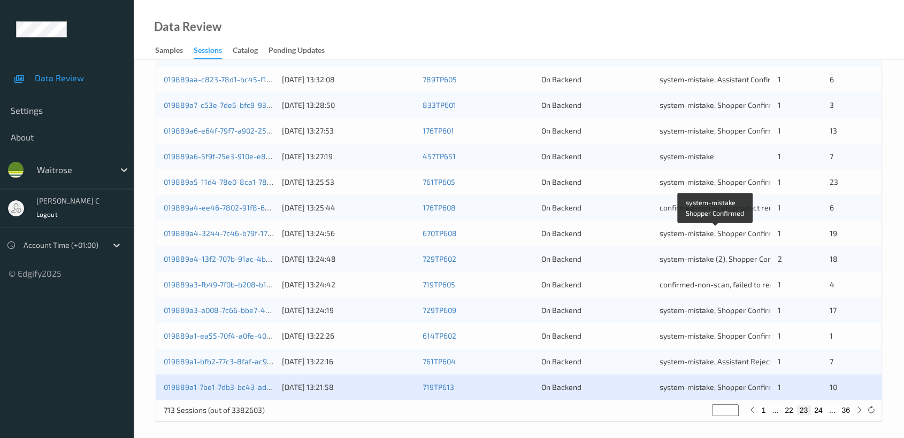
scroll to position [403, 0]
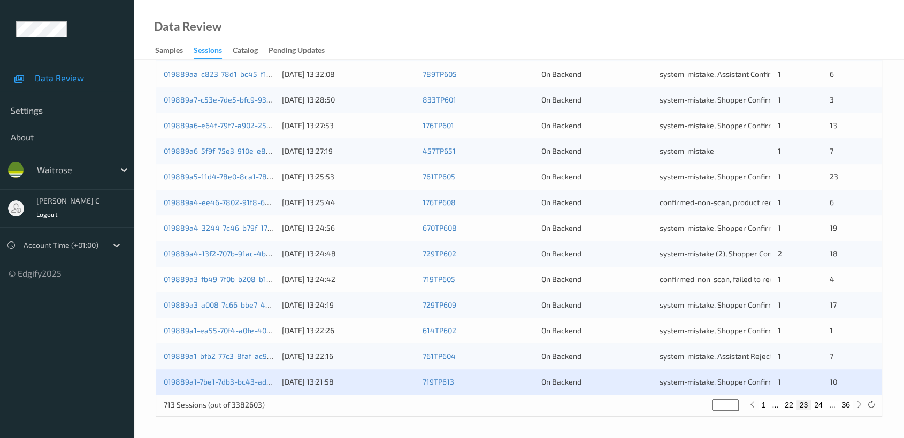
click at [816, 403] on button "24" at bounding box center [818, 405] width 15 height 10
type input "**"
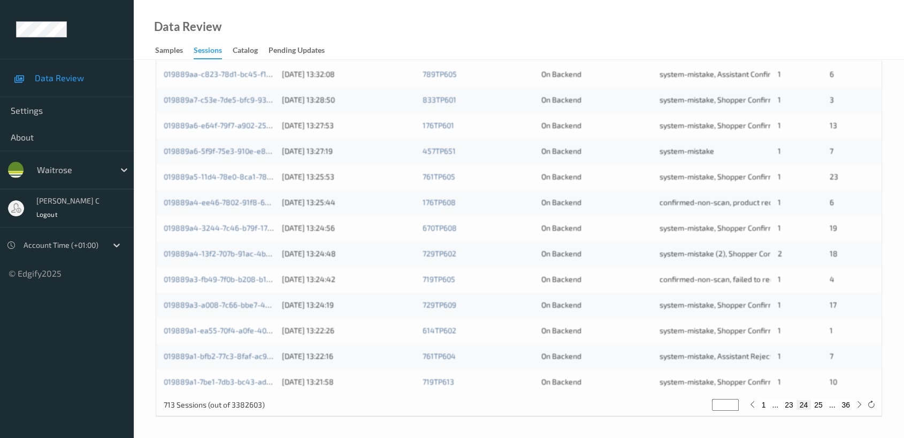
click at [788, 407] on button "23" at bounding box center [788, 405] width 15 height 10
type input "**"
click at [814, 404] on button "24" at bounding box center [818, 405] width 15 height 10
type input "**"
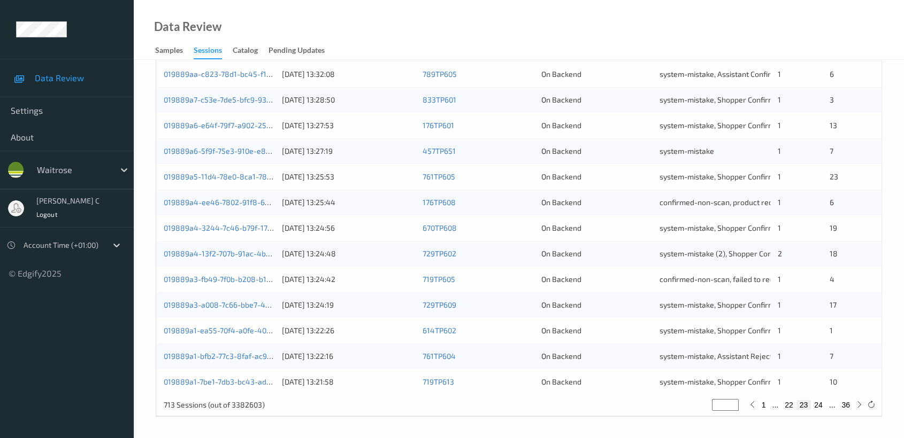
type input "**"
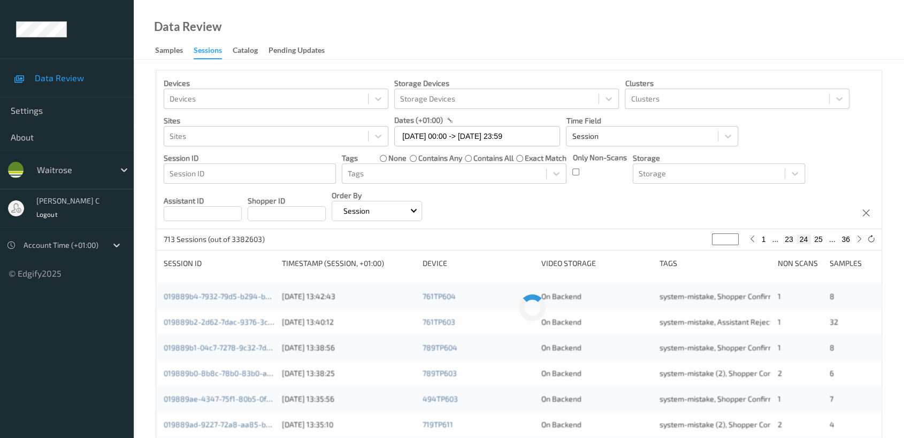
scroll to position [0, 0]
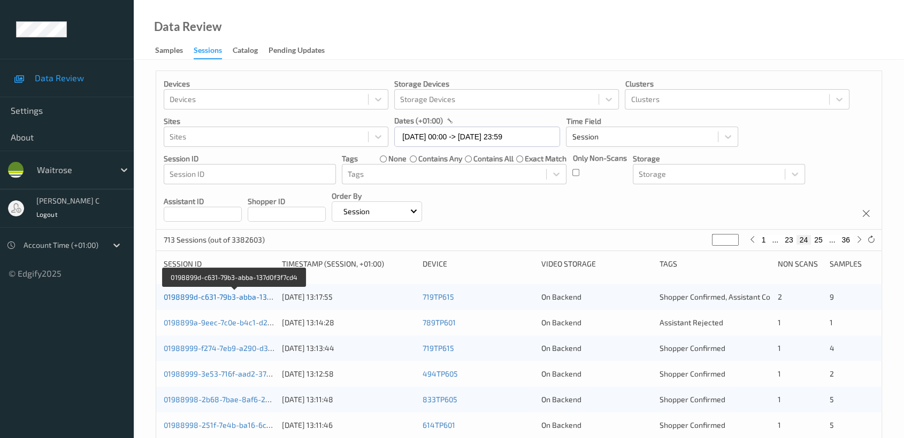
click at [180, 295] on link "0198899d-c631-79b3-abba-137d0f3f7cd4" at bounding box center [235, 296] width 142 height 9
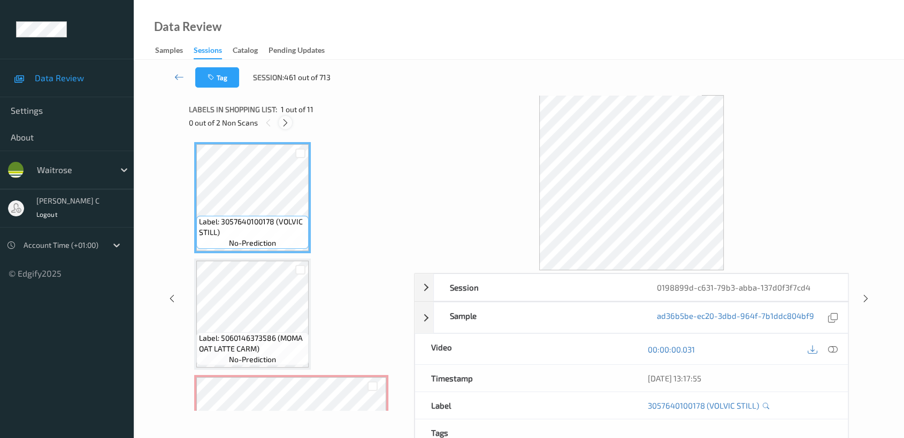
click at [287, 124] on icon at bounding box center [285, 123] width 9 height 10
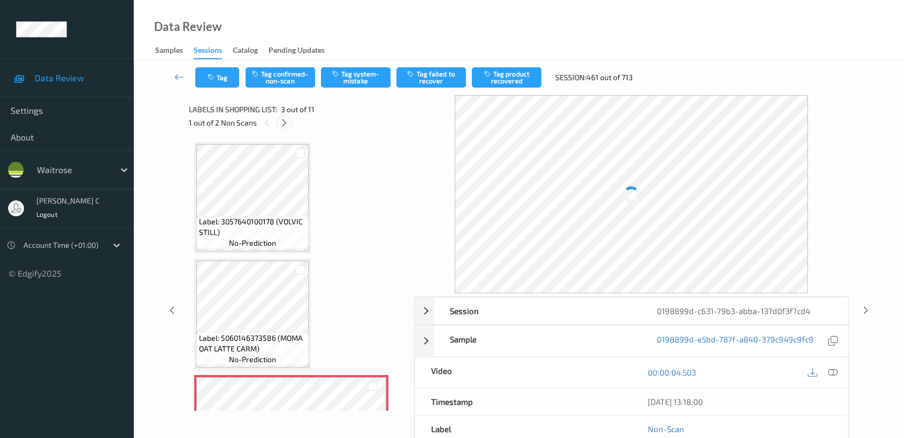
scroll to position [121, 0]
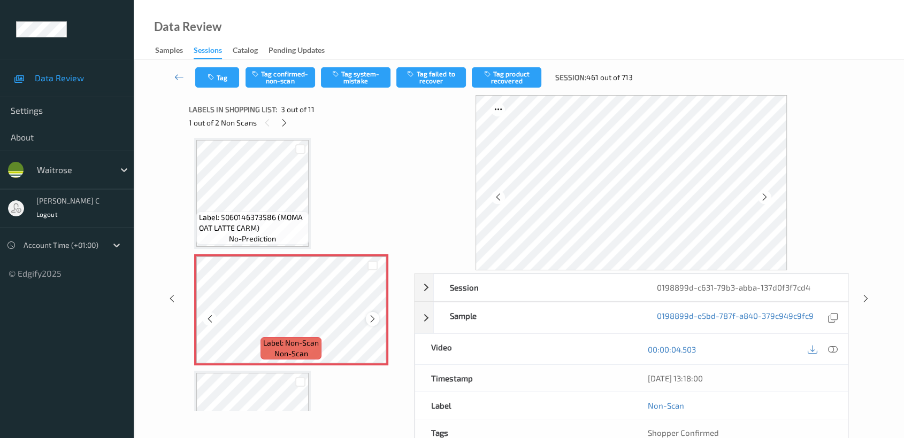
click at [372, 314] on icon at bounding box center [372, 319] width 9 height 10
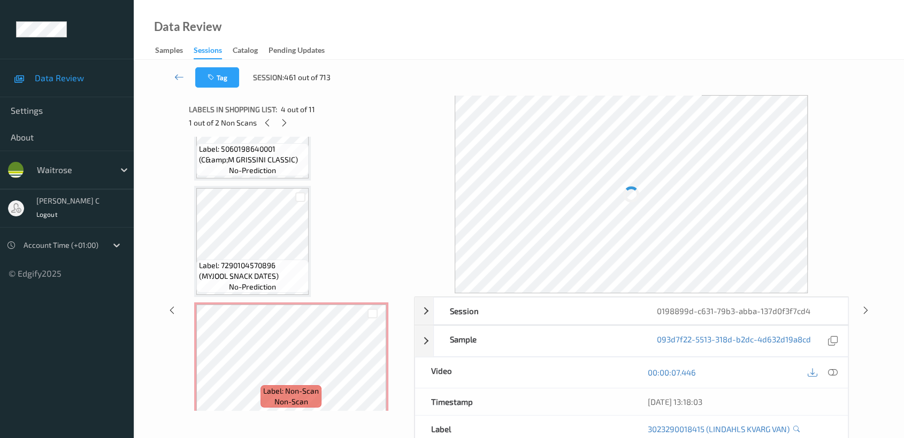
scroll to position [770, 0]
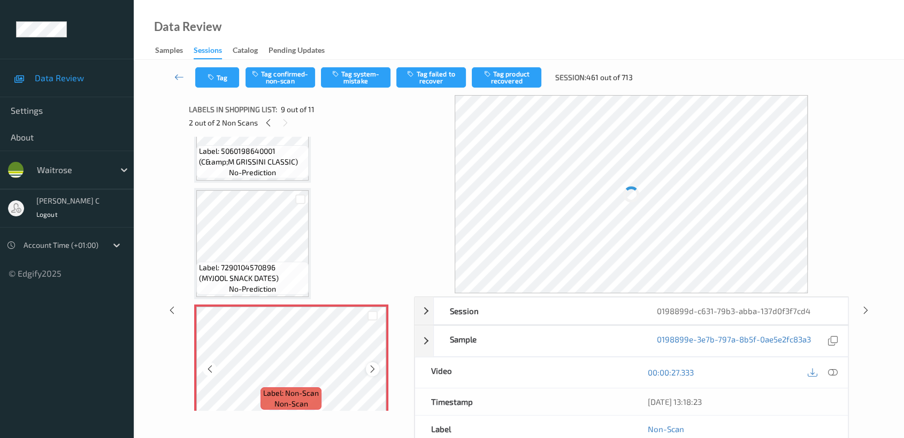
click at [368, 365] on icon at bounding box center [372, 370] width 9 height 10
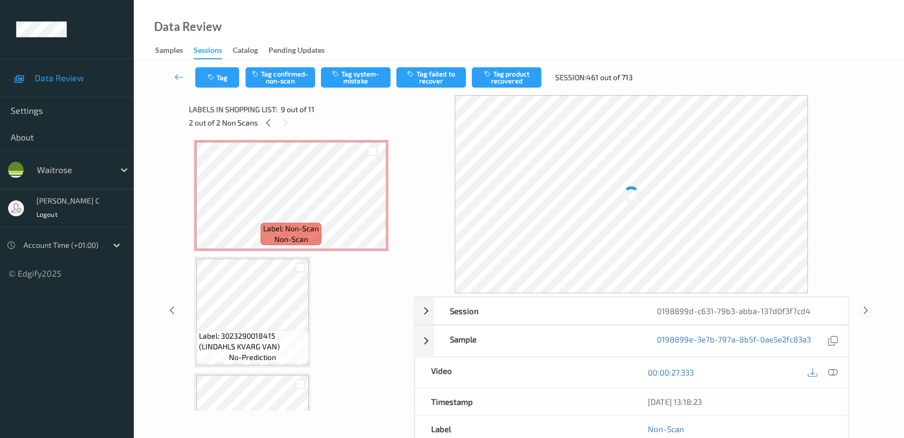
scroll to position [117, 0]
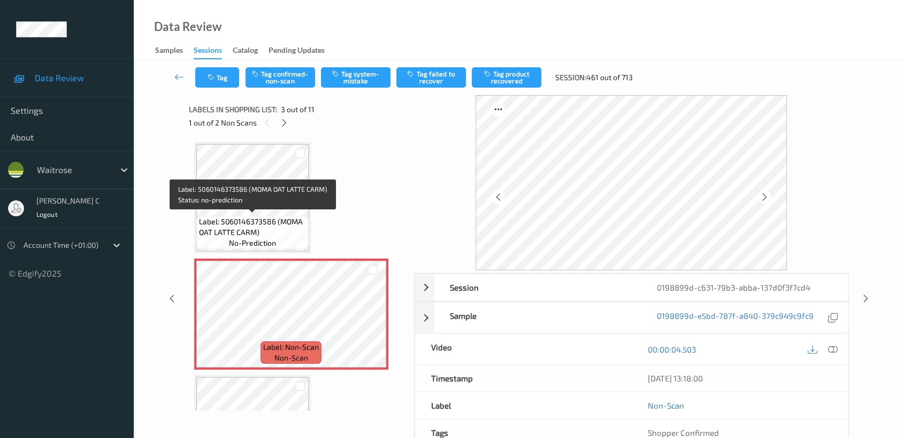
click at [246, 228] on span "Label: 5060146373586 (MOMA OAT LATTE CARM)" at bounding box center [252, 227] width 107 height 21
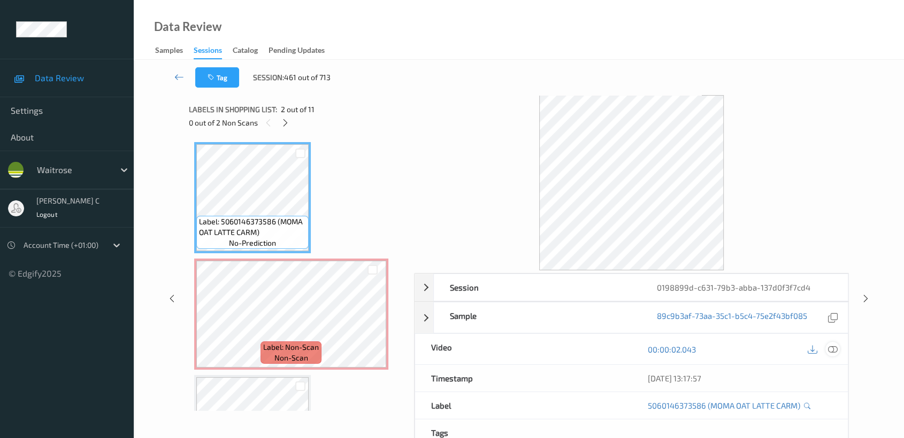
click at [836, 346] on icon at bounding box center [833, 350] width 10 height 10
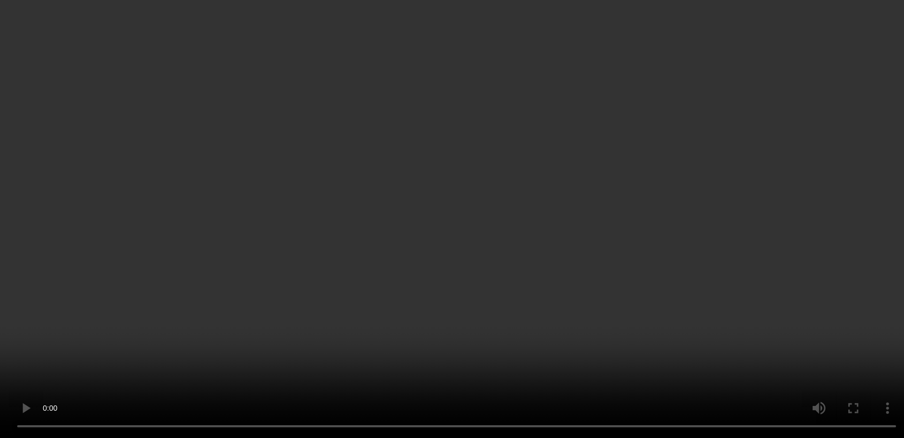
scroll to position [235, 0]
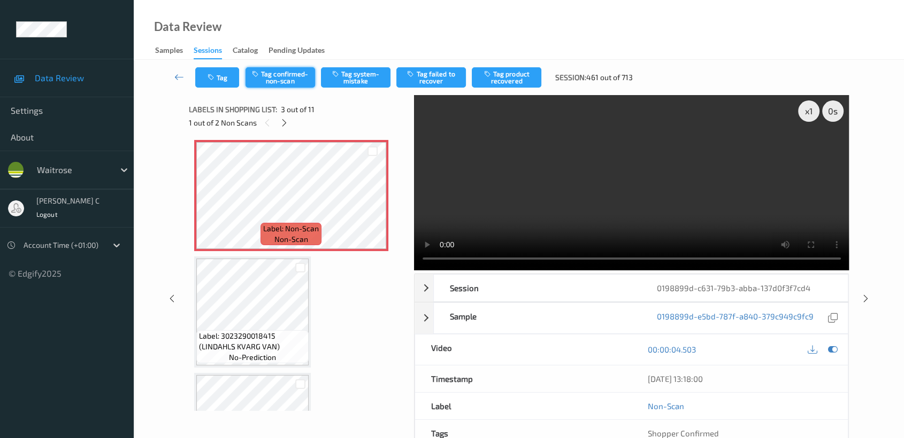
click at [295, 84] on button "Tag confirmed-non-scan" at bounding box center [280, 77] width 70 height 20
click at [441, 75] on button "Tag failed to recover" at bounding box center [431, 77] width 70 height 20
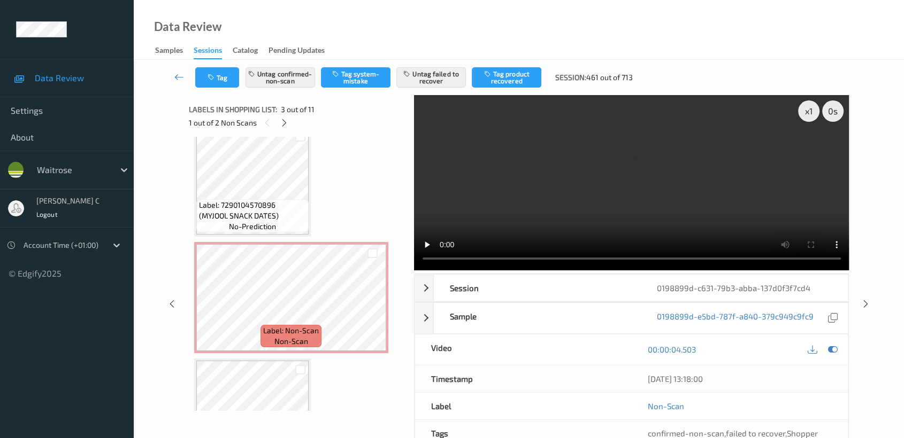
scroll to position [889, 0]
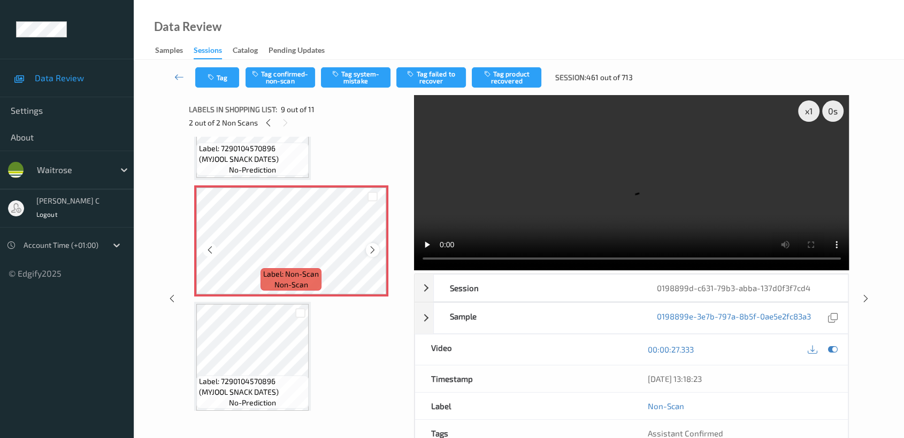
click at [372, 245] on icon at bounding box center [372, 250] width 9 height 10
click at [300, 78] on button "Tag confirmed-non-scan" at bounding box center [280, 77] width 70 height 20
click at [417, 74] on button "Tag failed to recover" at bounding box center [431, 77] width 70 height 20
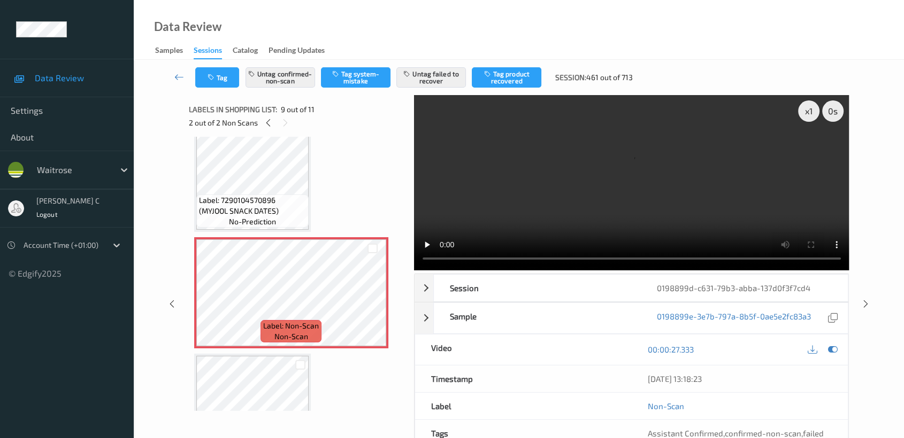
scroll to position [830, 0]
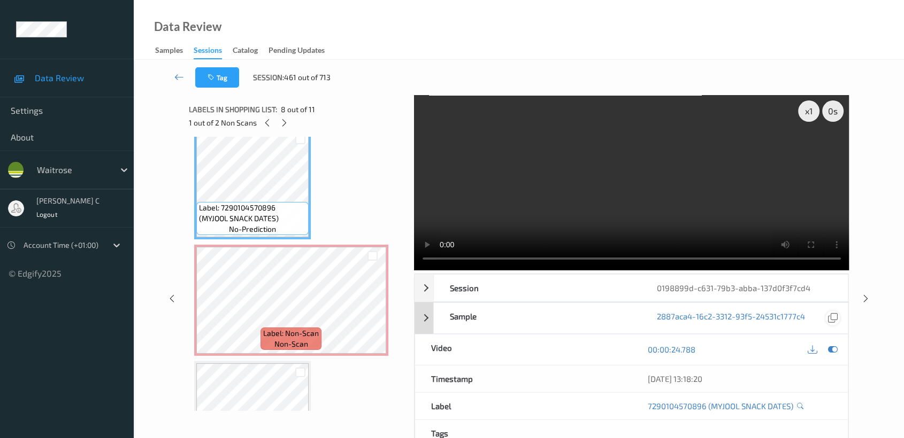
click at [834, 345] on icon at bounding box center [833, 350] width 10 height 10
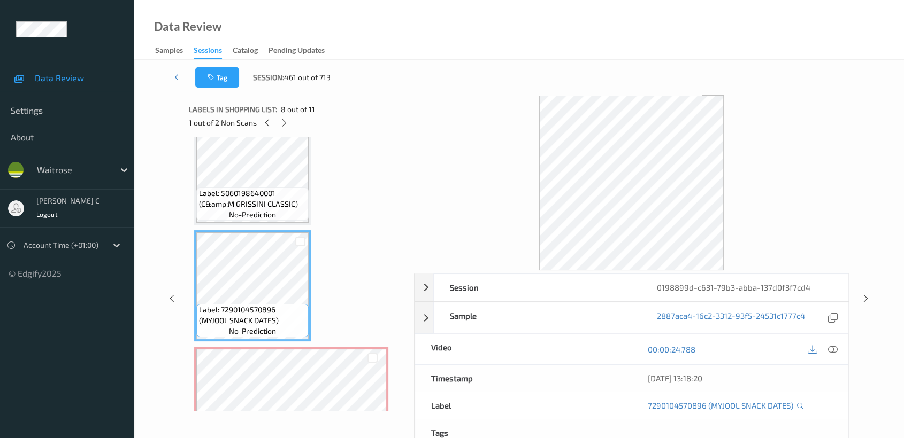
scroll to position [711, 0]
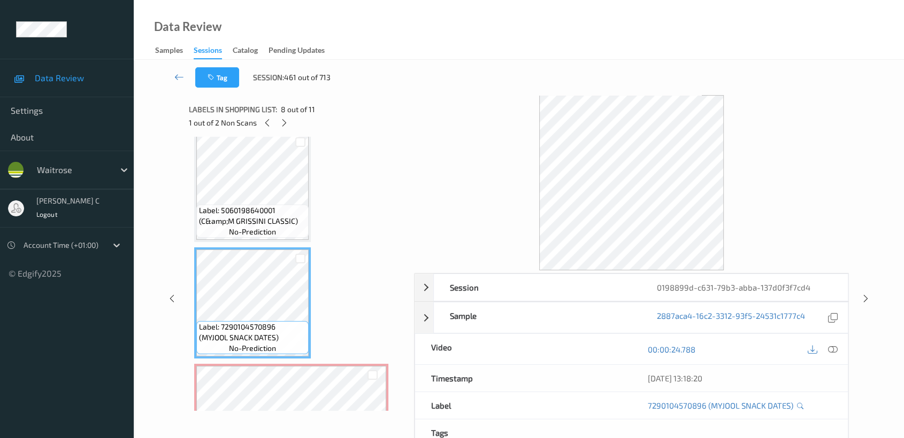
click at [273, 205] on span "Label: 5060198640001 (C&amp;M GRISSINI CLASSIC)" at bounding box center [252, 215] width 107 height 21
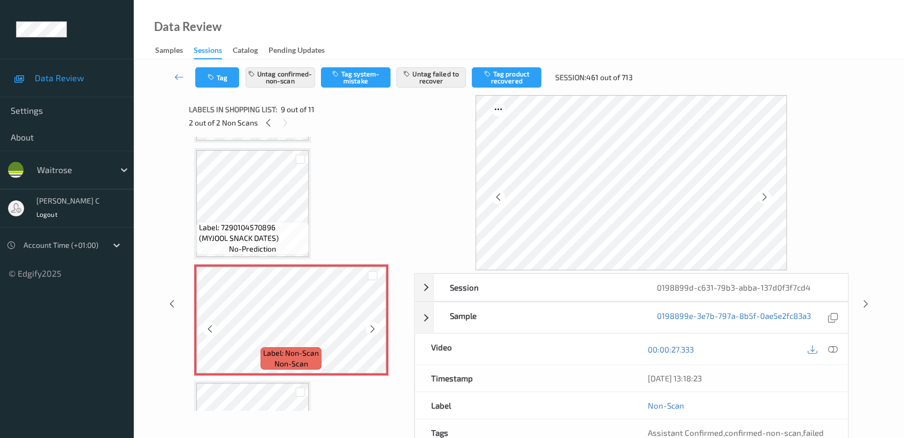
scroll to position [830, 0]
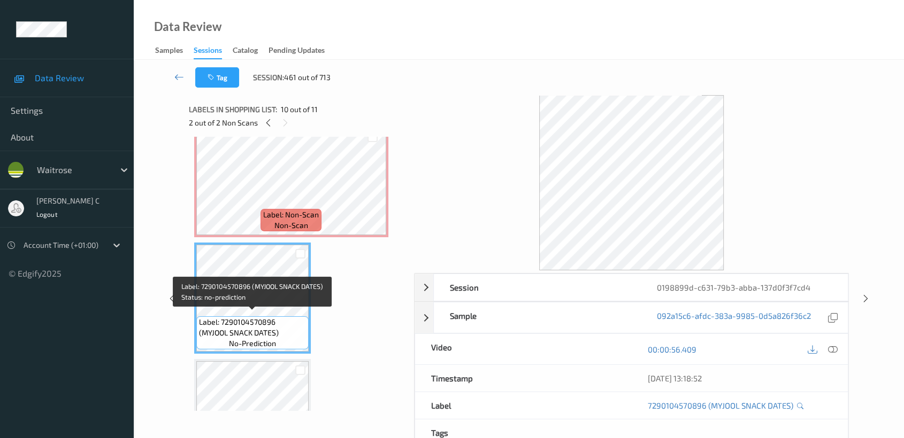
click at [282, 359] on div "Label: 5000169636602 ([PERSON_NAME] MEDJOOL DATE) no-prediction" at bounding box center [252, 414] width 117 height 111
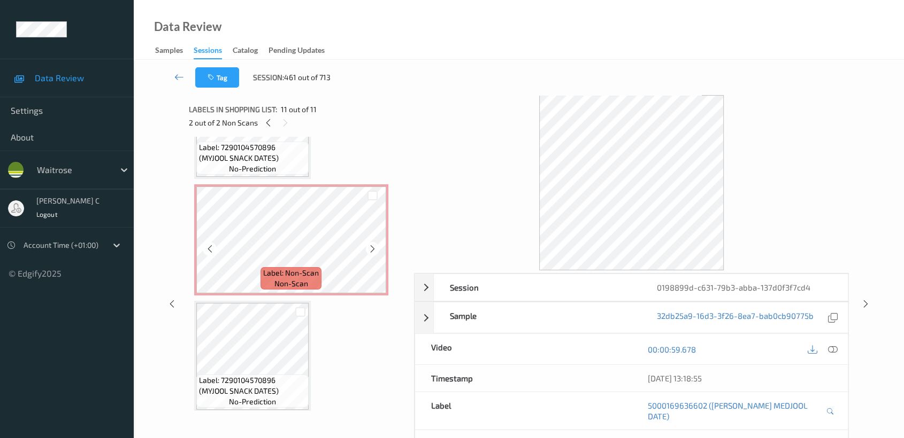
scroll to position [889, 0]
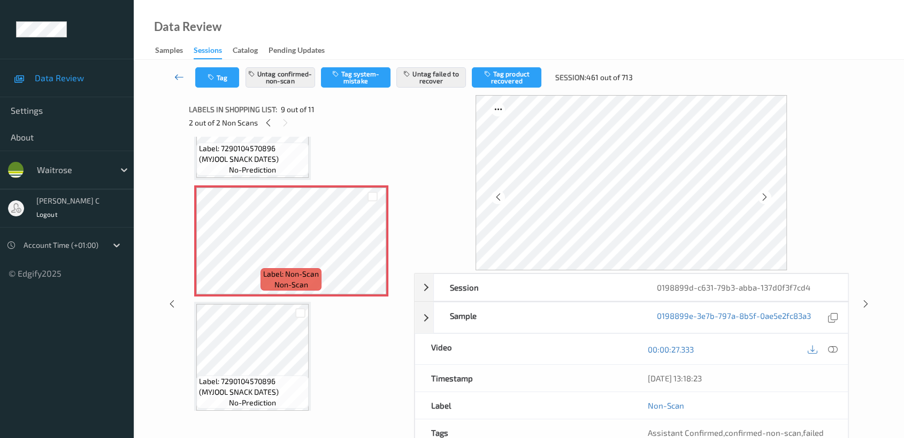
click at [175, 77] on icon at bounding box center [179, 77] width 10 height 11
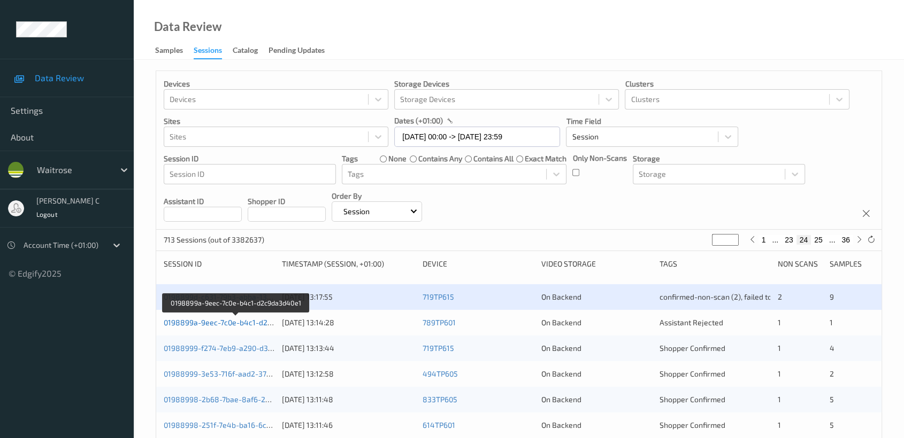
click at [219, 319] on link "0198899a-9eec-7c0e-b4c1-d2c9da3d40e1" at bounding box center [236, 322] width 145 height 9
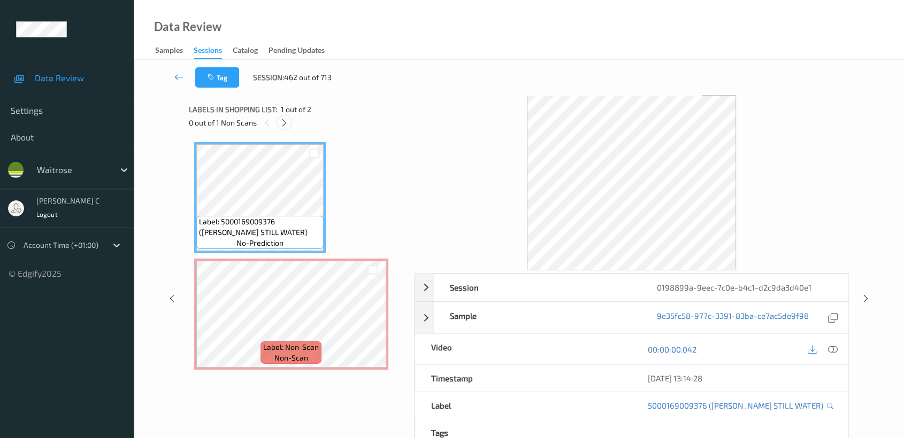
click at [283, 119] on icon at bounding box center [284, 123] width 9 height 10
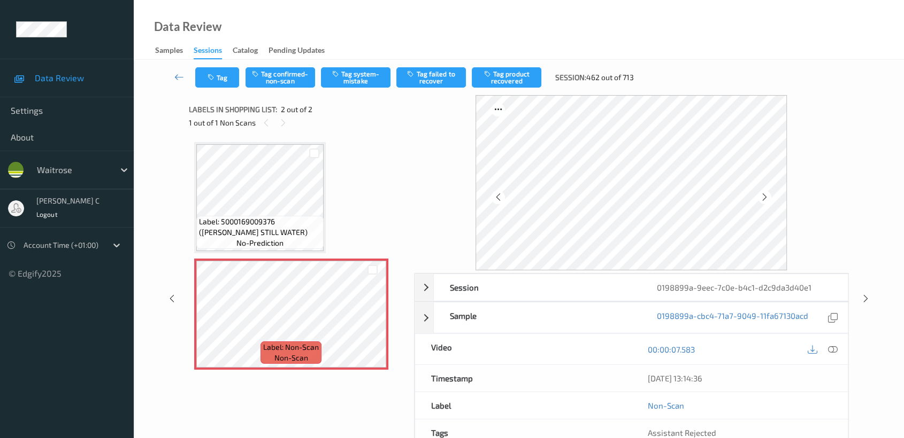
click at [283, 221] on span "Label: 5000169009376 ([PERSON_NAME] STILL WATER)" at bounding box center [260, 227] width 122 height 21
click at [374, 323] on icon at bounding box center [372, 324] width 9 height 10
click at [235, 225] on span "Label: 5000169009376 ([PERSON_NAME] STILL WATER)" at bounding box center [260, 227] width 122 height 21
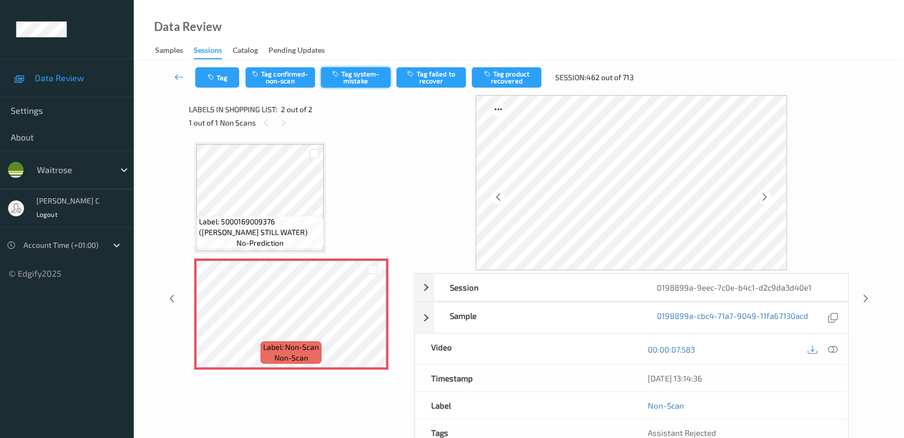
click at [358, 71] on button "Tag system-mistake" at bounding box center [356, 77] width 70 height 20
click at [221, 85] on button "Tag" at bounding box center [217, 77] width 44 height 20
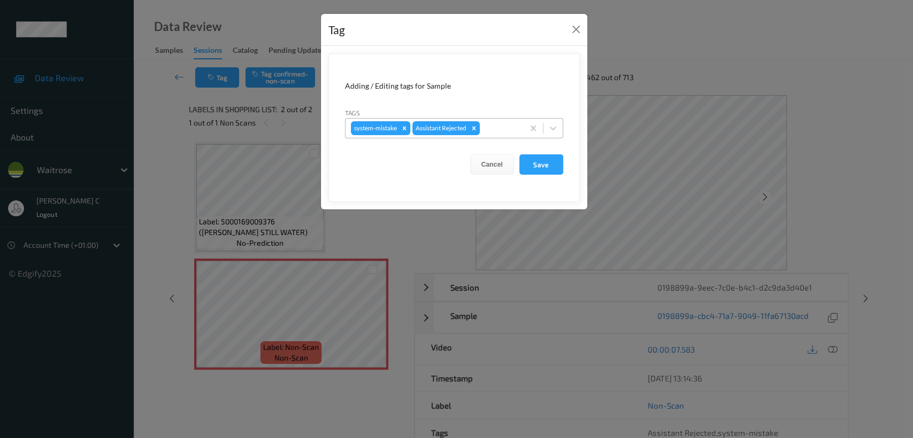
click at [496, 129] on div at bounding box center [500, 128] width 36 height 13
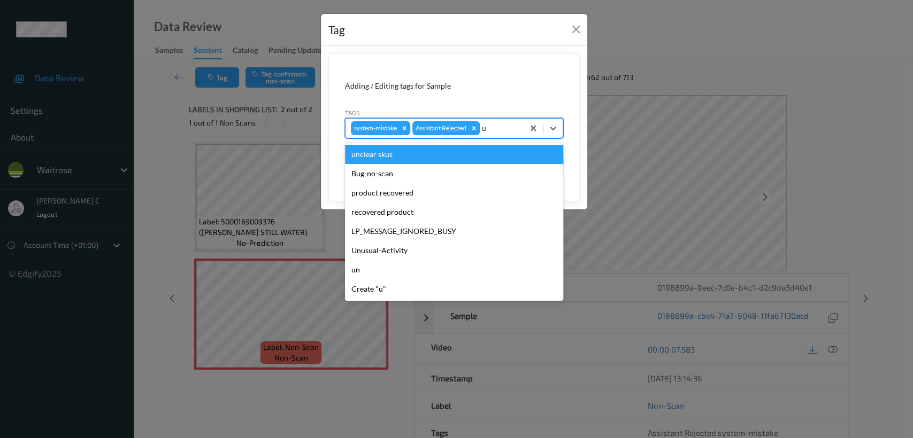
type input "un"
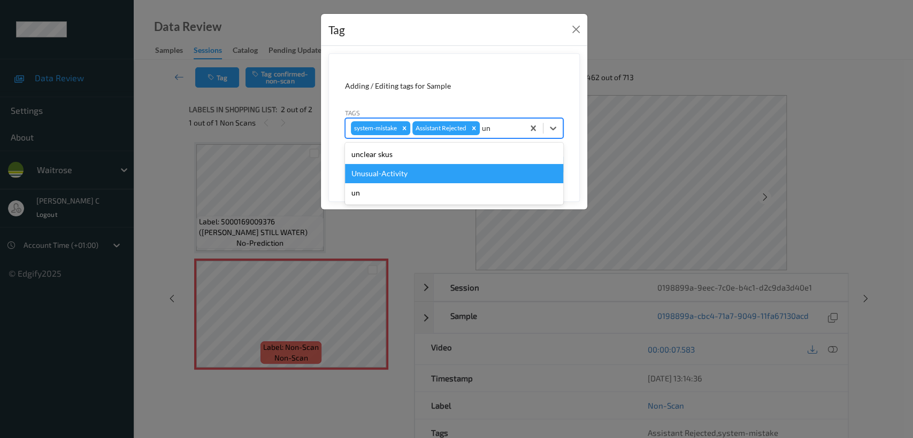
click at [420, 179] on div "Unusual-Activity" at bounding box center [454, 173] width 218 height 19
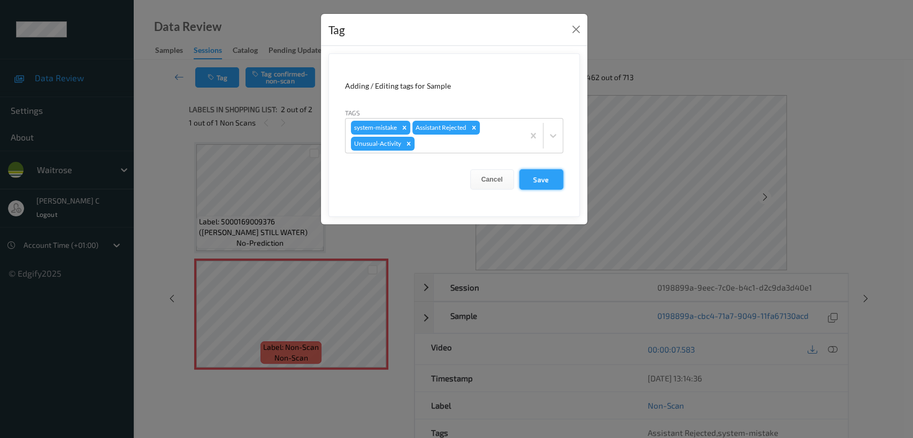
click at [527, 182] on button "Save" at bounding box center [541, 179] width 44 height 20
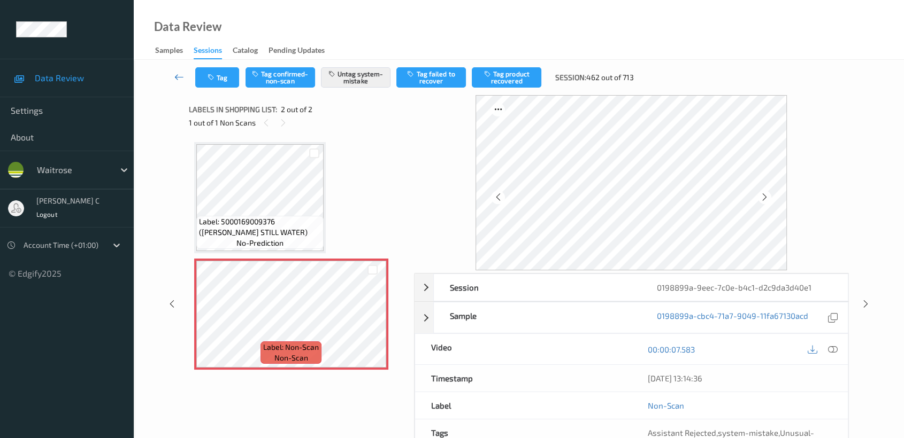
click at [181, 78] on icon at bounding box center [179, 77] width 10 height 11
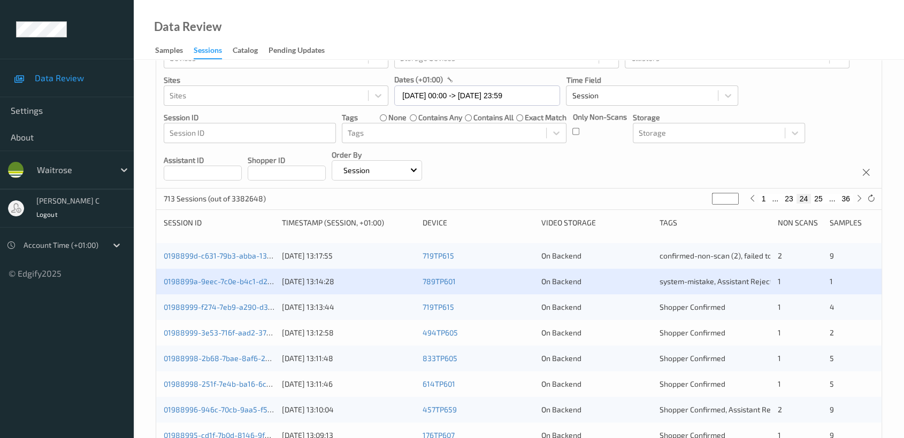
scroll to position [119, 0]
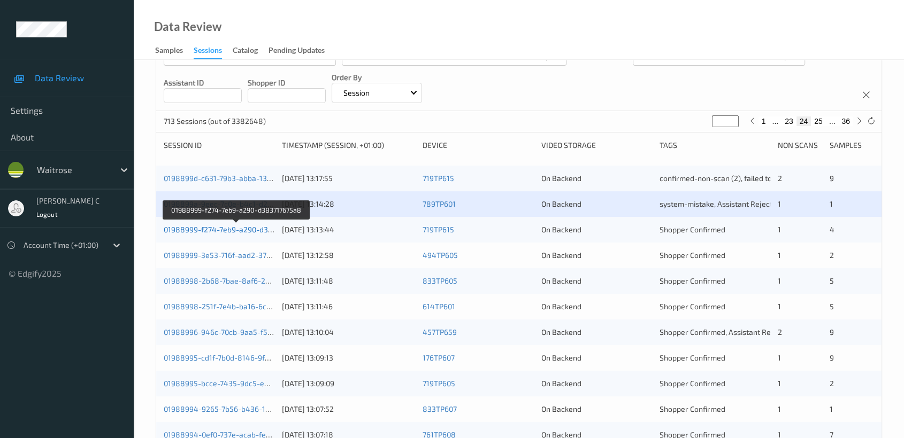
click at [248, 232] on link "01988999-f274-7eb9-a290-d383717675a8" at bounding box center [236, 229] width 145 height 9
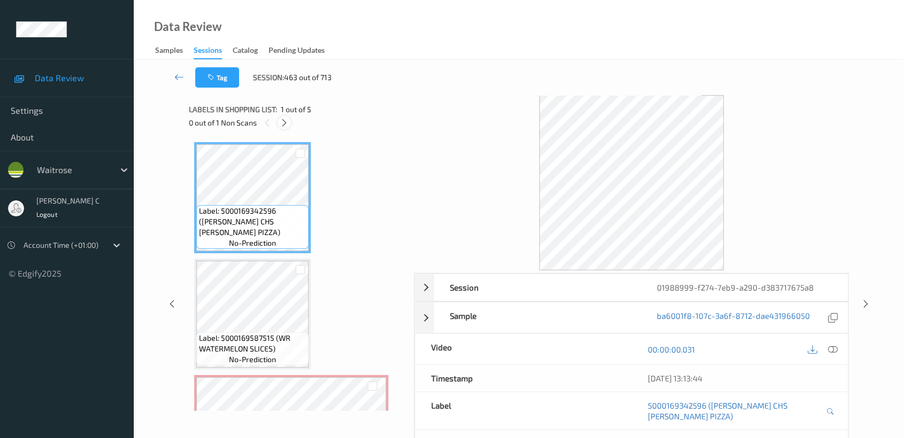
click at [282, 124] on icon at bounding box center [284, 123] width 9 height 10
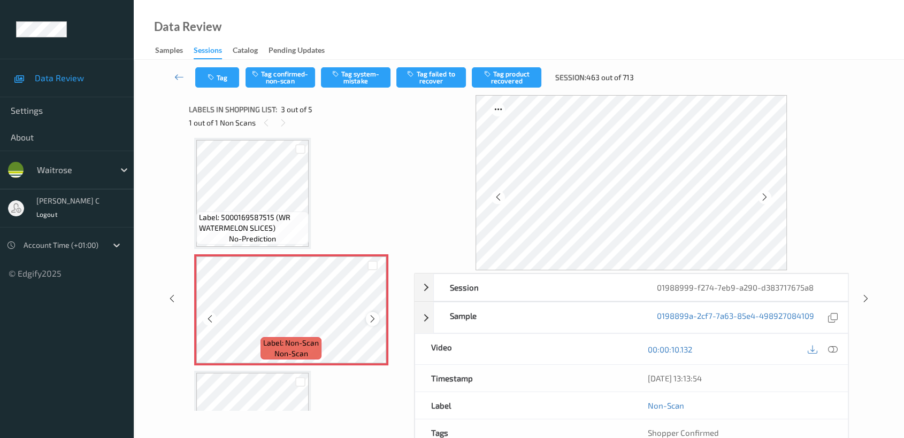
click at [372, 318] on icon at bounding box center [372, 319] width 9 height 10
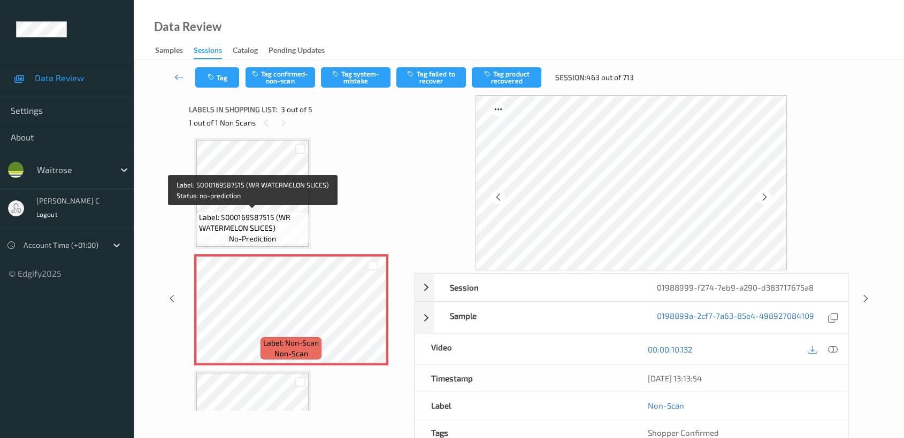
click at [297, 227] on span "Label: 5000169587515 (WR WATERMELON SLICES)" at bounding box center [252, 222] width 107 height 21
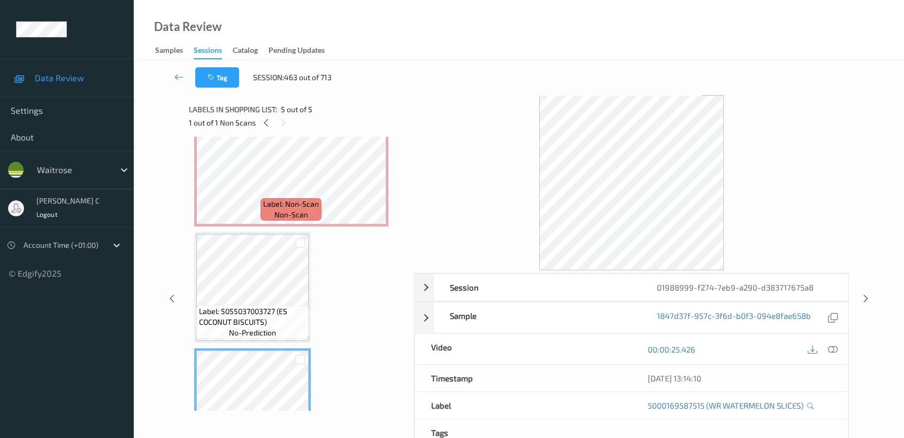
scroll to position [240, 0]
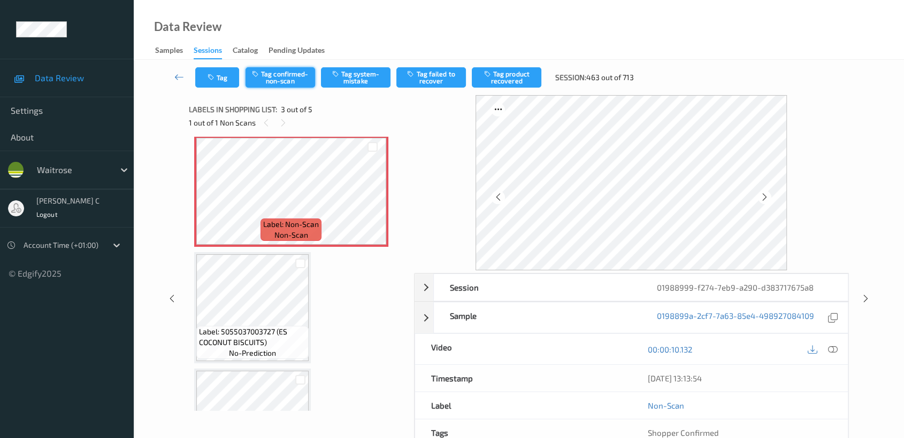
click at [291, 68] on button "Tag confirmed-non-scan" at bounding box center [280, 77] width 70 height 20
click at [490, 85] on button "Tag product recovered" at bounding box center [507, 77] width 70 height 20
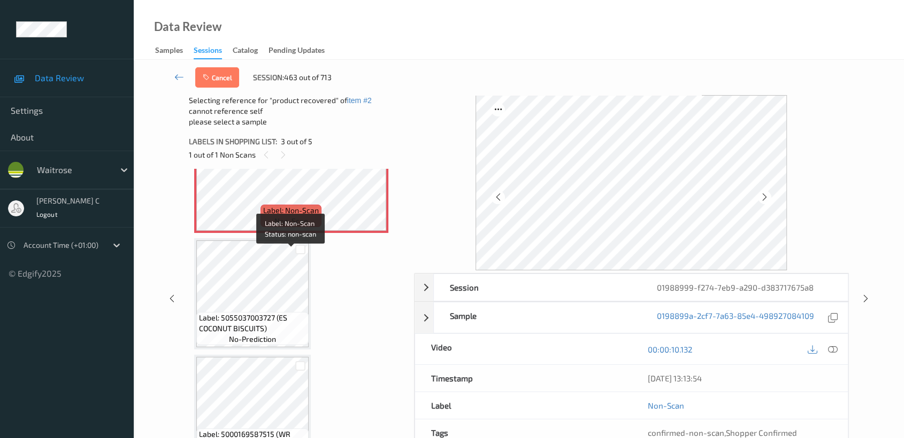
scroll to position [311, 0]
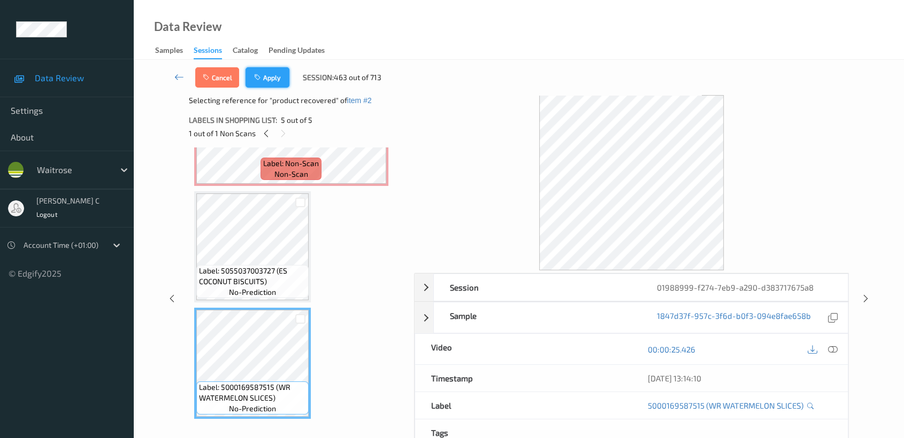
click at [278, 82] on button "Apply" at bounding box center [267, 77] width 44 height 20
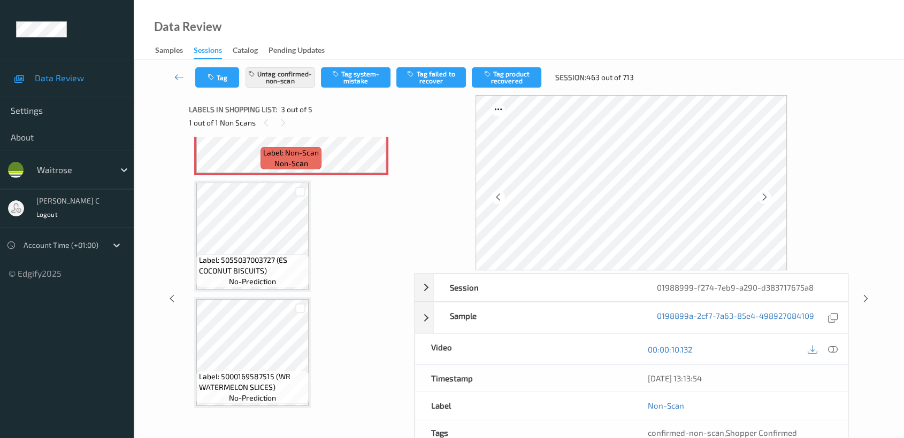
scroll to position [121, 0]
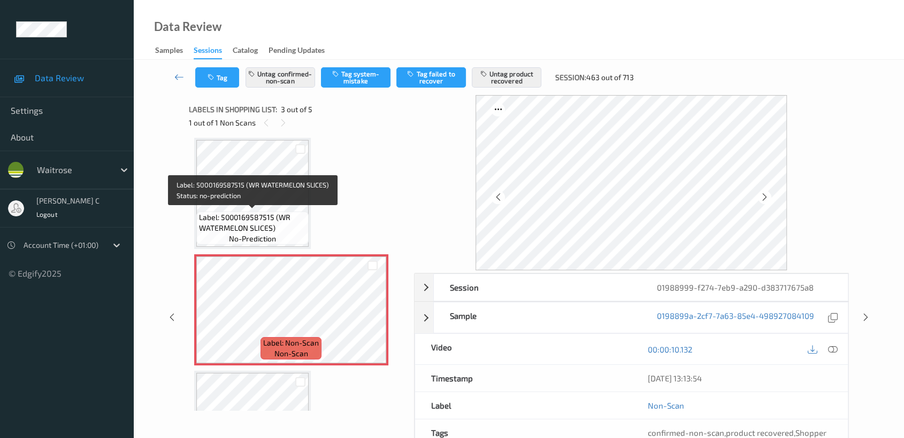
click at [264, 220] on span "Label: 5000169587515 (WR WATERMELON SLICES)" at bounding box center [252, 222] width 107 height 21
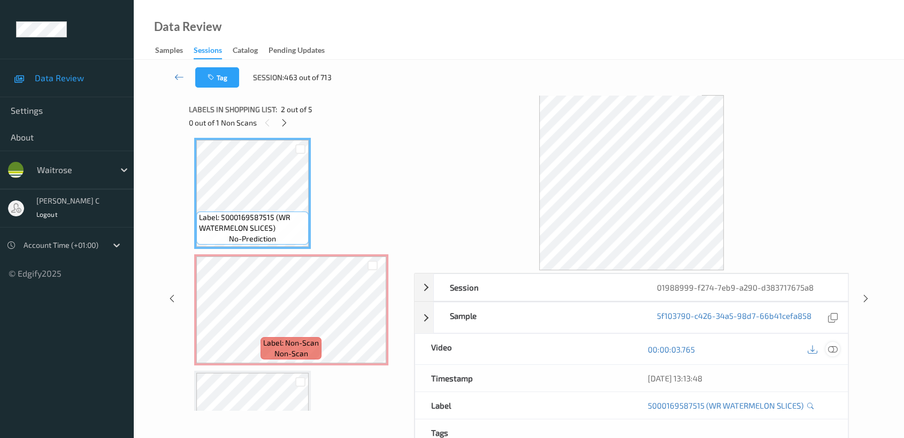
click at [828, 350] on icon at bounding box center [833, 350] width 10 height 10
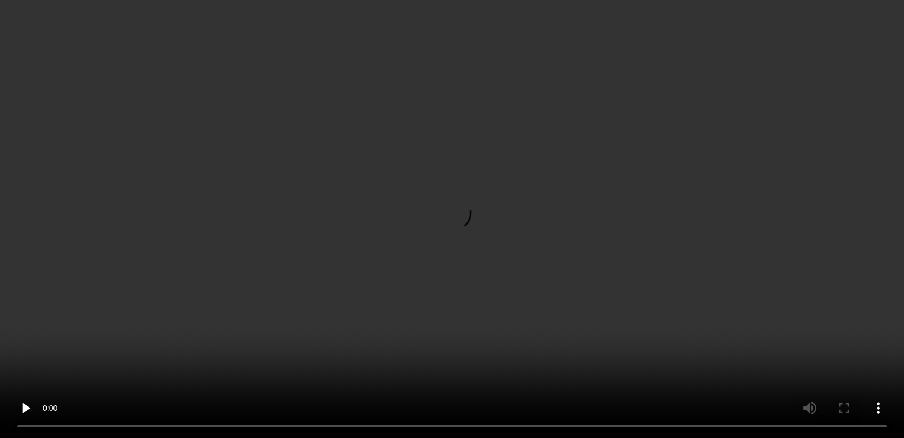
scroll to position [0, 0]
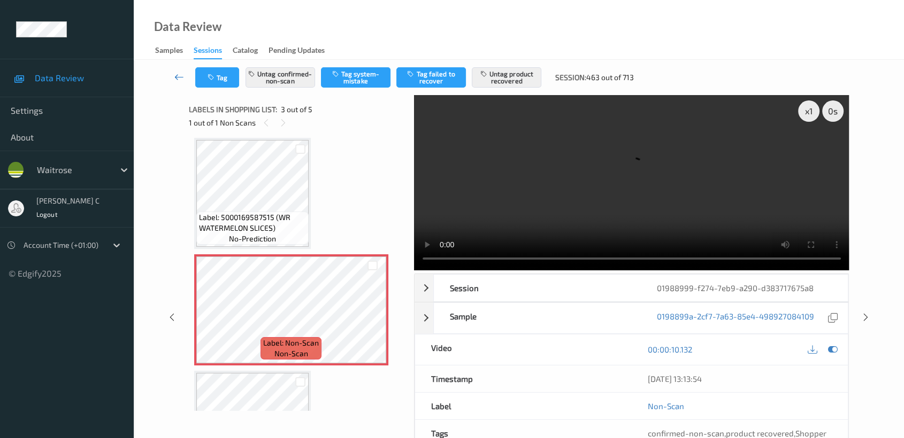
click at [174, 72] on icon at bounding box center [179, 77] width 10 height 11
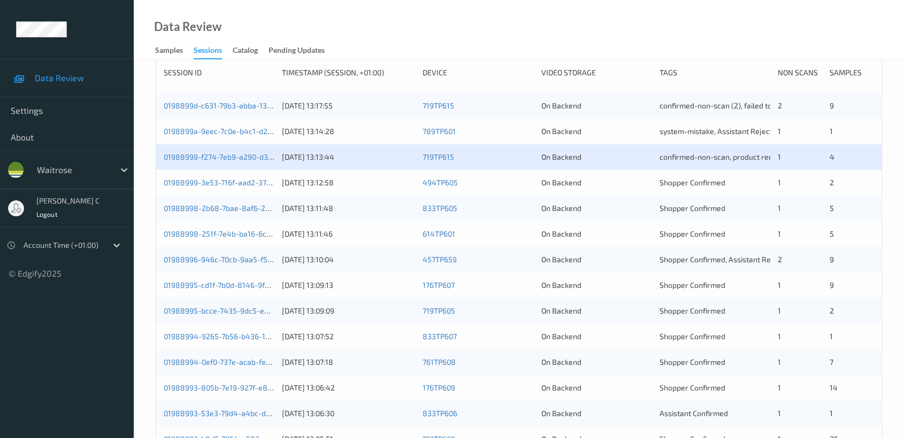
scroll to position [119, 0]
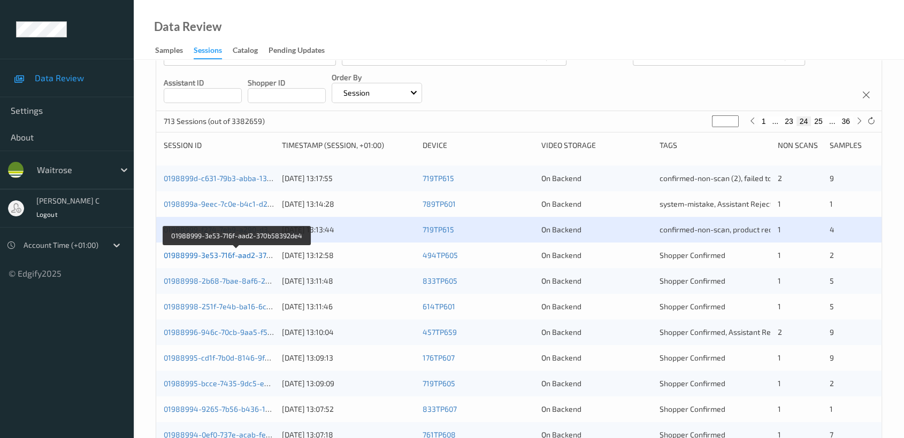
click at [215, 254] on link "01988999-3e53-716f-aad2-370b58392de4" at bounding box center [237, 255] width 147 height 9
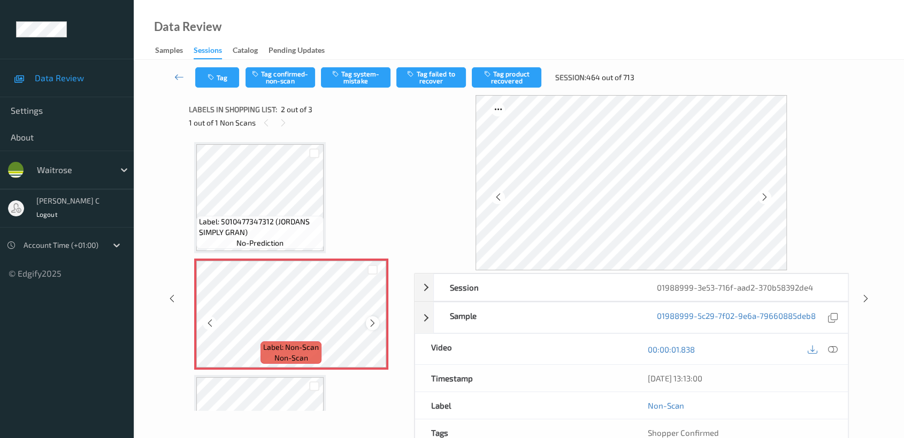
click at [372, 323] on icon at bounding box center [372, 324] width 9 height 10
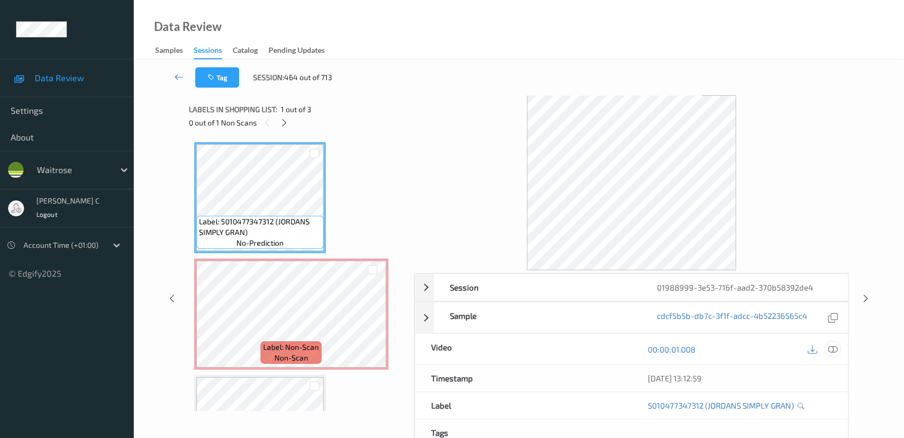
click at [830, 350] on icon at bounding box center [833, 350] width 10 height 10
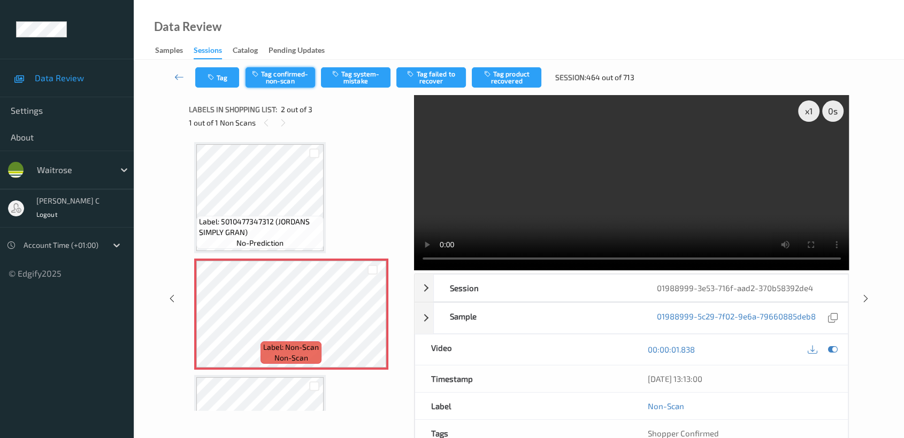
click at [274, 79] on button "Tag confirmed-non-scan" at bounding box center [280, 77] width 70 height 20
click at [425, 80] on button "Tag failed to recover" at bounding box center [431, 77] width 70 height 20
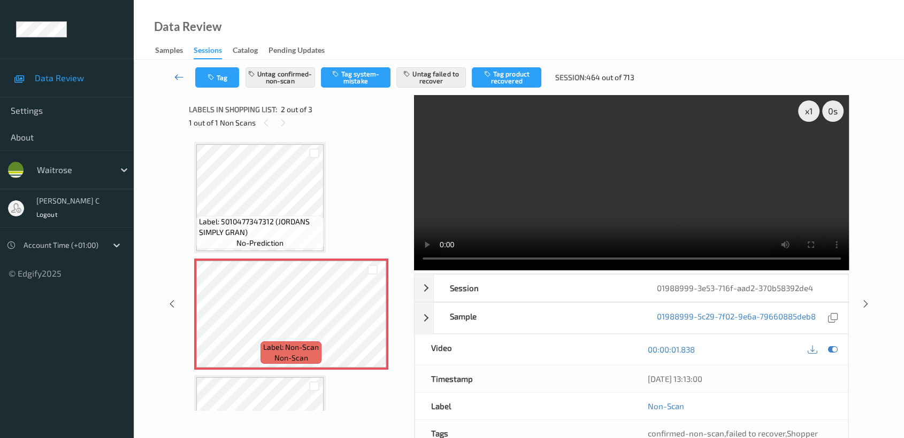
click at [181, 74] on icon at bounding box center [179, 77] width 10 height 11
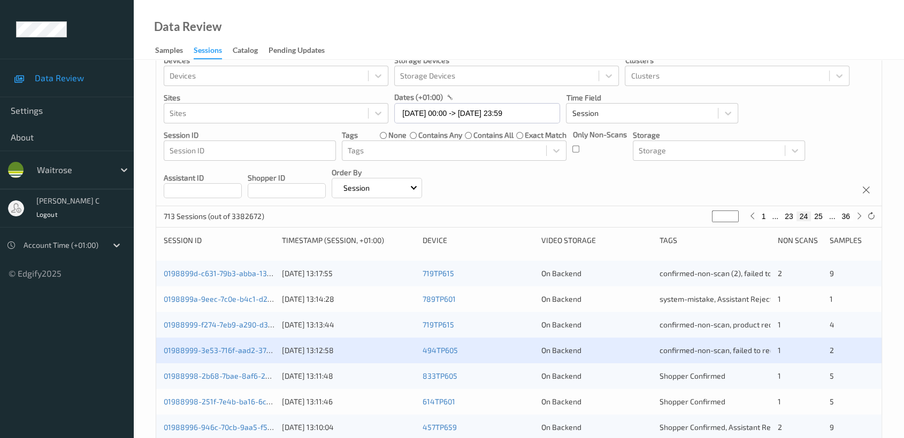
scroll to position [237, 0]
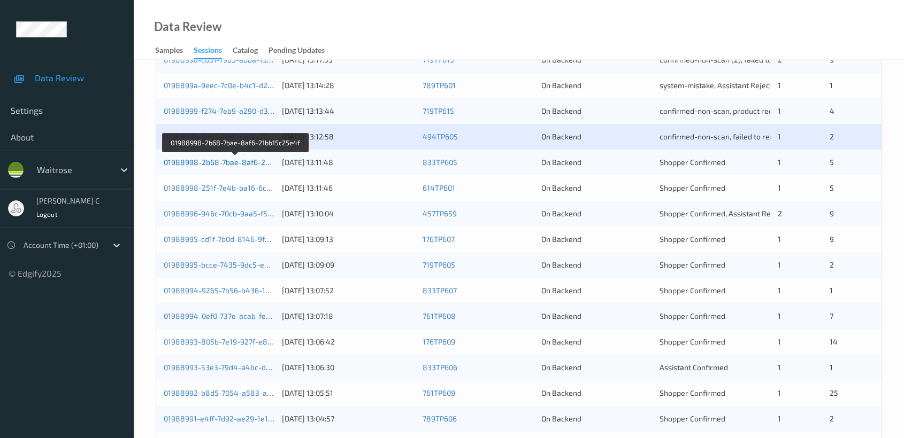
click at [228, 160] on link "01988998-2b68-7bae-8af6-21bb15c25e4f" at bounding box center [236, 162] width 145 height 9
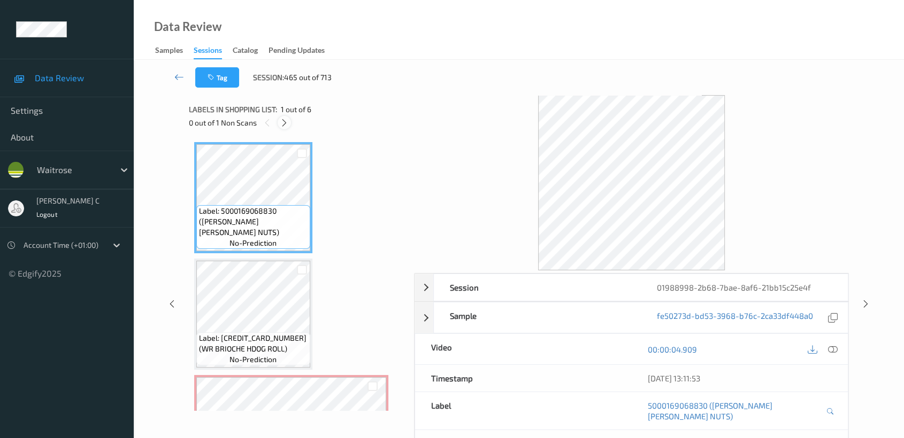
click at [283, 126] on icon at bounding box center [284, 123] width 9 height 10
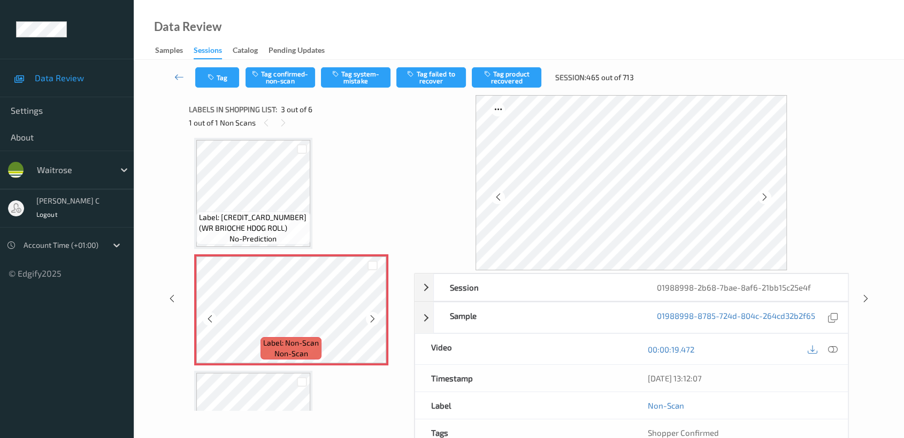
click at [368, 319] on icon at bounding box center [372, 319] width 9 height 10
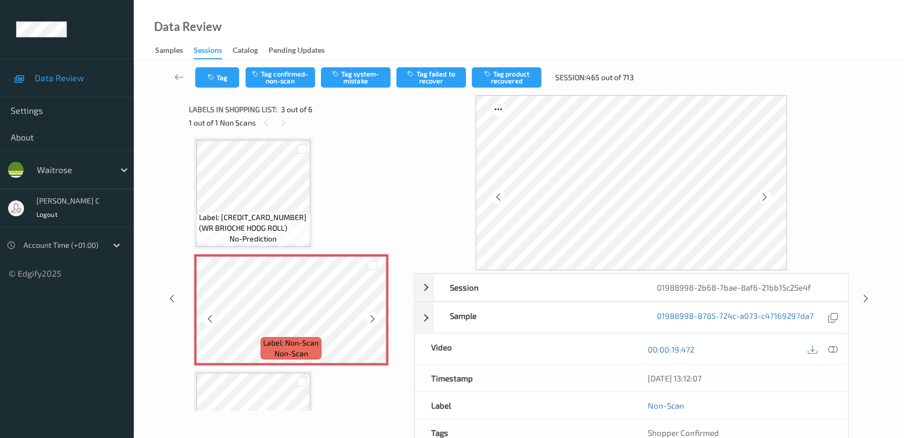
click at [368, 319] on icon at bounding box center [372, 319] width 9 height 10
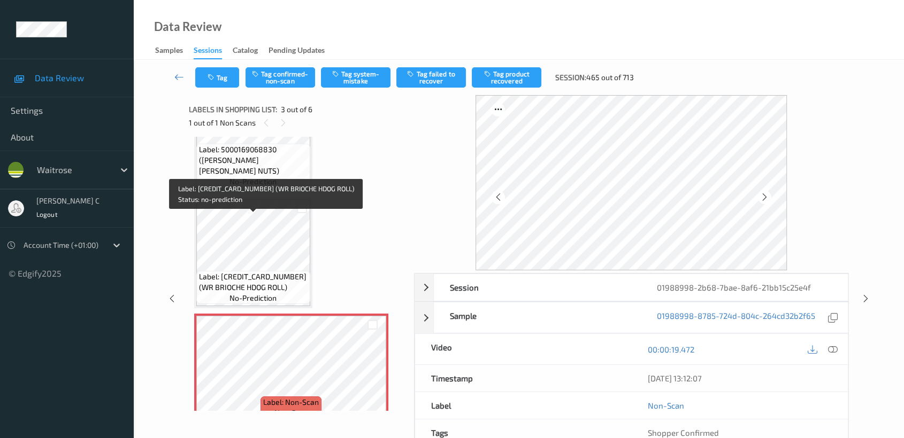
scroll to position [2, 0]
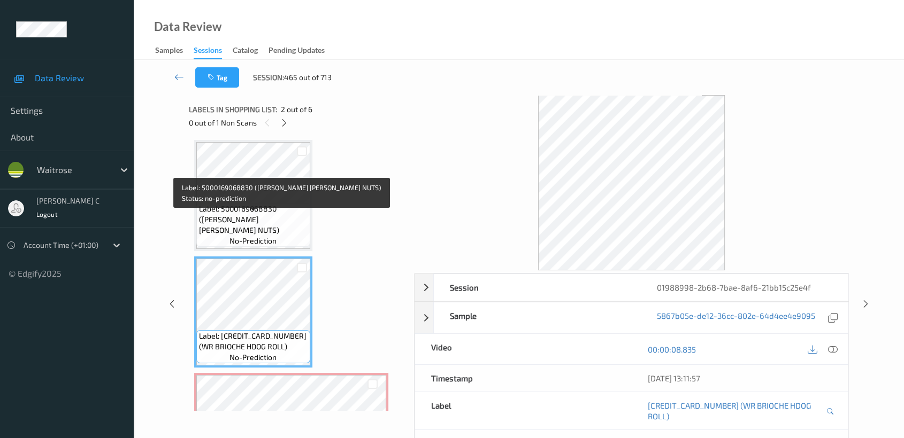
click at [248, 222] on span "Label: 5000169068830 ([PERSON_NAME] [PERSON_NAME] NUTS)" at bounding box center [253, 220] width 109 height 32
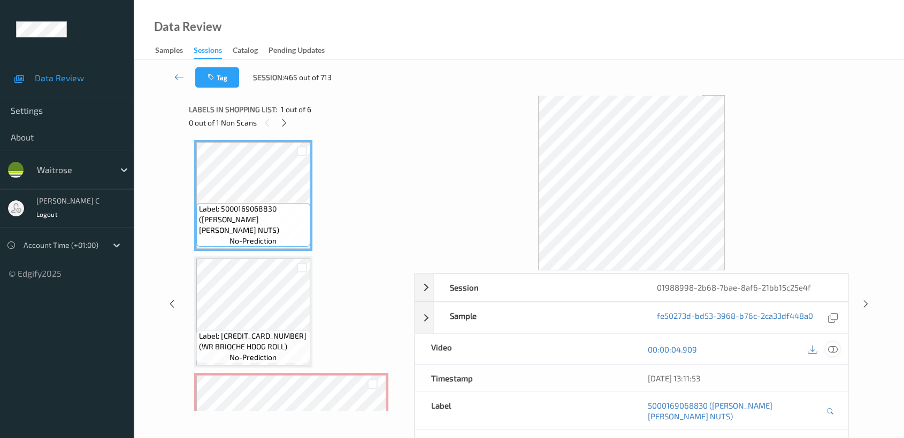
click at [834, 349] on icon at bounding box center [833, 350] width 10 height 10
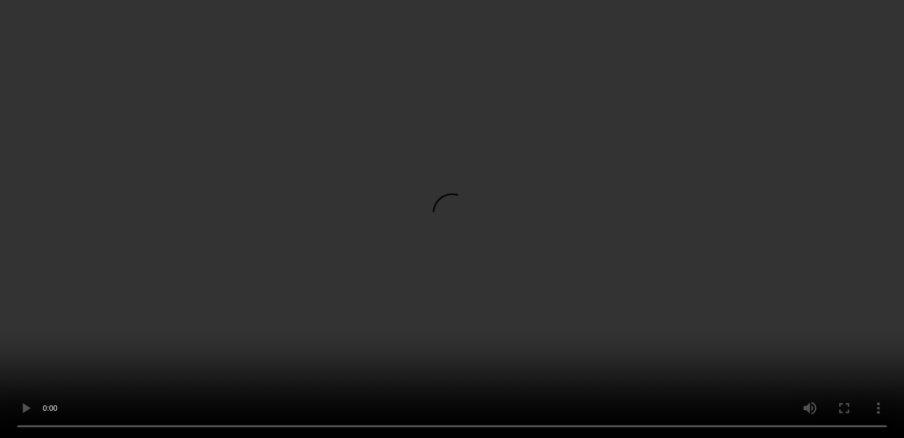
scroll to position [121, 0]
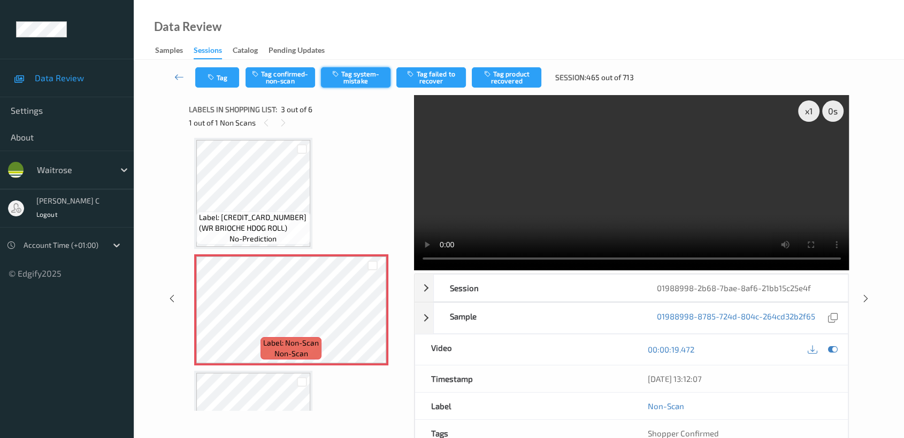
click at [352, 87] on button "Tag system-mistake" at bounding box center [356, 77] width 70 height 20
click at [357, 75] on button "Tag system-mistake" at bounding box center [356, 77] width 70 height 20
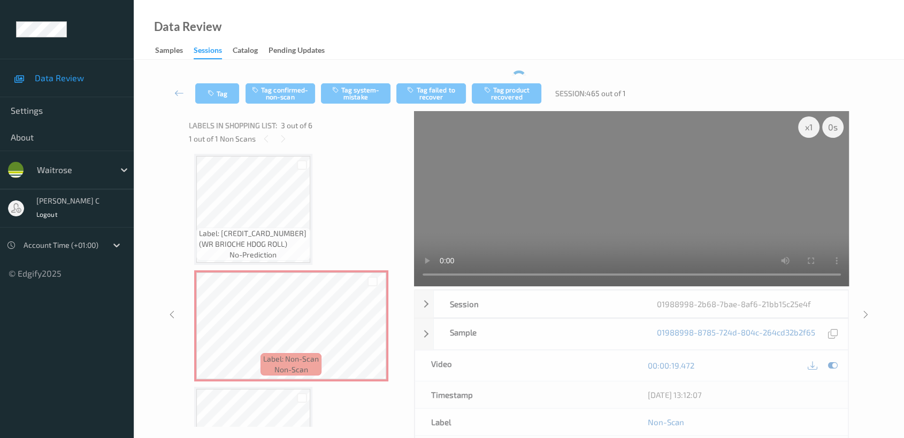
click at [218, 80] on div "Tag Tag confirmed-non-scan Tag system-mistake Tag failed to recover Tag product…" at bounding box center [519, 93] width 726 height 35
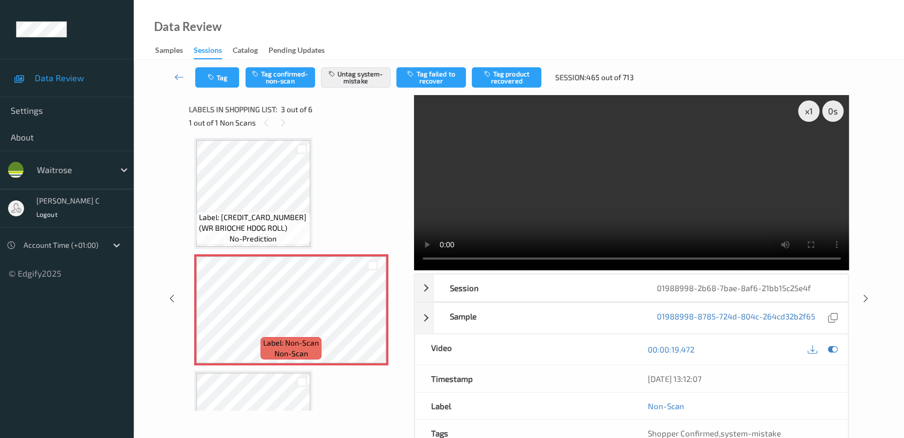
click at [218, 80] on button "Tag" at bounding box center [217, 77] width 44 height 20
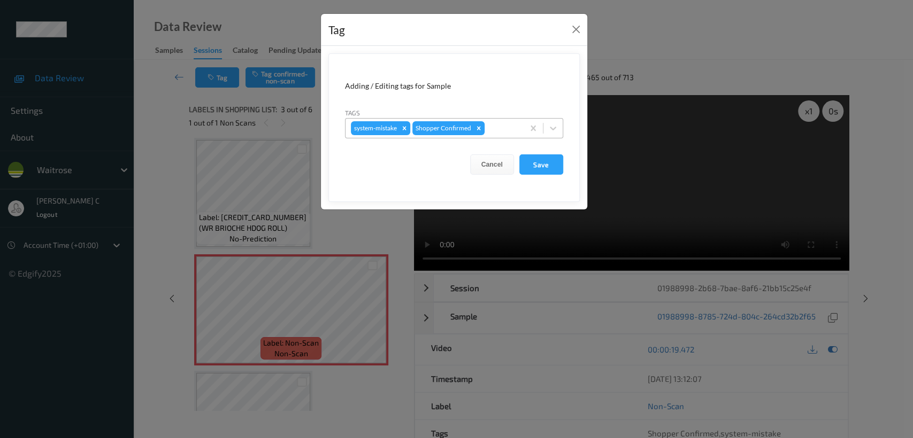
click at [505, 125] on div at bounding box center [503, 128] width 32 height 13
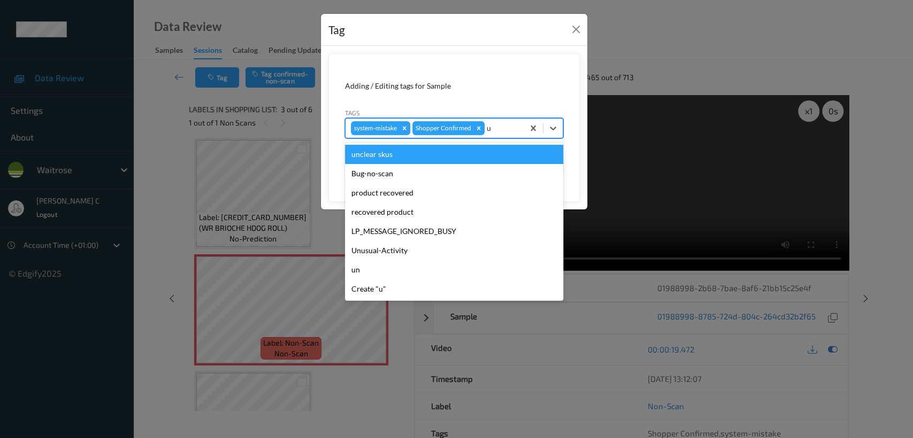
type input "un"
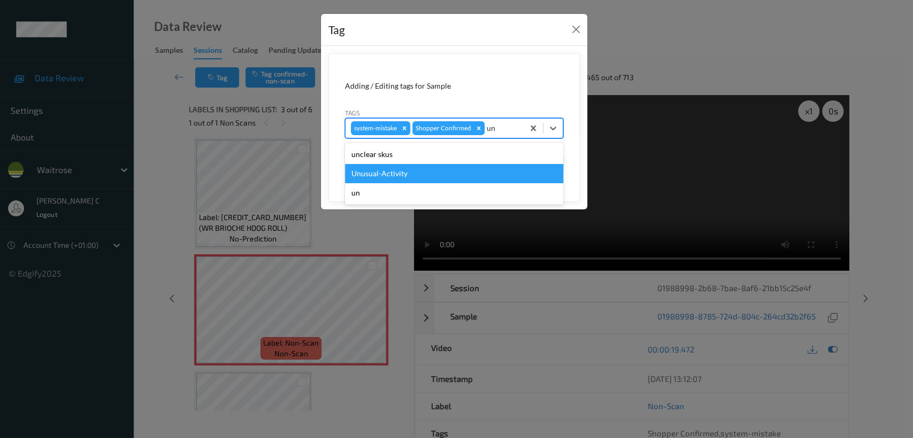
click at [404, 167] on div "Unusual-Activity" at bounding box center [454, 173] width 218 height 19
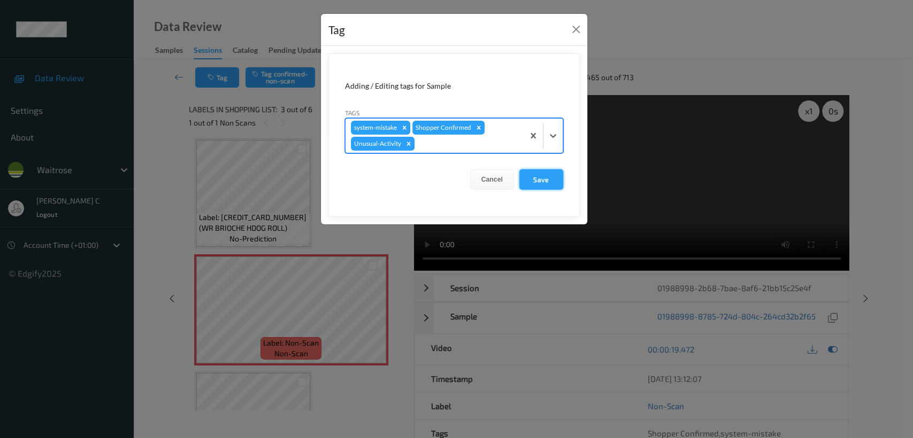
click at [537, 174] on button "Save" at bounding box center [541, 179] width 44 height 20
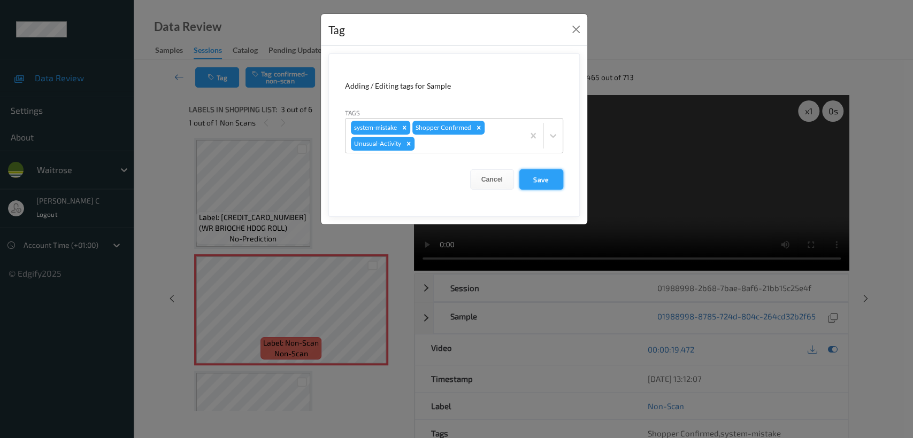
click at [548, 182] on button "Save" at bounding box center [541, 179] width 44 height 20
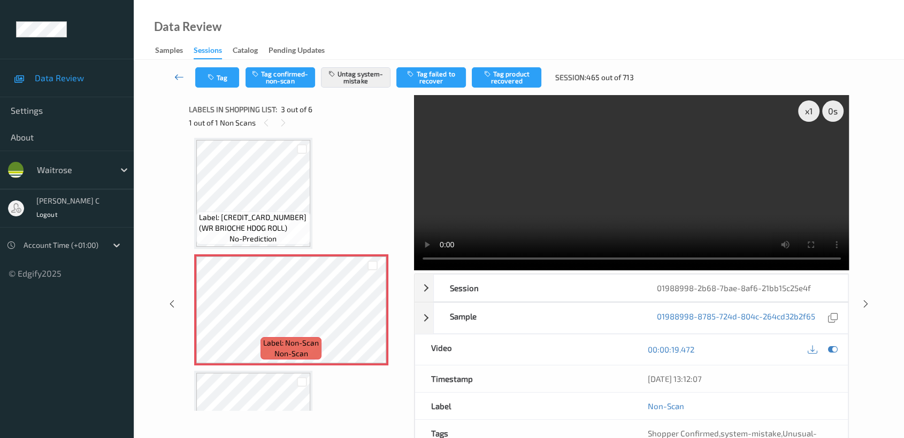
click at [180, 72] on icon at bounding box center [179, 77] width 10 height 11
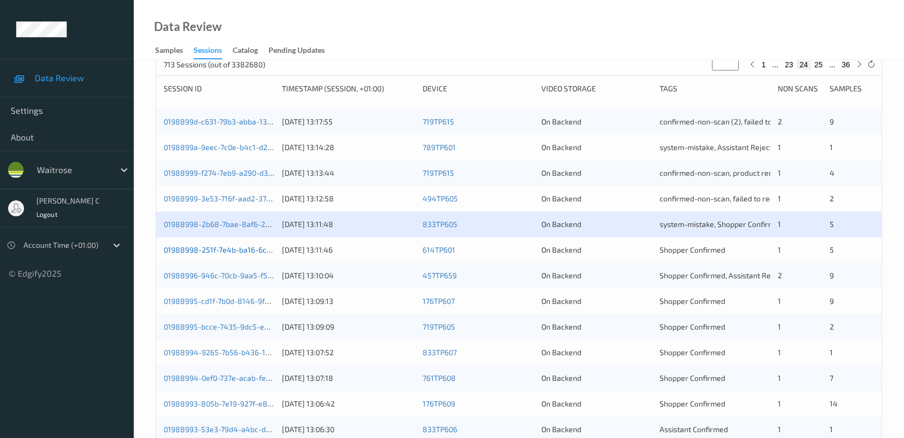
scroll to position [178, 0]
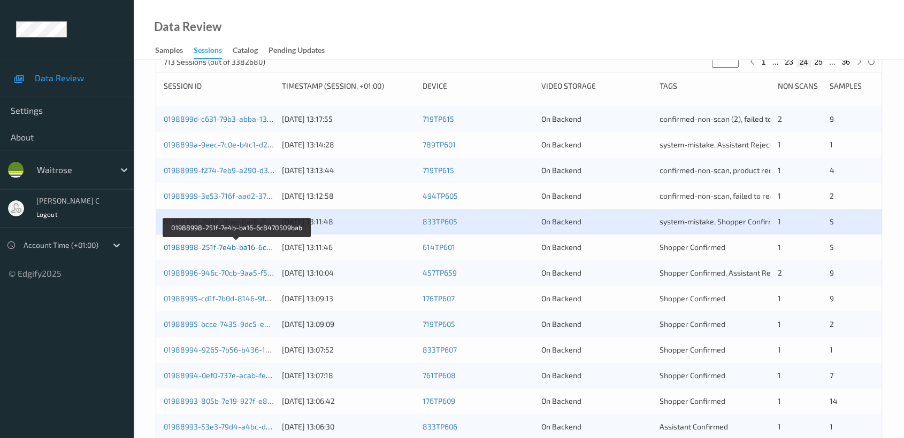
click at [231, 249] on link "01988998-251f-7e4b-ba16-6c8470509bab" at bounding box center [237, 247] width 146 height 9
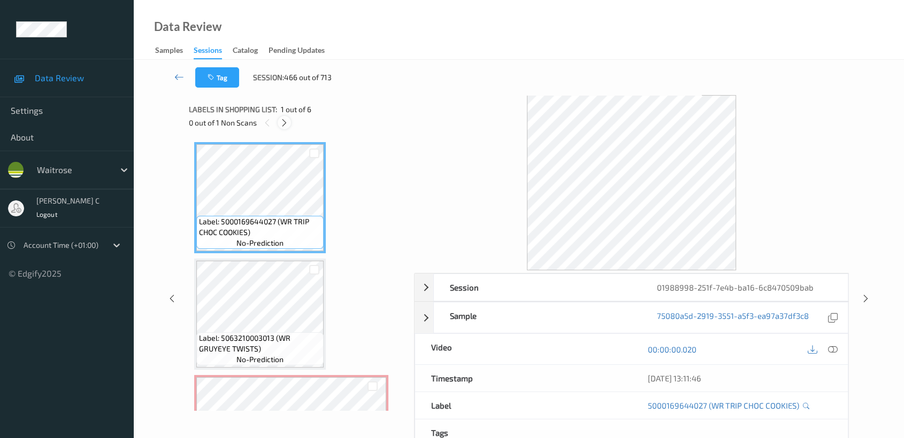
click at [286, 125] on icon at bounding box center [284, 123] width 9 height 10
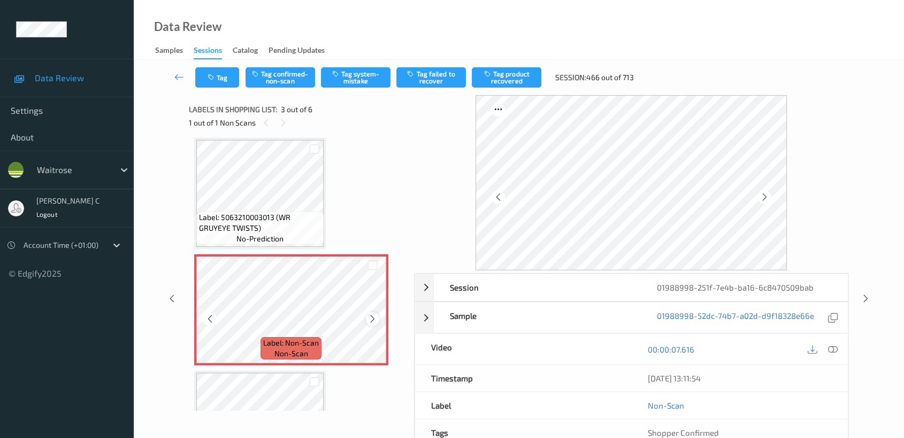
click at [377, 314] on div at bounding box center [372, 318] width 13 height 13
click at [375, 314] on icon at bounding box center [372, 319] width 9 height 10
click at [248, 212] on span "Label: 5063210003013 (WR GRUYEYE TWISTS)" at bounding box center [260, 222] width 122 height 21
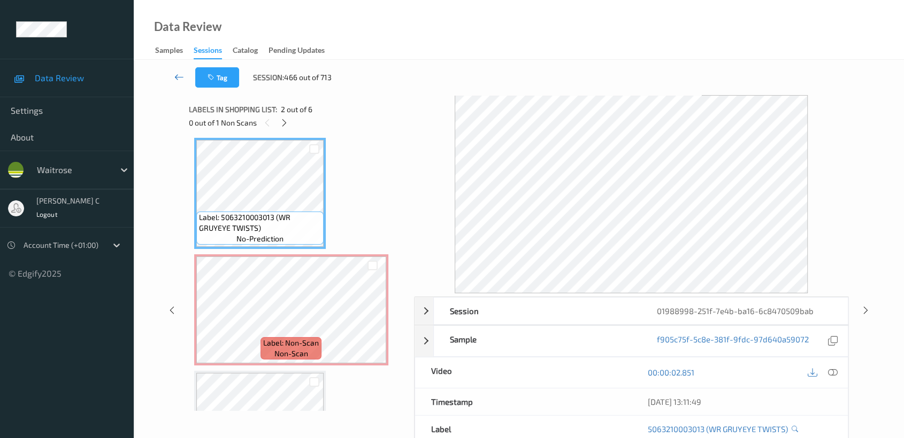
click at [173, 77] on link at bounding box center [179, 77] width 32 height 20
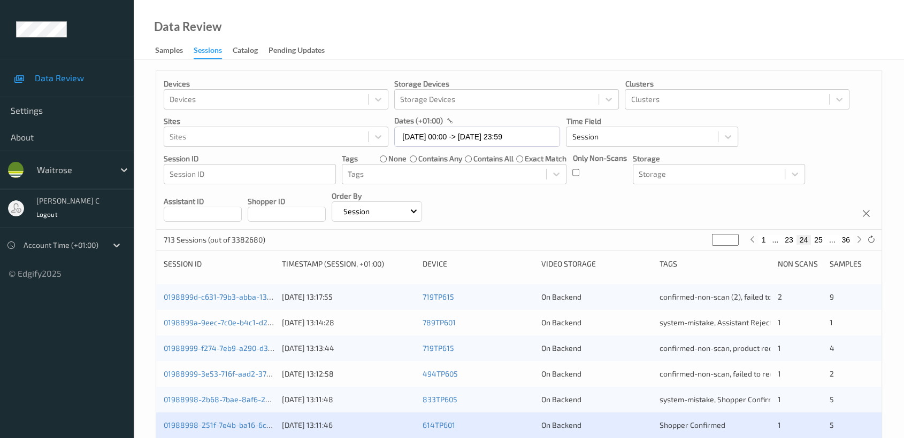
scroll to position [237, 0]
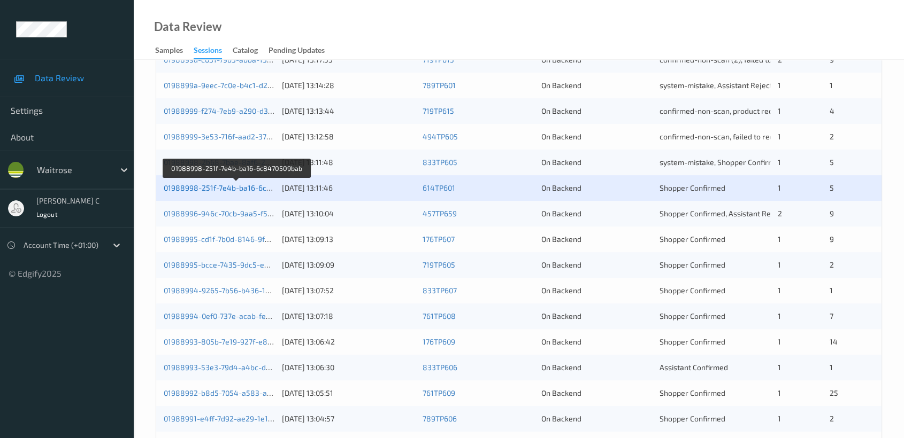
click at [197, 188] on link "01988998-251f-7e4b-ba16-6c8470509bab" at bounding box center [237, 187] width 146 height 9
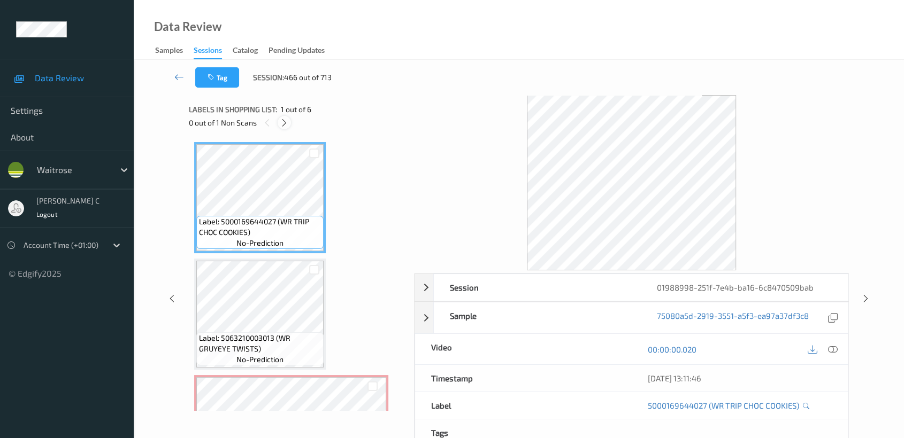
click at [285, 124] on icon at bounding box center [284, 123] width 9 height 10
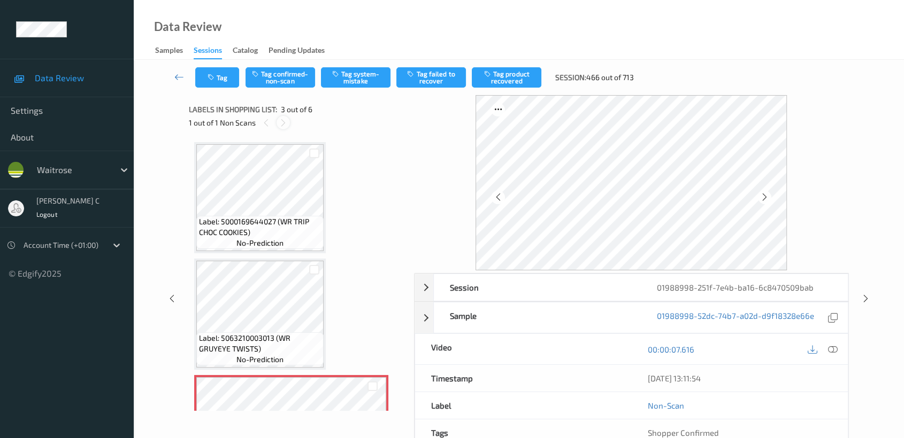
scroll to position [121, 0]
